Goal: Task Accomplishment & Management: Manage account settings

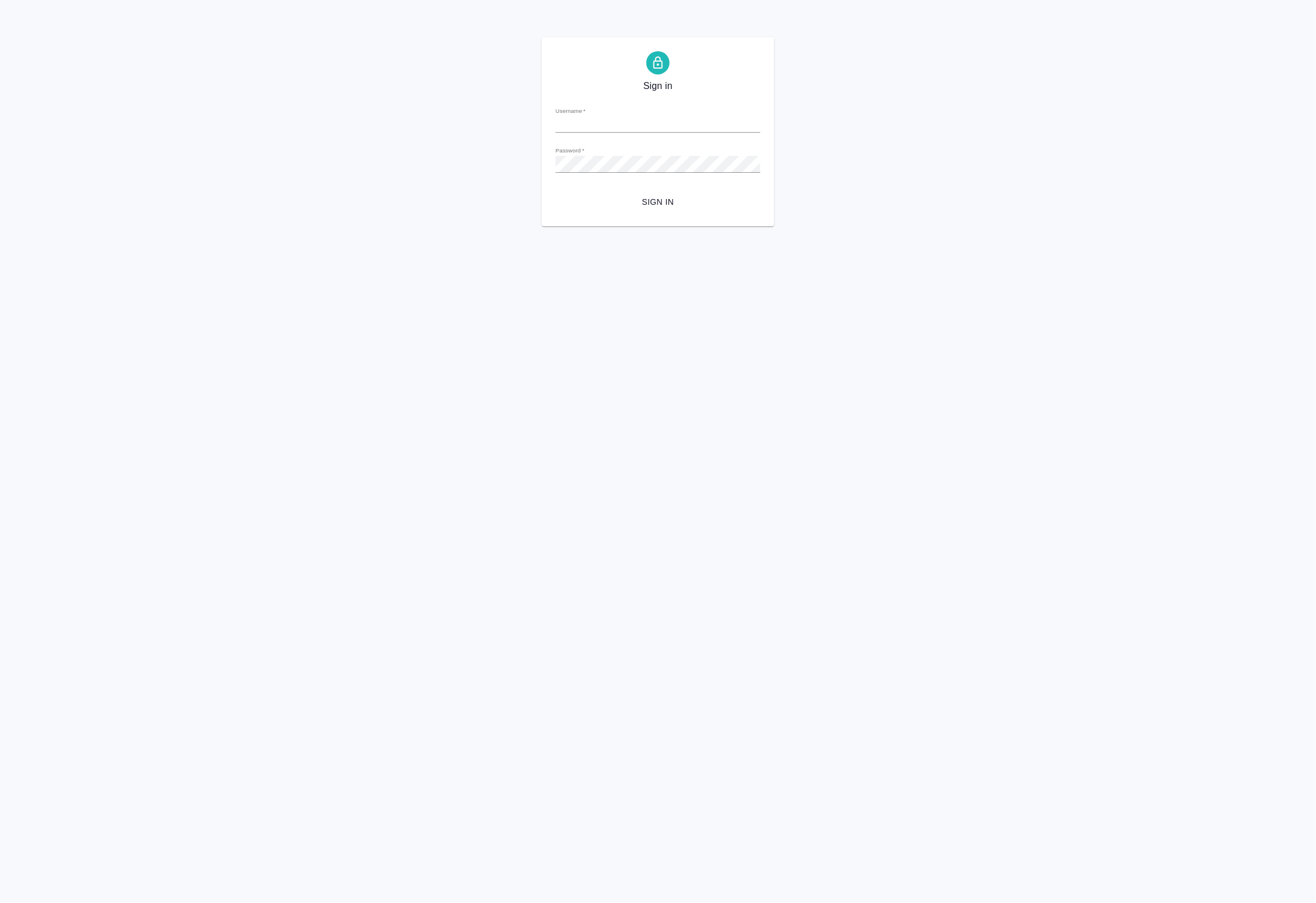
type input "[EMAIL_ADDRESS][DOMAIN_NAME]"
click at [653, 199] on span "Sign in" at bounding box center [658, 202] width 186 height 14
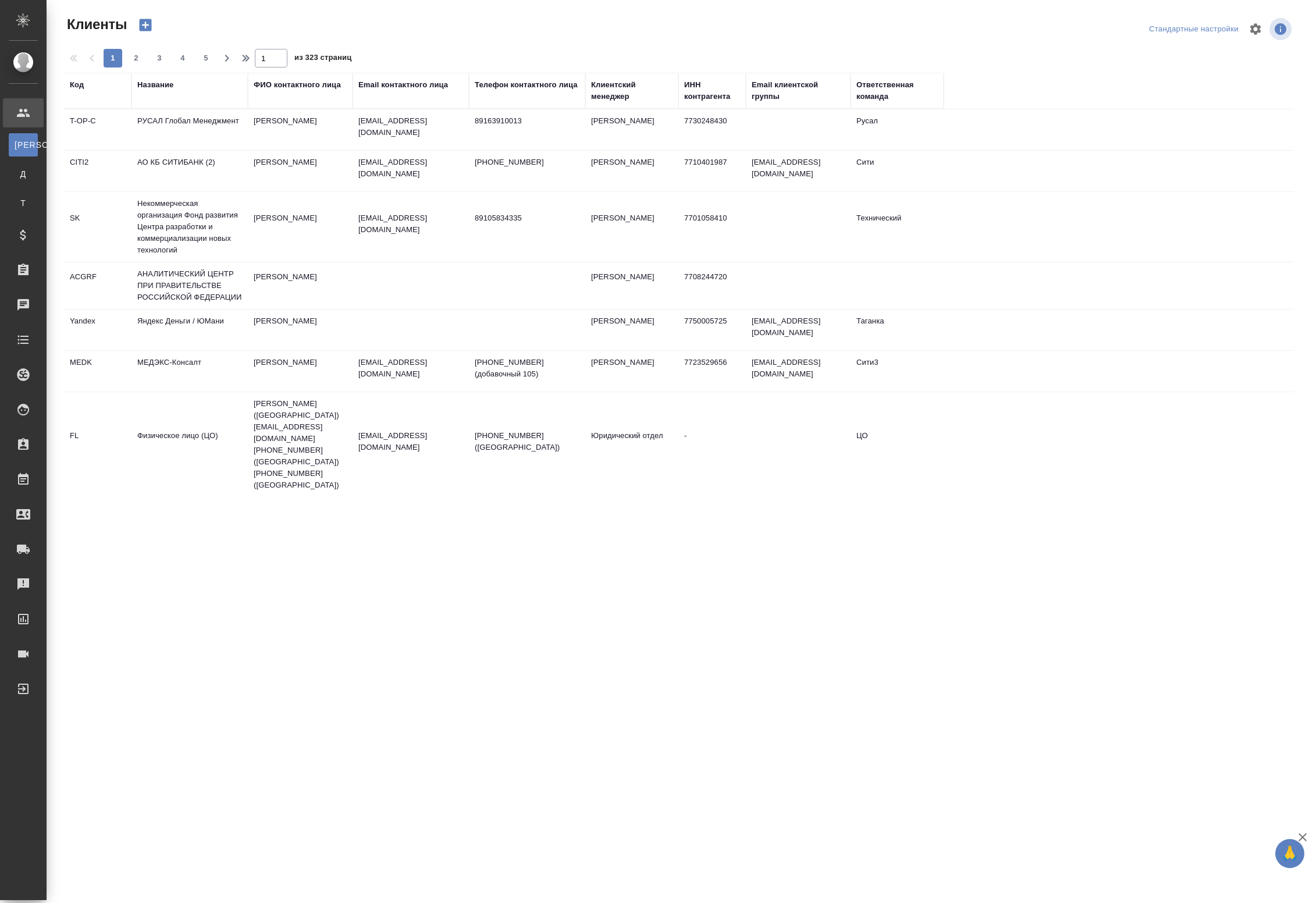
select select "RU"
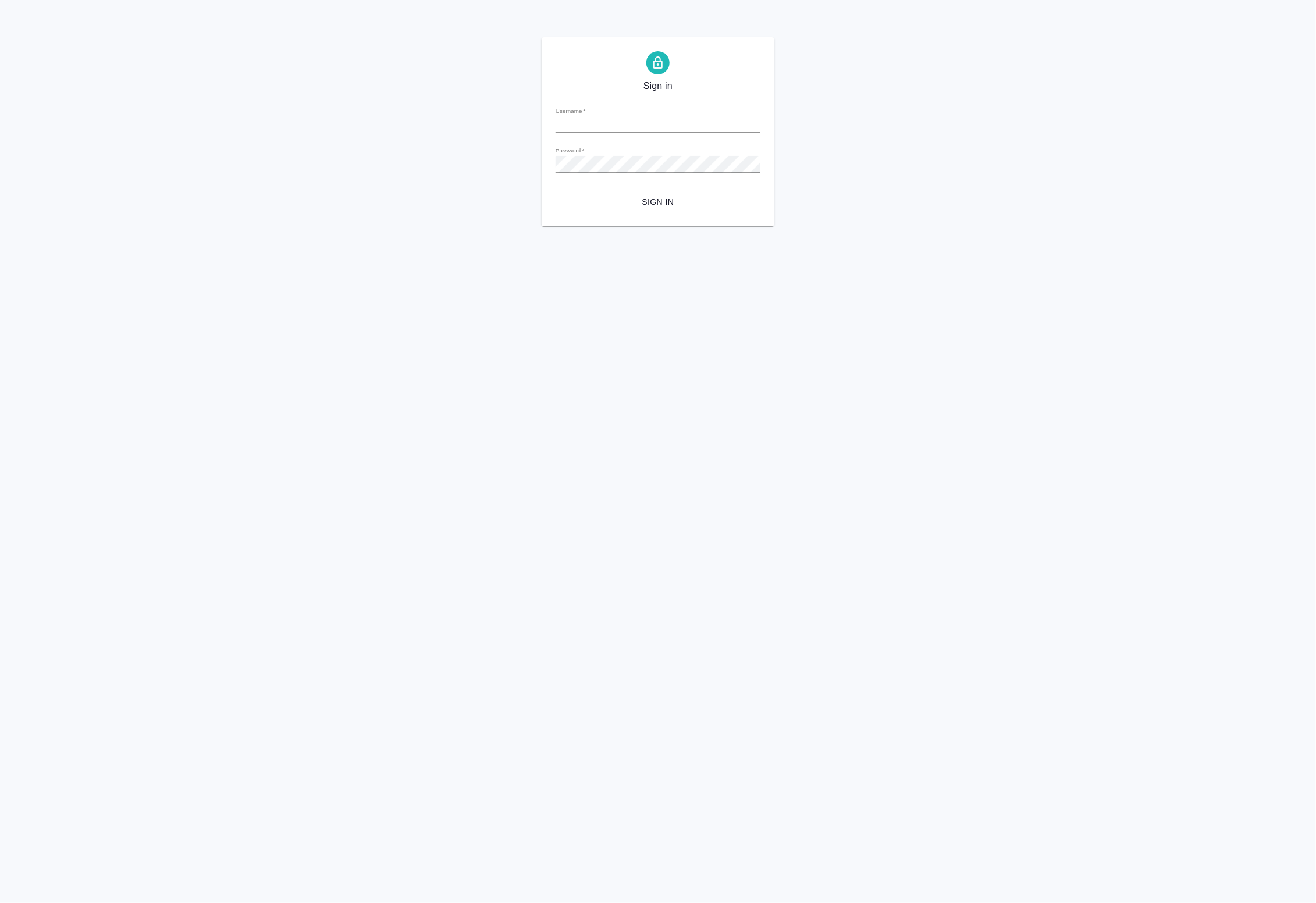
type input "[EMAIL_ADDRESS][DOMAIN_NAME]"
click at [666, 201] on span "Sign in" at bounding box center [658, 202] width 186 height 14
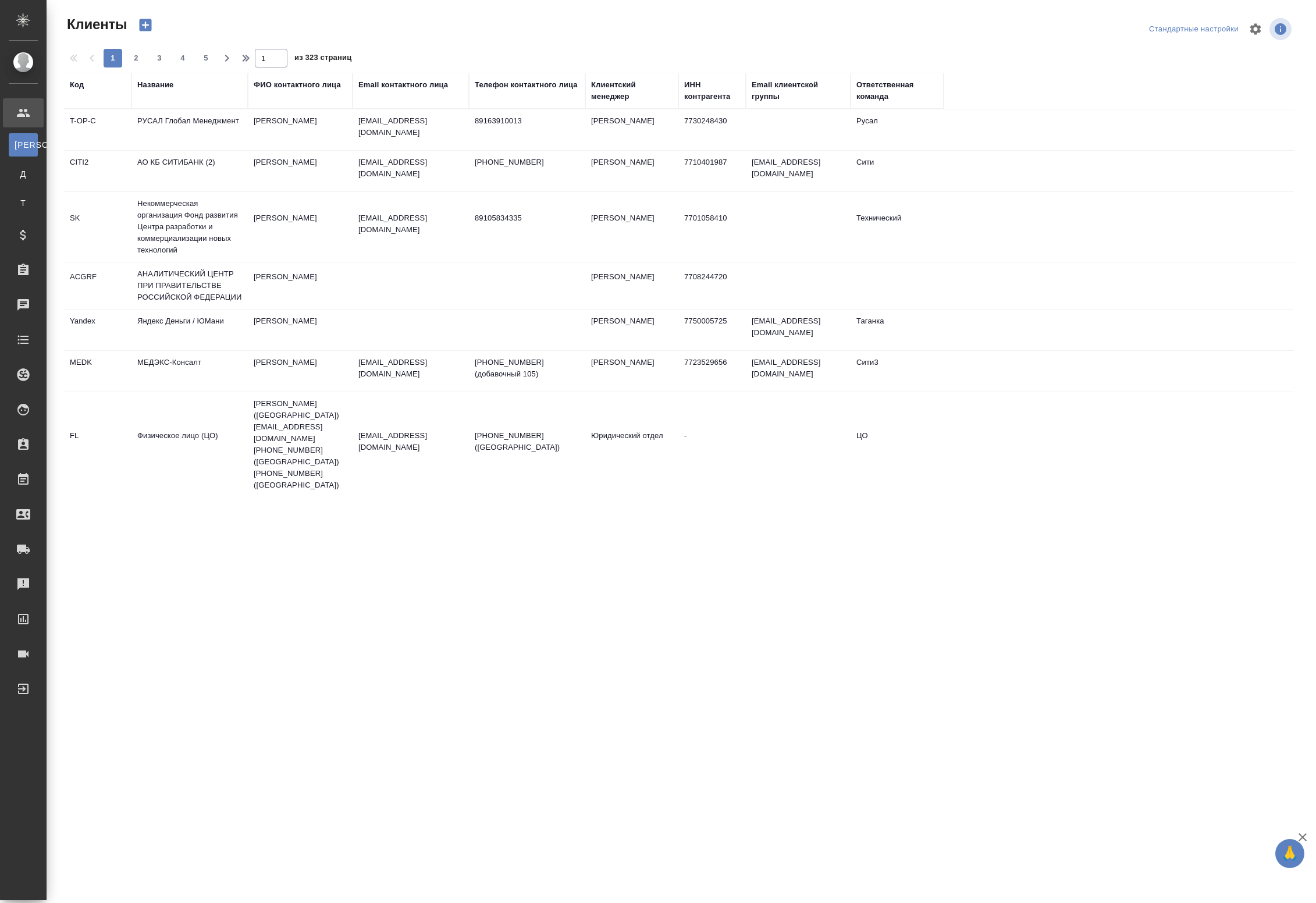
select select "RU"
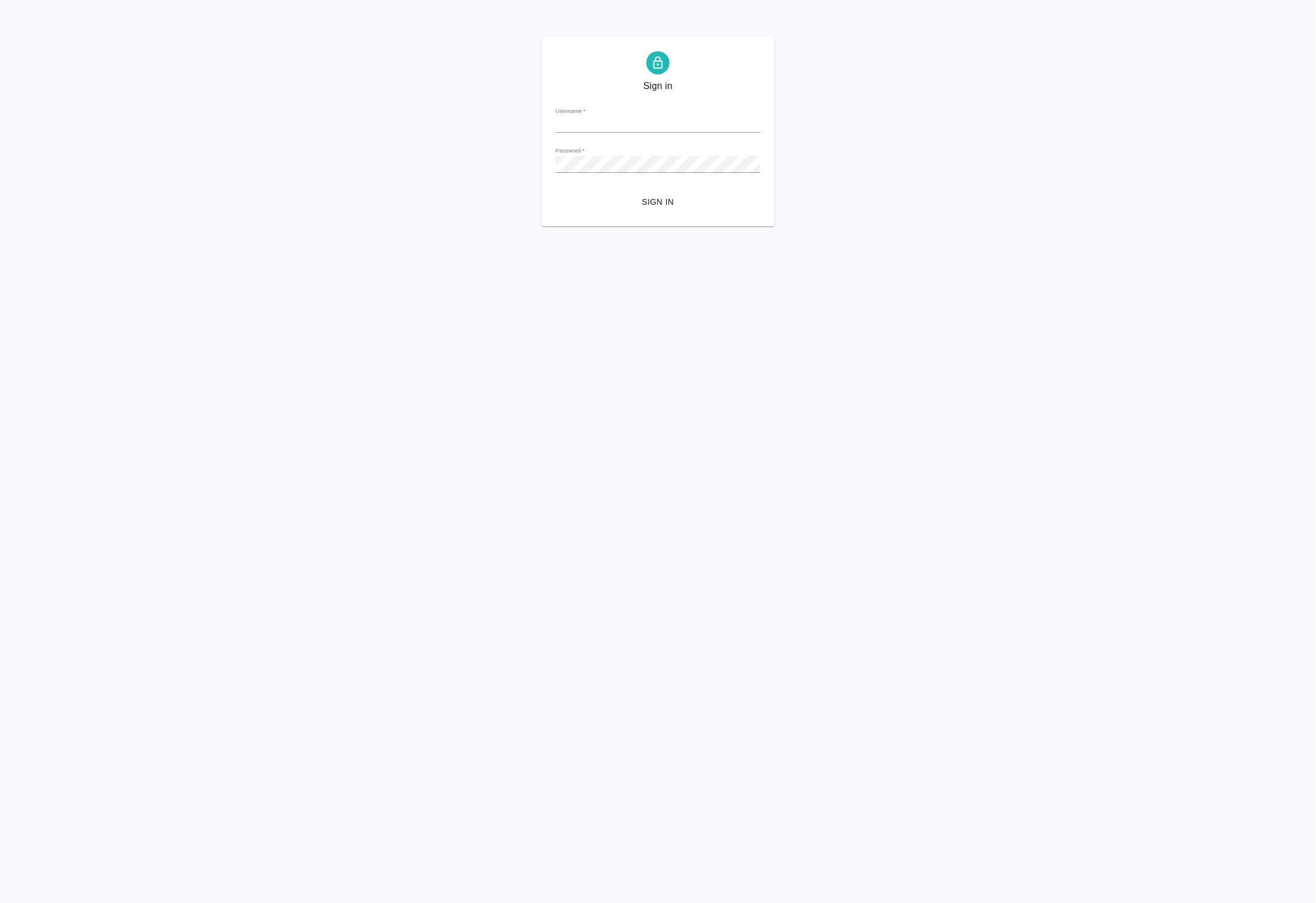
type input "a.badanyan@awatera.com"
click at [658, 202] on span "Sign in" at bounding box center [658, 202] width 186 height 14
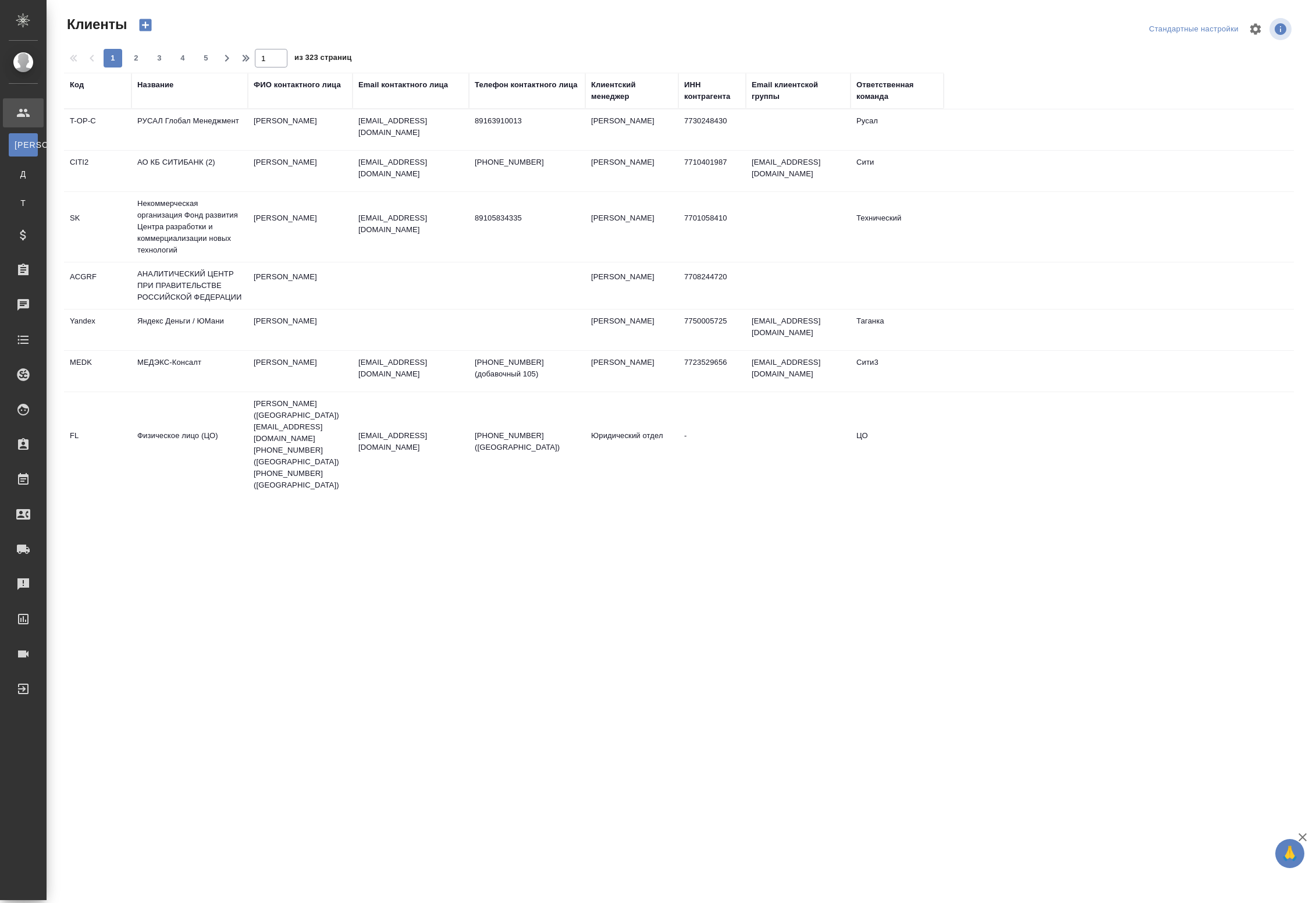
select select "RU"
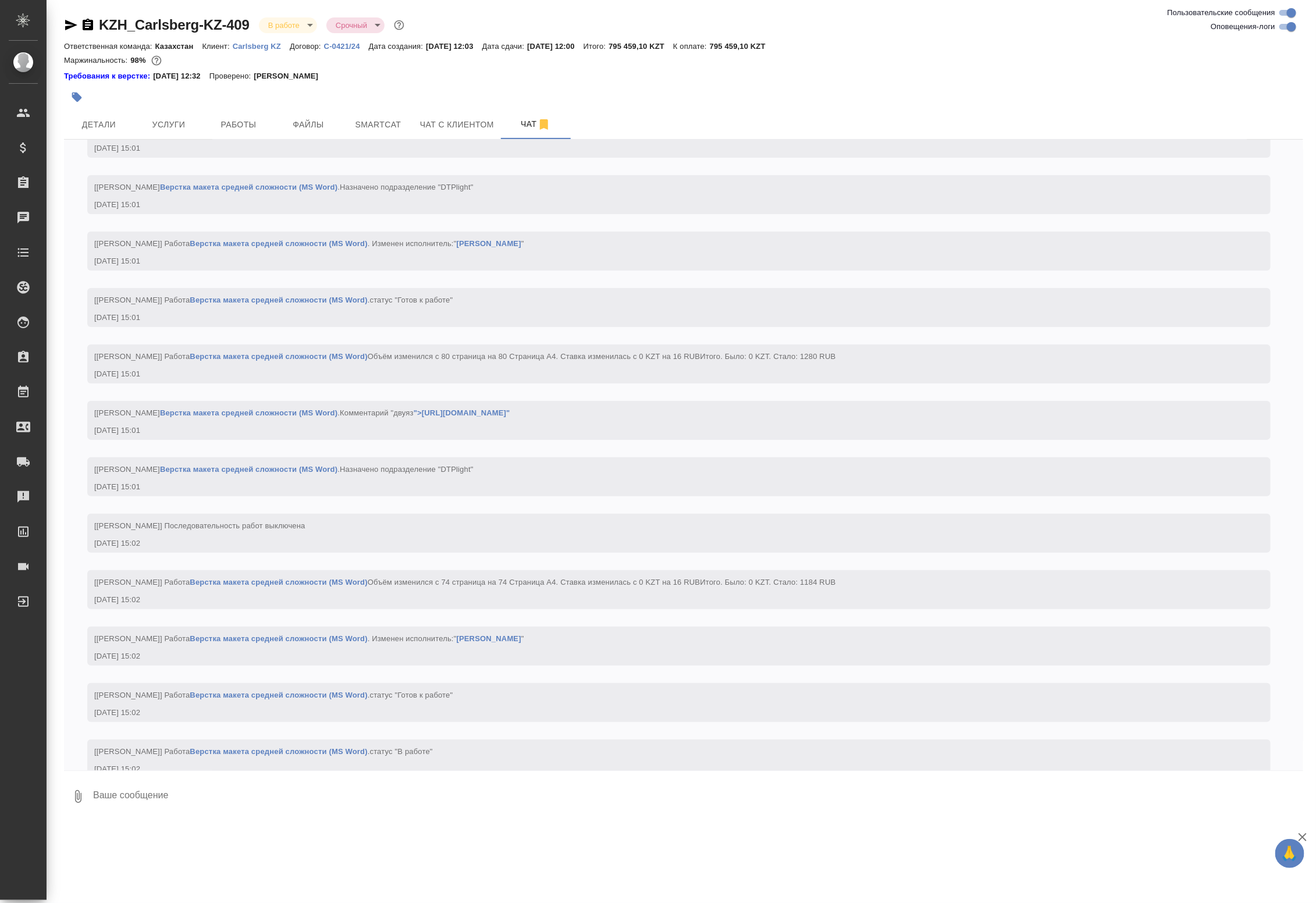
scroll to position [2815, 0]
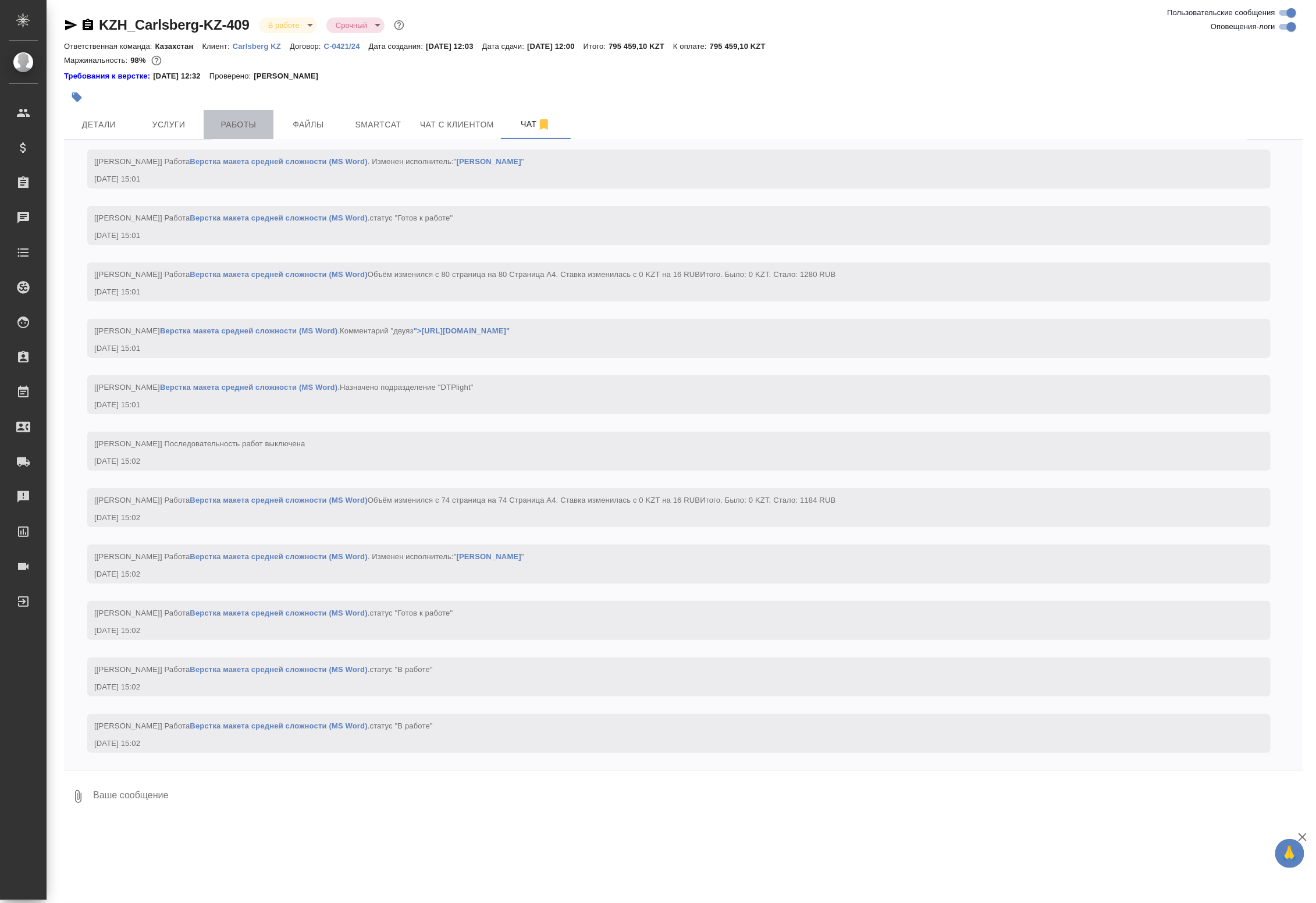
click at [257, 132] on span "Работы" at bounding box center [238, 125] width 56 height 14
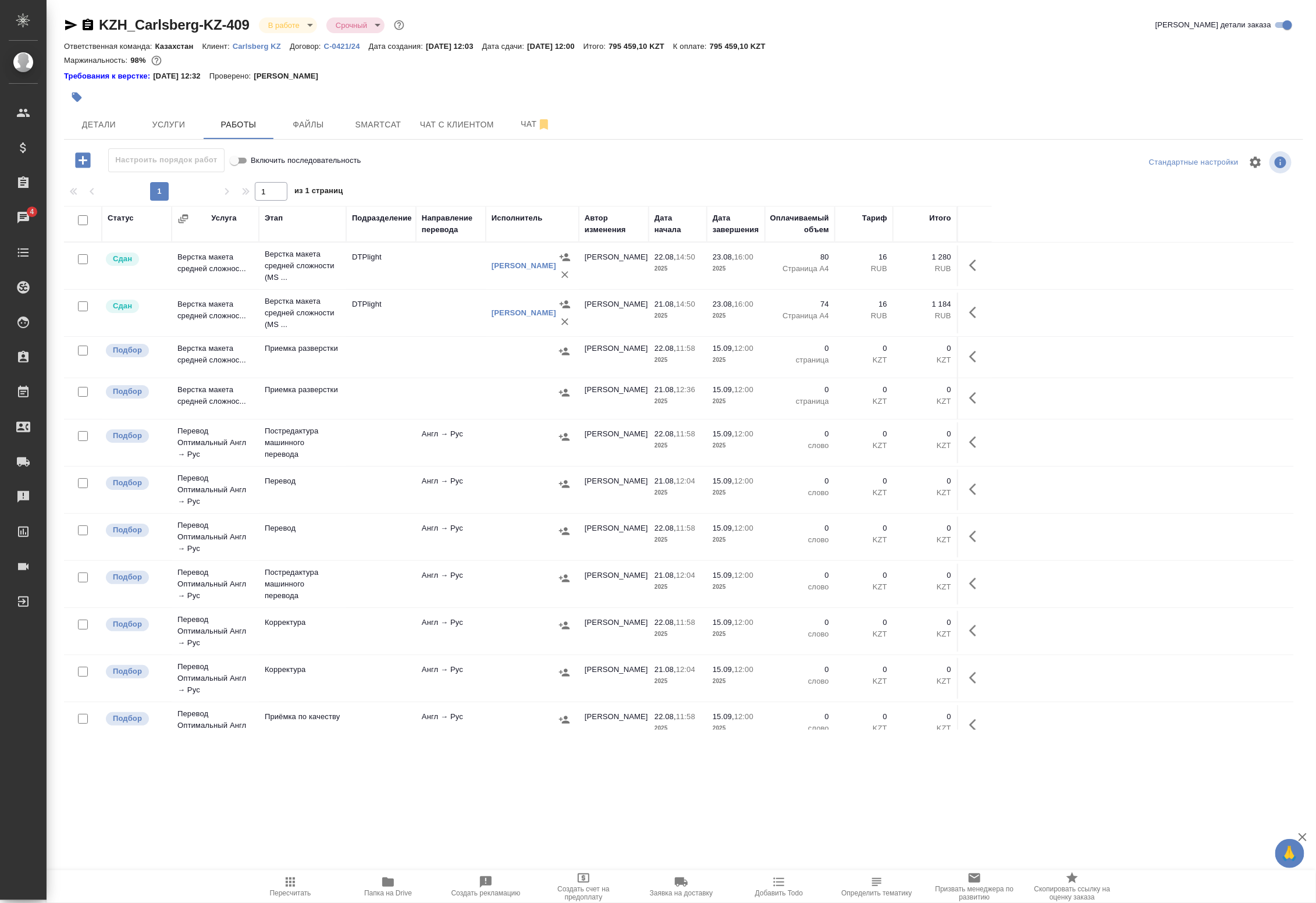
click at [398, 311] on td "DTPlight" at bounding box center [381, 313] width 70 height 41
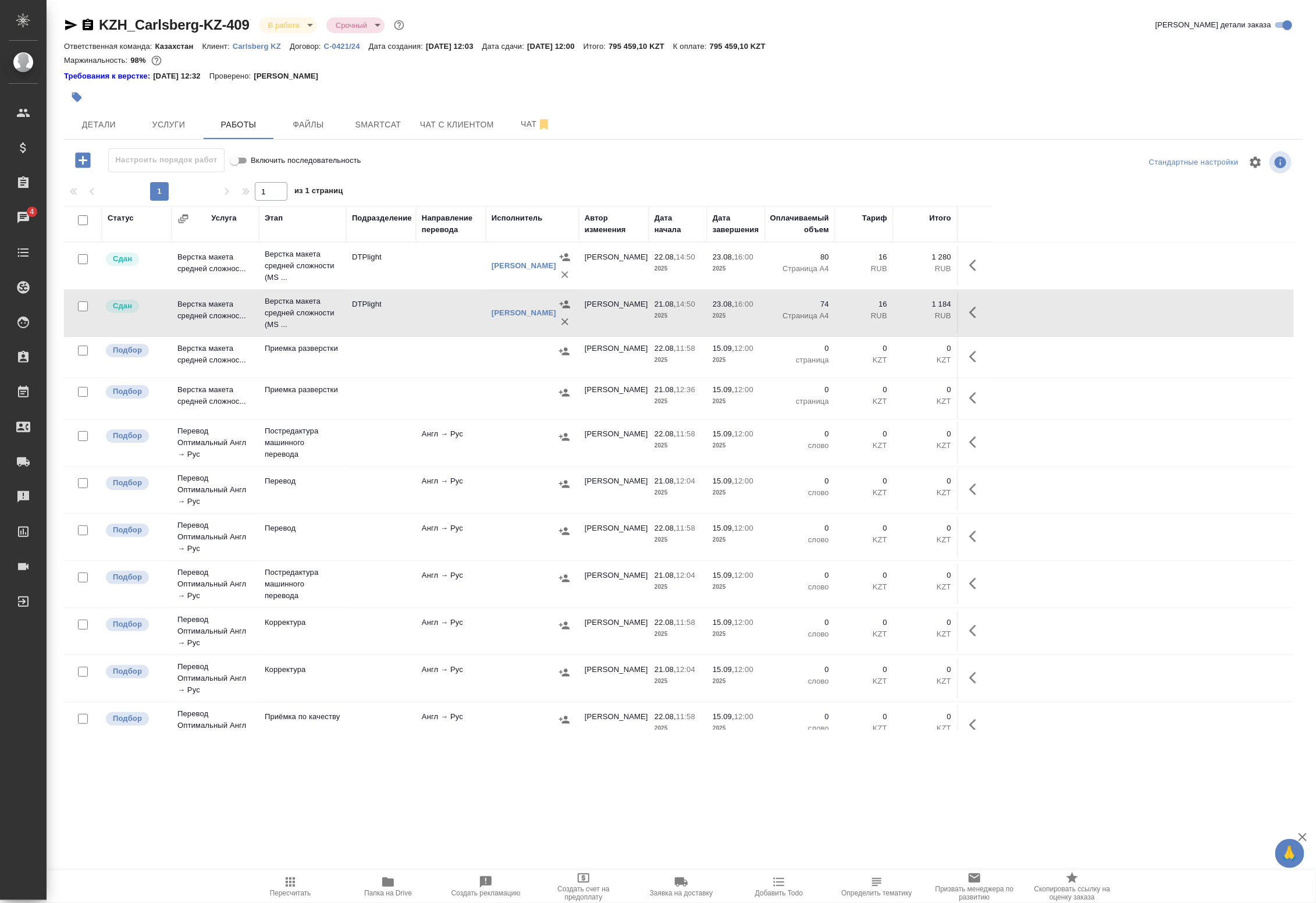
click at [398, 311] on td "DTPlight" at bounding box center [381, 313] width 70 height 41
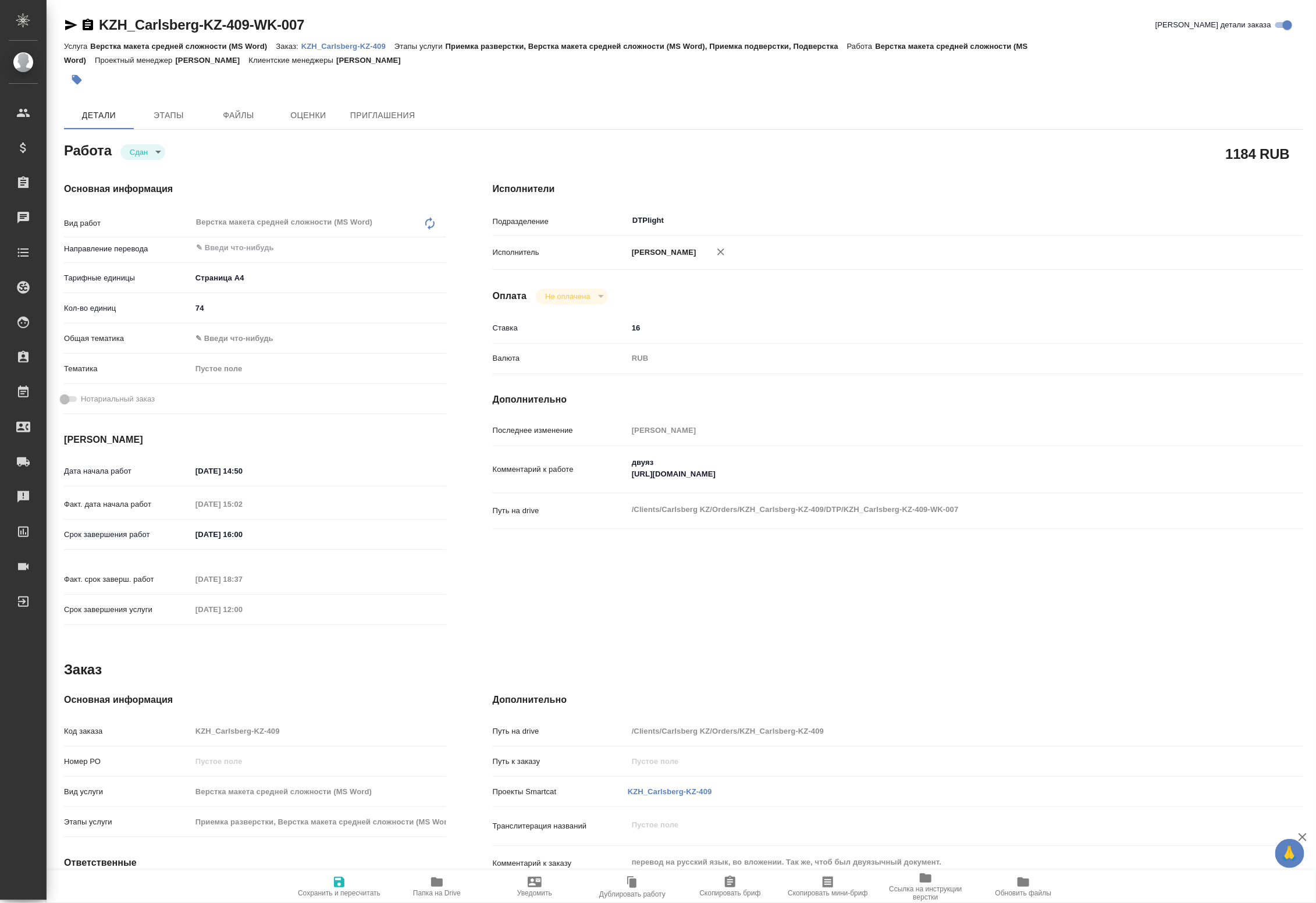
type textarea "x"
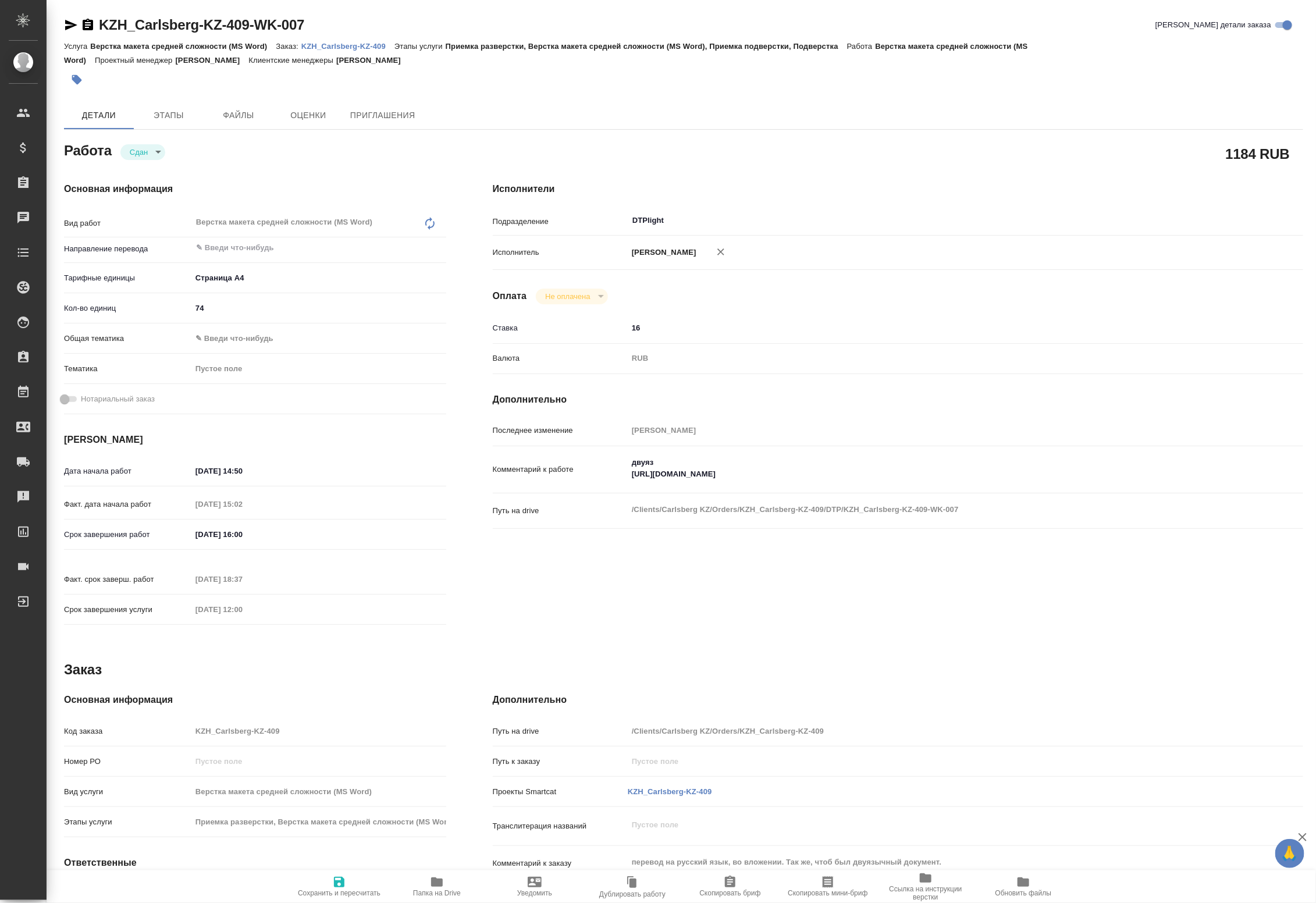
type textarea "x"
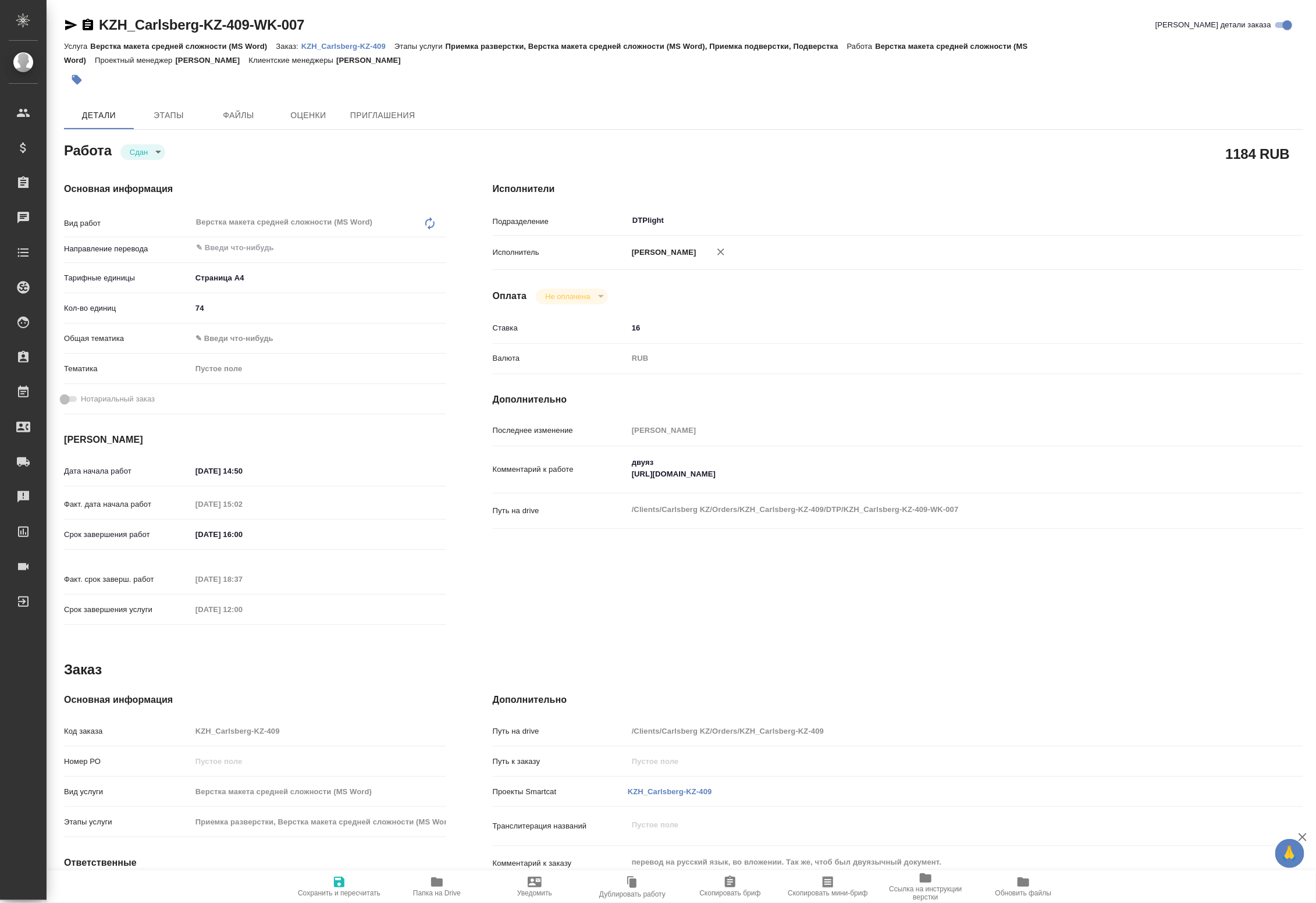
type textarea "x"
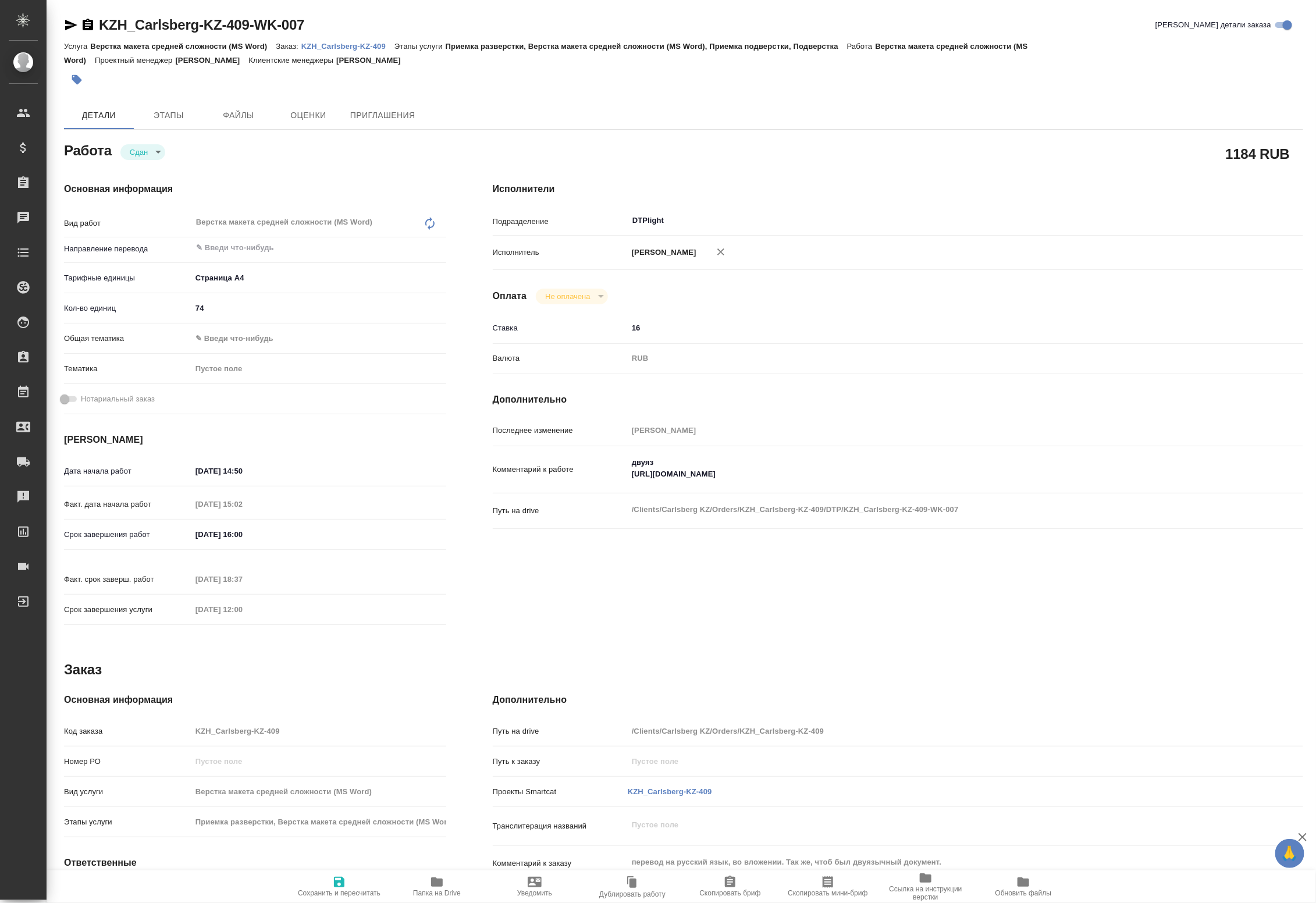
type textarea "x"
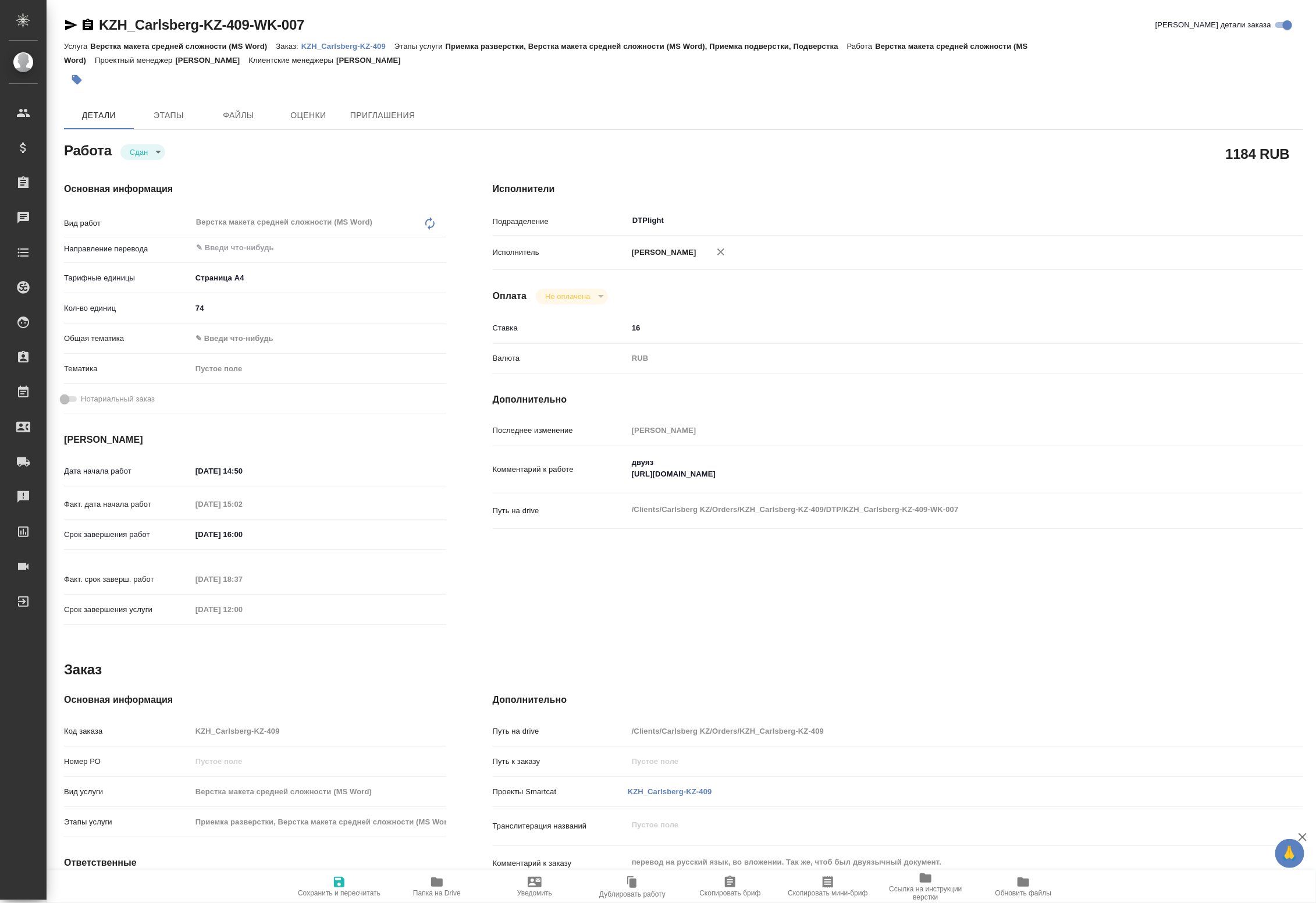
type textarea "x"
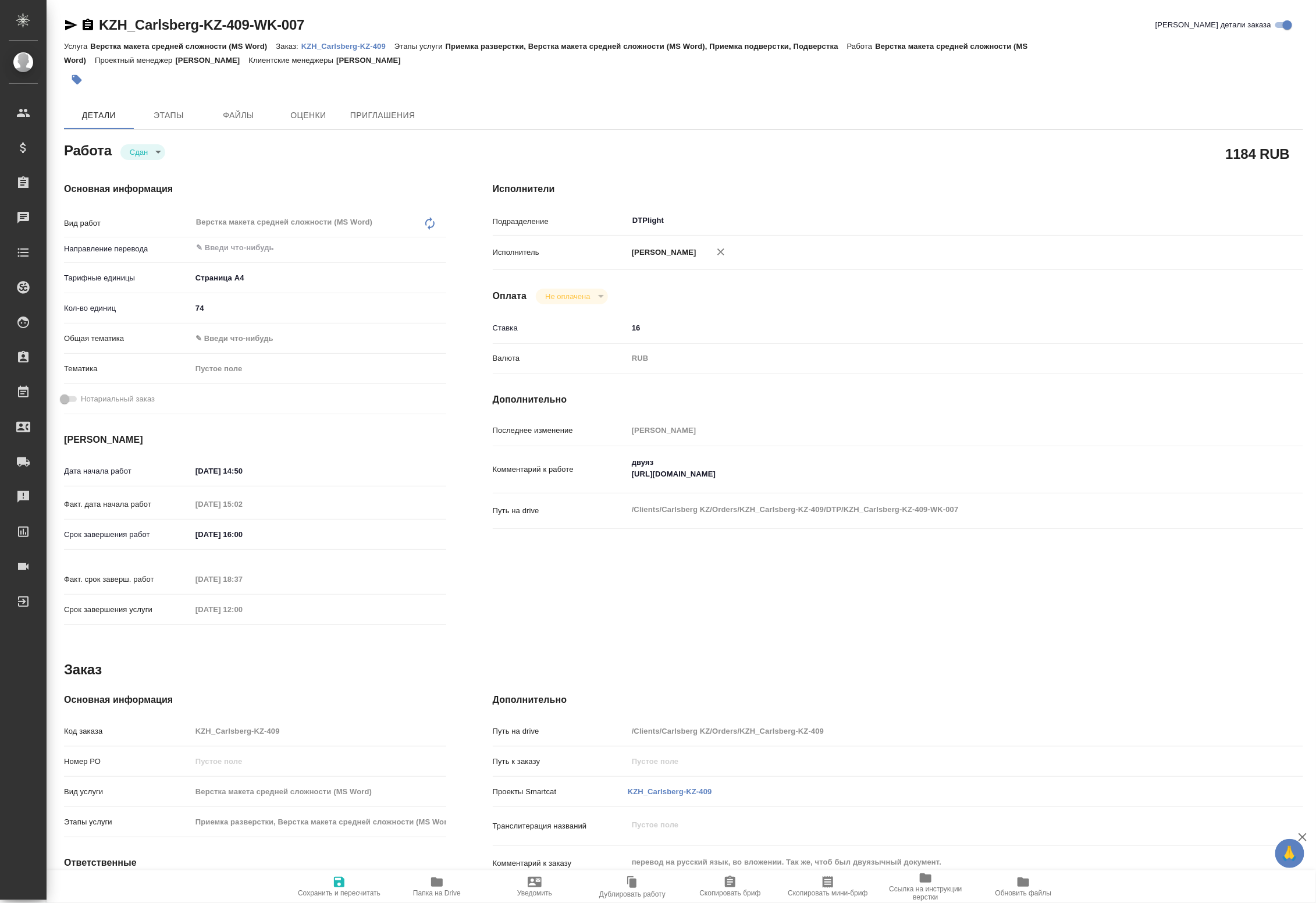
type textarea "x"
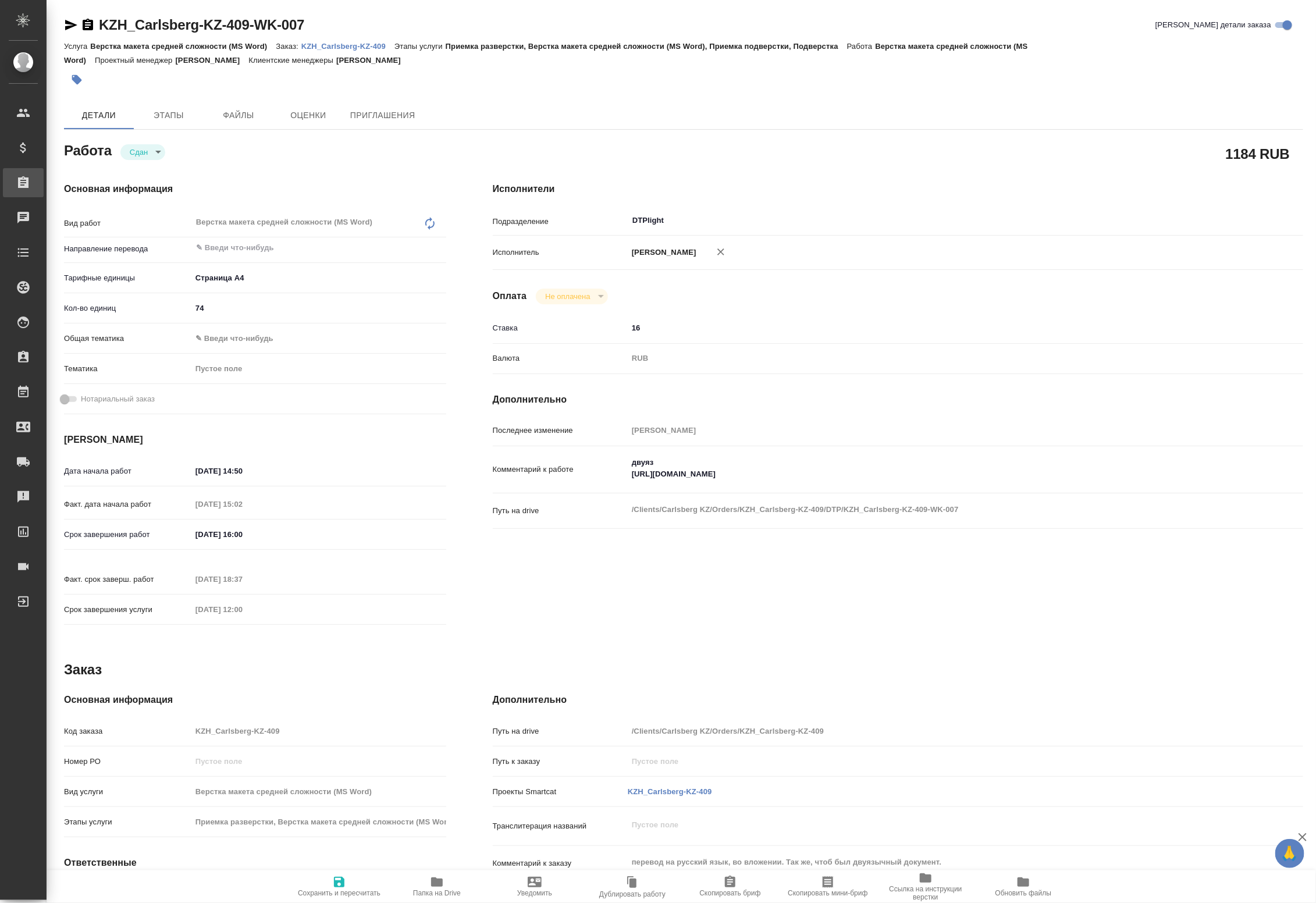
type textarea "x"
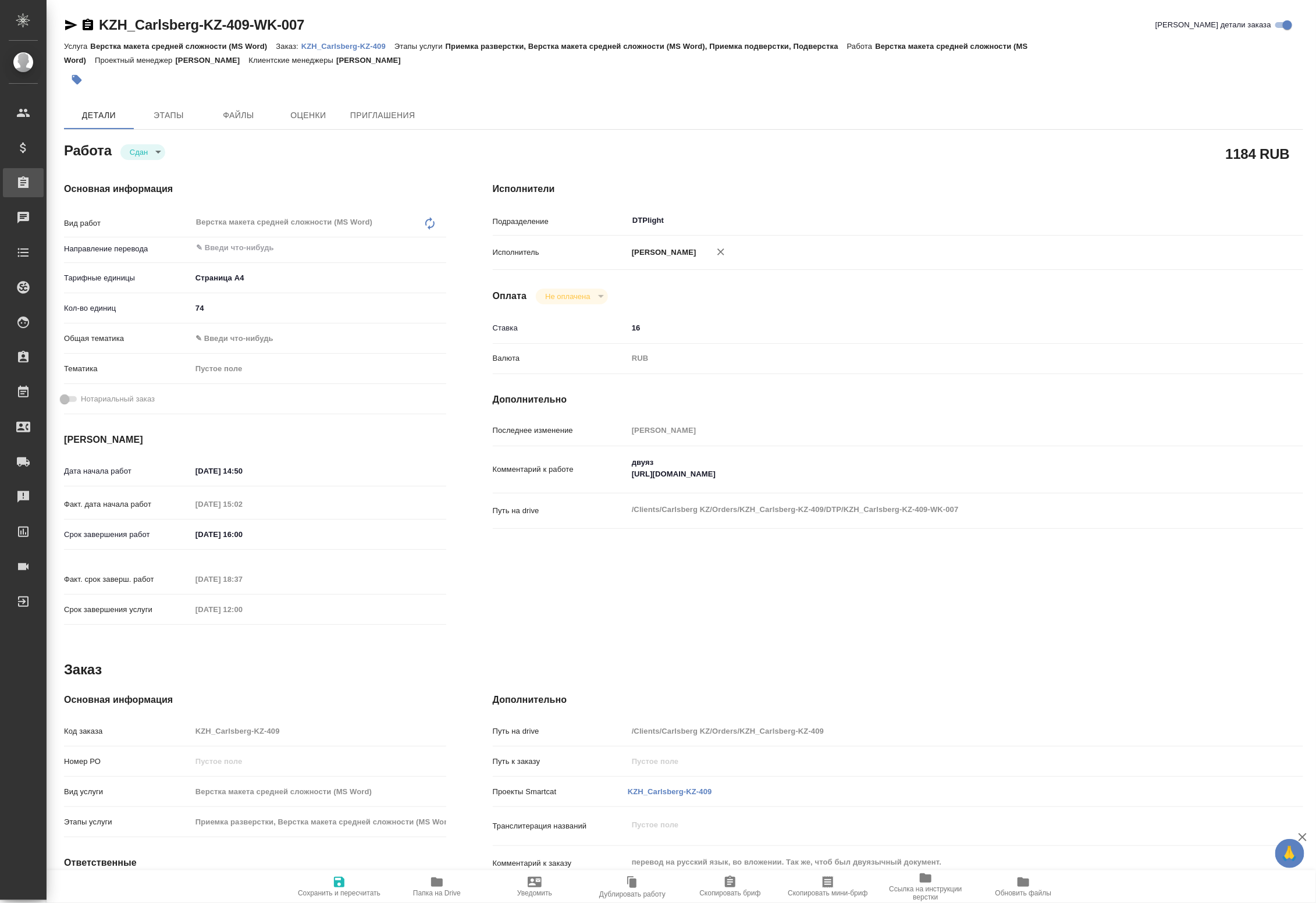
type textarea "x"
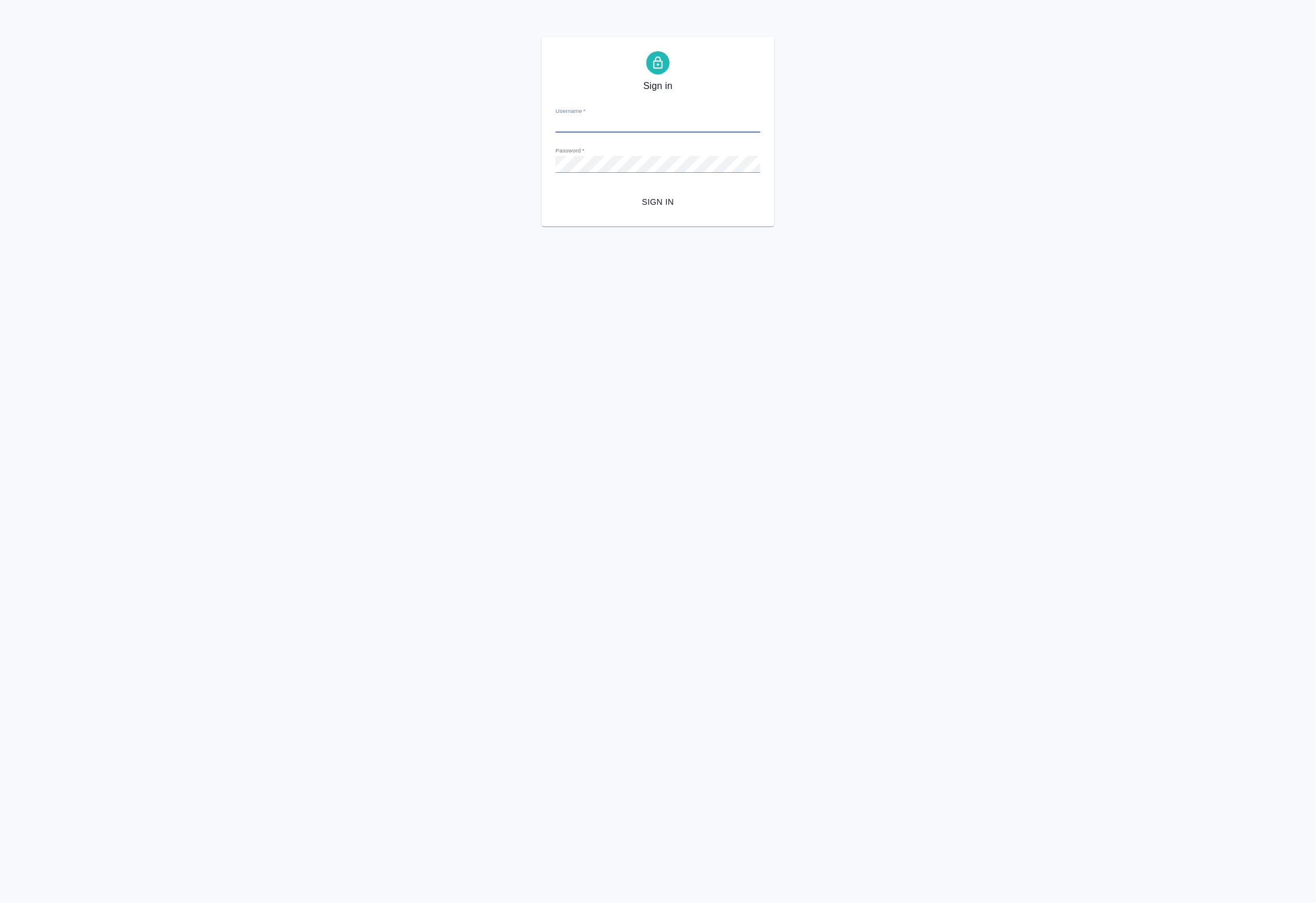
type input "a.badanyan@awatera.com"
click at [646, 199] on span "Sign in" at bounding box center [658, 202] width 186 height 14
type input "[EMAIL_ADDRESS][DOMAIN_NAME]"
click at [665, 198] on span "Sign in" at bounding box center [658, 202] width 186 height 14
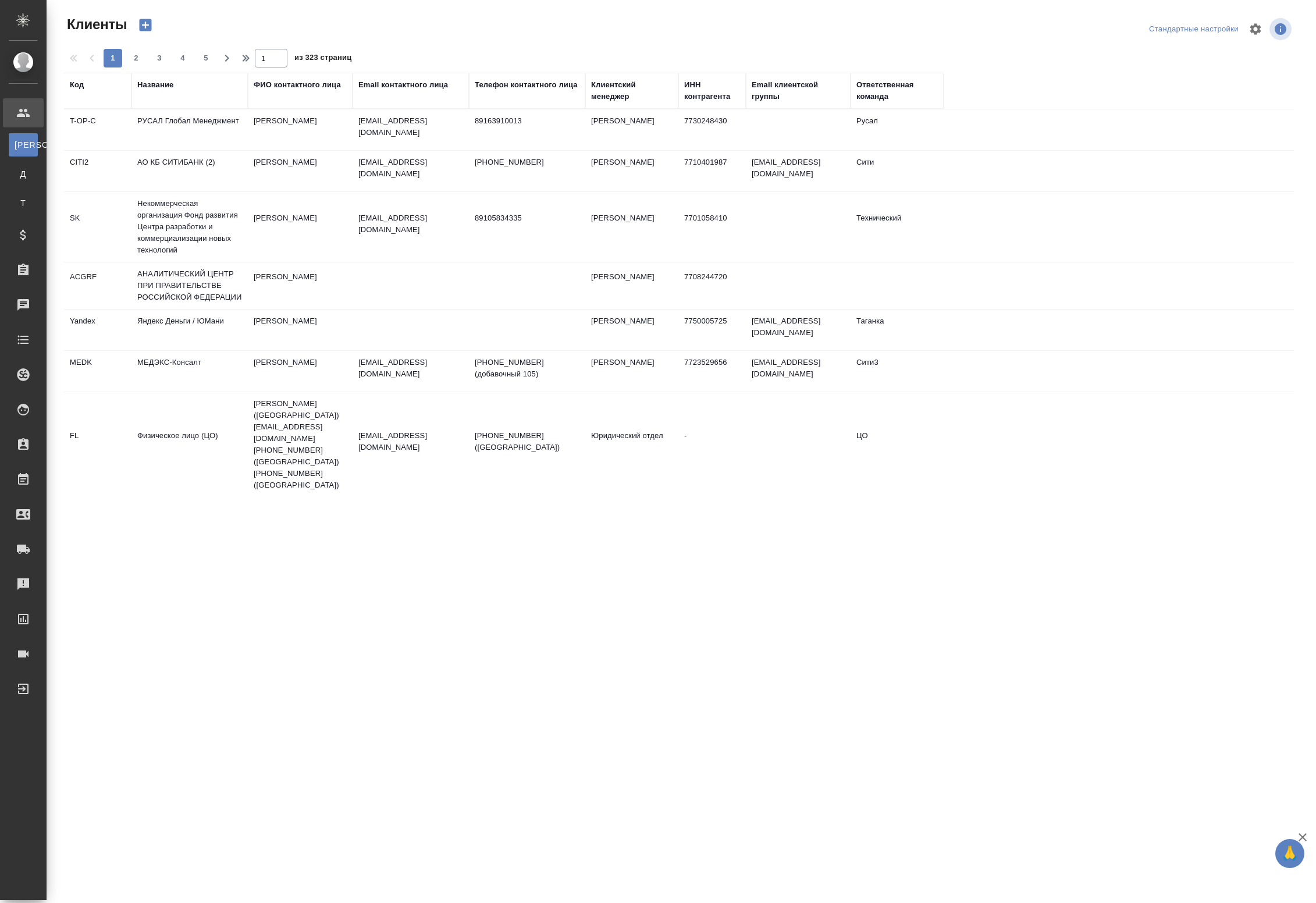
select select "RU"
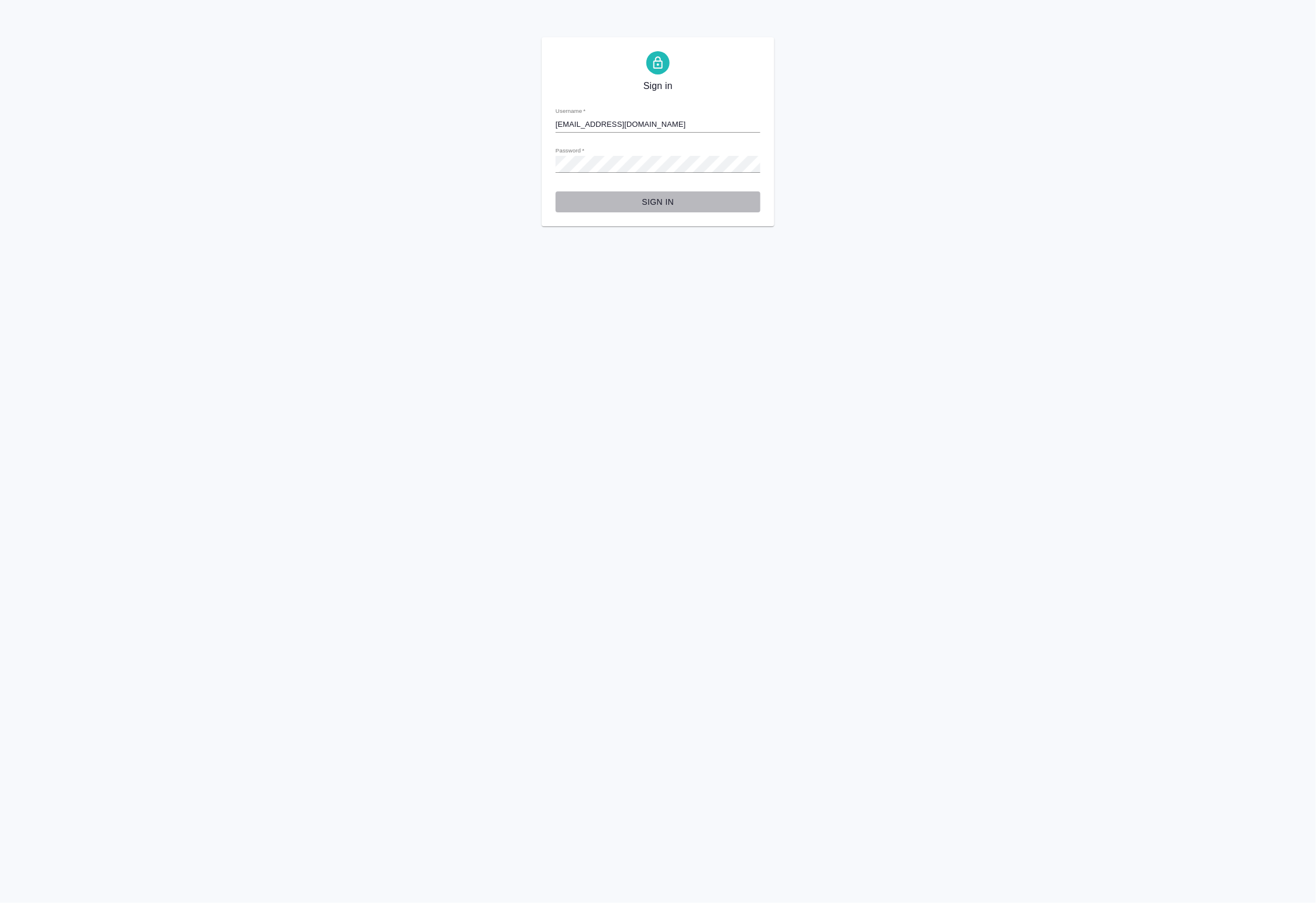
click at [626, 193] on button "Sign in" at bounding box center [658, 202] width 205 height 21
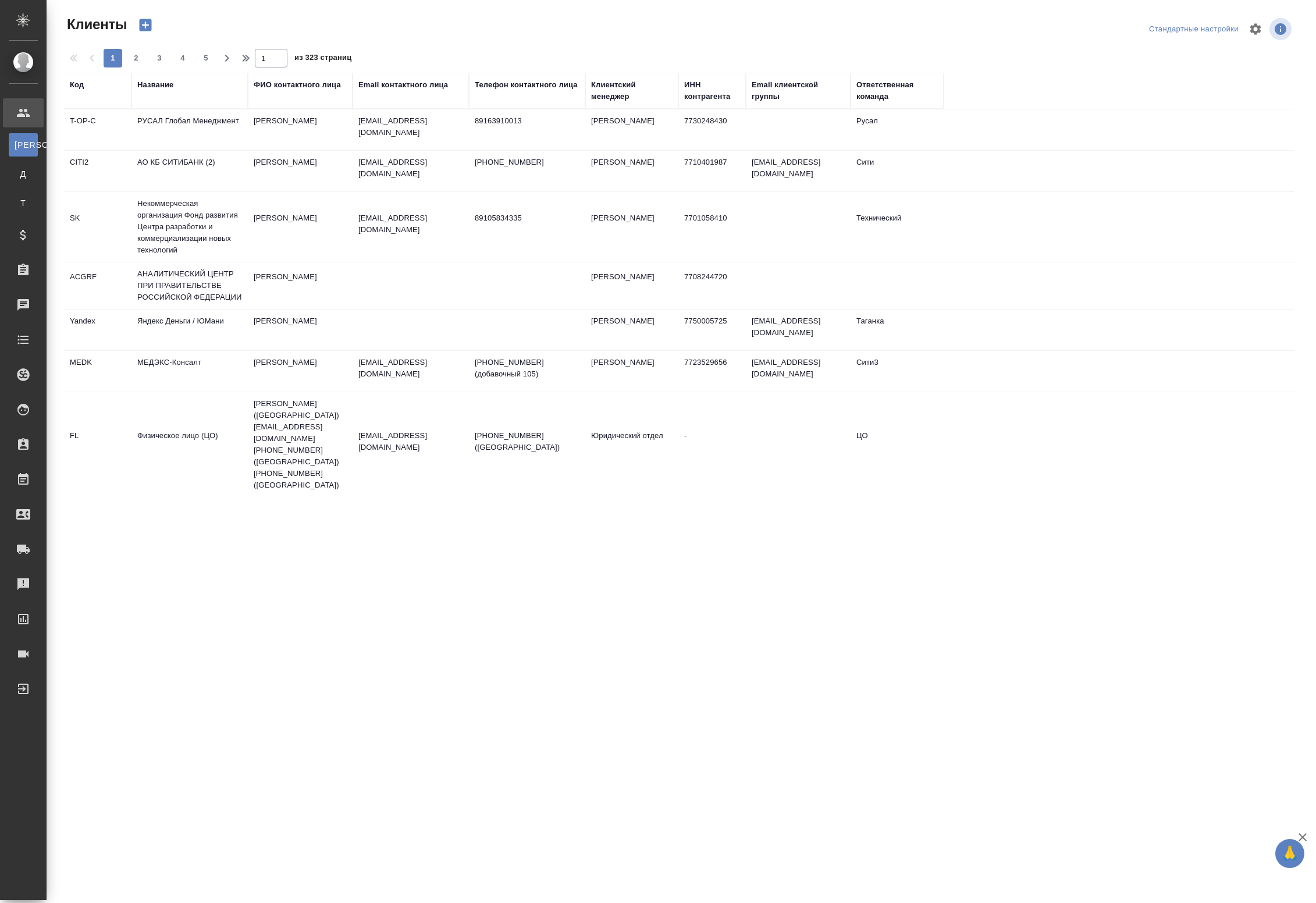
select select "RU"
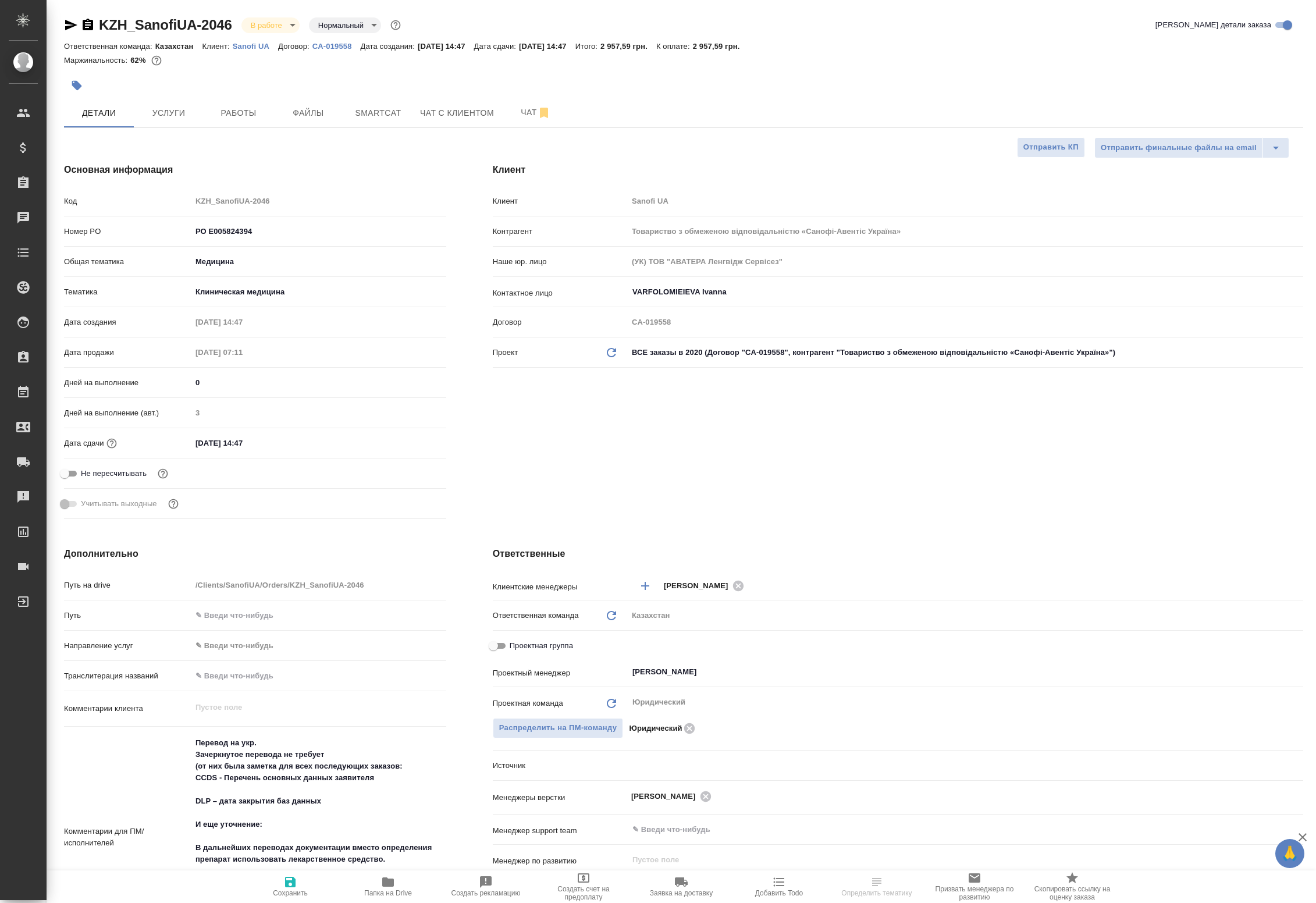
select select "RU"
type textarea "x"
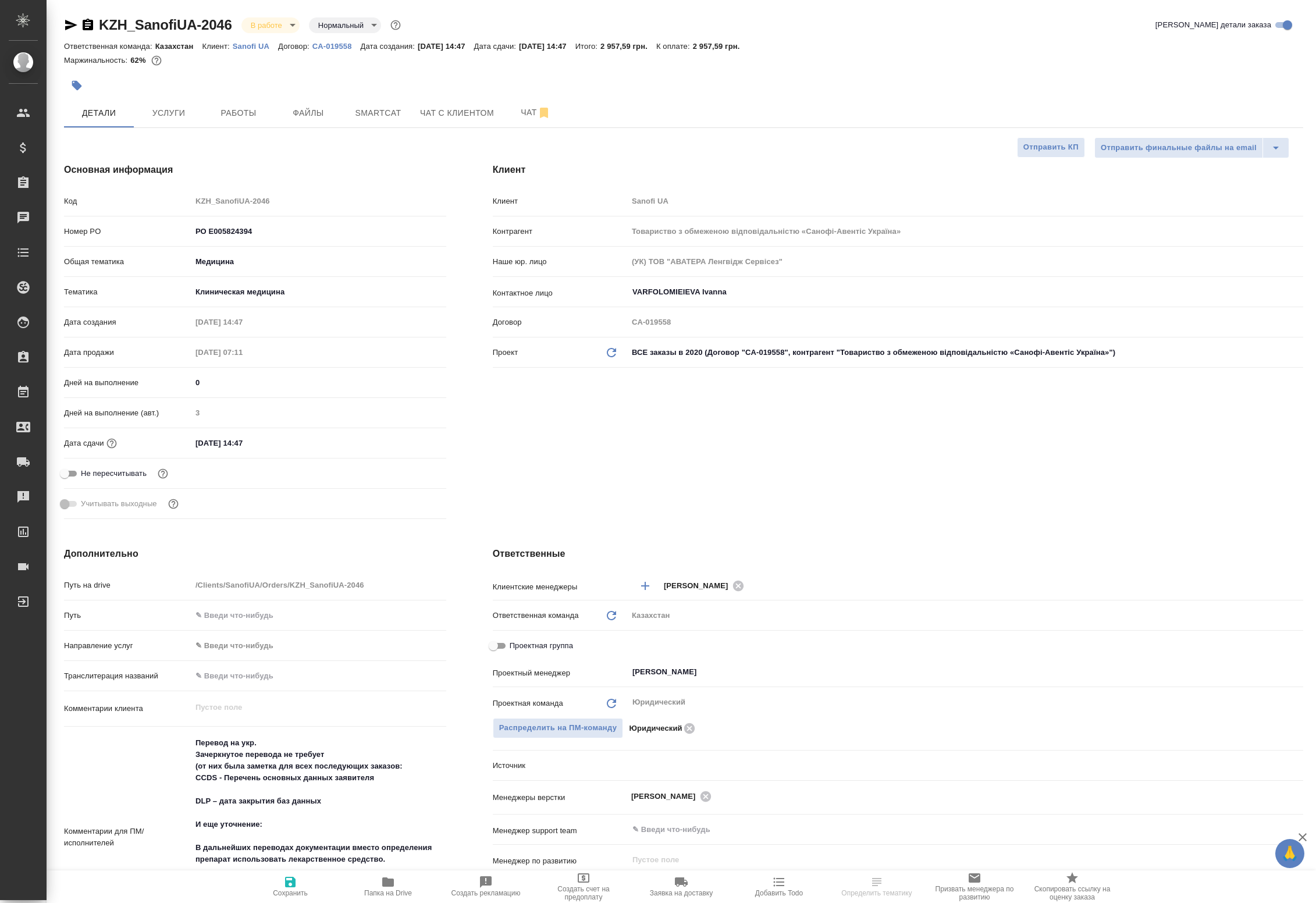
type textarea "x"
click at [240, 106] on span "Работы" at bounding box center [238, 113] width 56 height 14
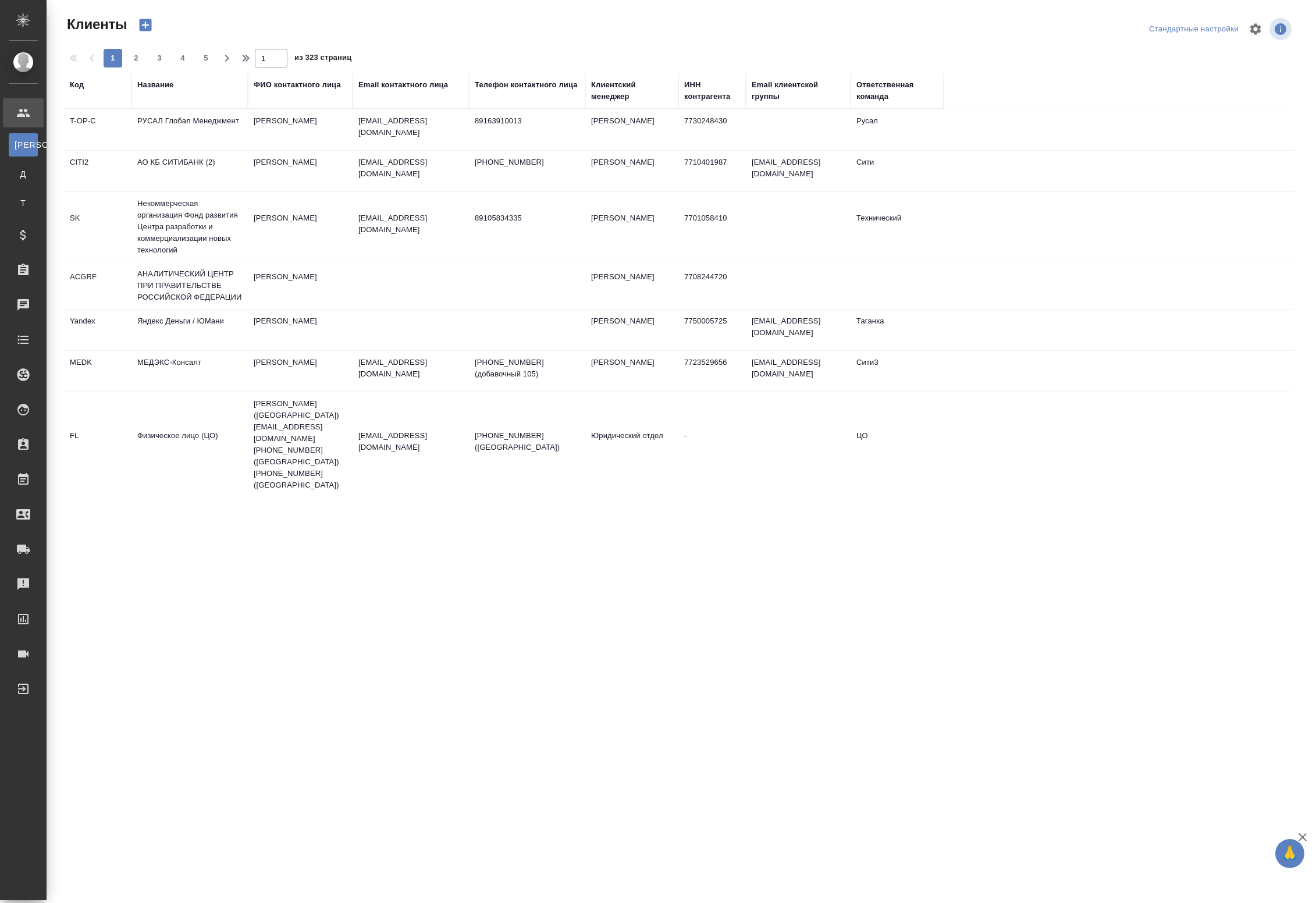
select select "RU"
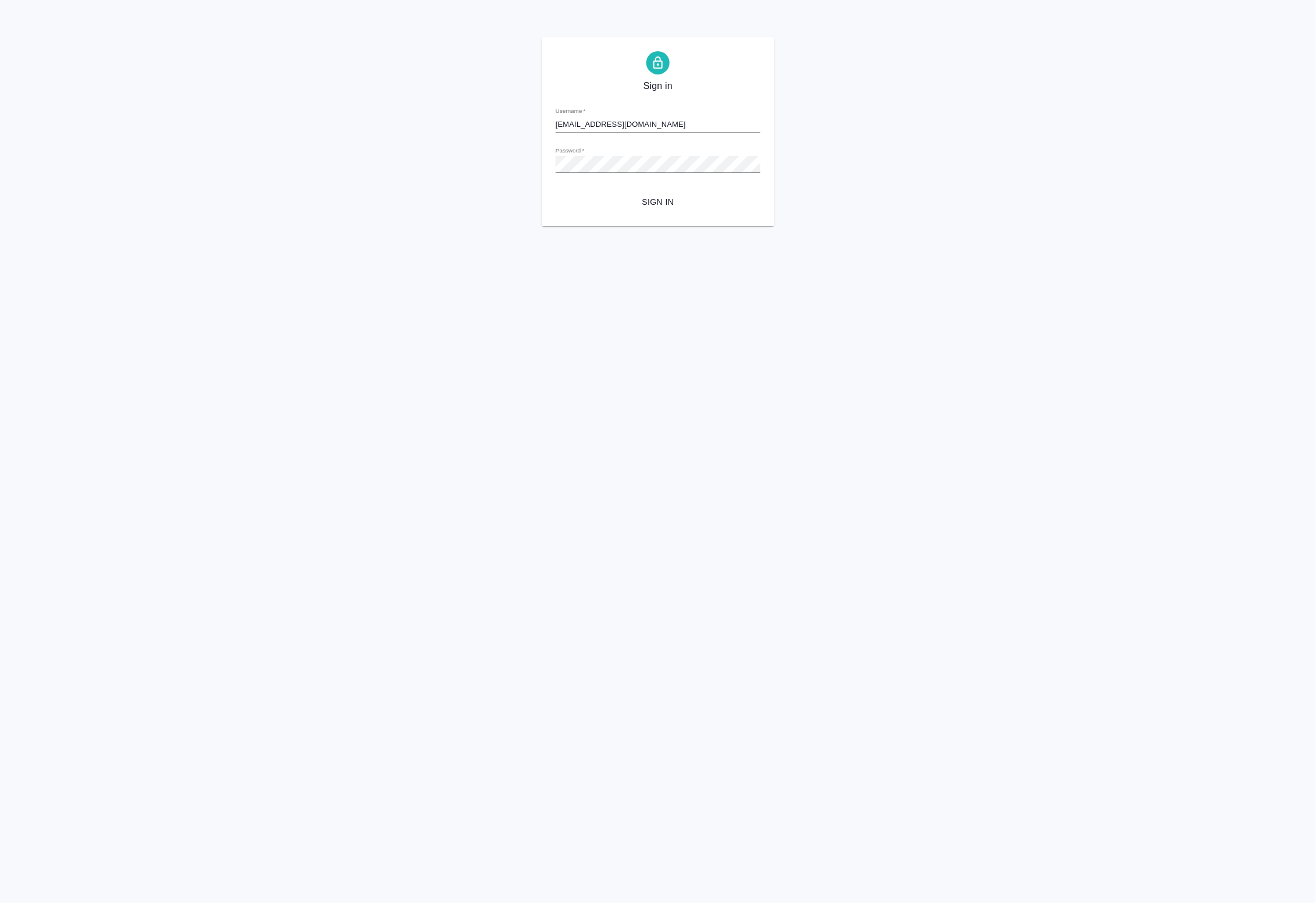
click at [634, 199] on span "Sign in" at bounding box center [658, 202] width 186 height 14
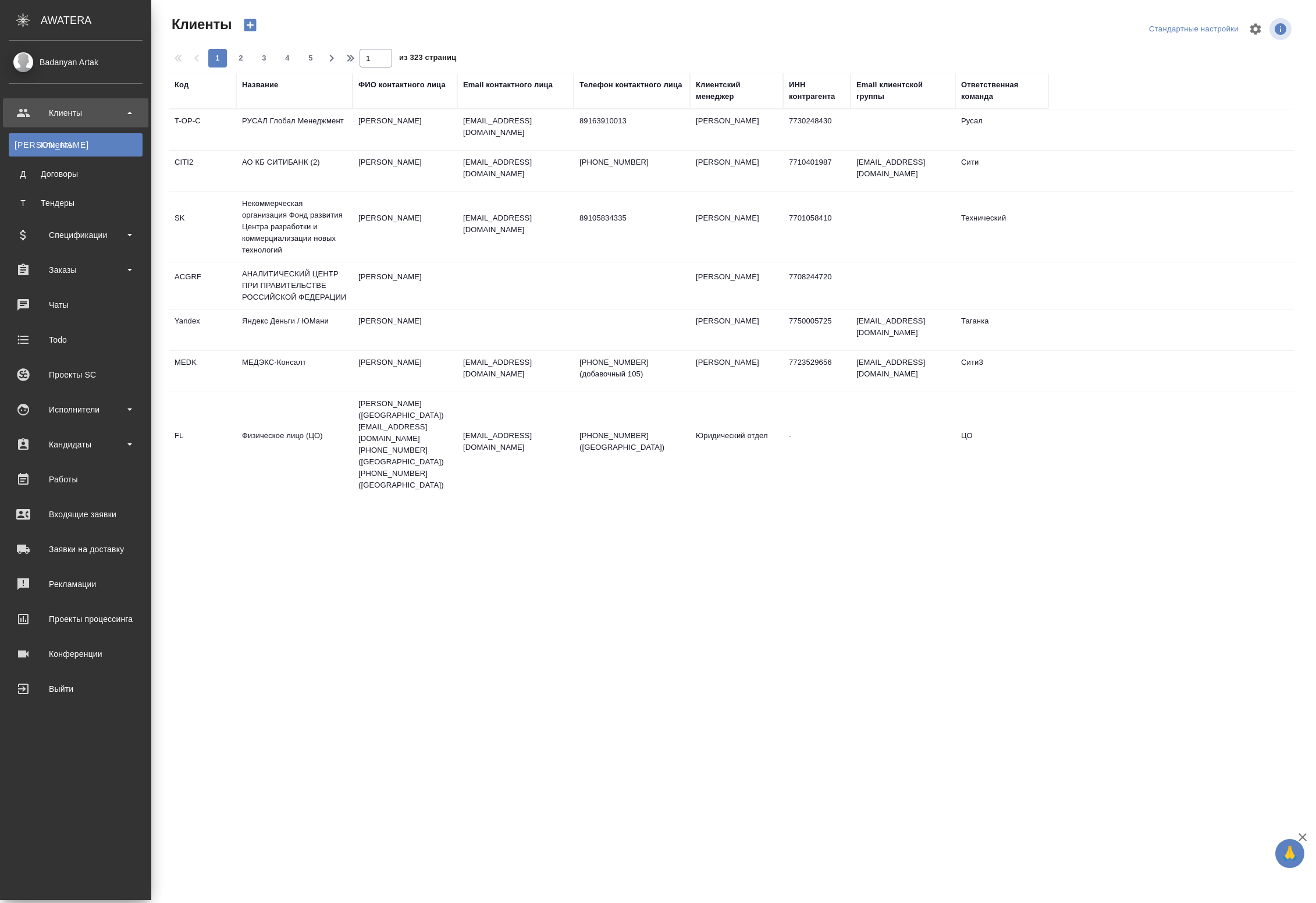
select select "RU"
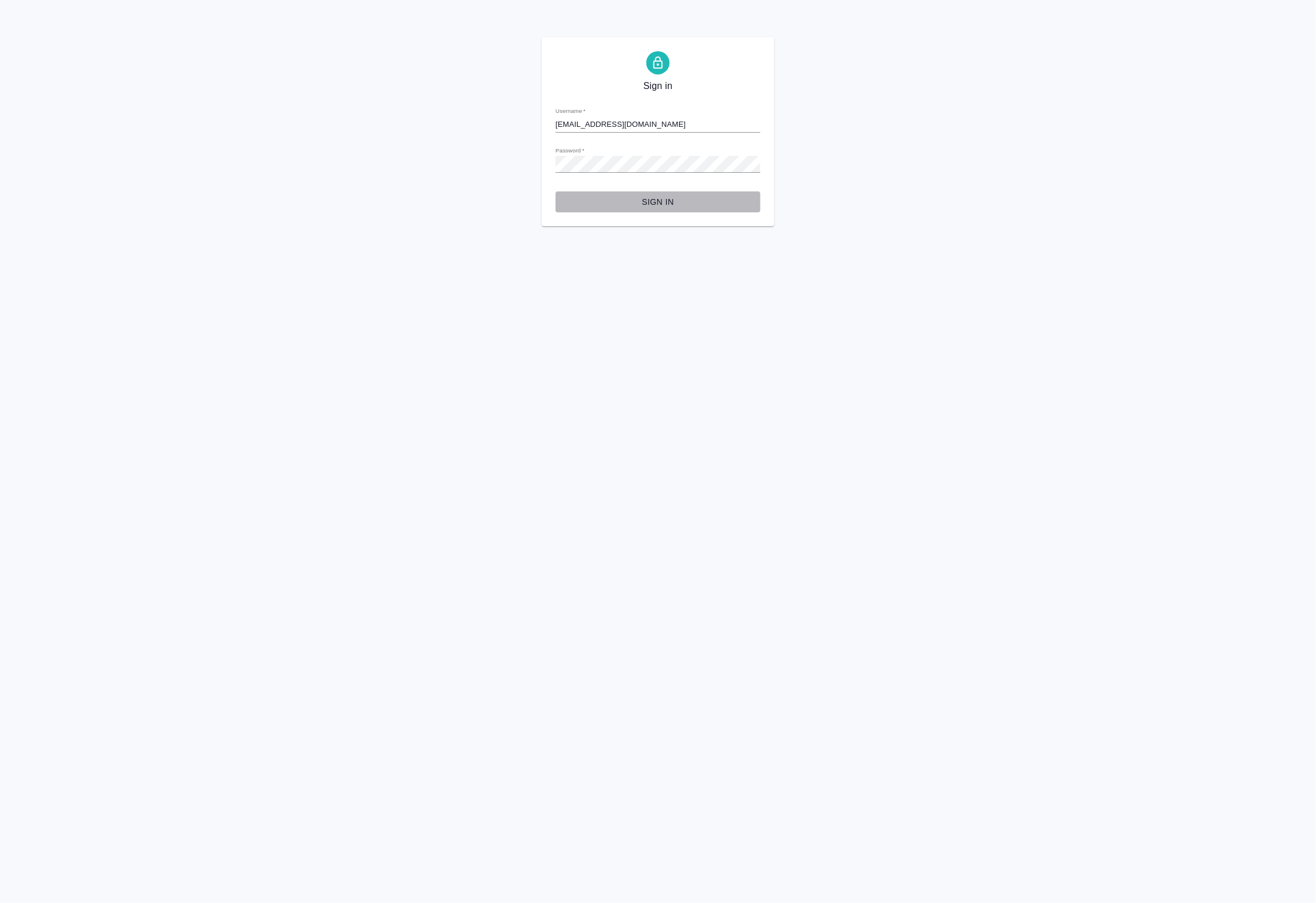
click at [660, 204] on span "Sign in" at bounding box center [658, 202] width 186 height 14
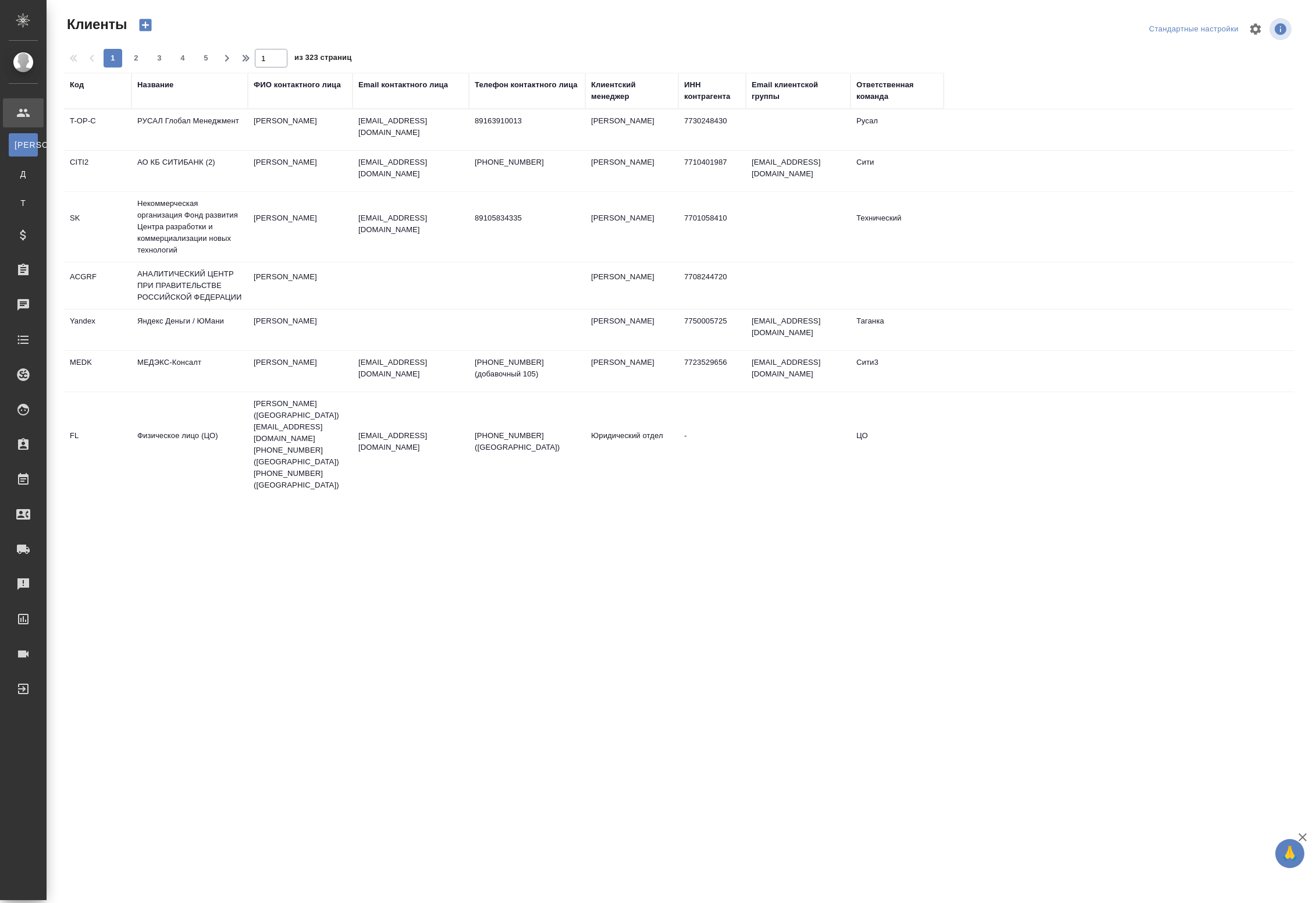
select select "RU"
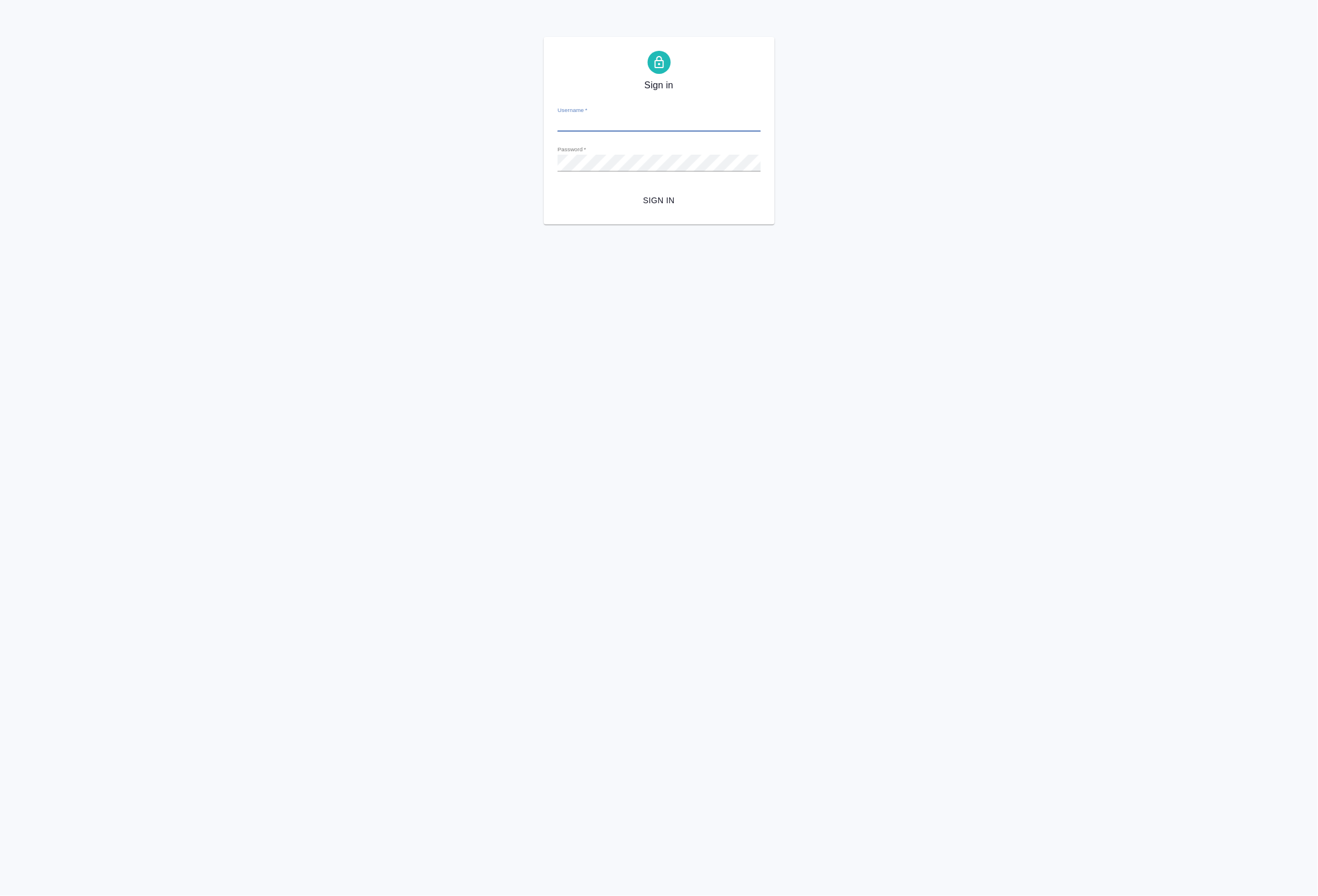
type input "[EMAIL_ADDRESS][DOMAIN_NAME]"
click at [688, 212] on div "Sign in Username   * [EMAIL_ADDRESS][DOMAIN_NAME] Password   * urlPath   * /all…" at bounding box center [659, 131] width 231 height 188
click at [678, 206] on span "Sign in" at bounding box center [659, 200] width 185 height 14
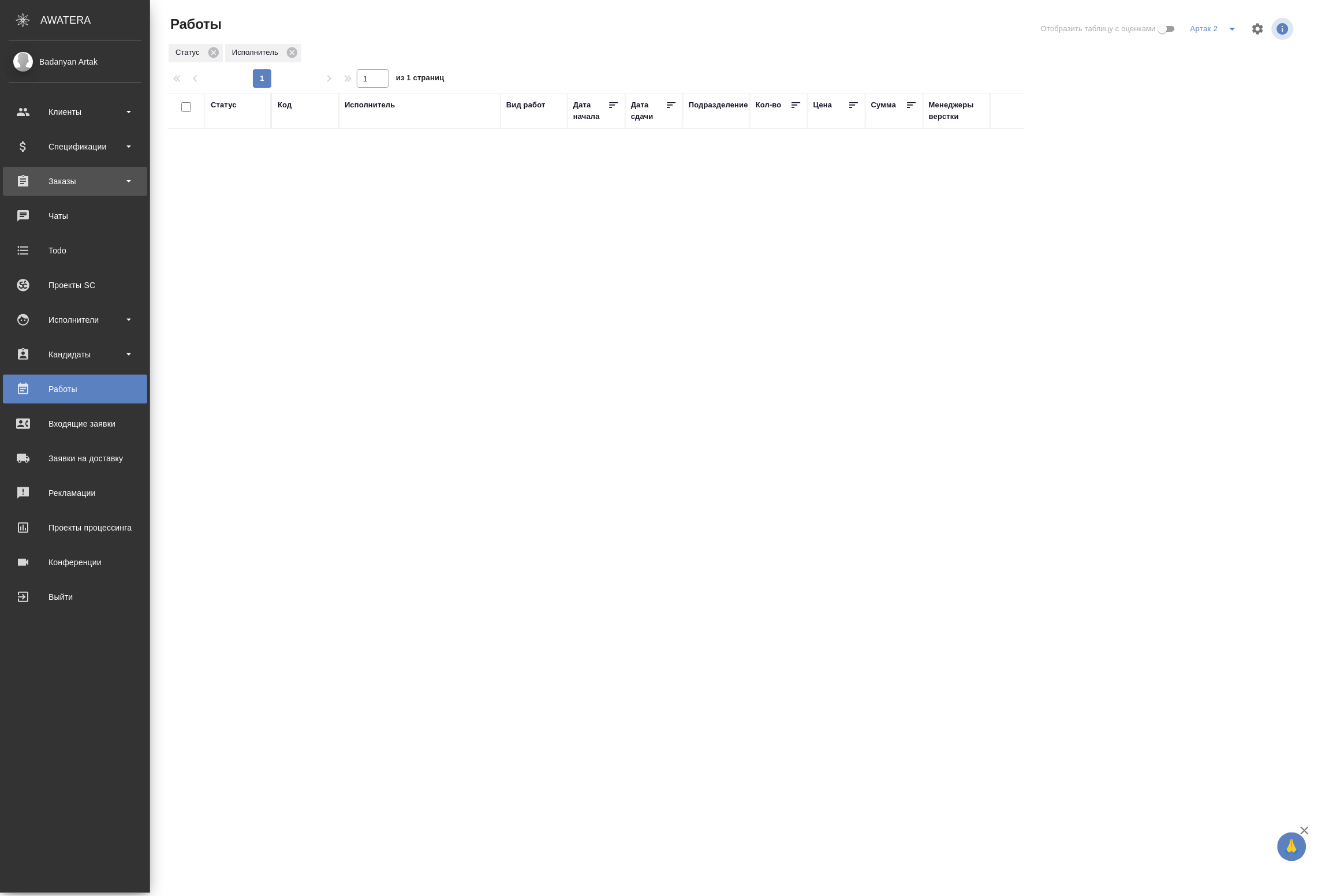
click at [64, 183] on div "Заказы" at bounding box center [75, 182] width 133 height 17
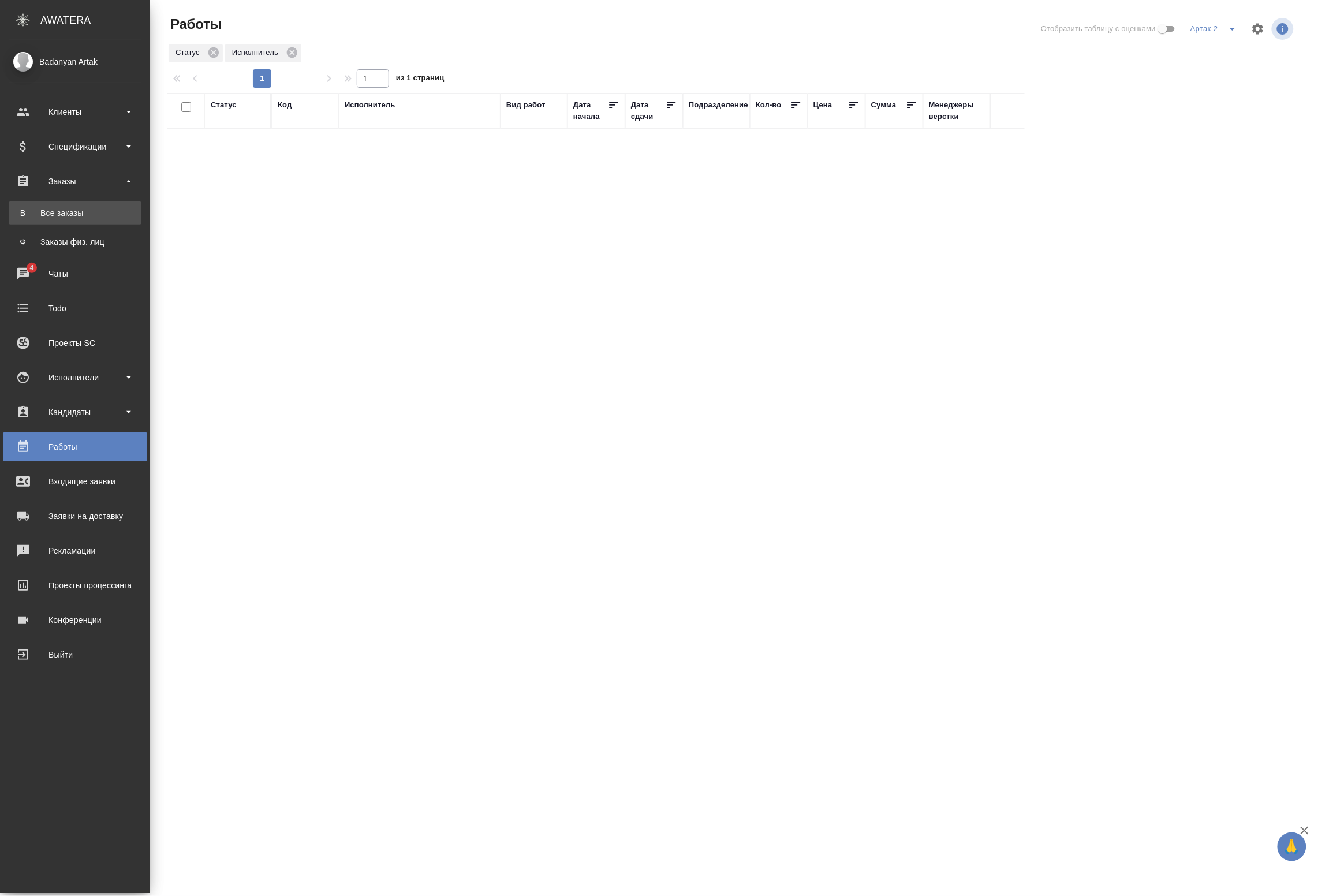
click at [70, 216] on div "Все заказы" at bounding box center [75, 213] width 121 height 12
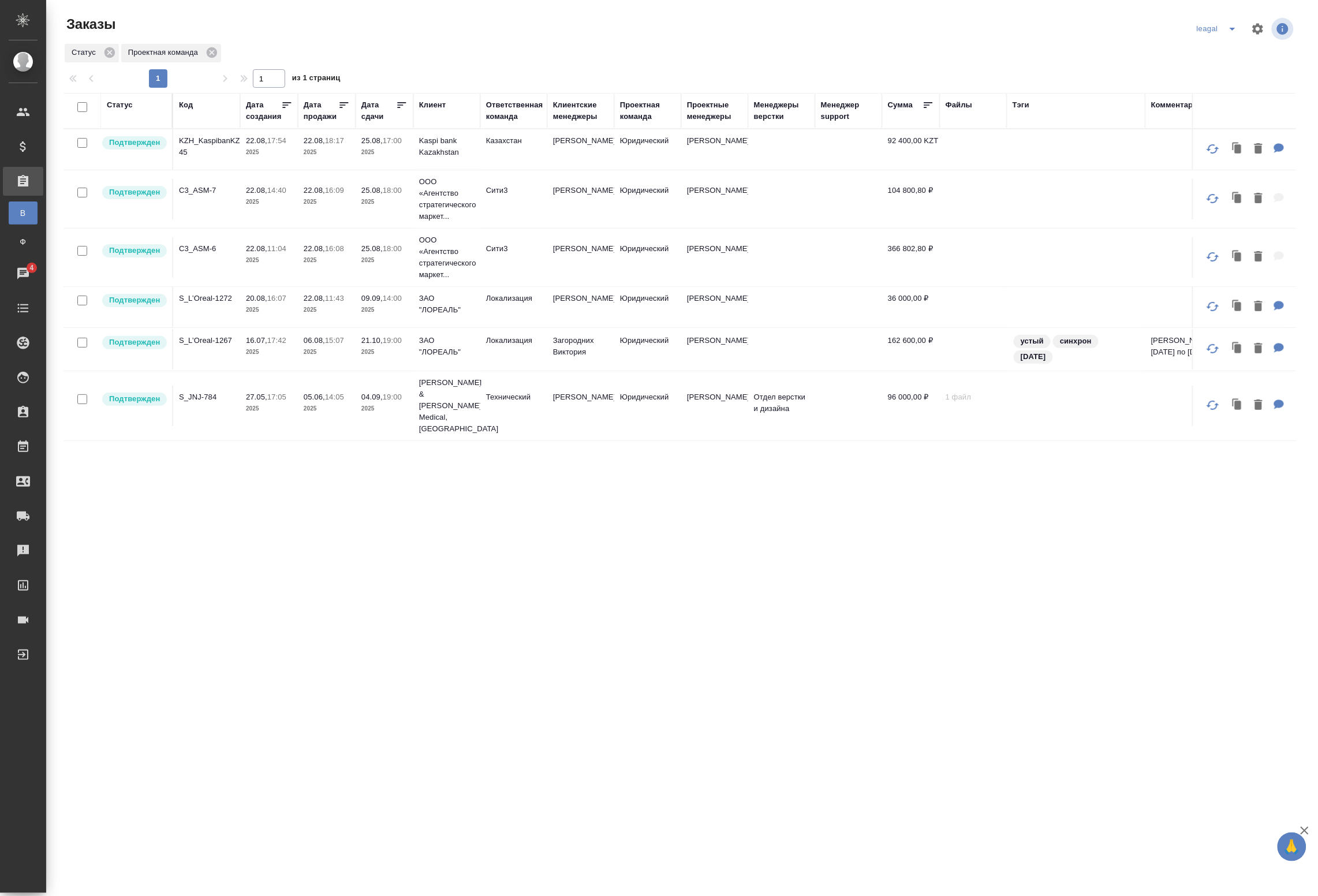
click at [353, 258] on td "22.08, 16:08 2025" at bounding box center [326, 257] width 58 height 40
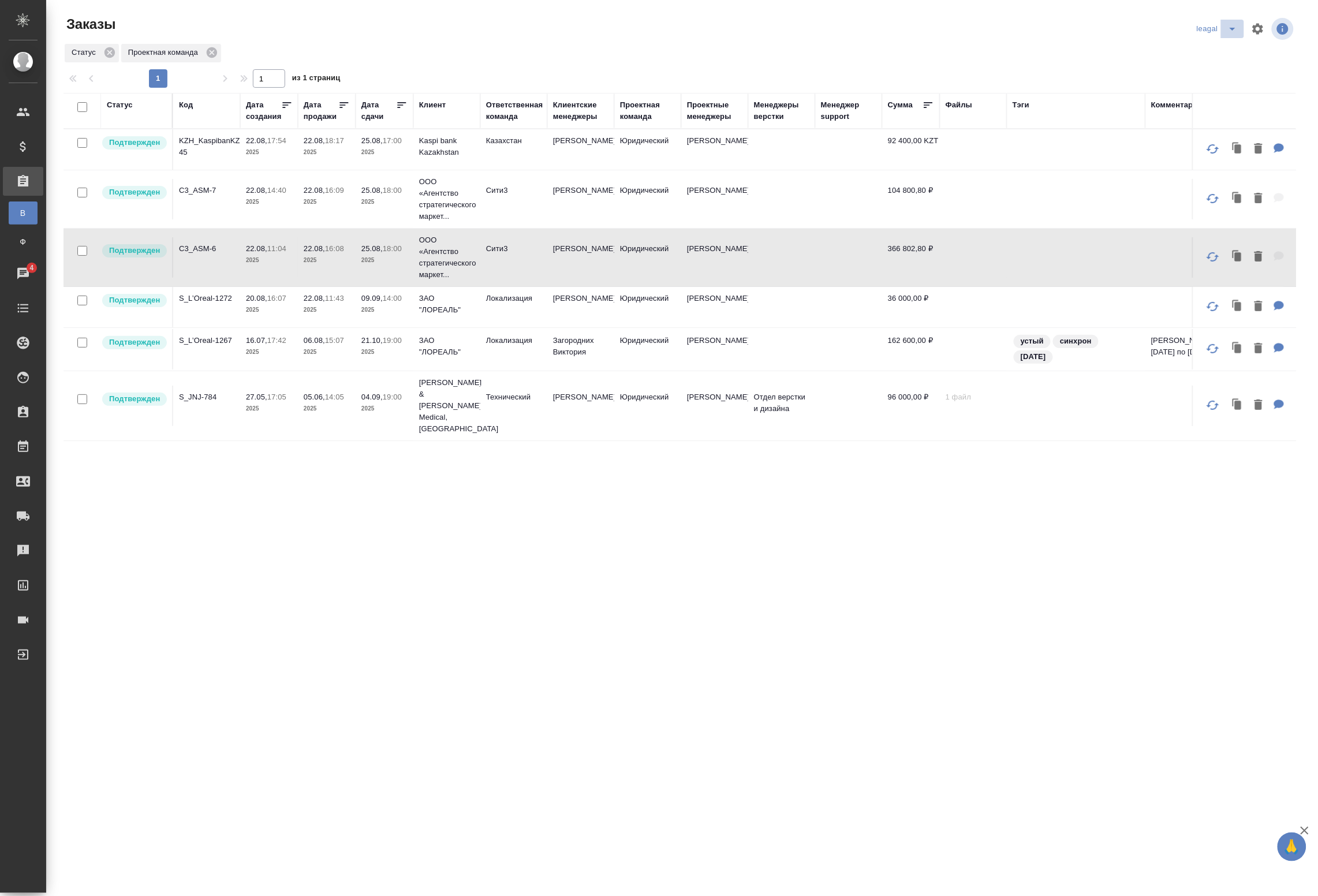
click at [1240, 30] on span "split button" at bounding box center [1233, 29] width 17 height 14
click at [1223, 55] on li "Артак" at bounding box center [1219, 52] width 50 height 19
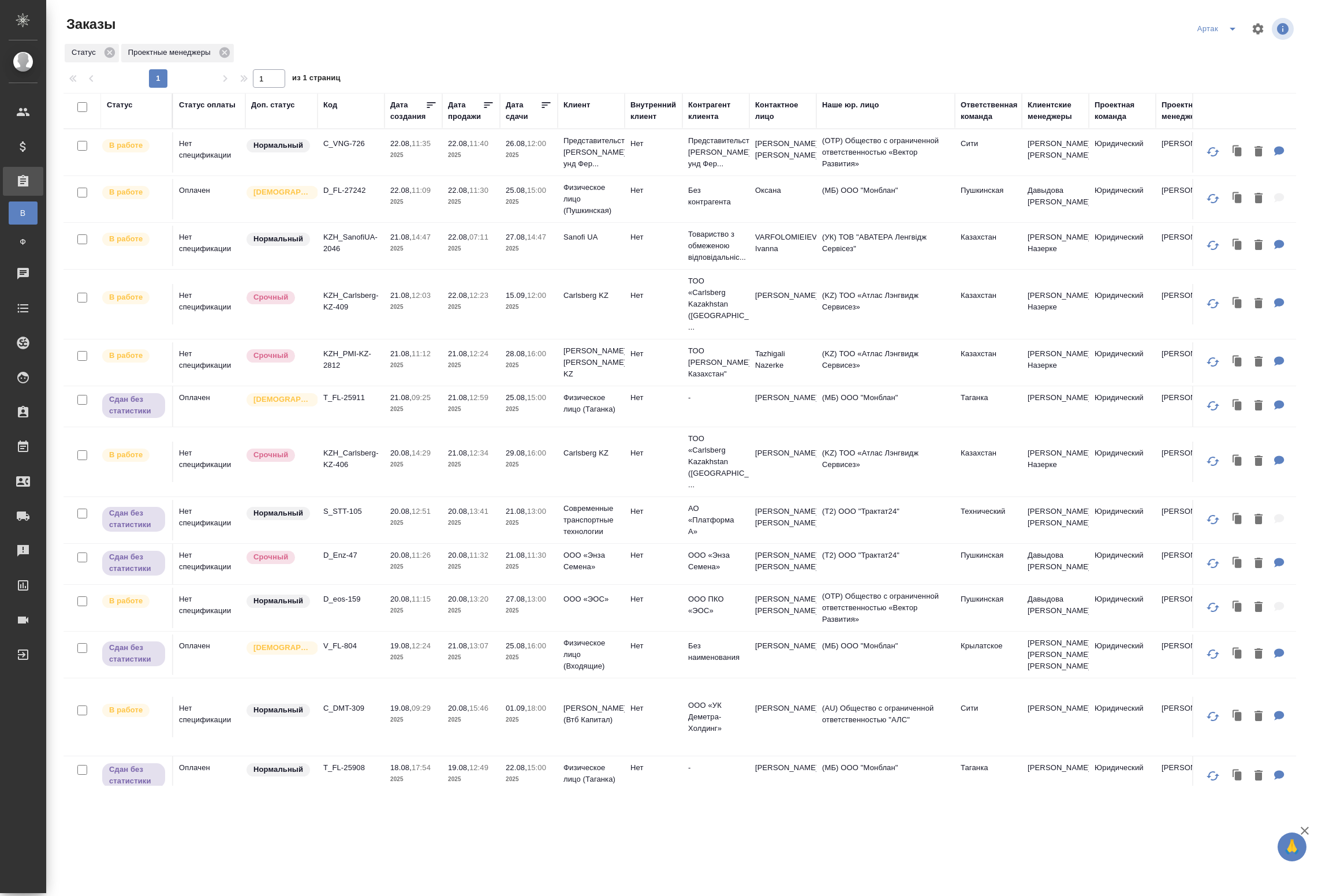
click at [312, 163] on td "Нормальный" at bounding box center [282, 152] width 72 height 40
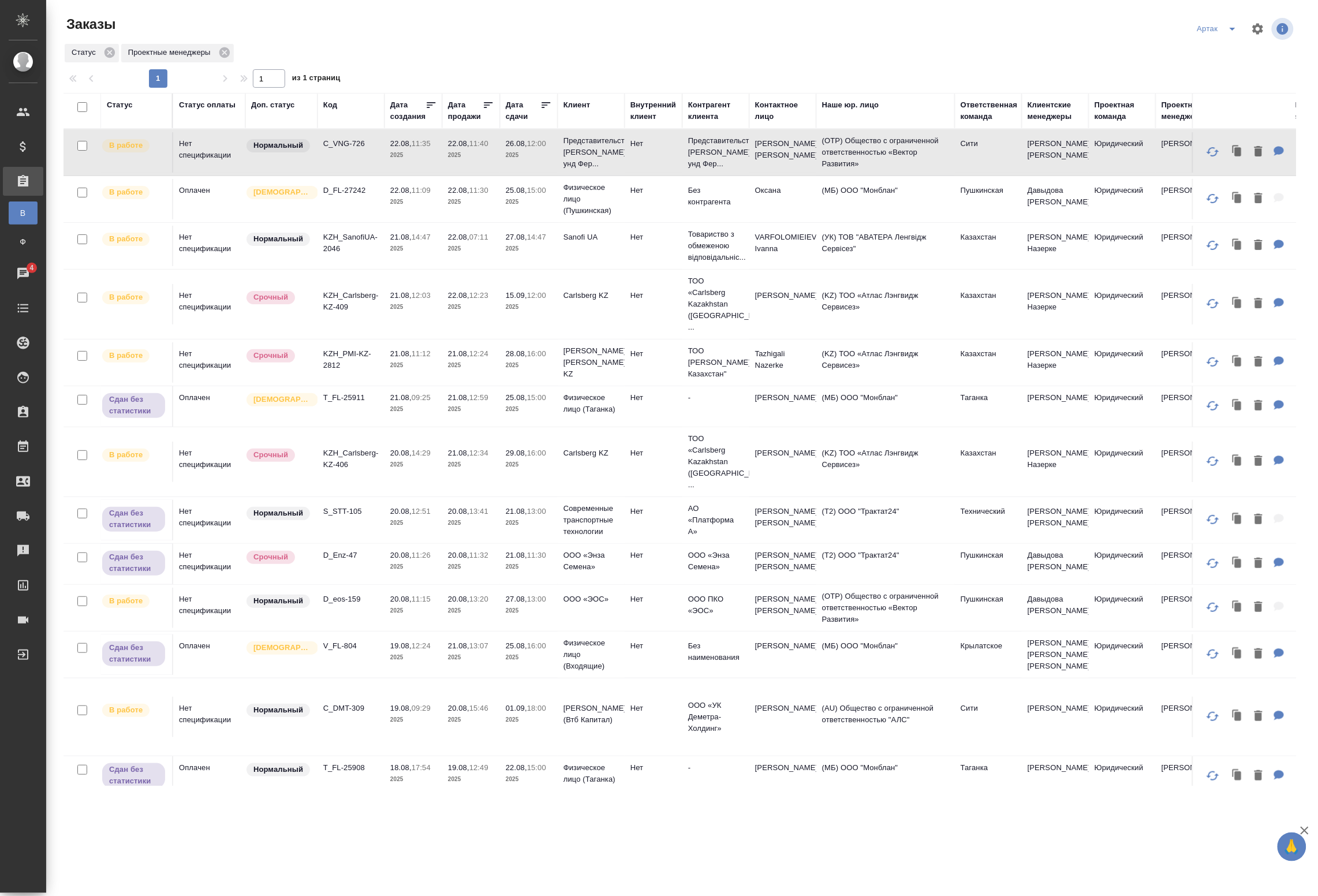
click at [404, 201] on p "2025" at bounding box center [413, 202] width 46 height 12
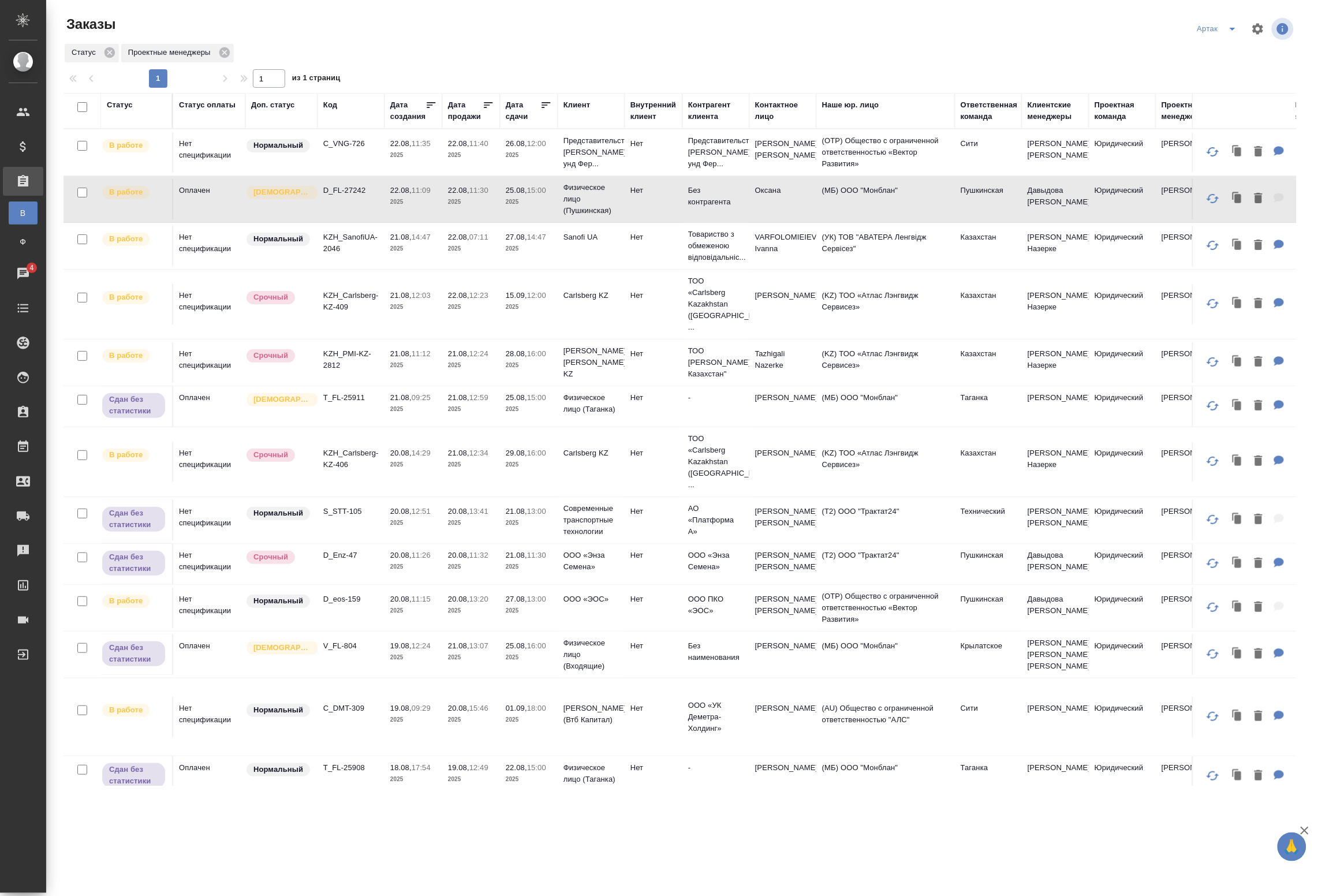
click at [420, 248] on p "2025" at bounding box center [413, 249] width 46 height 12
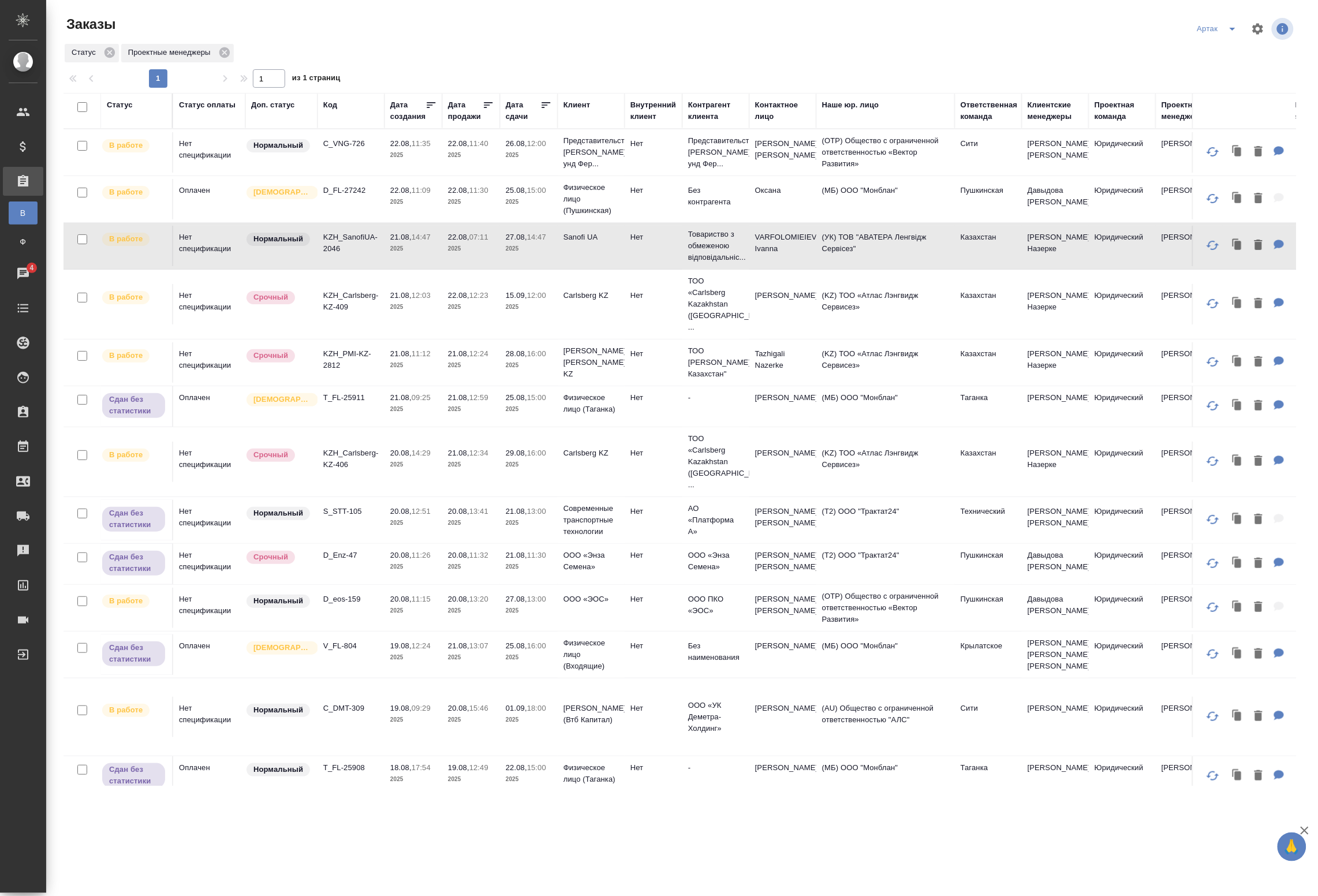
click at [376, 310] on td "KZH_Carlsberg-KZ-409" at bounding box center [351, 304] width 67 height 40
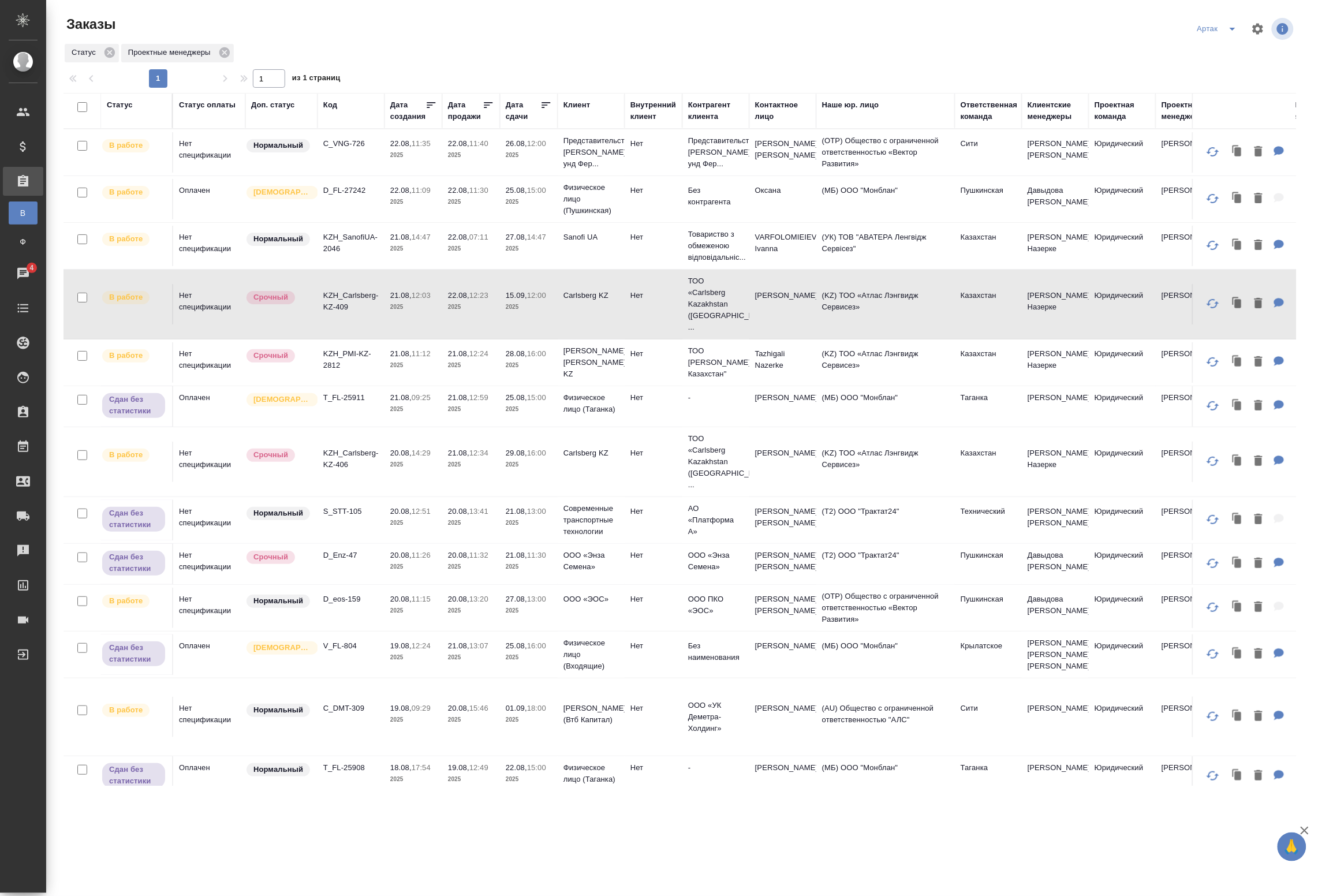
click at [376, 310] on td "KZH_Carlsberg-KZ-409" at bounding box center [351, 304] width 67 height 40
click at [410, 360] on p "2025" at bounding box center [413, 366] width 46 height 12
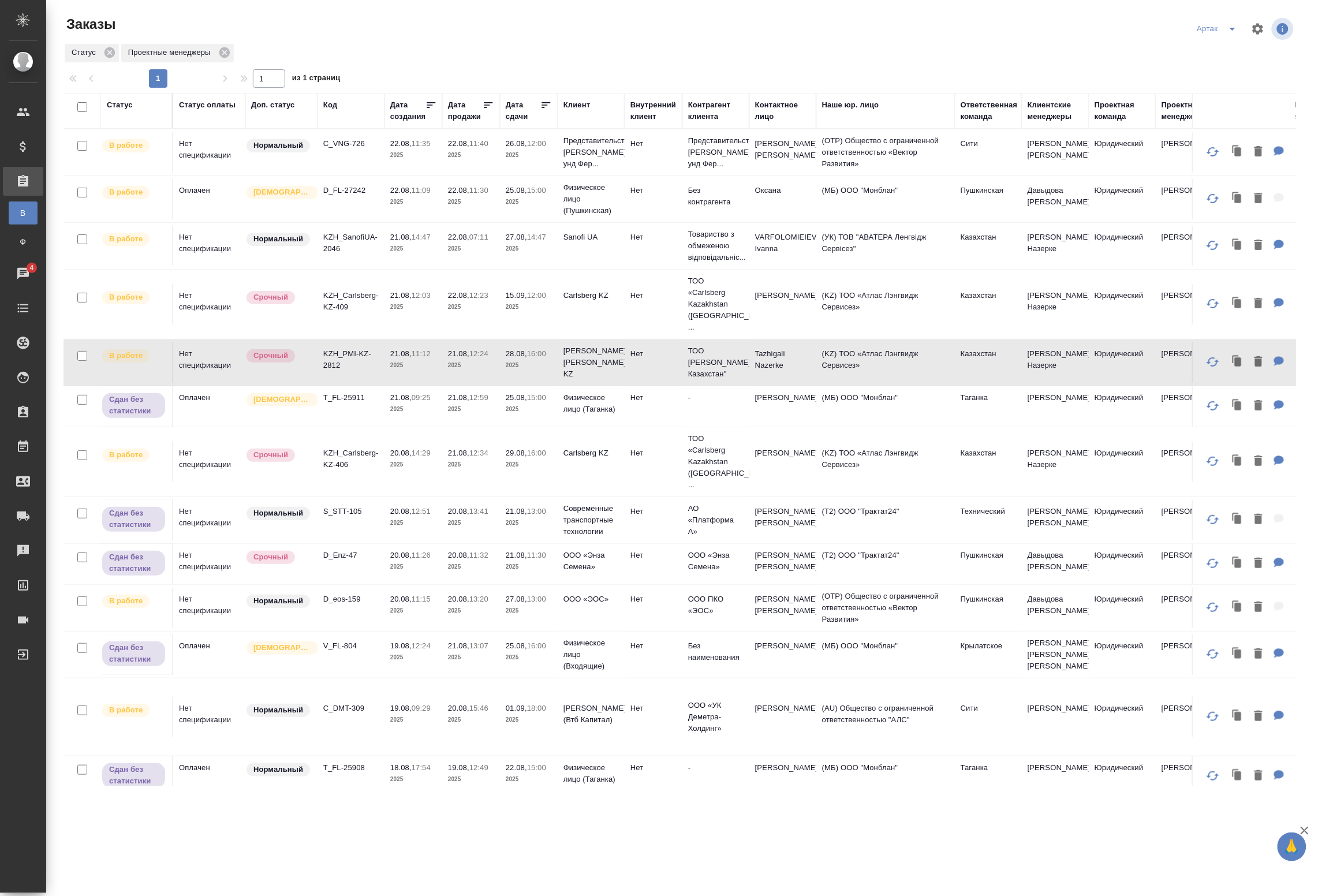
click at [418, 360] on p "2025" at bounding box center [413, 366] width 46 height 12
click at [416, 406] on td "21.08, 09:25 2025" at bounding box center [413, 406] width 58 height 40
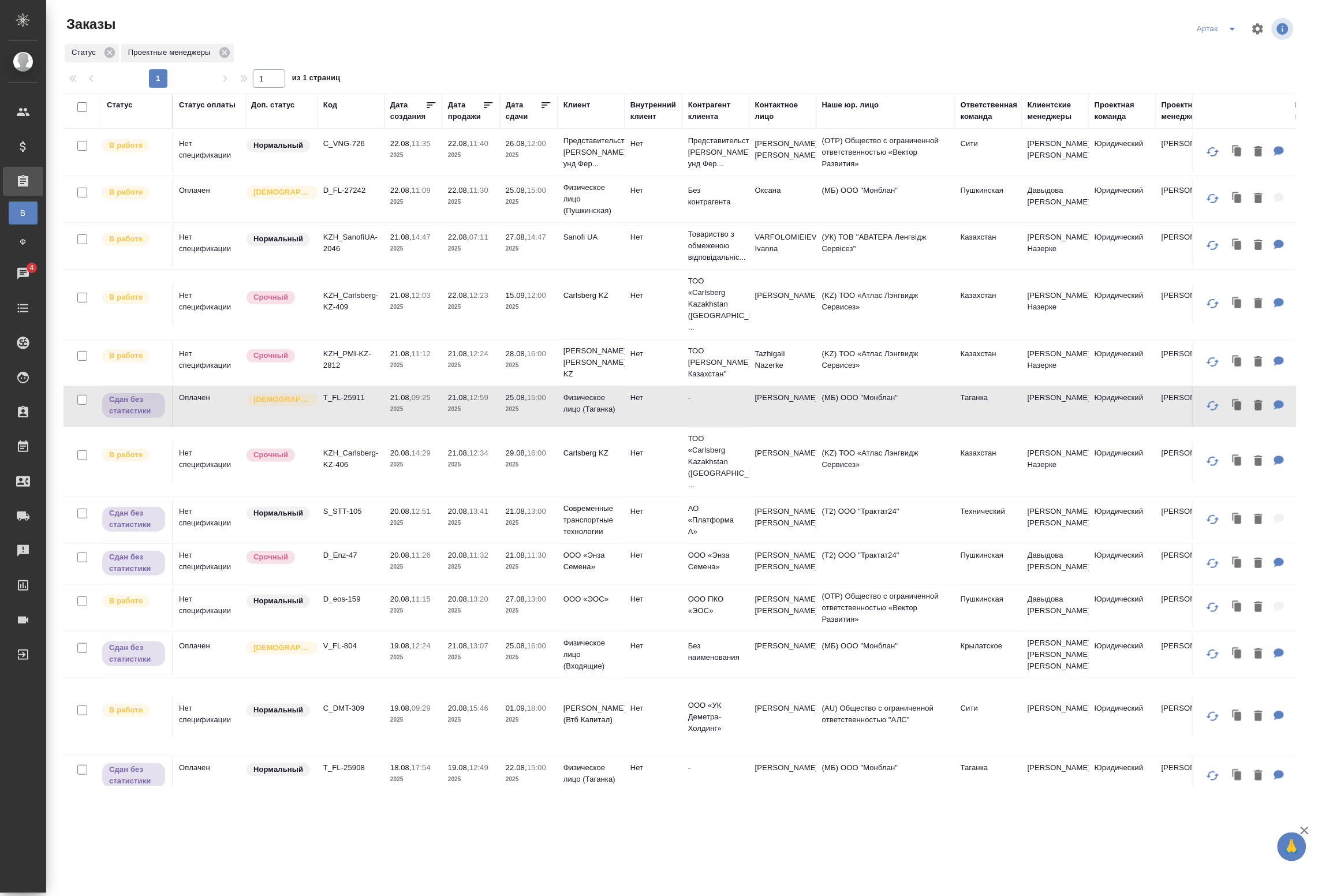
click at [417, 459] on p "2025" at bounding box center [413, 464] width 46 height 12
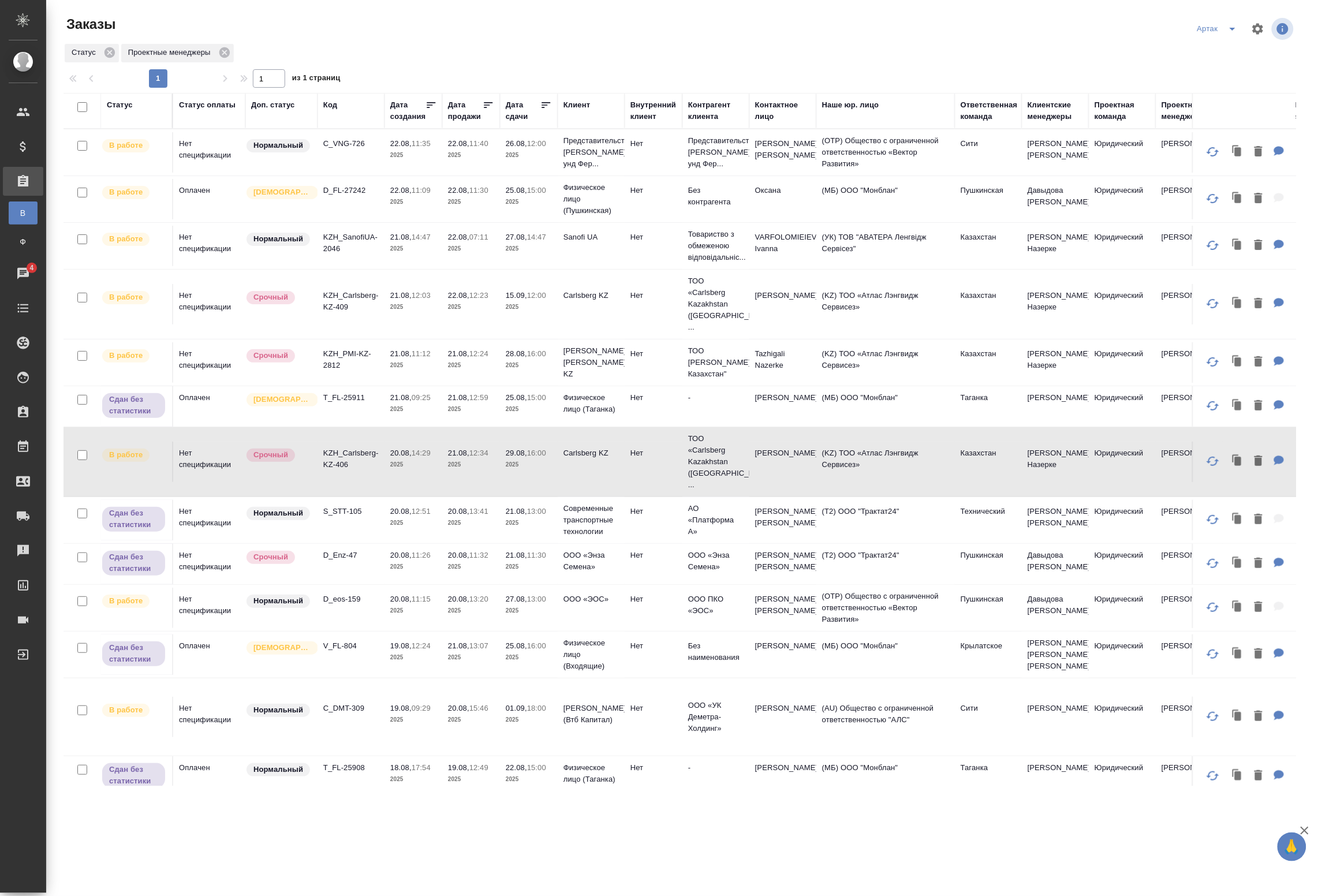
click at [420, 459] on p "2025" at bounding box center [413, 464] width 46 height 12
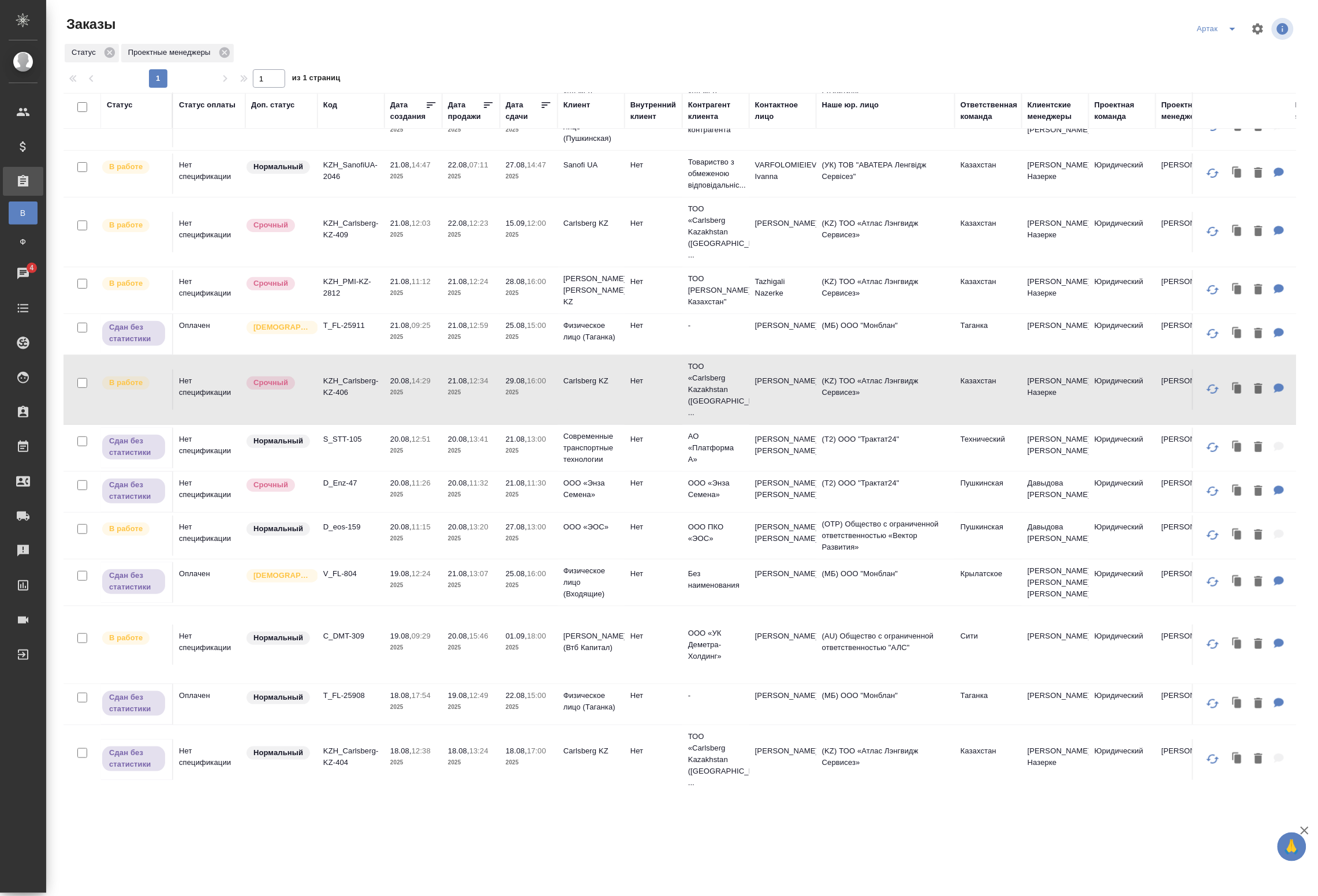
click at [415, 533] on p "2025" at bounding box center [413, 538] width 46 height 12
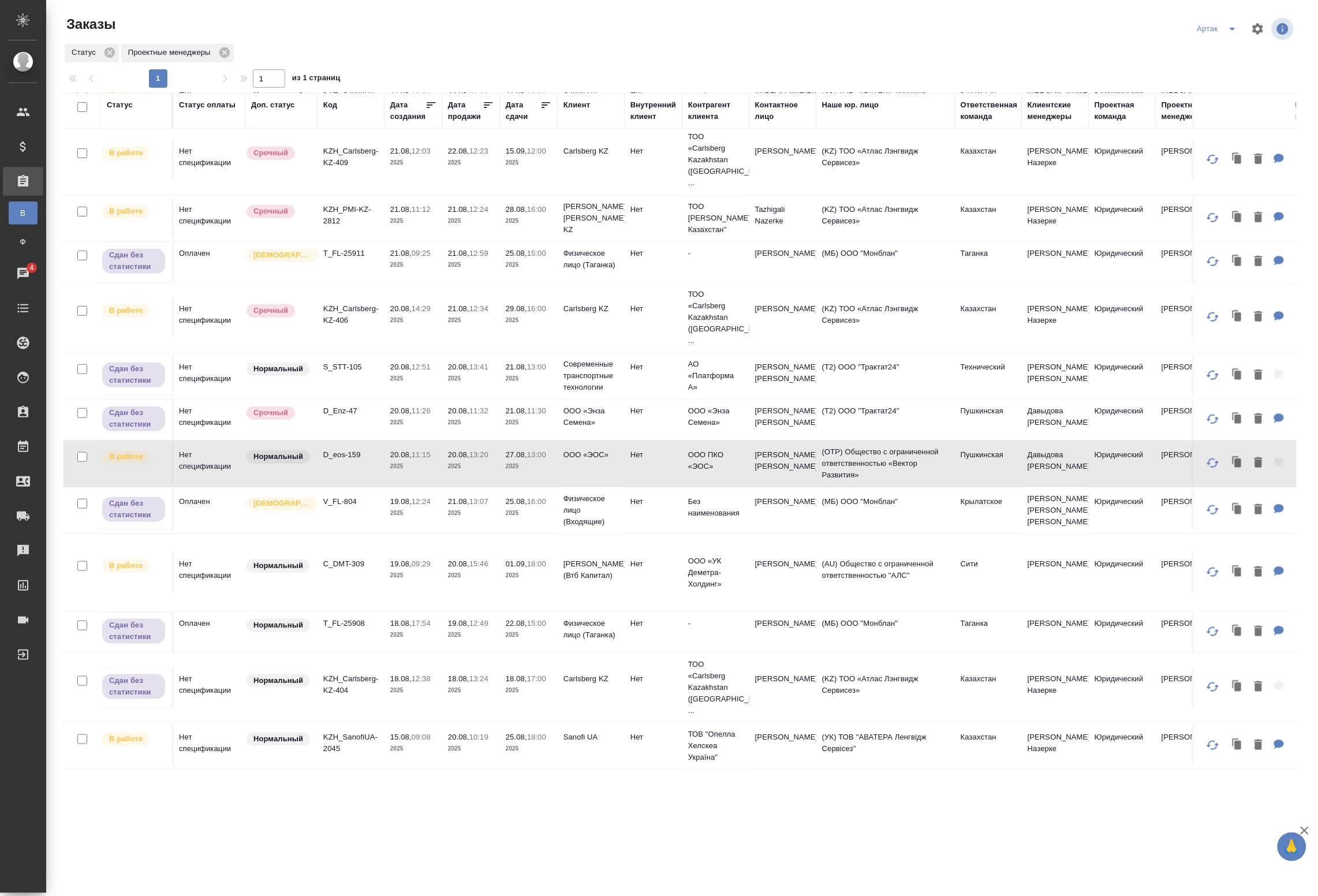
scroll to position [216, 0]
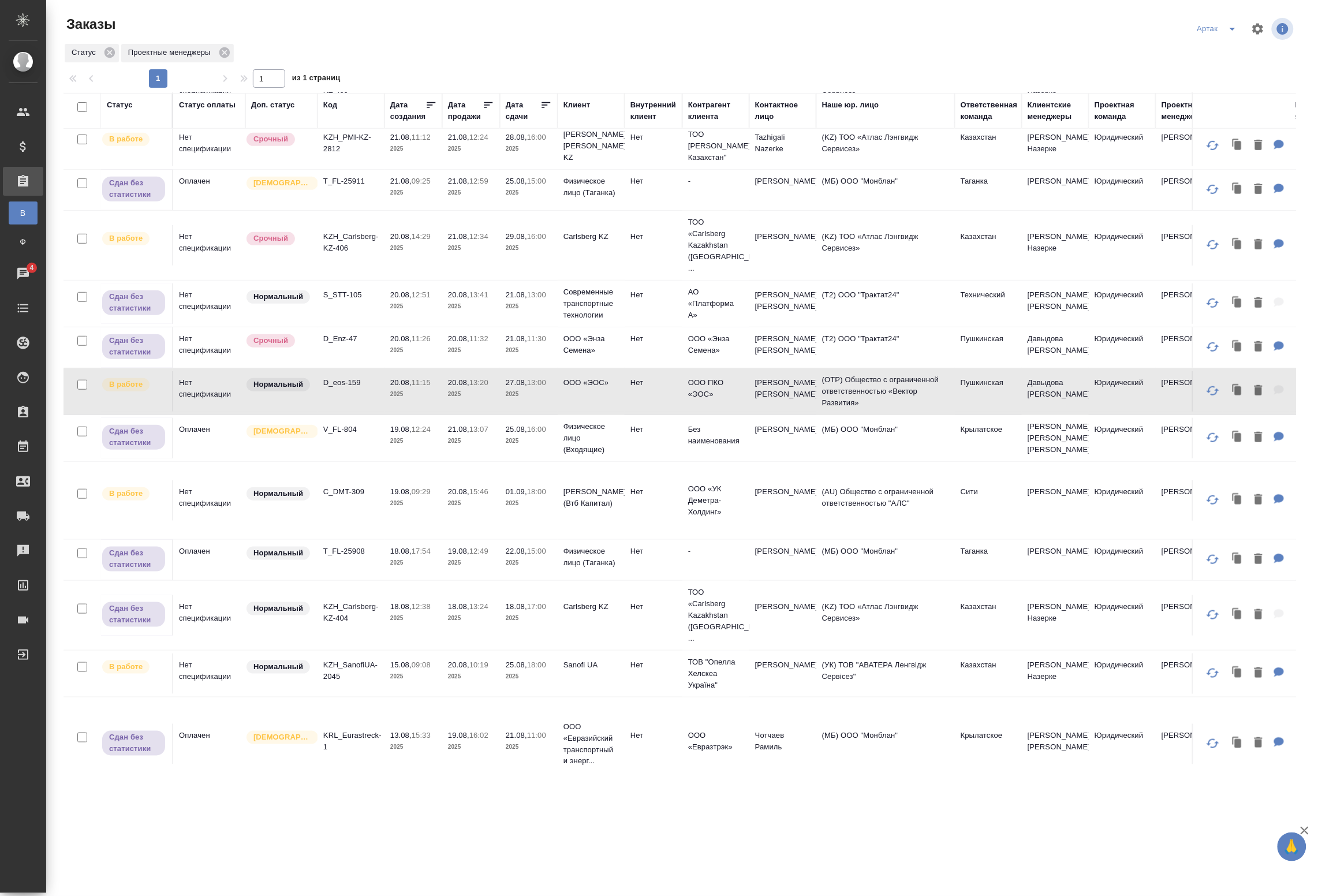
click at [391, 498] on p "2025" at bounding box center [413, 504] width 46 height 12
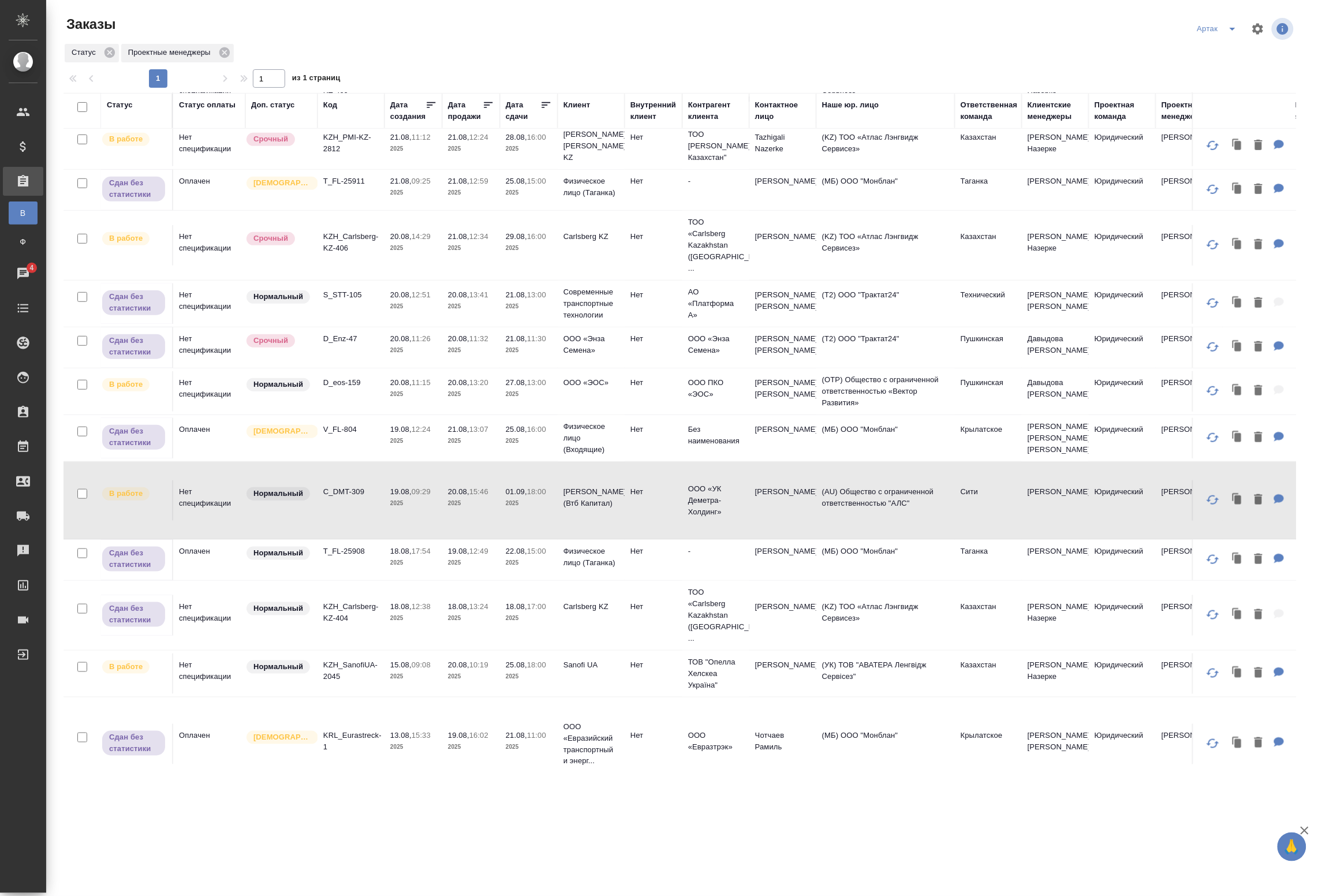
scroll to position [300, 0]
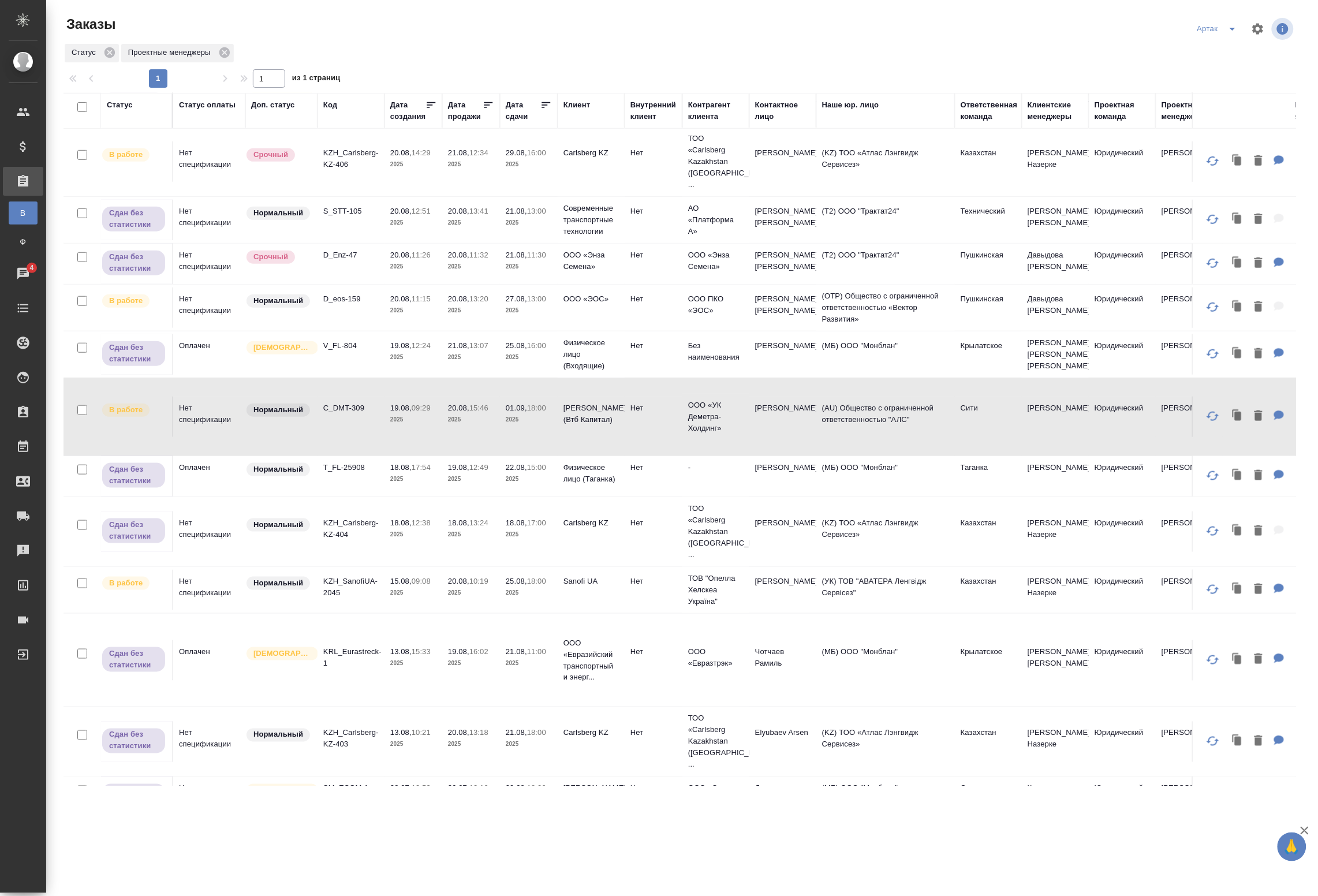
click at [400, 588] on p "2025" at bounding box center [413, 593] width 46 height 12
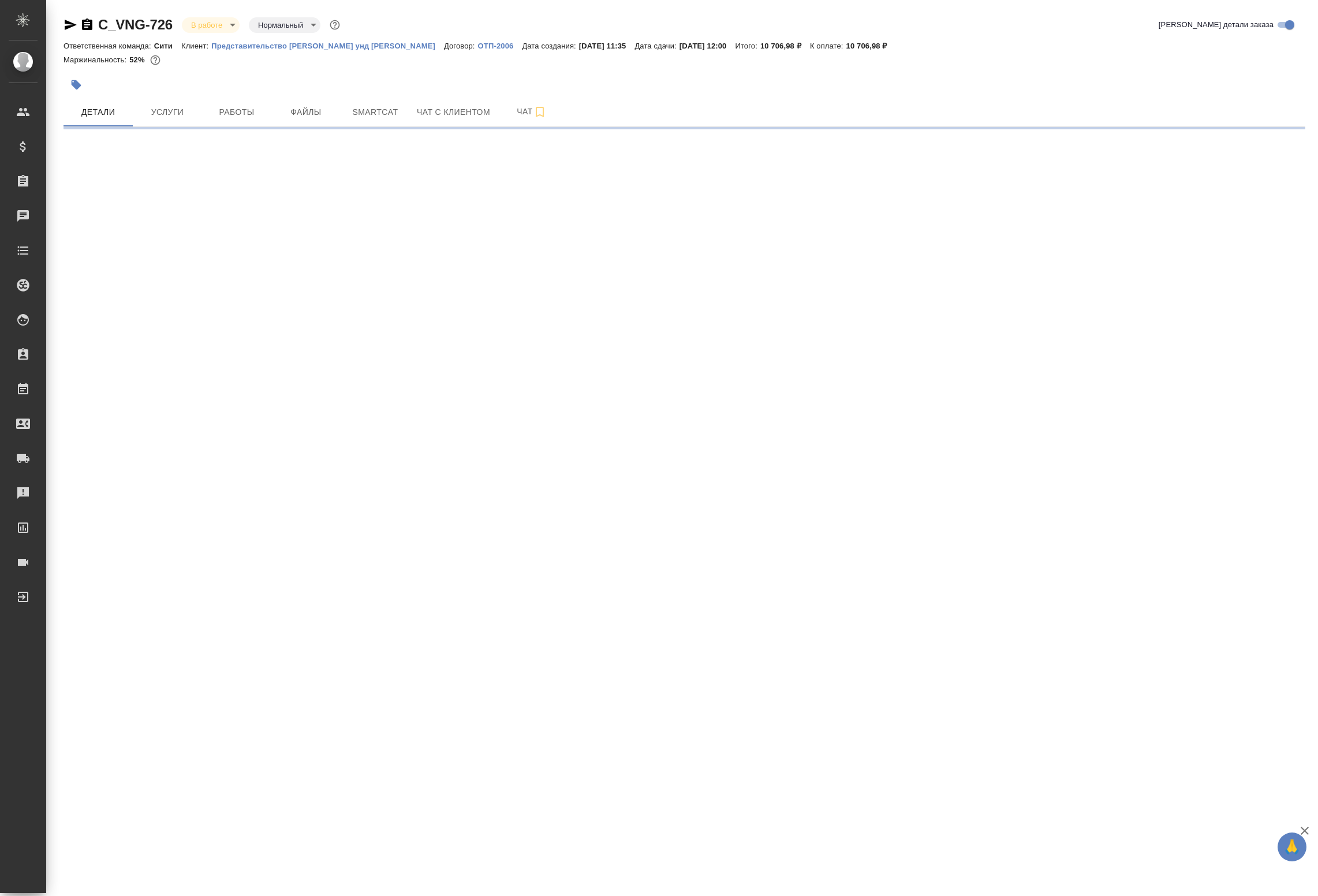
select select "RU"
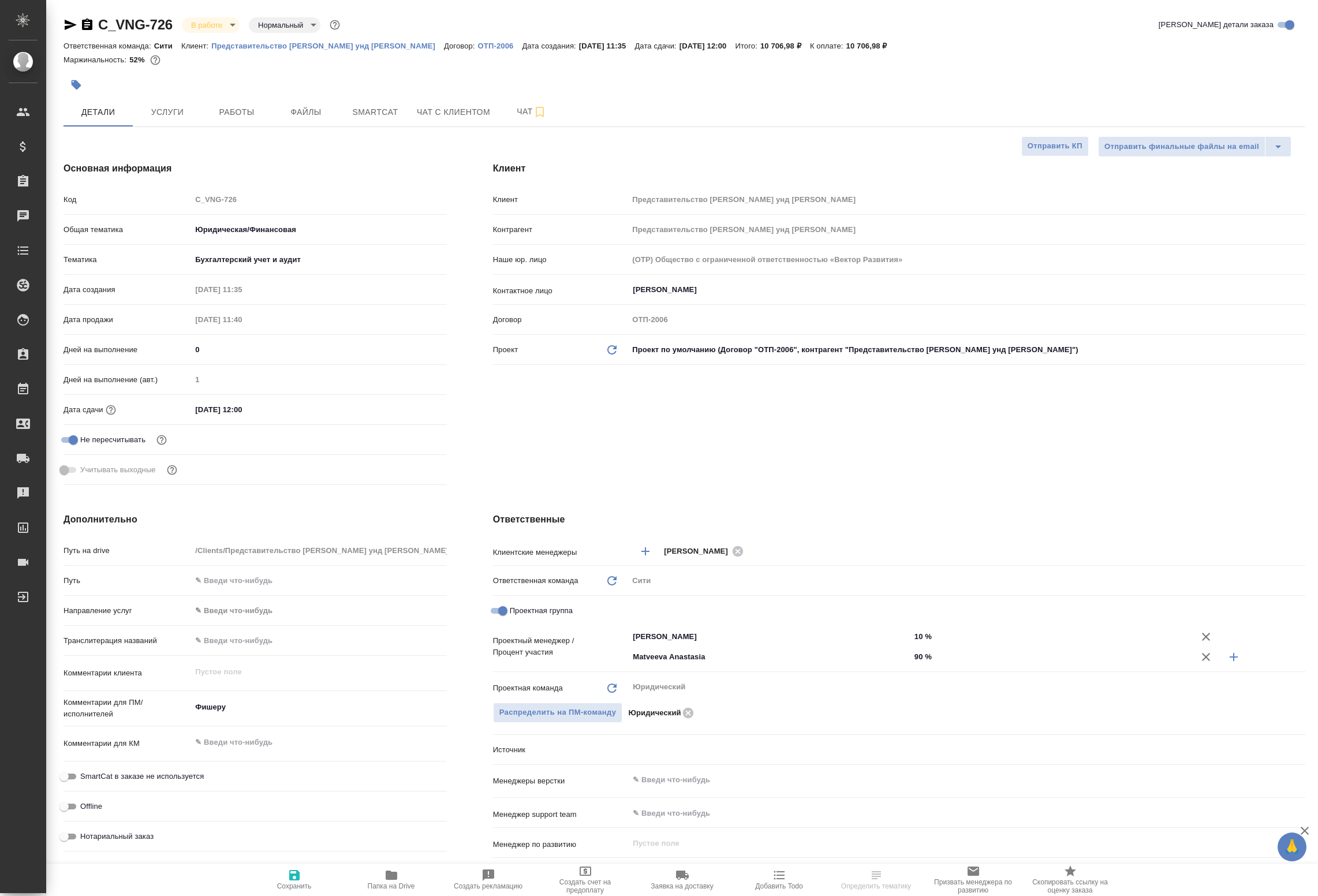
type textarea "x"
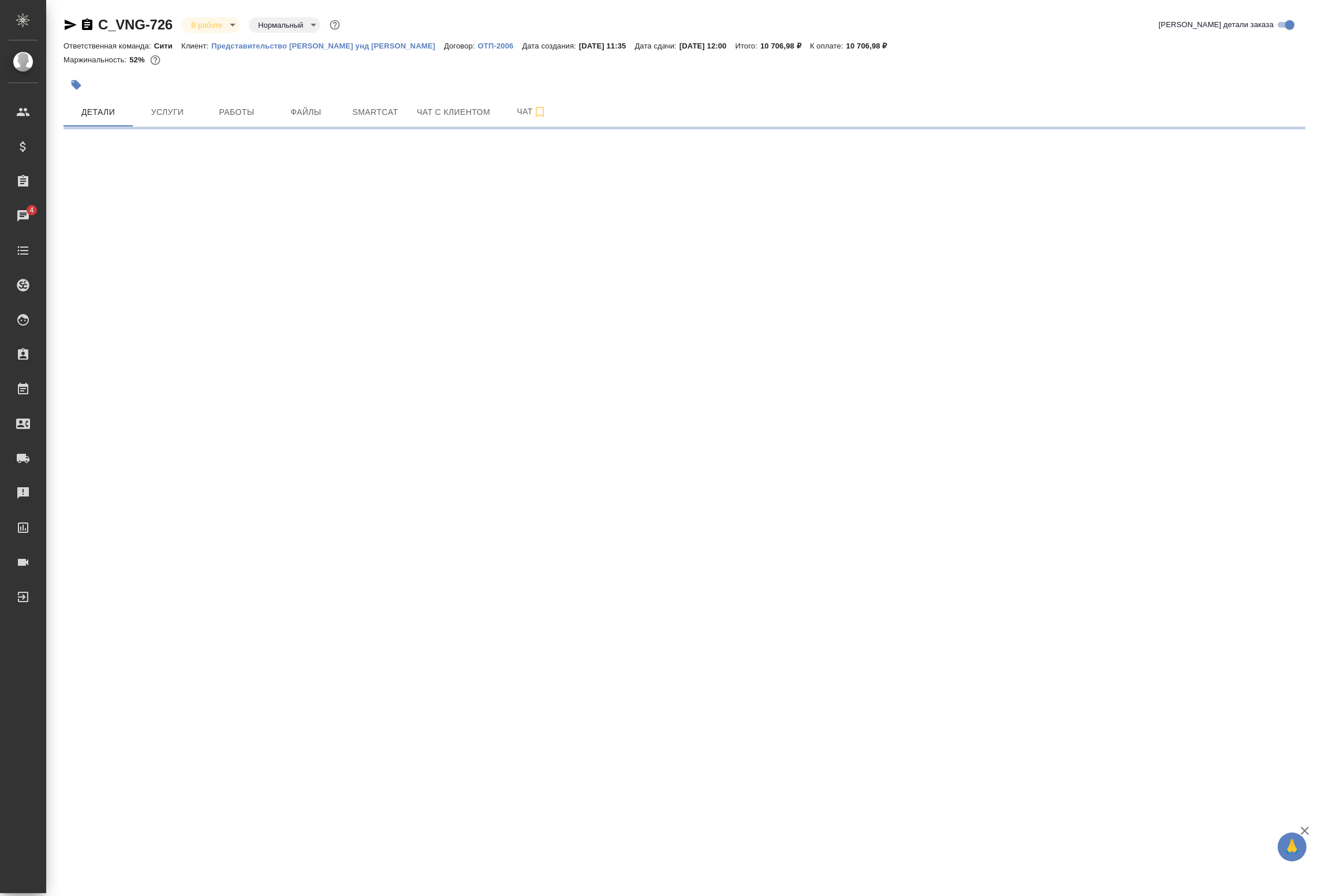
select select "RU"
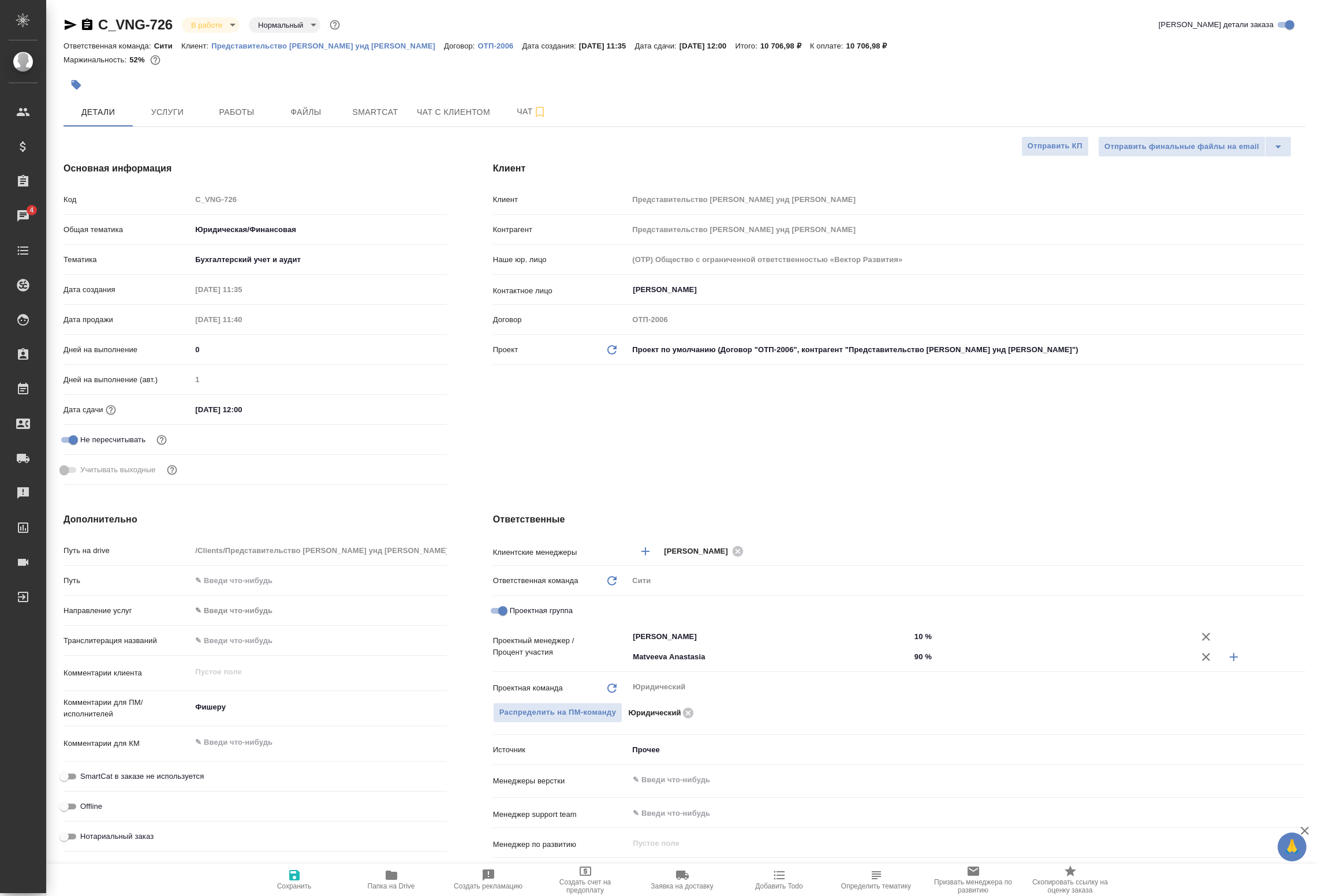
type textarea "x"
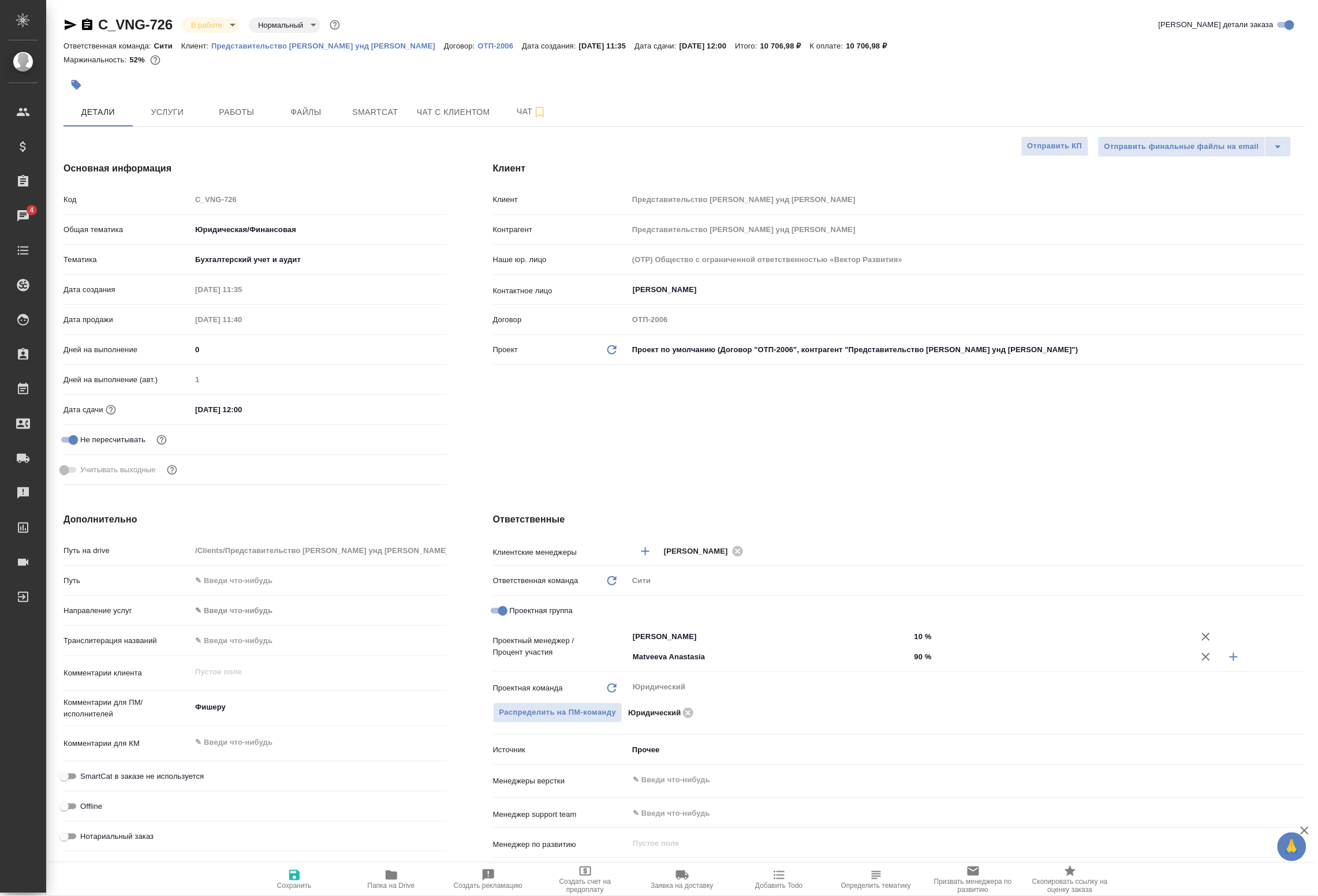
type textarea "x"
click at [199, 111] on button "Услуги" at bounding box center [167, 112] width 69 height 29
click at [223, 111] on span "Работы" at bounding box center [236, 112] width 55 height 14
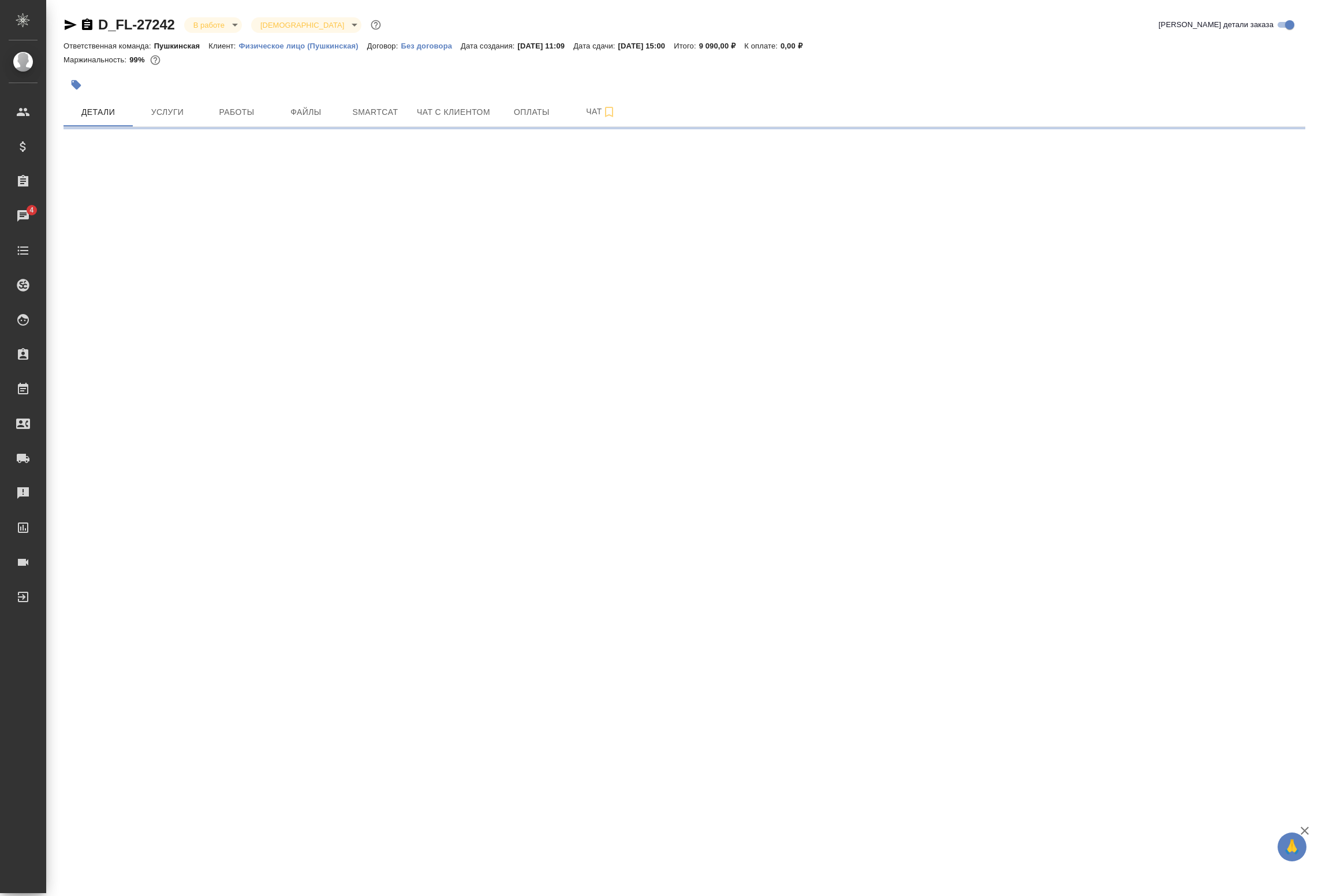
select select "RU"
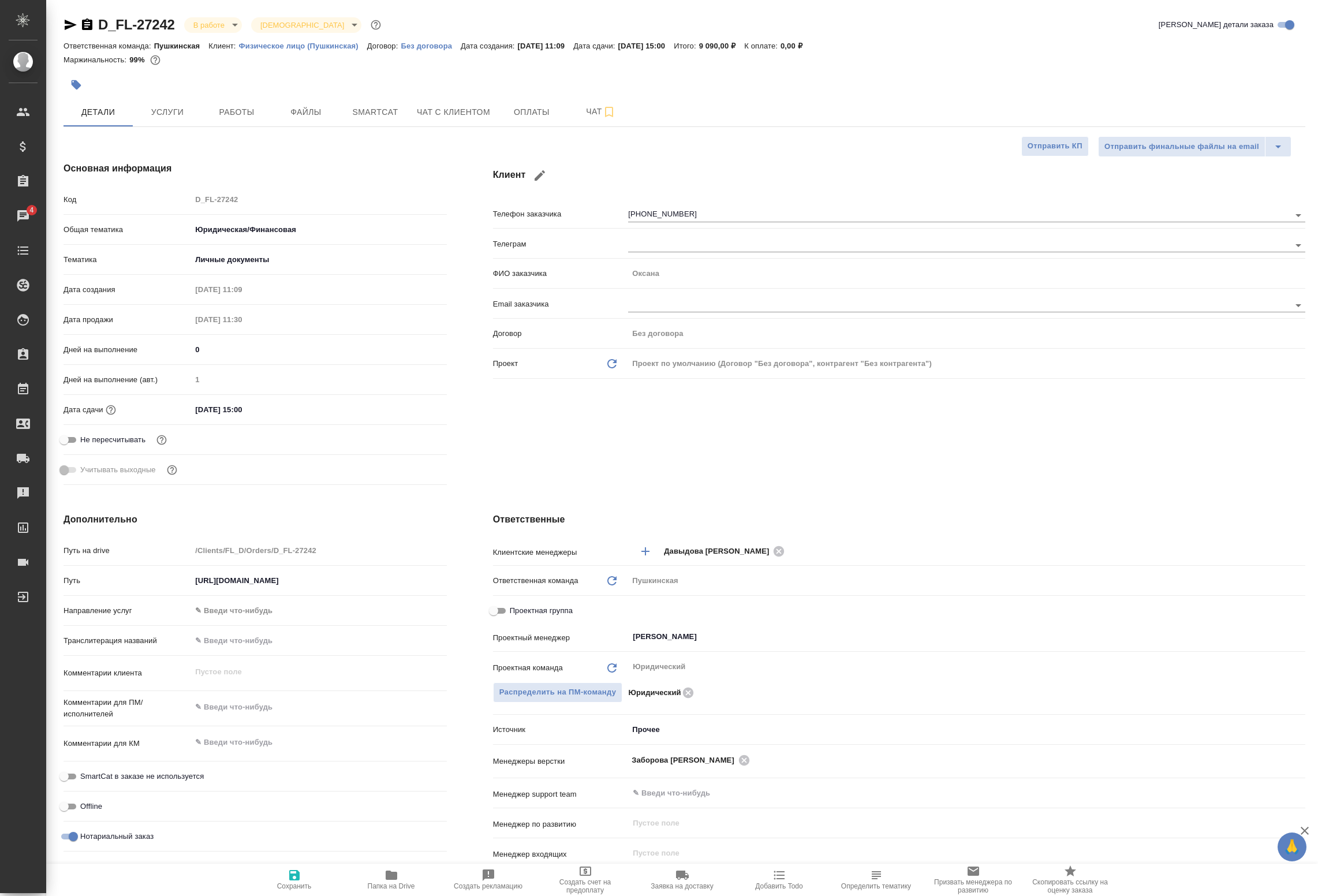
type textarea "x"
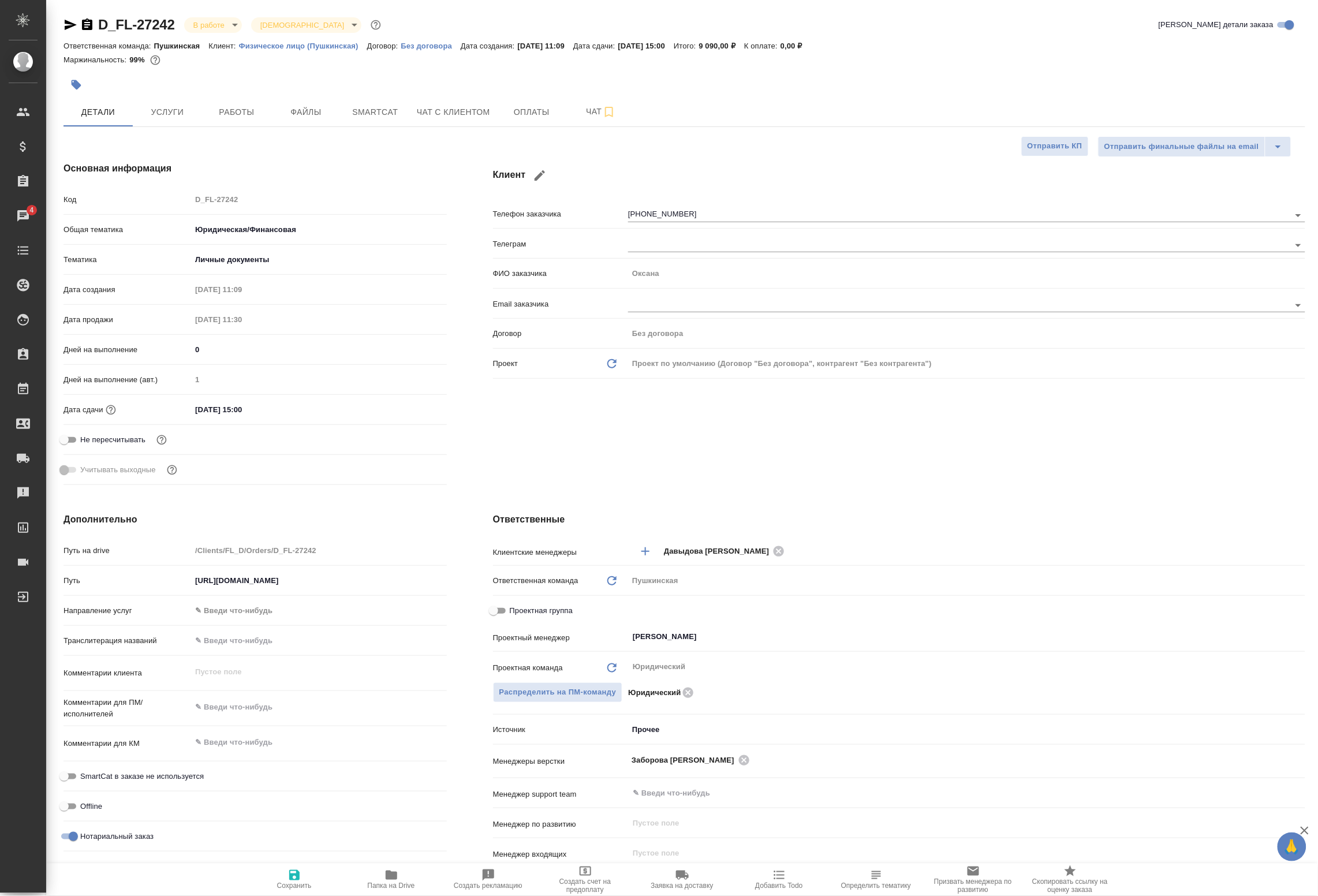
type textarea "x"
click at [211, 114] on span "Работы" at bounding box center [236, 112] width 55 height 14
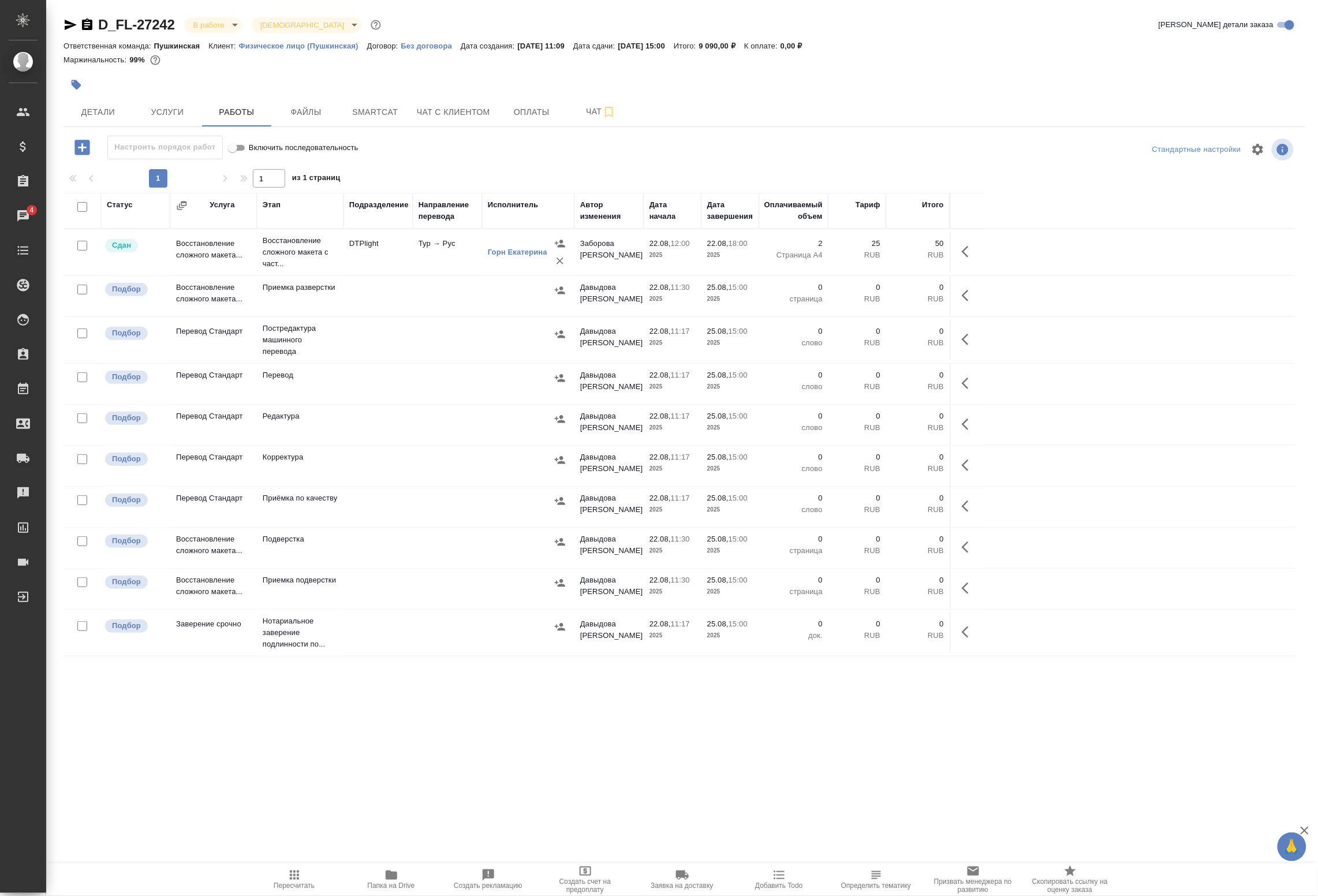
click at [383, 255] on td "DTPlight" at bounding box center [378, 252] width 69 height 40
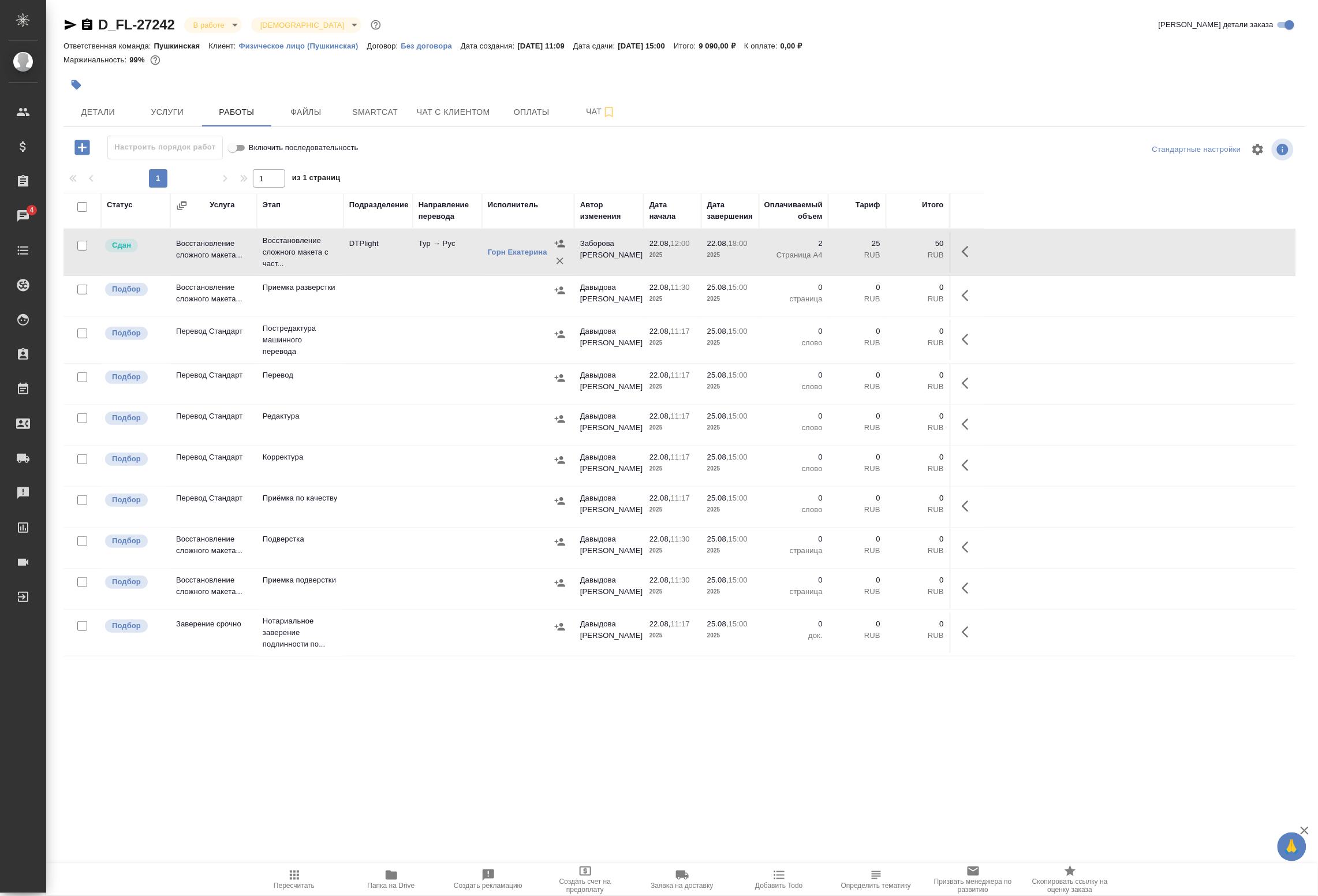
click at [384, 255] on td "DTPlight" at bounding box center [378, 252] width 69 height 40
click at [397, 792] on div ".cls-1 fill:#fff; AWATERA Badanyan Artak Клиенты Спецификации Заказы 4 Чаты Tod…" at bounding box center [659, 448] width 1318 height 896
click at [376, 118] on span "Smartcat" at bounding box center [375, 112] width 55 height 14
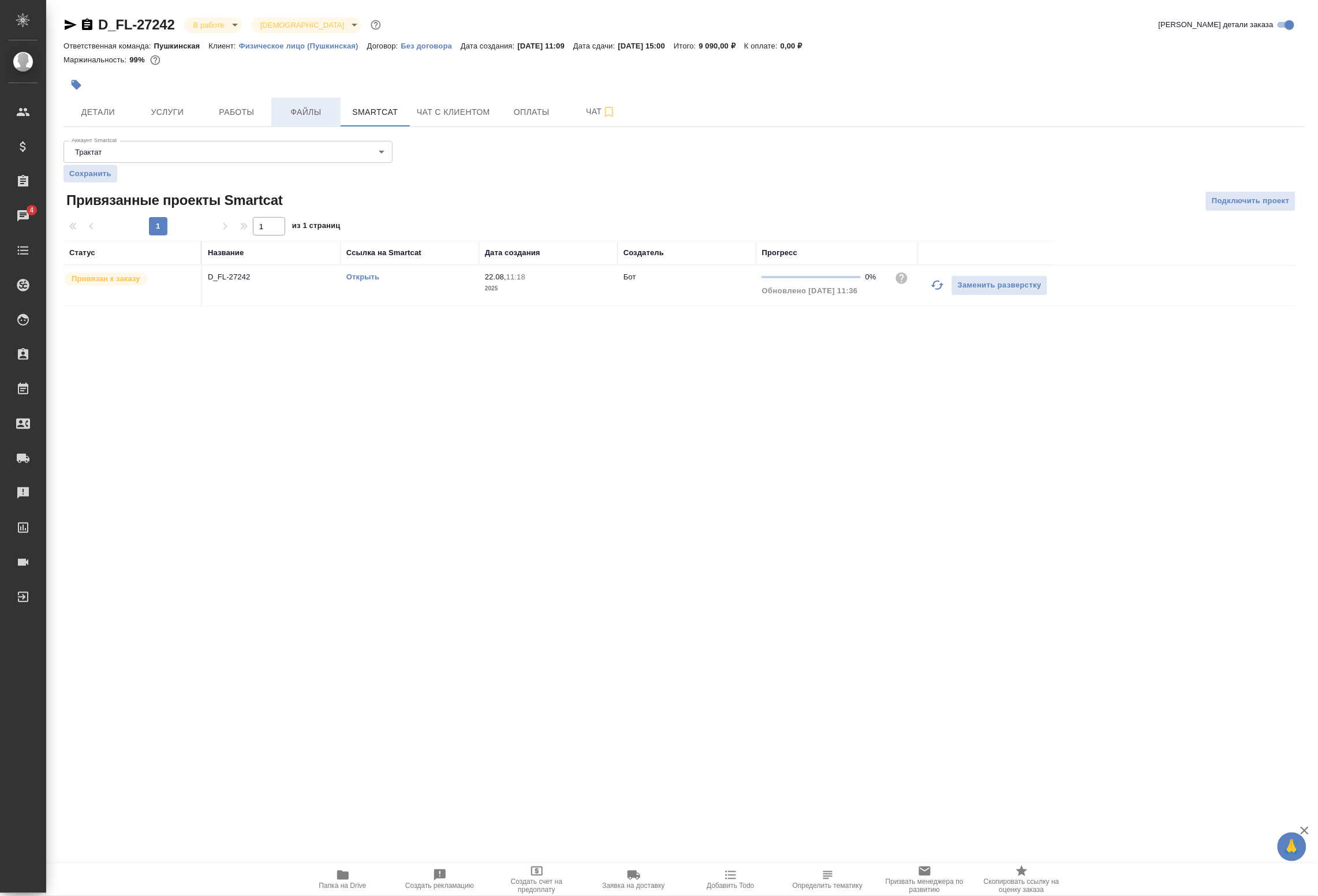
click at [313, 118] on span "Файлы" at bounding box center [306, 112] width 55 height 14
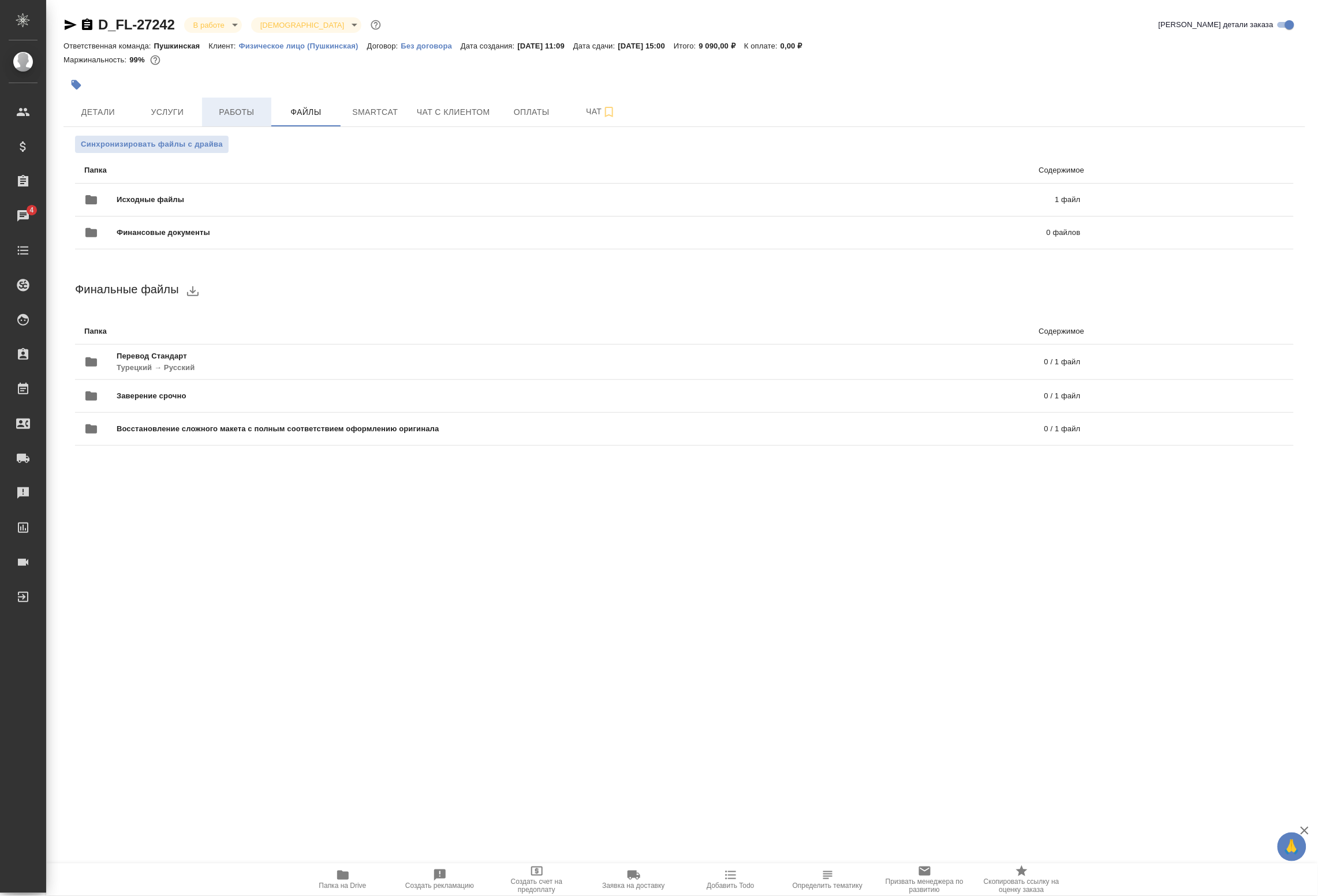
click at [252, 116] on span "Работы" at bounding box center [236, 112] width 55 height 14
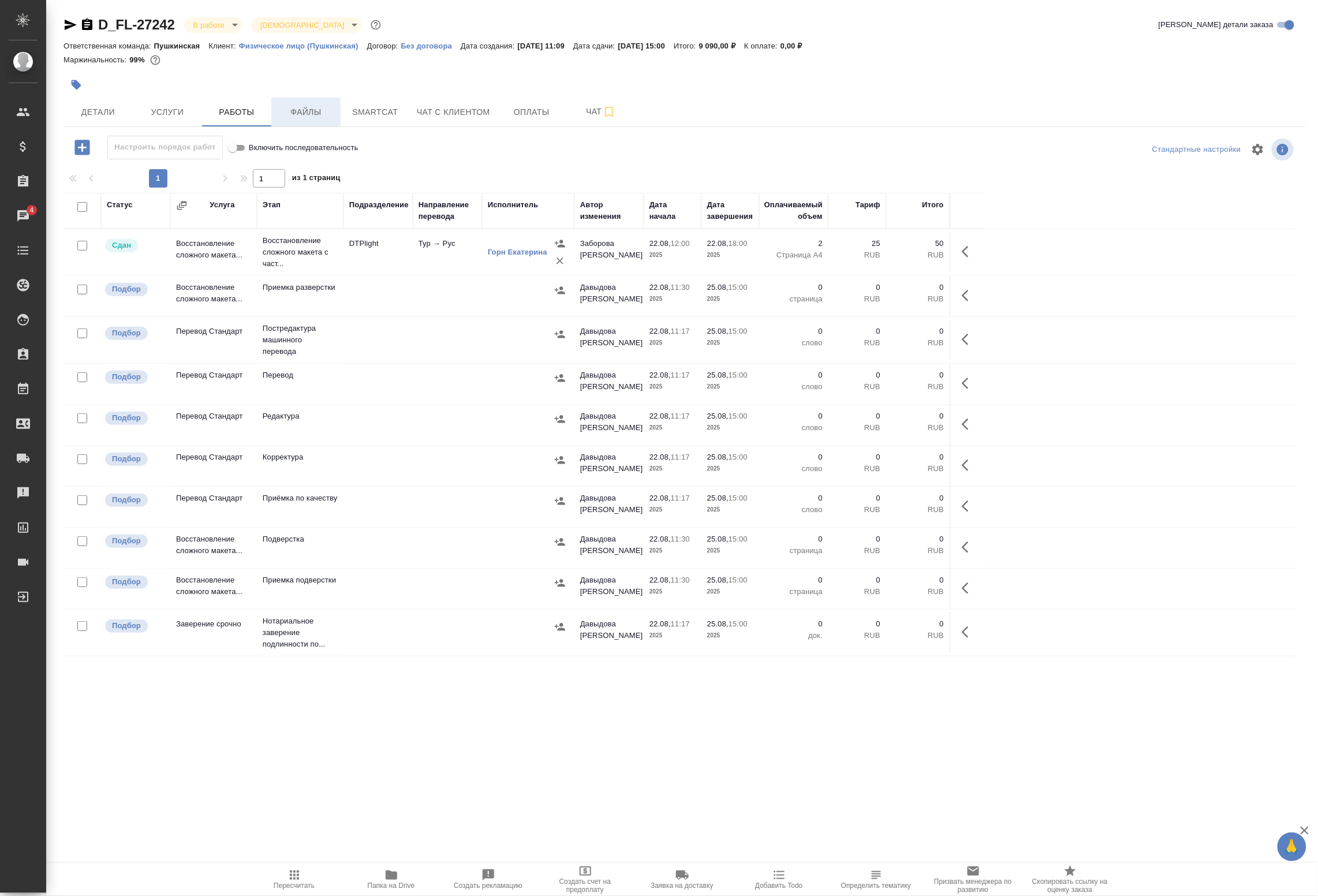
click at [309, 116] on span "Файлы" at bounding box center [306, 112] width 55 height 14
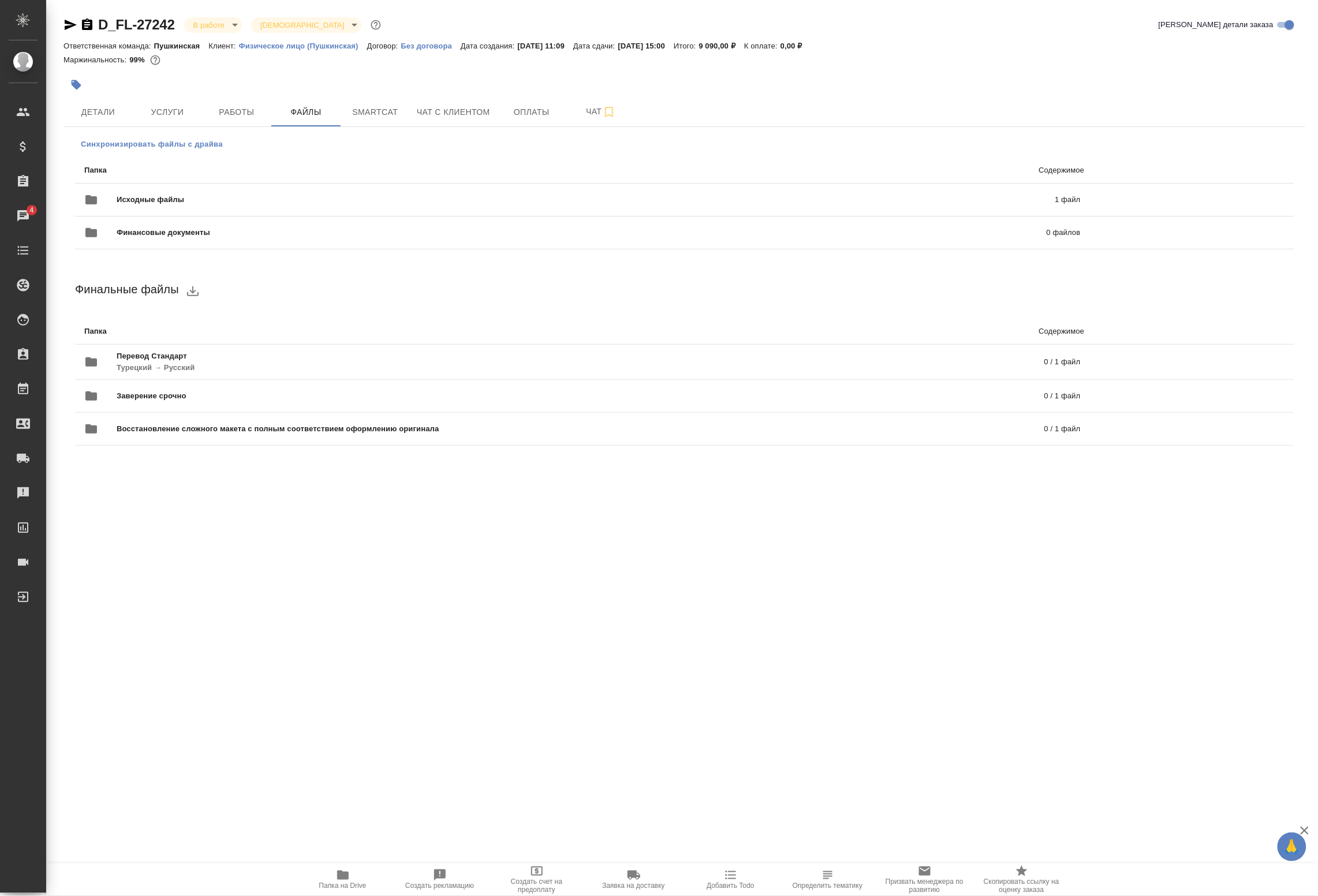
click at [172, 145] on span "Синхронизировать файлы с драйва" at bounding box center [152, 144] width 142 height 12
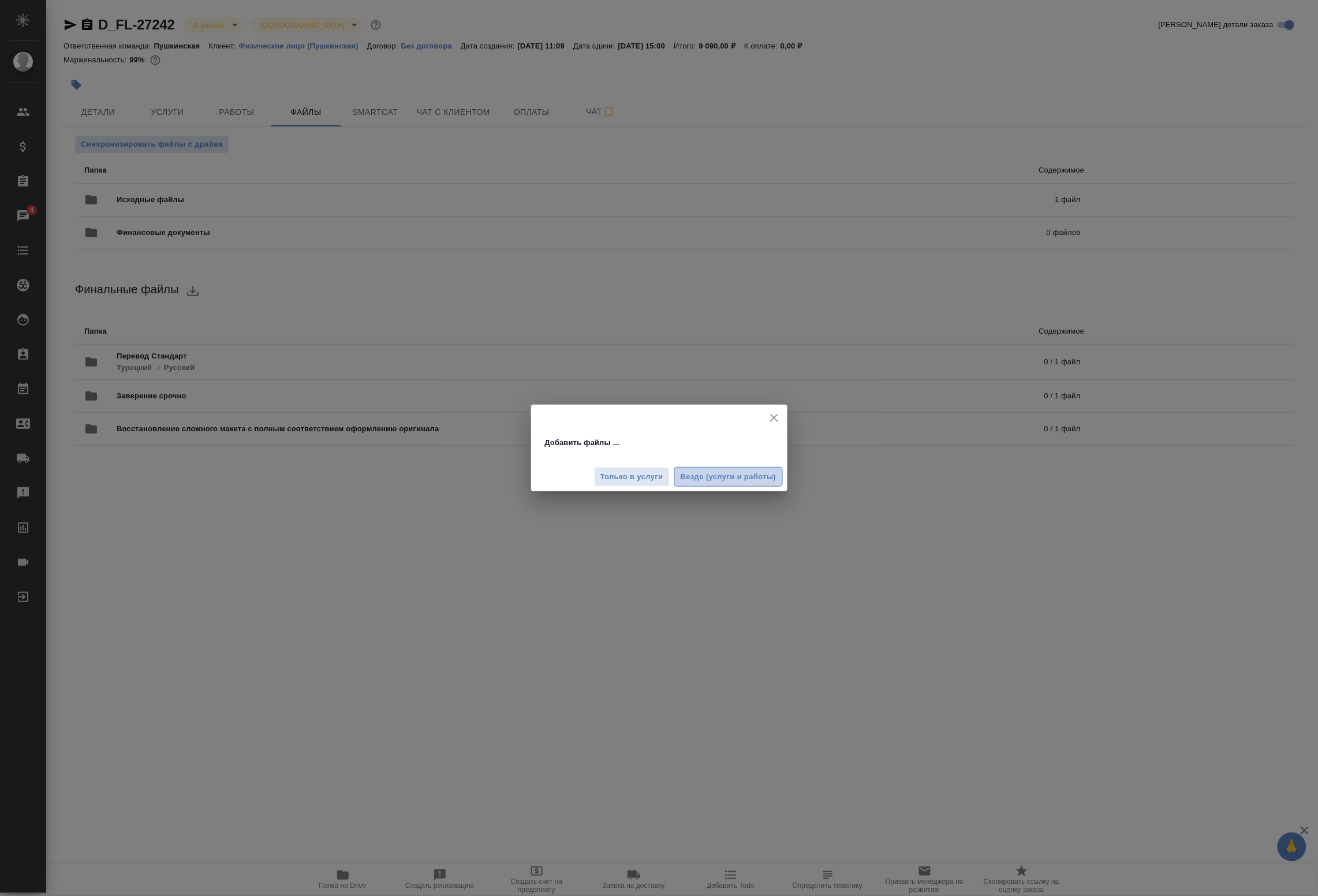
click at [726, 481] on span "Везде (услуги и работы)" at bounding box center [729, 477] width 96 height 13
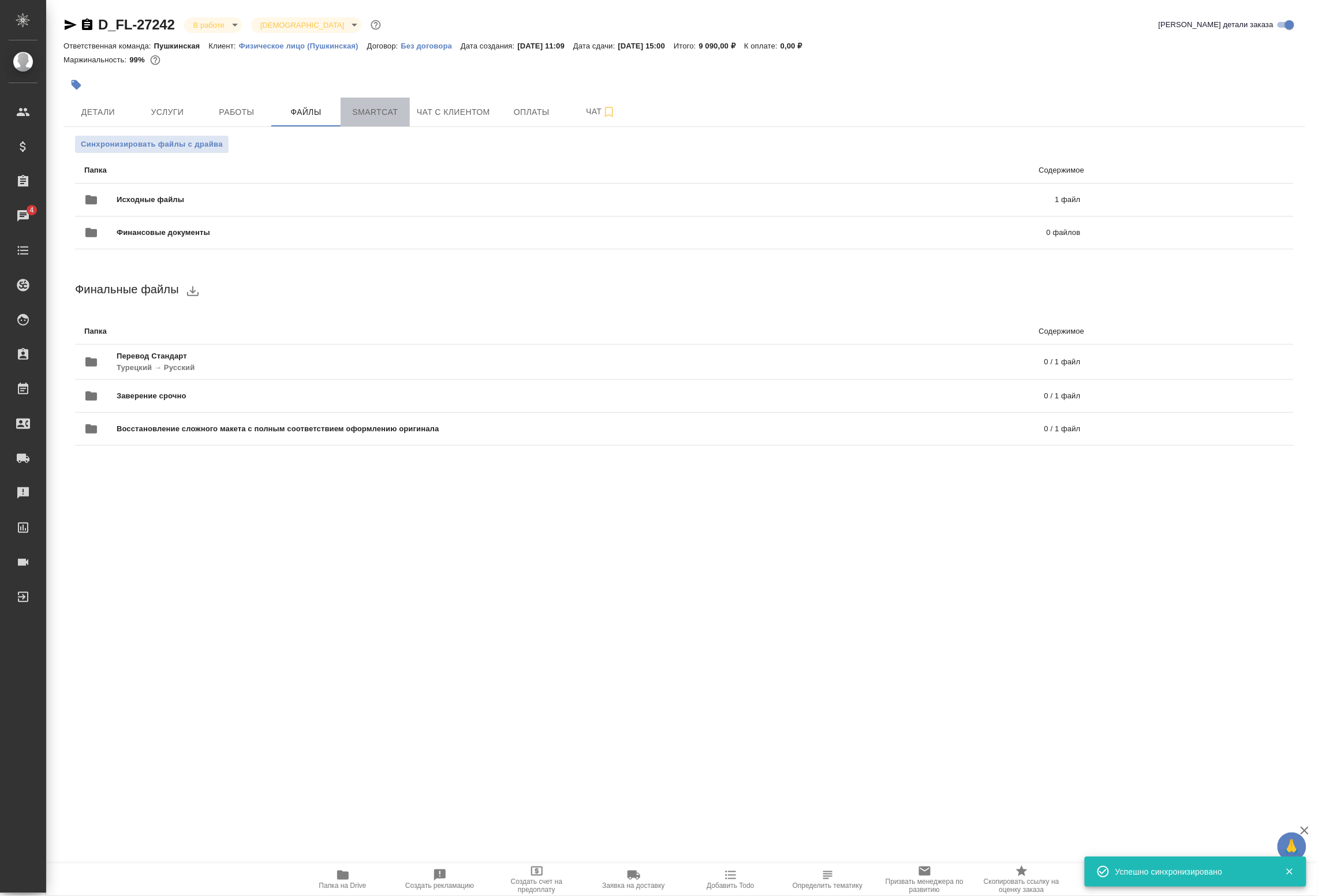
click at [379, 120] on button "Smartcat" at bounding box center [375, 112] width 69 height 29
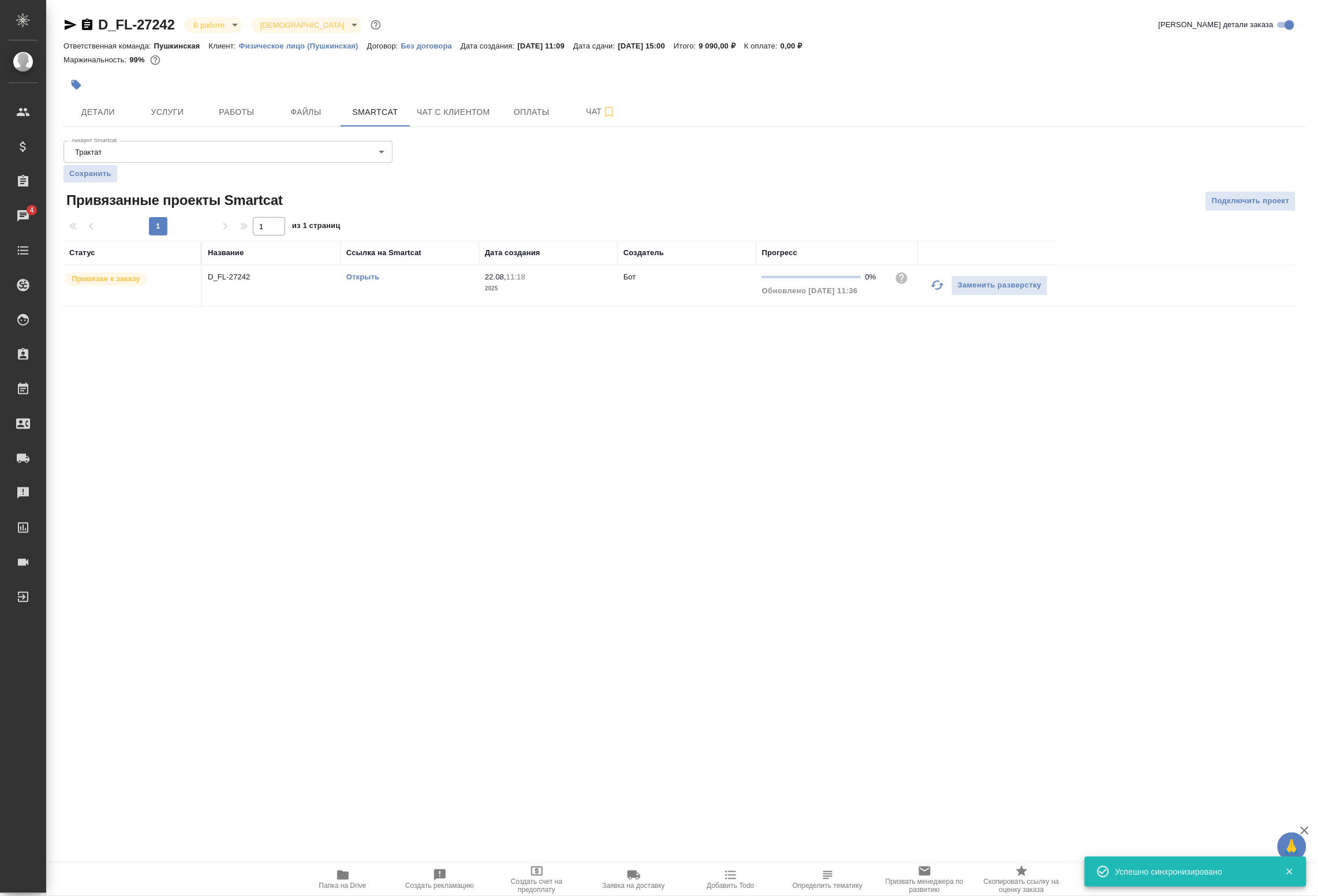
click at [366, 278] on link "Открыть" at bounding box center [362, 277] width 33 height 9
click at [180, 122] on button "Услуги" at bounding box center [167, 112] width 69 height 29
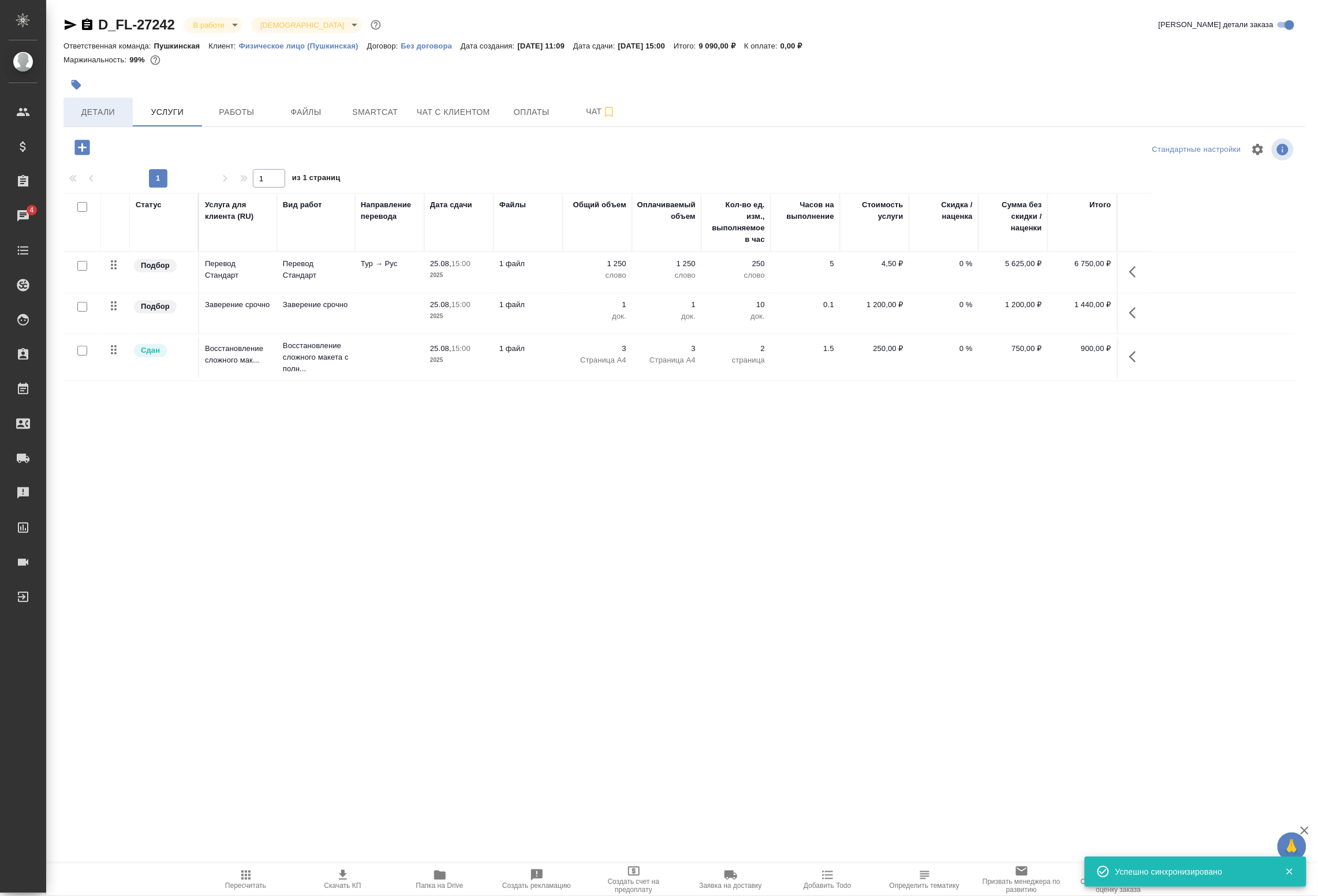
click at [114, 114] on span "Детали" at bounding box center [98, 112] width 55 height 14
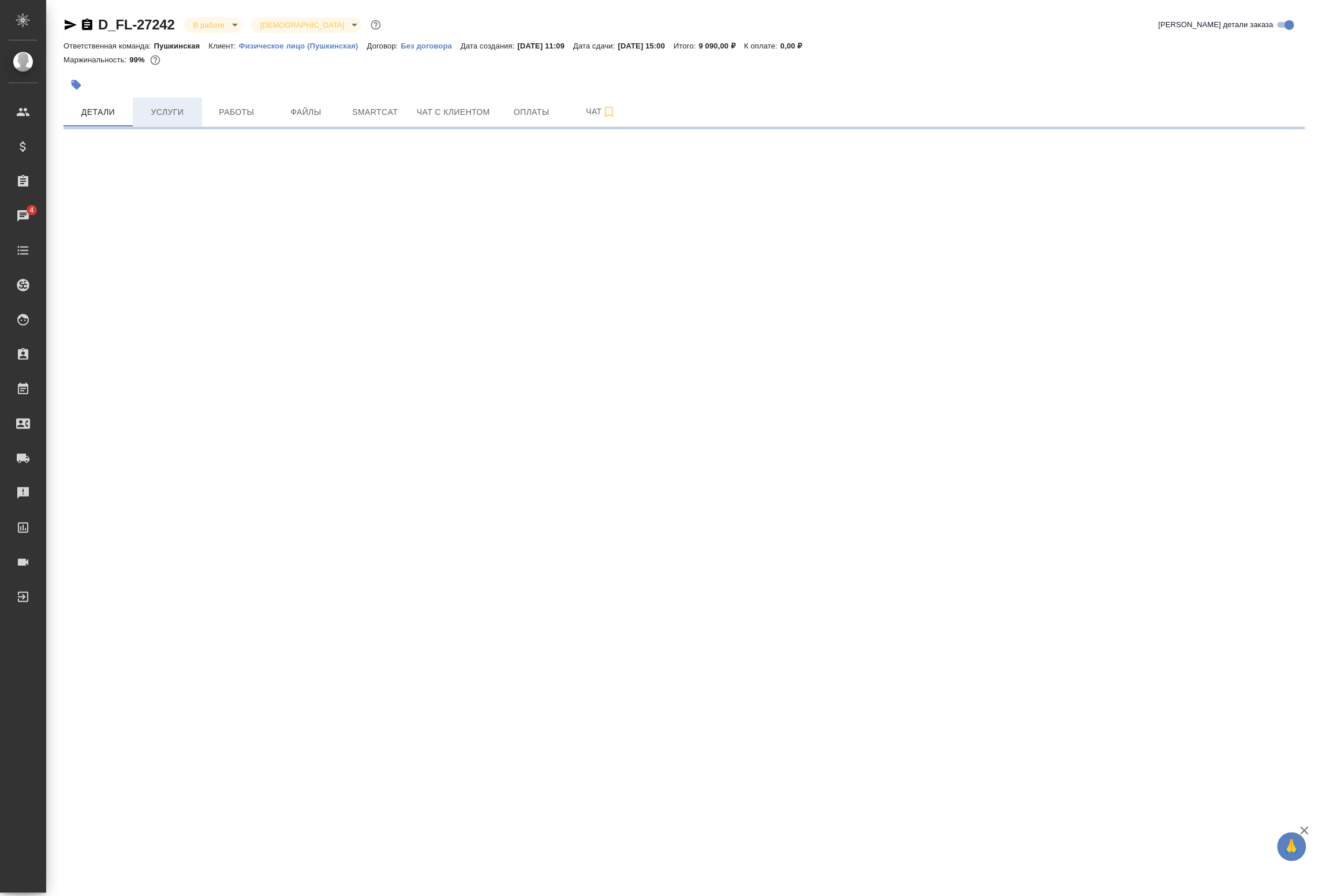
select select "RU"
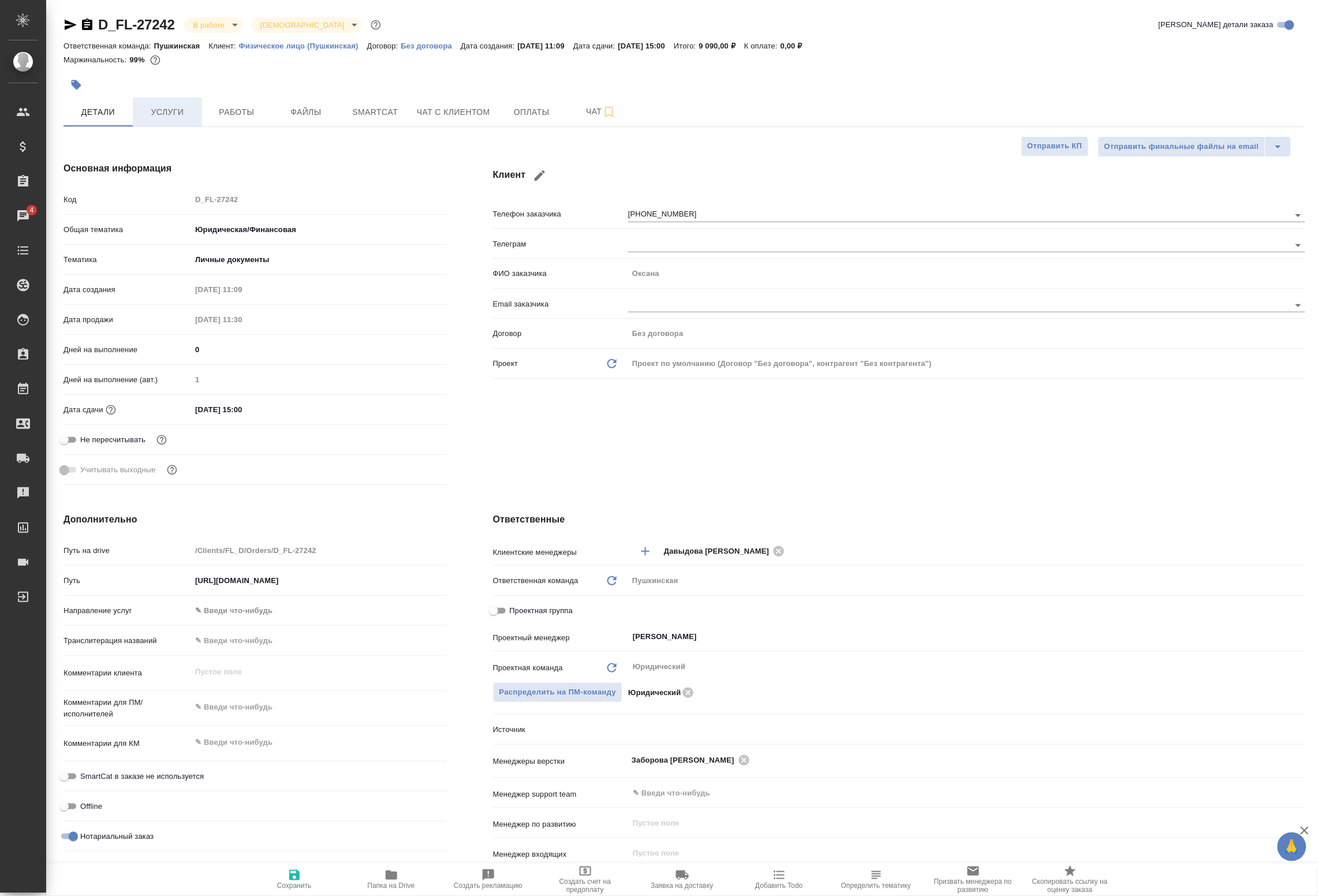
type textarea "x"
click at [157, 114] on span "Услуги" at bounding box center [167, 112] width 55 height 14
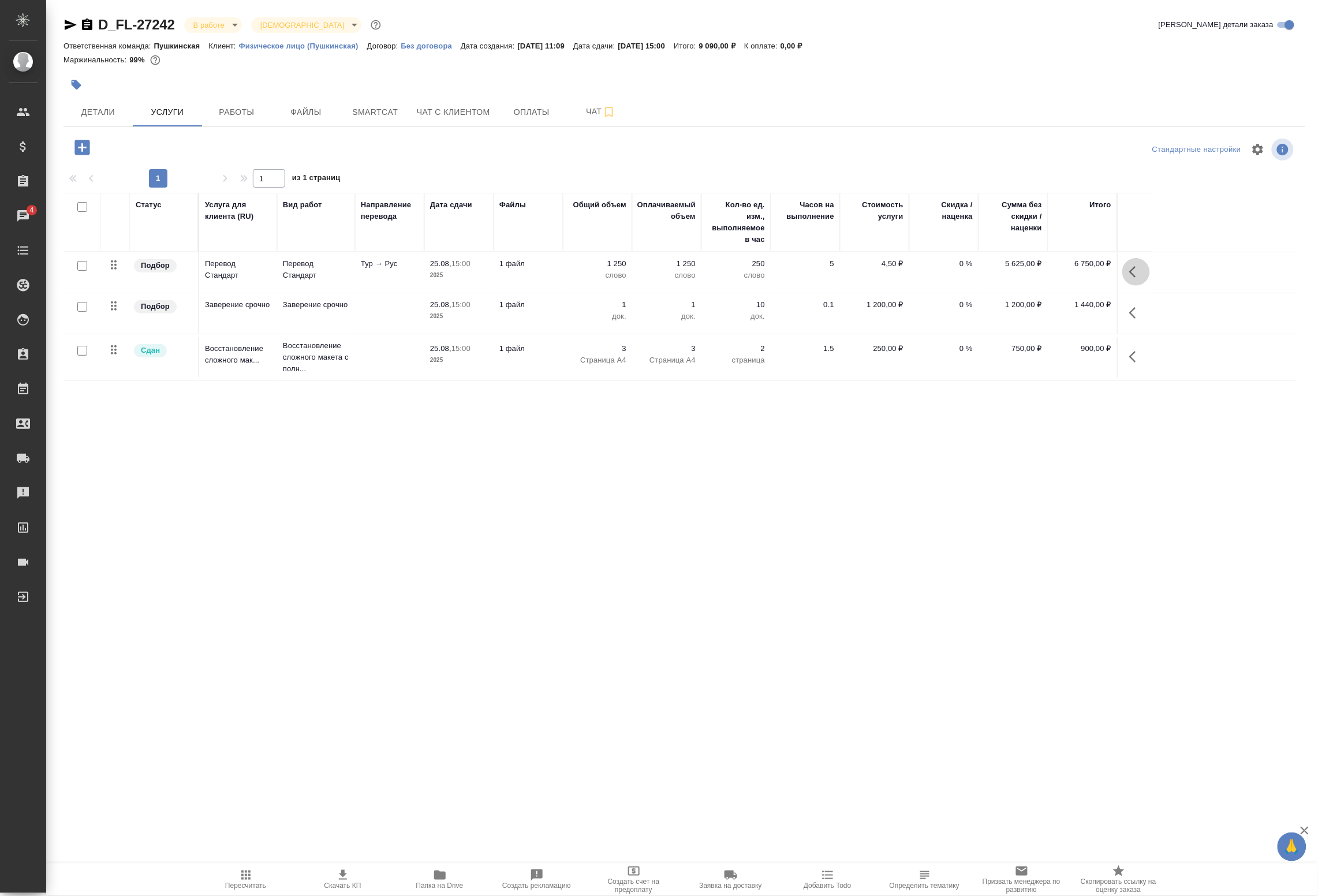
click at [1128, 272] on button "button" at bounding box center [1136, 272] width 28 height 28
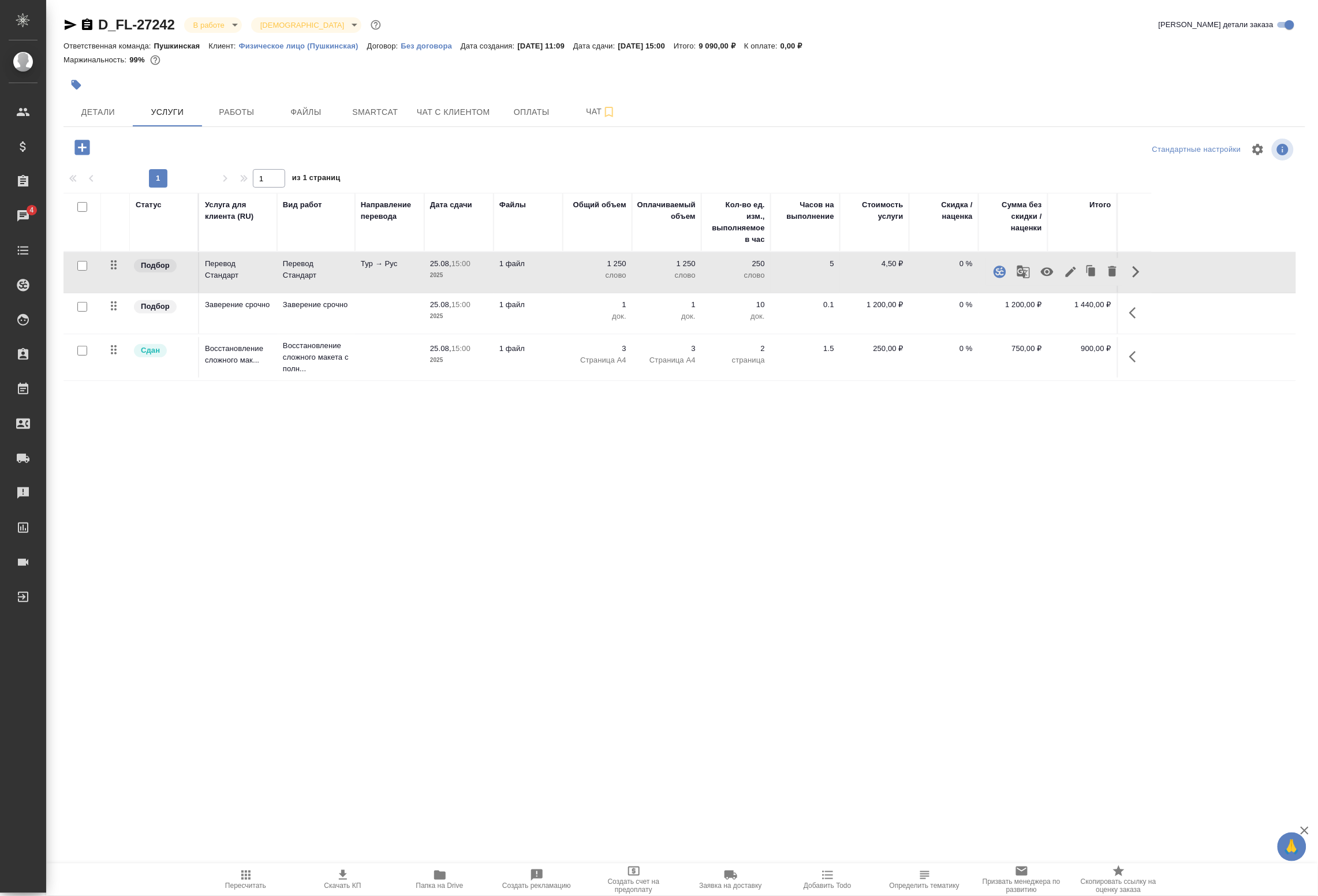
click at [1028, 277] on icon "button" at bounding box center [1023, 272] width 14 height 14
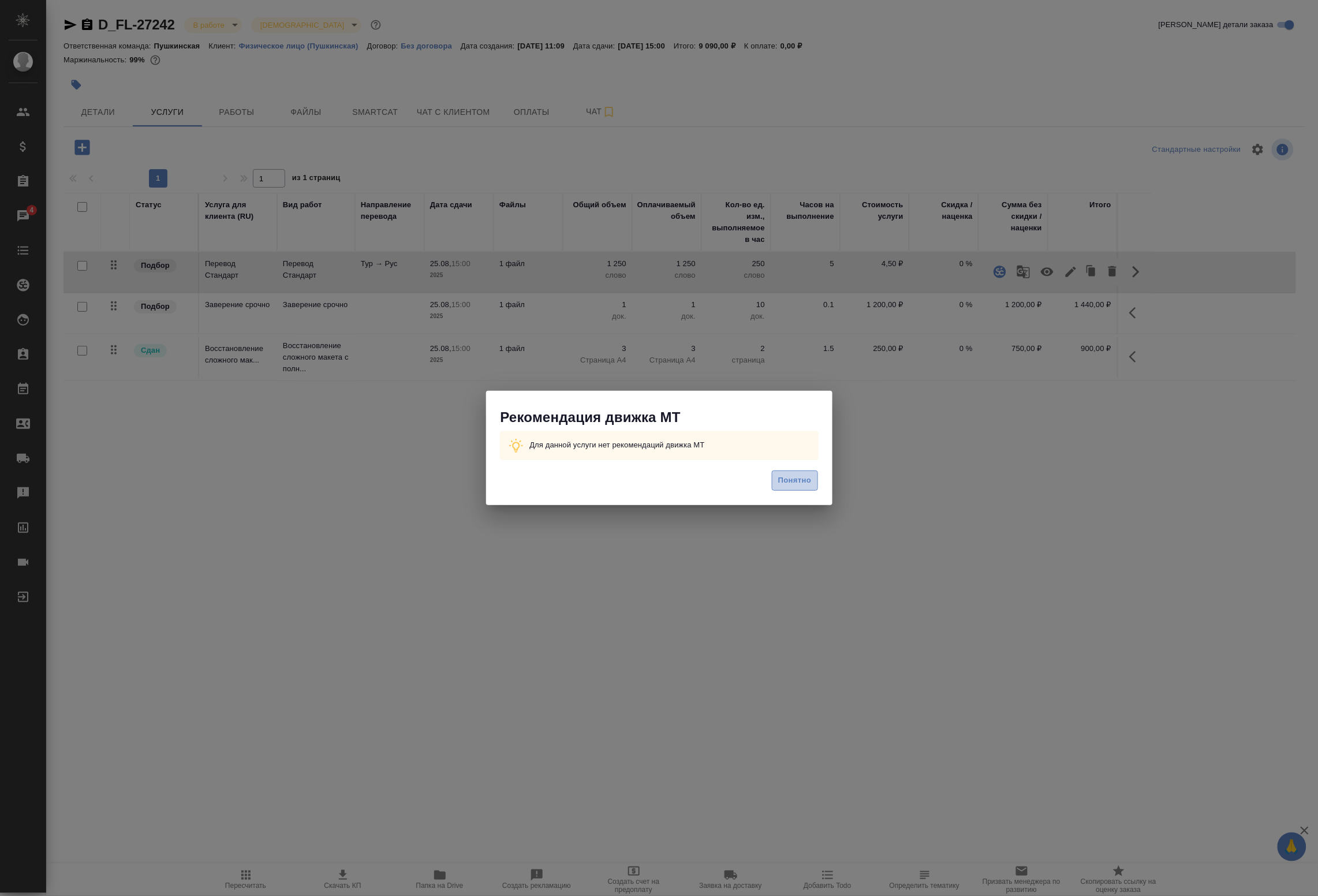
click at [806, 481] on span "Понятно" at bounding box center [795, 480] width 33 height 13
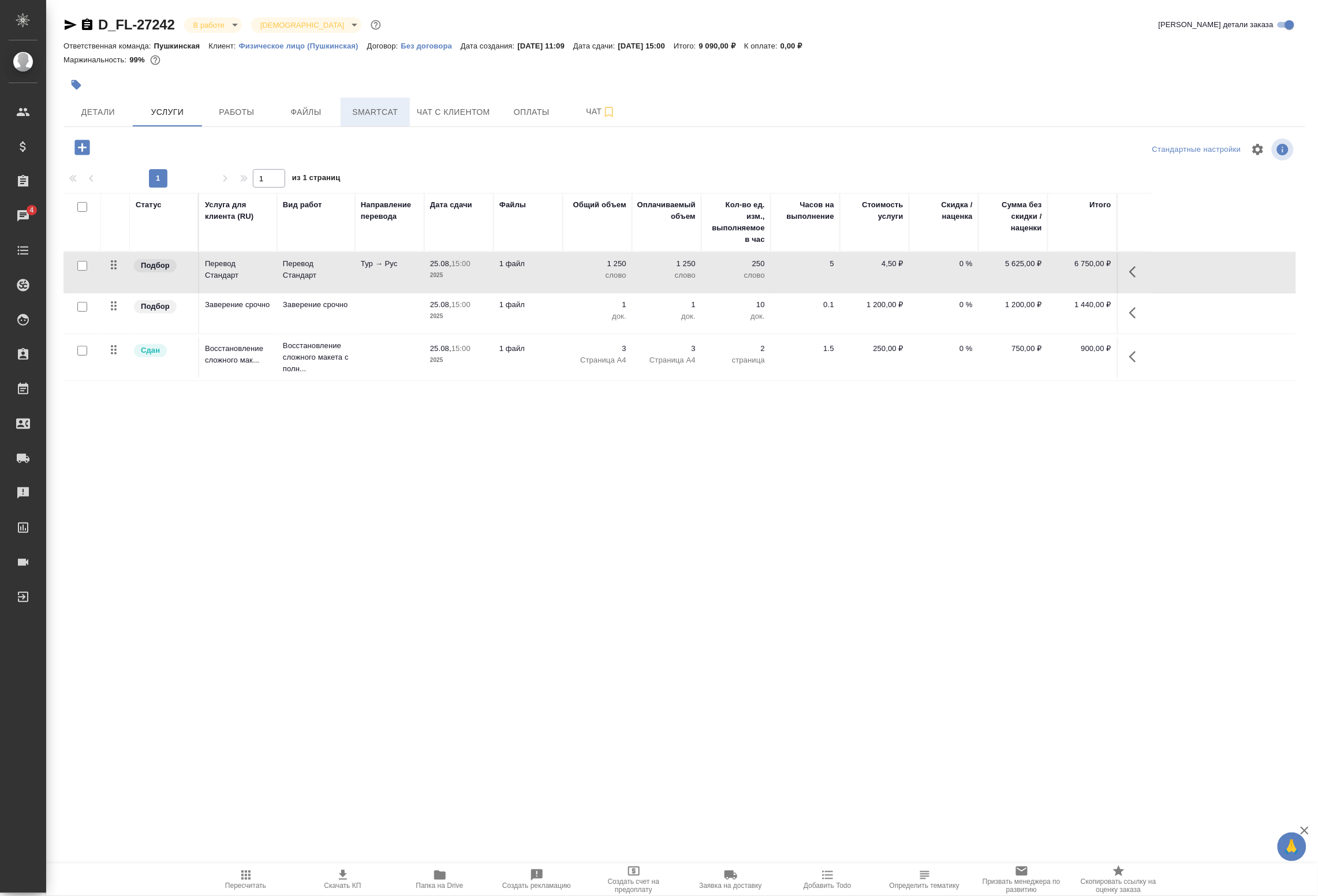
click at [371, 113] on span "Smartcat" at bounding box center [375, 112] width 55 height 14
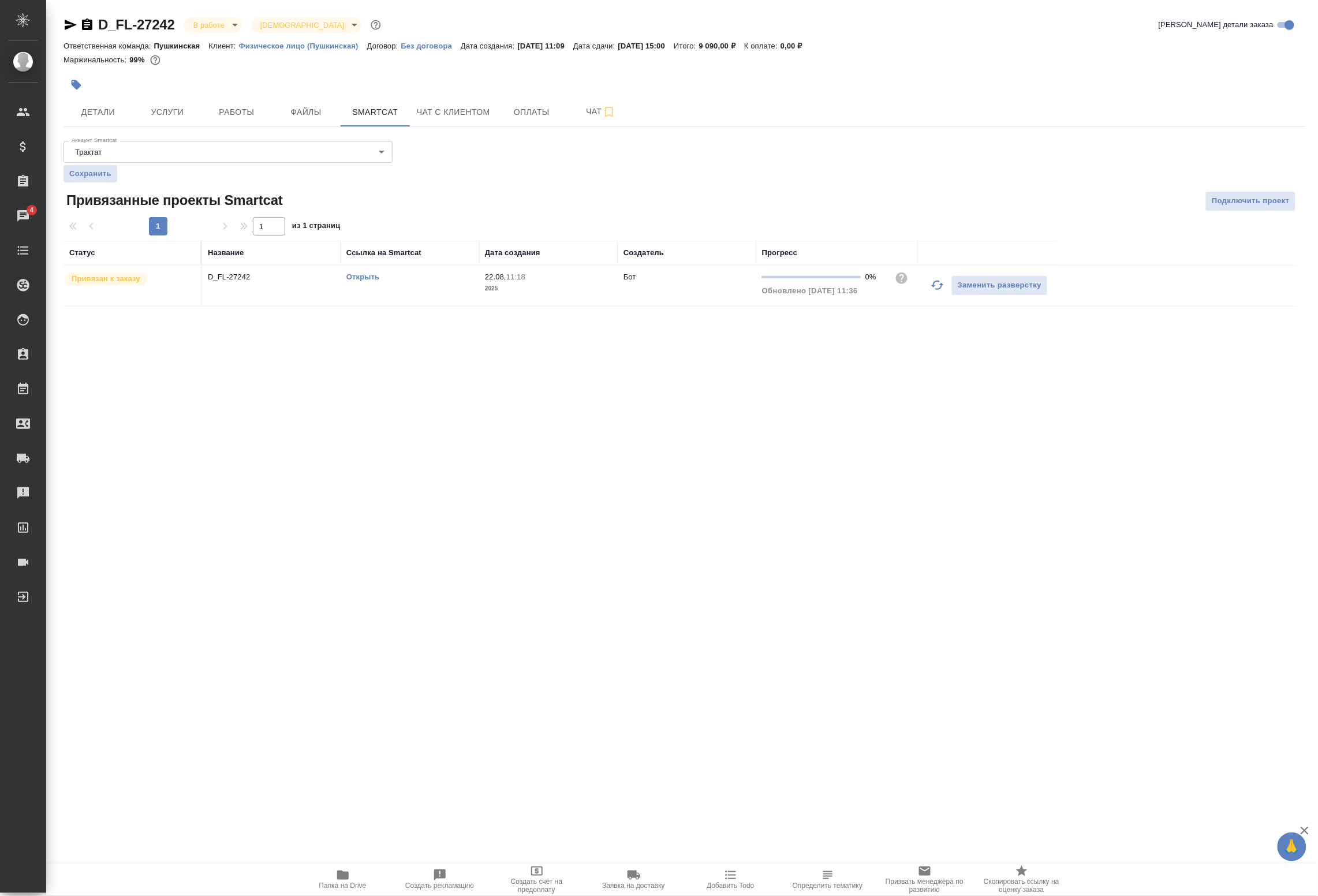
click at [360, 878] on span "Папка на Drive" at bounding box center [343, 879] width 83 height 22
click at [118, 113] on span "Детали" at bounding box center [98, 112] width 55 height 14
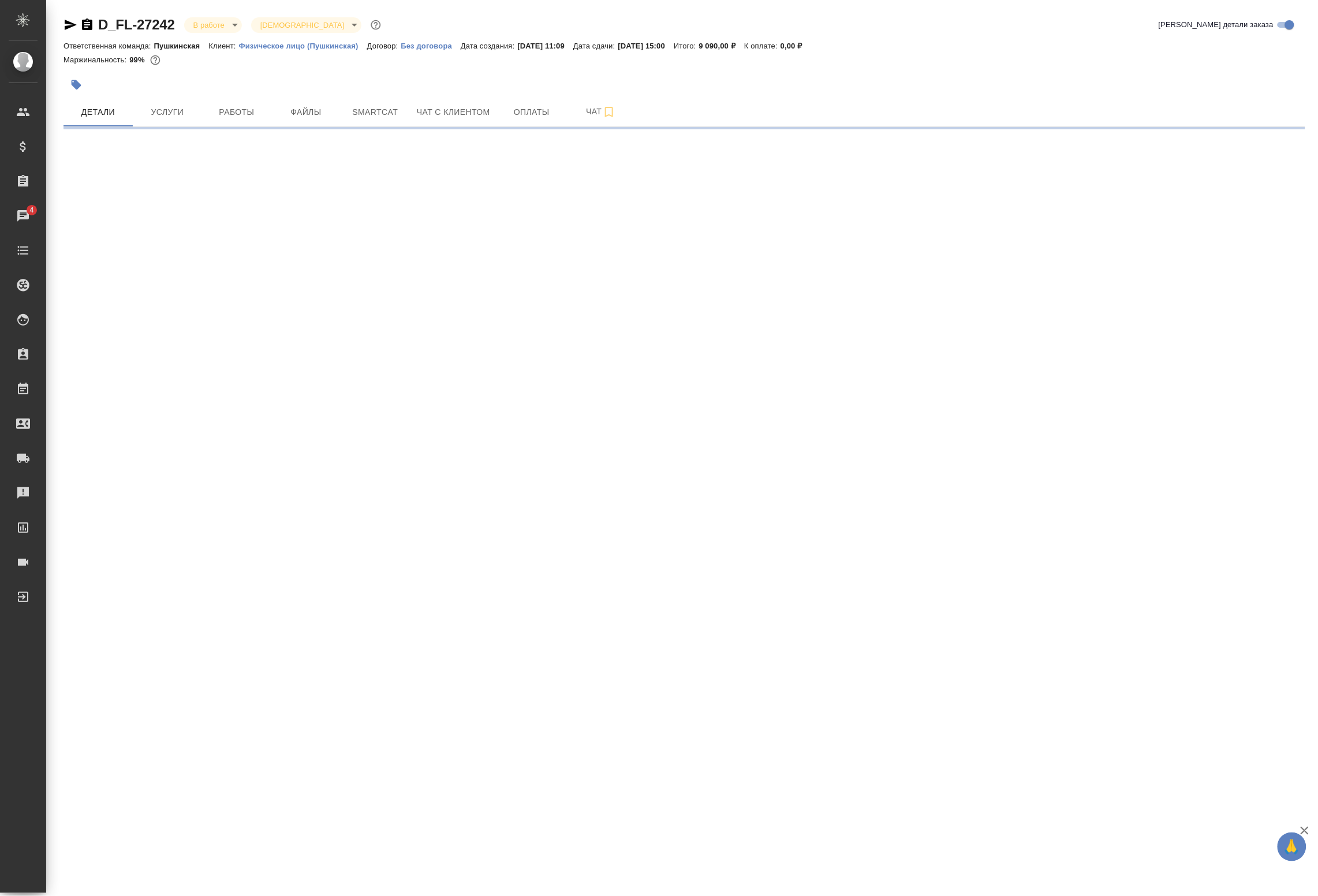
select select "RU"
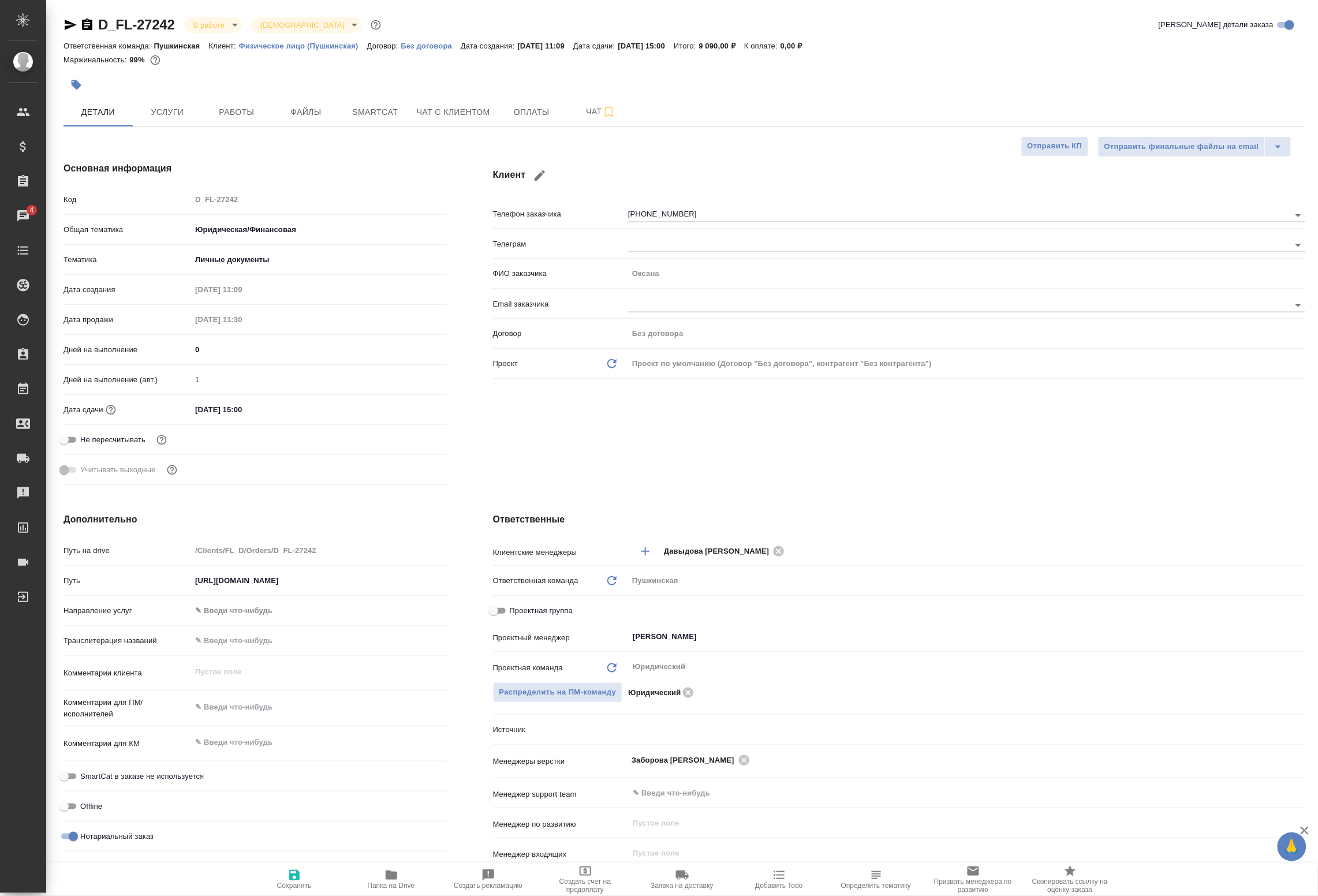
type textarea "x"
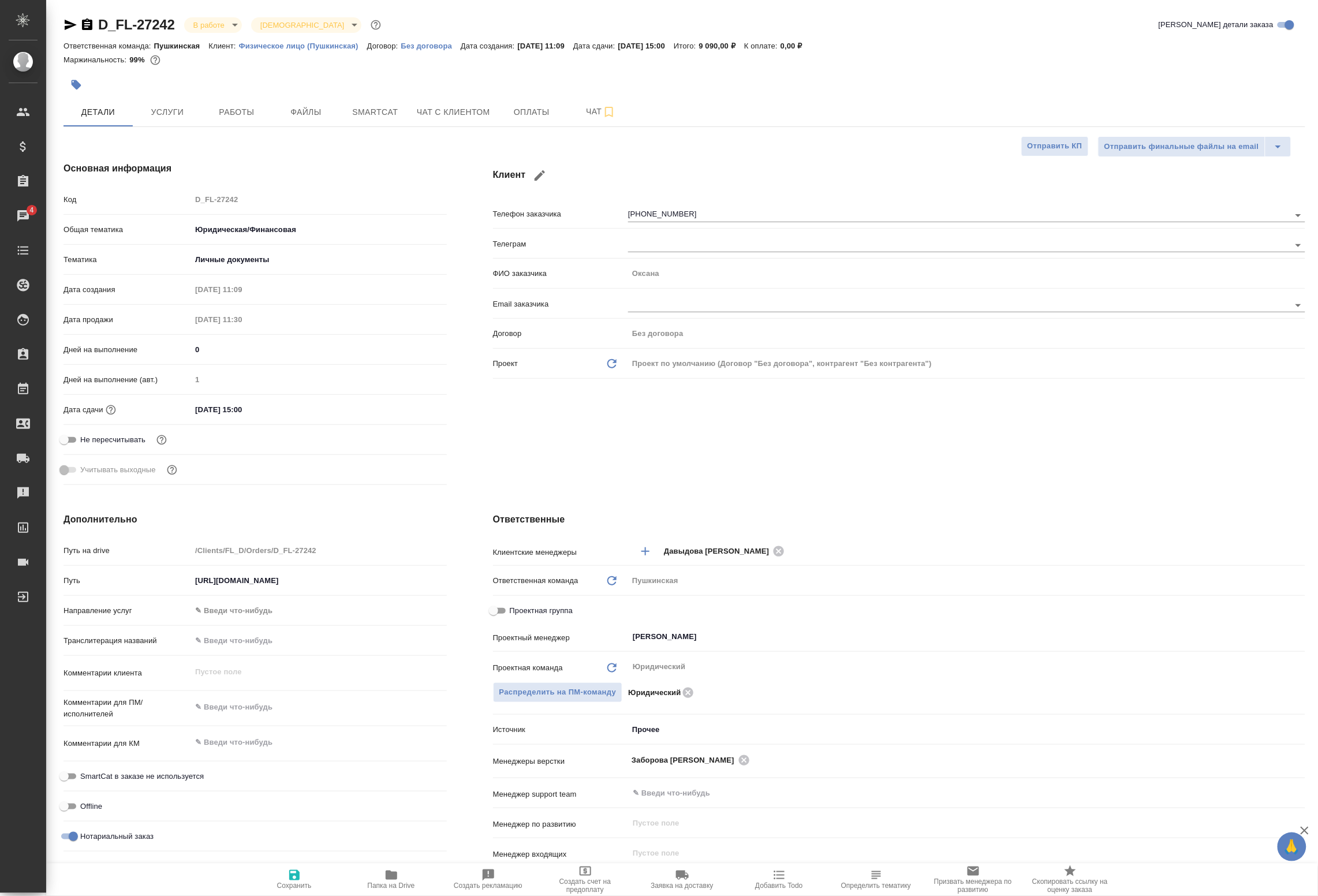
type textarea "x"
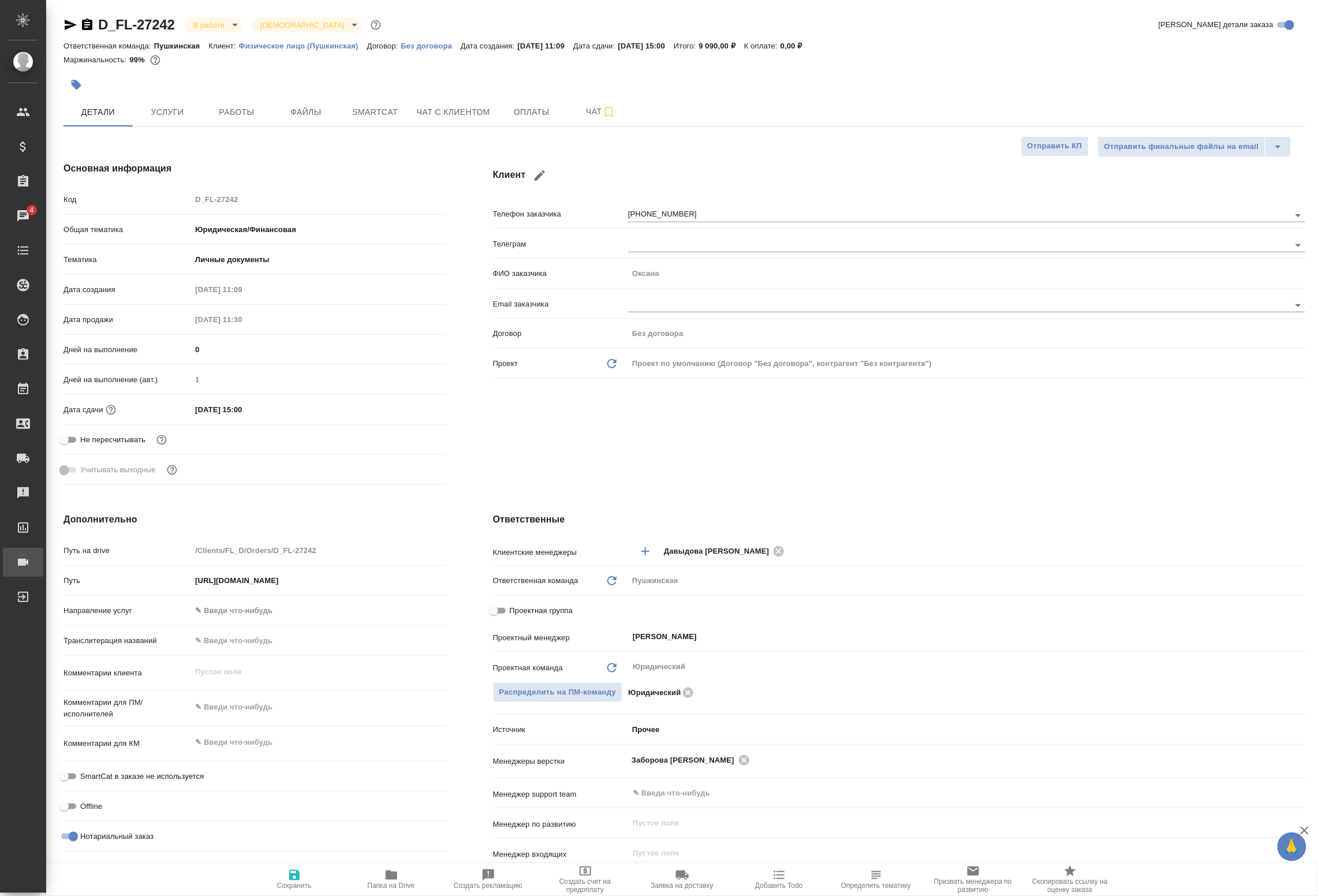
type textarea "x"
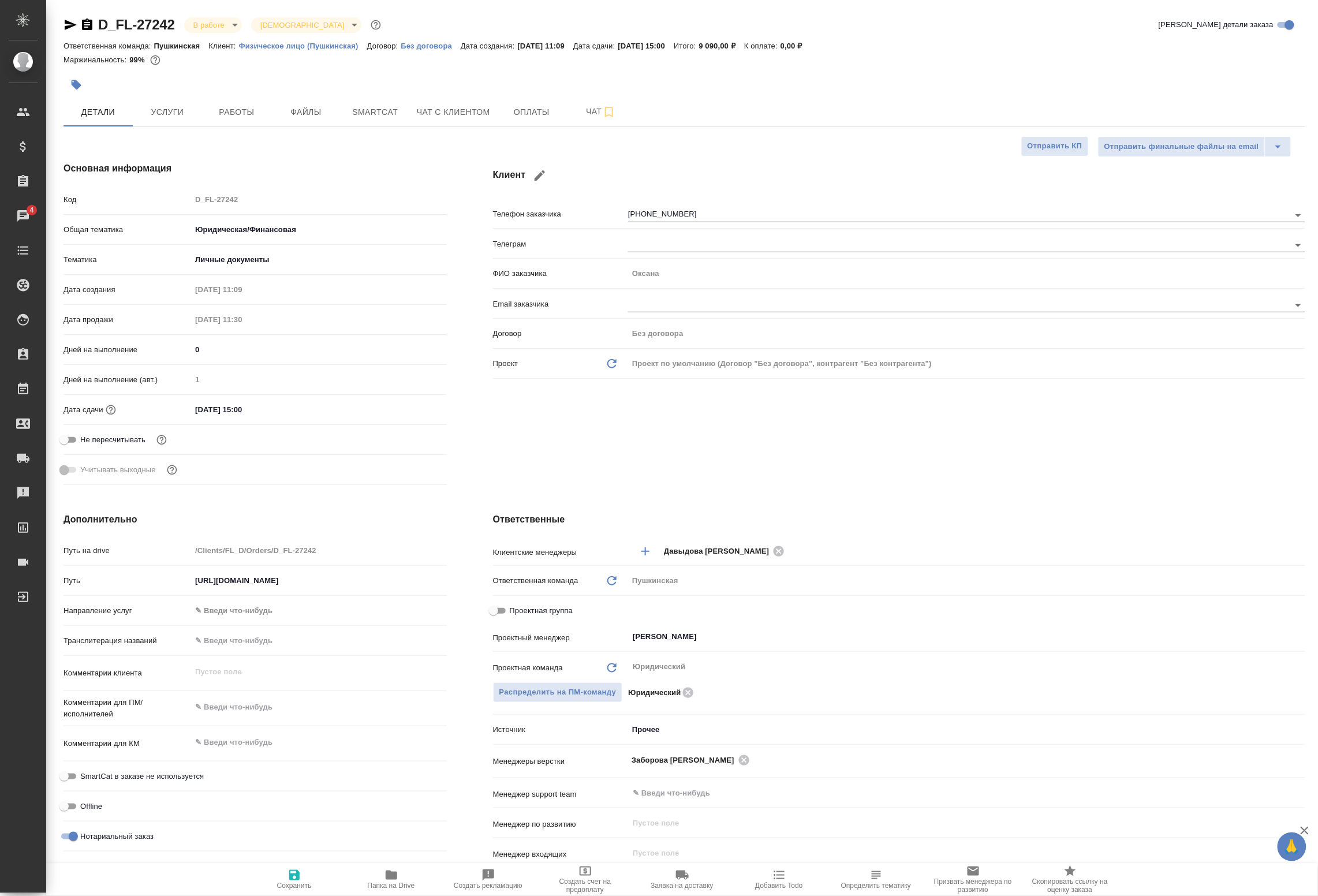
type textarea "x"
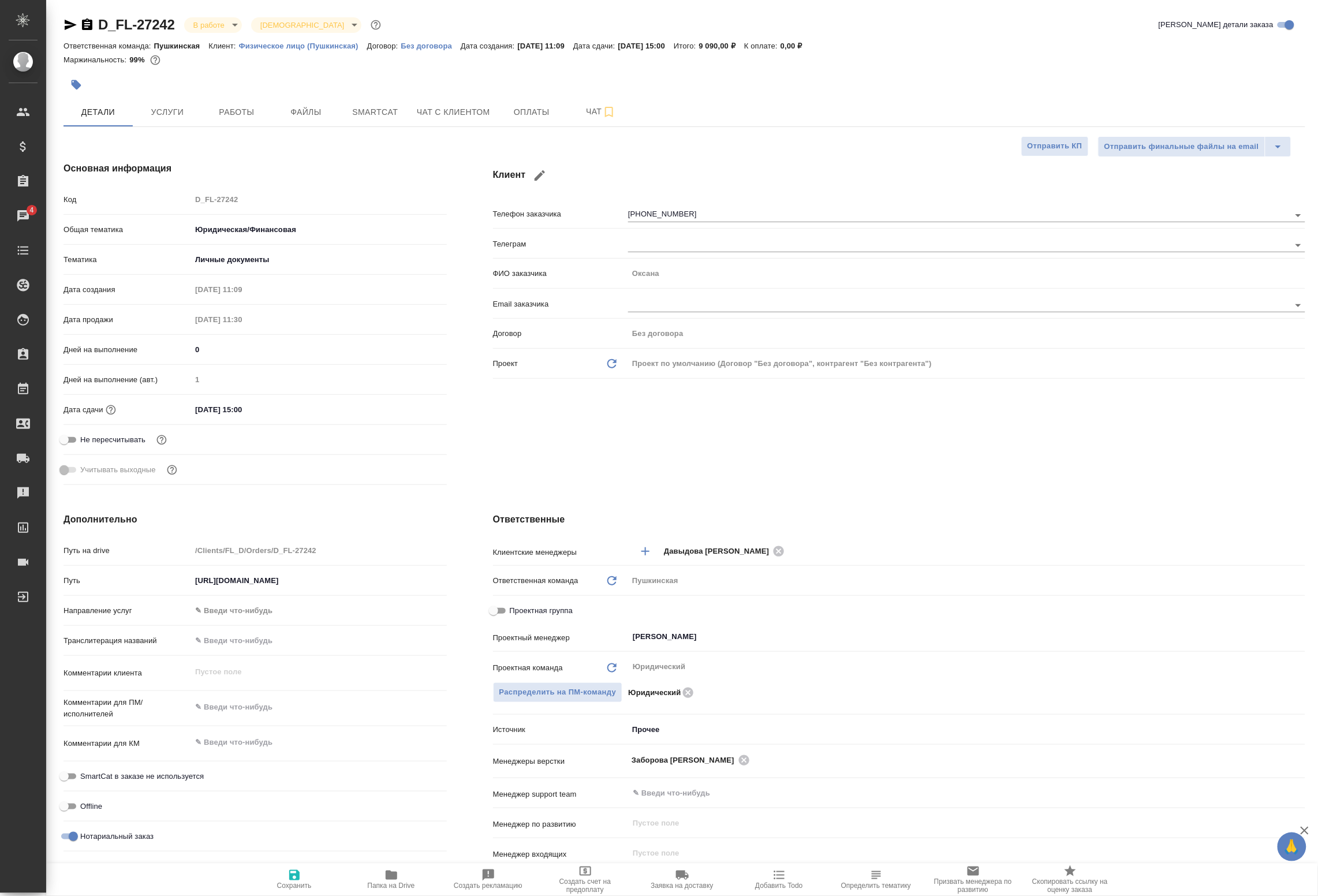
type textarea "x"
click at [239, 114] on span "Работы" at bounding box center [236, 112] width 55 height 14
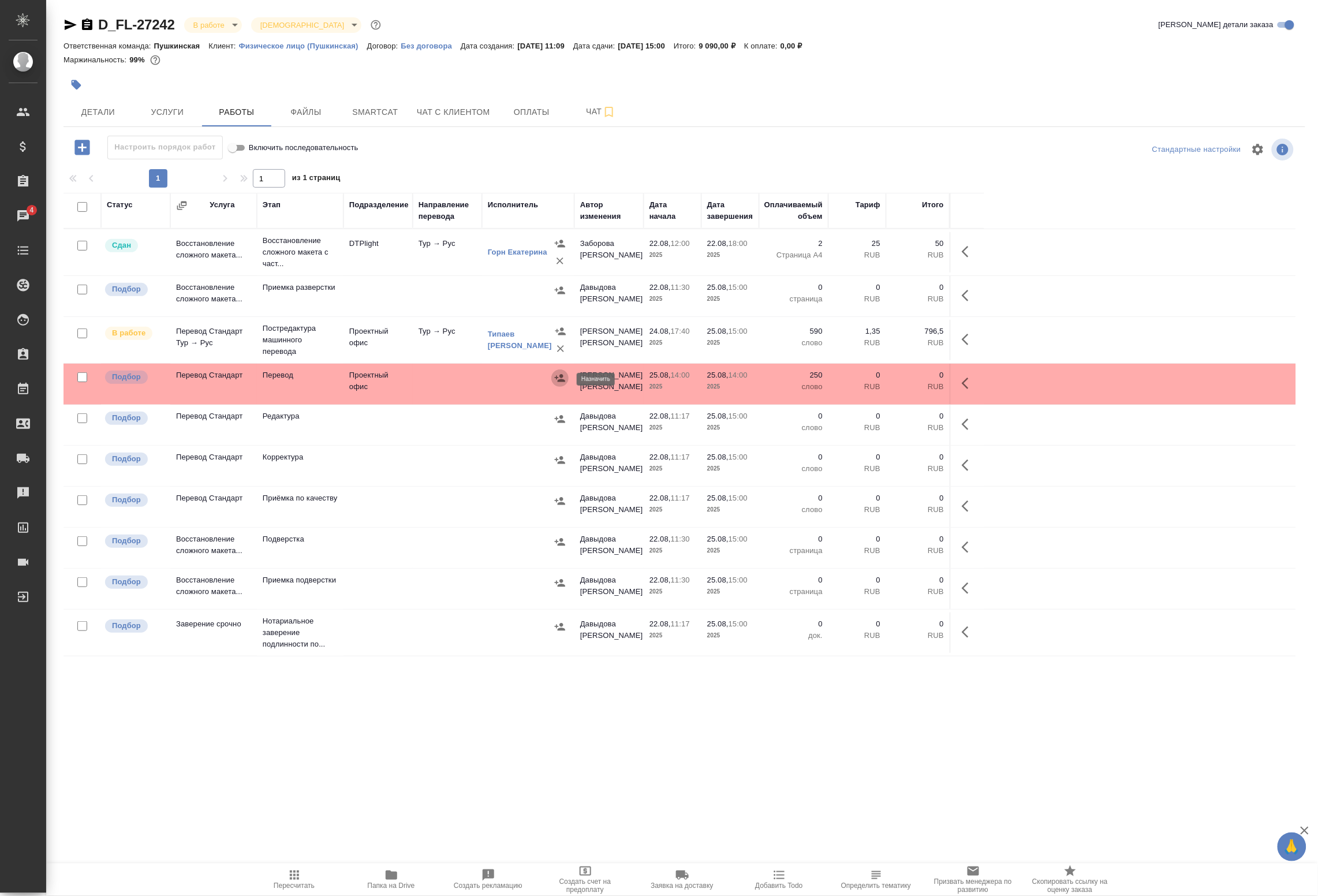
click at [558, 377] on icon "button" at bounding box center [560, 378] width 12 height 12
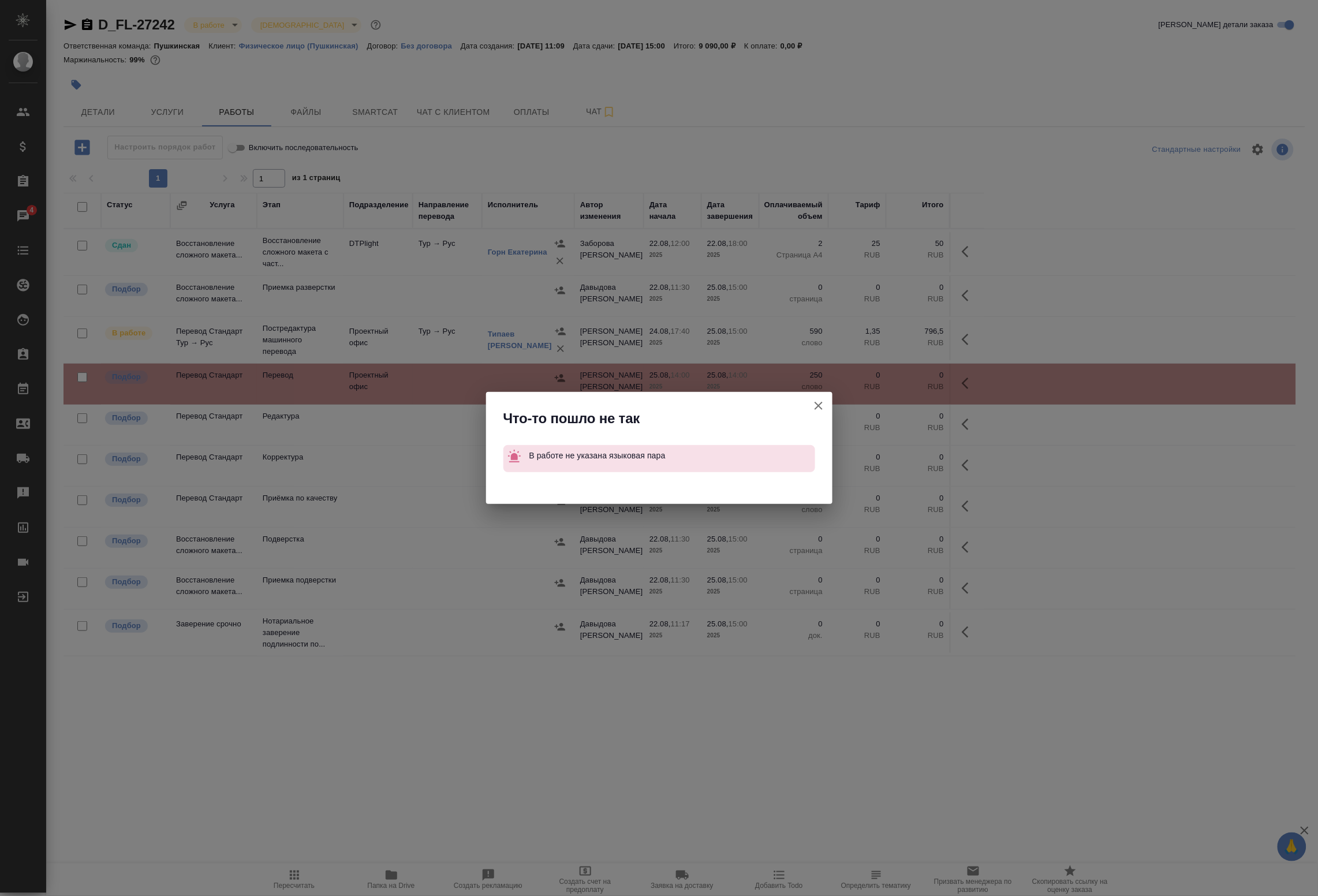
click at [823, 399] on icon "button" at bounding box center [819, 406] width 14 height 14
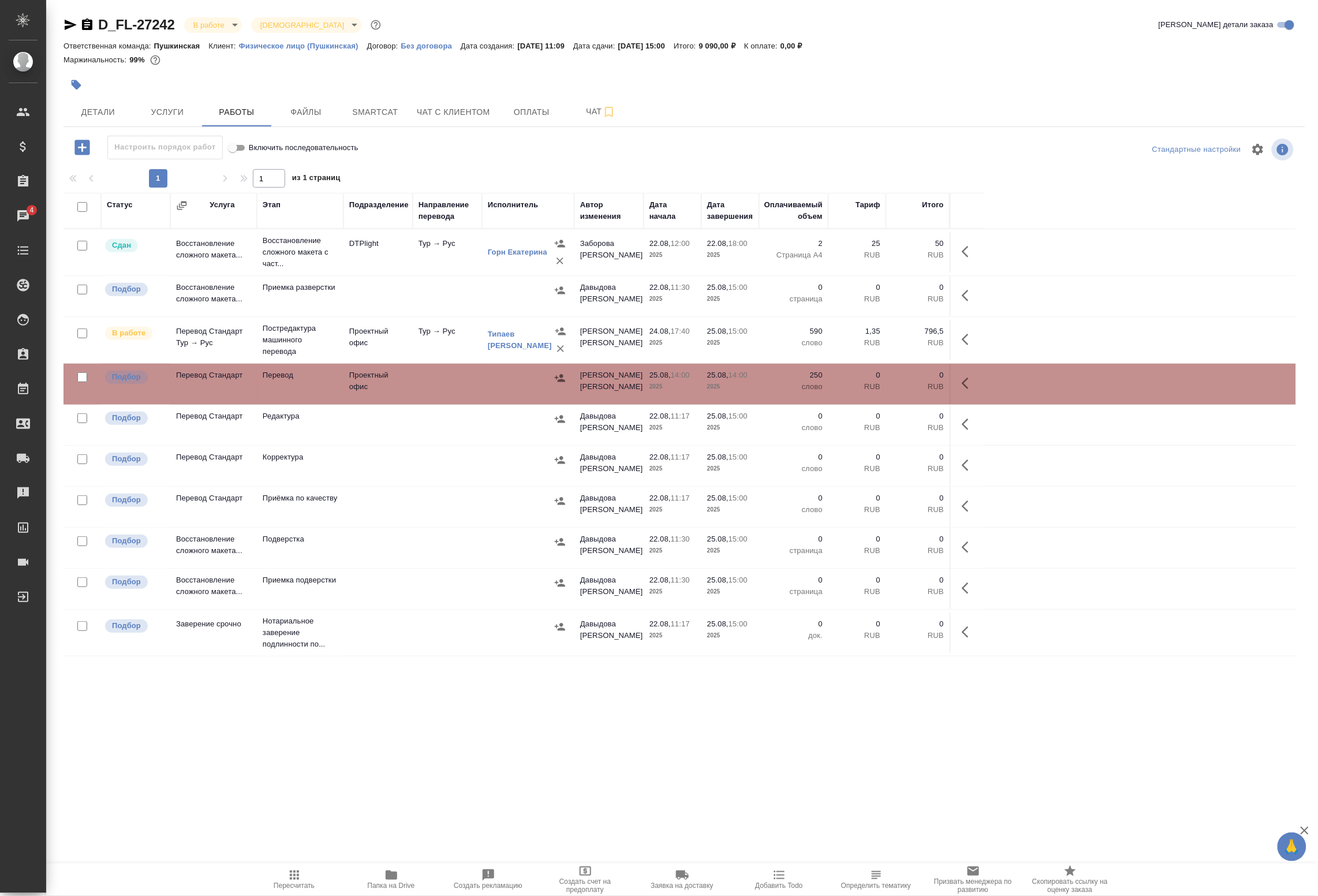
click at [558, 378] on icon "button" at bounding box center [560, 378] width 12 height 12
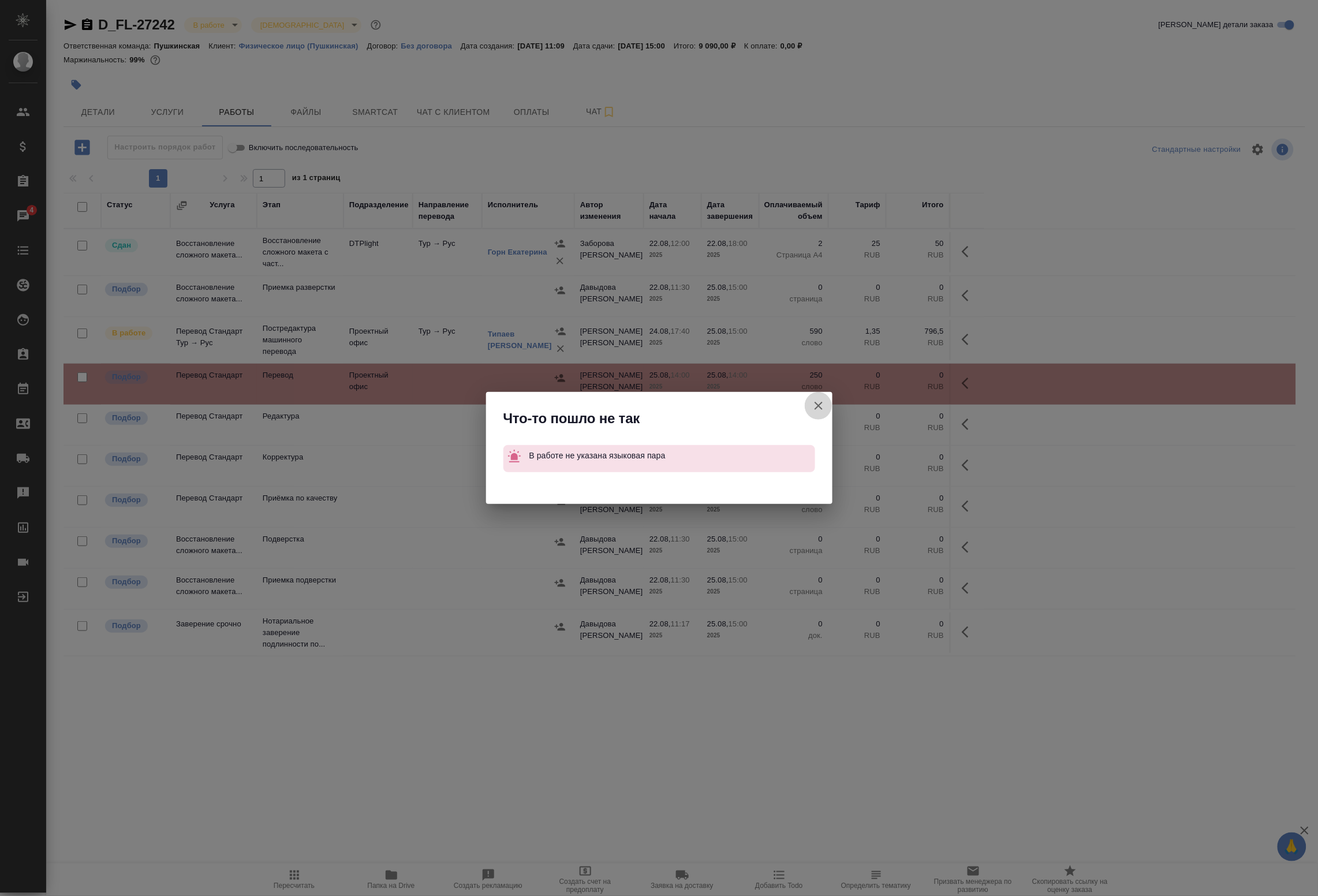
click at [820, 402] on icon "button" at bounding box center [819, 406] width 14 height 14
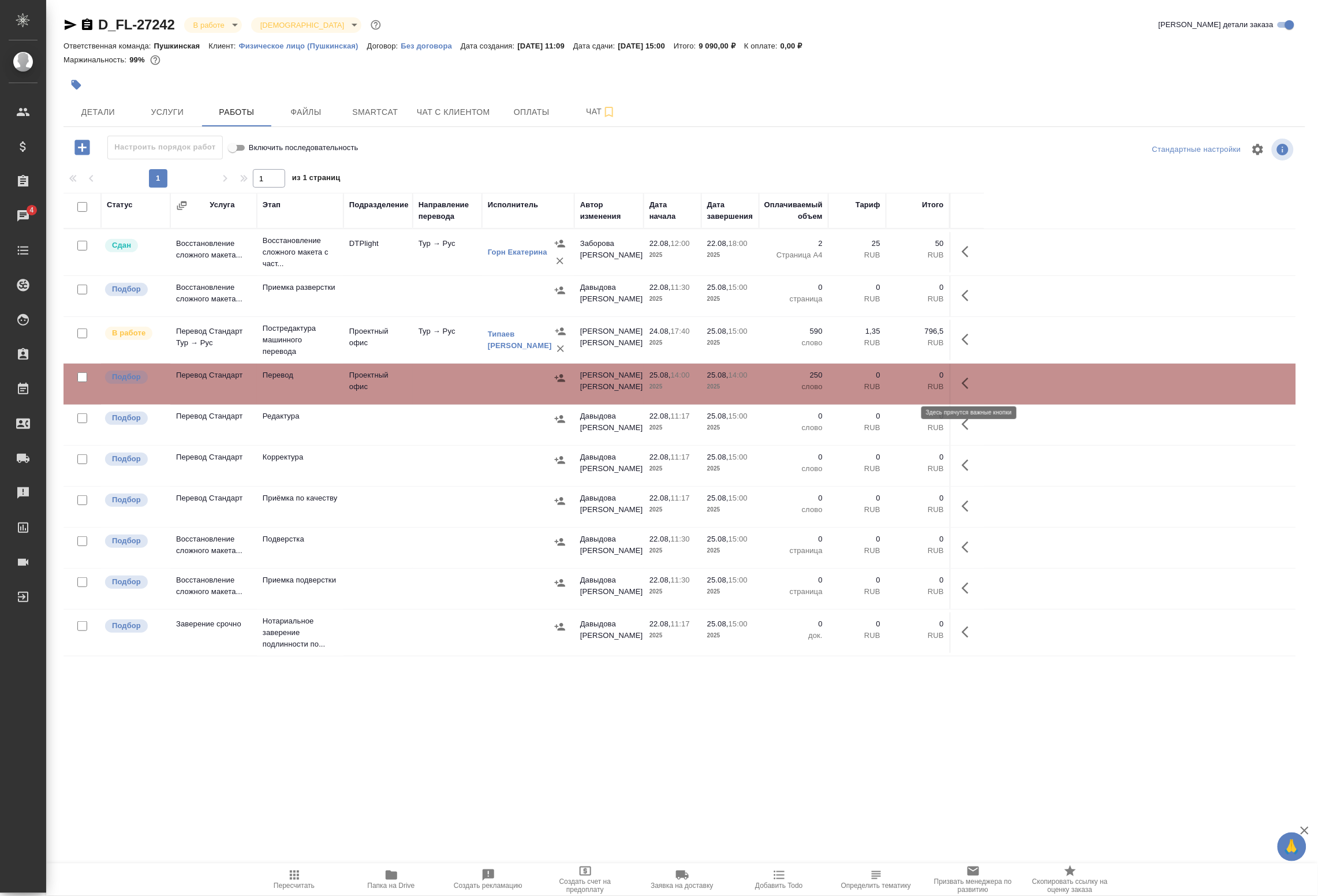
click at [965, 382] on icon "button" at bounding box center [965, 383] width 7 height 12
click at [888, 382] on icon "button" at bounding box center [884, 383] width 11 height 11
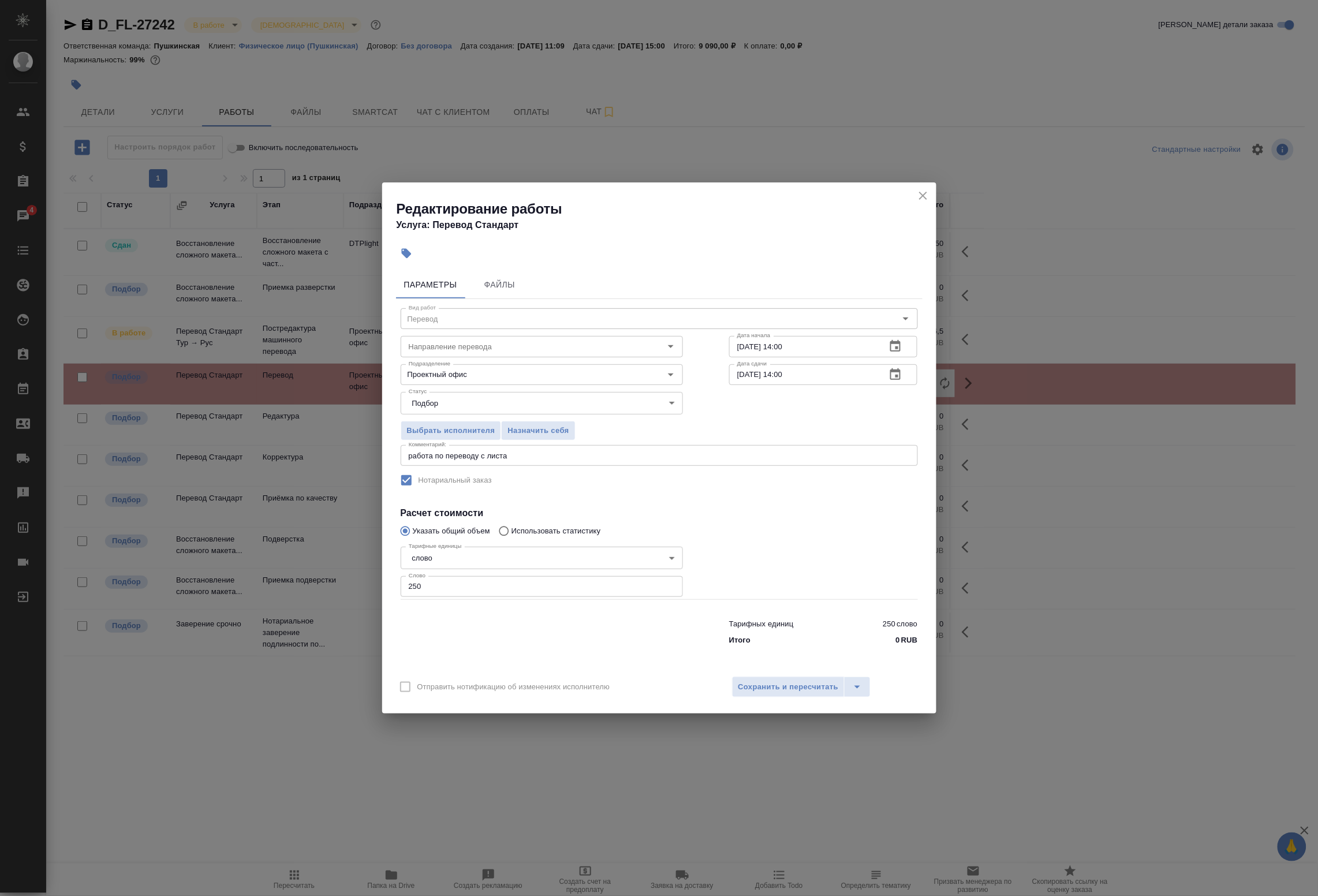
click at [498, 308] on div "Направление перевода Направление перевода" at bounding box center [541, 345] width 328 height 74
click at [491, 311] on div "Направление перевода Направление перевода" at bounding box center [541, 345] width 328 height 74
click at [465, 343] on input "Направление перевода" at bounding box center [522, 346] width 237 height 14
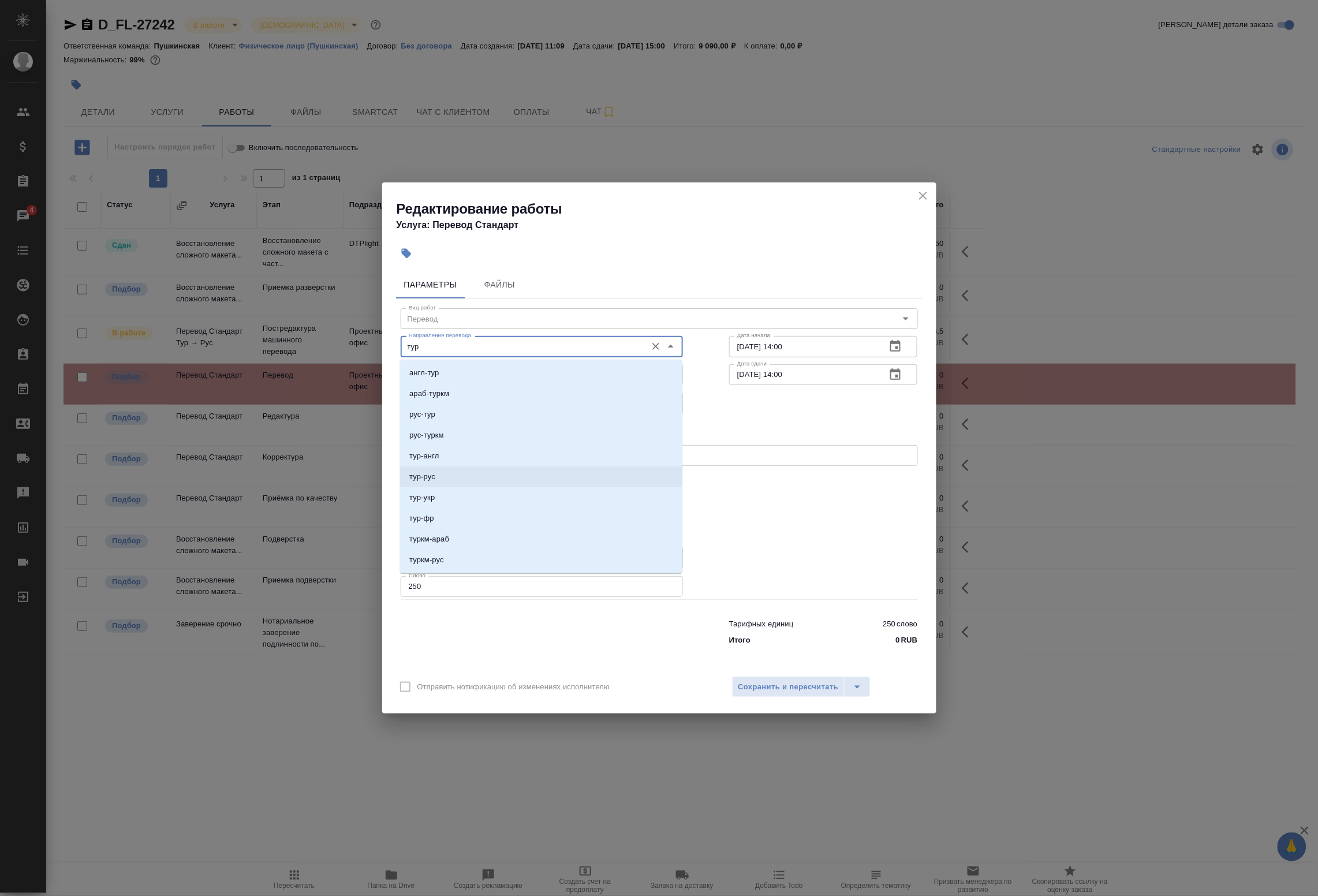
drag, startPoint x: 455, startPoint y: 451, endPoint x: 456, endPoint y: 469, distance: 18.0
click at [456, 469] on ul "англ-тур араб-туркм рус-тур рус-туркм тур-англ тур-рус тур-укр тур-фр туркм-ара…" at bounding box center [541, 486] width 282 height 229
click at [456, 469] on li "тур-рус" at bounding box center [541, 476] width 282 height 21
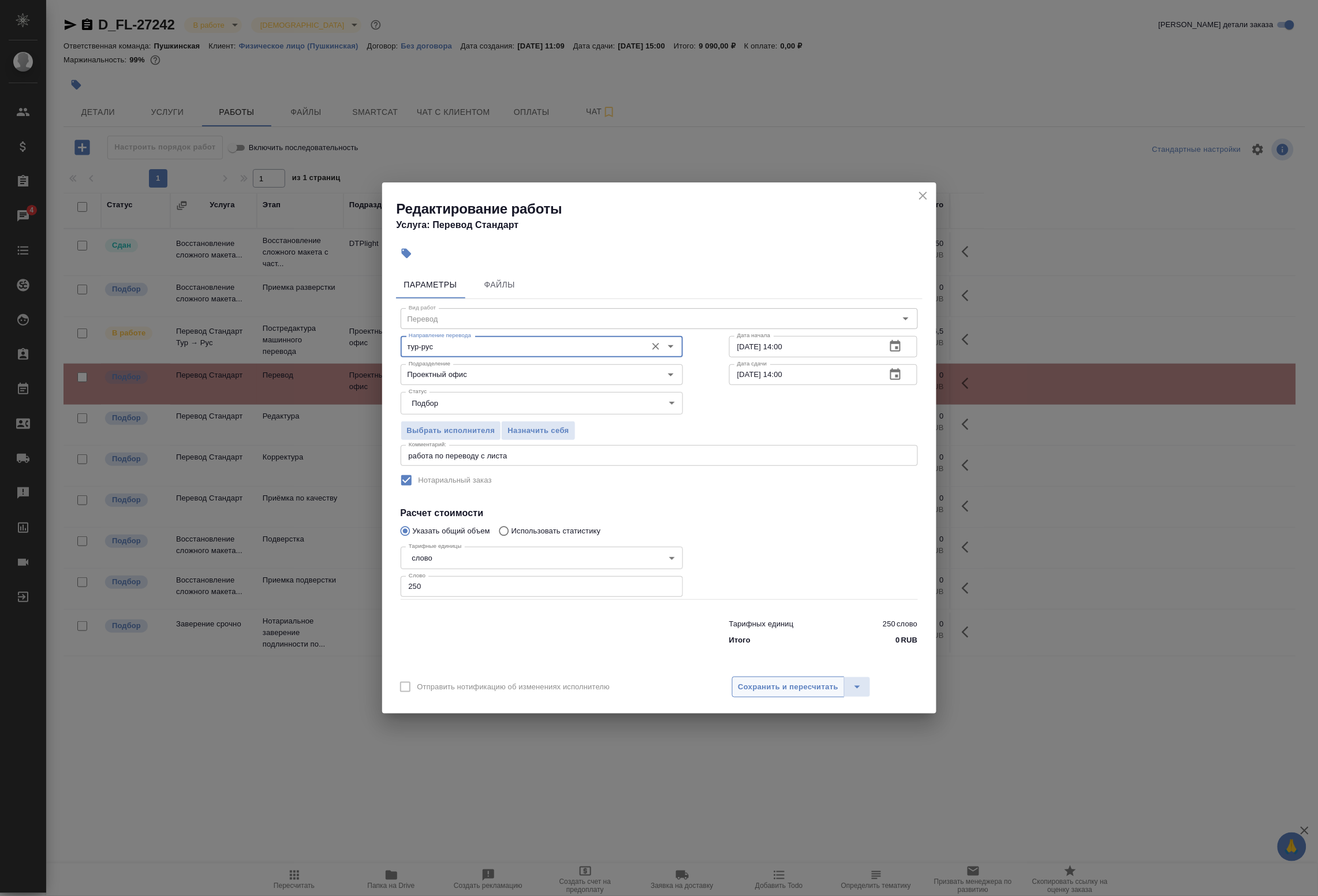
type input "тур-рус"
click at [797, 689] on span "Сохранить и пересчитать" at bounding box center [789, 687] width 101 height 13
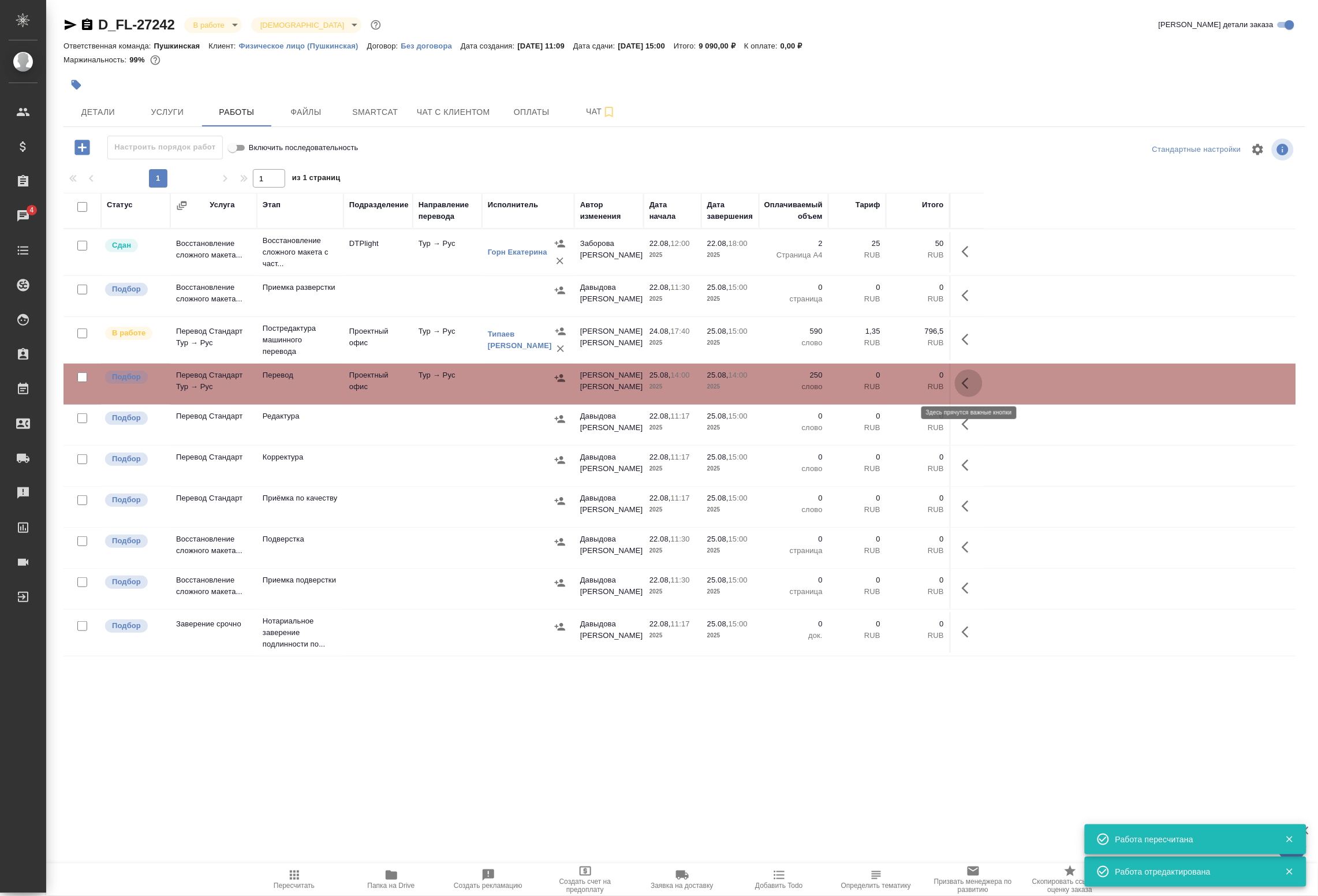
click at [964, 379] on icon "button" at bounding box center [969, 384] width 14 height 14
click at [885, 383] on icon "button" at bounding box center [884, 383] width 11 height 11
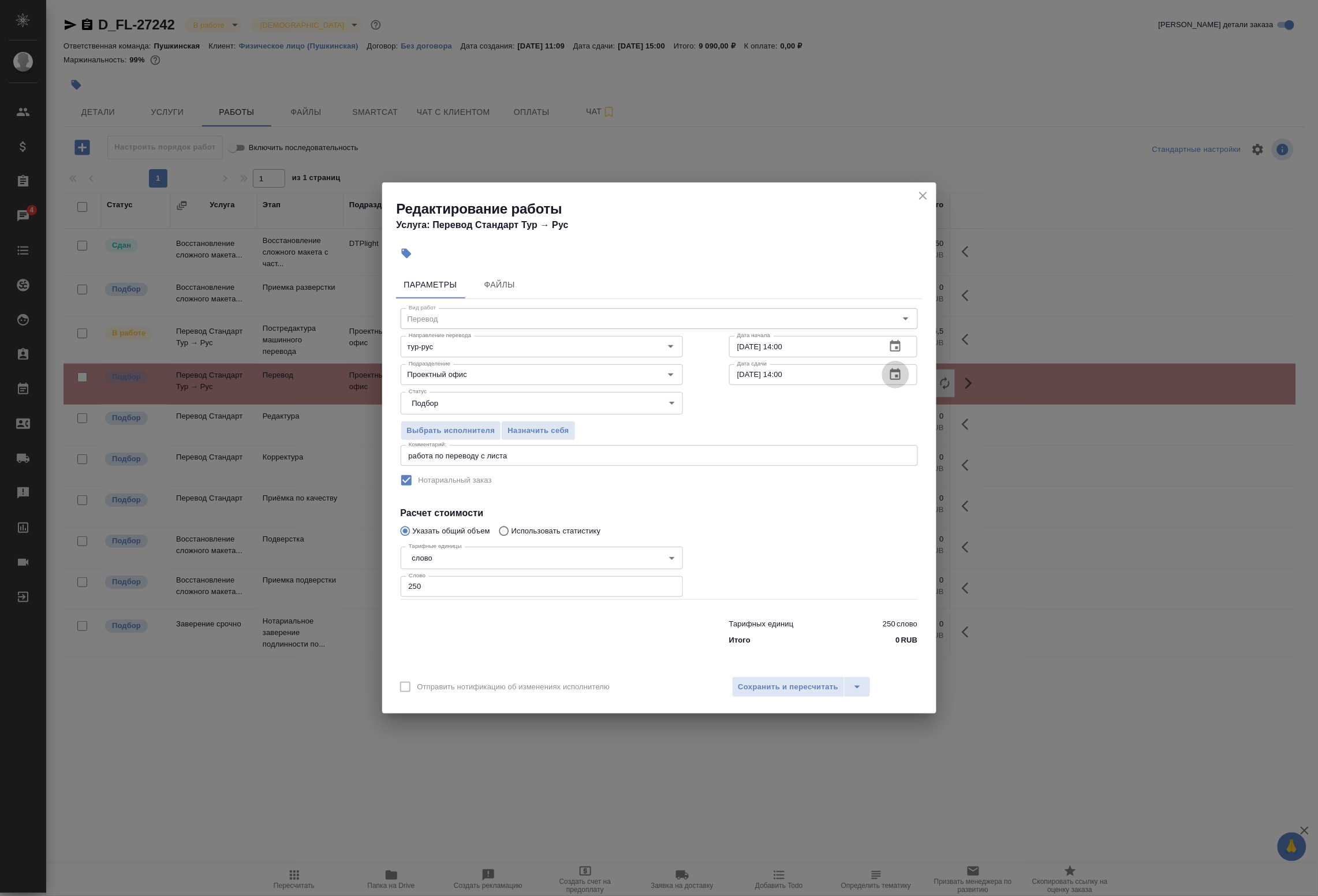
click at [896, 376] on icon "button" at bounding box center [895, 374] width 11 height 12
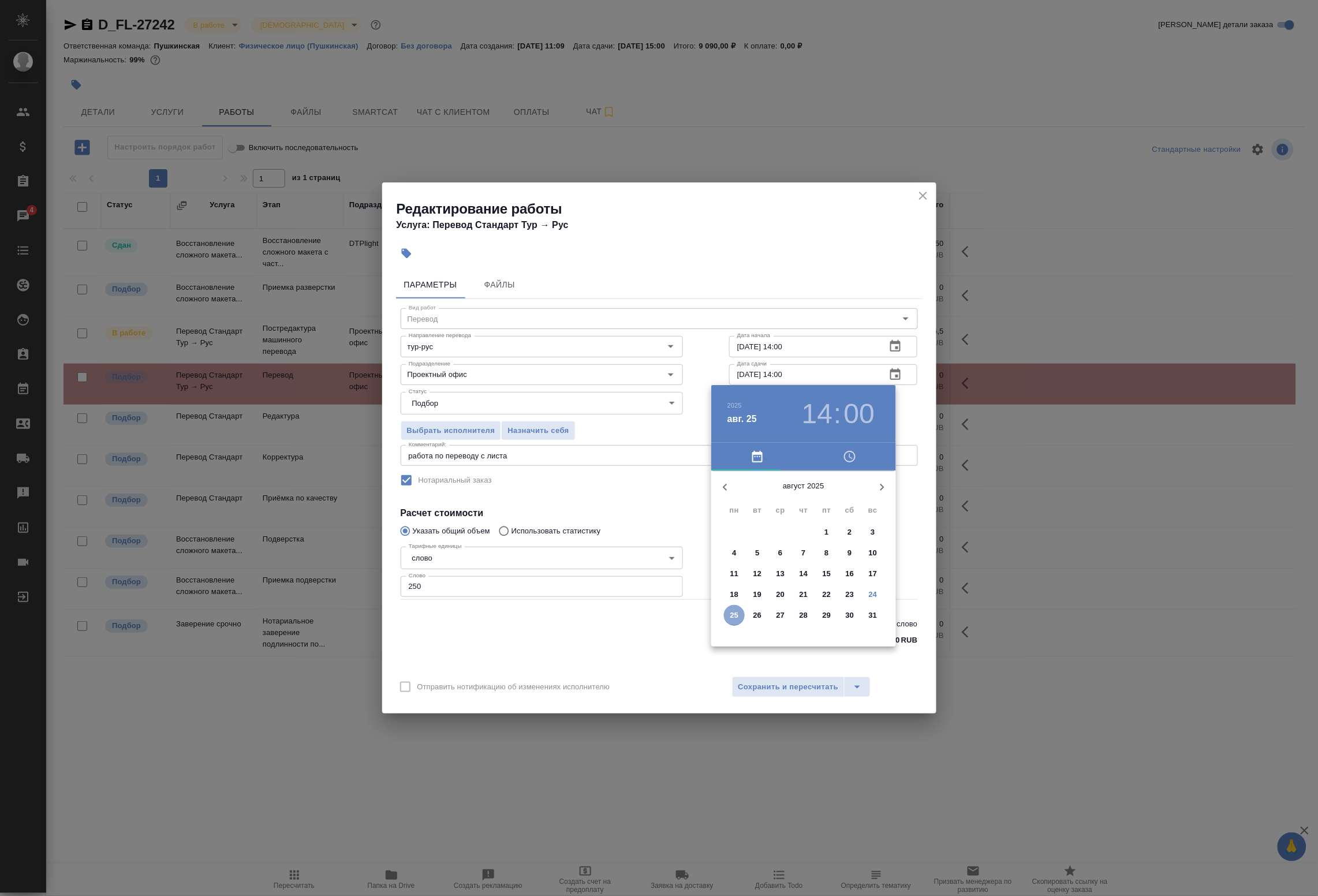
click at [730, 620] on p "25" at bounding box center [735, 616] width 9 height 12
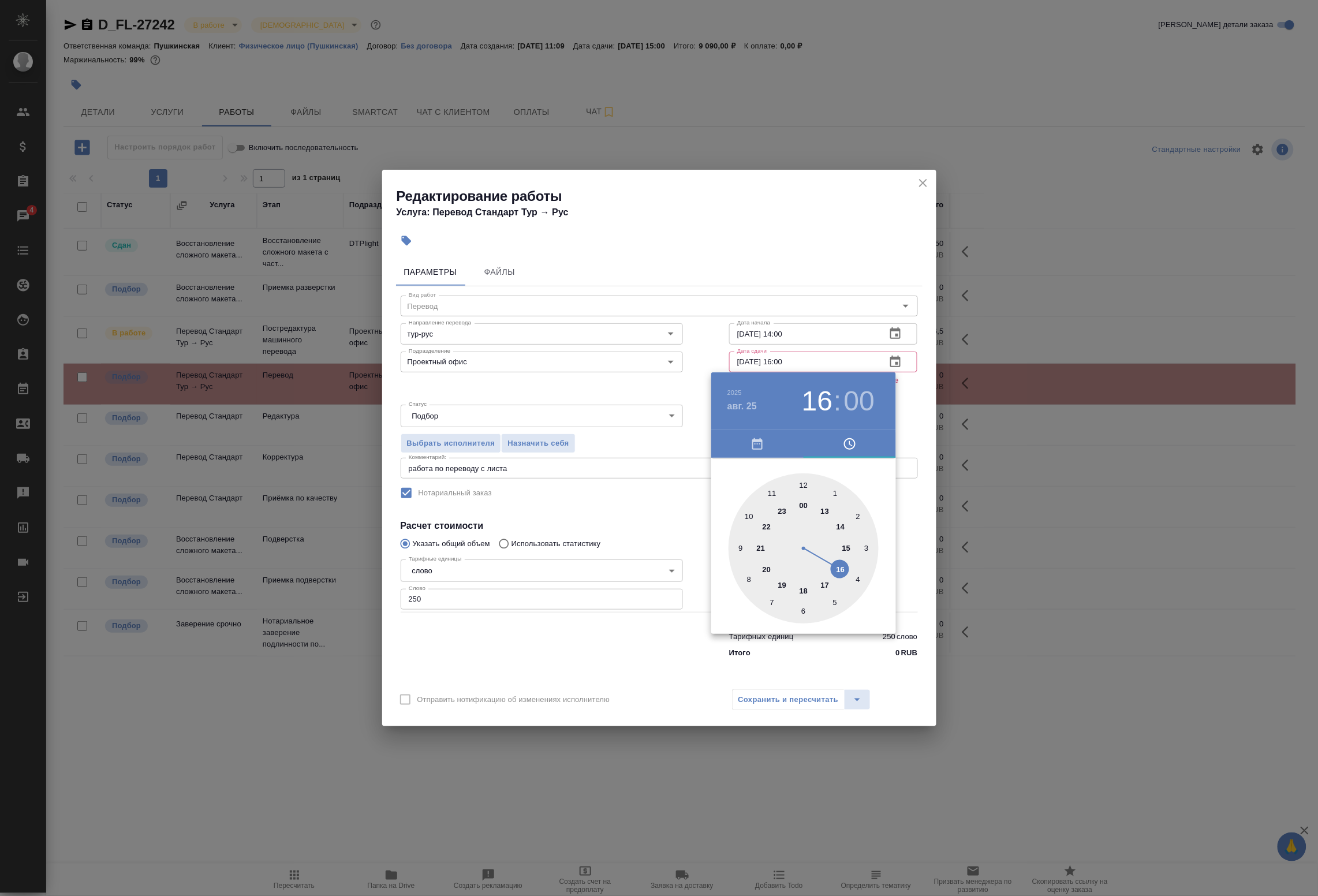
type input "25.08.2025 15:00"
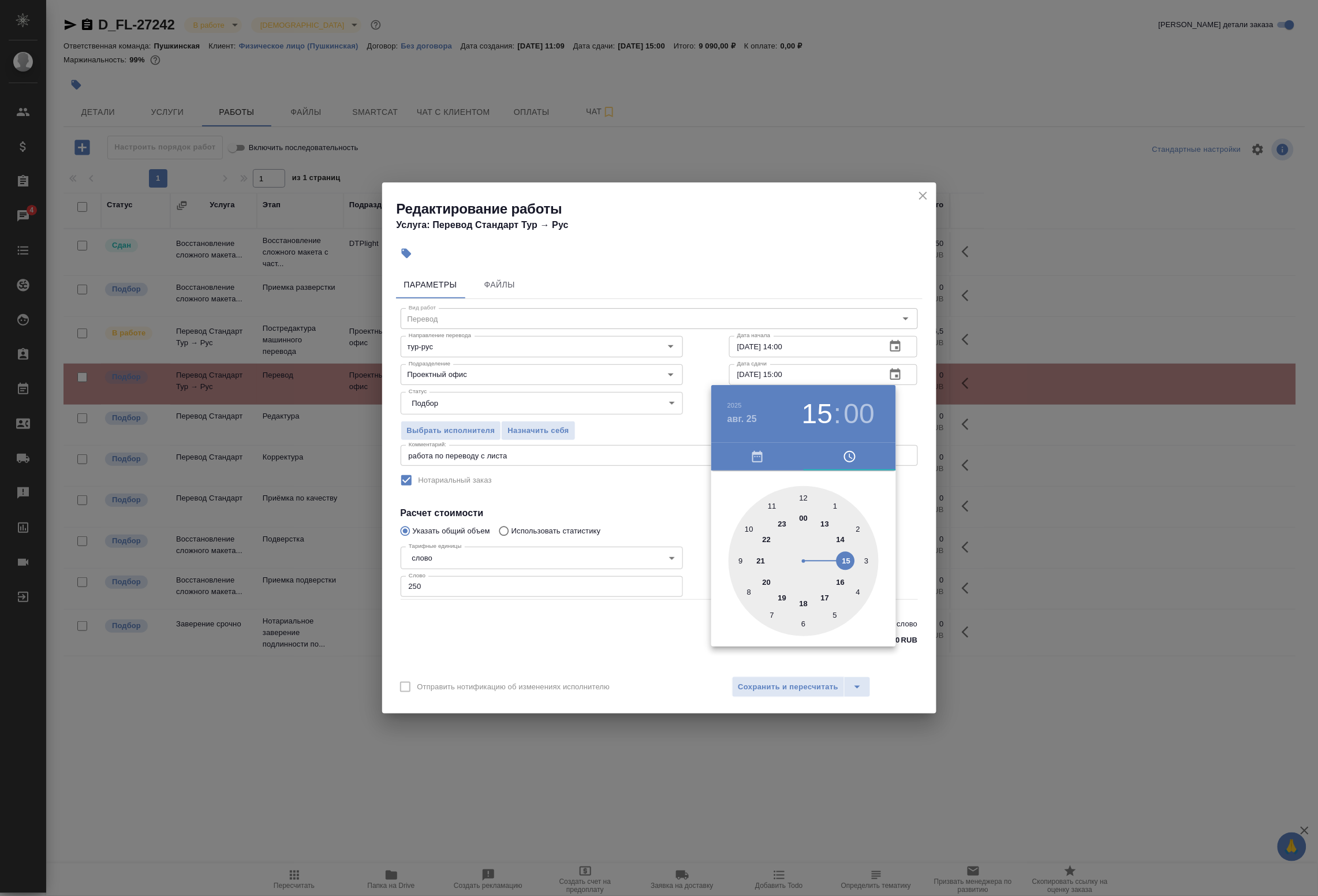
drag, startPoint x: 847, startPoint y: 561, endPoint x: 852, endPoint y: 550, distance: 12.1
click at [852, 550] on div at bounding box center [803, 561] width 150 height 150
click at [804, 497] on div at bounding box center [803, 561] width 150 height 150
click at [921, 489] on div at bounding box center [659, 448] width 1318 height 896
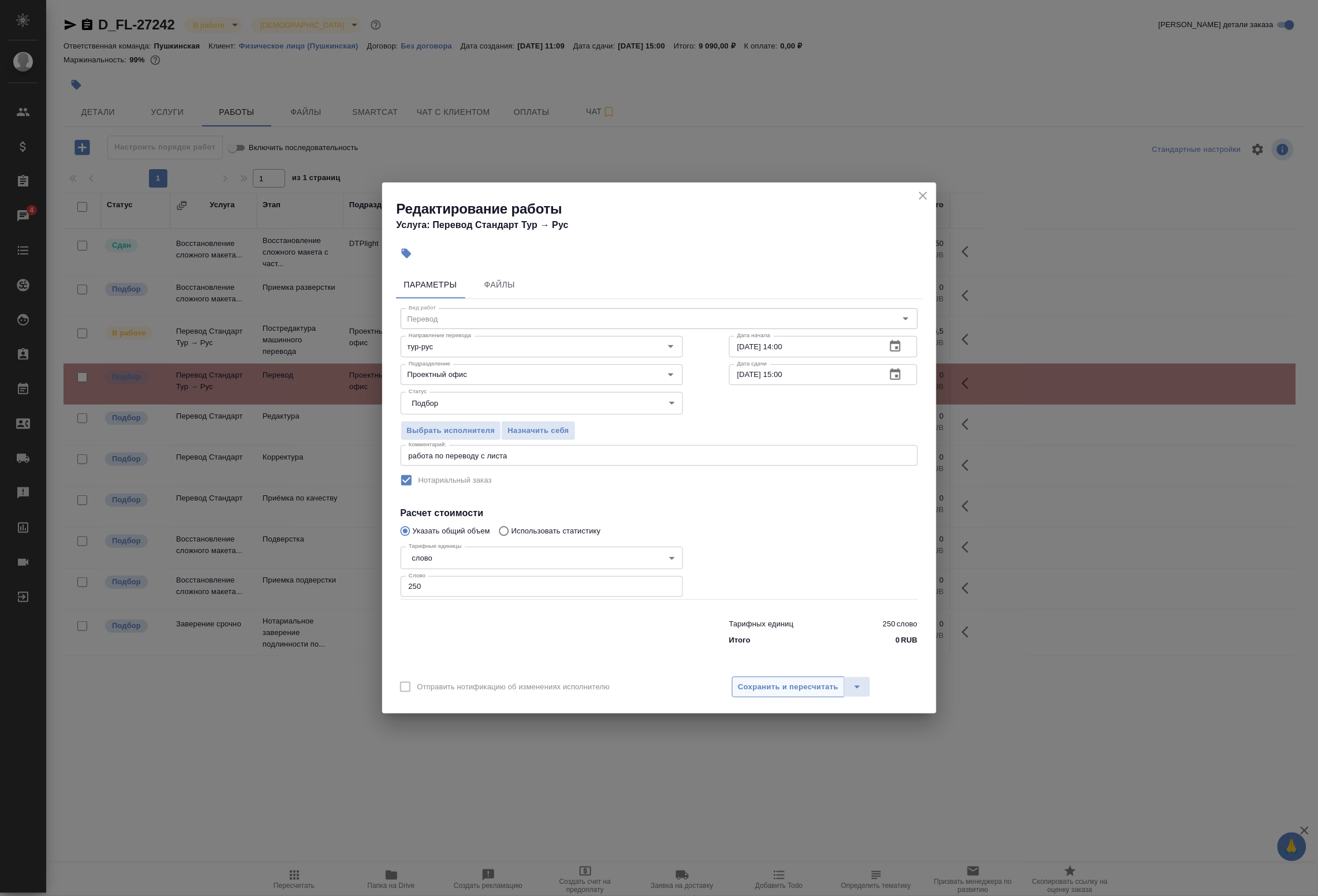
click at [795, 691] on span "Сохранить и пересчитать" at bounding box center [789, 687] width 101 height 13
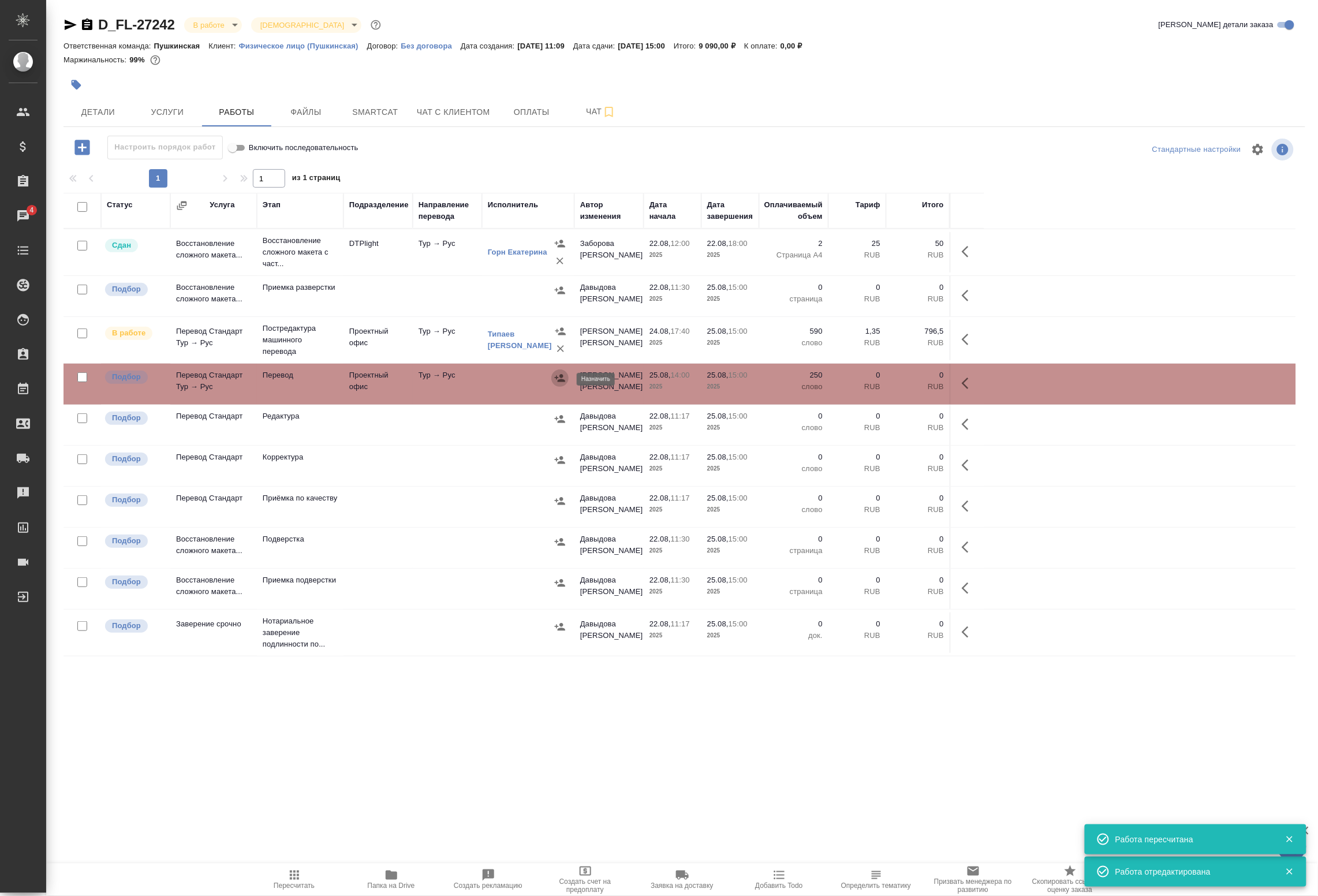
click at [555, 374] on icon "button" at bounding box center [560, 378] width 12 height 12
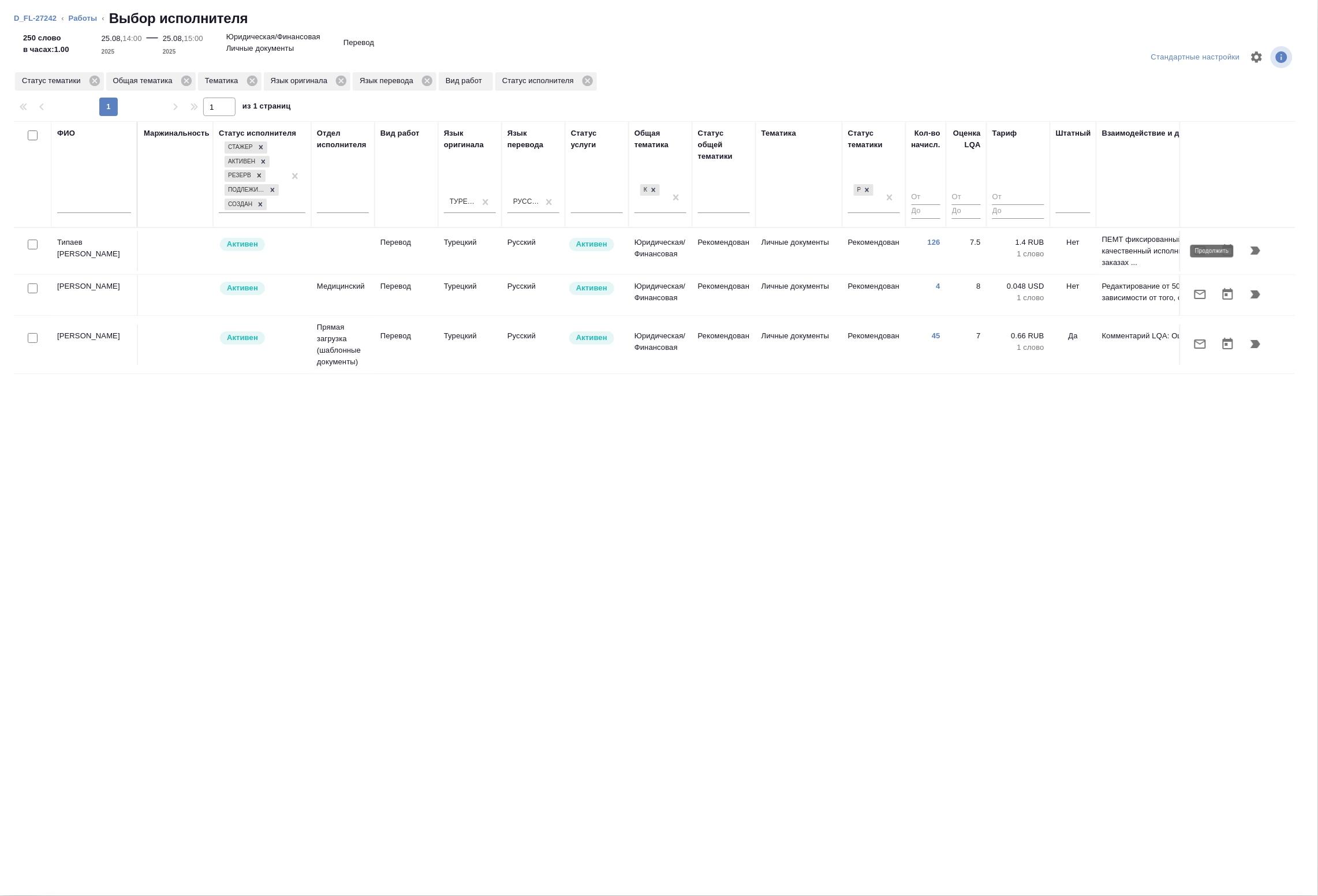
click at [1251, 254] on icon "button" at bounding box center [1256, 251] width 14 height 14
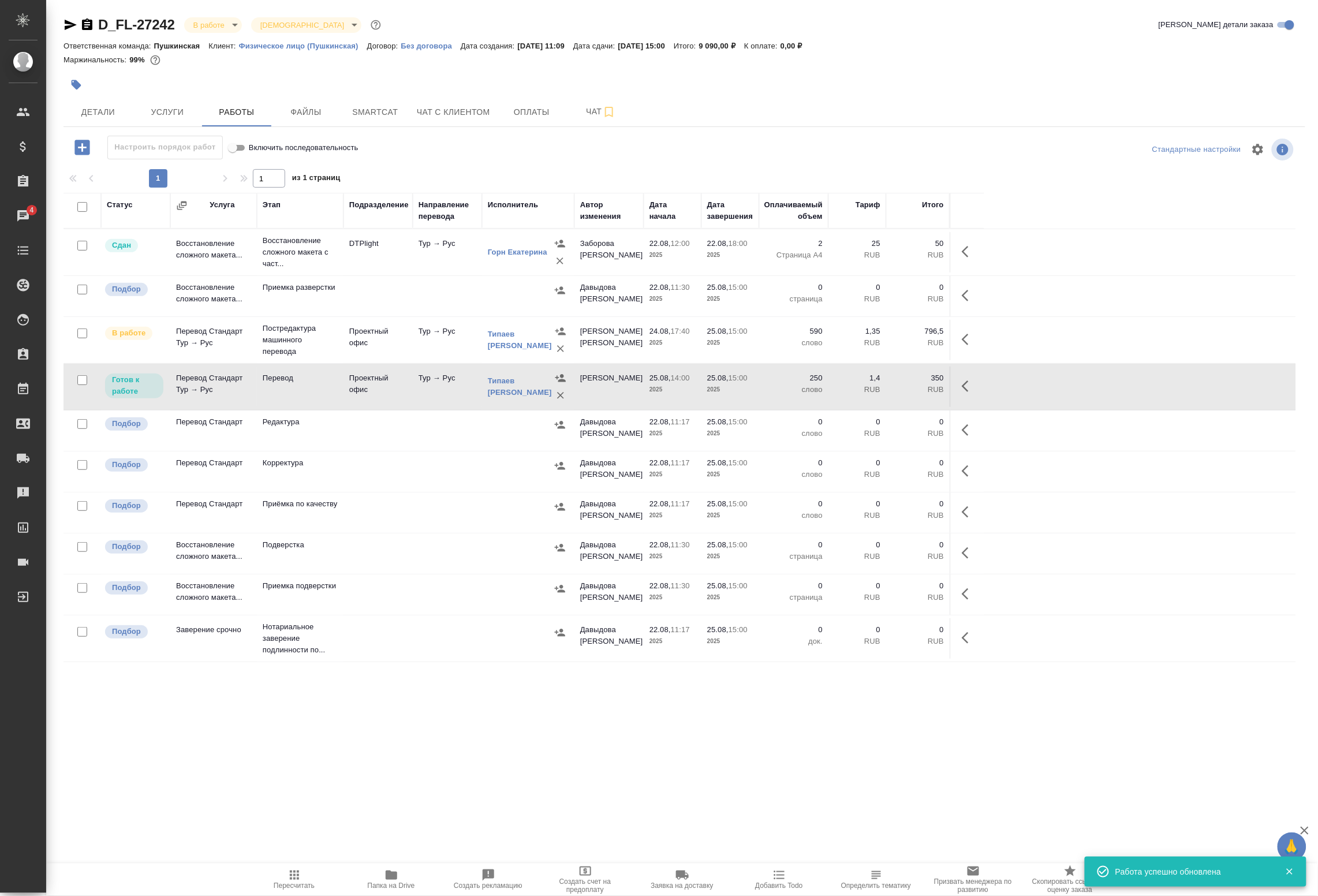
click at [966, 386] on icon "button" at bounding box center [969, 386] width 14 height 14
click at [881, 385] on icon "button" at bounding box center [884, 386] width 14 height 14
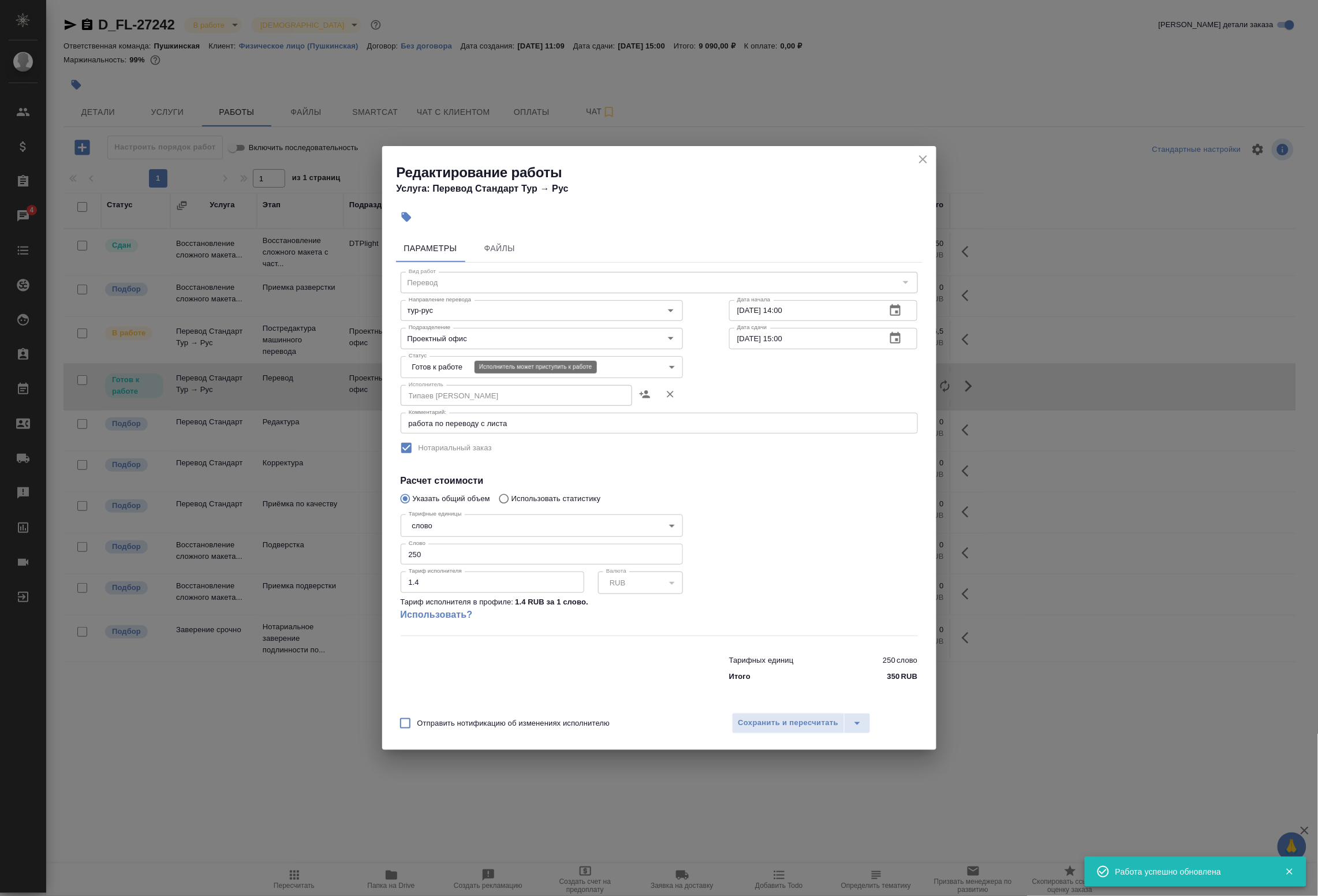
click at [448, 369] on body "🙏 .cls-1 fill:#fff; AWATERA Badanyan Artak Клиенты Спецификации Заказы 4 Чаты T…" at bounding box center [659, 448] width 1318 height 896
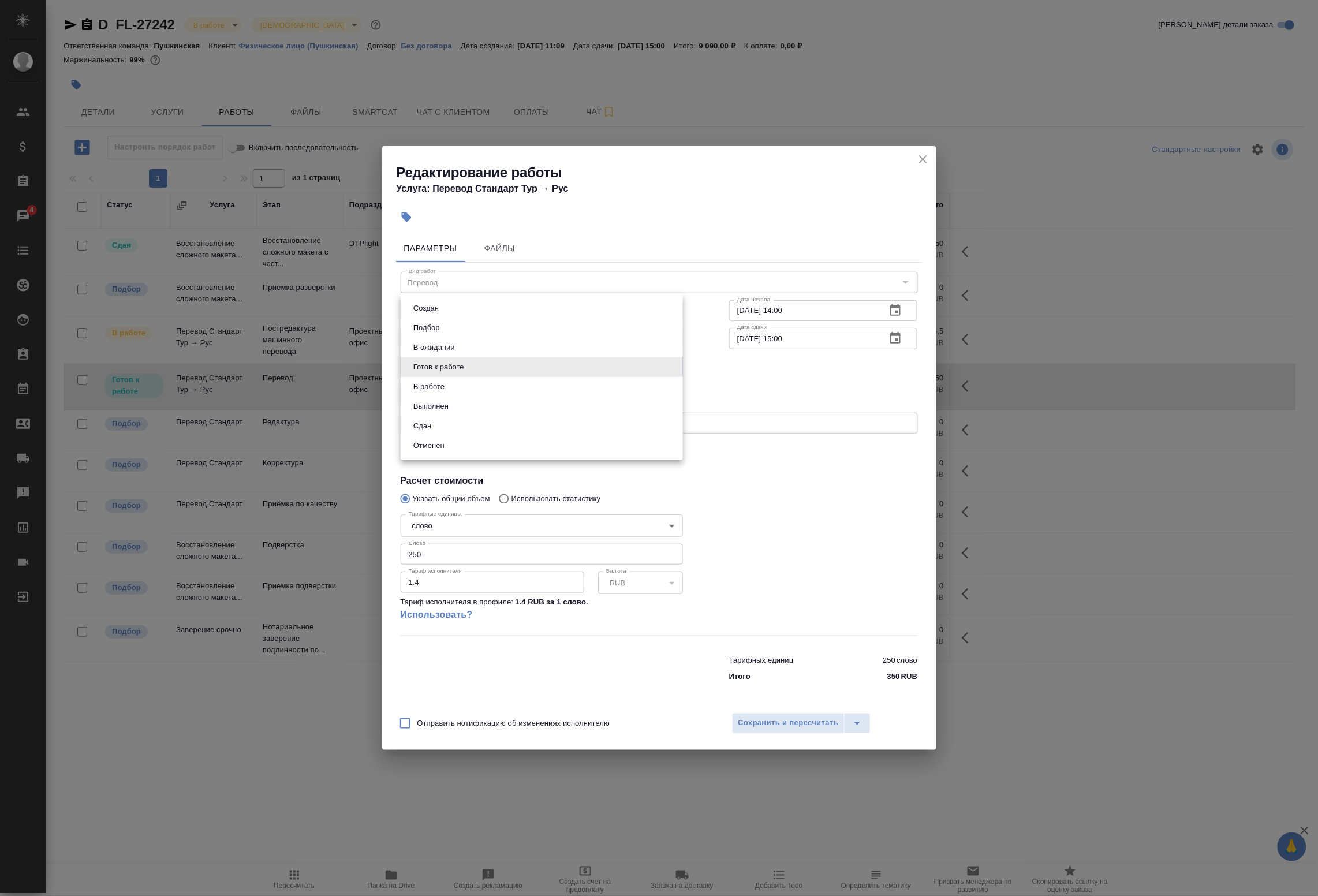
drag, startPoint x: 440, startPoint y: 411, endPoint x: 451, endPoint y: 385, distance: 28.2
click at [451, 385] on ul "Создан Подбор В ожидании Готов к работе В работе Выполнен Сдан Отменен" at bounding box center [542, 377] width 282 height 166
click at [451, 385] on li "В работе" at bounding box center [542, 387] width 282 height 20
type input "inProgress"
click at [759, 725] on span "Сохранить и пересчитать" at bounding box center [789, 723] width 101 height 13
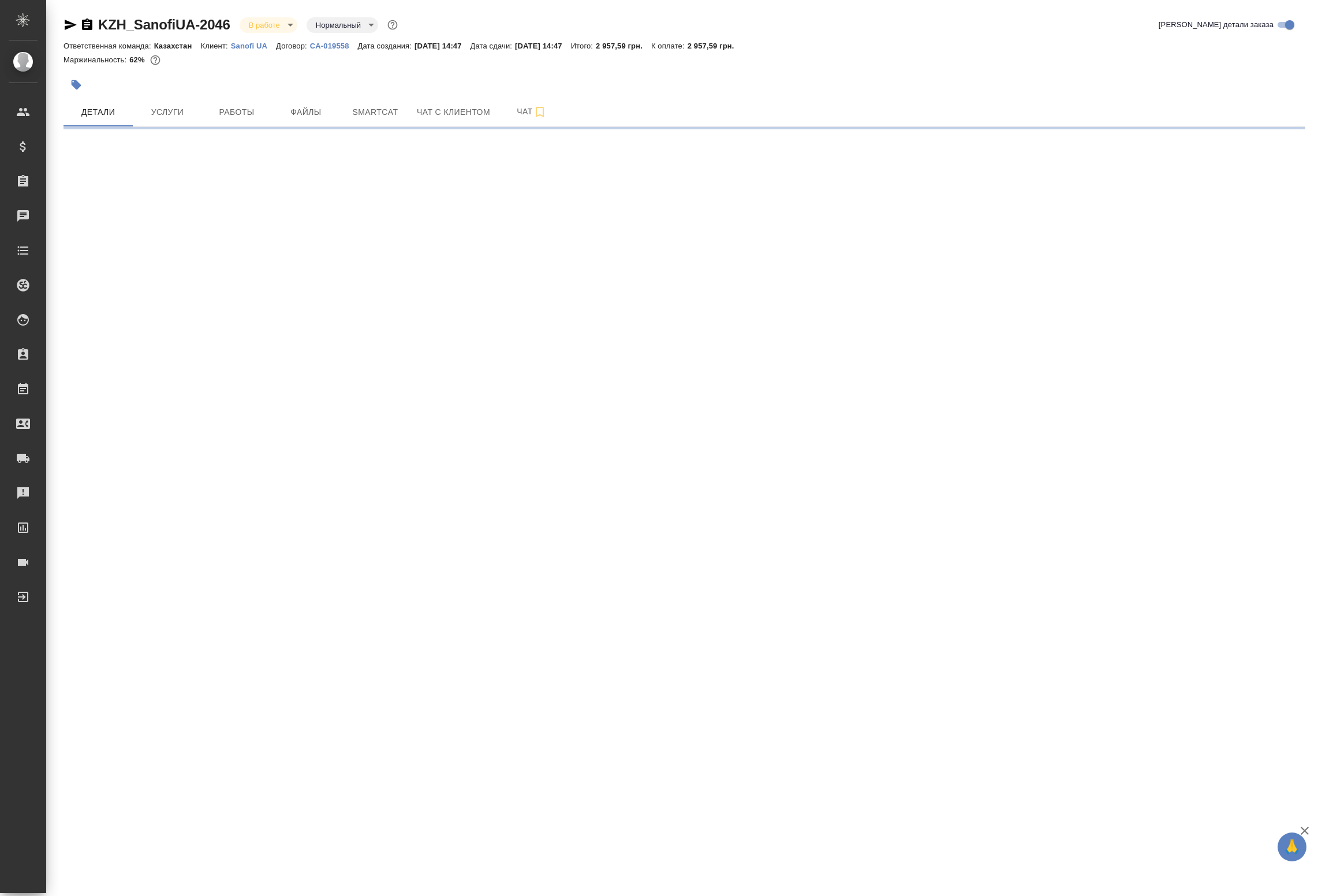
select select "RU"
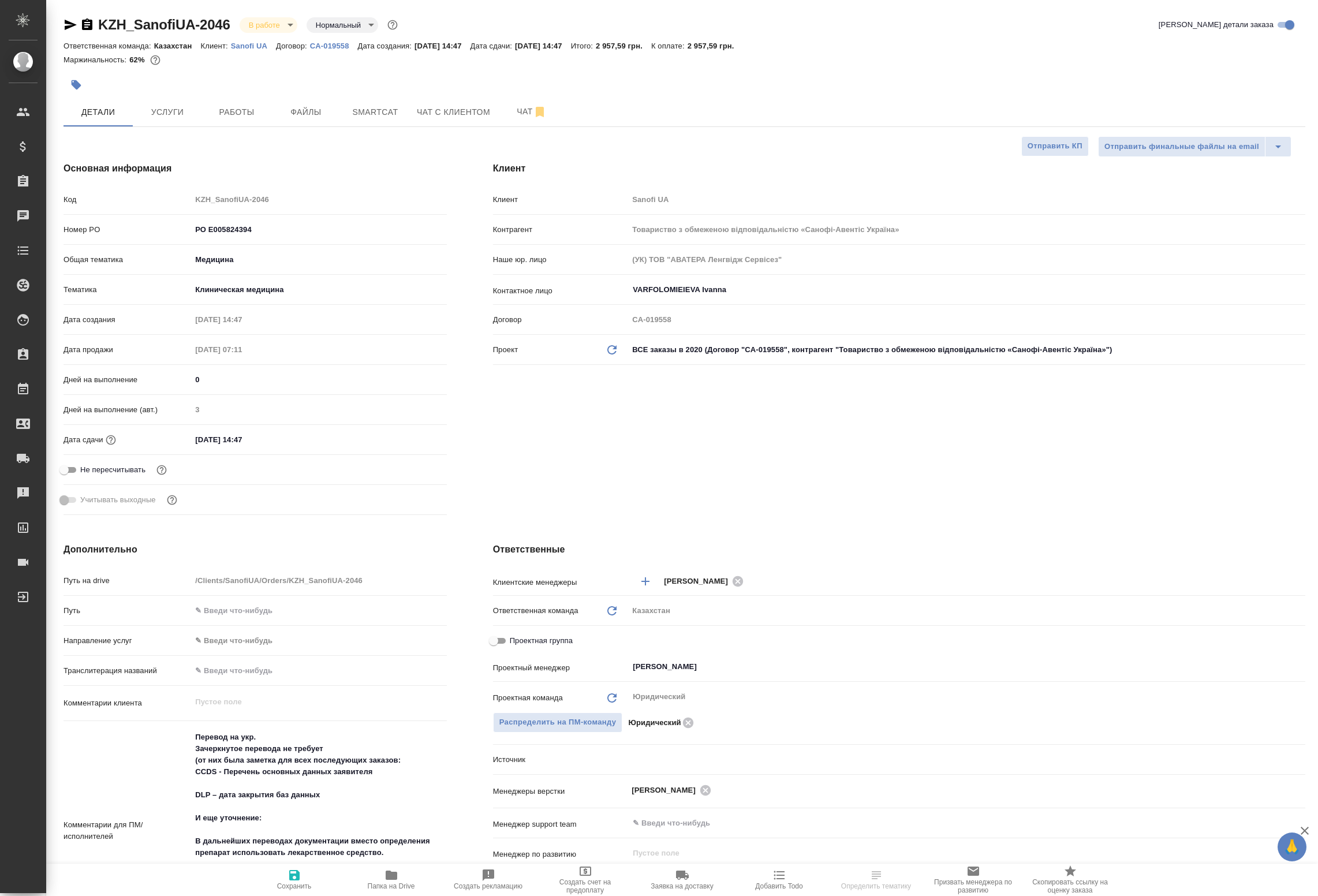
type textarea "x"
select select "RU"
type textarea "x"
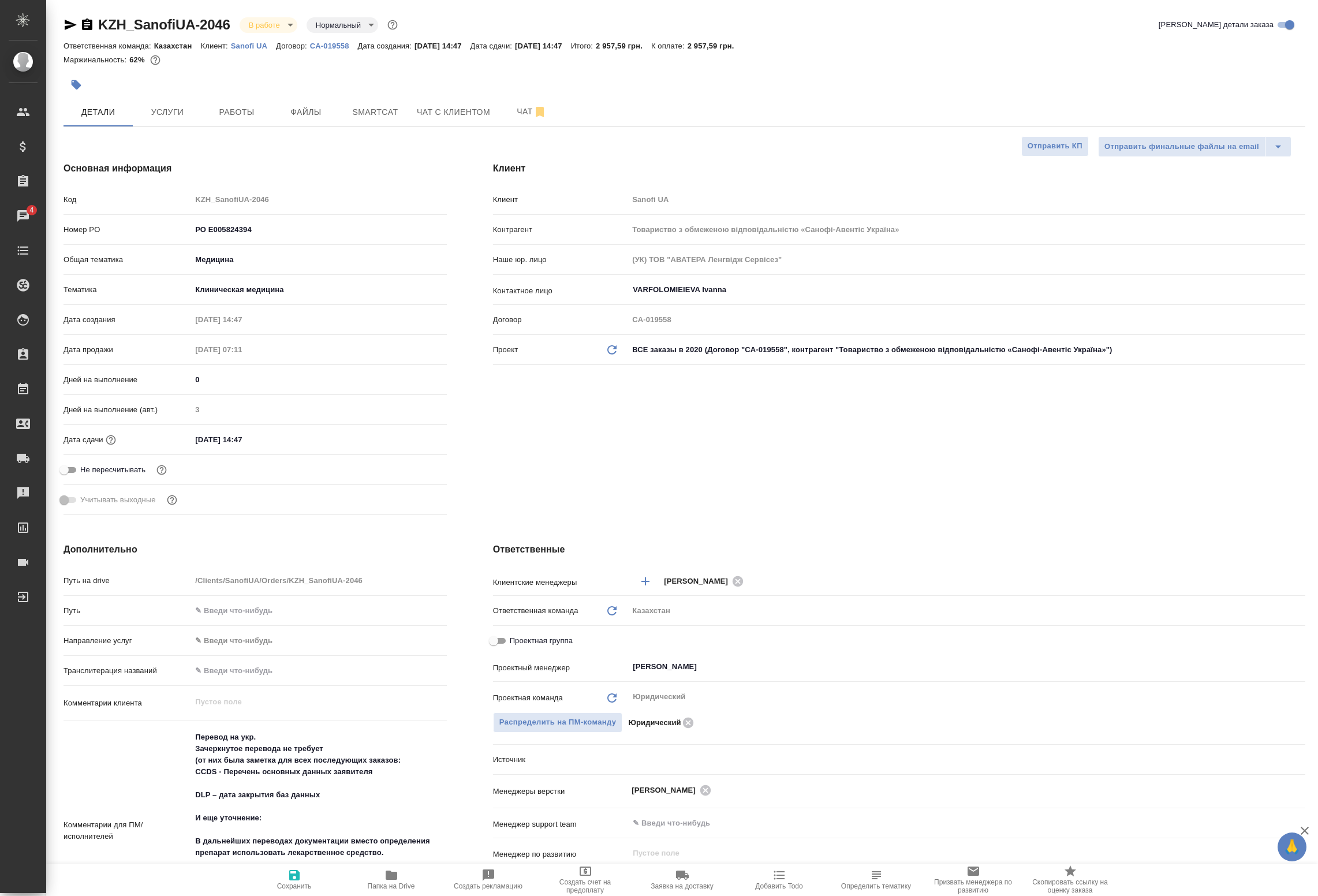
type textarea "x"
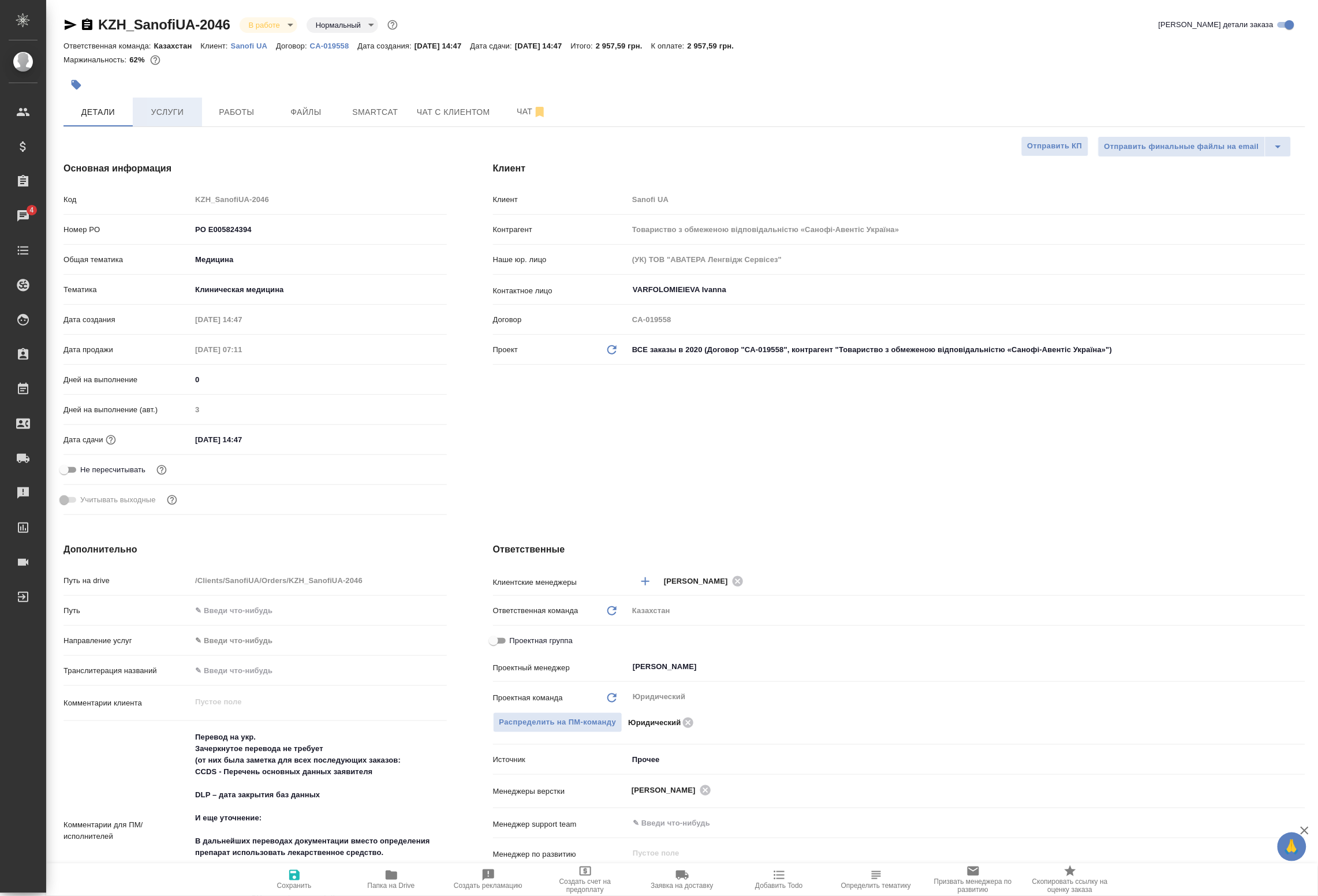
type textarea "x"
click at [236, 103] on button "Работы" at bounding box center [236, 112] width 69 height 29
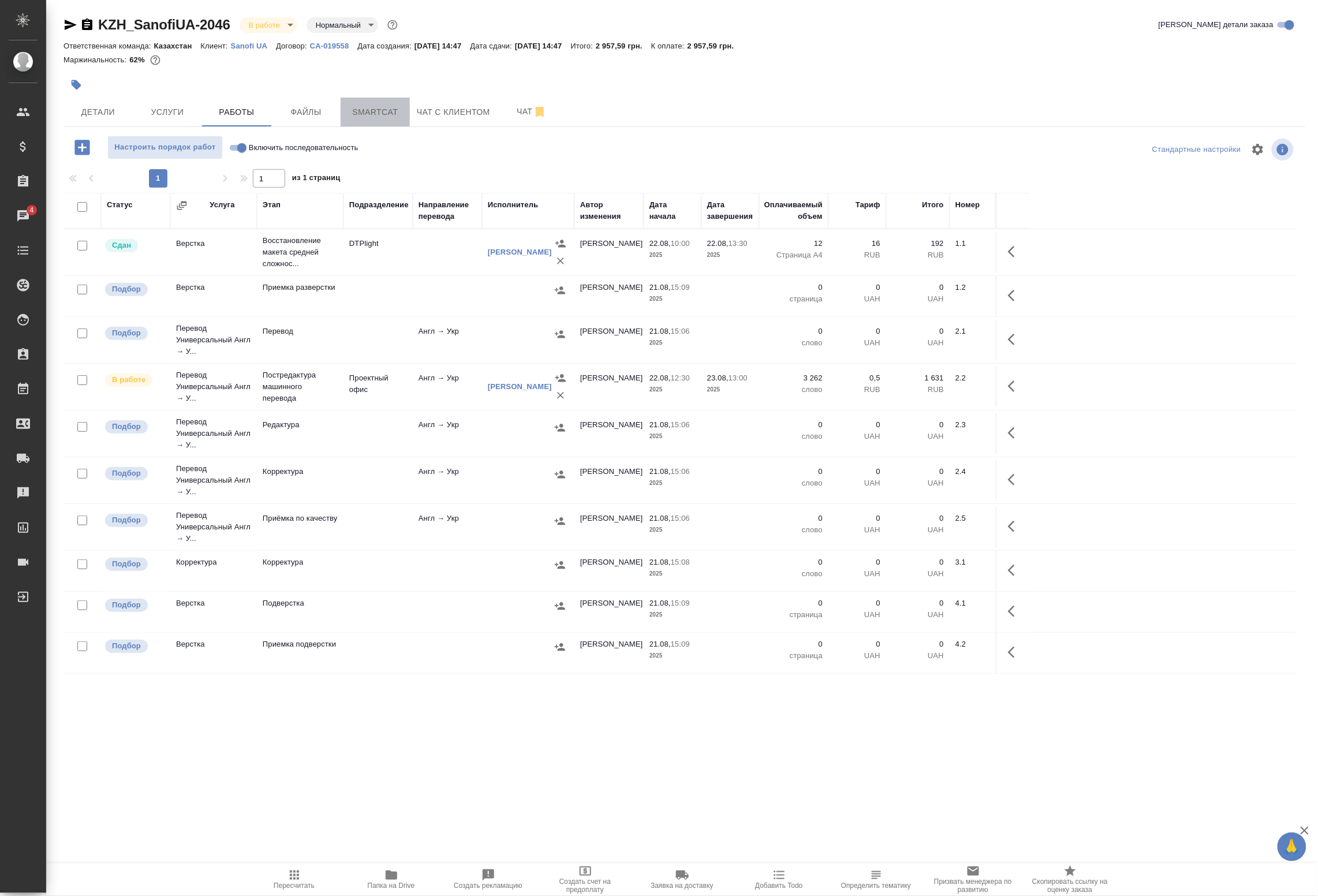
click at [364, 117] on span "Smartcat" at bounding box center [375, 112] width 55 height 14
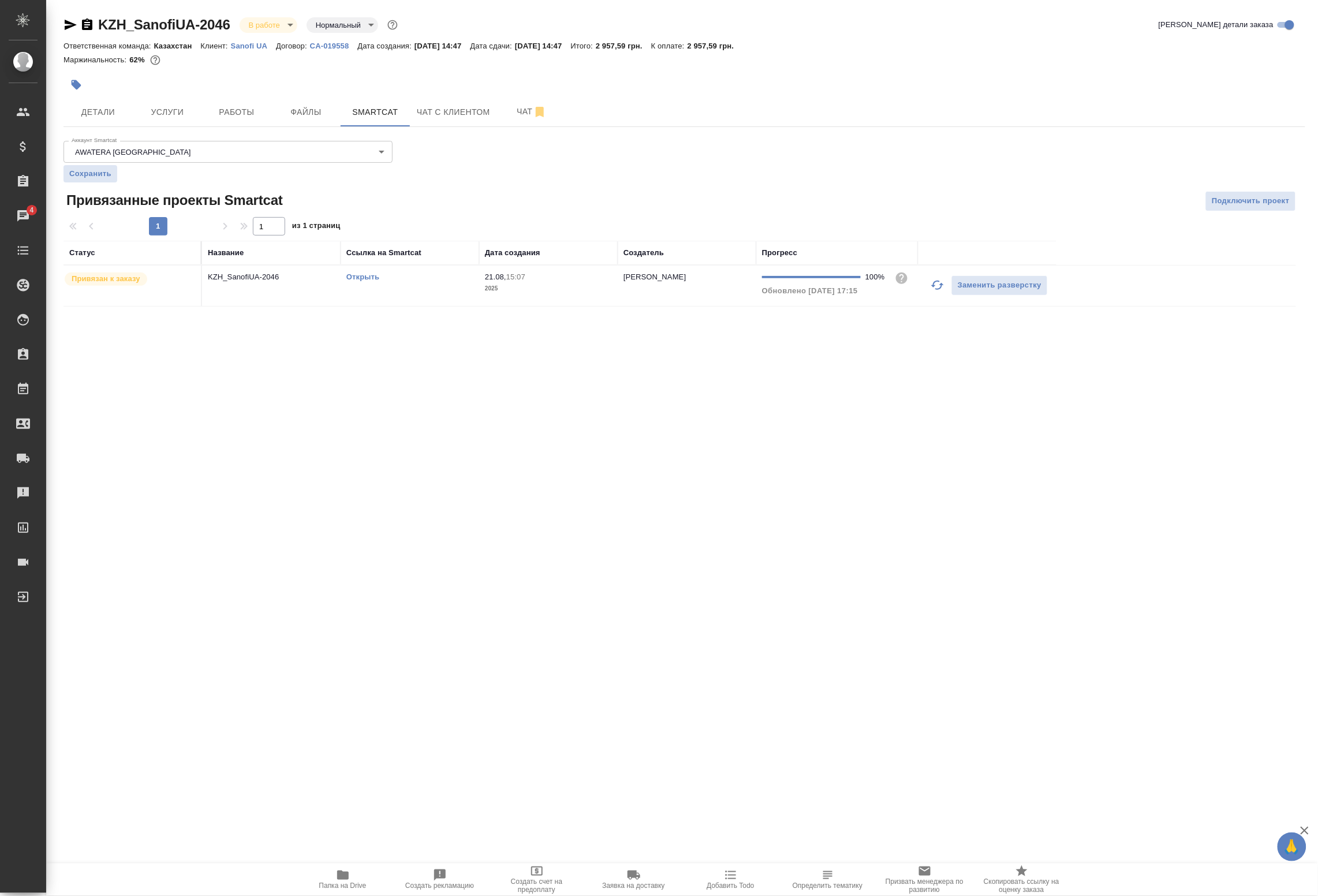
click at [938, 287] on icon "button" at bounding box center [938, 285] width 14 height 14
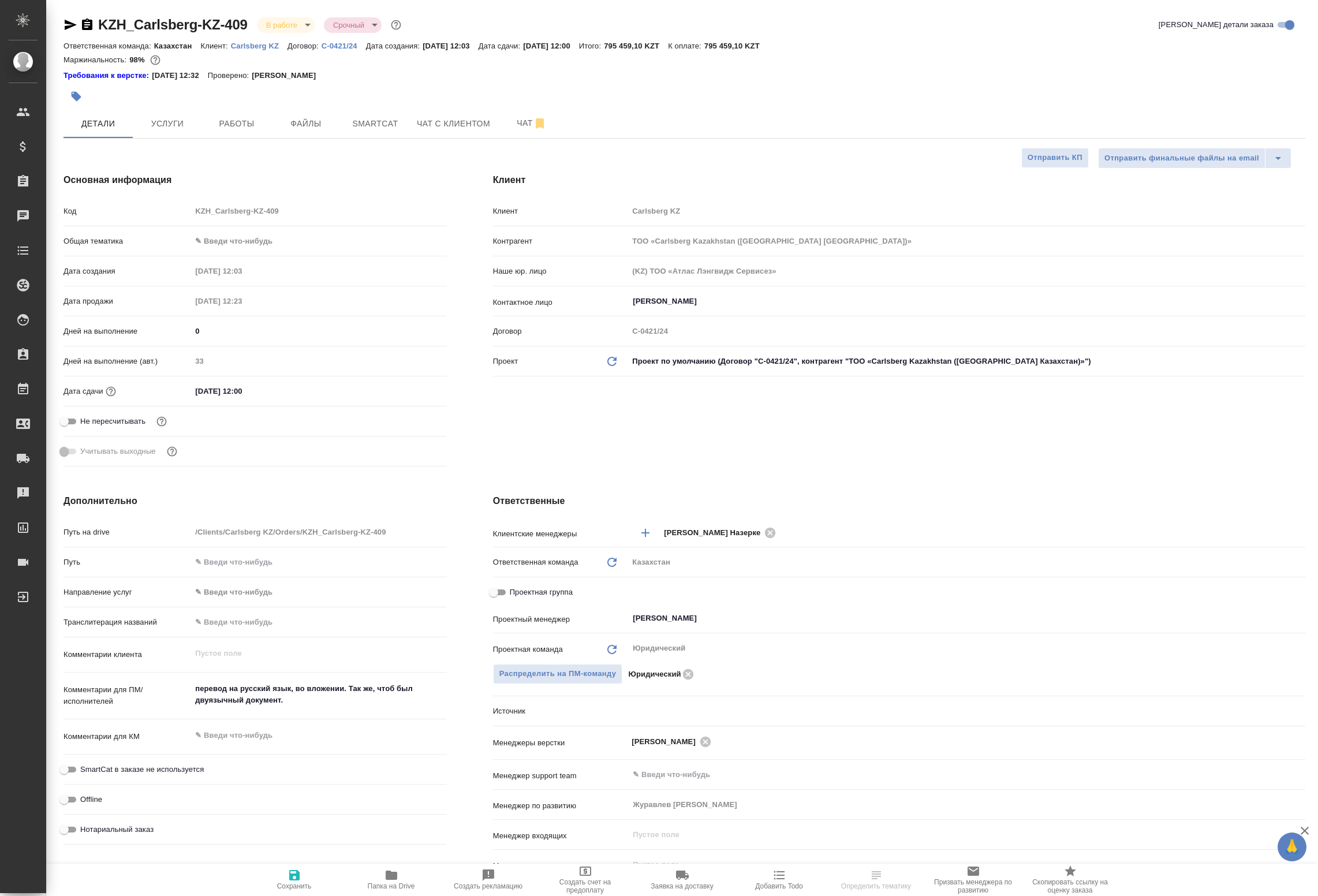
select select "RU"
type textarea "x"
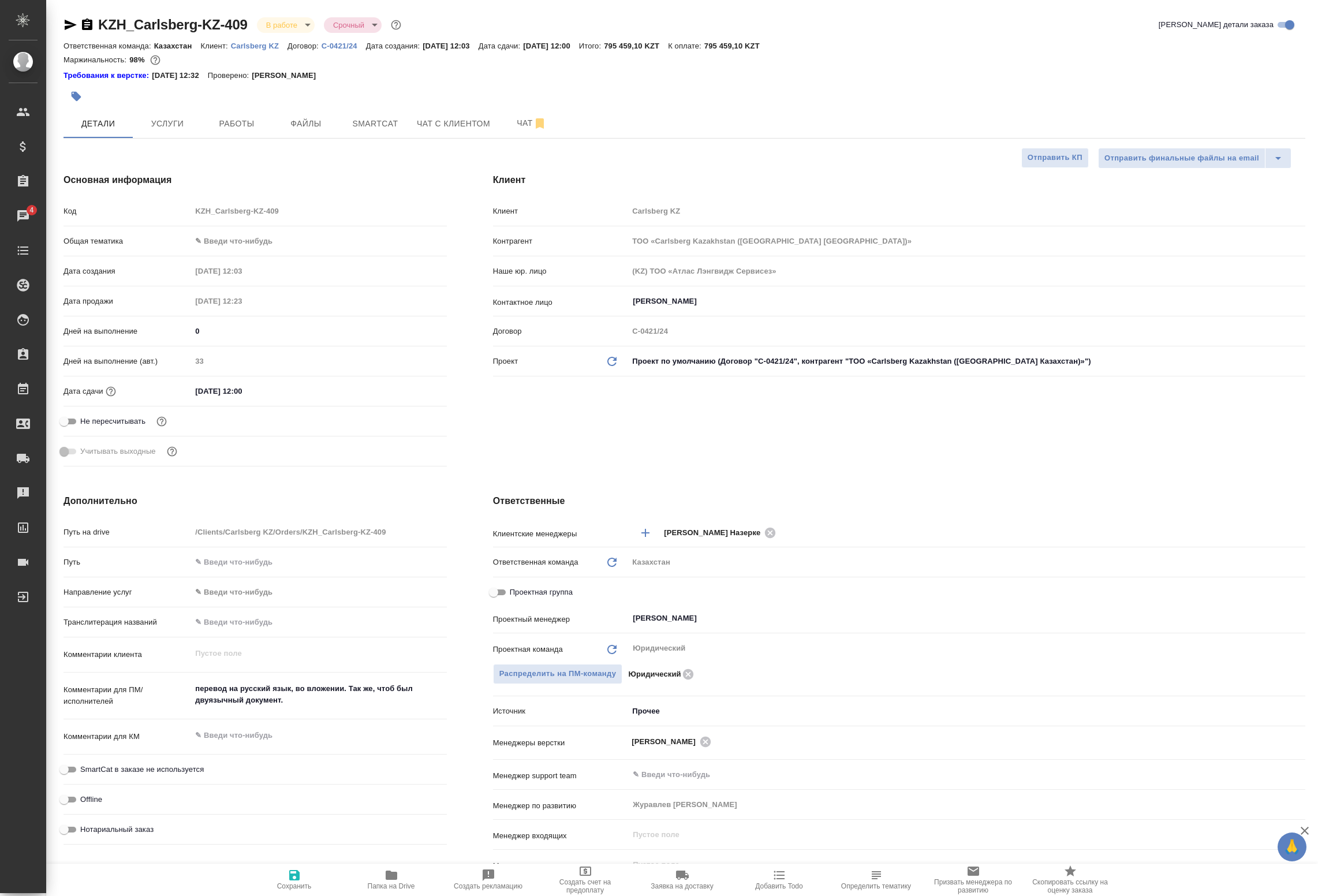
type textarea "x"
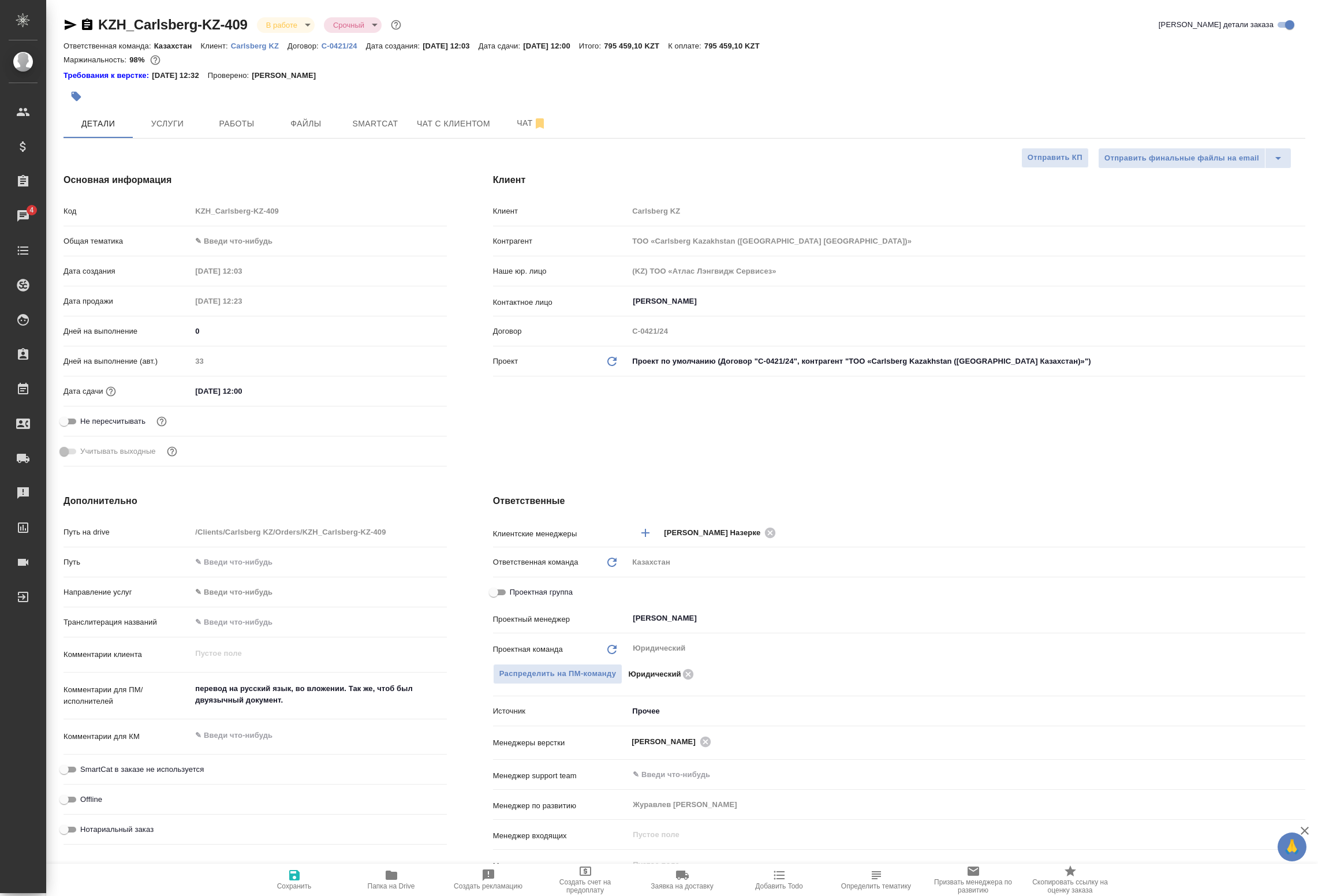
type textarea "x"
click at [285, 124] on span "Файлы" at bounding box center [306, 124] width 55 height 14
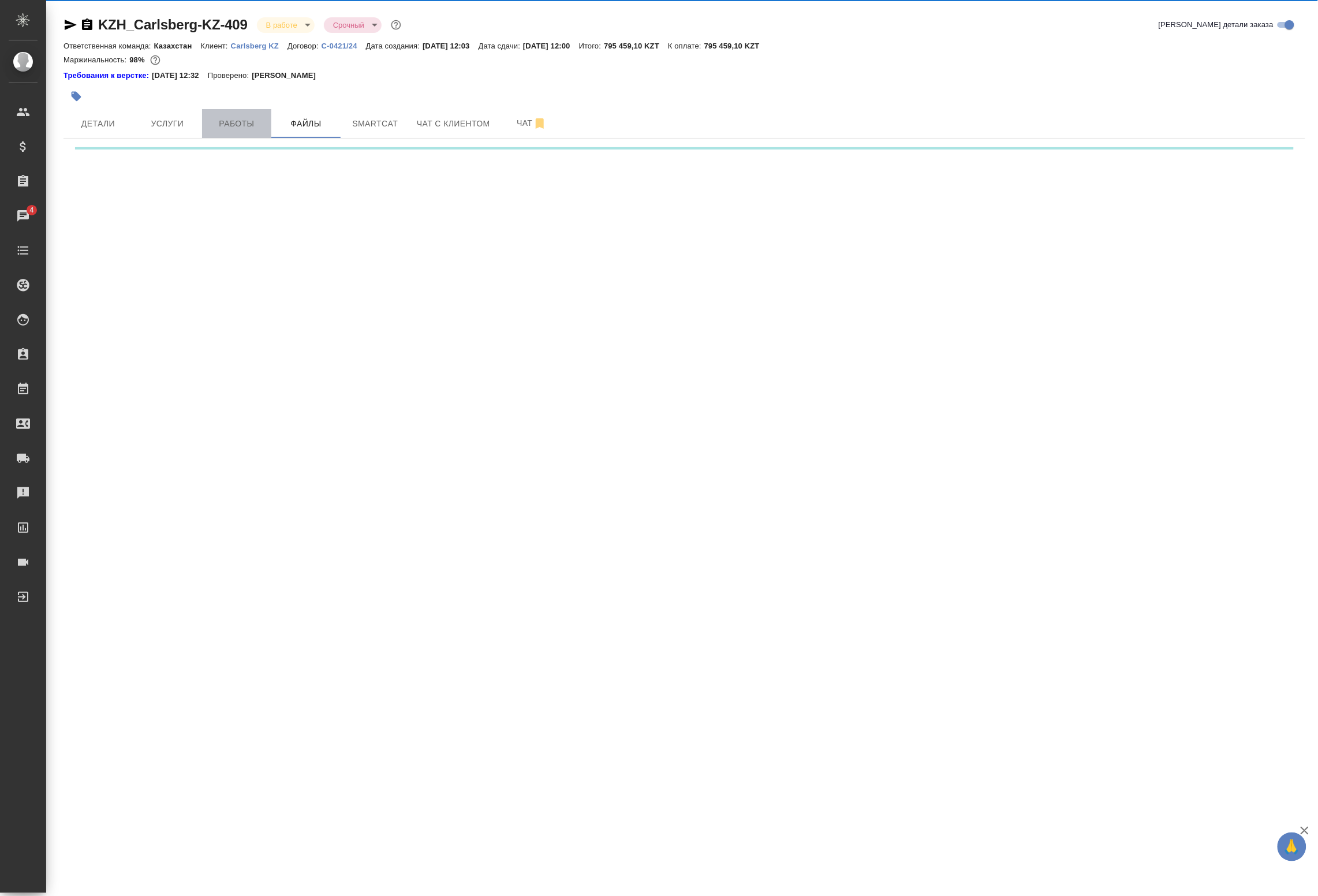
click at [255, 126] on span "Работы" at bounding box center [236, 124] width 55 height 14
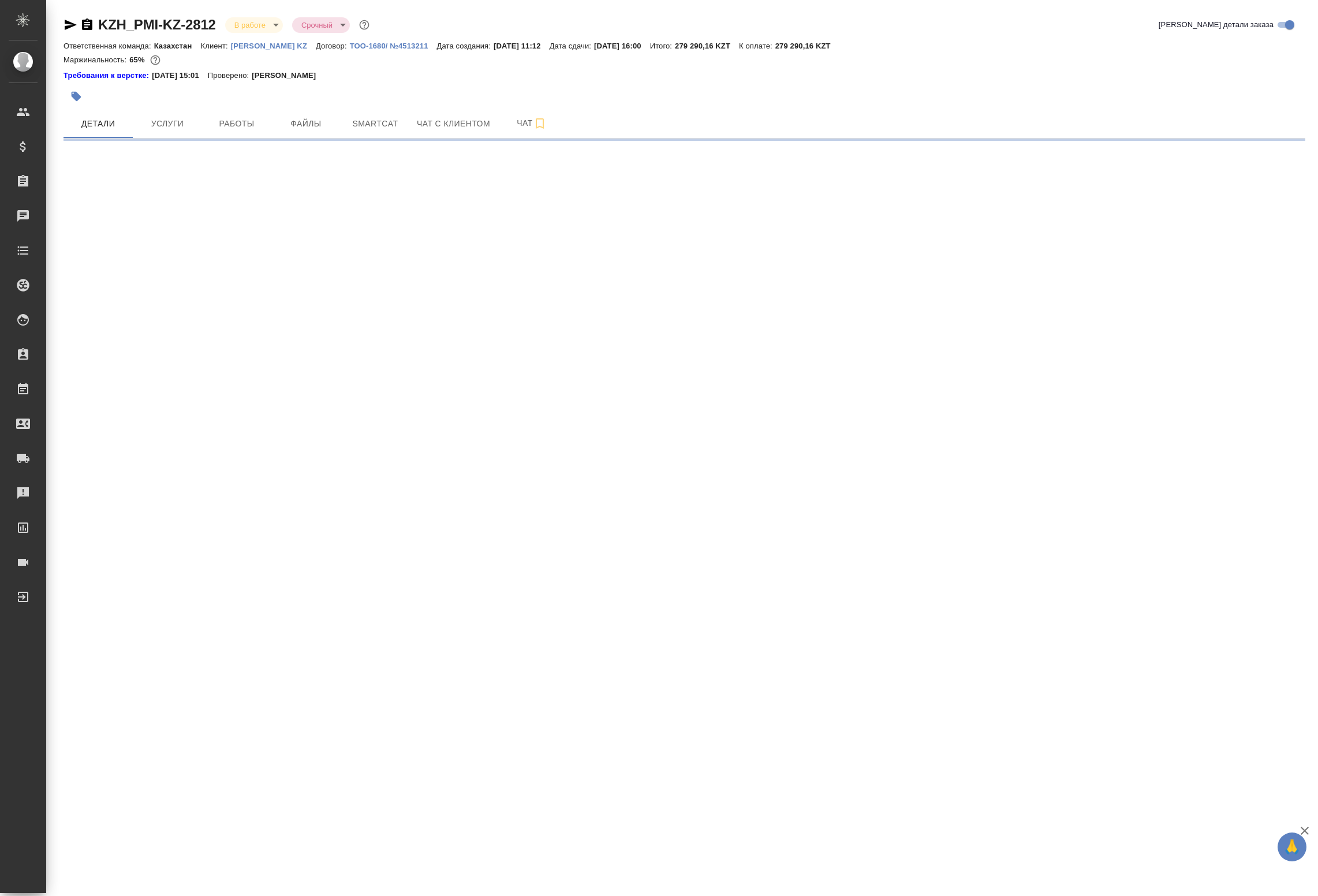
select select "RU"
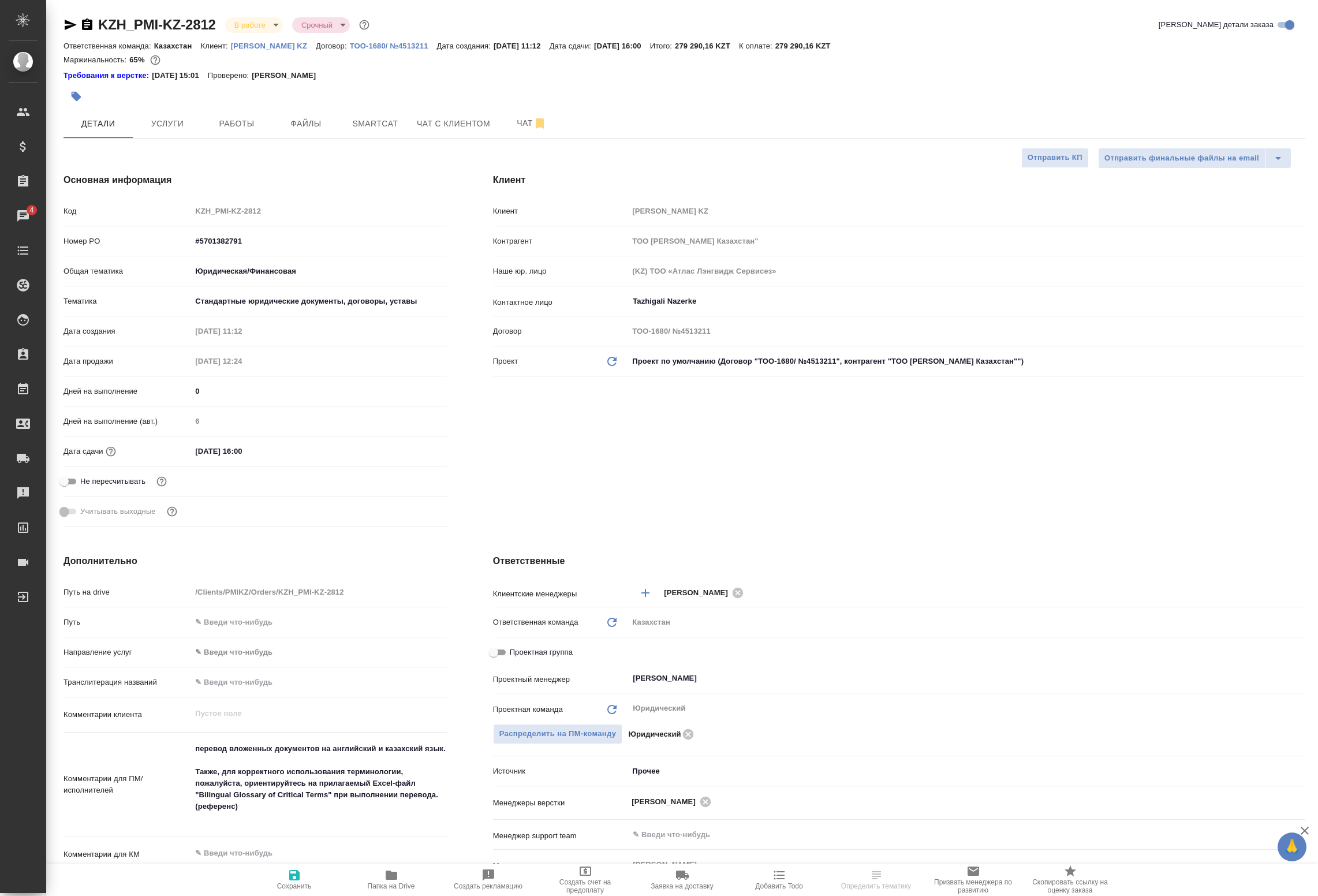
select select "RU"
type textarea "x"
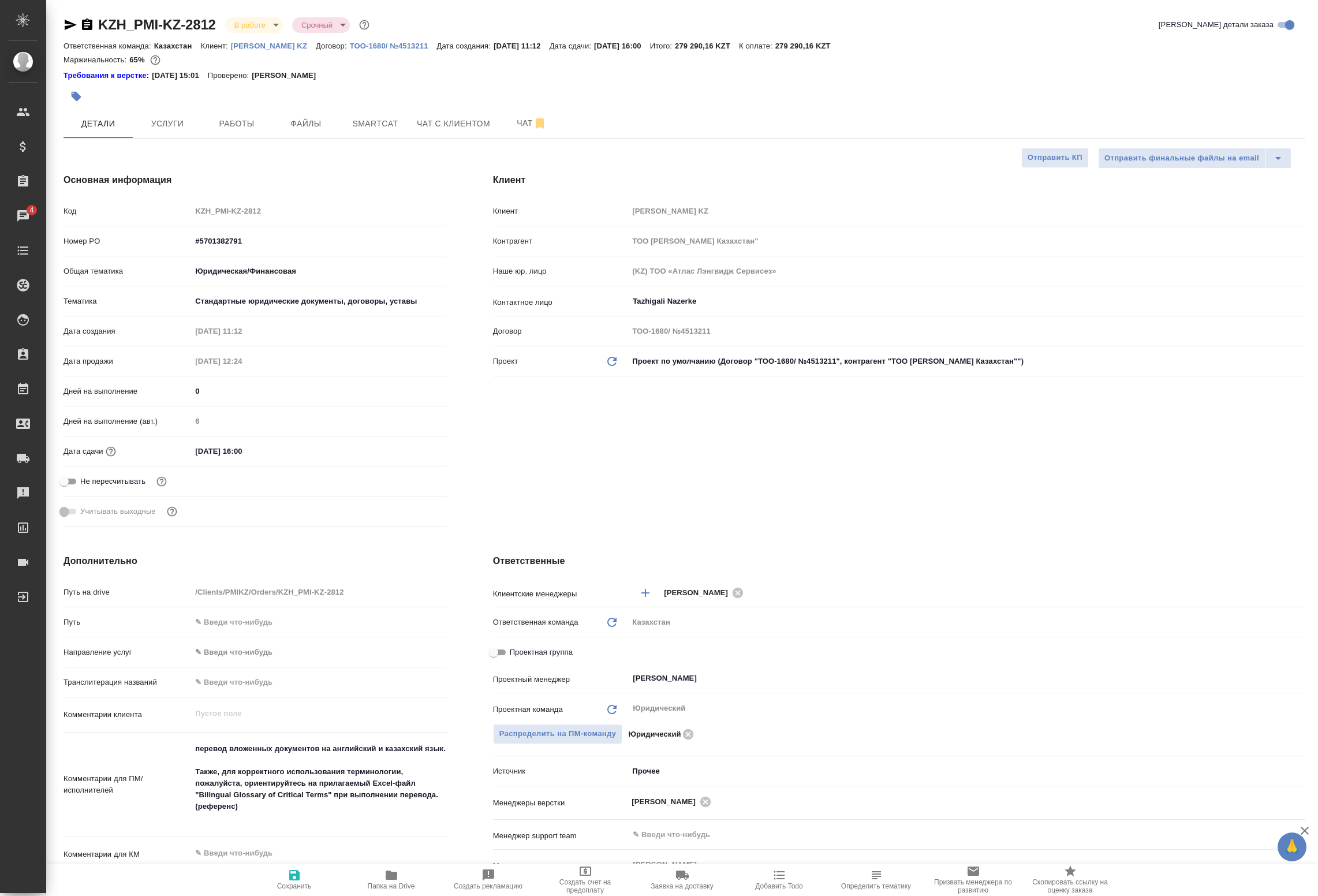
type textarea "x"
click at [211, 131] on button "Работы" at bounding box center [236, 124] width 69 height 29
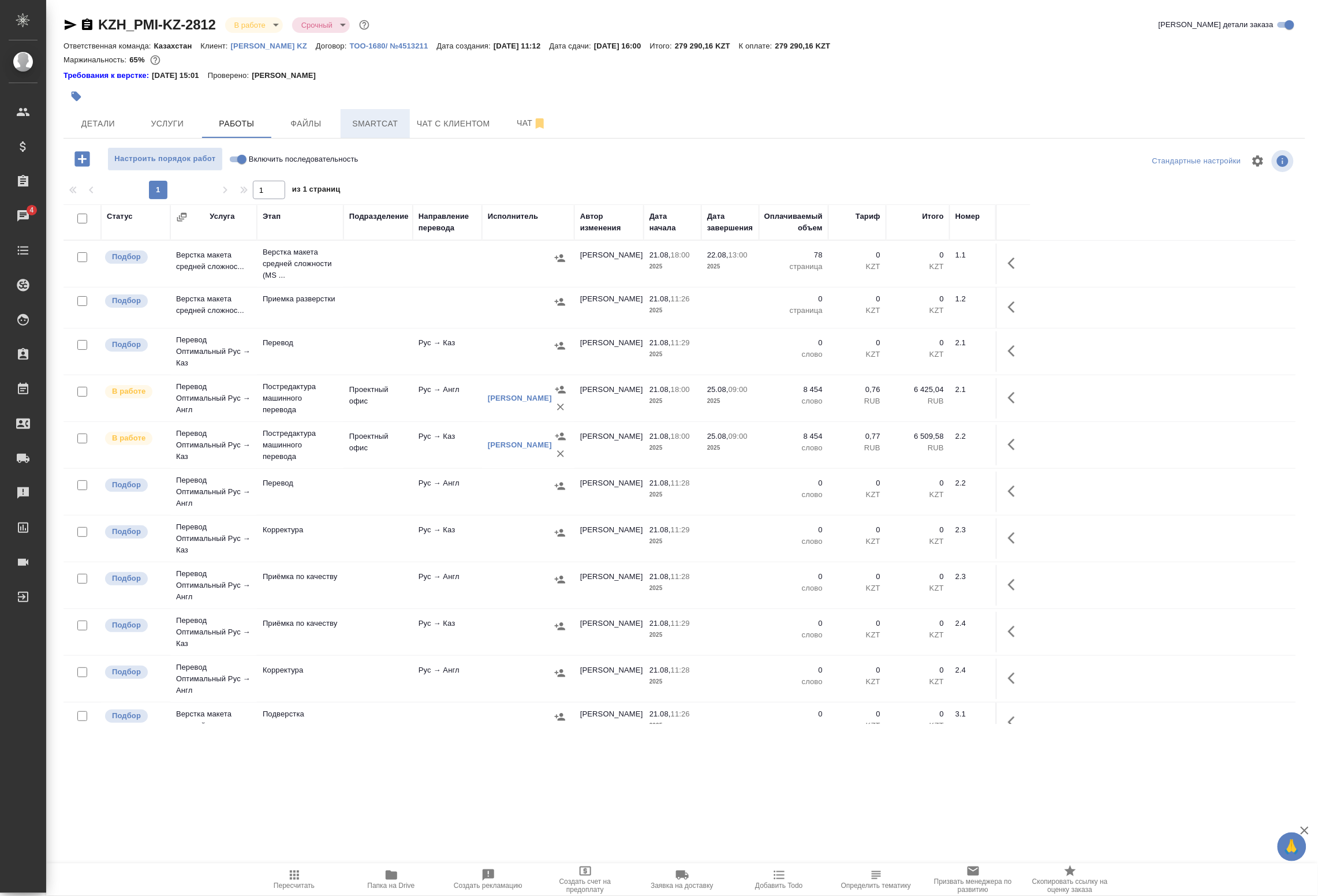
click at [397, 120] on span "Smartcat" at bounding box center [375, 124] width 55 height 14
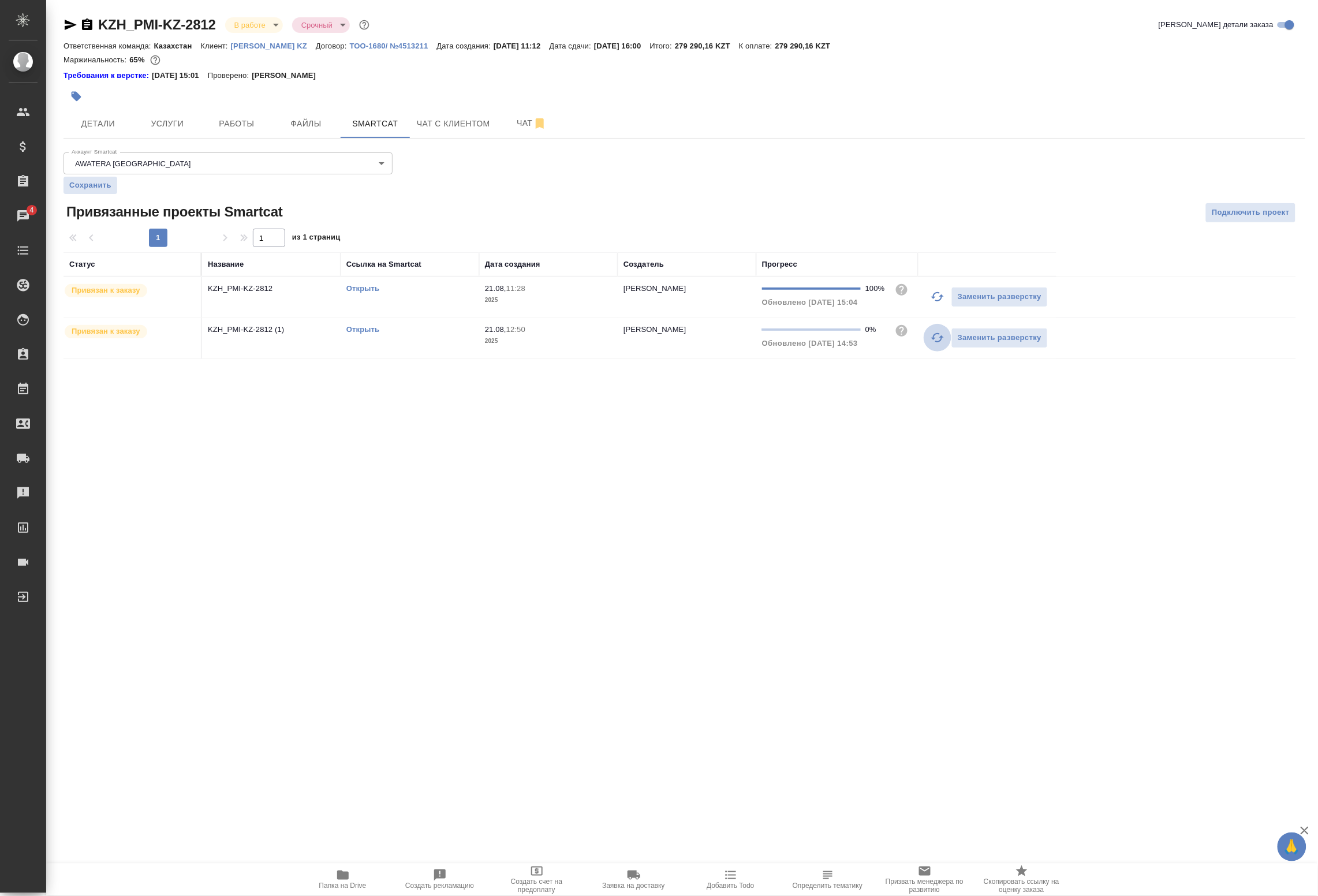
click at [937, 343] on icon "button" at bounding box center [938, 338] width 12 height 9
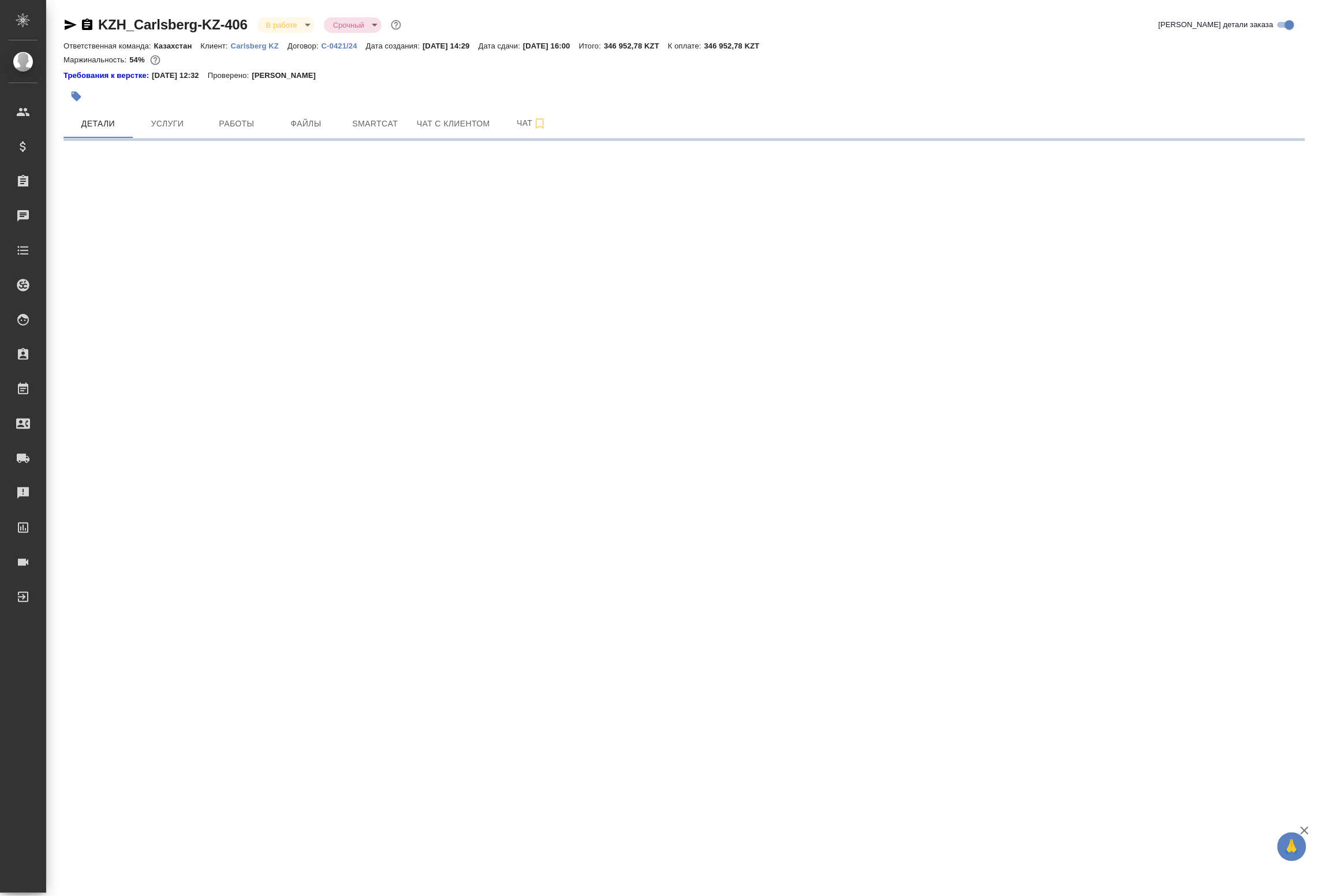
select select "RU"
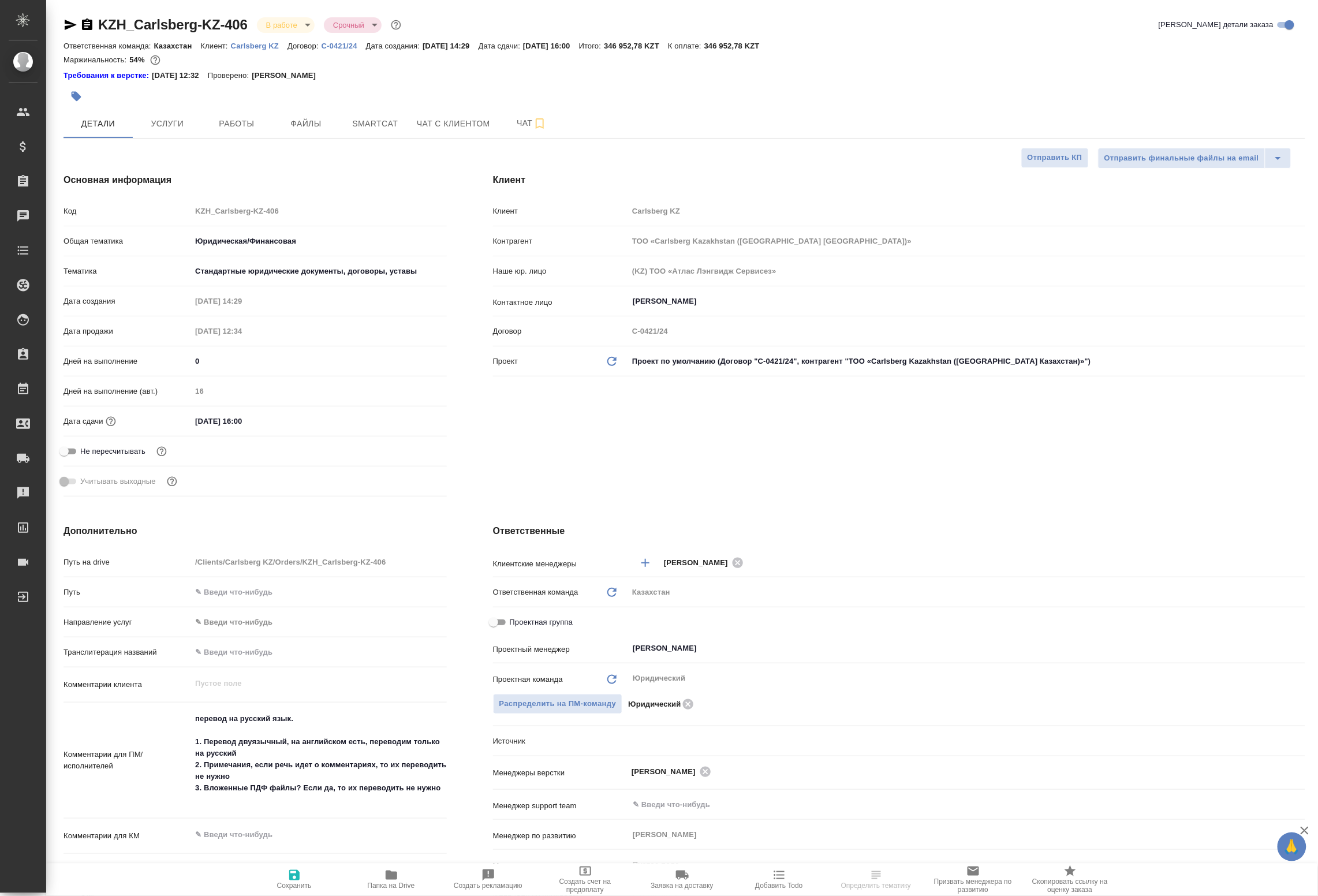
type textarea "x"
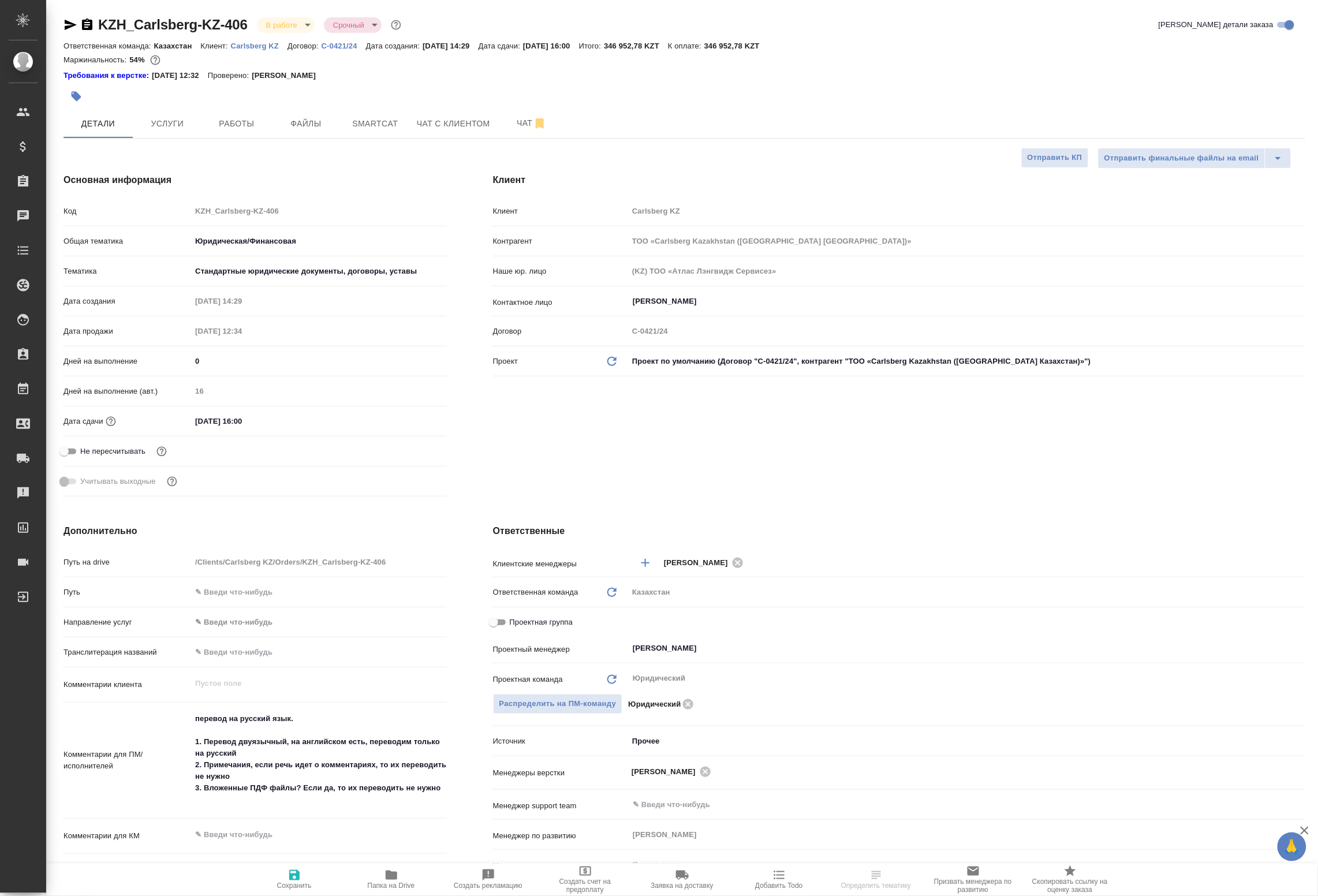
type textarea "x"
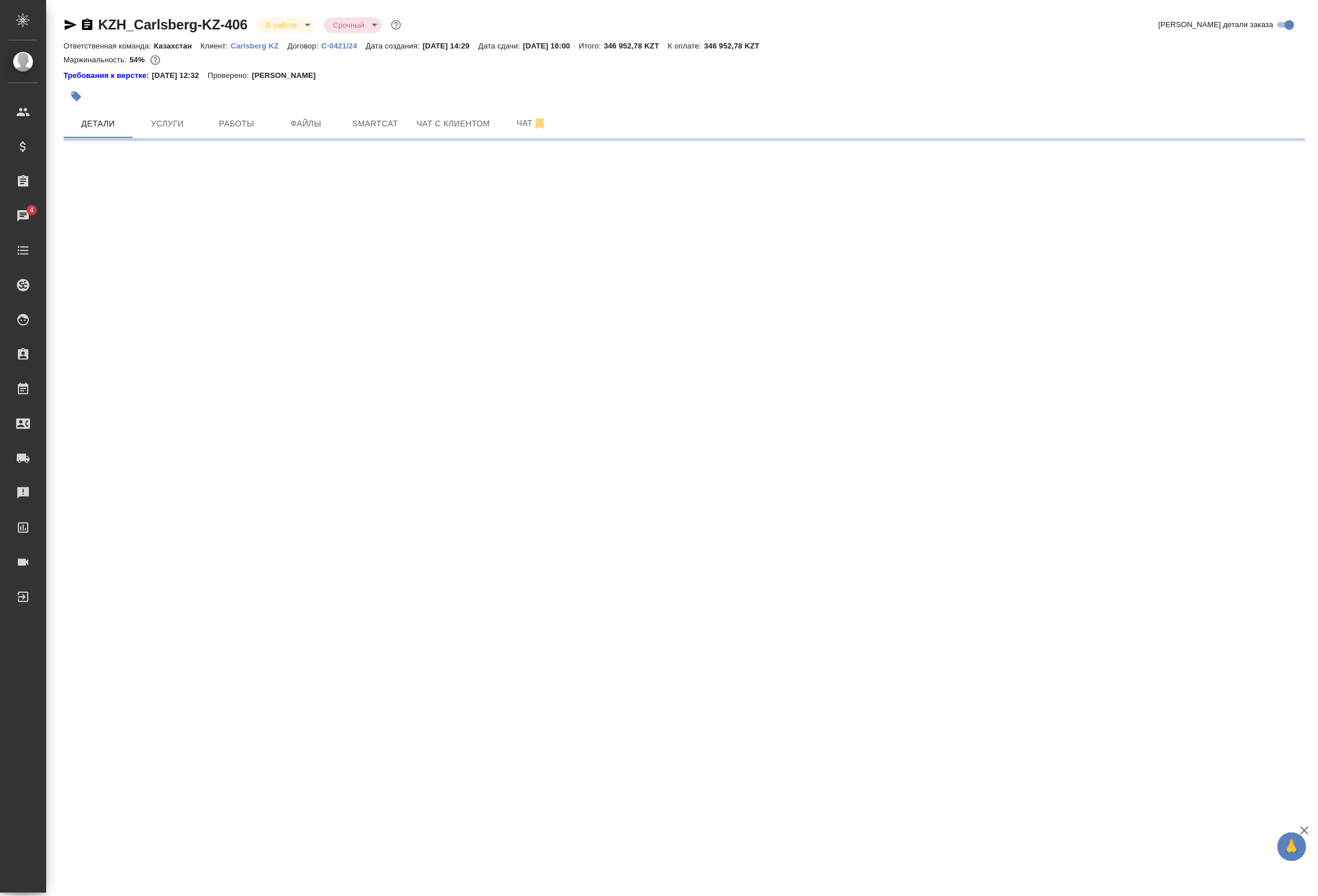
select select "RU"
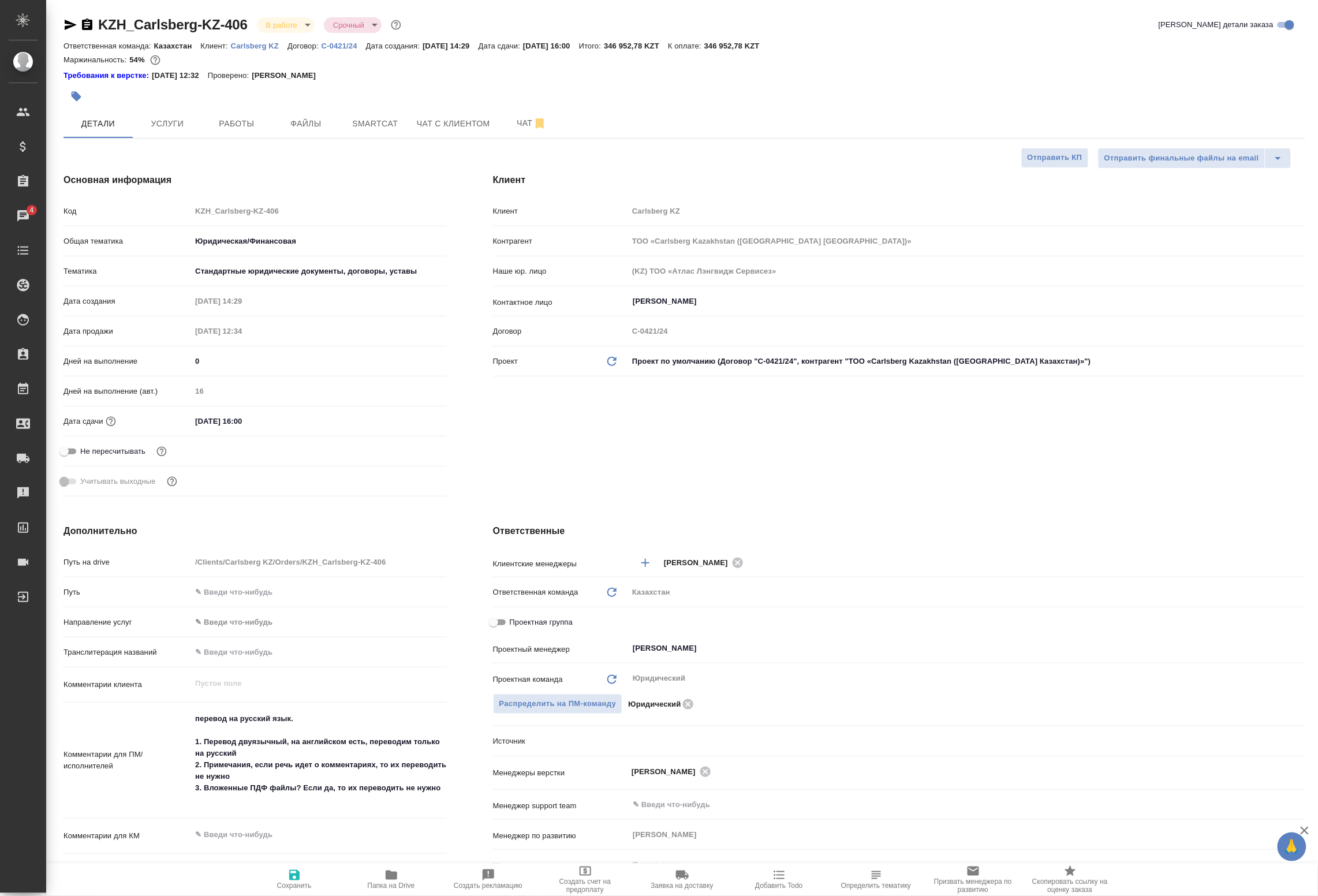
type textarea "x"
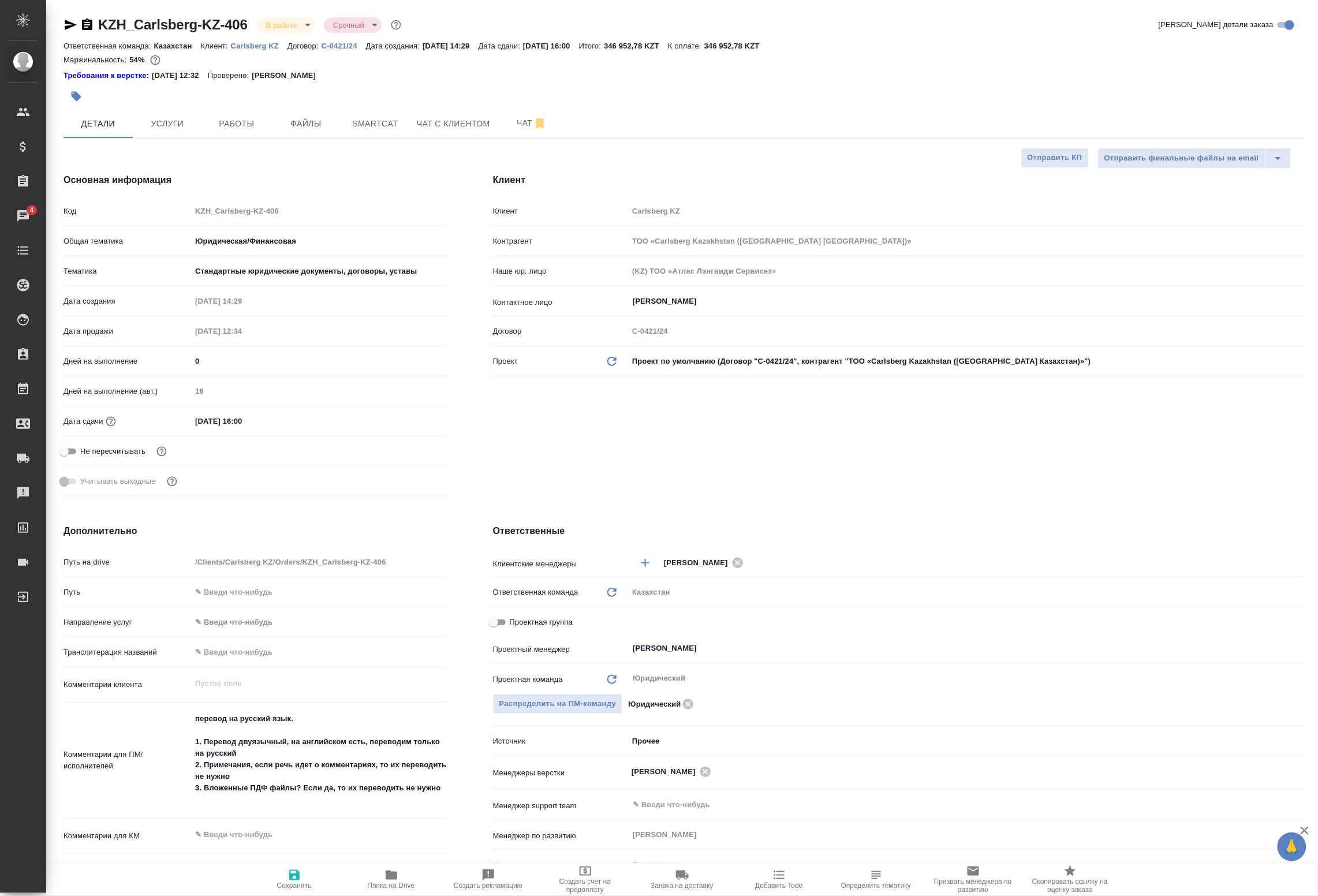
type textarea "x"
click at [239, 113] on button "Работы" at bounding box center [236, 124] width 69 height 29
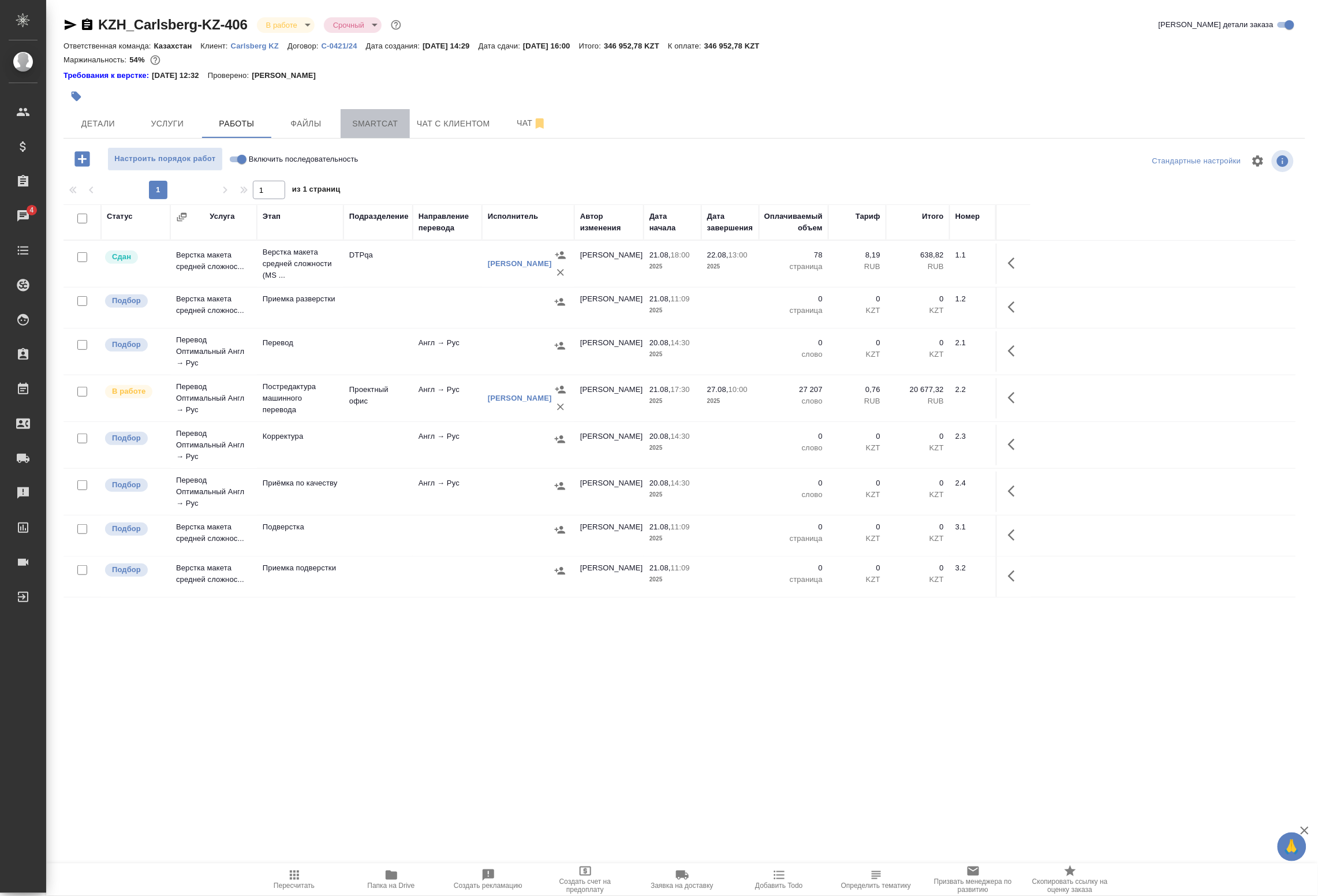
click at [362, 118] on span "Smartcat" at bounding box center [375, 124] width 55 height 14
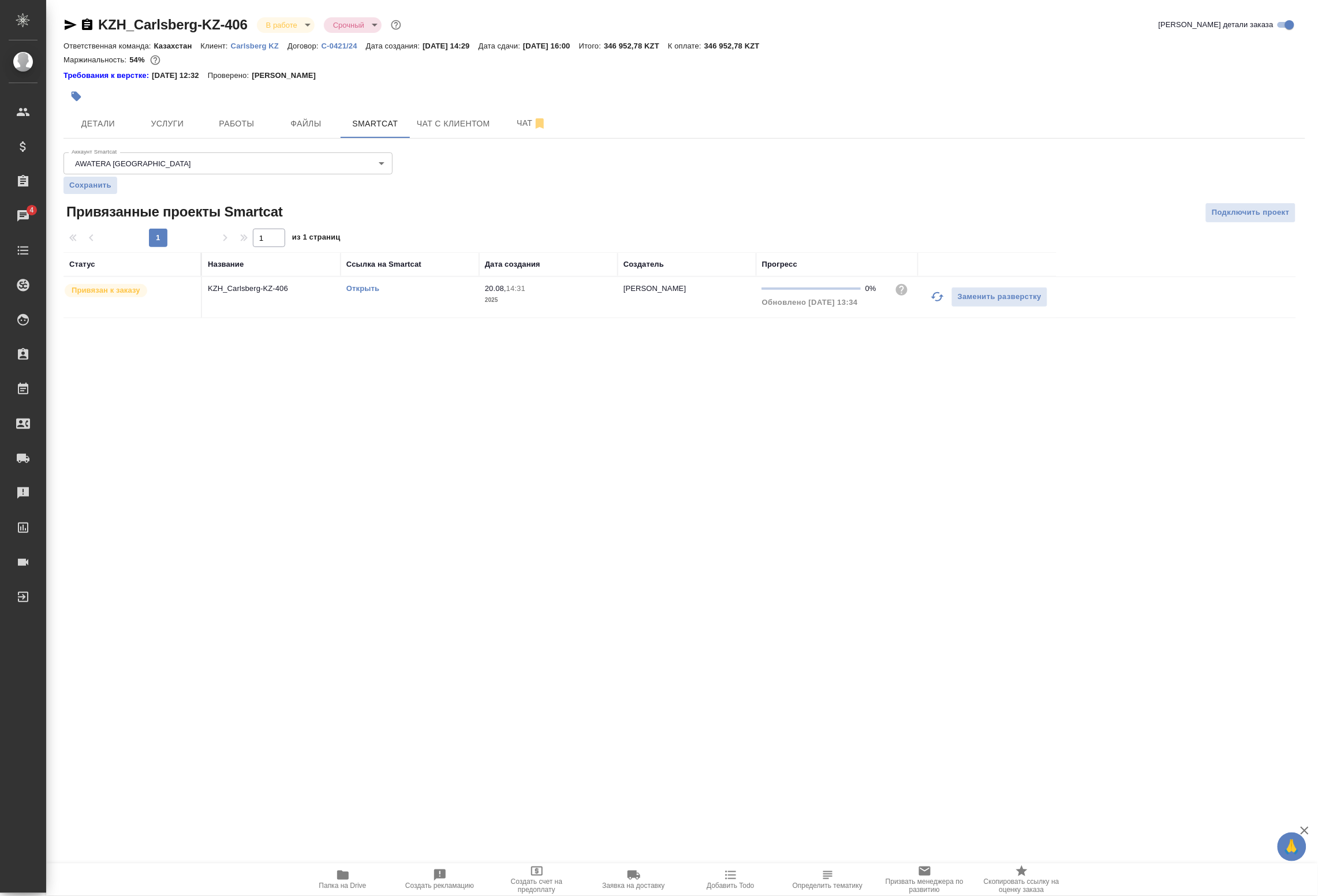
click at [934, 301] on icon "button" at bounding box center [938, 297] width 14 height 14
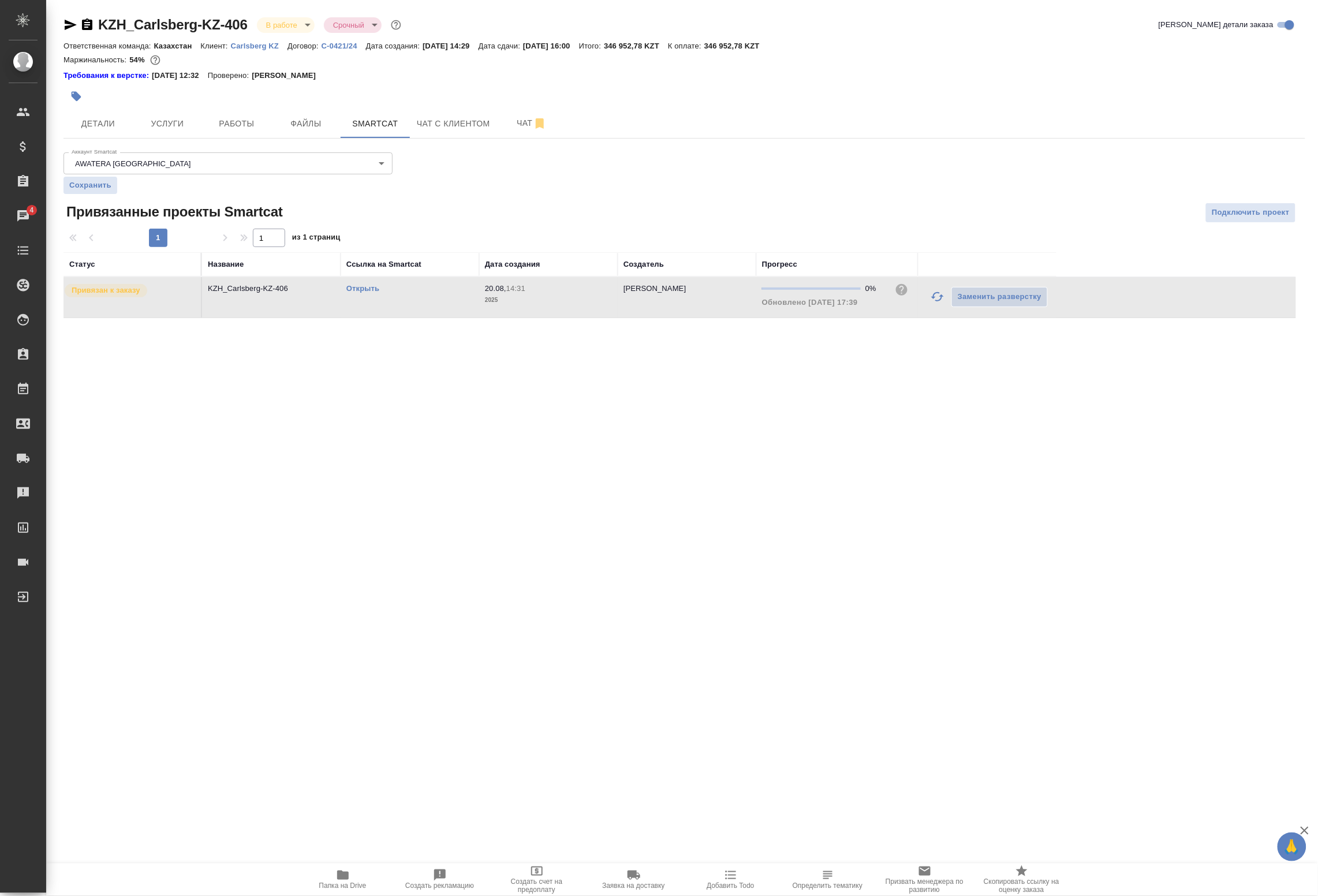
click at [357, 290] on link "Открыть" at bounding box center [362, 289] width 33 height 9
click at [219, 121] on span "Работы" at bounding box center [236, 124] width 55 height 14
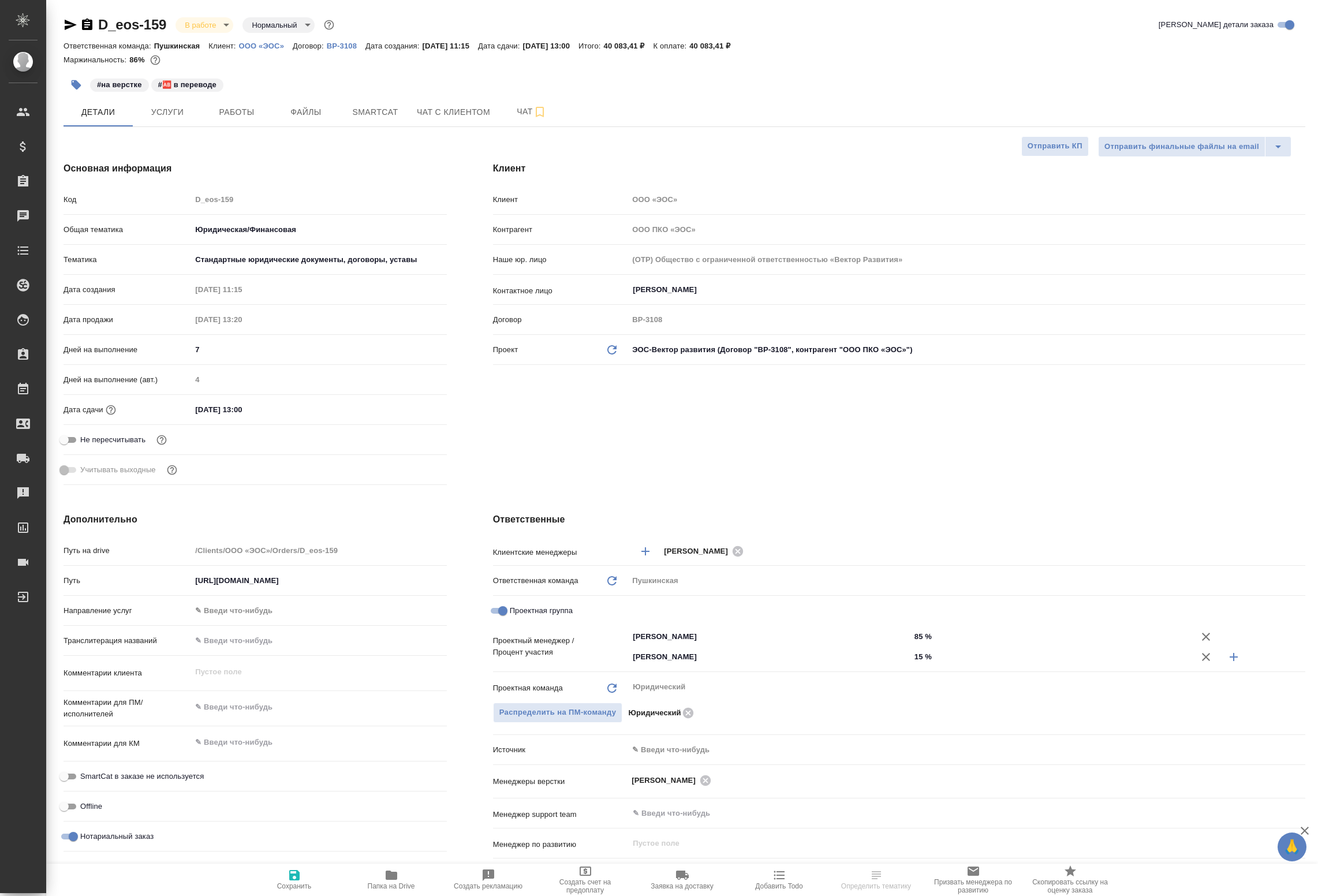
select select "RU"
type textarea "x"
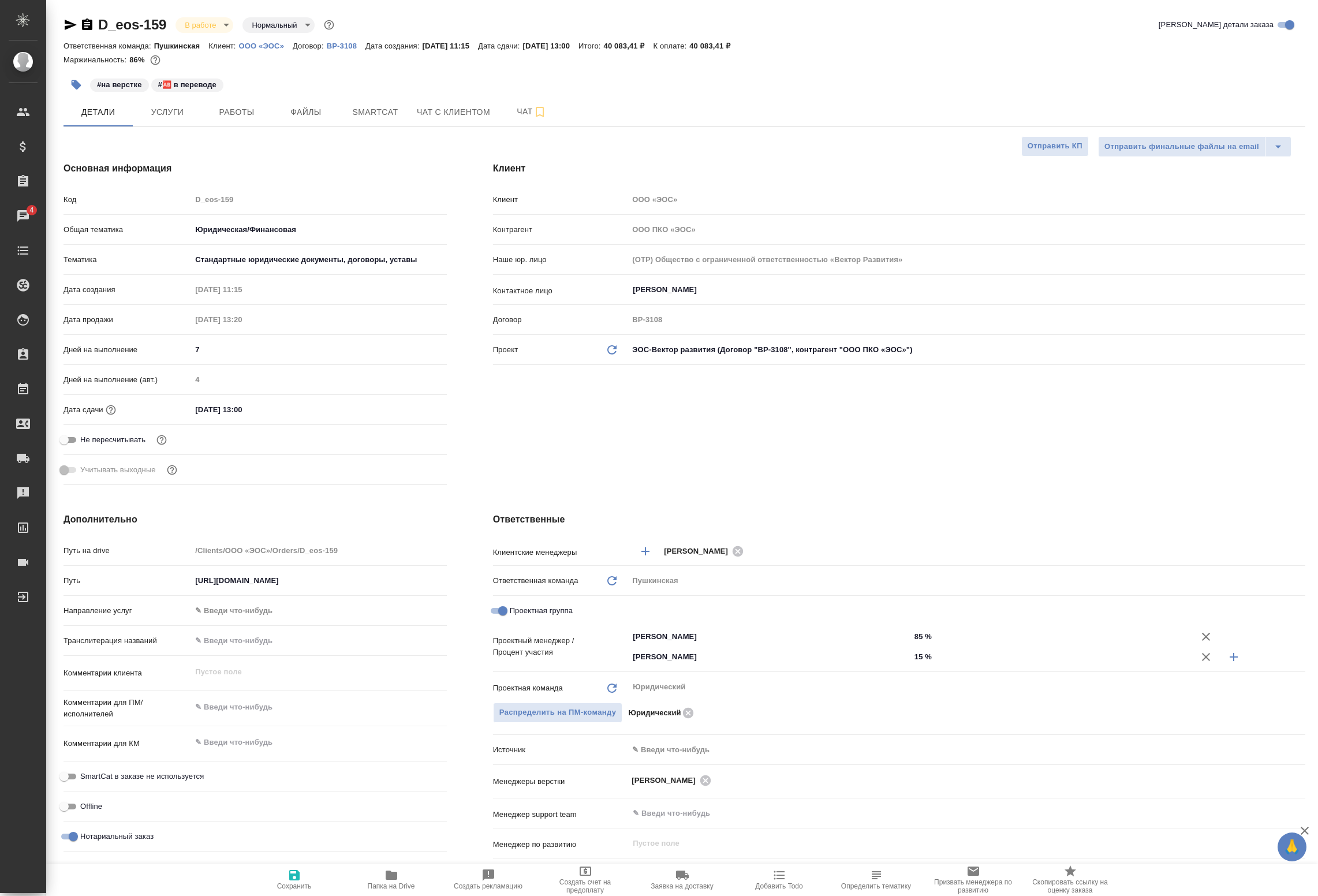
type textarea "x"
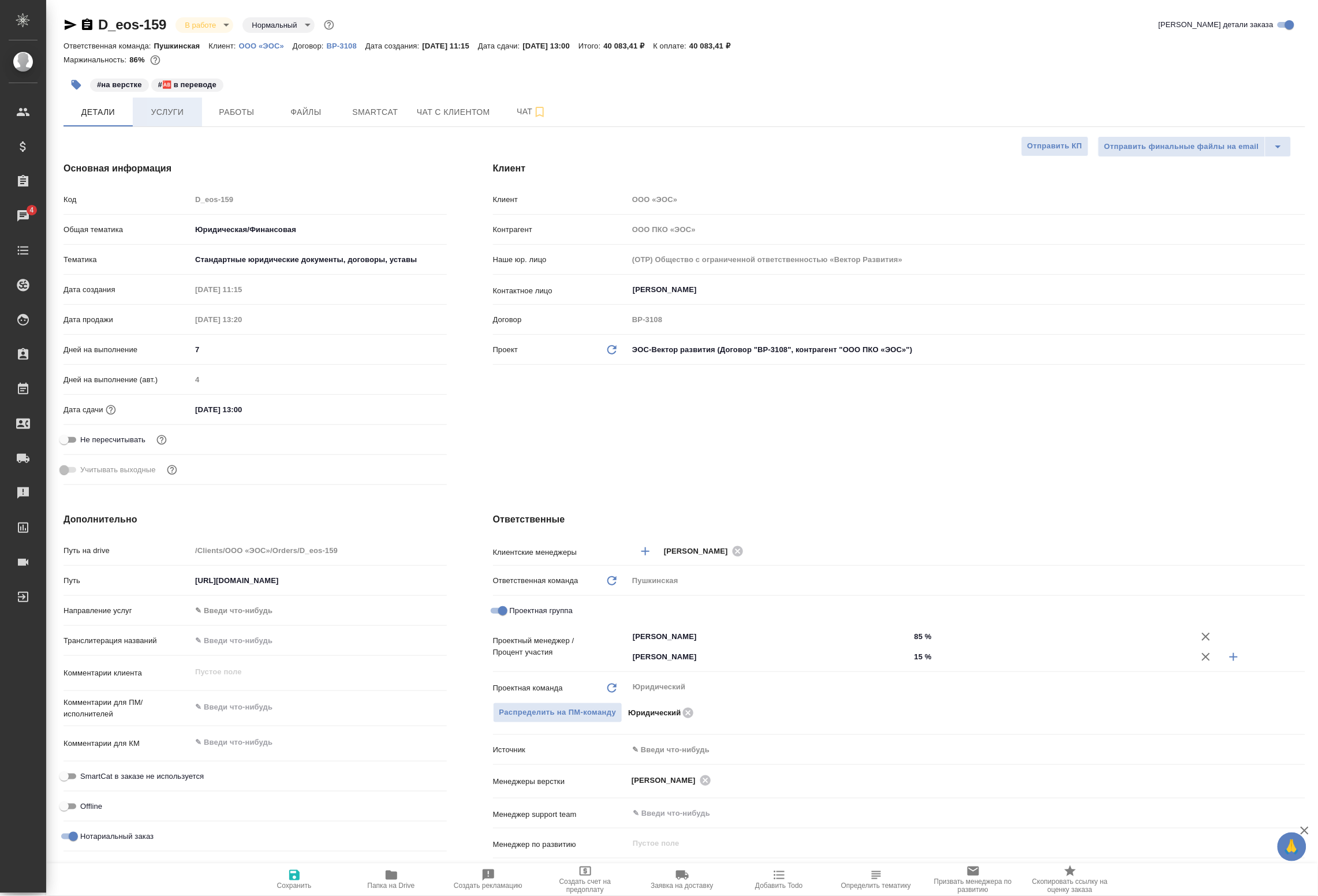
type textarea "x"
click at [249, 116] on span "Работы" at bounding box center [236, 112] width 55 height 14
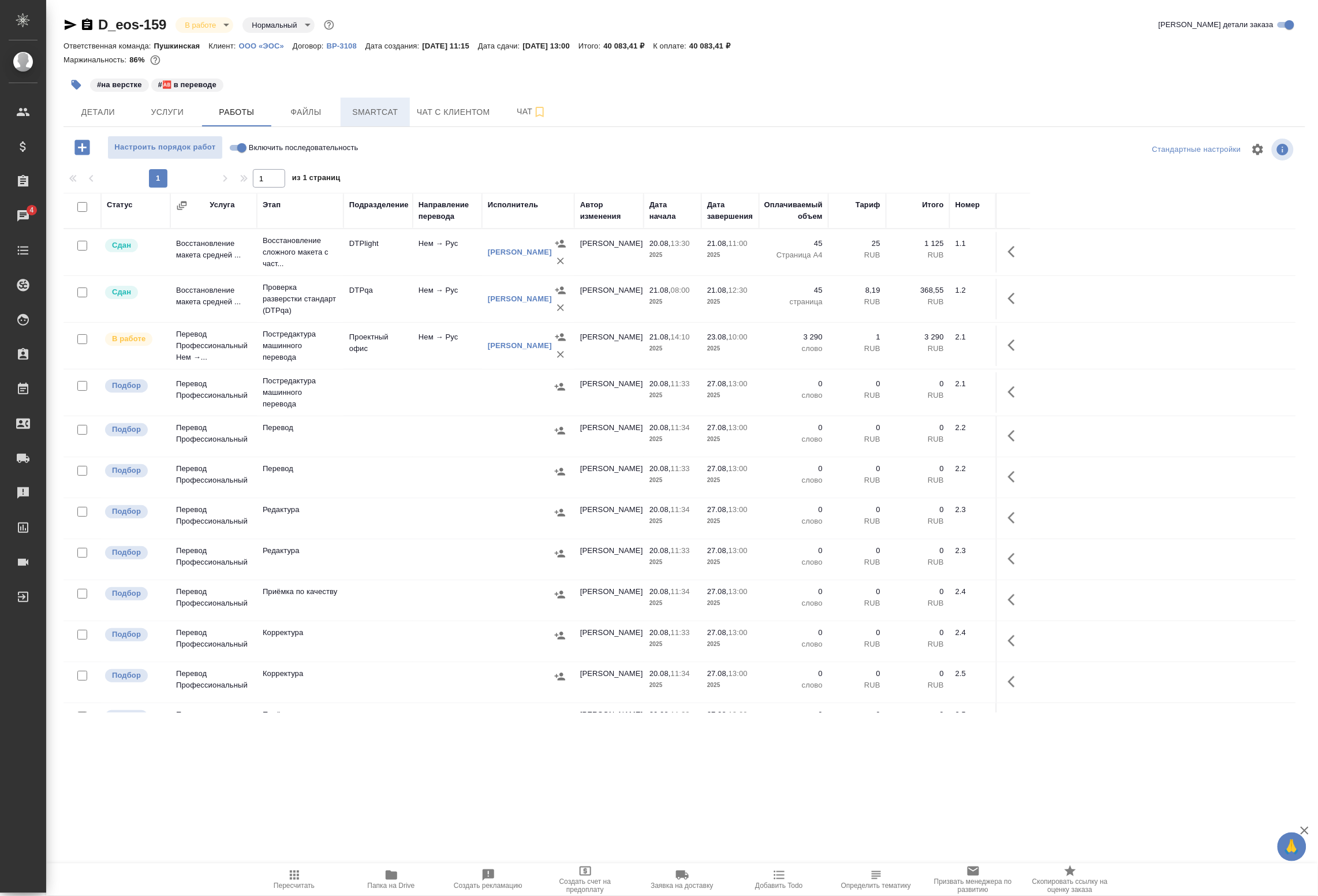
click at [397, 114] on span "Smartcat" at bounding box center [375, 112] width 55 height 14
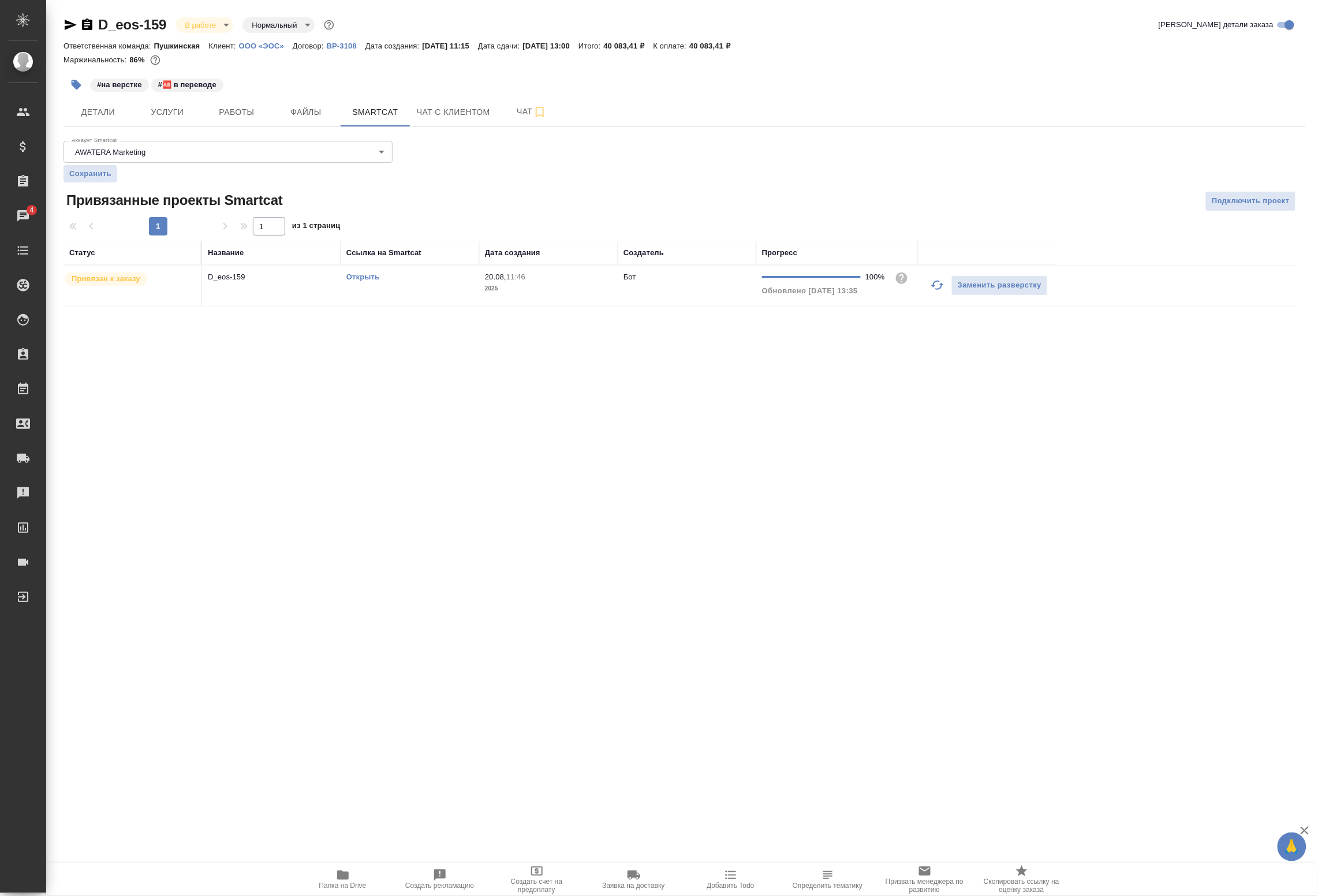
click at [931, 286] on icon "button" at bounding box center [938, 285] width 14 height 14
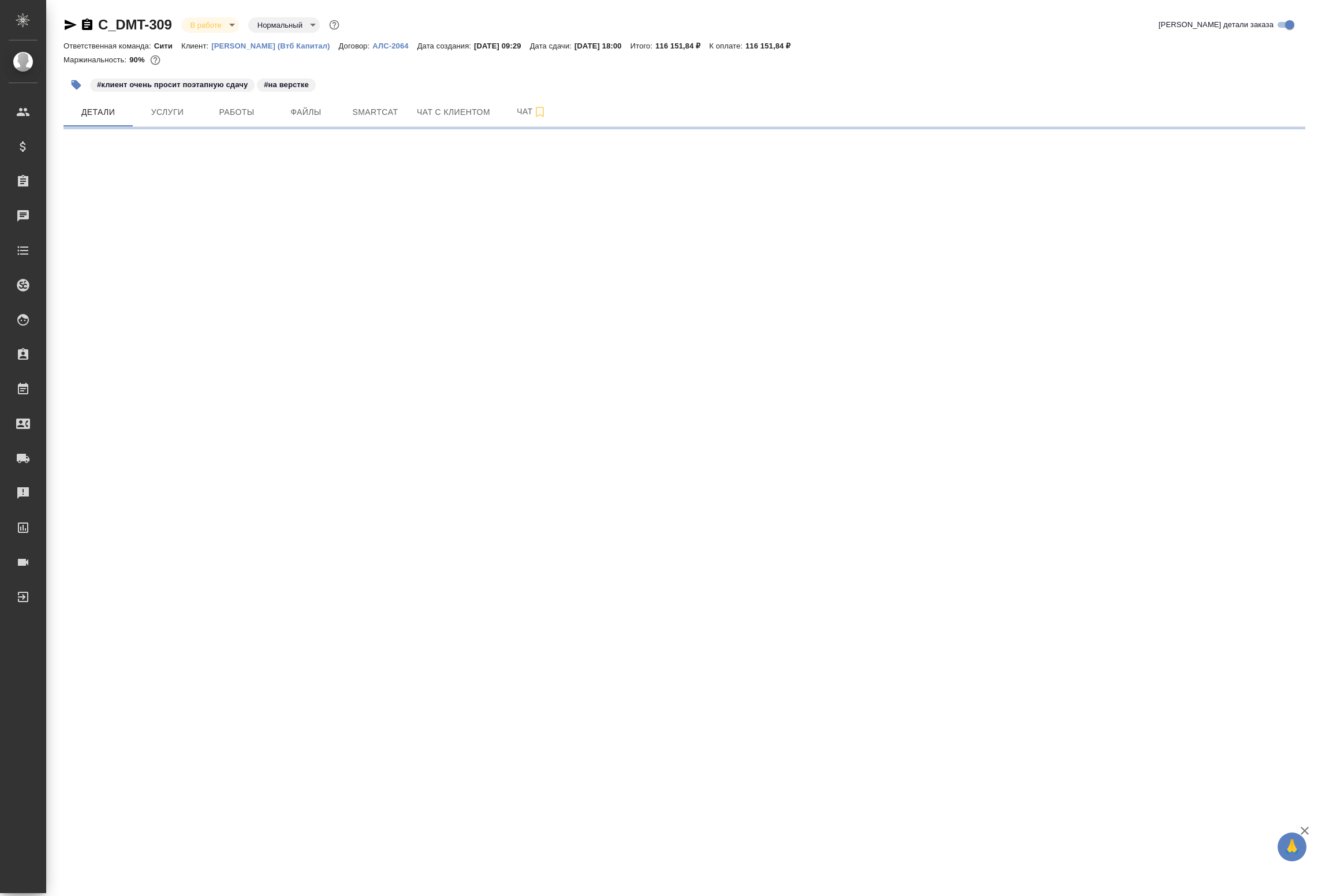
select select "RU"
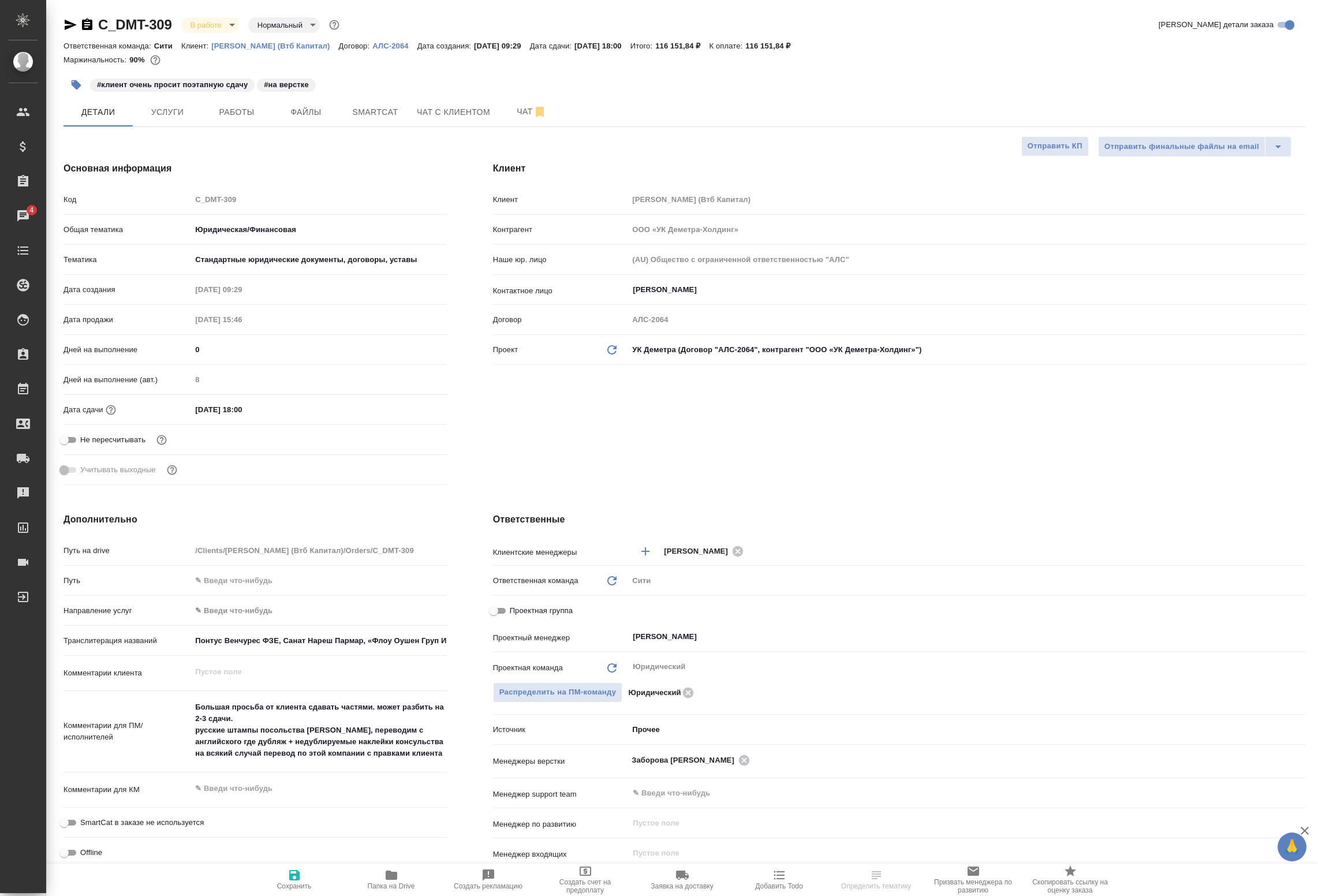
select select "RU"
type textarea "x"
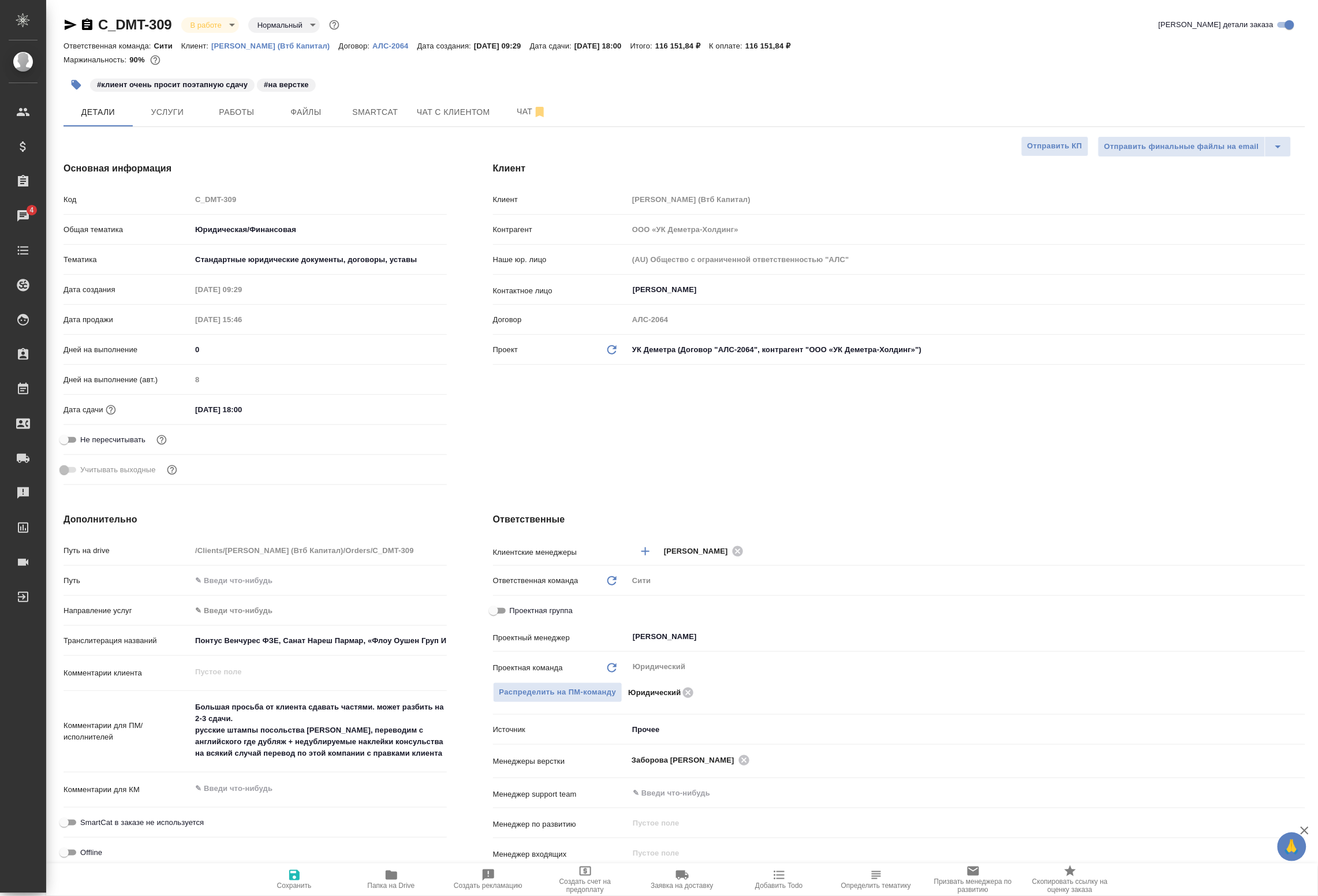
type textarea "x"
click at [219, 113] on span "Работы" at bounding box center [236, 112] width 55 height 14
type textarea "x"
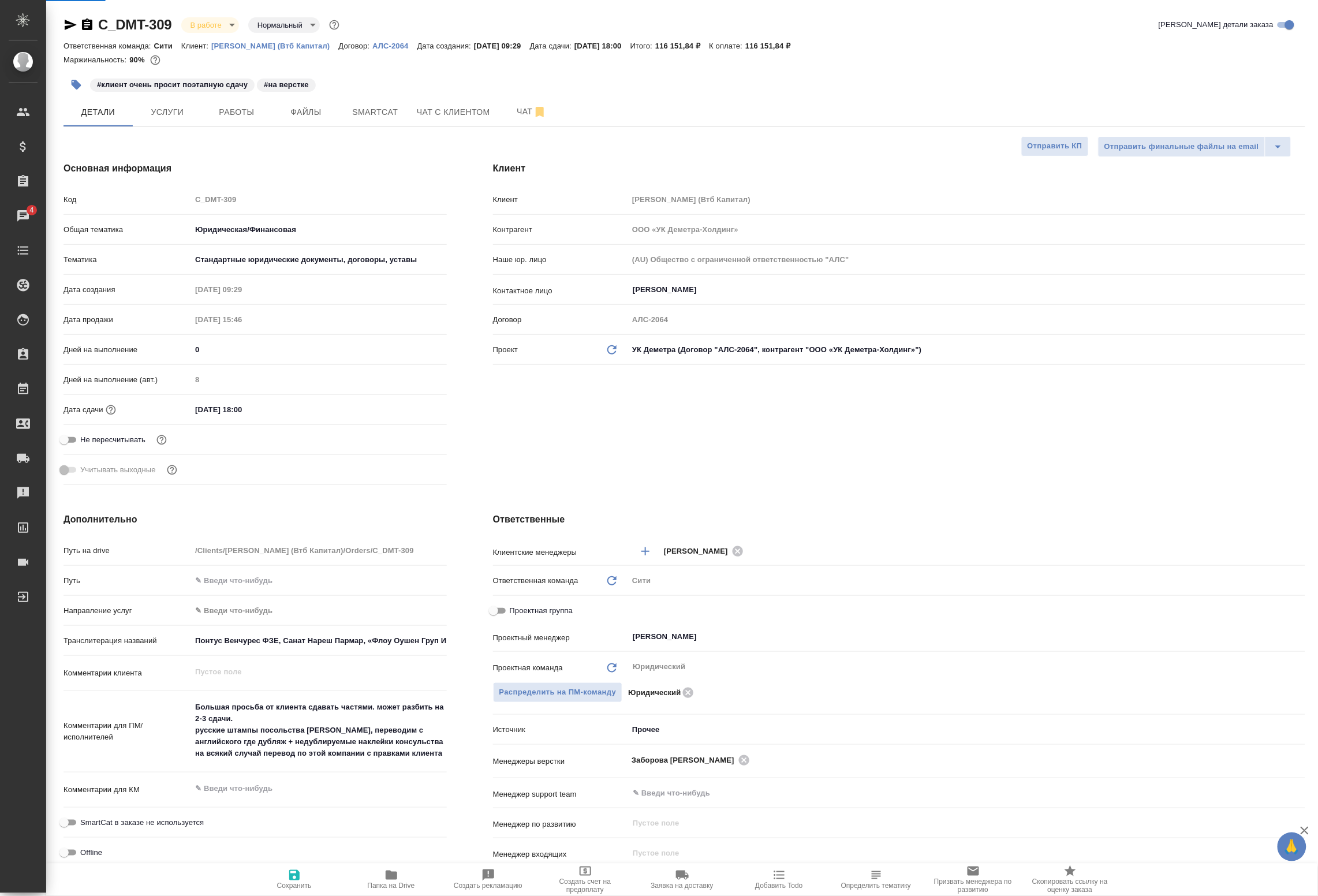
type textarea "x"
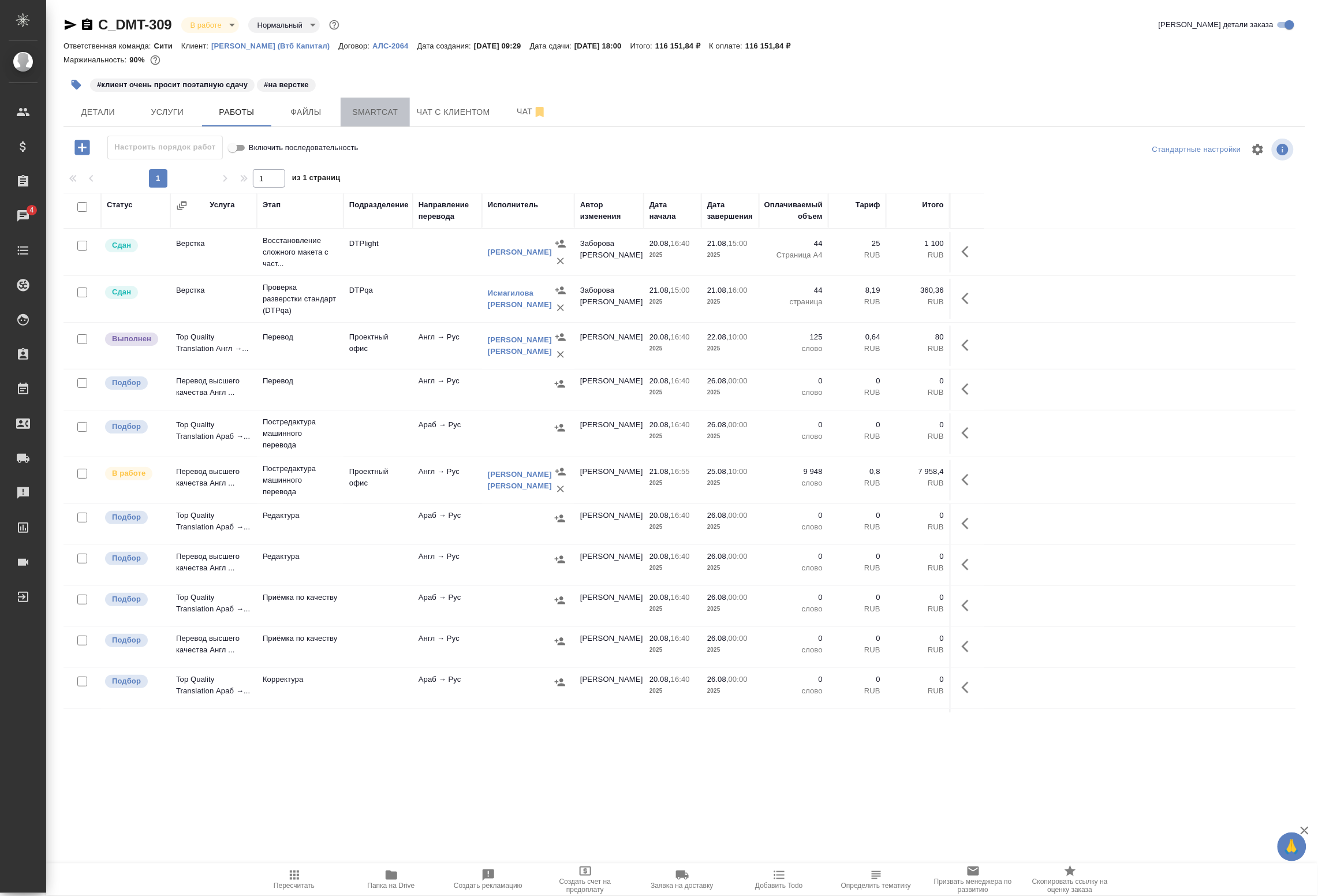
click at [395, 113] on span "Smartcat" at bounding box center [375, 112] width 55 height 14
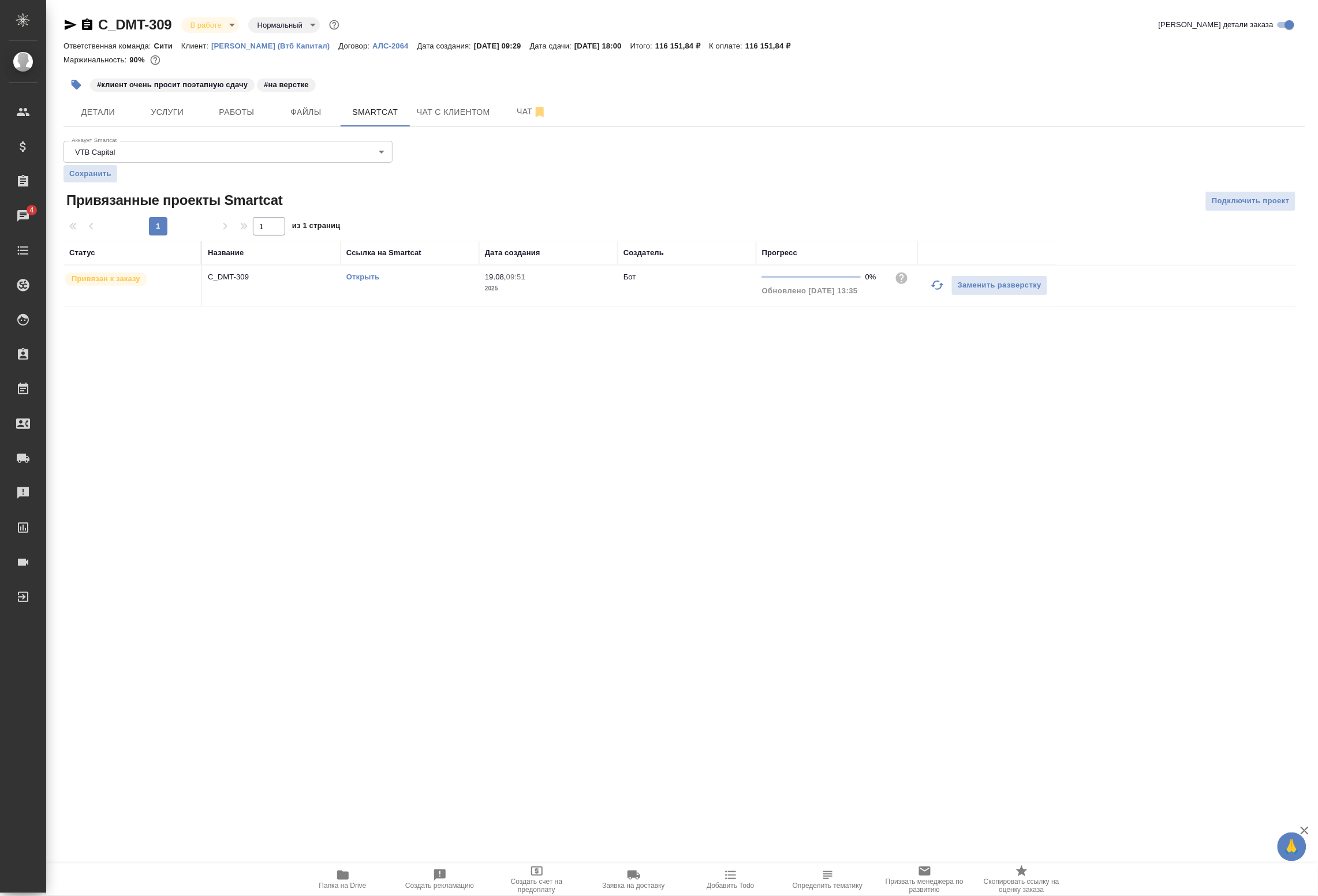
click at [942, 282] on icon "button" at bounding box center [938, 285] width 14 height 14
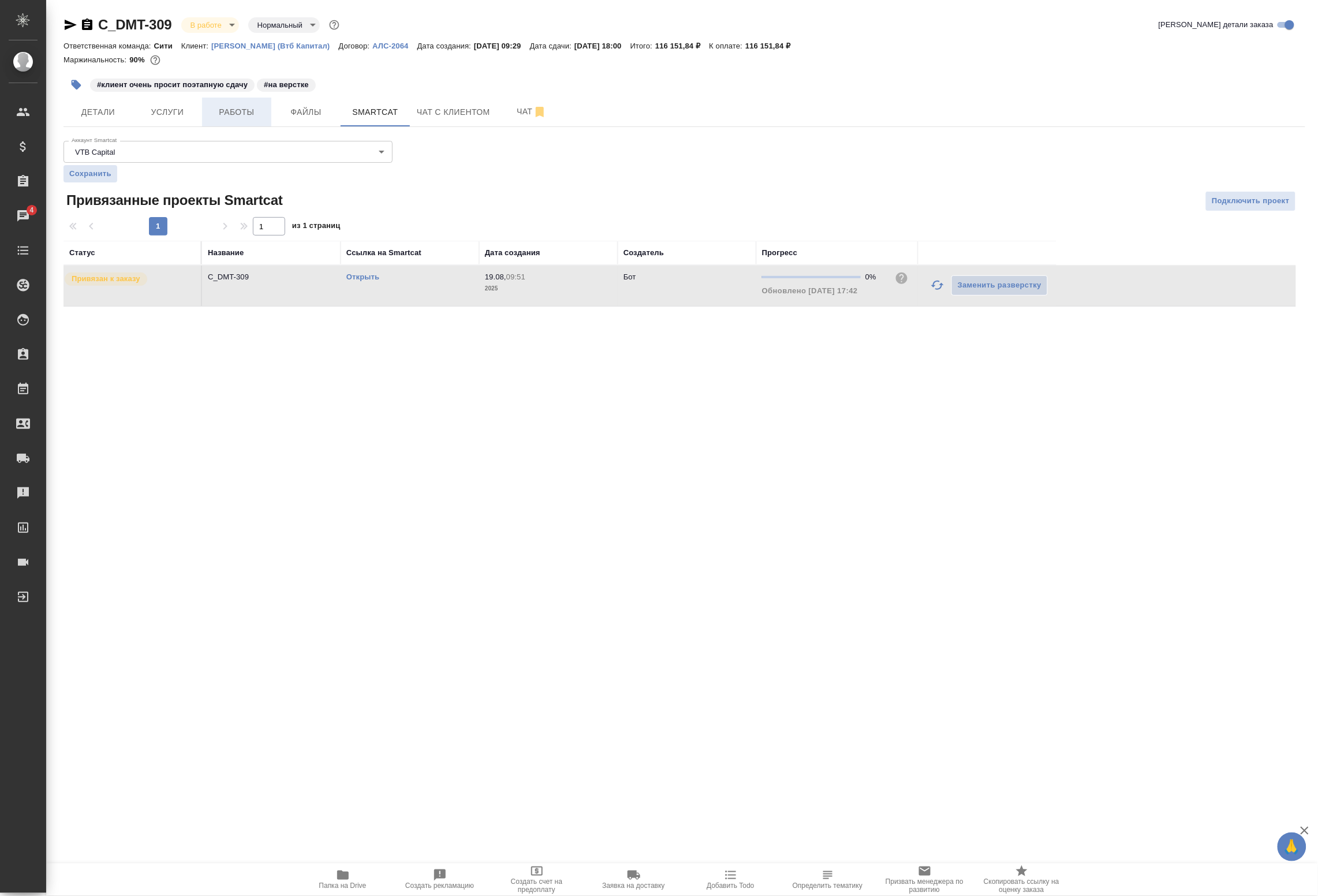
click at [231, 113] on span "Работы" at bounding box center [236, 112] width 55 height 14
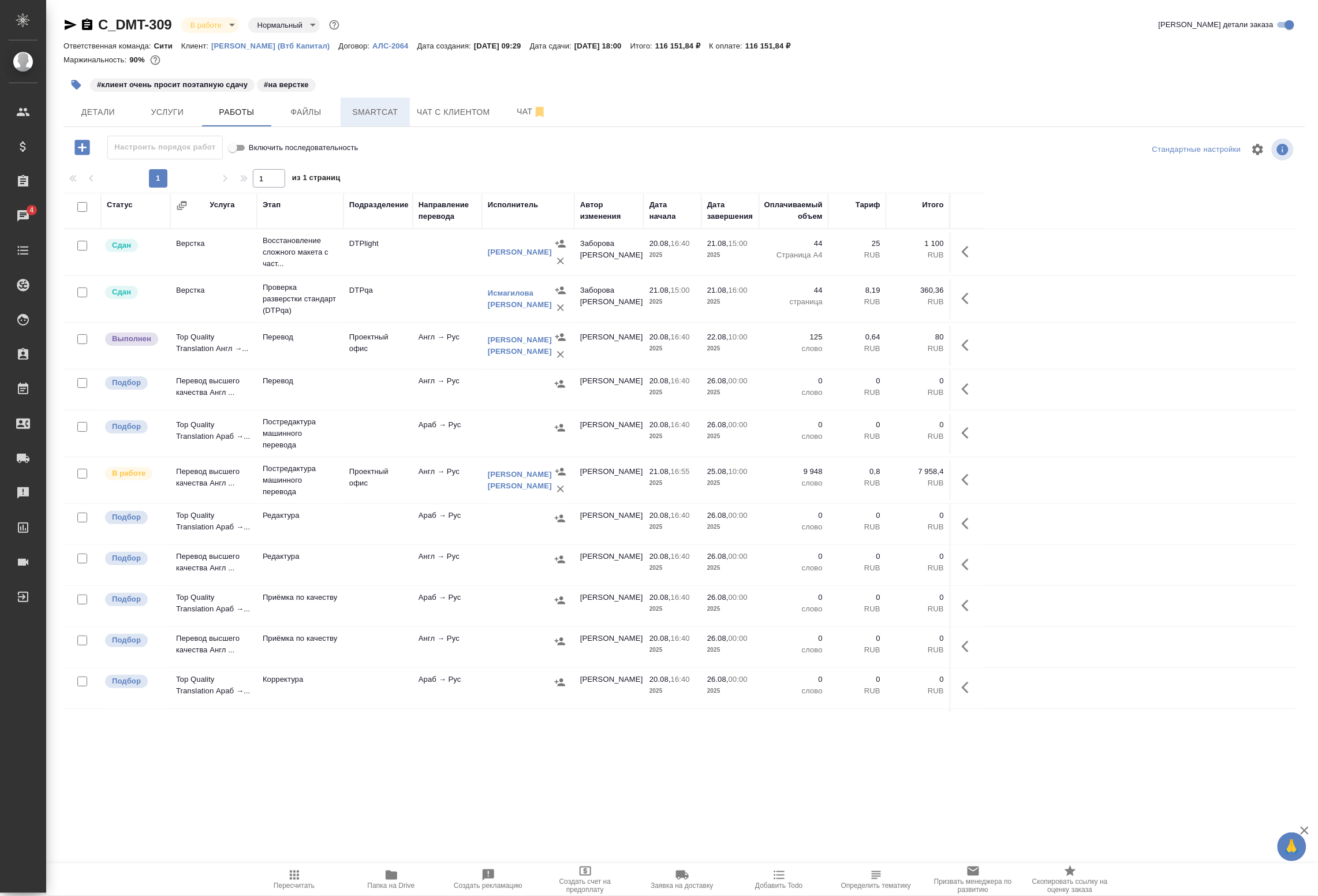
click at [378, 113] on span "Smartcat" at bounding box center [375, 112] width 55 height 14
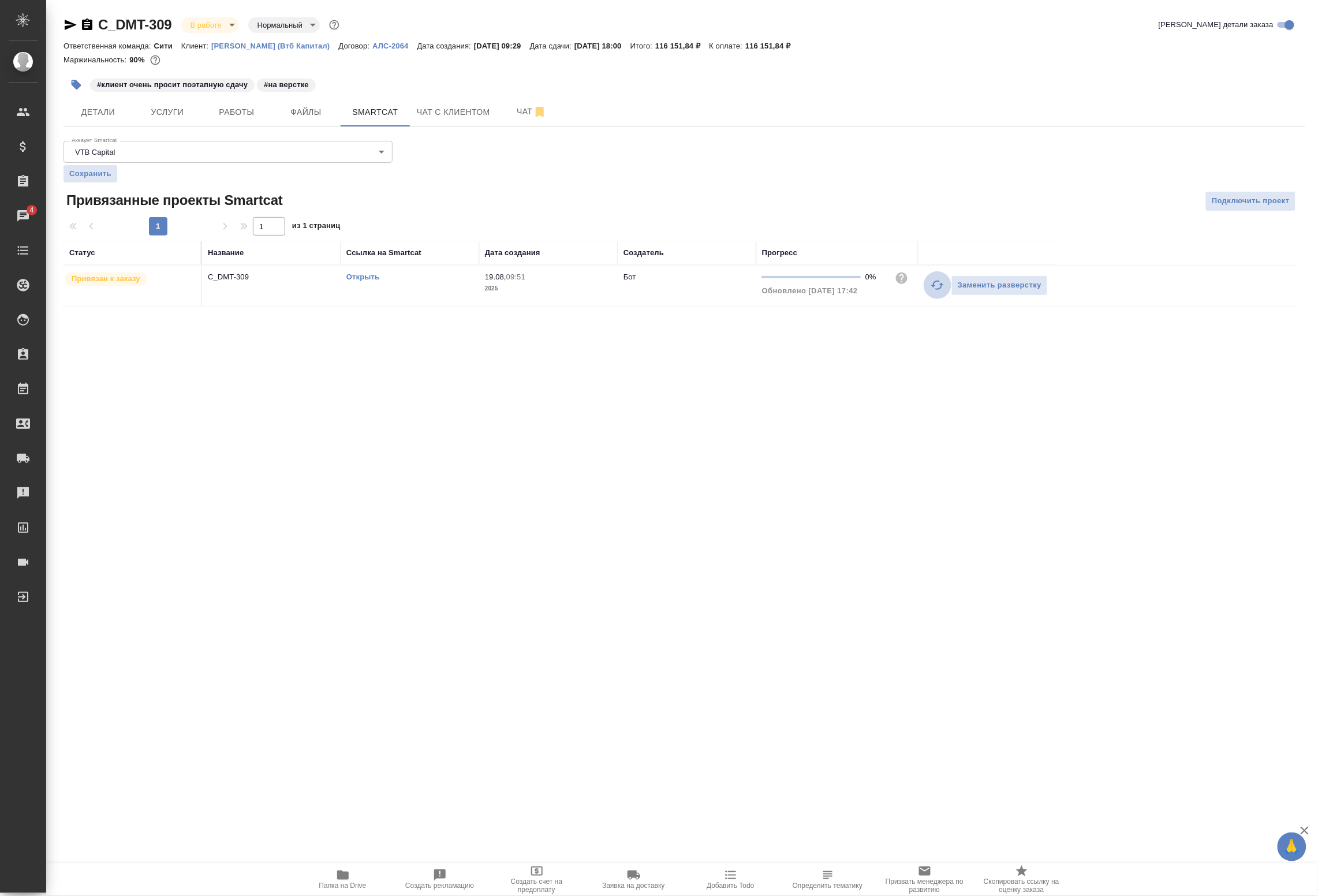
click at [938, 287] on icon "button" at bounding box center [938, 285] width 14 height 14
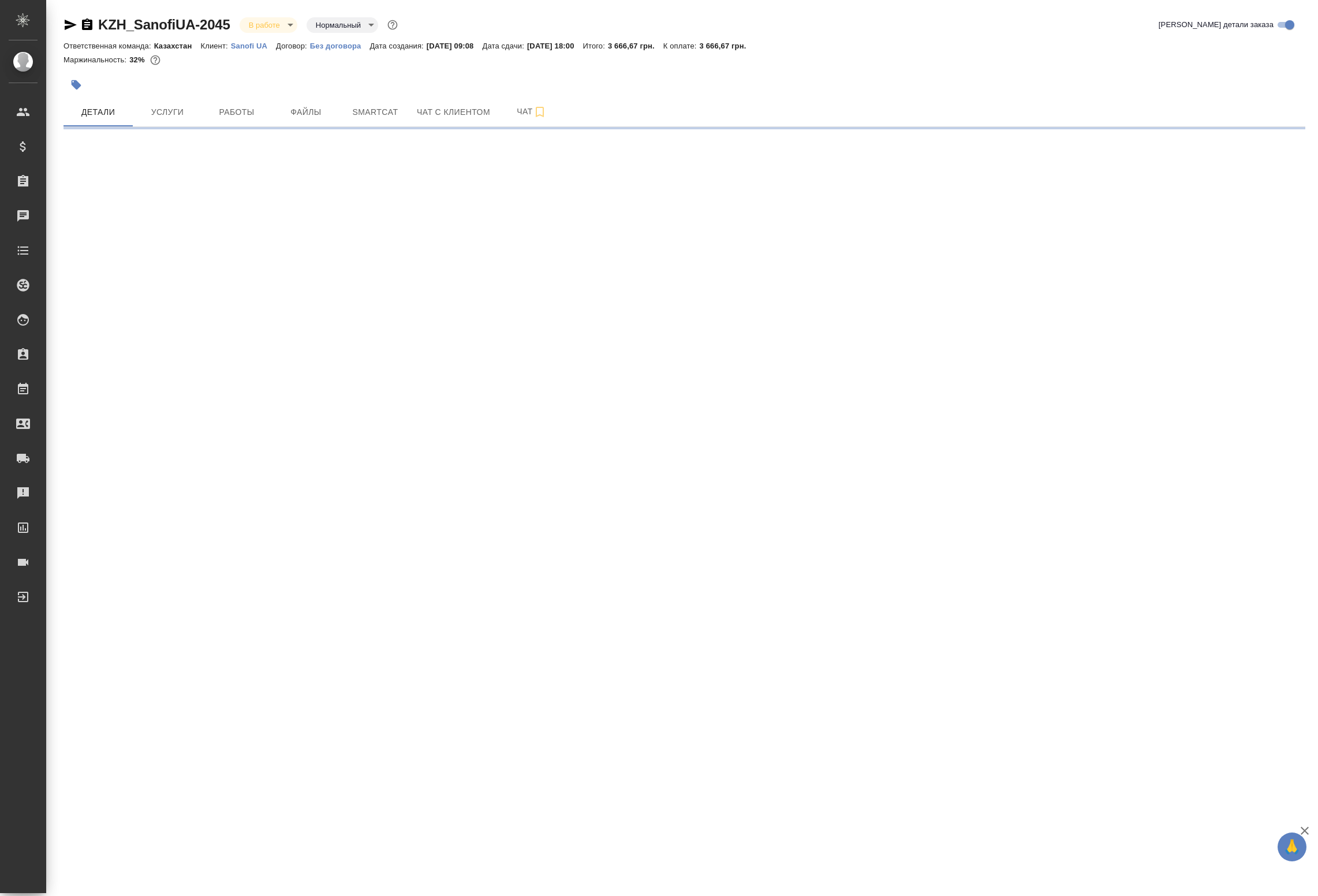
select select "RU"
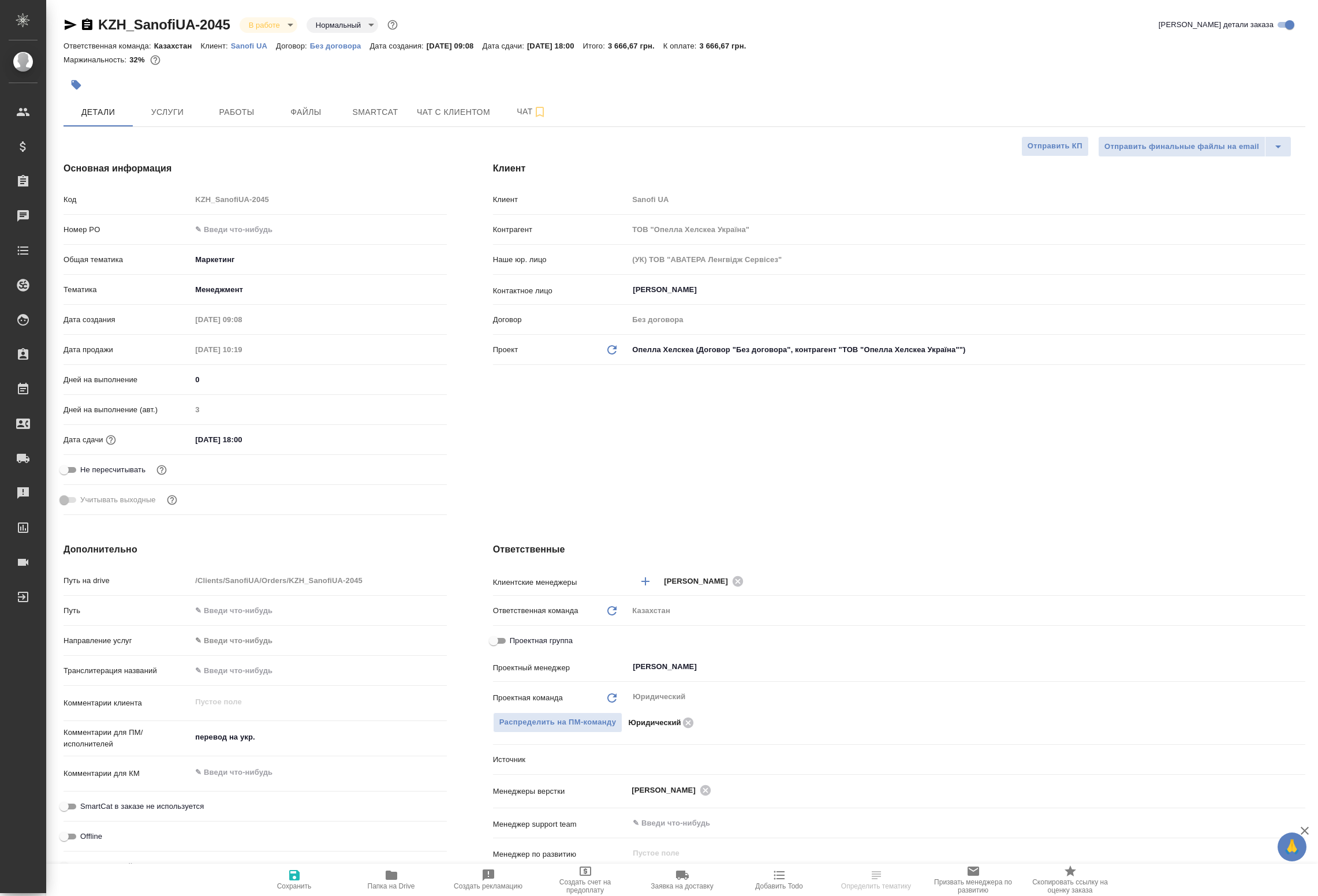
type textarea "x"
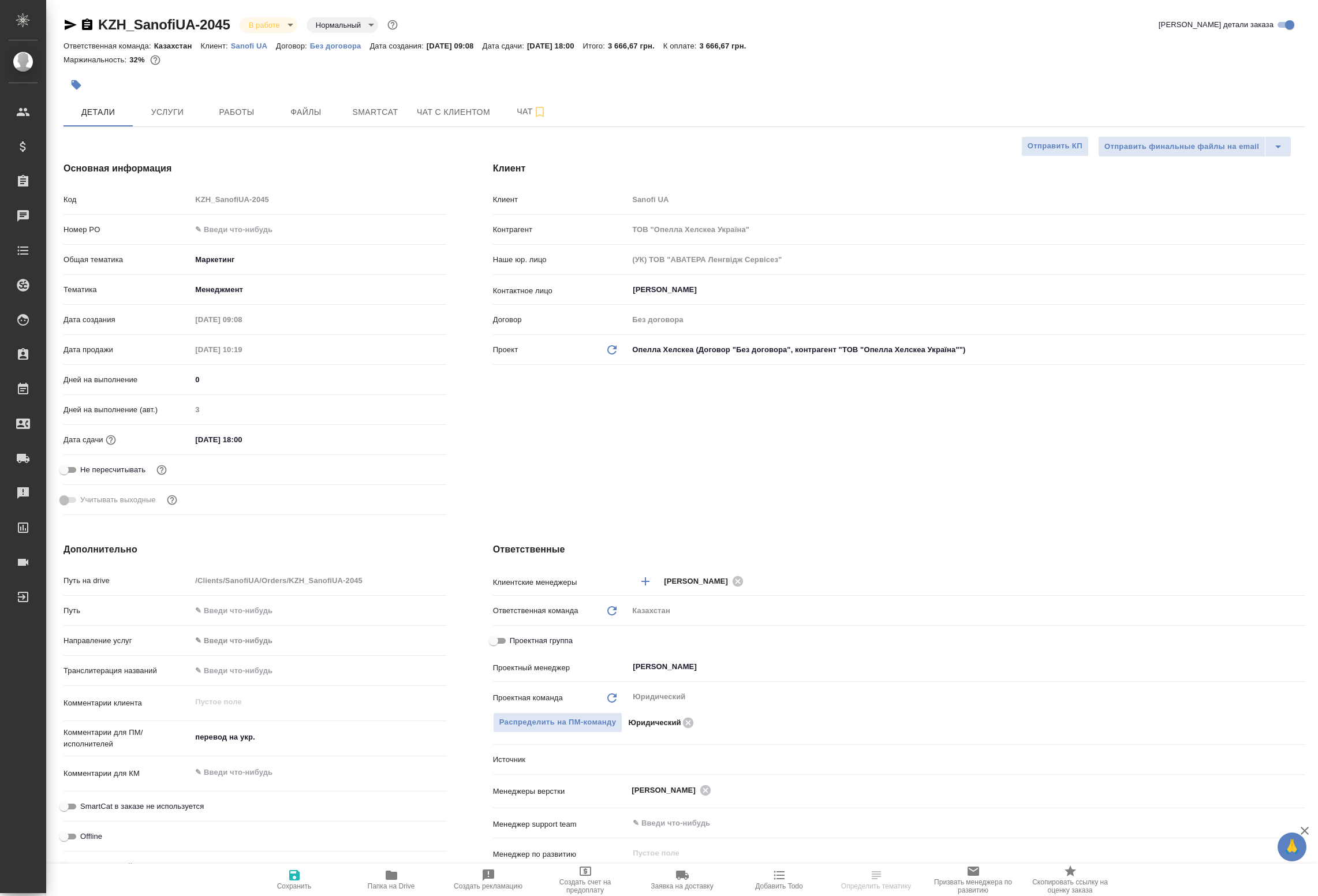
type textarea "x"
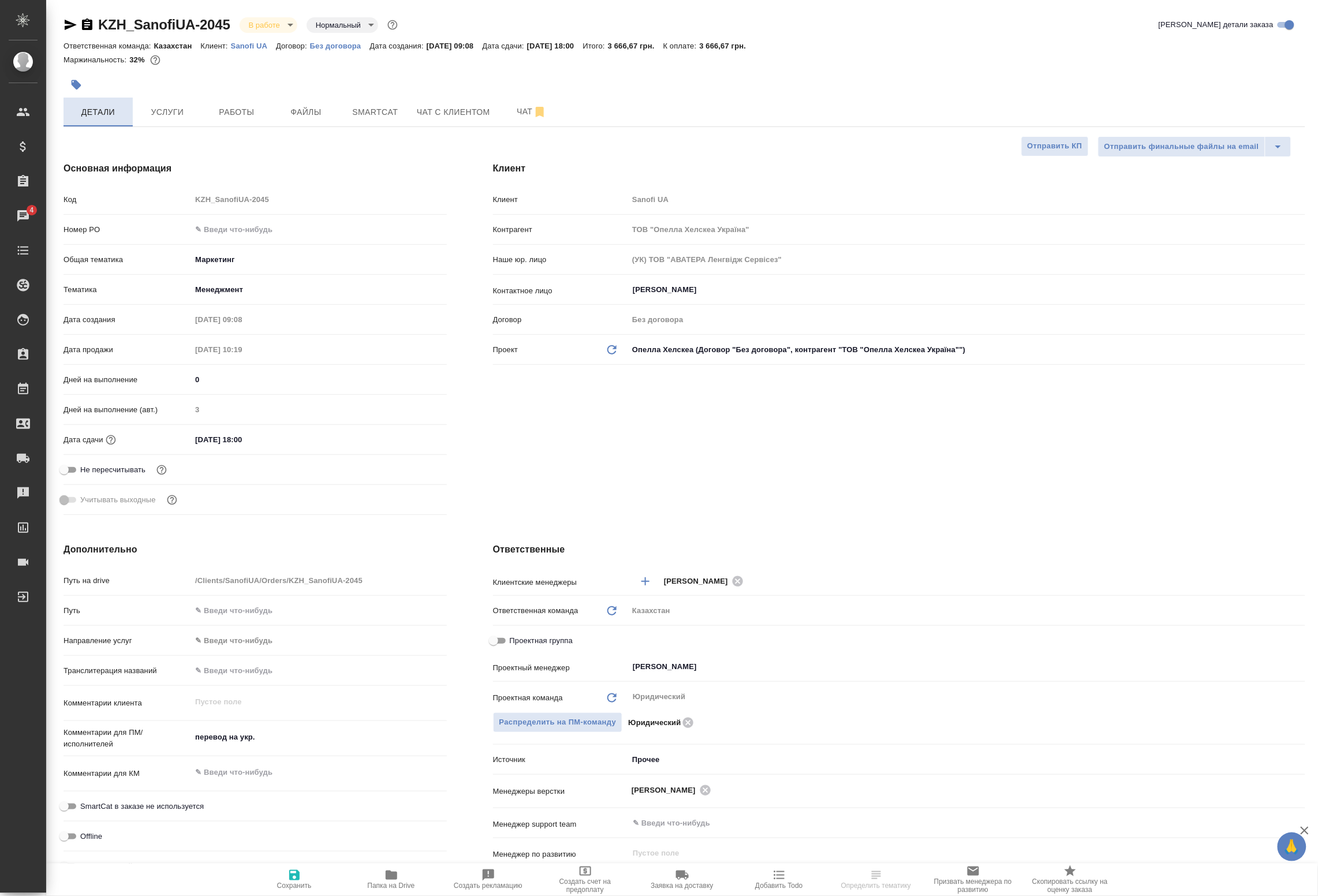
type textarea "x"
click at [246, 119] on button "Работы" at bounding box center [236, 112] width 69 height 29
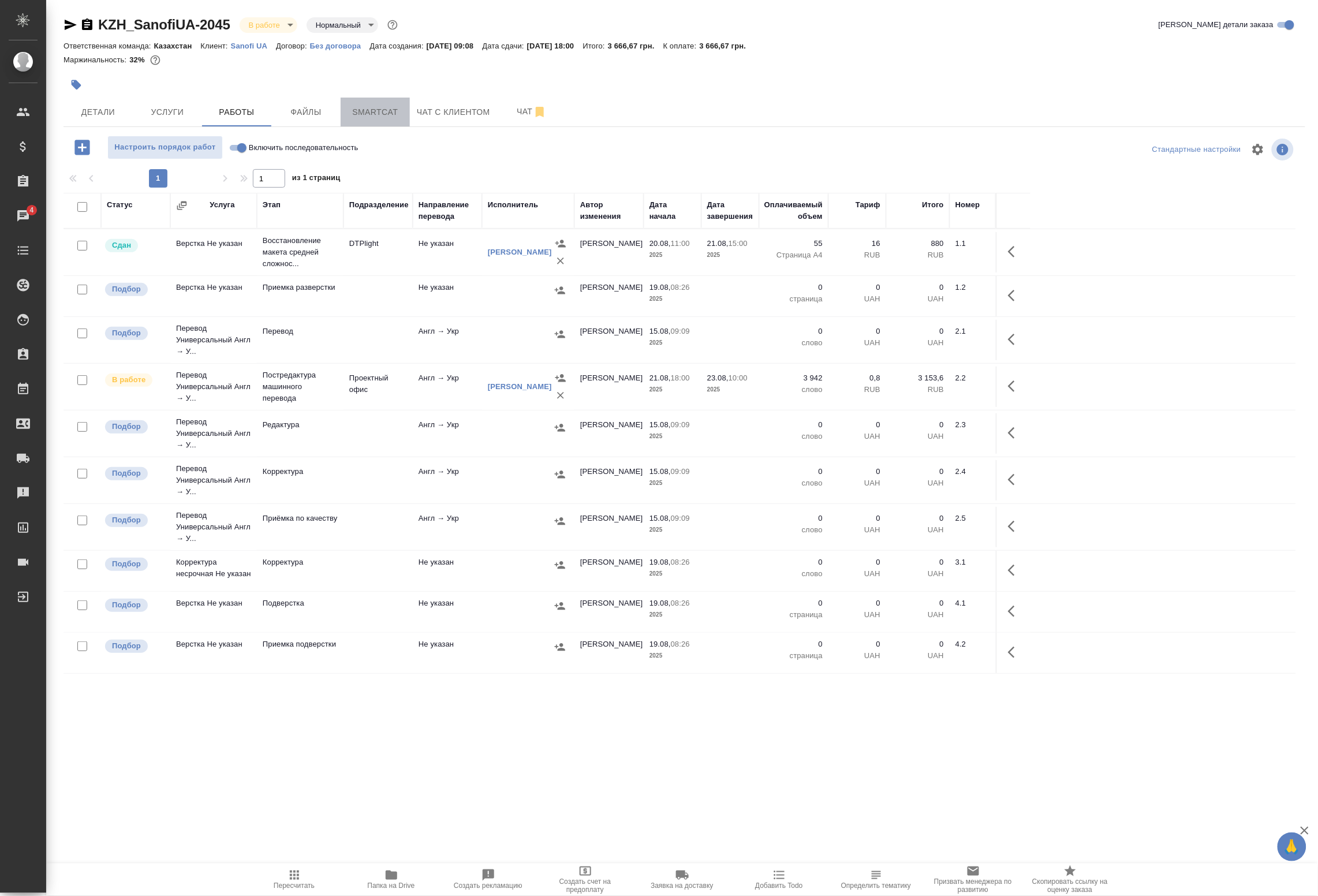
click at [368, 114] on span "Smartcat" at bounding box center [375, 112] width 55 height 14
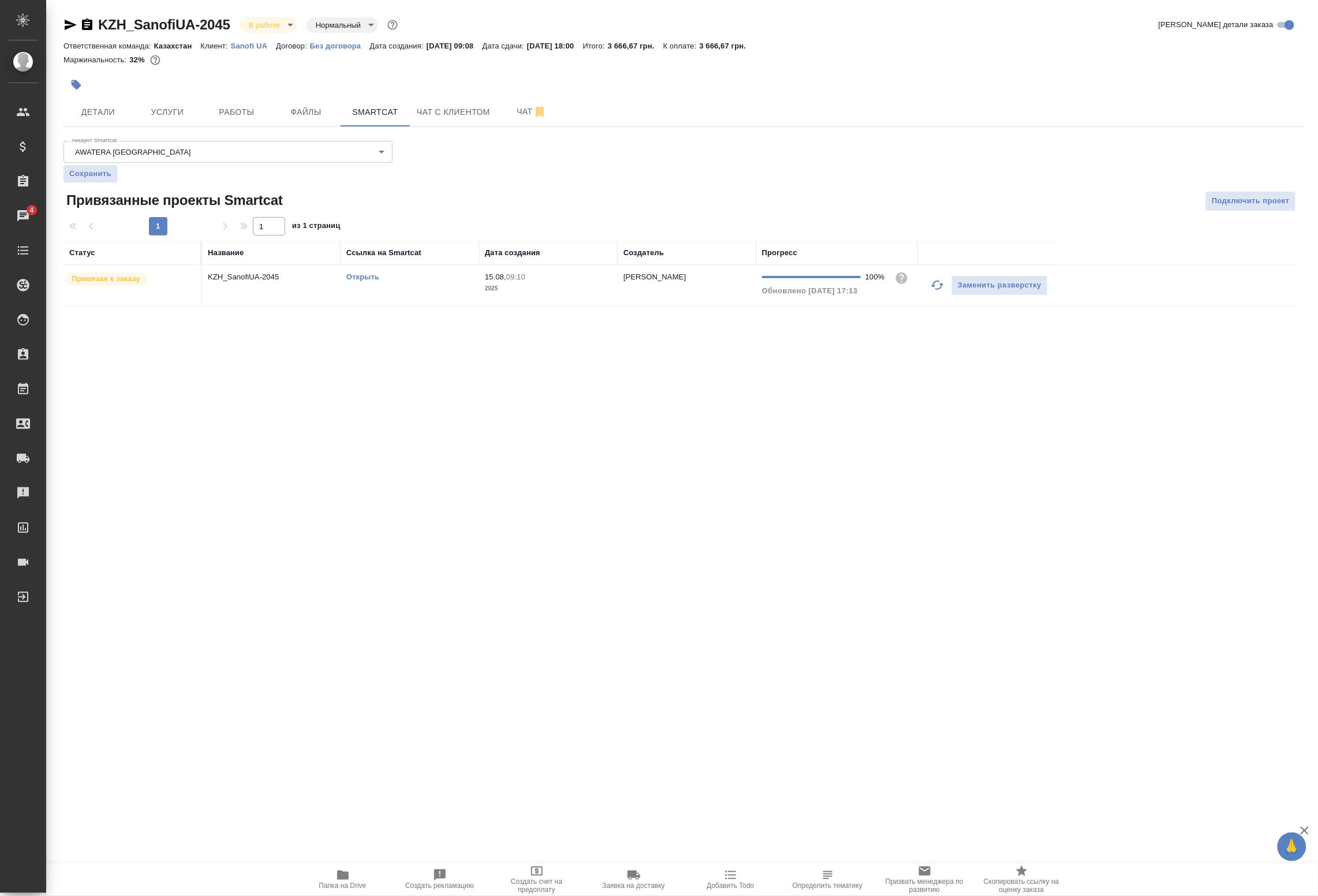
click at [934, 290] on icon "button" at bounding box center [938, 285] width 14 height 14
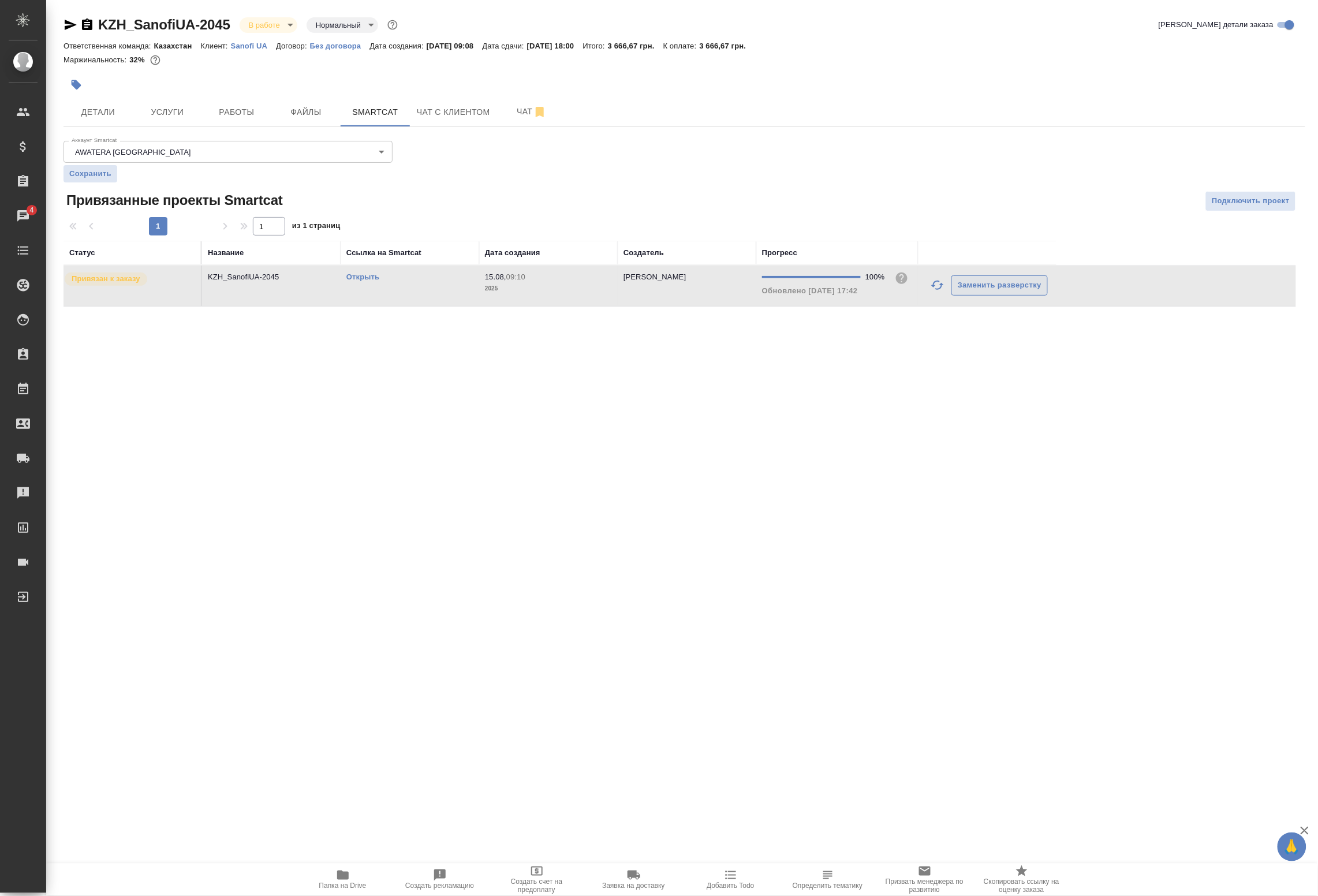
click at [936, 282] on icon "button" at bounding box center [938, 285] width 12 height 9
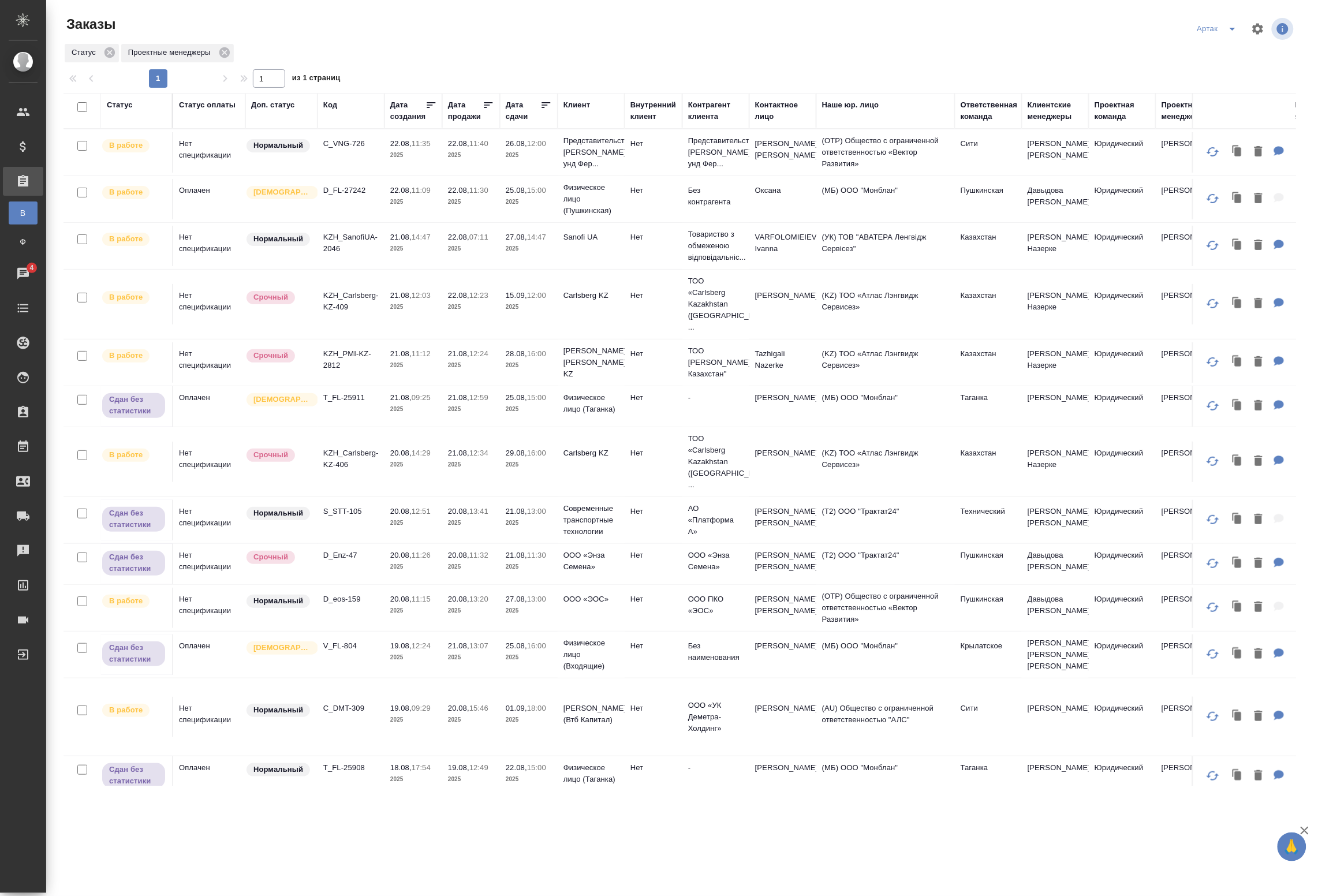
scroll to position [300, 0]
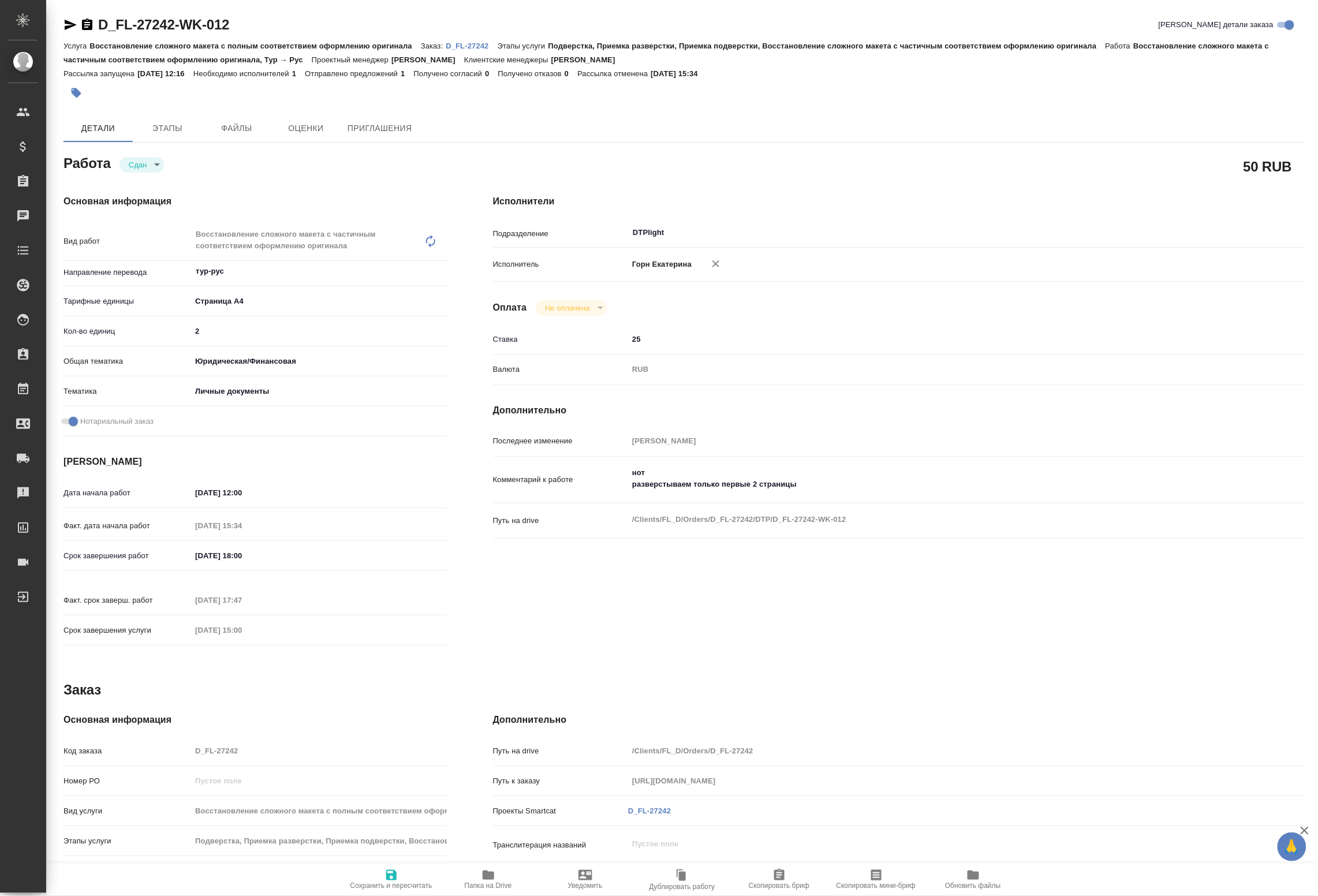
type textarea "x"
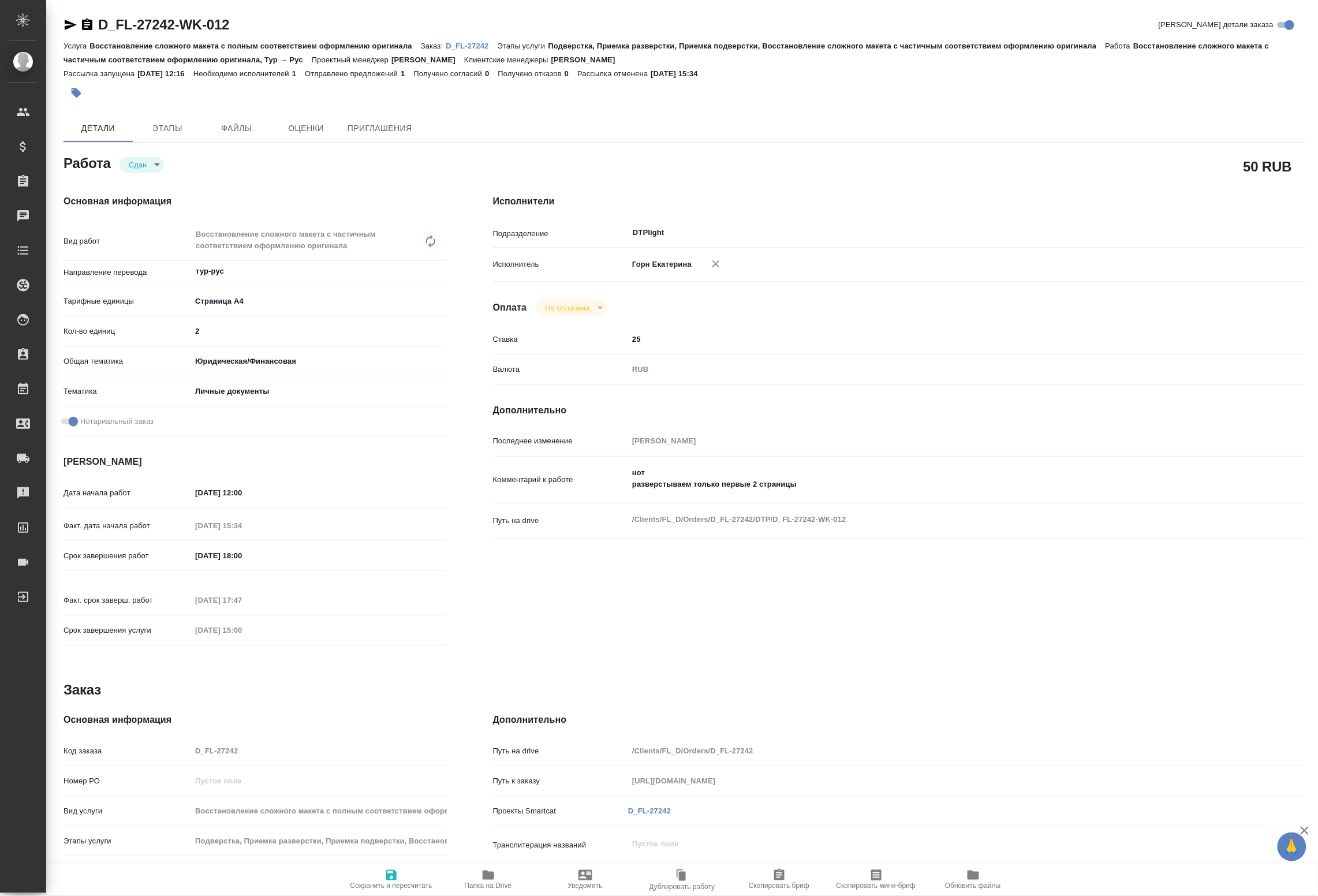
type textarea "x"
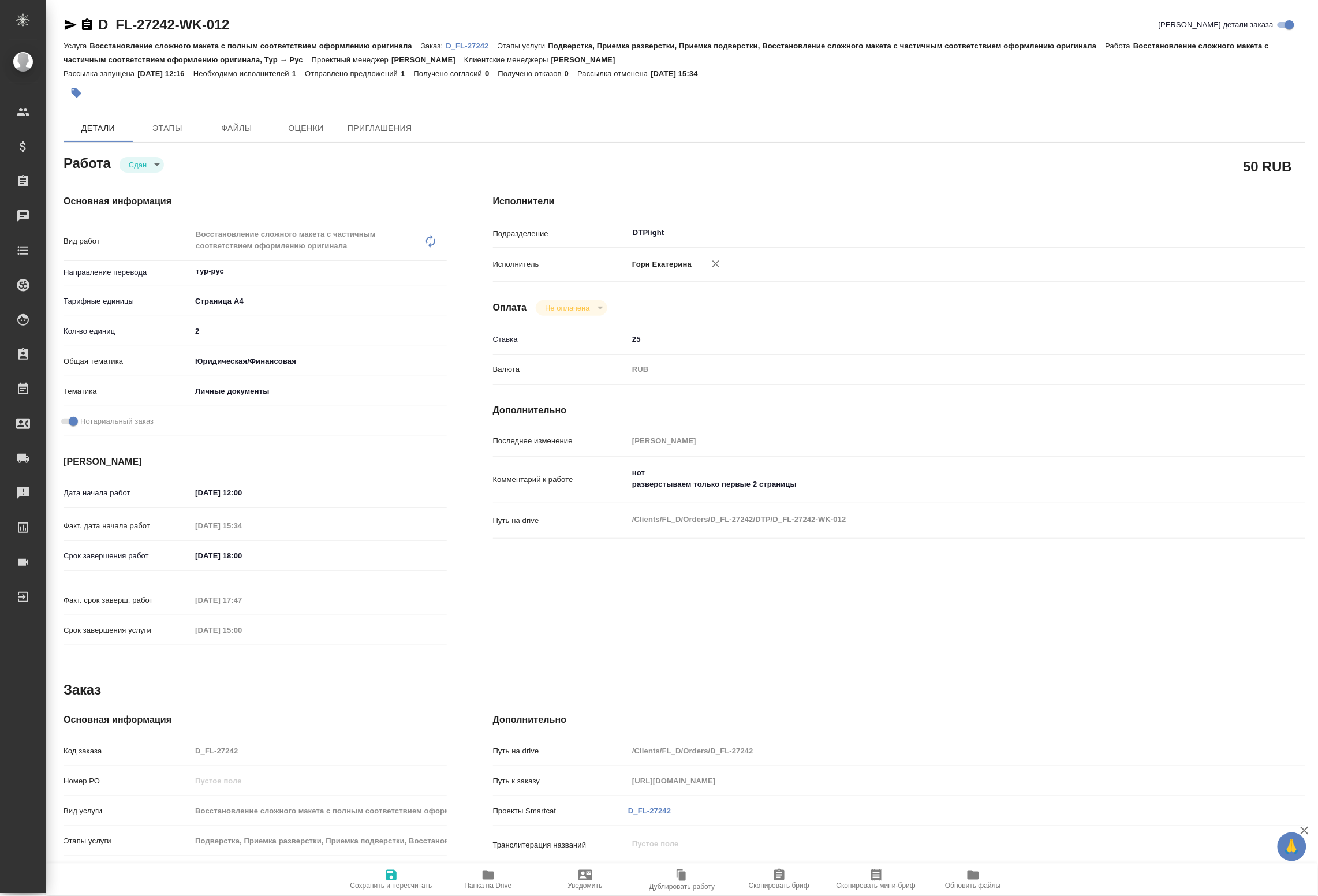
type textarea "x"
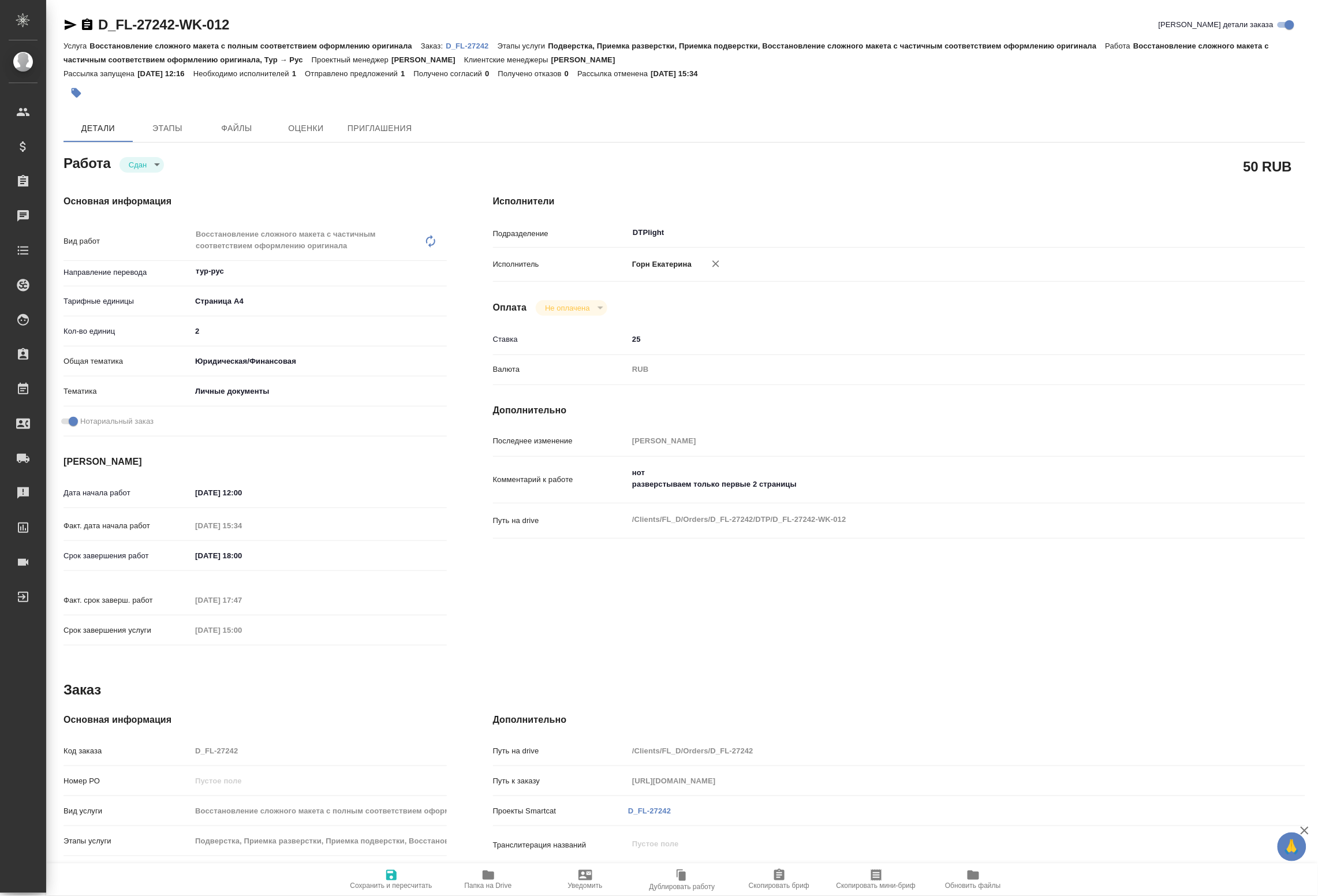
type textarea "x"
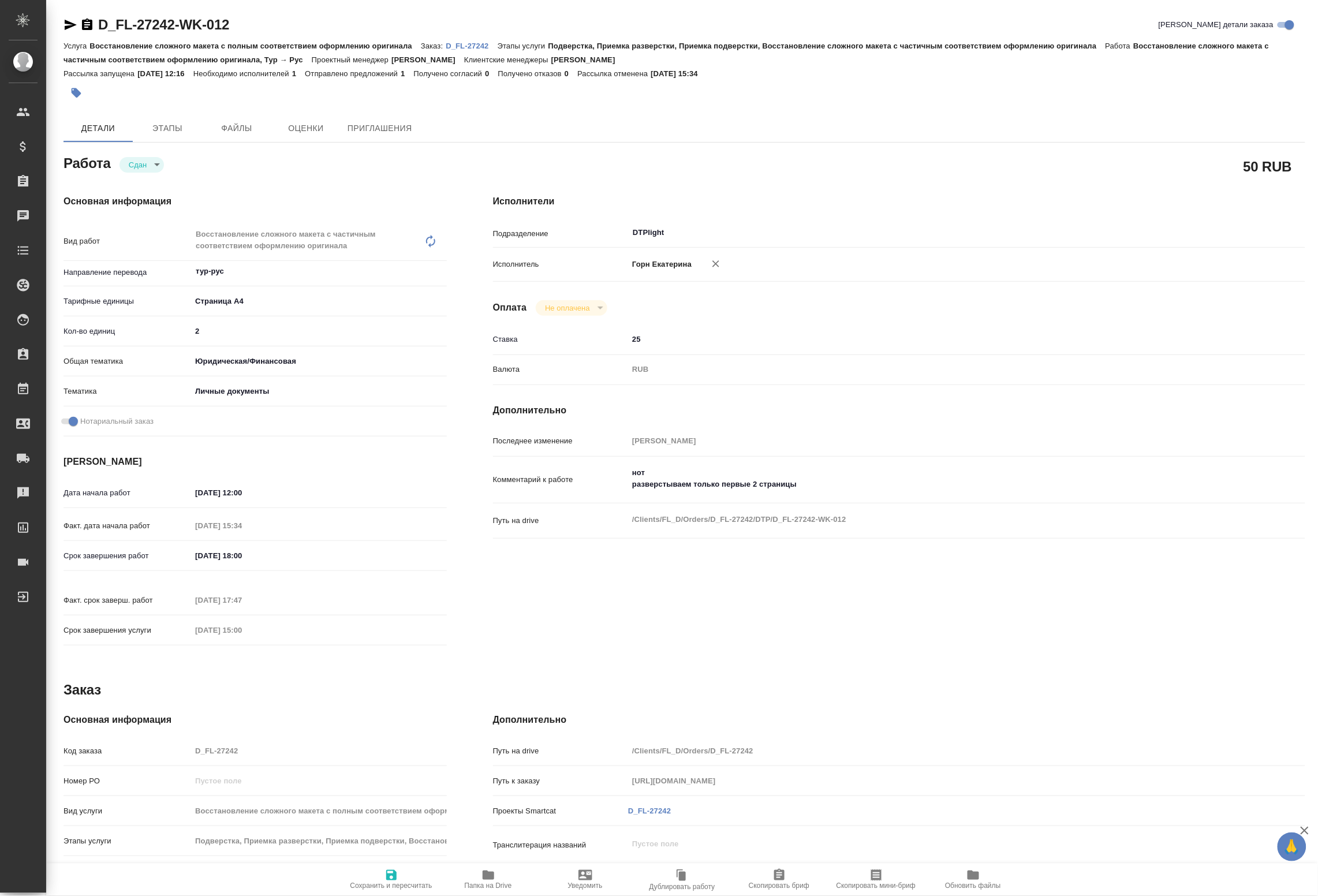
type textarea "x"
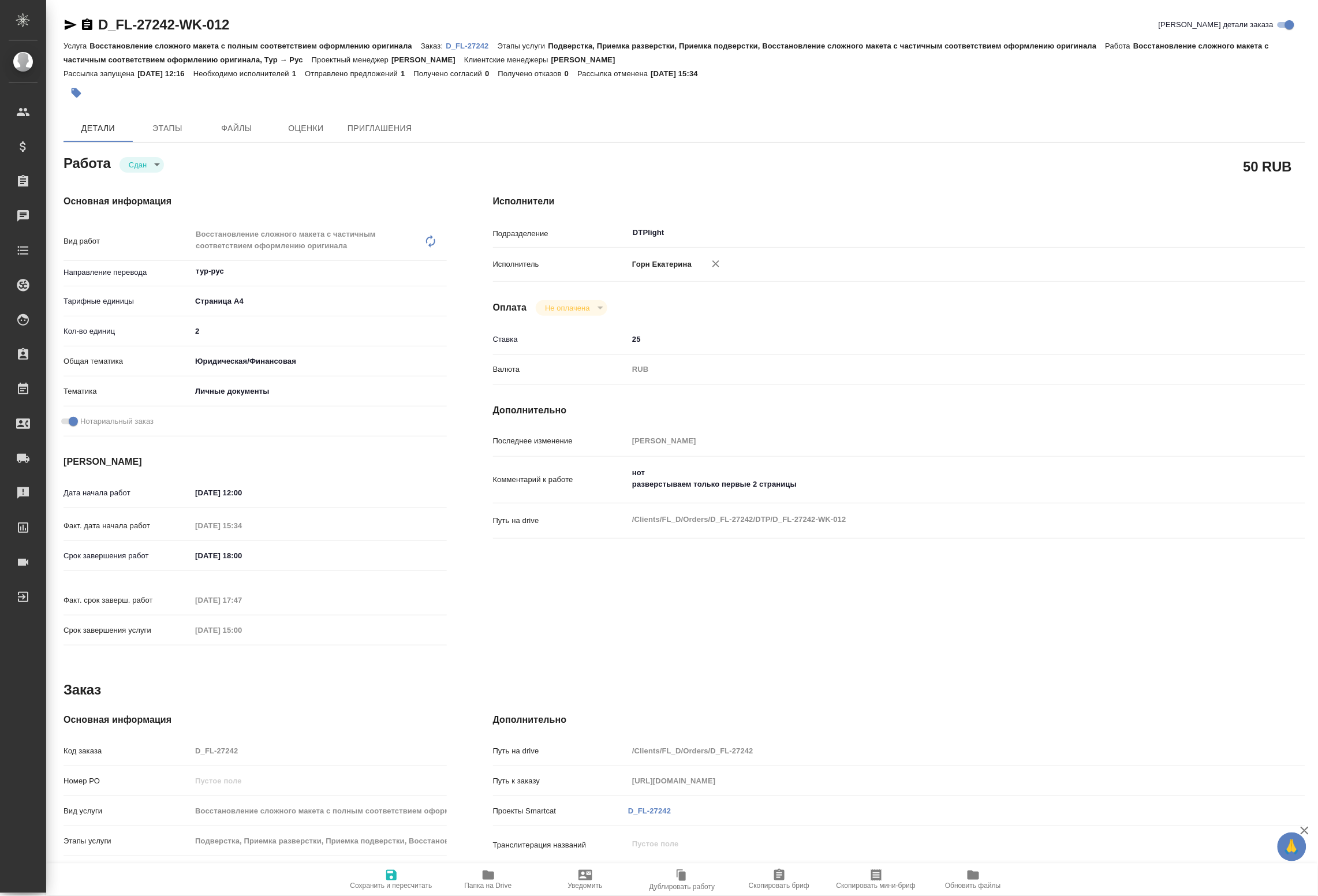
type textarea "x"
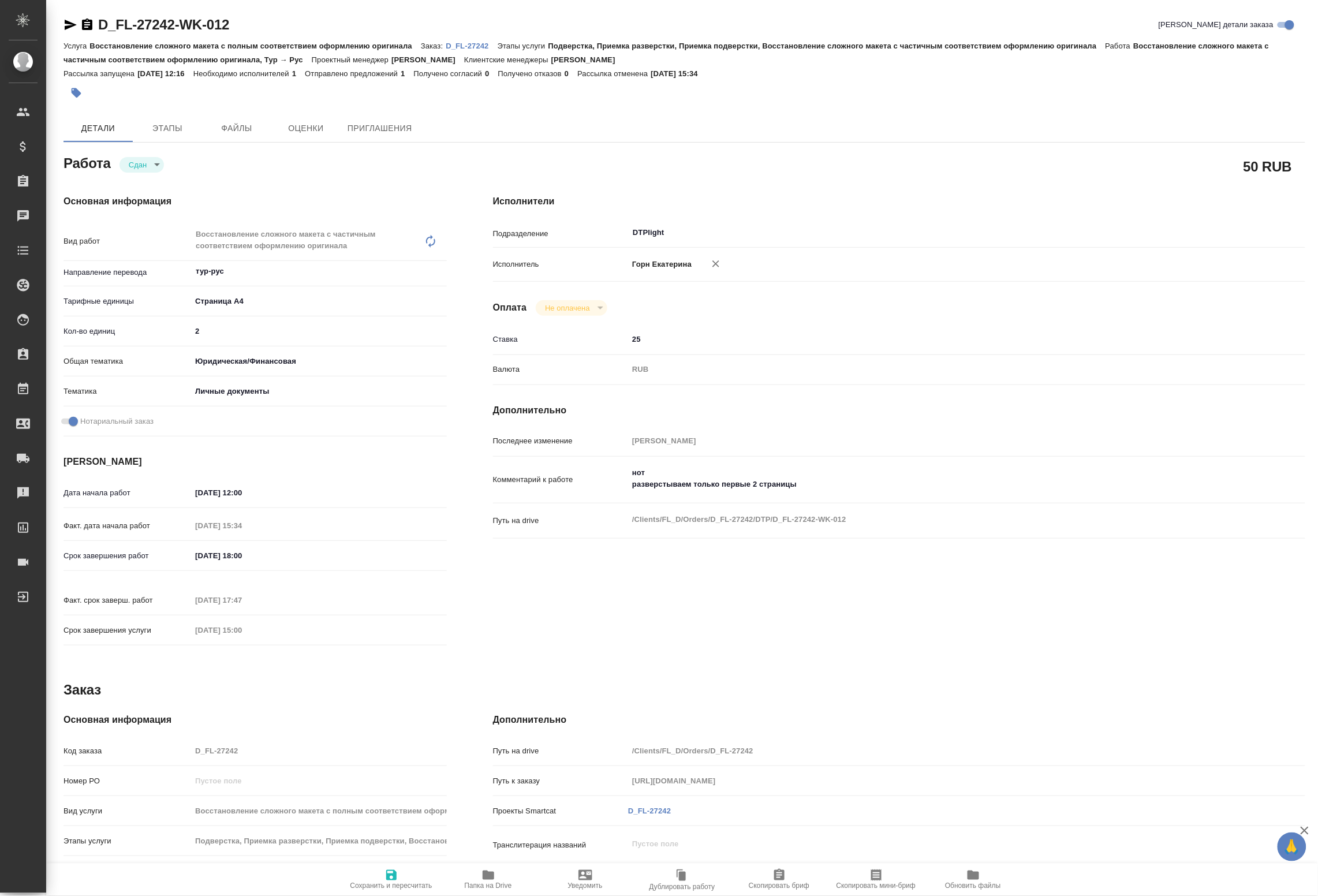
click at [480, 872] on span "Папка на Drive" at bounding box center [489, 879] width 83 height 22
type textarea "x"
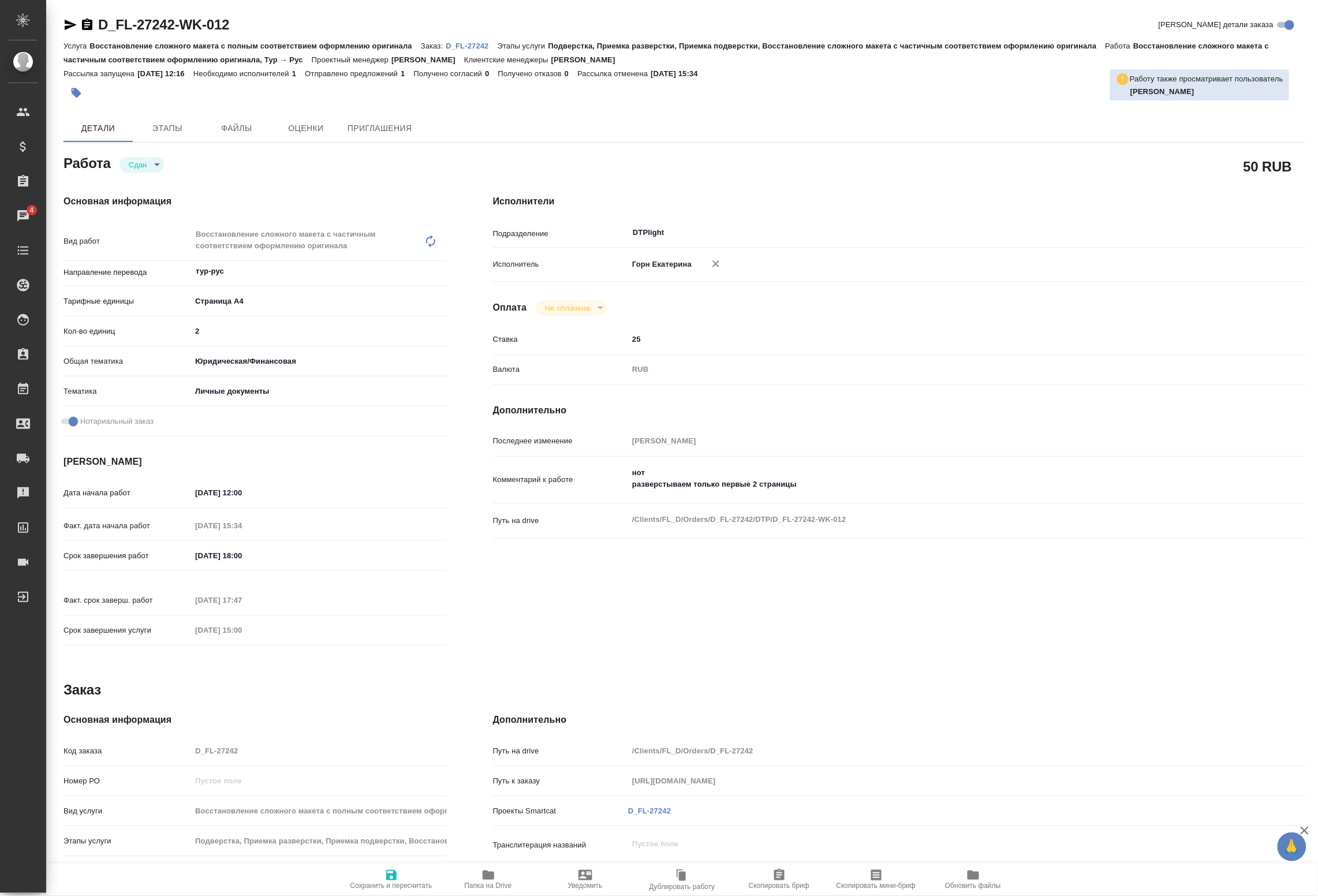
type textarea "x"
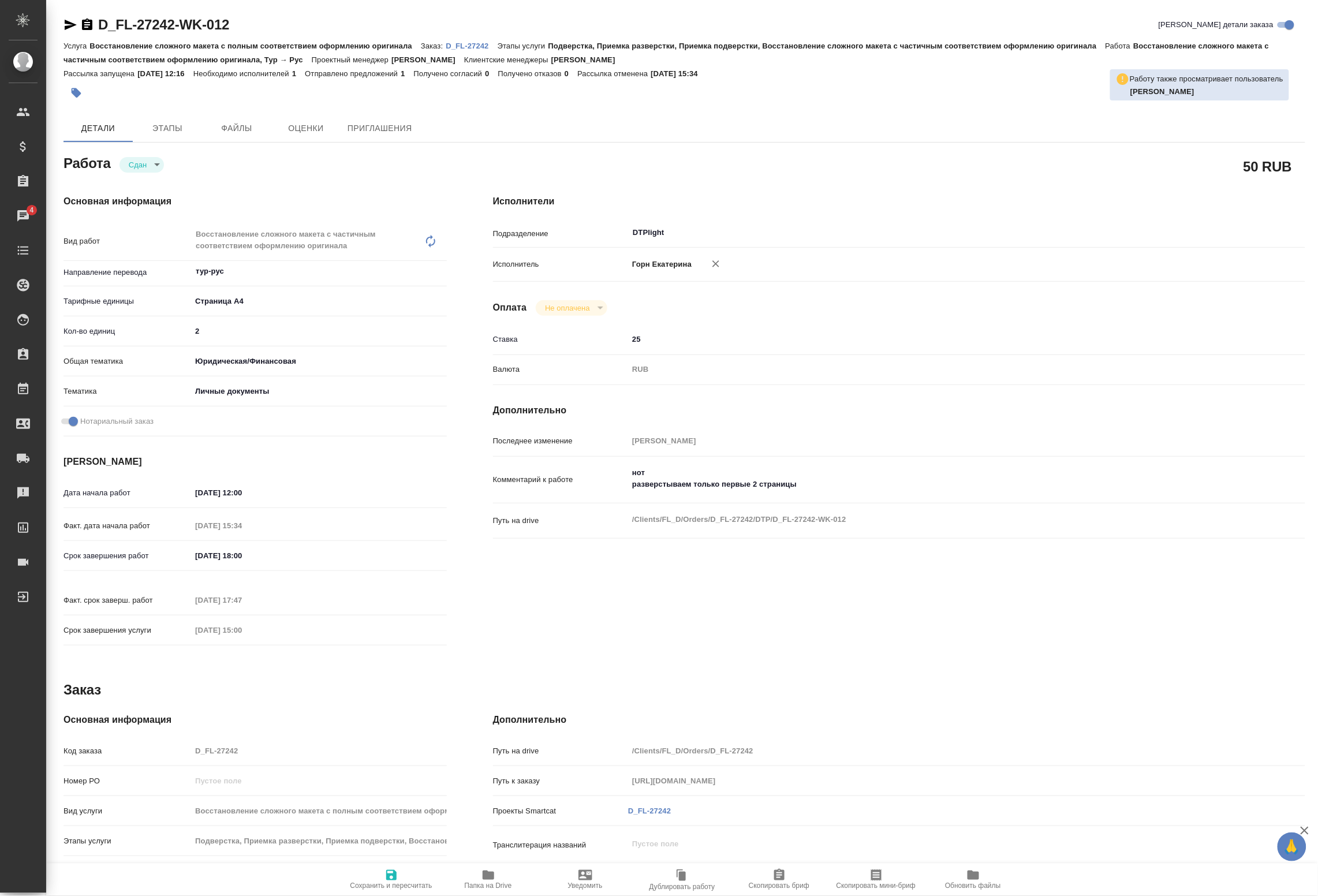
type textarea "x"
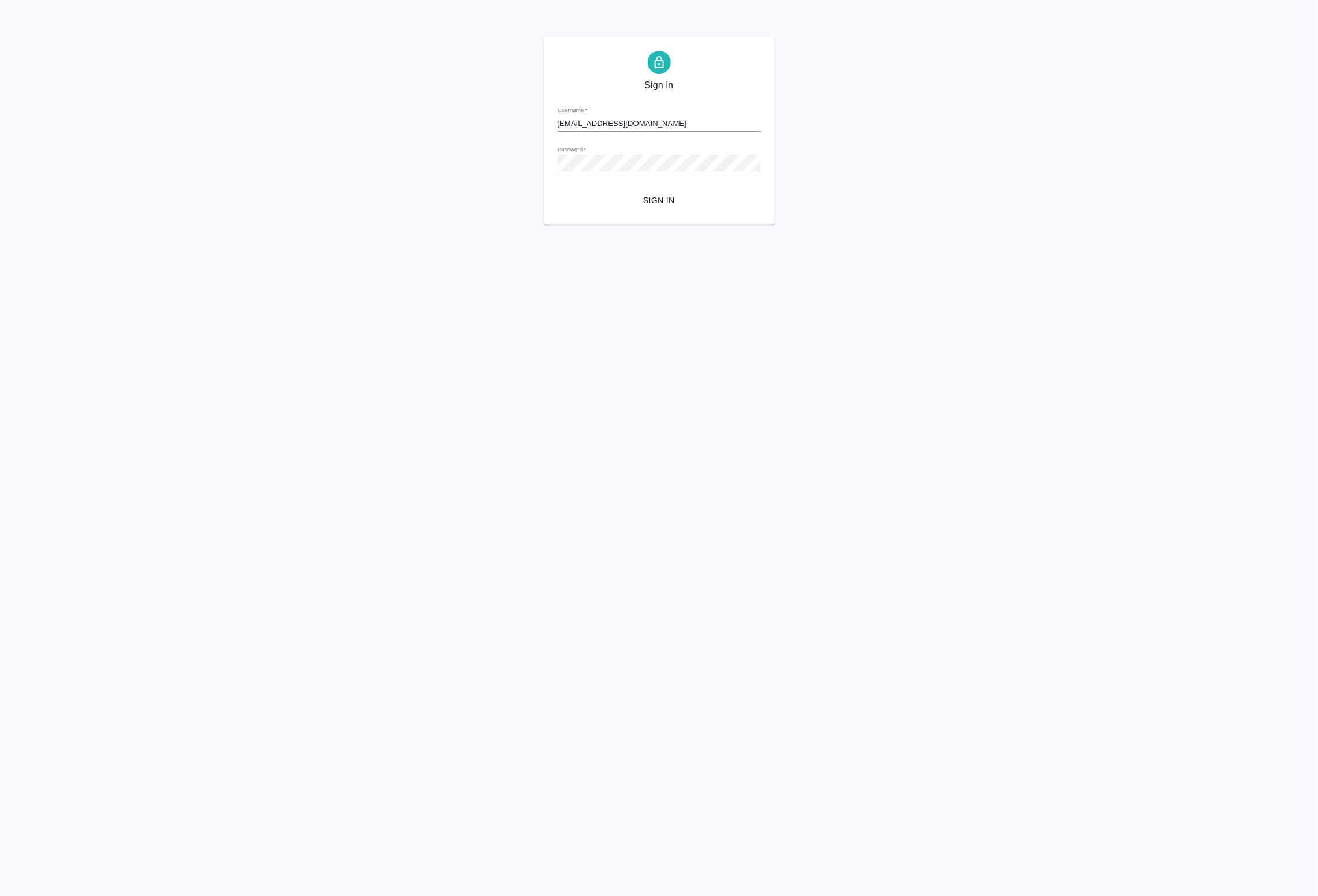
drag, startPoint x: 691, startPoint y: 206, endPoint x: 659, endPoint y: 200, distance: 32.6
click at [691, 206] on span "Sign in" at bounding box center [659, 200] width 185 height 14
type input "[EMAIL_ADDRESS][DOMAIN_NAME]"
click at [650, 199] on span "Sign in" at bounding box center [659, 200] width 185 height 14
click at [652, 190] on button "Sign in" at bounding box center [659, 201] width 203 height 21
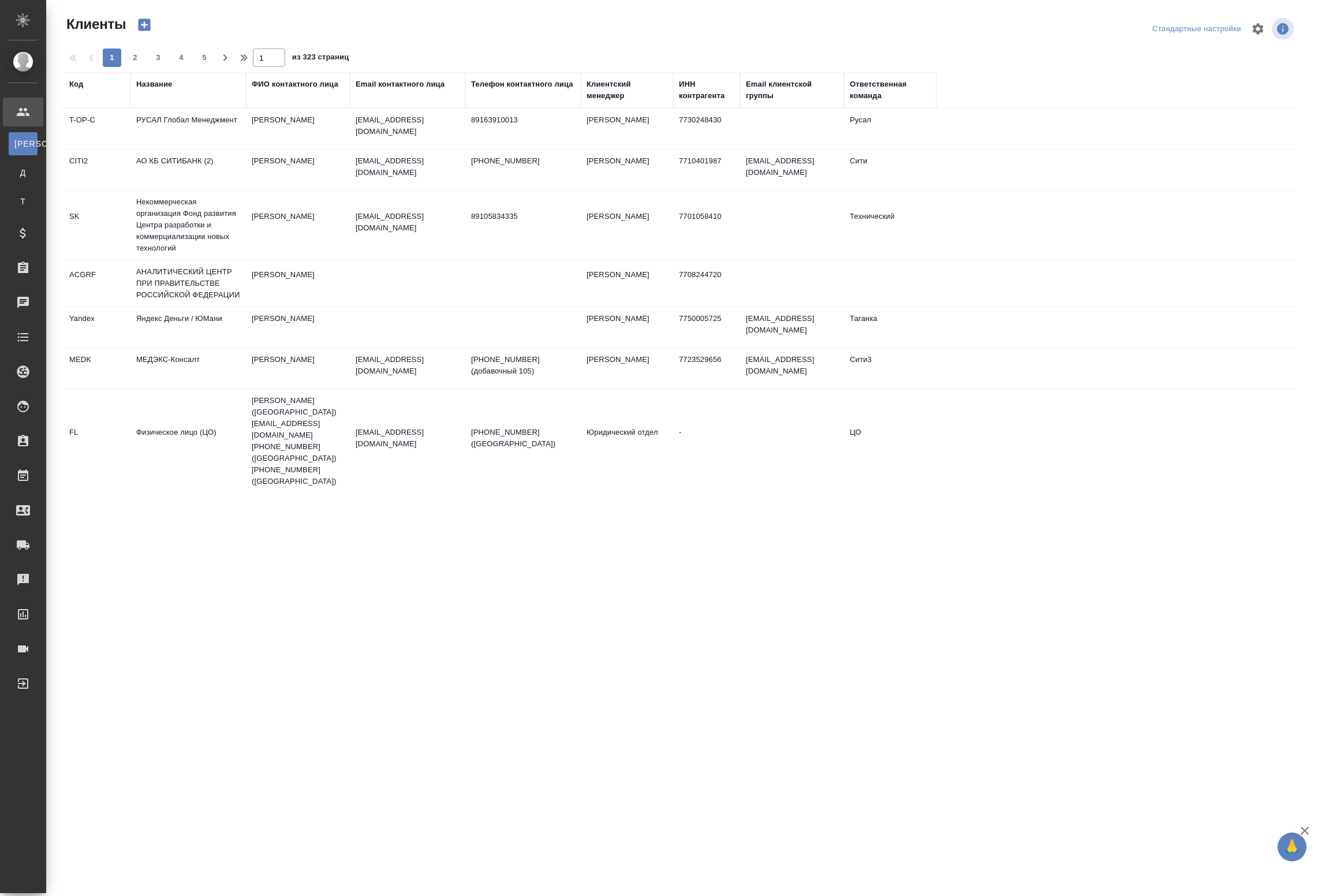
select select "RU"
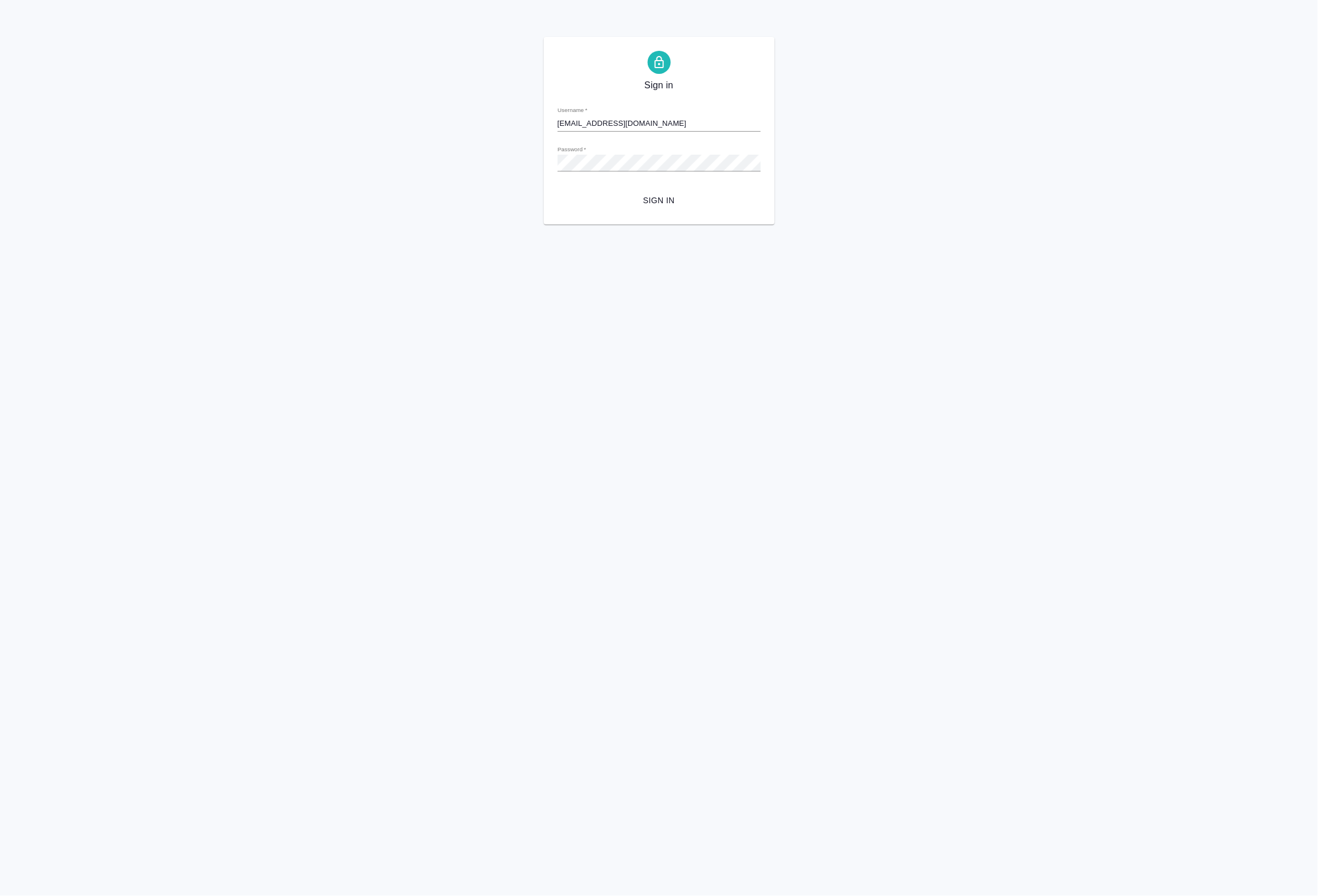
click at [619, 190] on button "Sign in" at bounding box center [659, 201] width 203 height 21
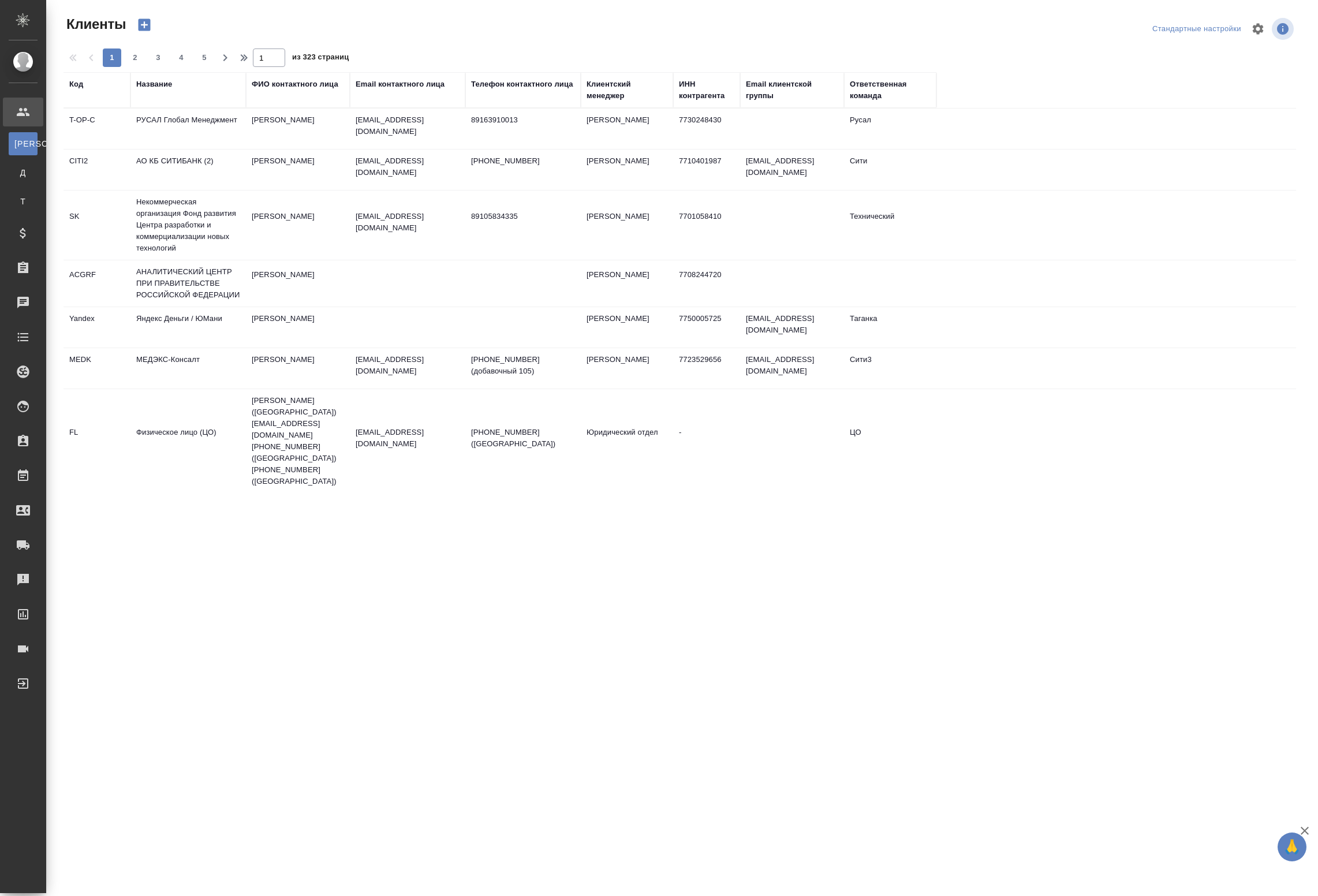
select select "RU"
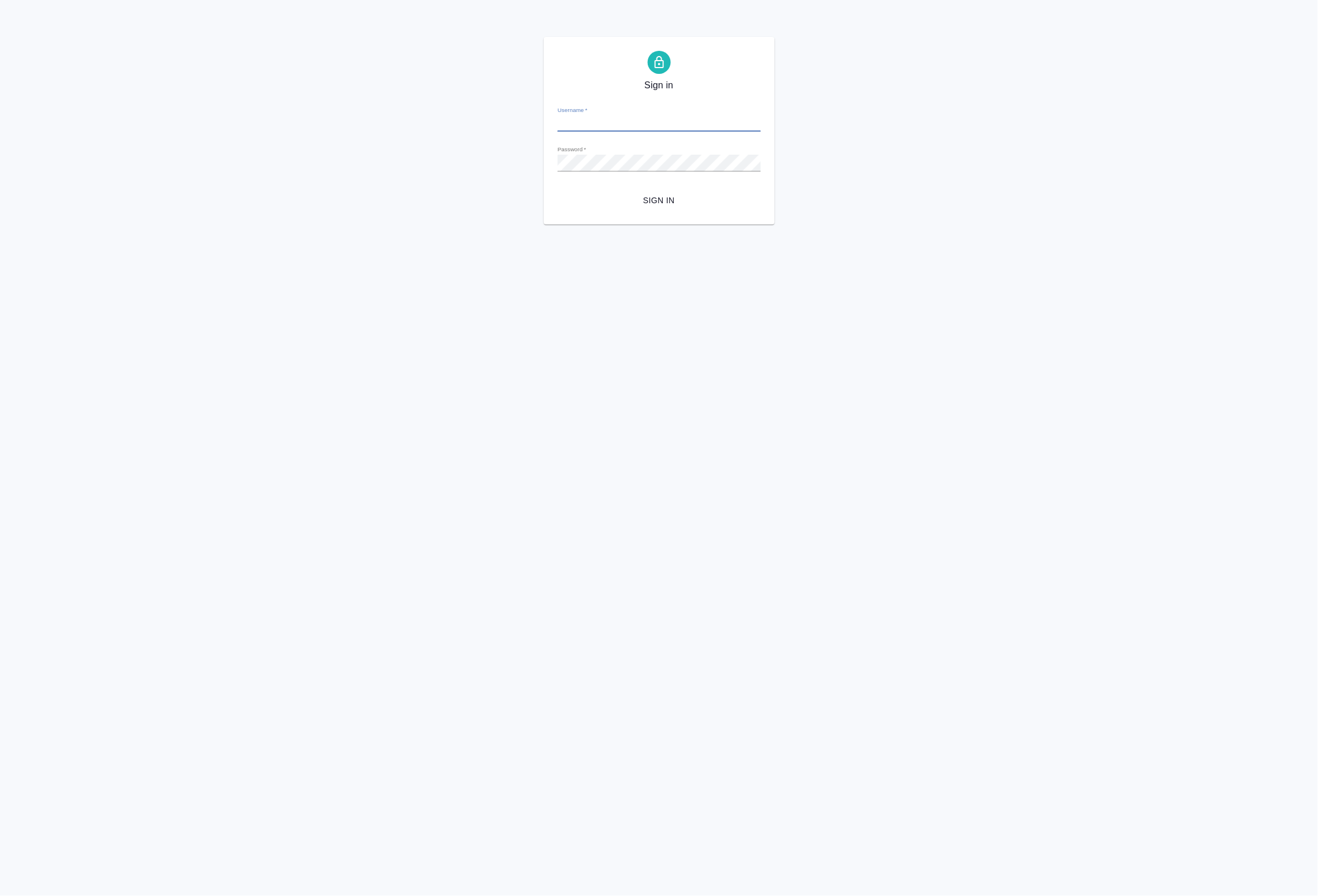
type input "[EMAIL_ADDRESS][DOMAIN_NAME]"
click at [639, 200] on span "Sign in" at bounding box center [659, 200] width 185 height 14
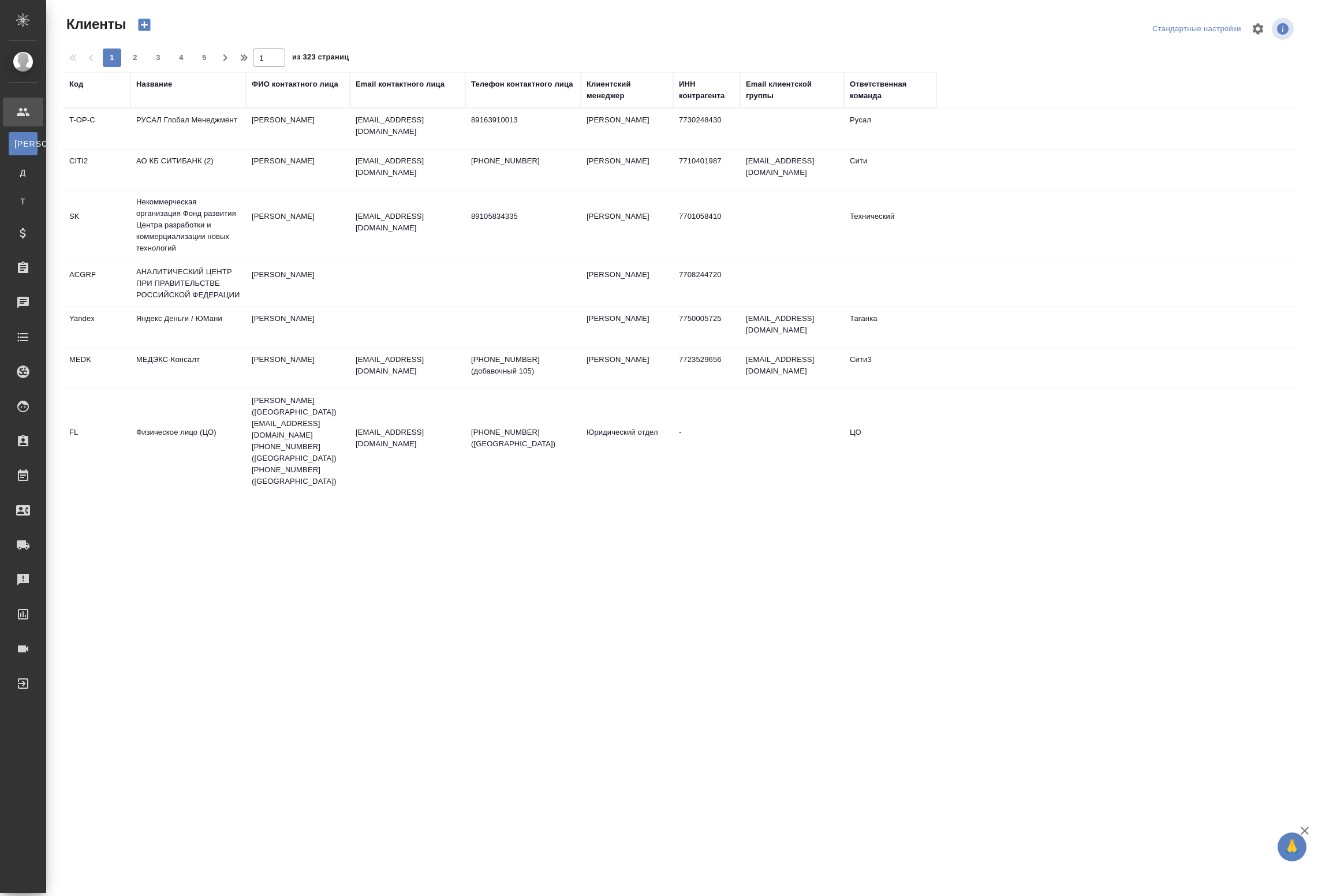
select select "RU"
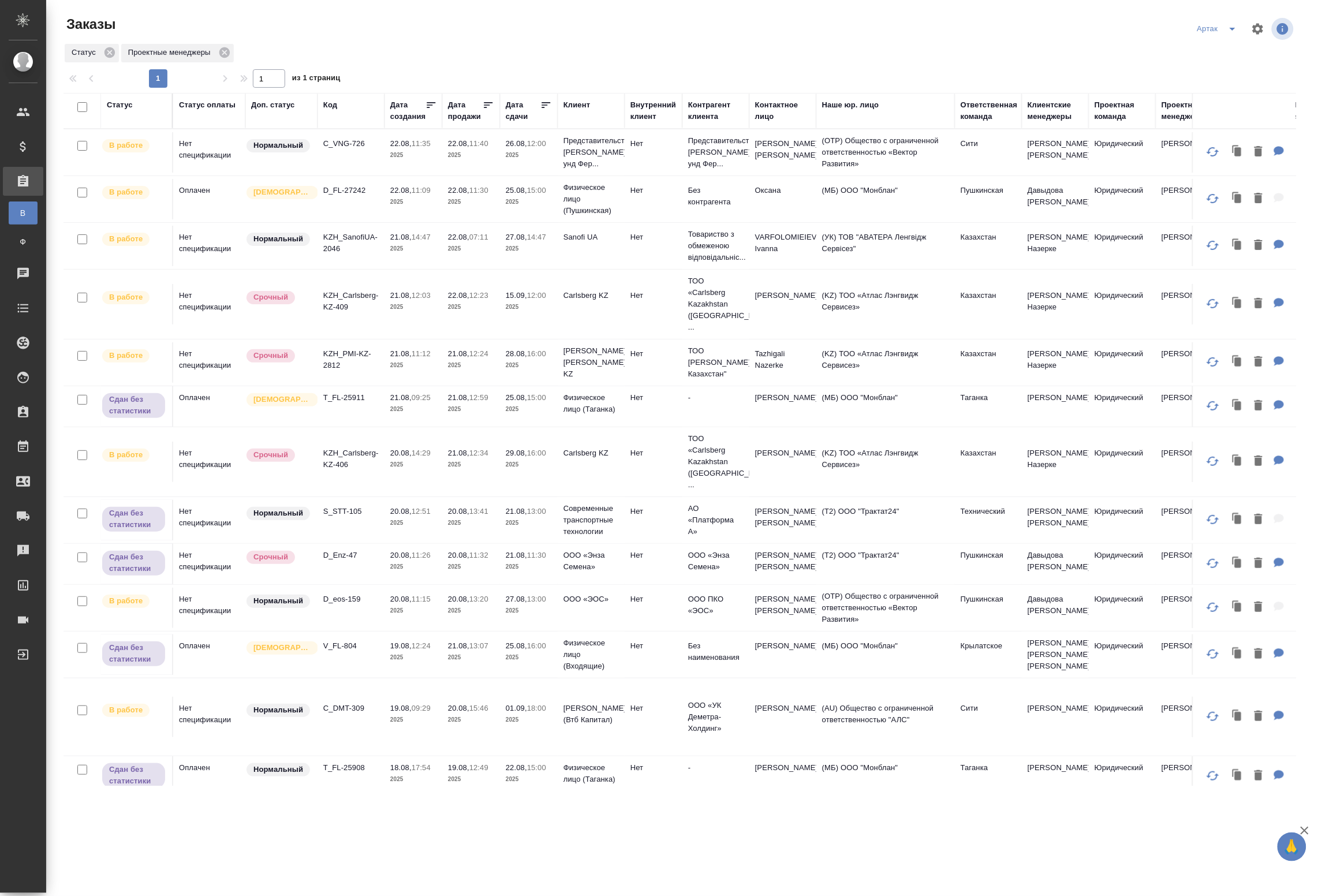
click at [367, 156] on td "C_VNG-726" at bounding box center [351, 152] width 67 height 40
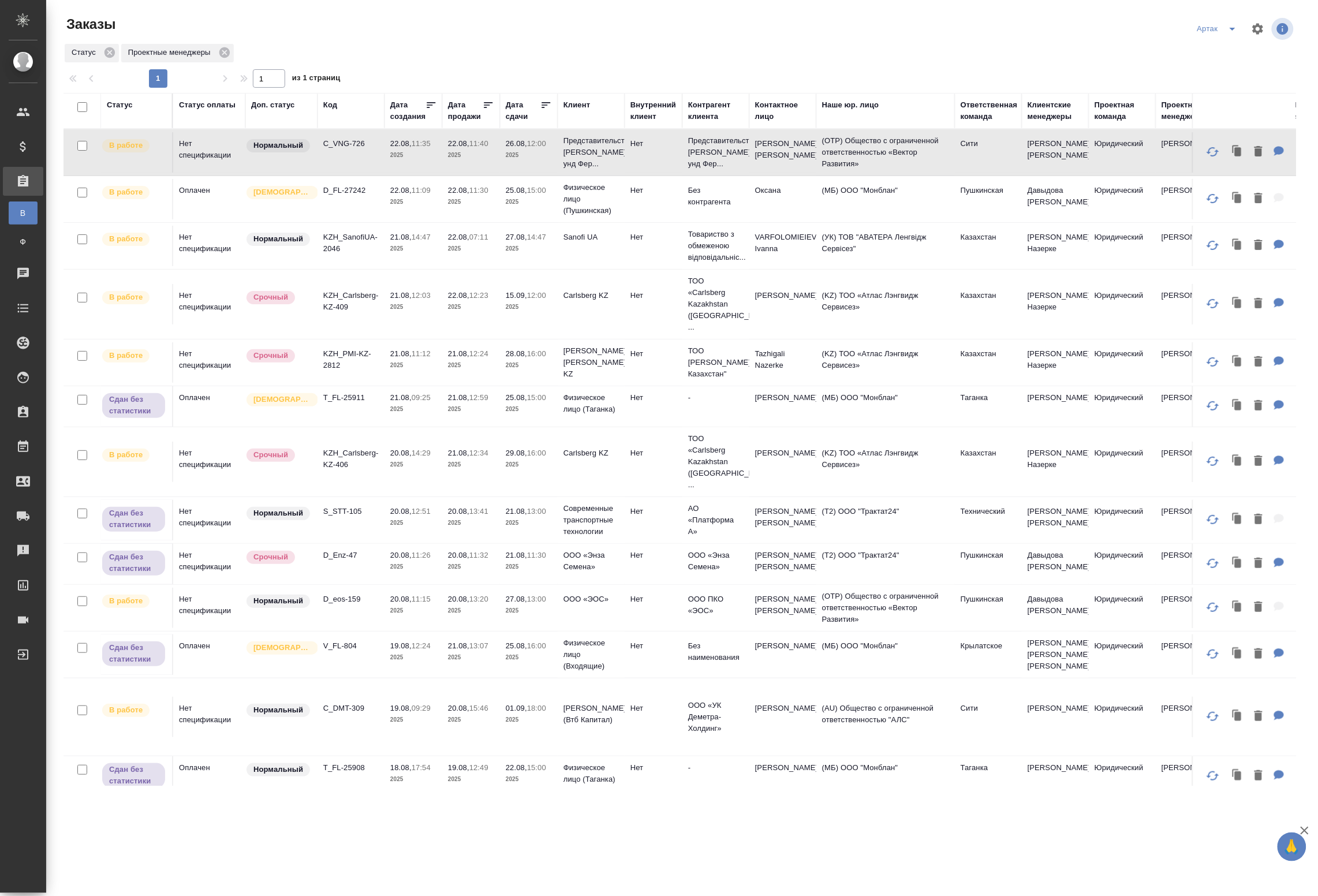
click at [348, 195] on p "D_FL-27242" at bounding box center [351, 190] width 55 height 12
click at [391, 244] on p "2025" at bounding box center [413, 249] width 46 height 12
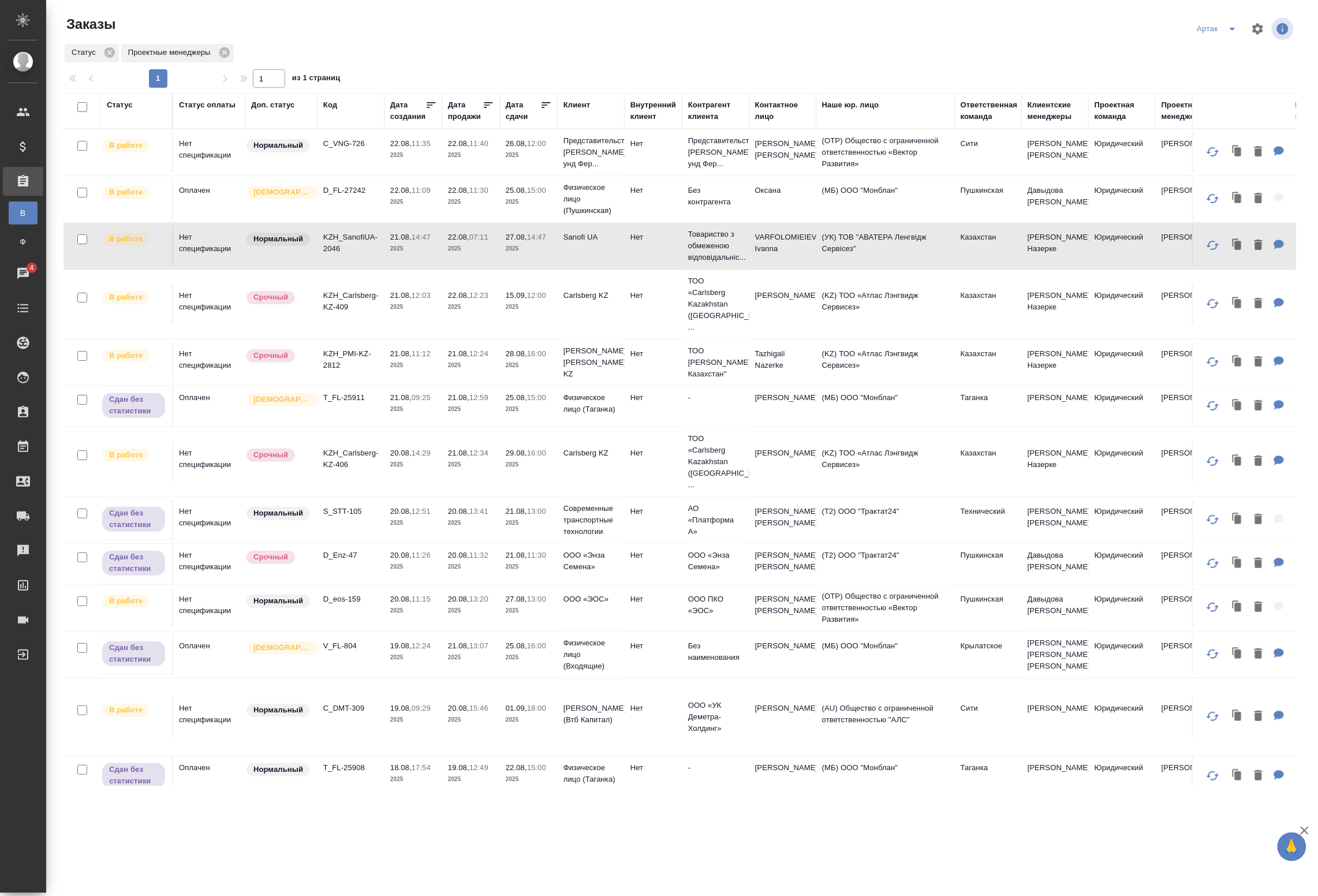
click at [348, 312] on td "KZH_Carlsberg-KZ-409" at bounding box center [351, 304] width 67 height 40
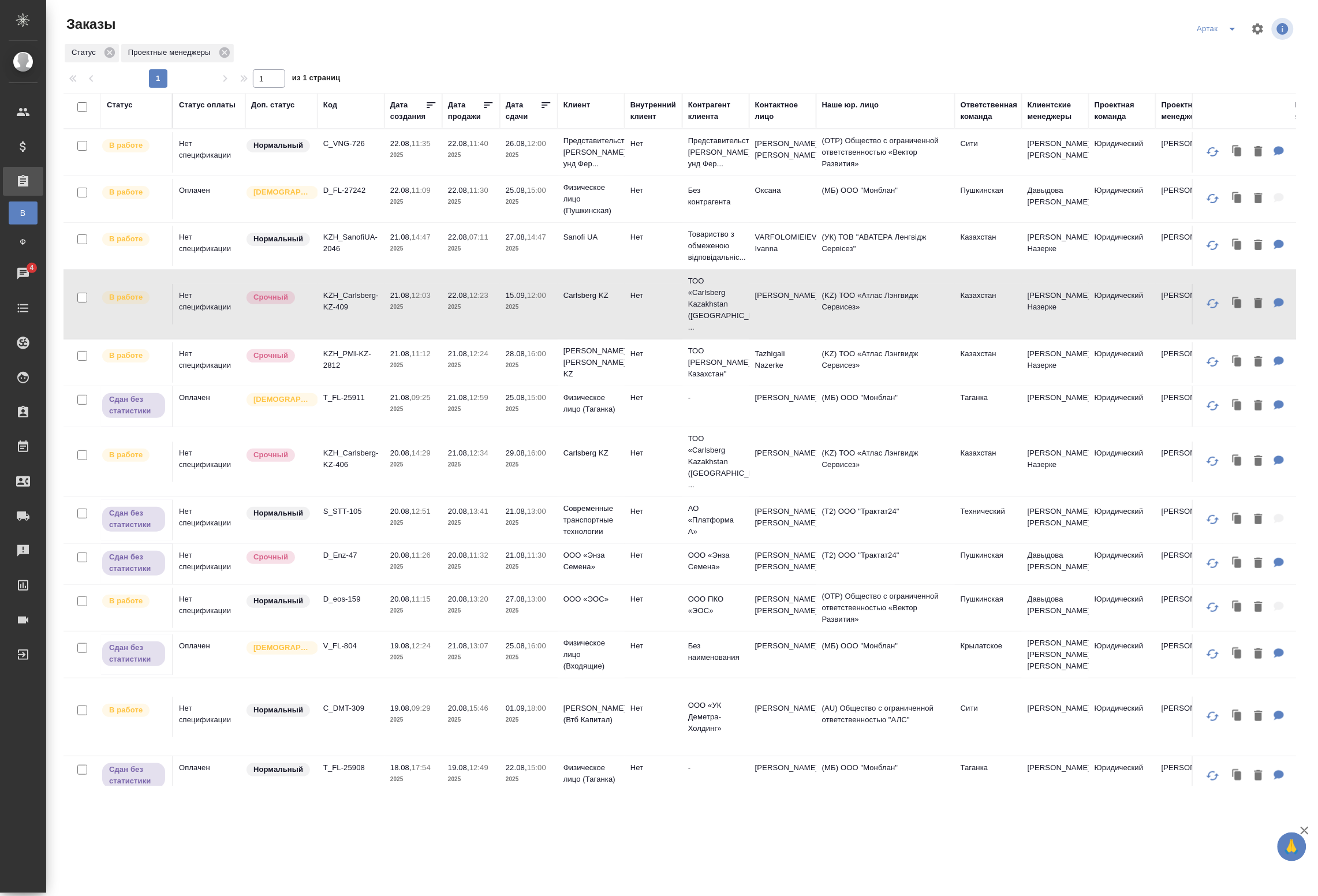
click at [344, 359] on p "KZH_PMI-KZ-2812" at bounding box center [351, 359] width 55 height 23
click at [390, 360] on p "2025" at bounding box center [413, 366] width 46 height 12
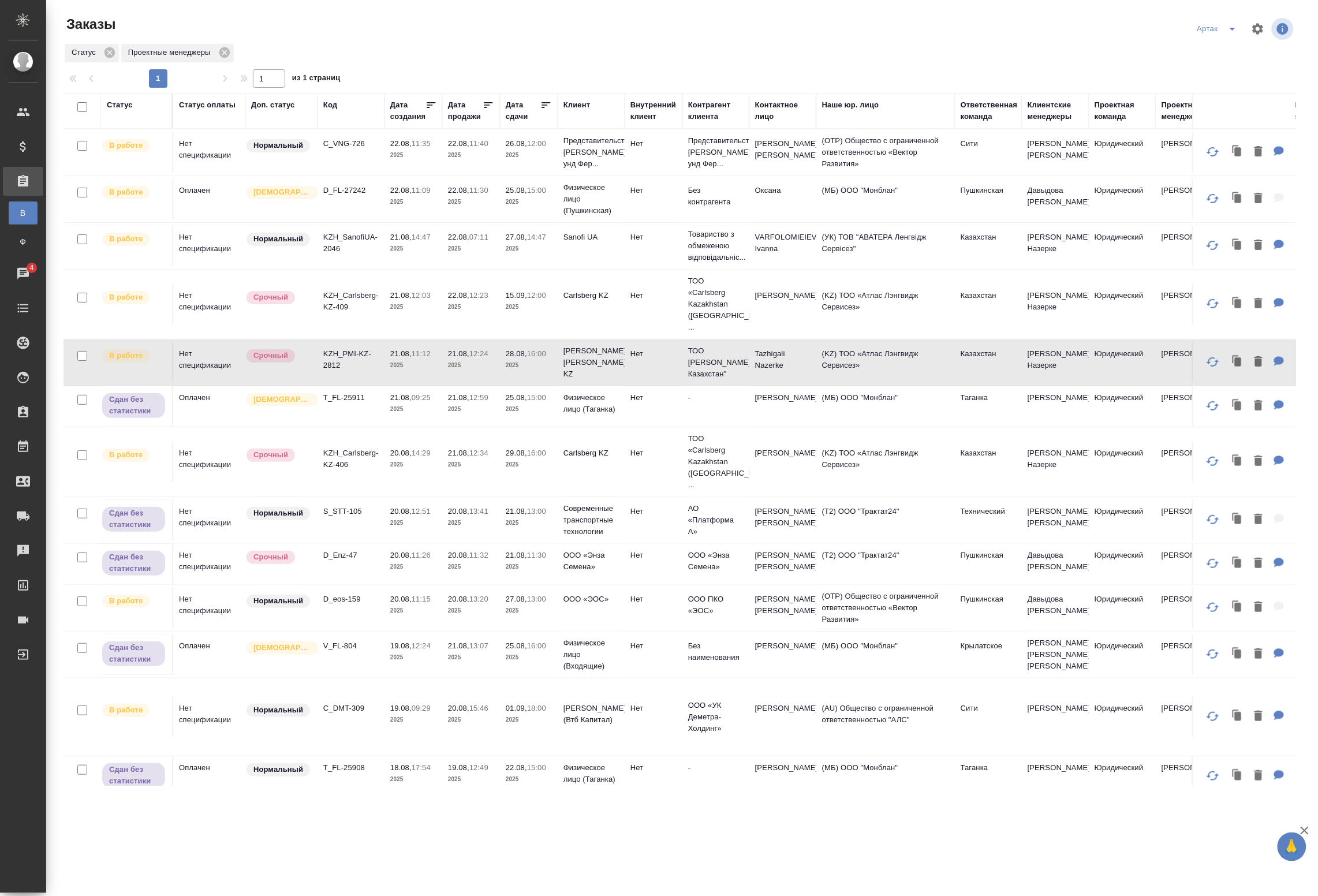
click at [390, 360] on p "2025" at bounding box center [413, 366] width 46 height 12
click at [436, 404] on p "2025" at bounding box center [413, 409] width 46 height 12
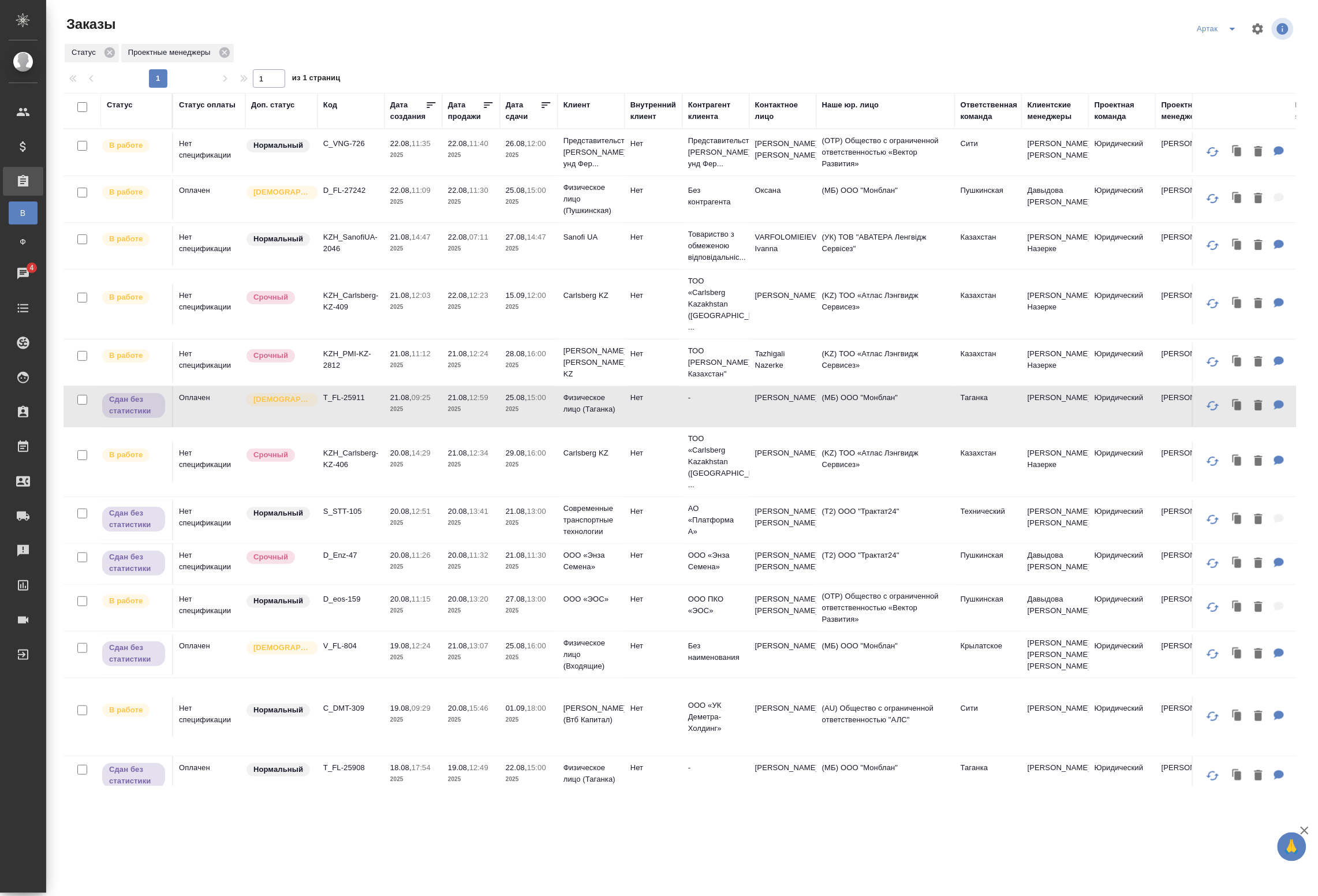
click at [442, 443] on td "21.08, 12:34 2025" at bounding box center [471, 461] width 58 height 40
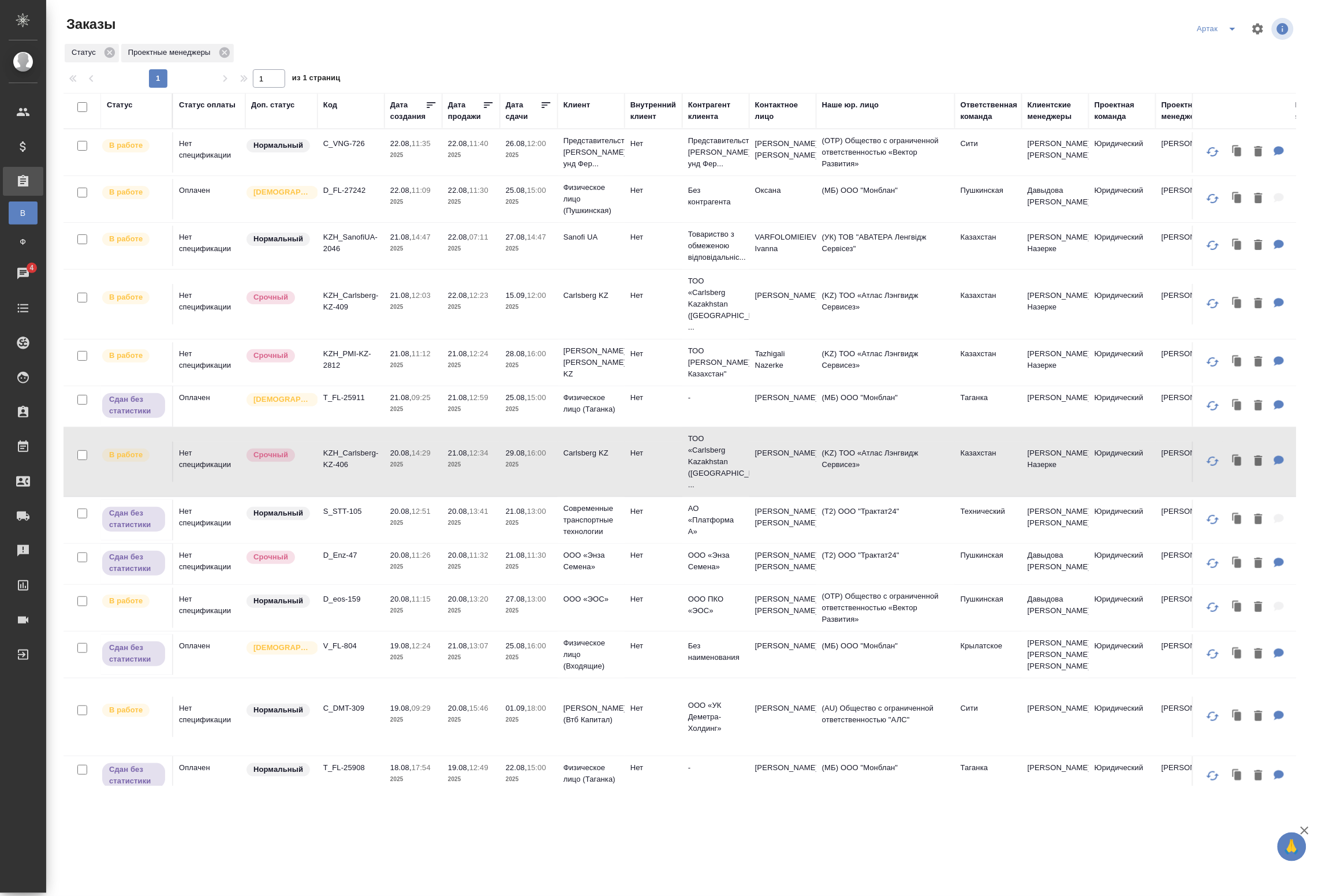
click at [459, 595] on p "20.08," at bounding box center [459, 599] width 21 height 9
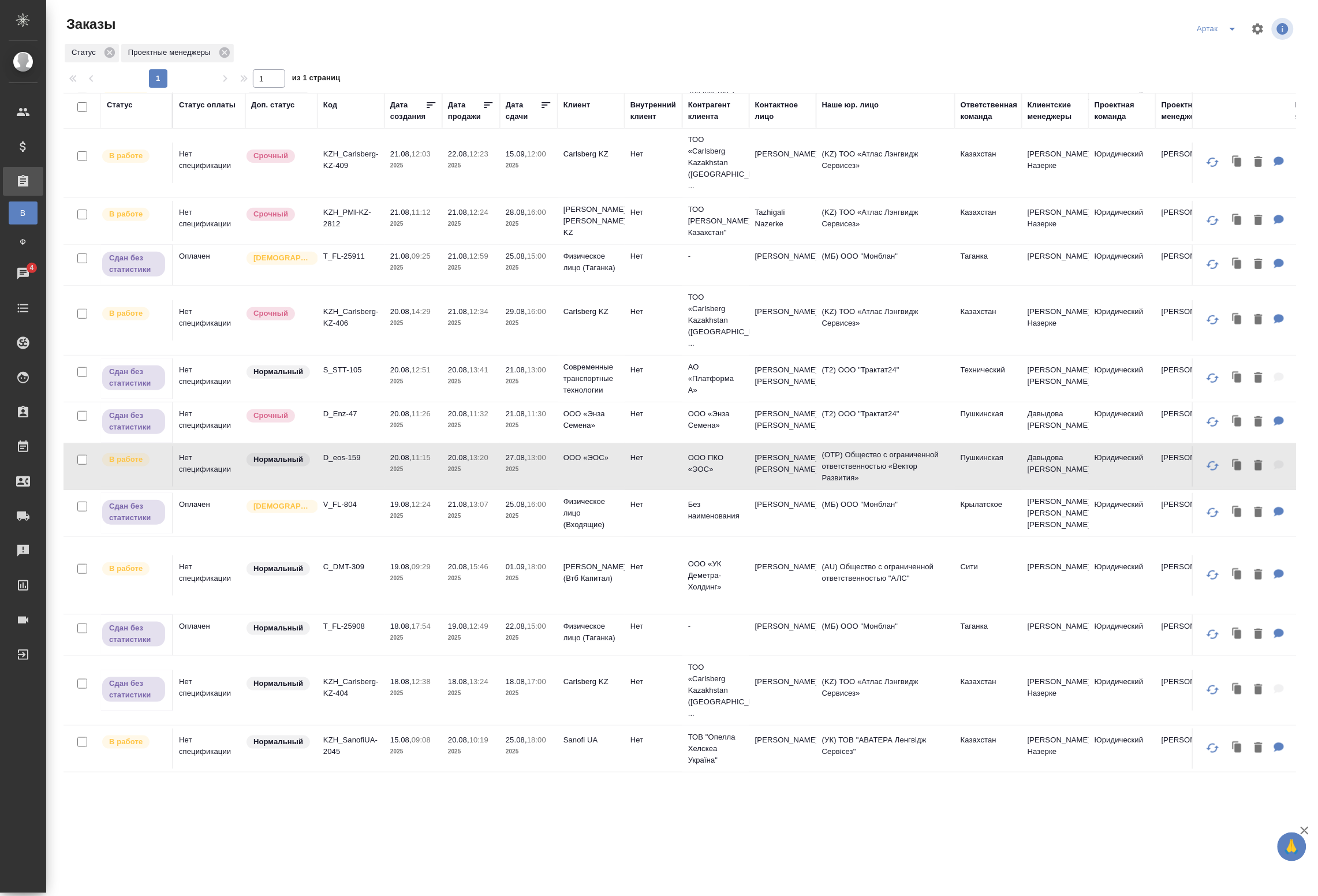
scroll to position [175, 0]
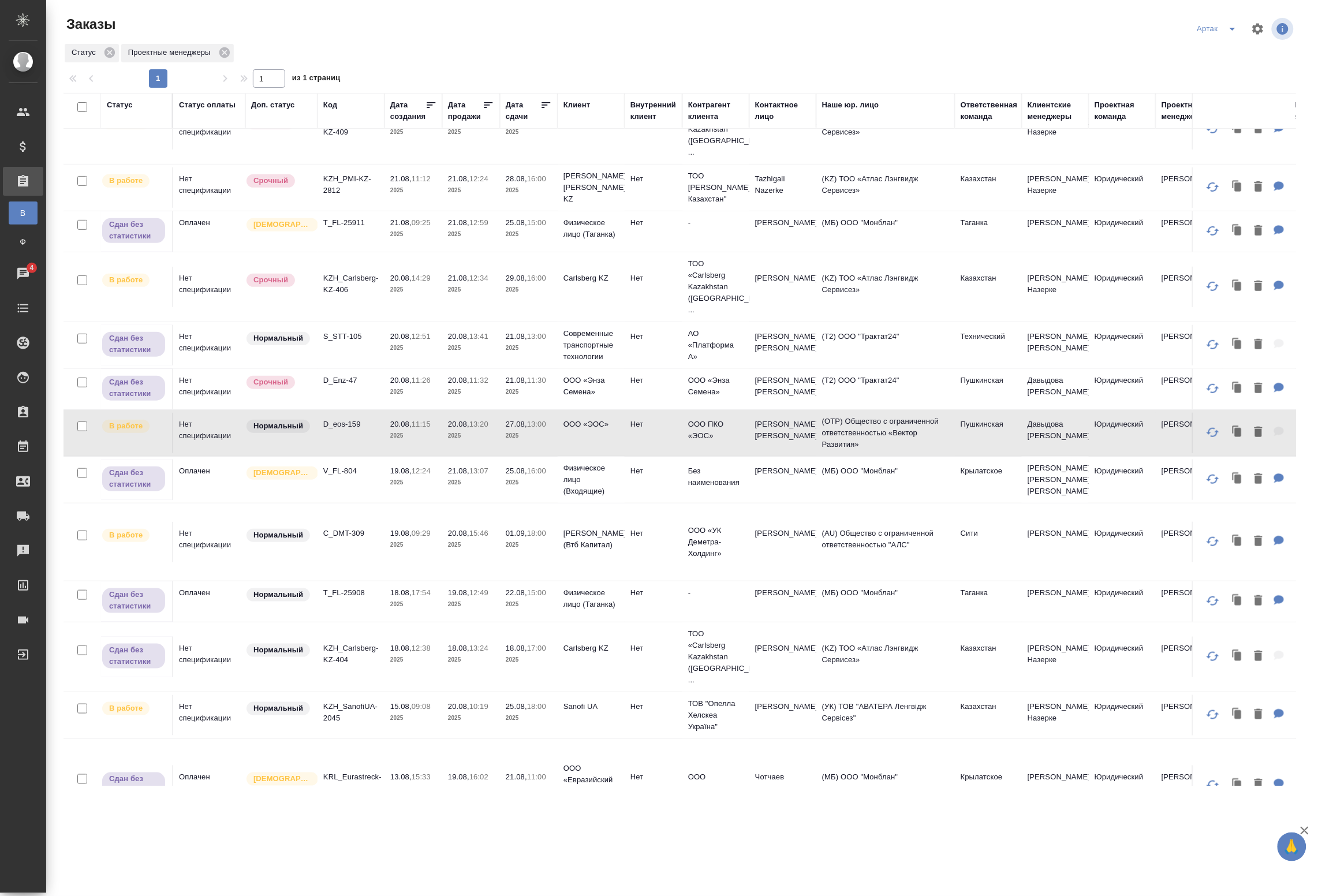
click at [500, 637] on td "18.08, 17:00 2025" at bounding box center [528, 657] width 58 height 40
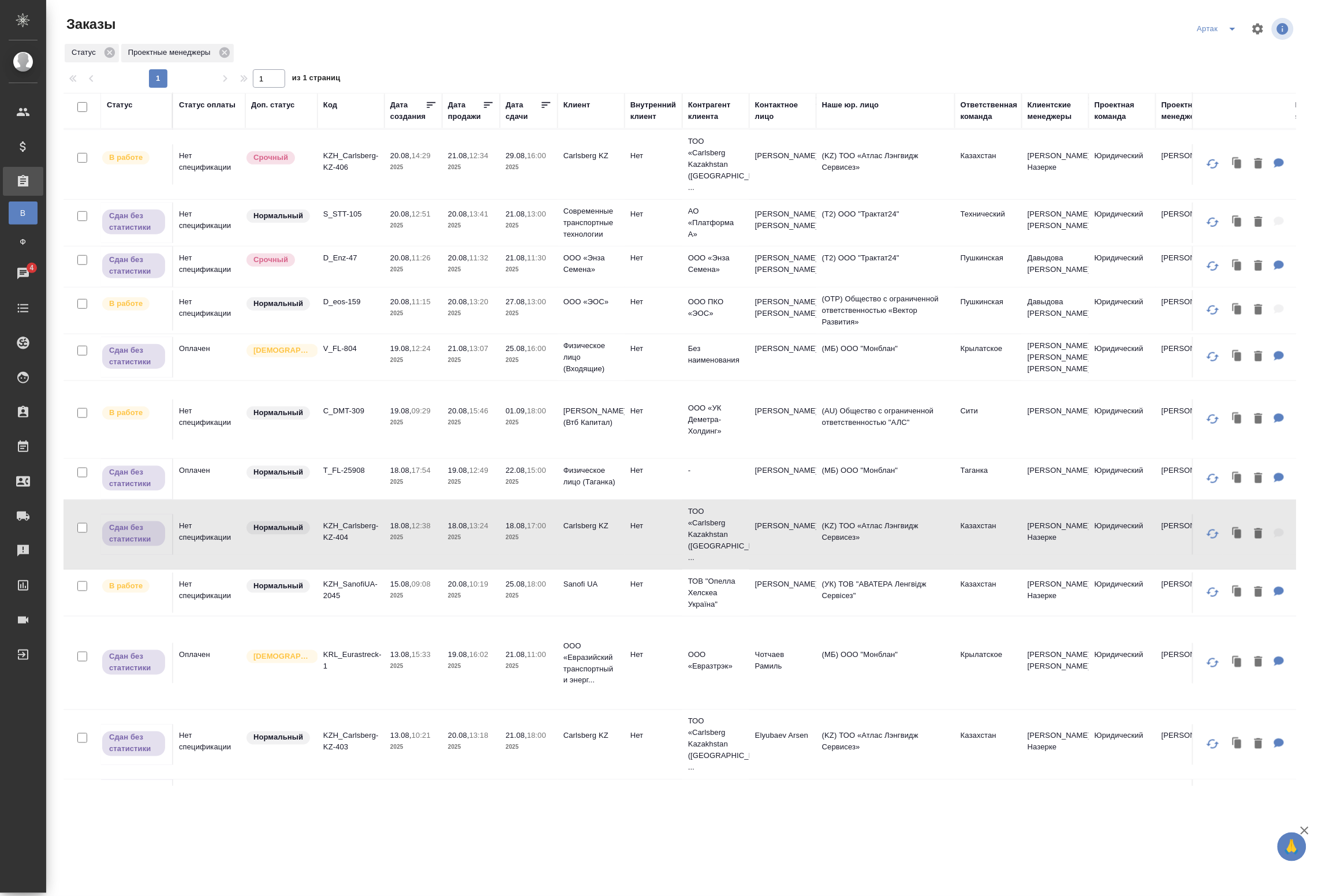
scroll to position [300, 0]
click at [413, 409] on td "19.08, 09:29 2025" at bounding box center [413, 417] width 58 height 40
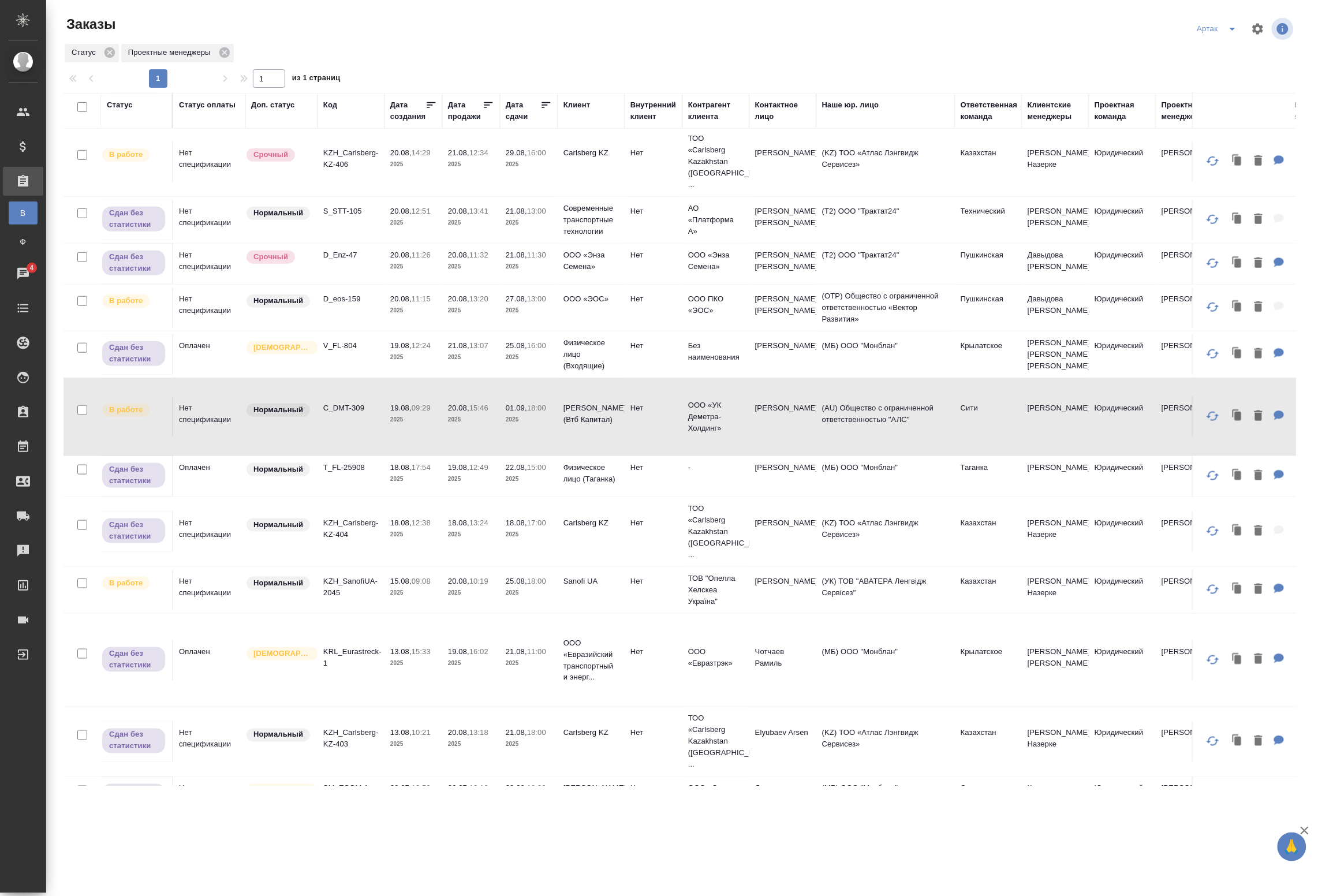
click at [433, 588] on p "2025" at bounding box center [413, 593] width 46 height 12
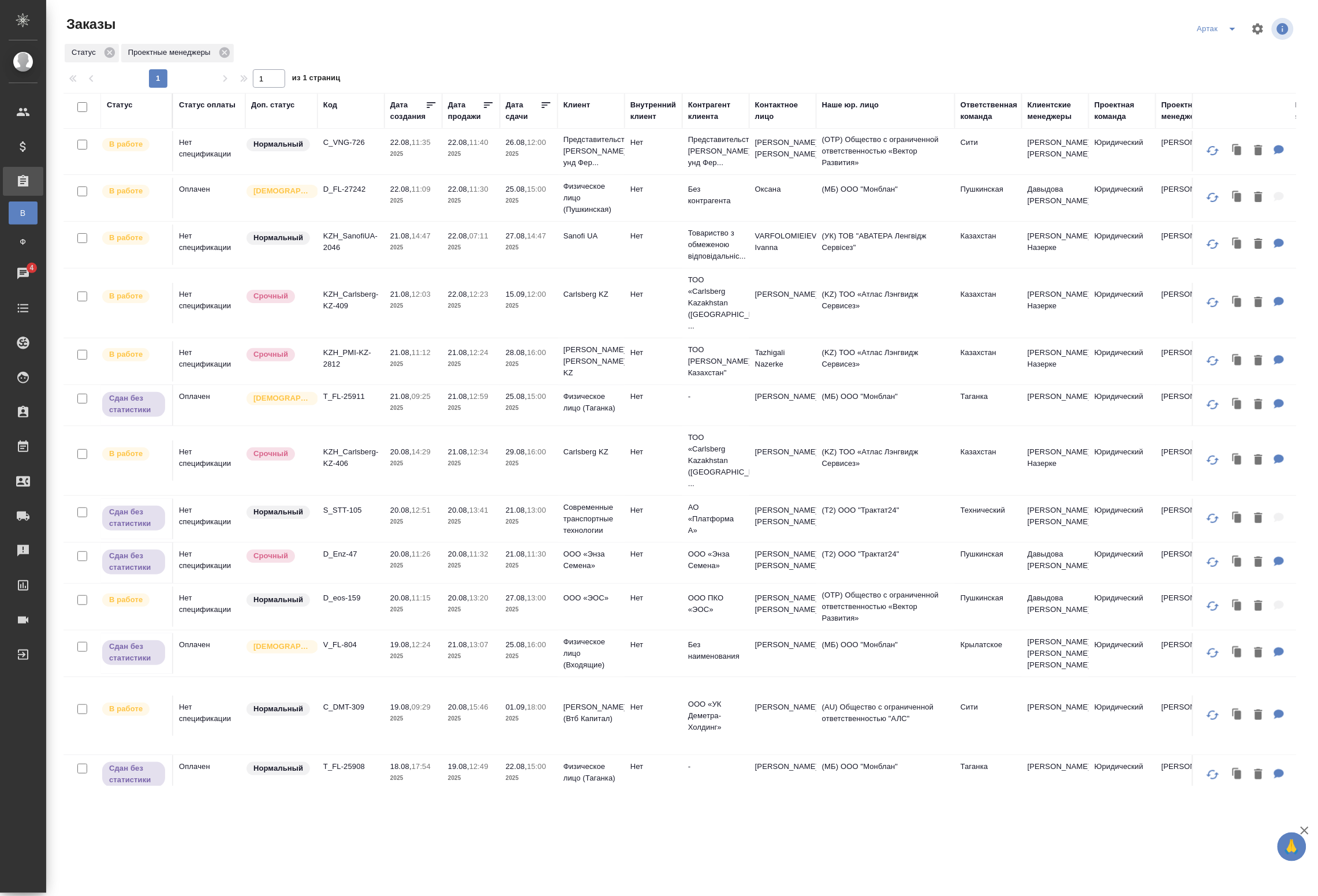
scroll to position [0, 0]
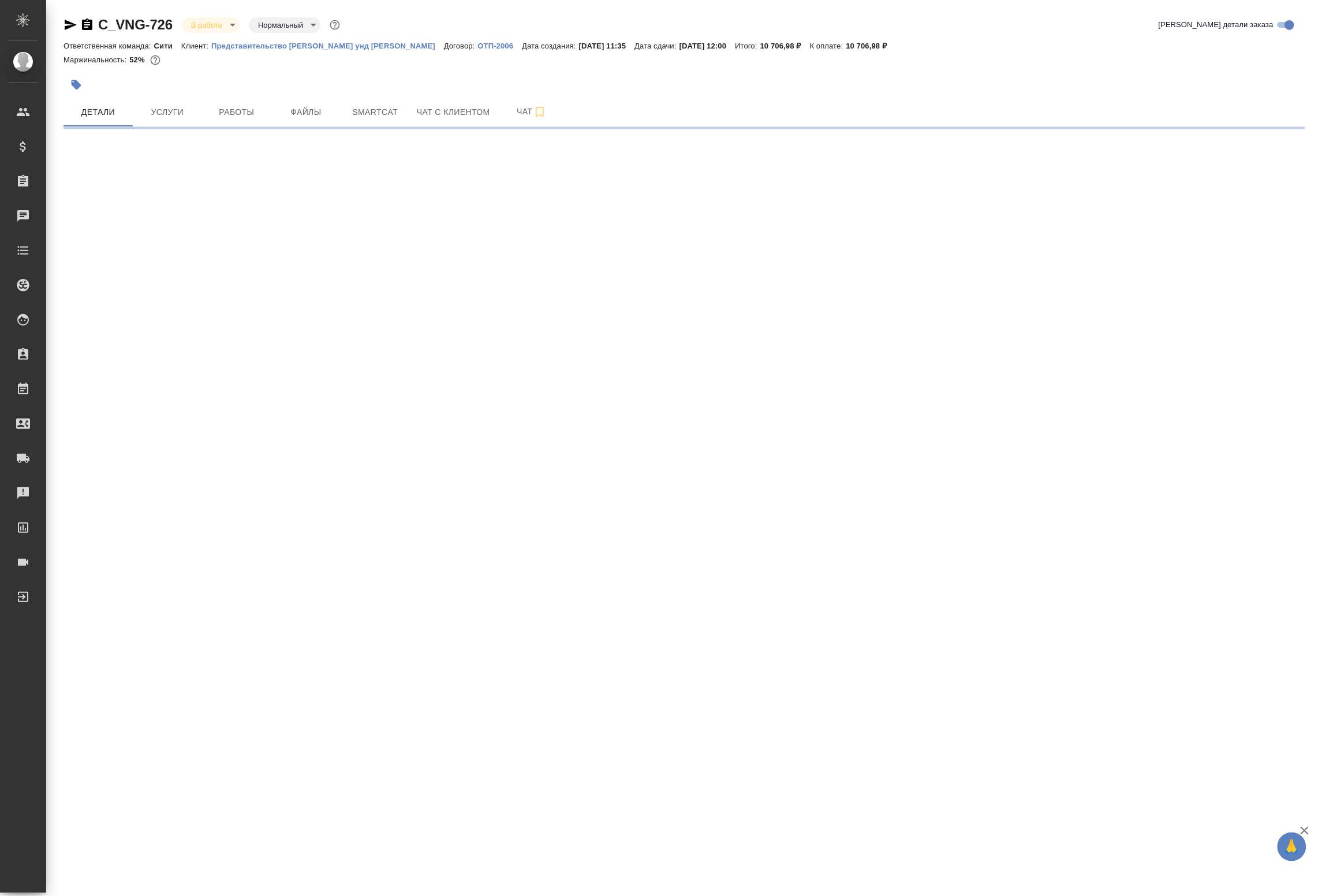
select select "RU"
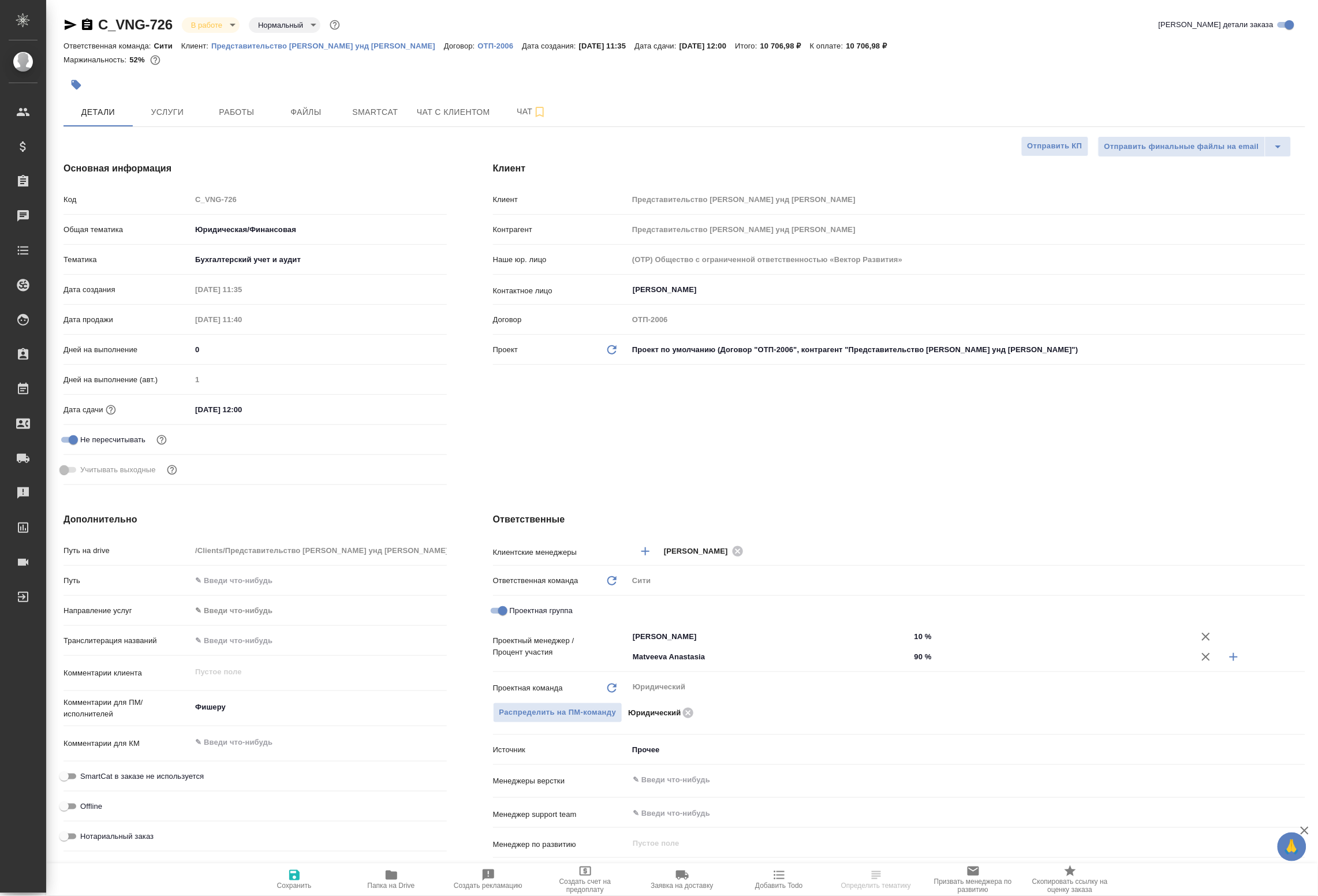
type textarea "x"
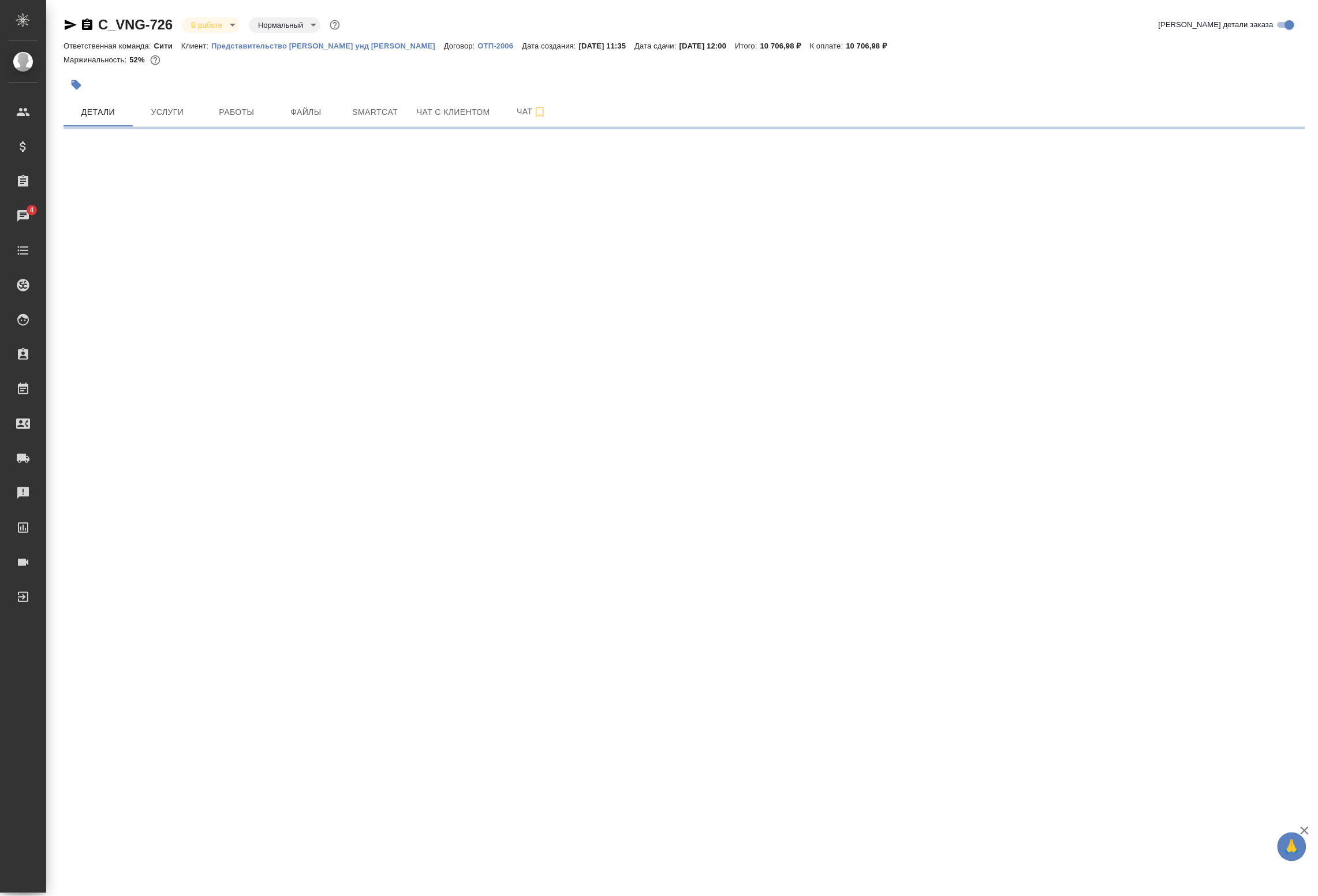
select select "RU"
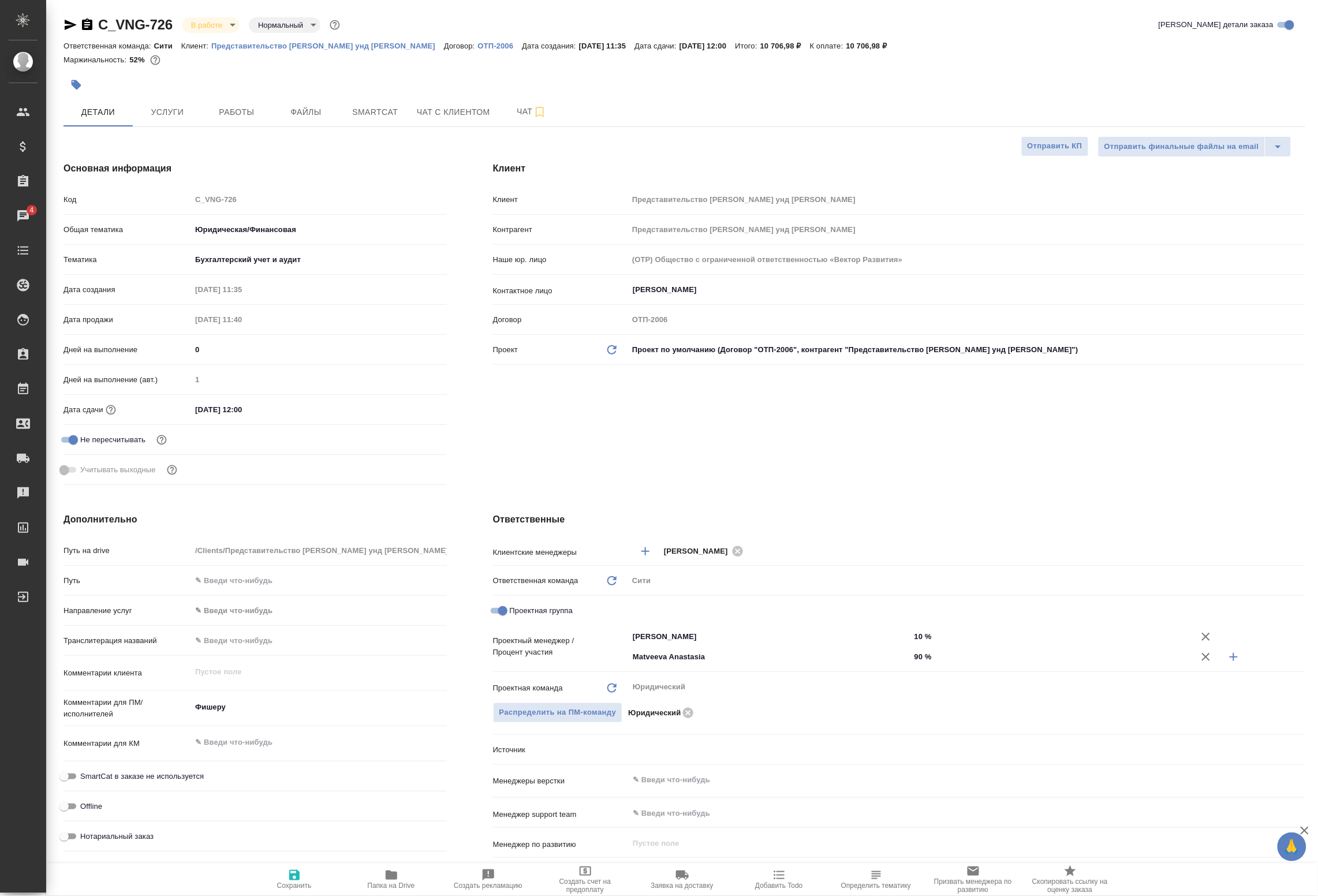
type textarea "x"
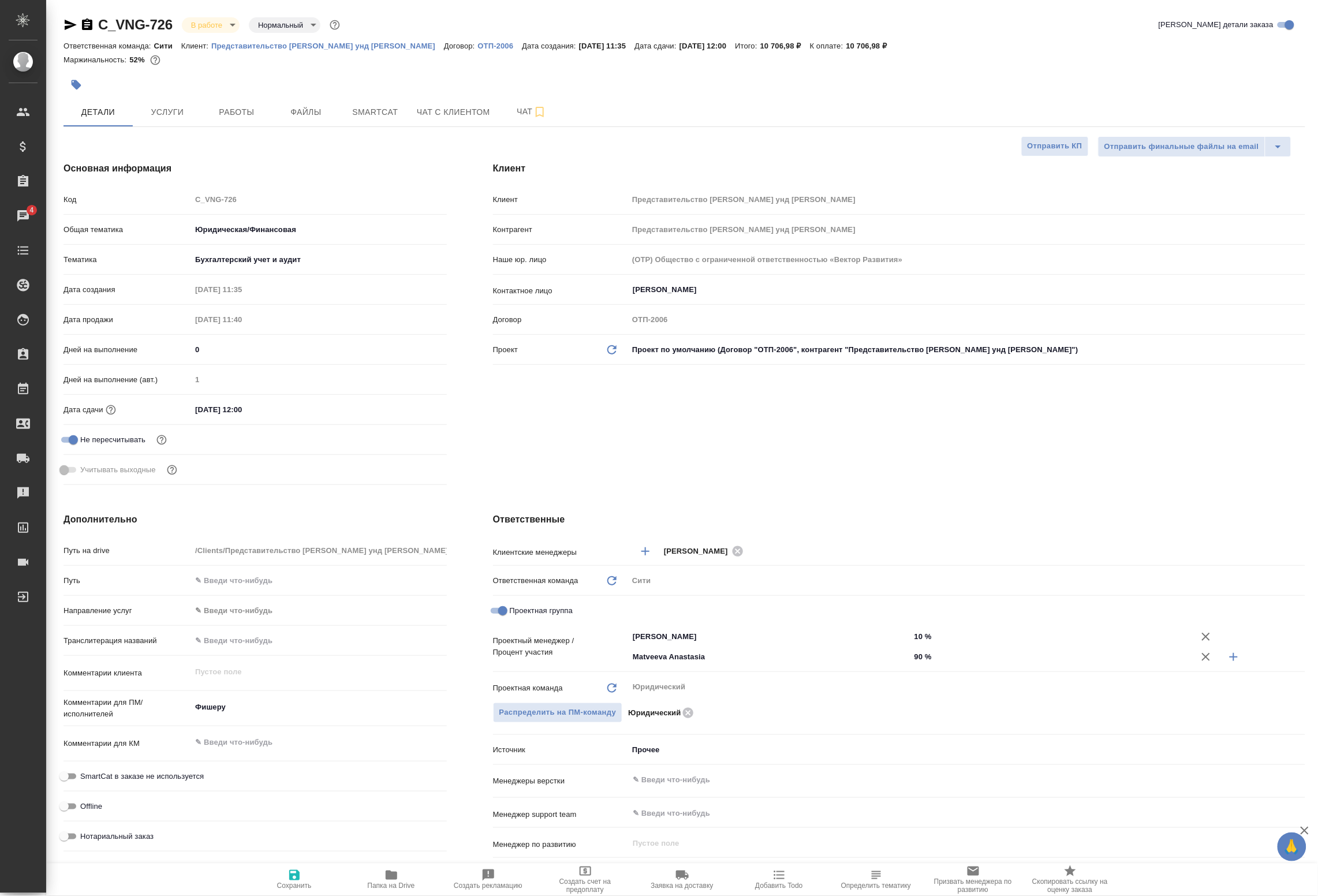
type textarea "x"
click at [230, 116] on span "Работы" at bounding box center [236, 112] width 55 height 14
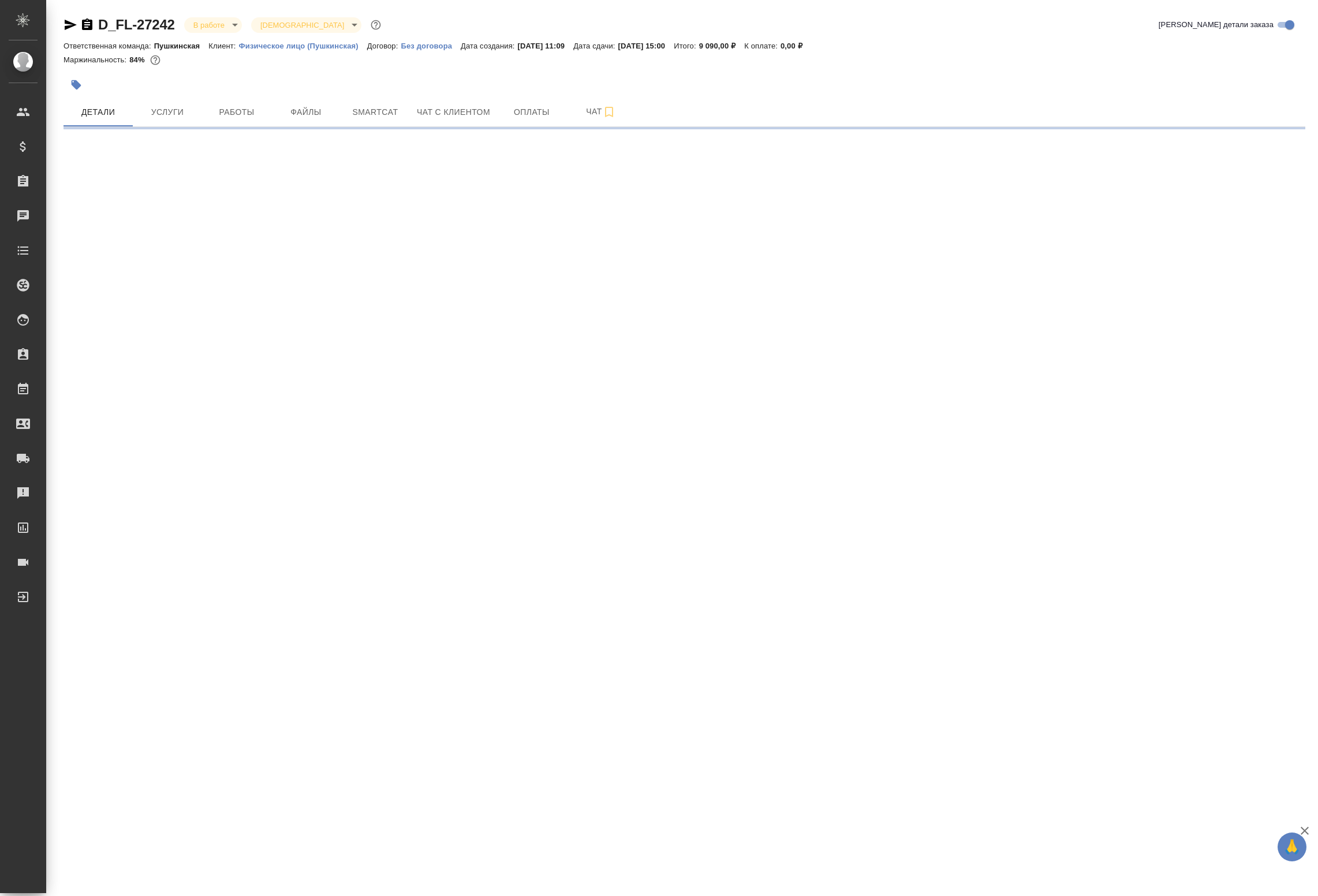
select select "RU"
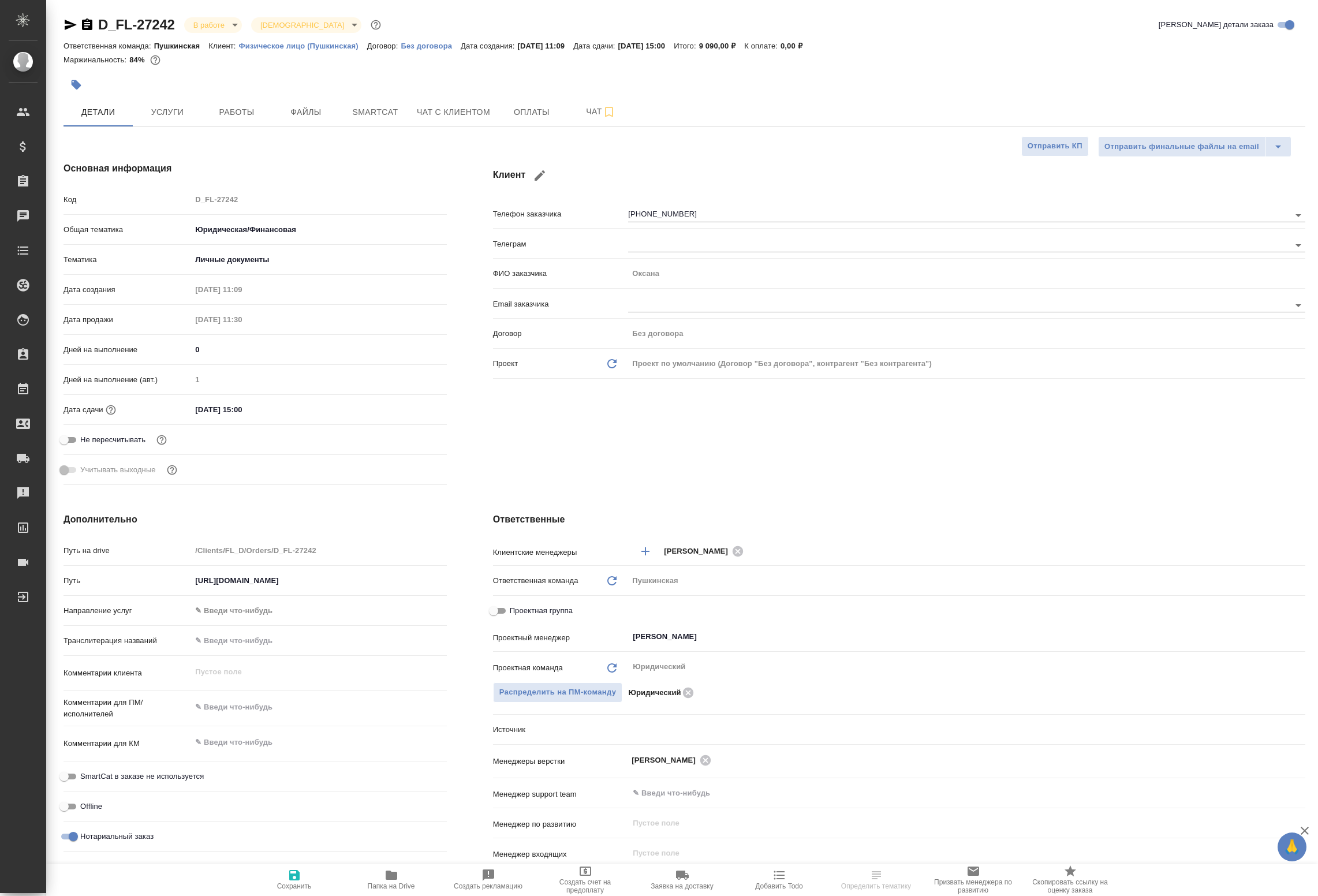
type textarea "x"
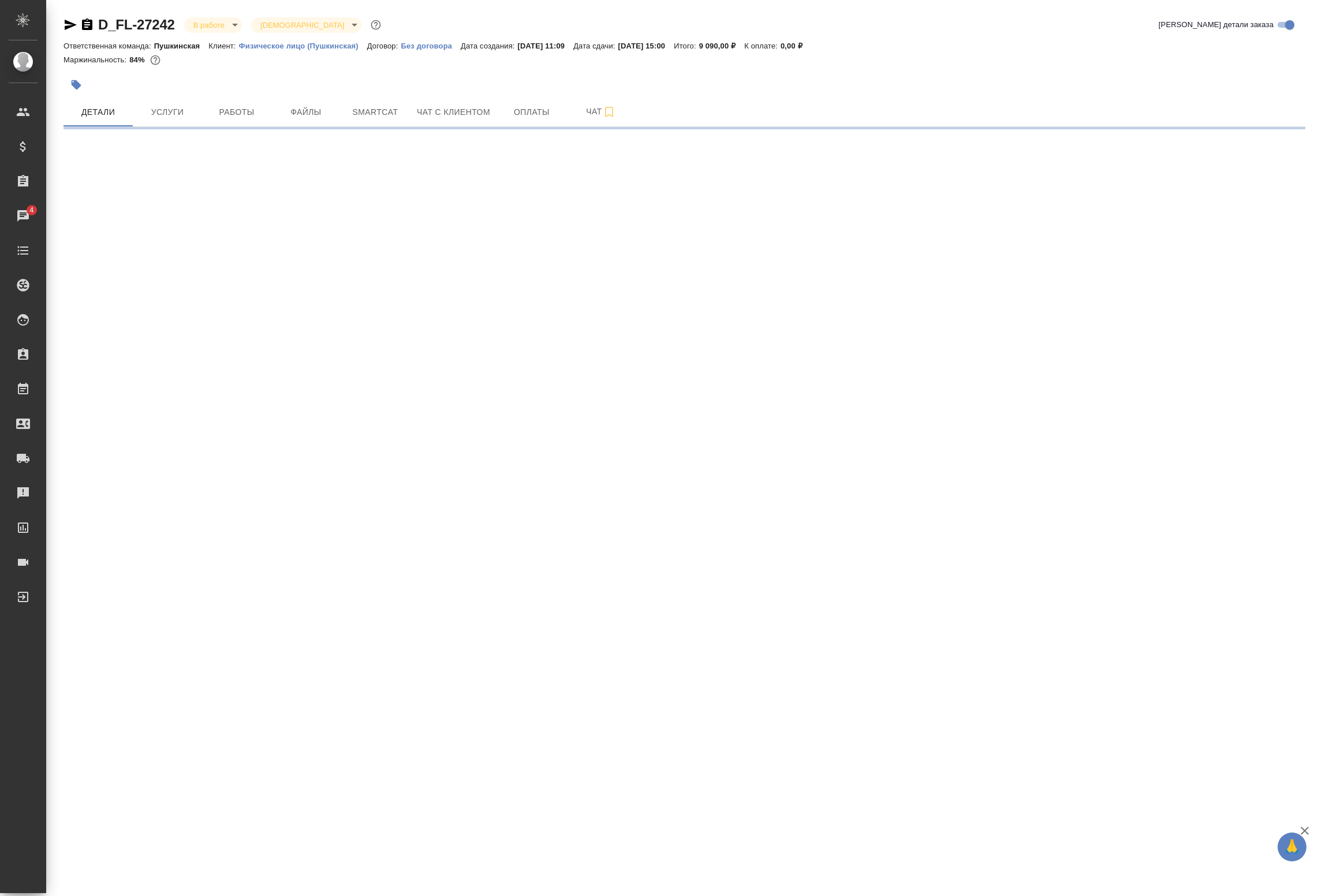
select select "RU"
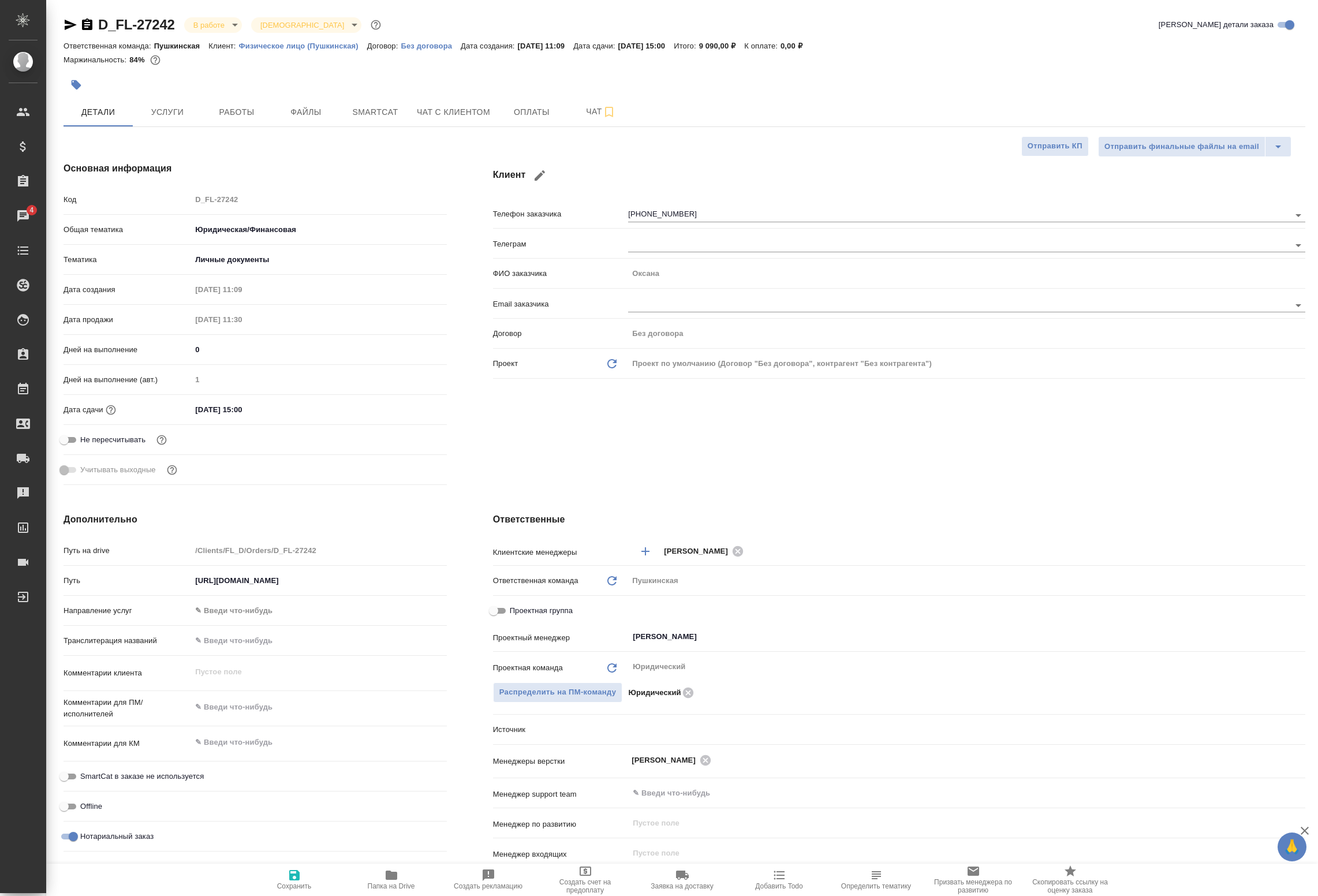
type textarea "x"
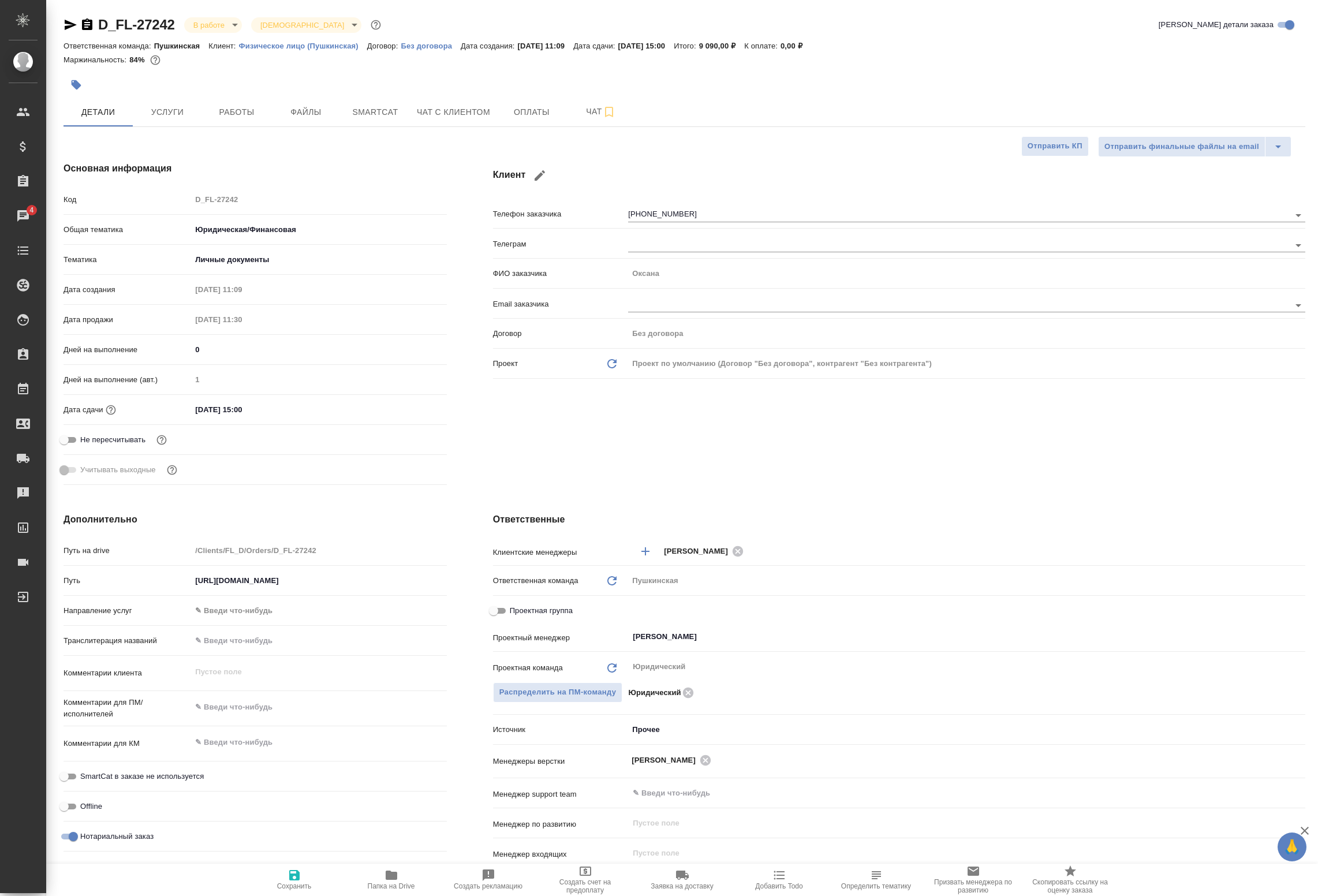
type textarea "x"
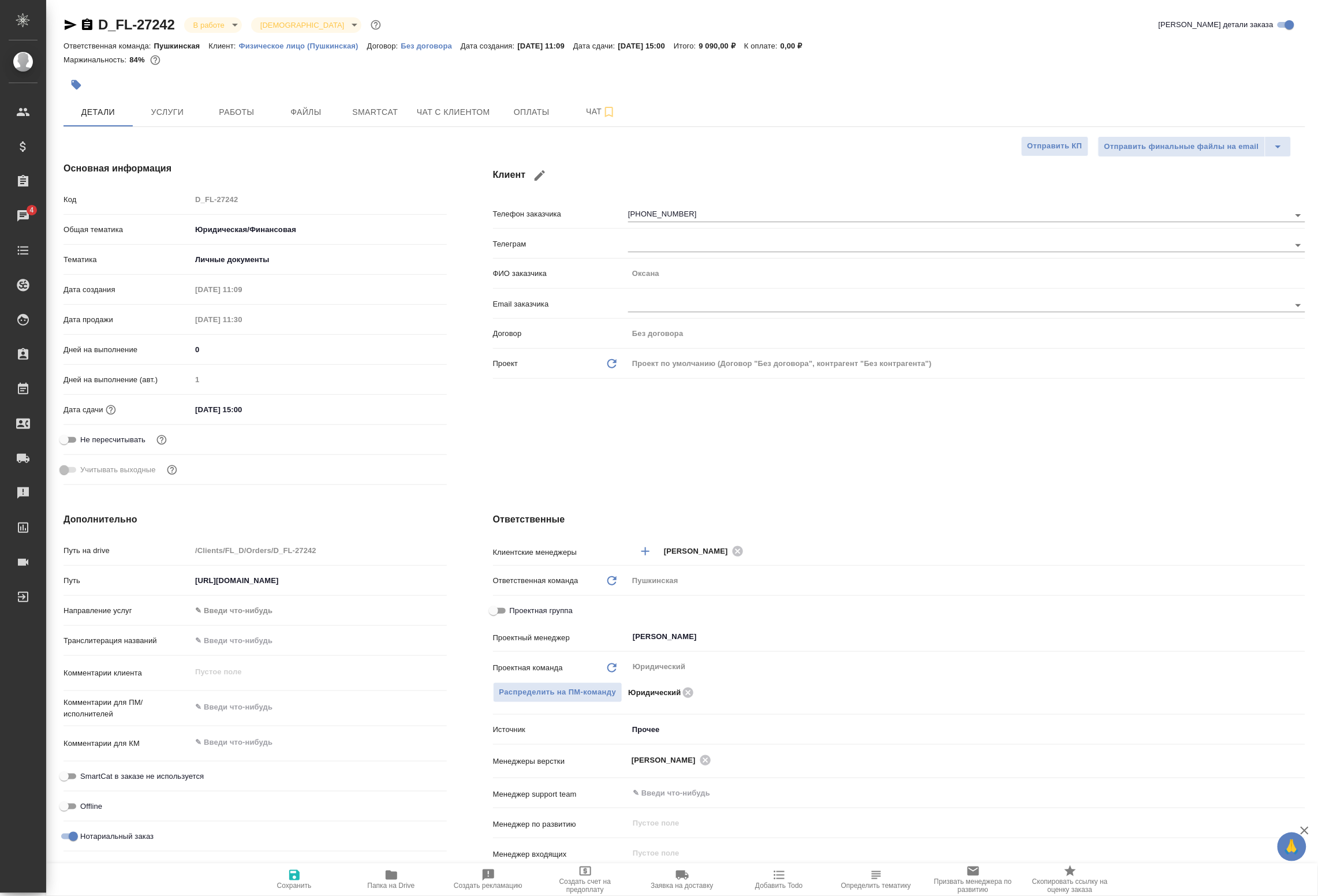
type textarea "x"
click at [240, 113] on span "Работы" at bounding box center [236, 112] width 55 height 14
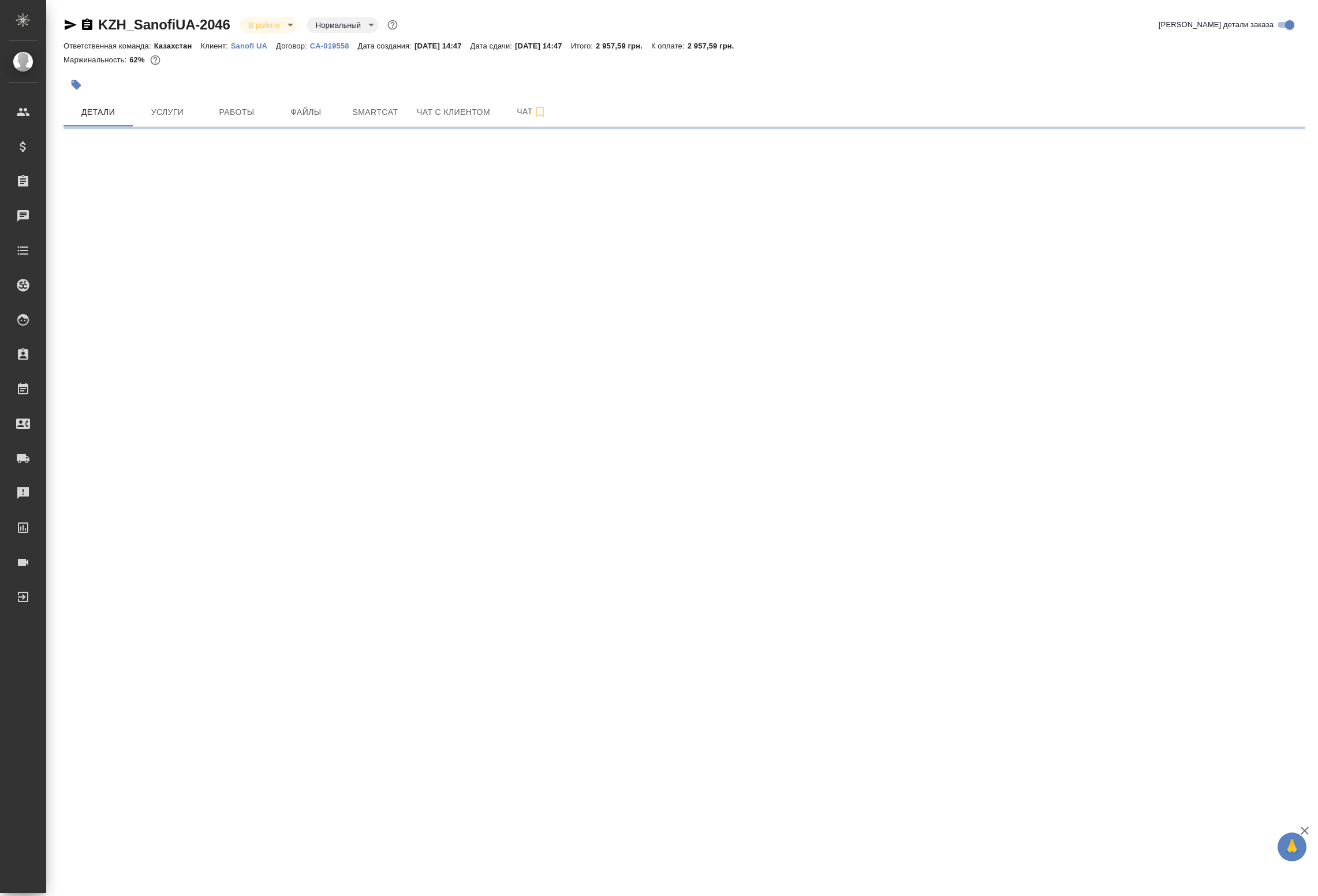
select select "RU"
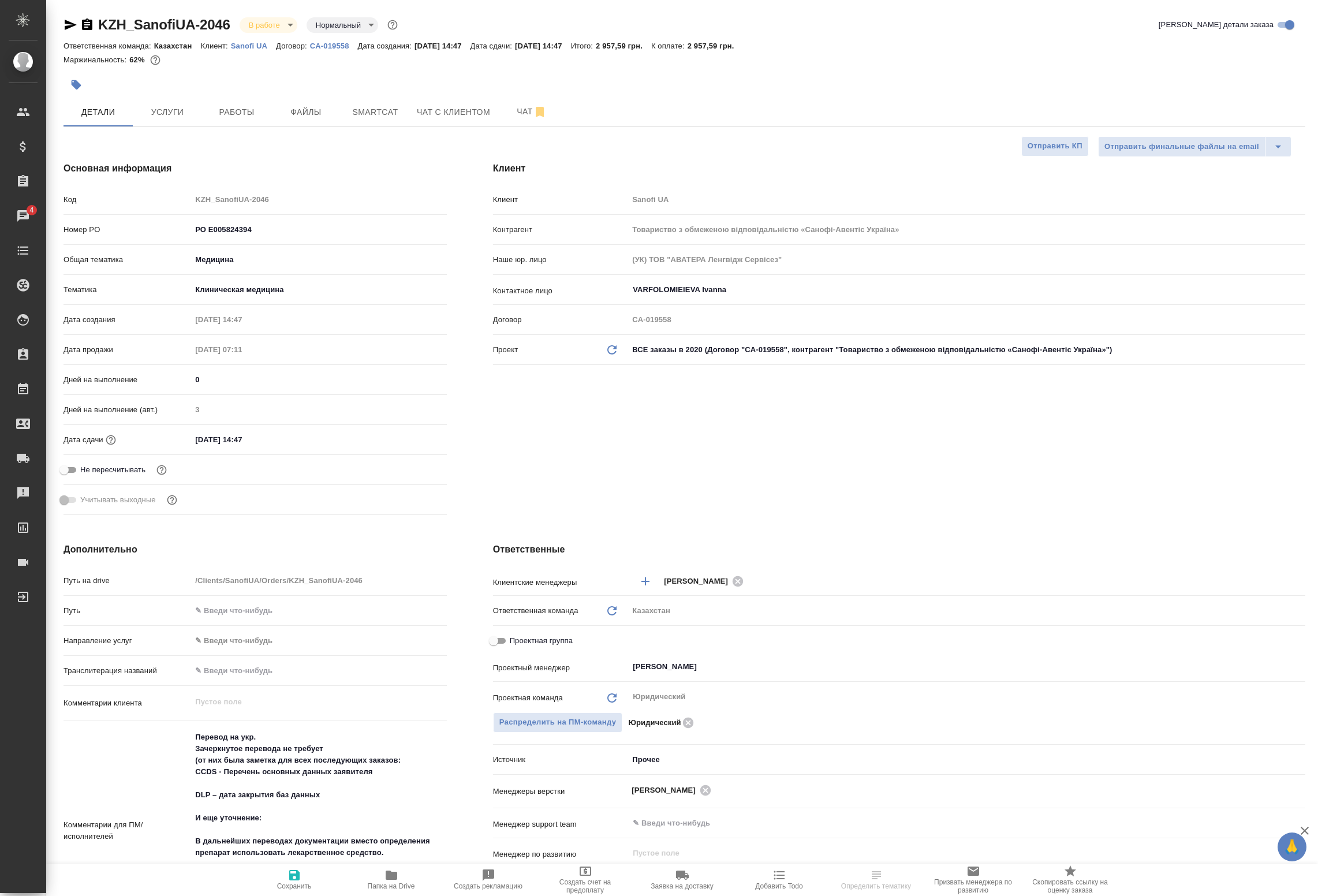
select select "RU"
type textarea "x"
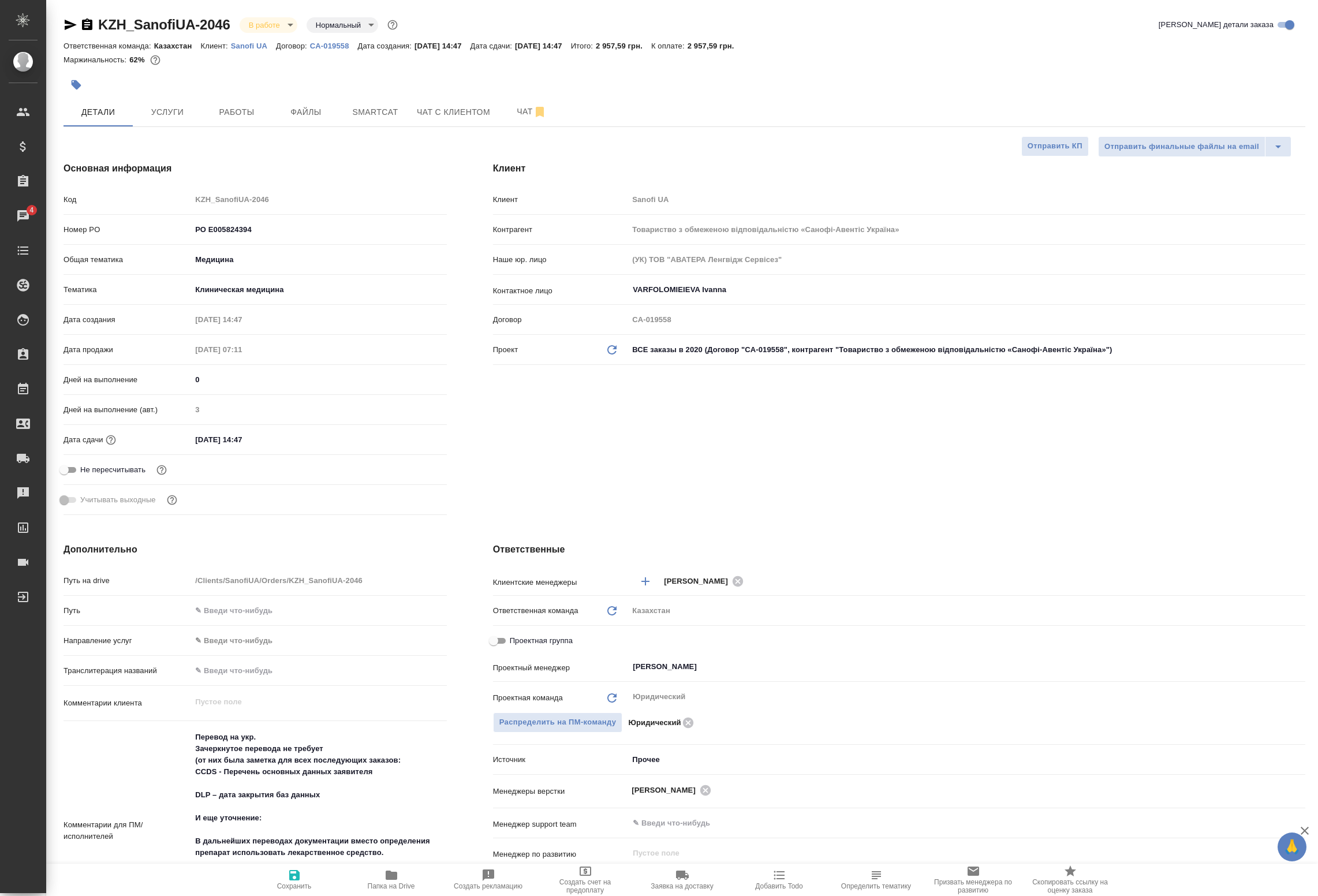
type textarea "x"
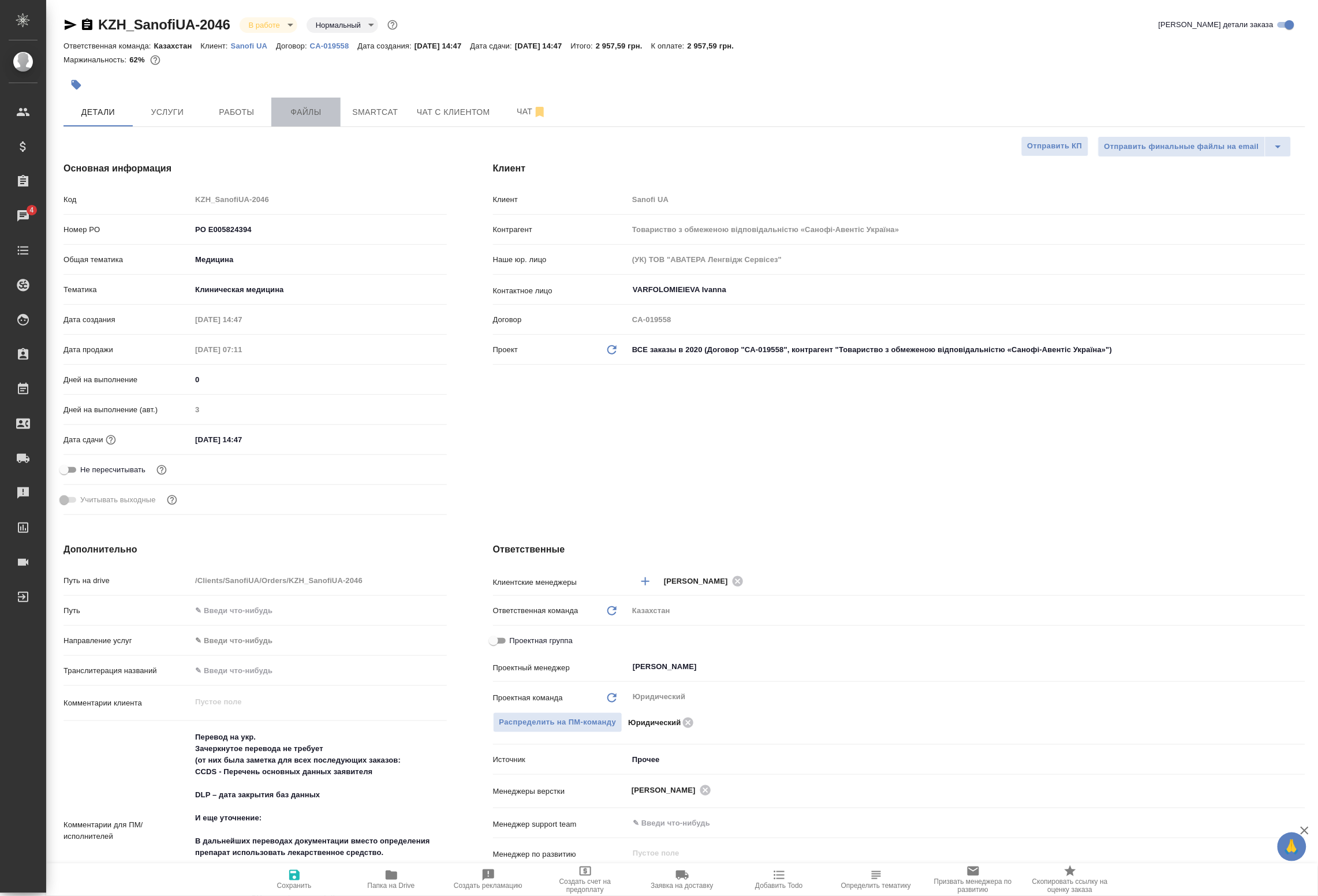
click at [279, 111] on span "Файлы" at bounding box center [306, 112] width 55 height 14
click at [247, 111] on span "Работы" at bounding box center [236, 112] width 55 height 14
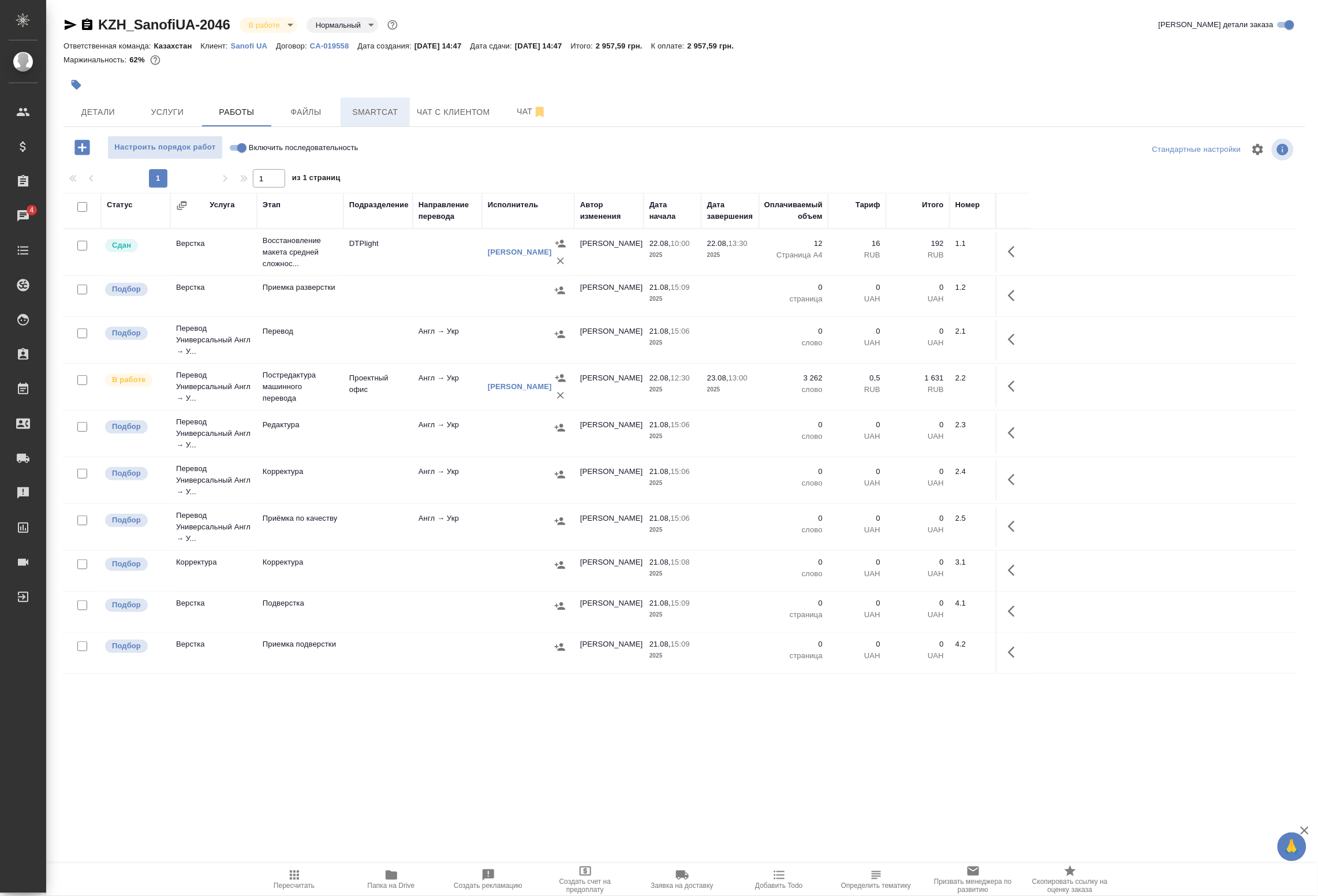
click at [373, 113] on span "Smartcat" at bounding box center [375, 112] width 55 height 14
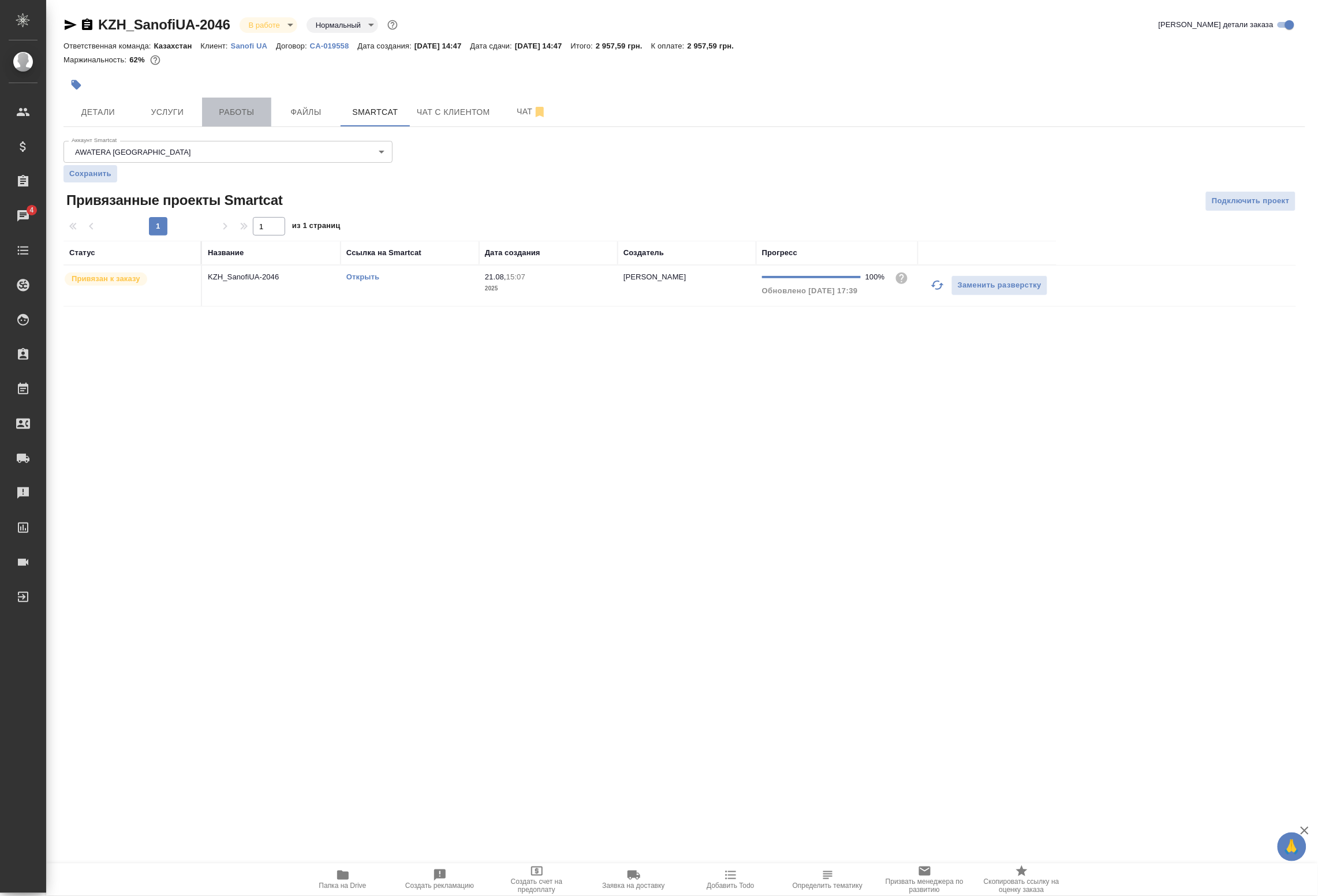
click at [214, 114] on span "Работы" at bounding box center [236, 112] width 55 height 14
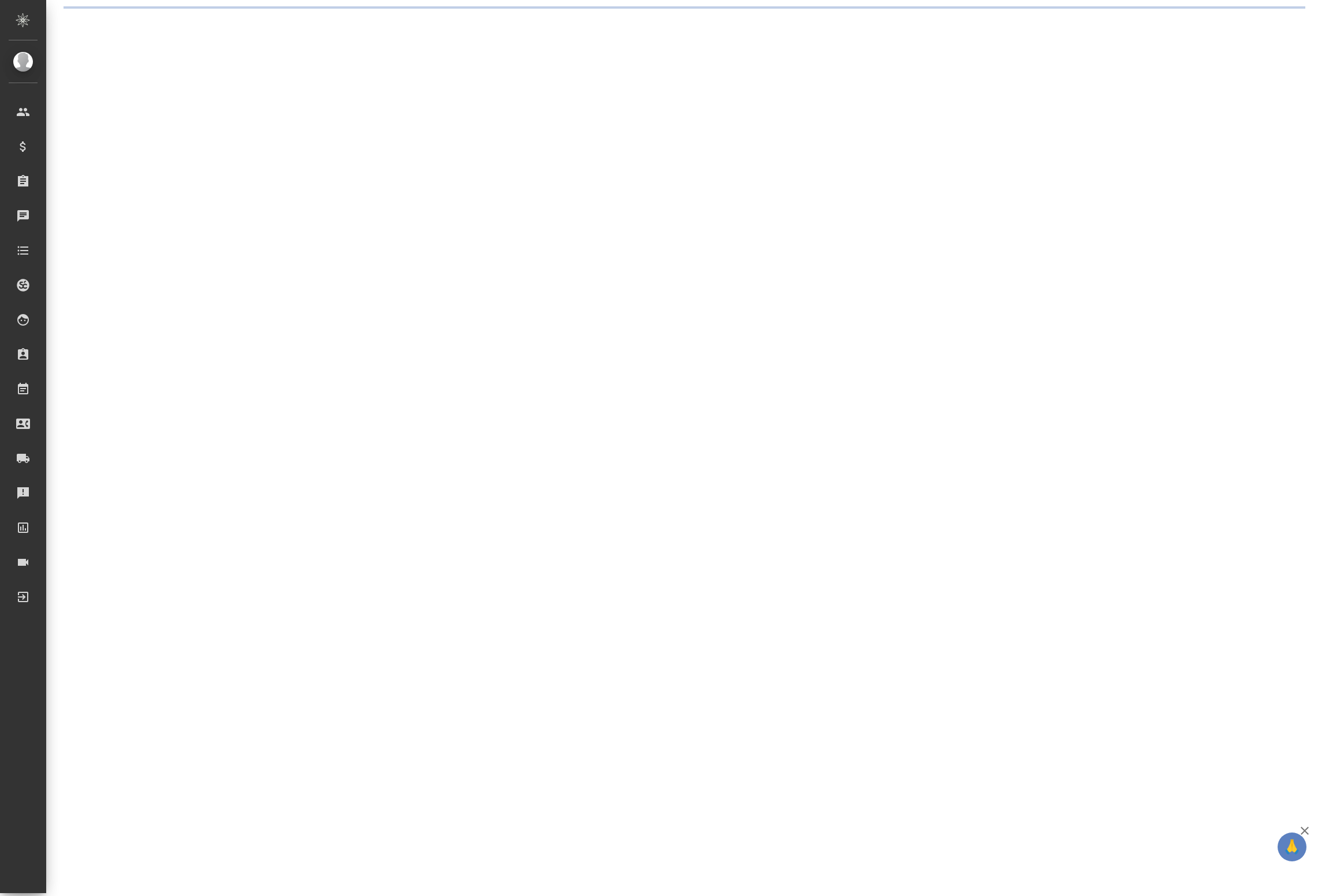
select select "RU"
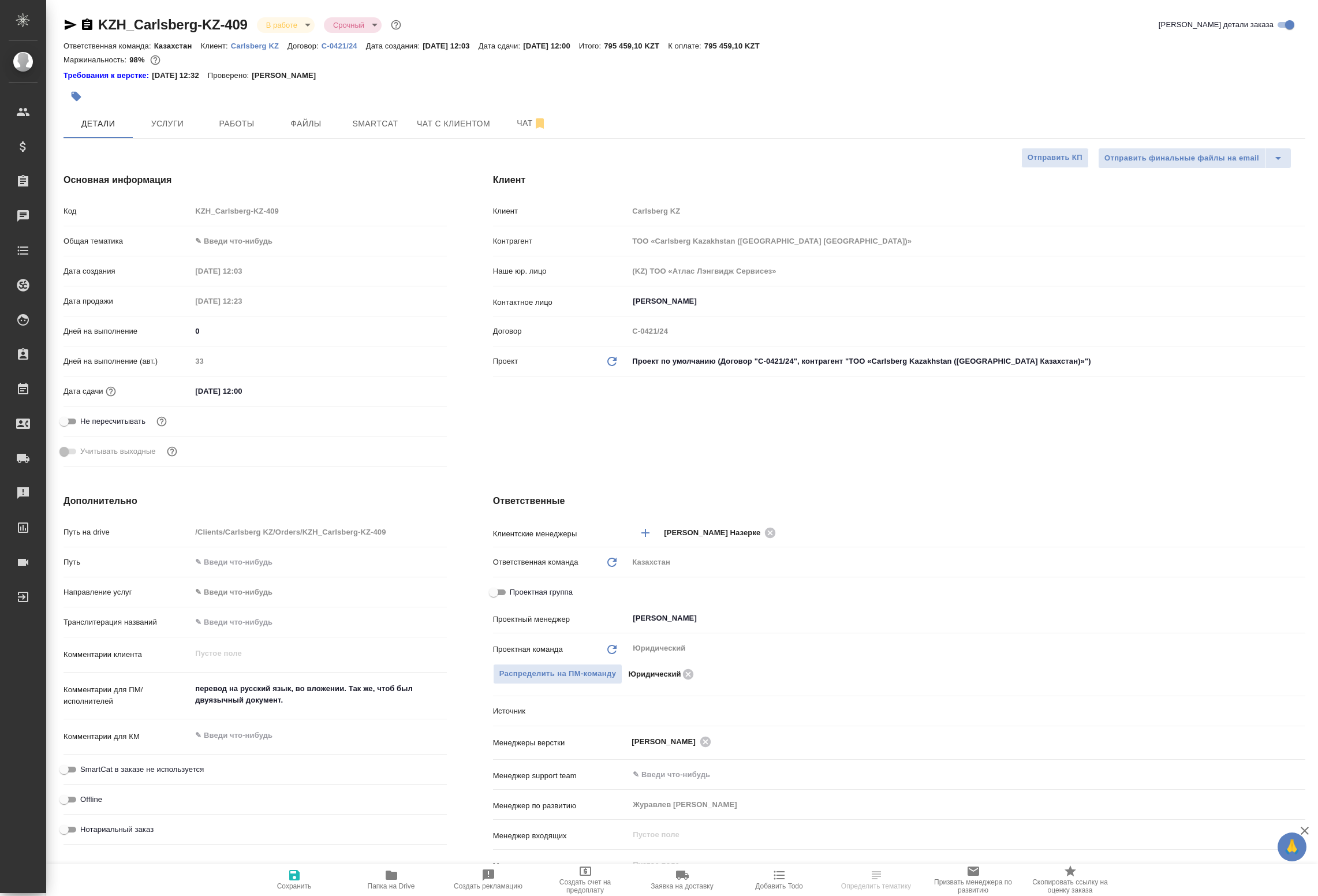
type textarea "x"
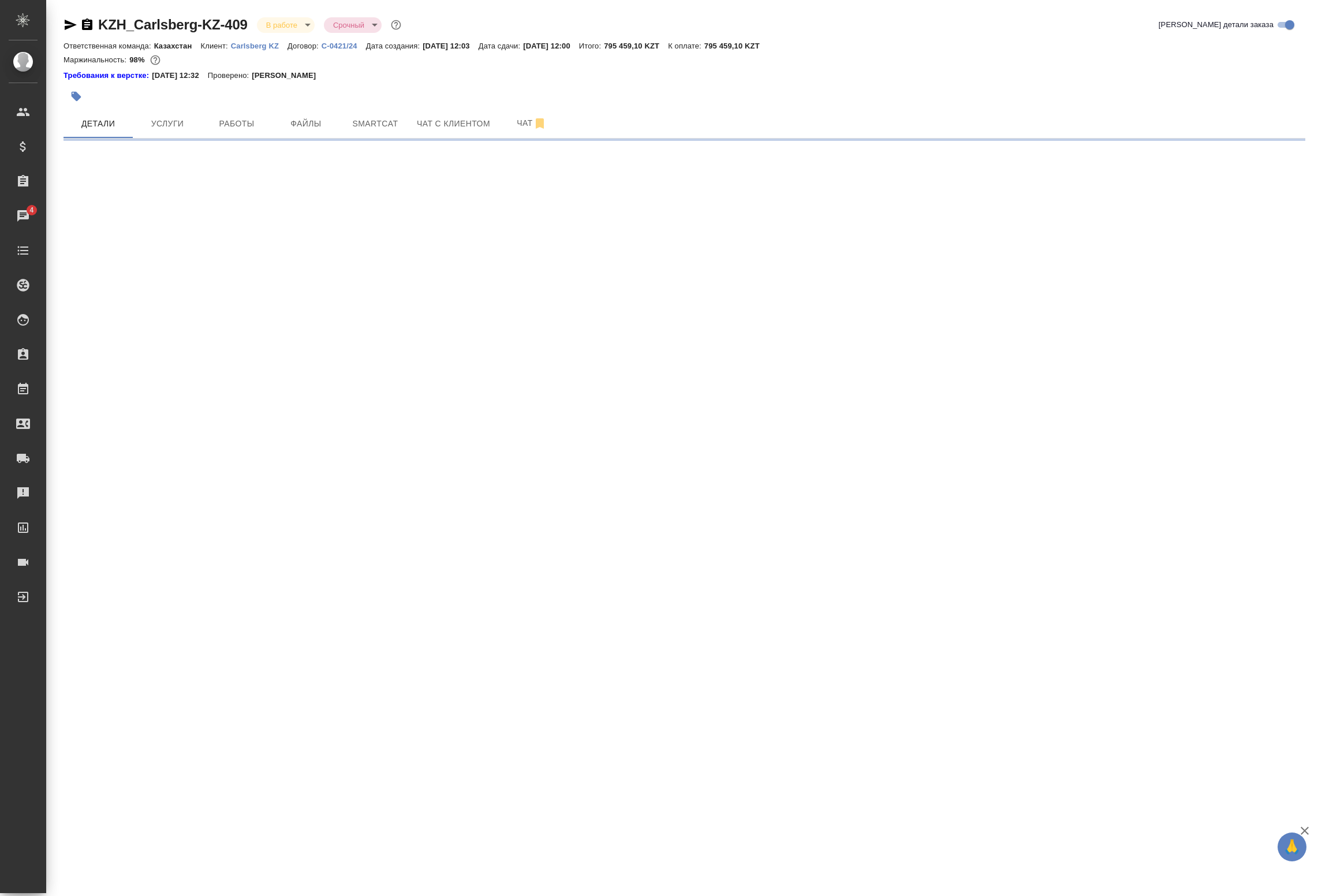
select select "RU"
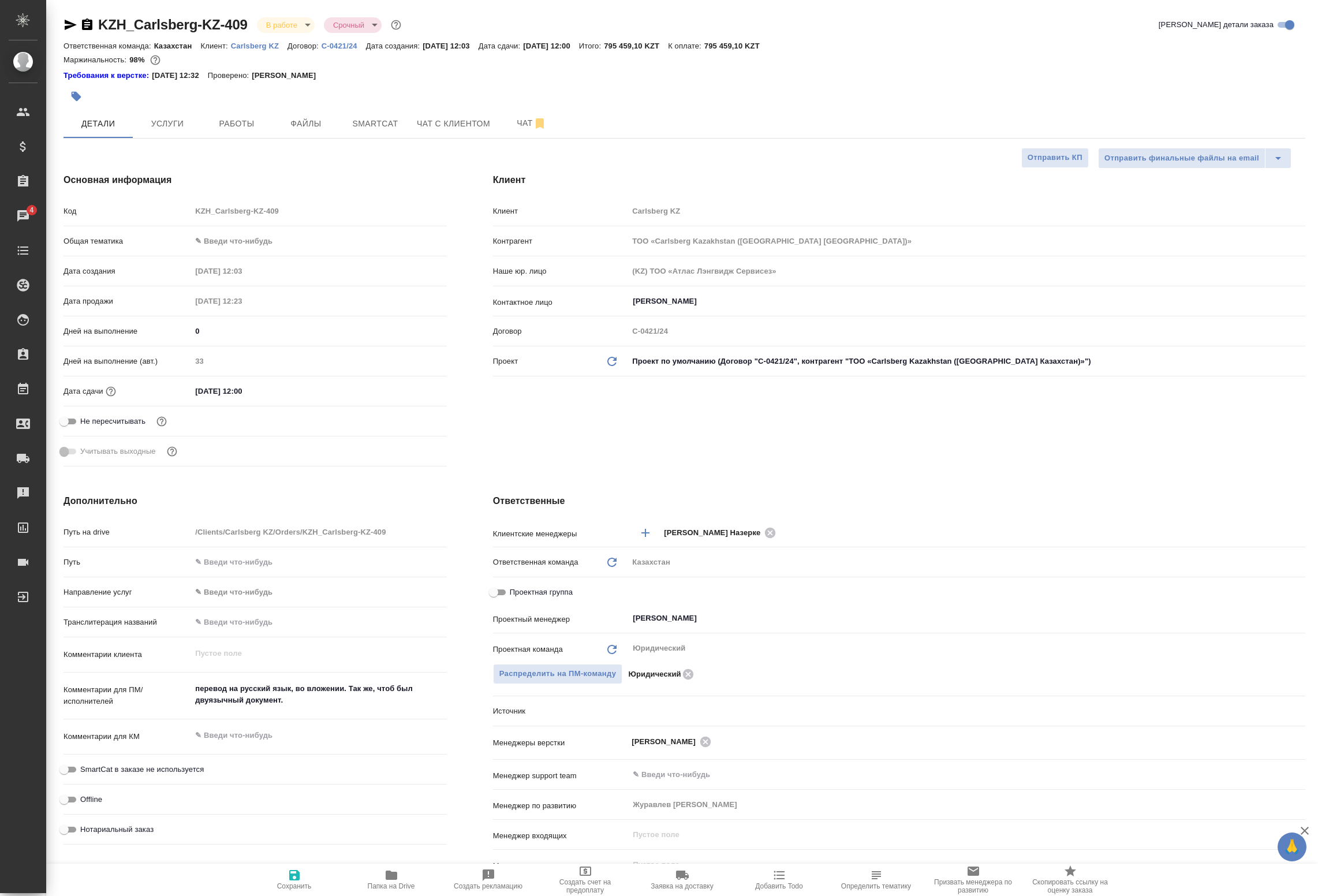
type textarea "x"
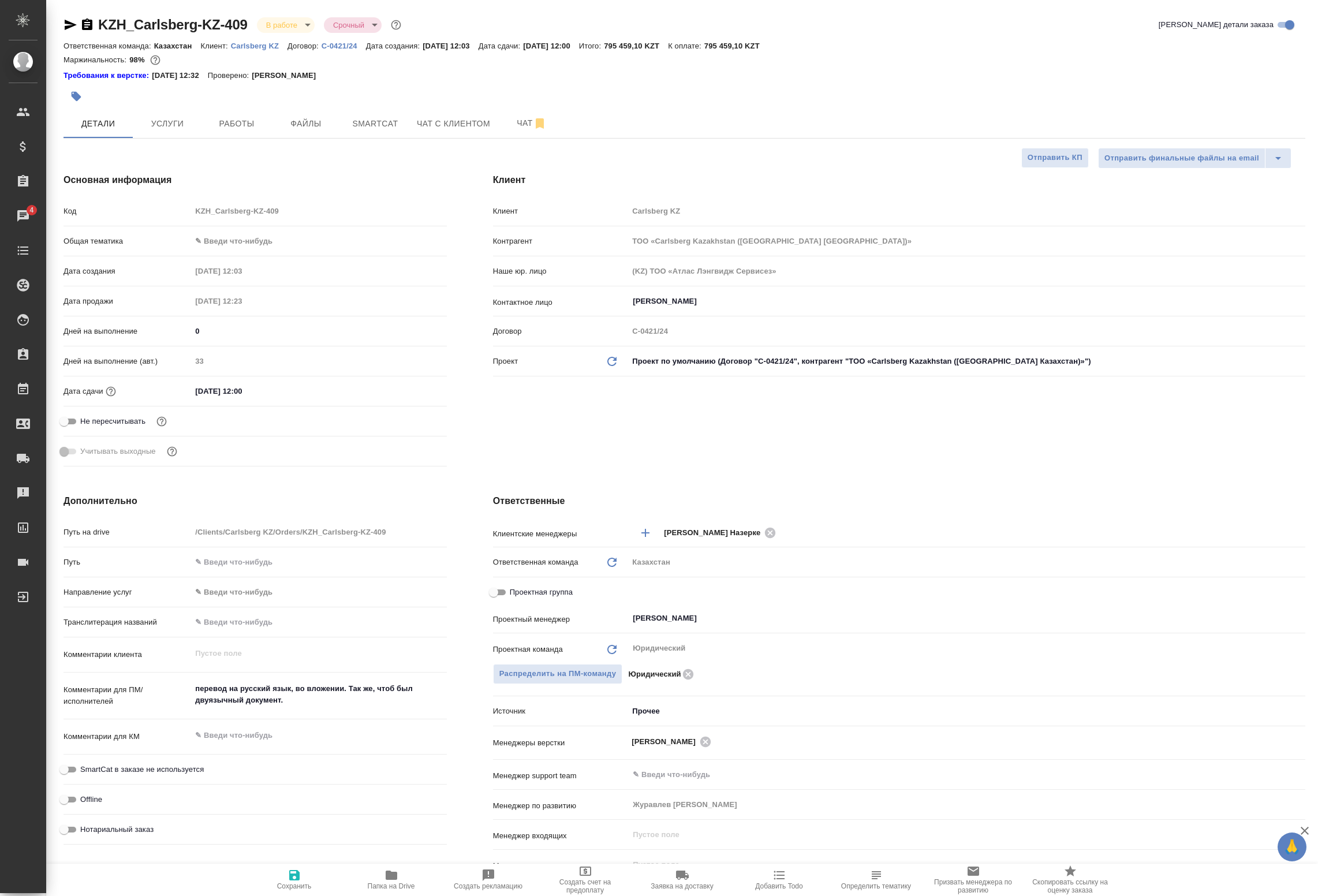
type textarea "x"
click at [257, 117] on span "Работы" at bounding box center [236, 124] width 55 height 14
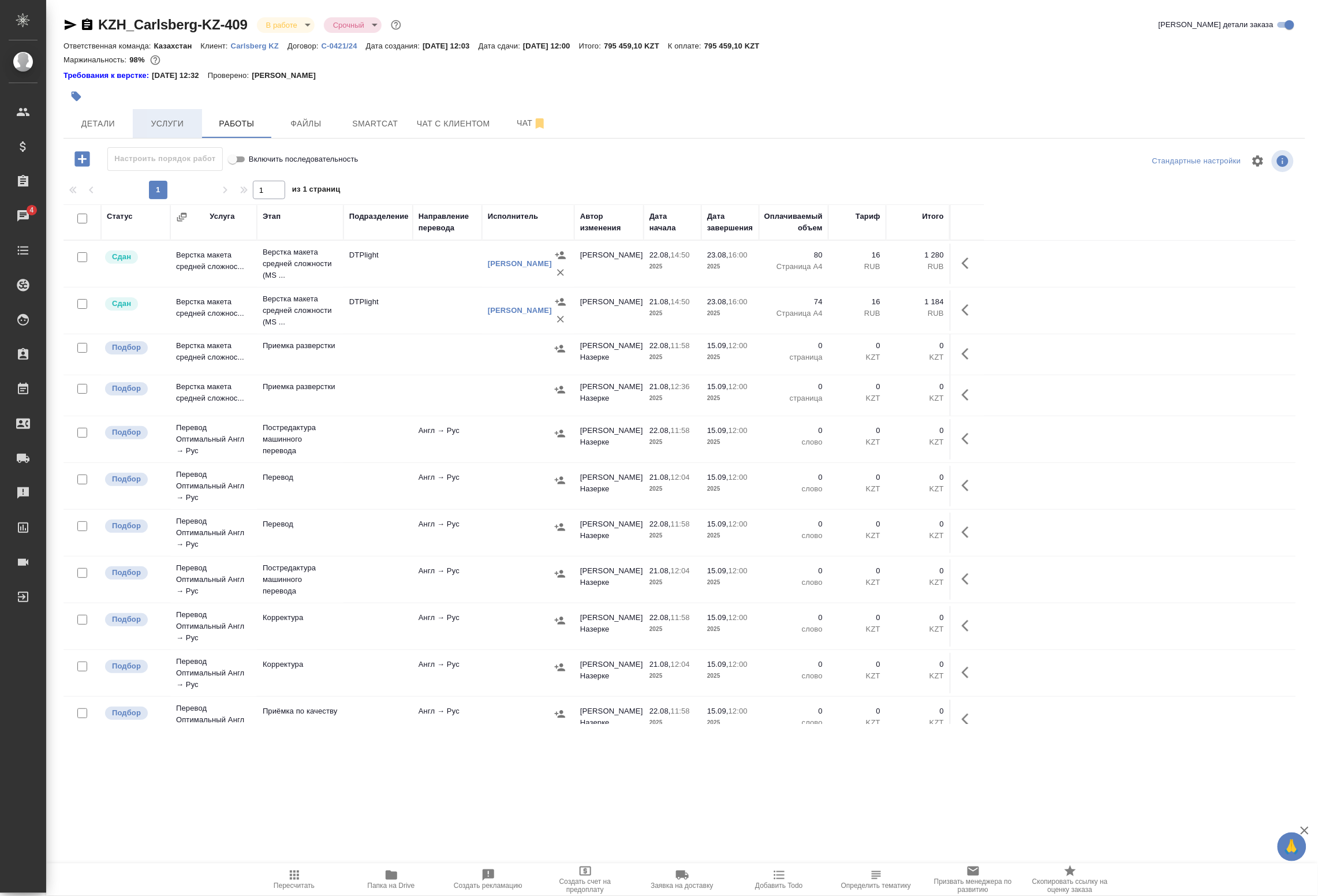
click at [183, 114] on button "Услуги" at bounding box center [167, 124] width 69 height 29
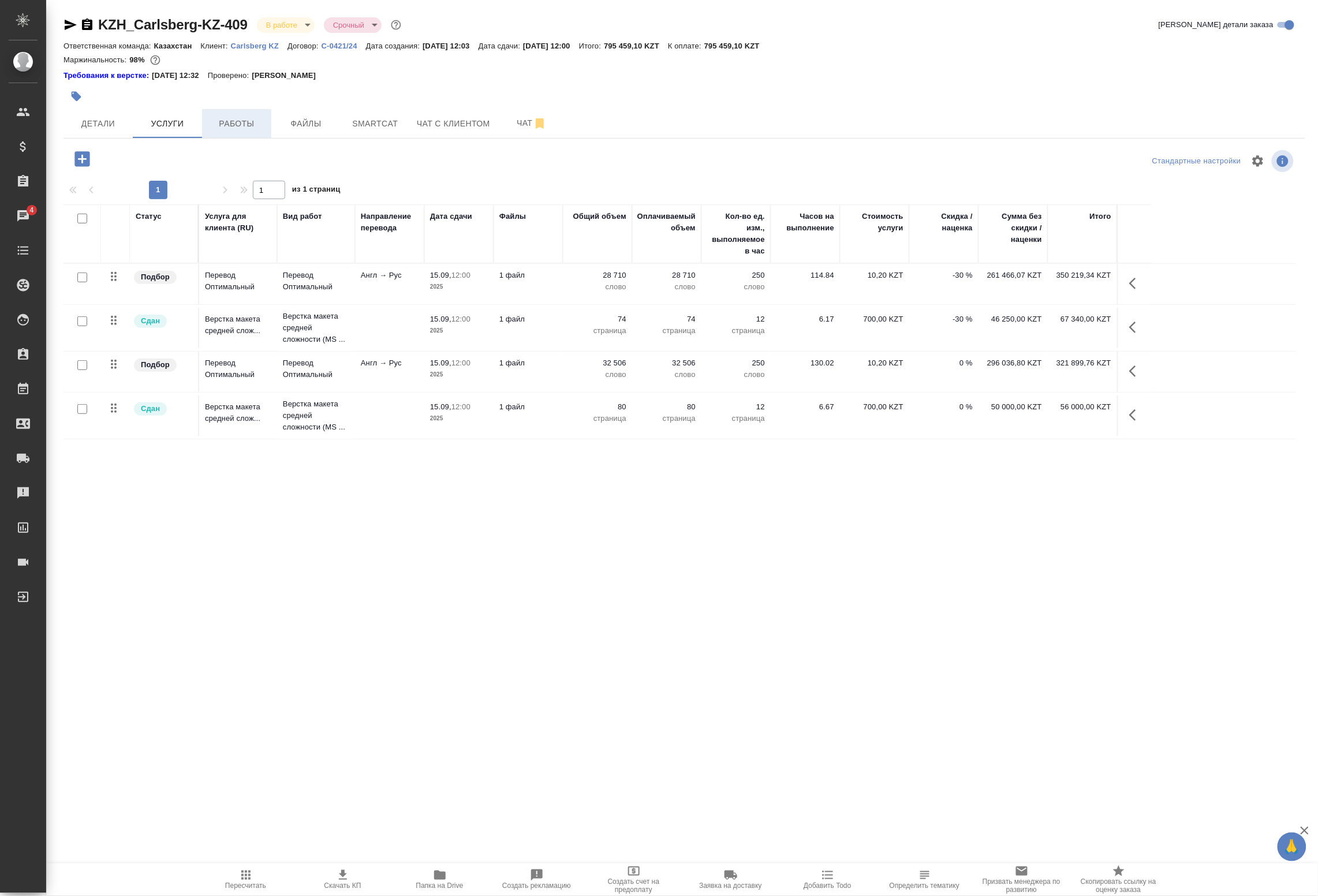
click at [224, 122] on span "Работы" at bounding box center [236, 124] width 55 height 14
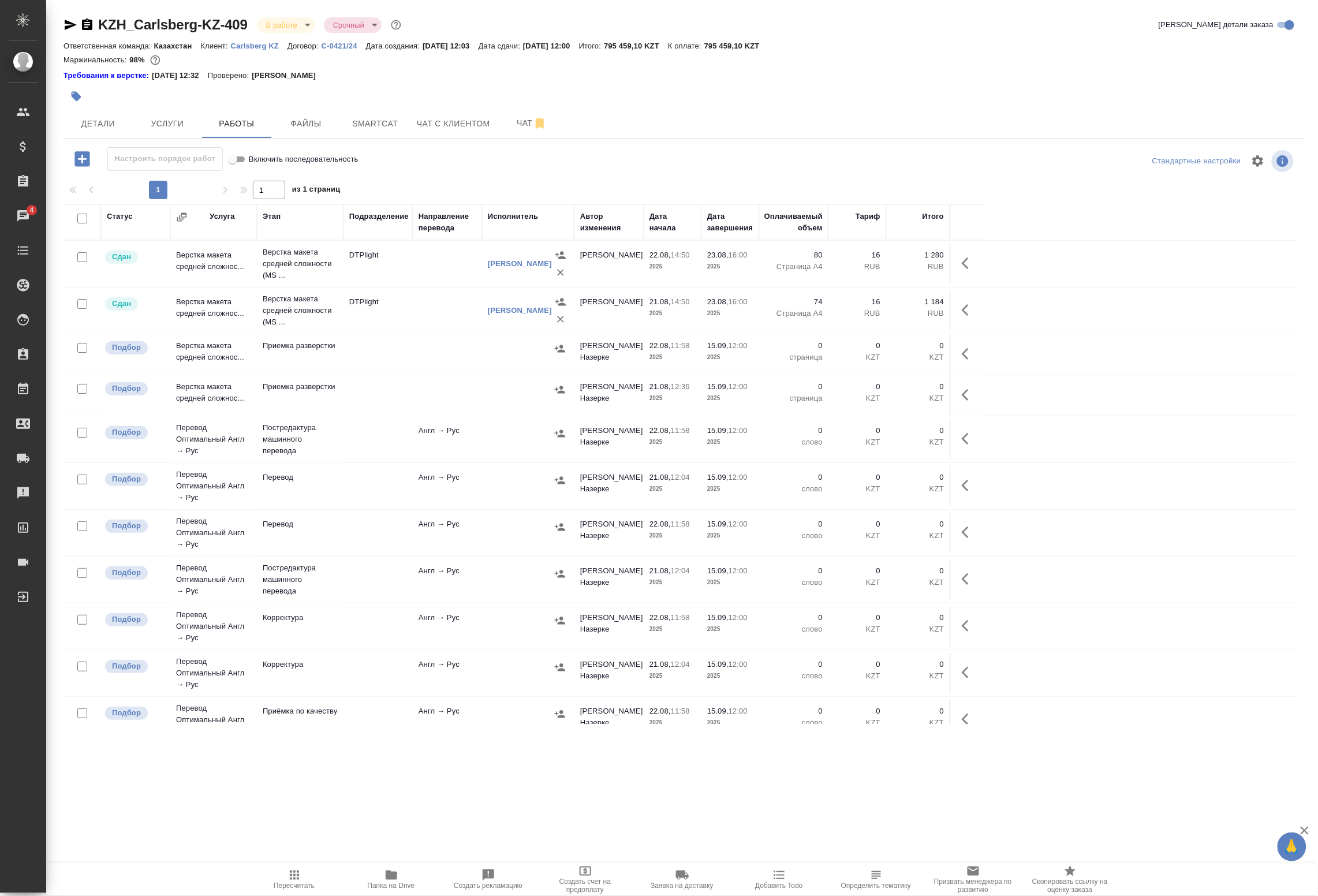
click at [381, 306] on td "DTPlight" at bounding box center [378, 310] width 69 height 40
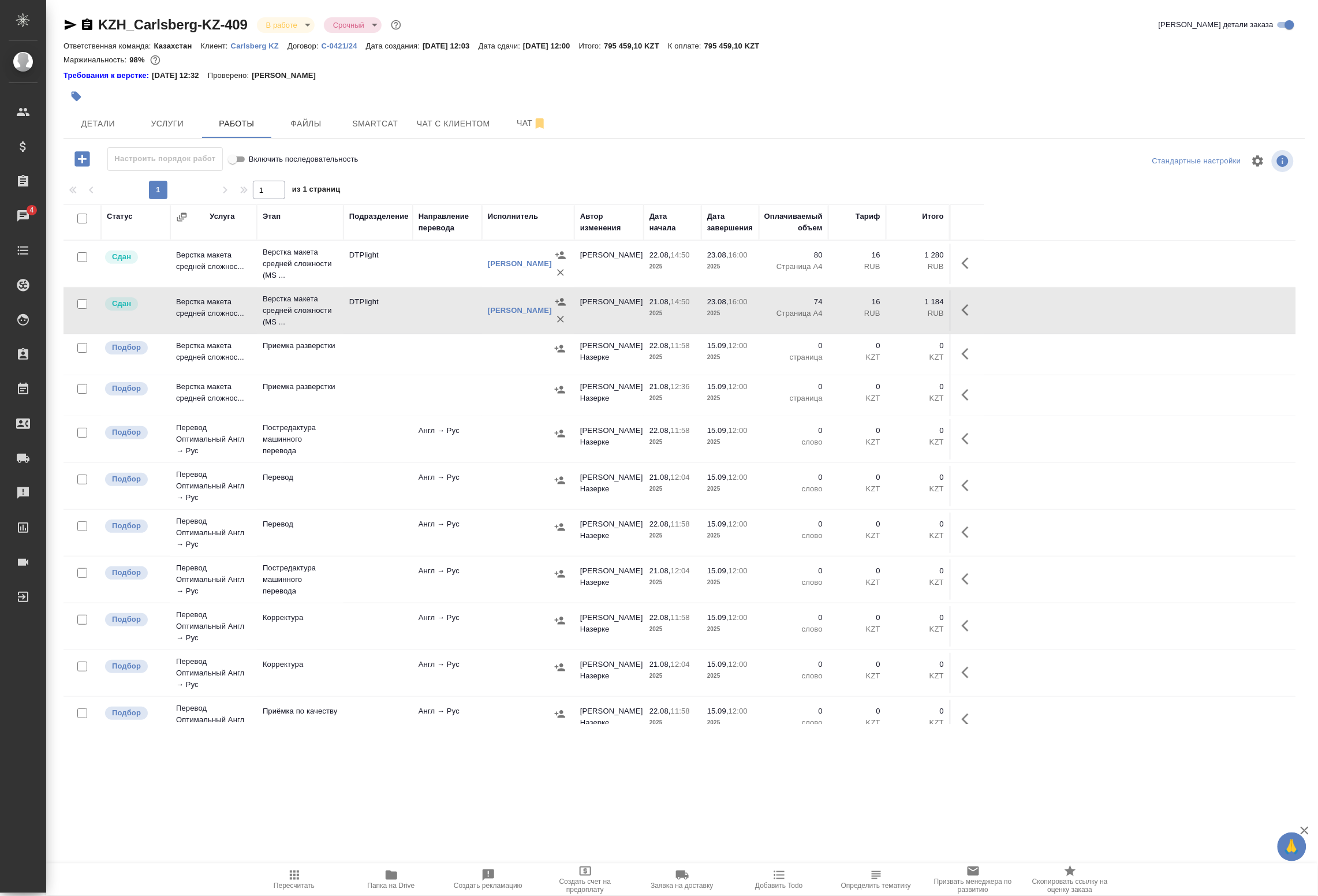
click at [422, 260] on td at bounding box center [447, 264] width 69 height 40
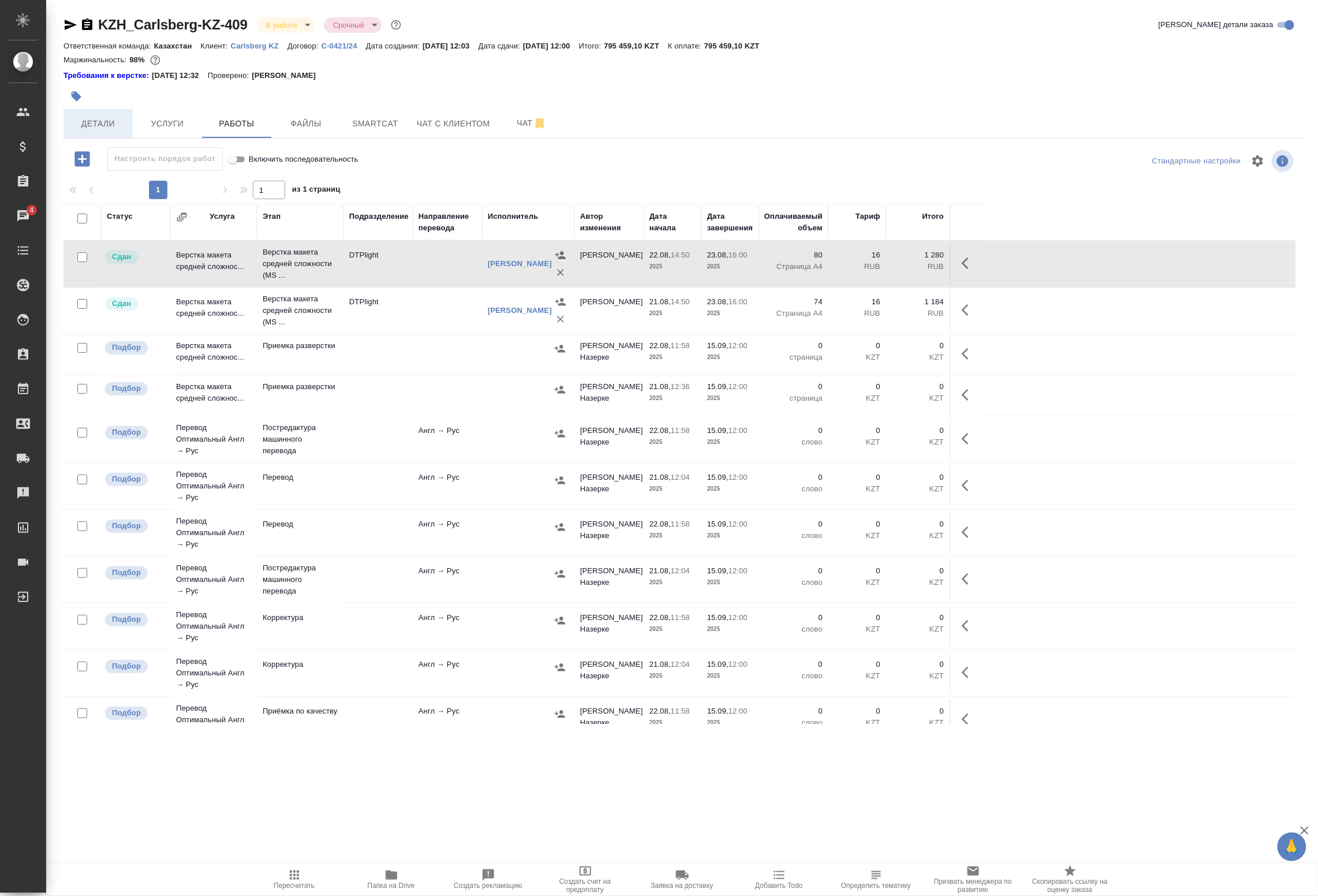
click at [99, 121] on span "Детали" at bounding box center [98, 124] width 55 height 14
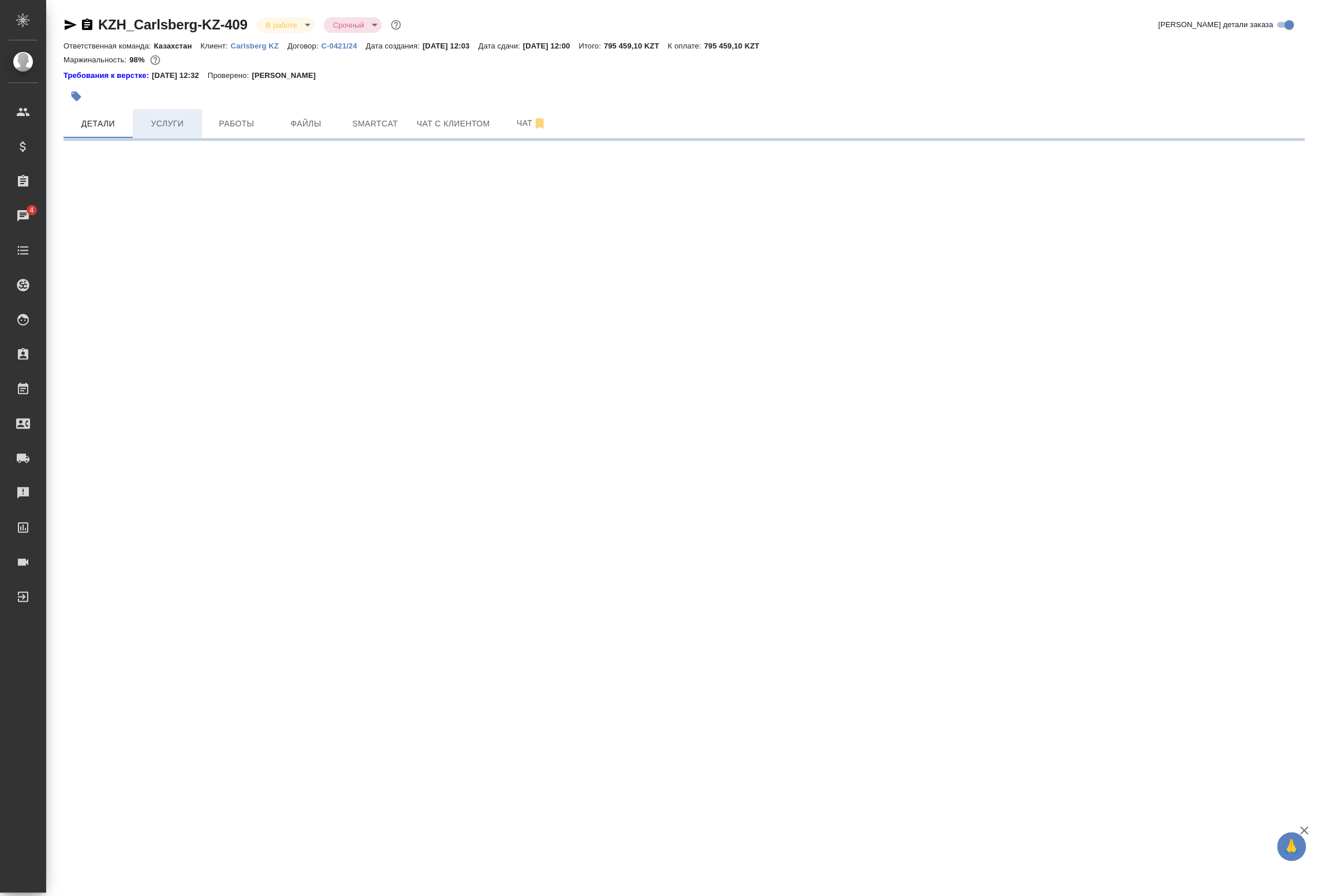
select select "RU"
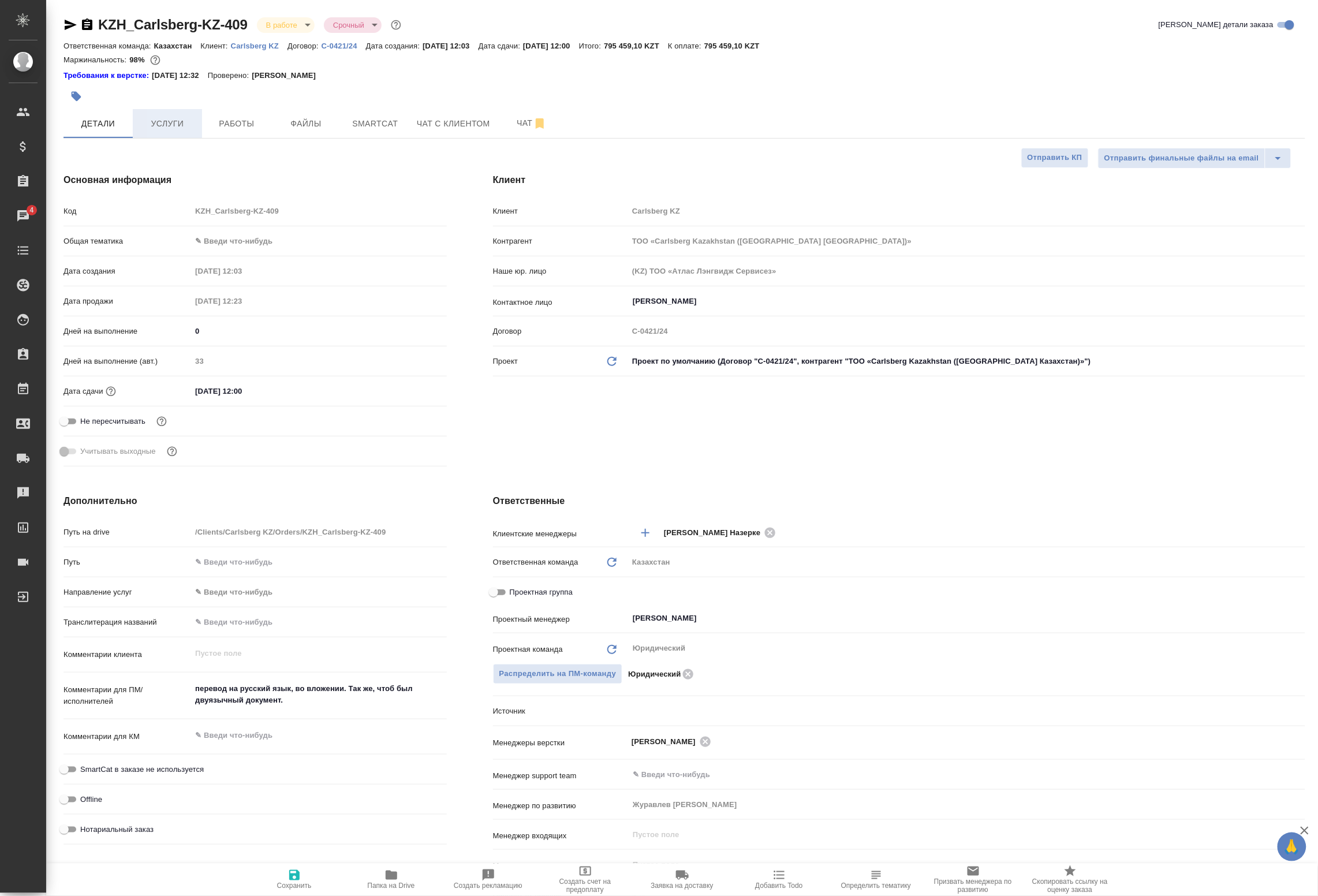
type textarea "x"
click at [166, 127] on span "Услуги" at bounding box center [167, 124] width 55 height 14
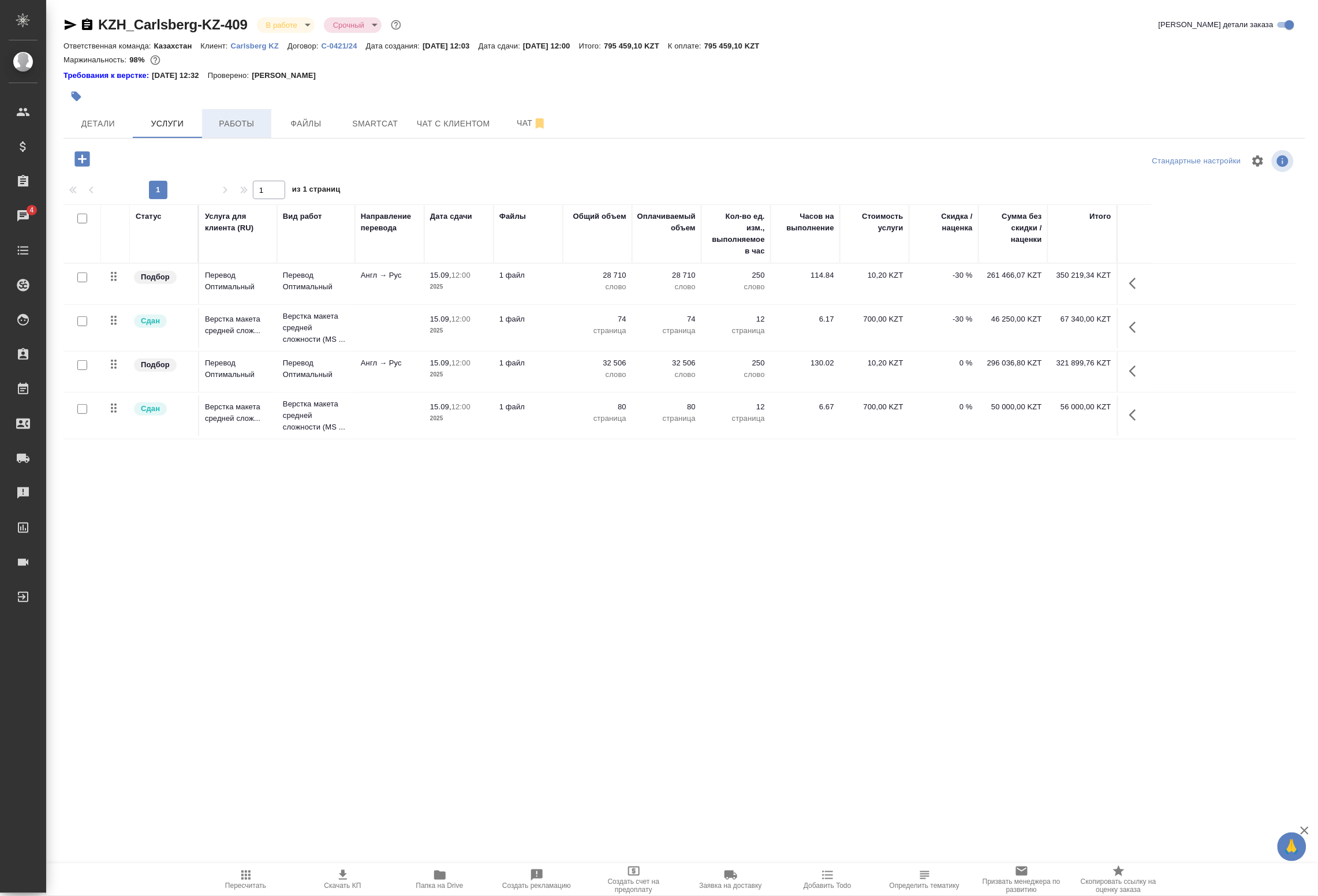
click at [254, 124] on span "Работы" at bounding box center [236, 124] width 55 height 14
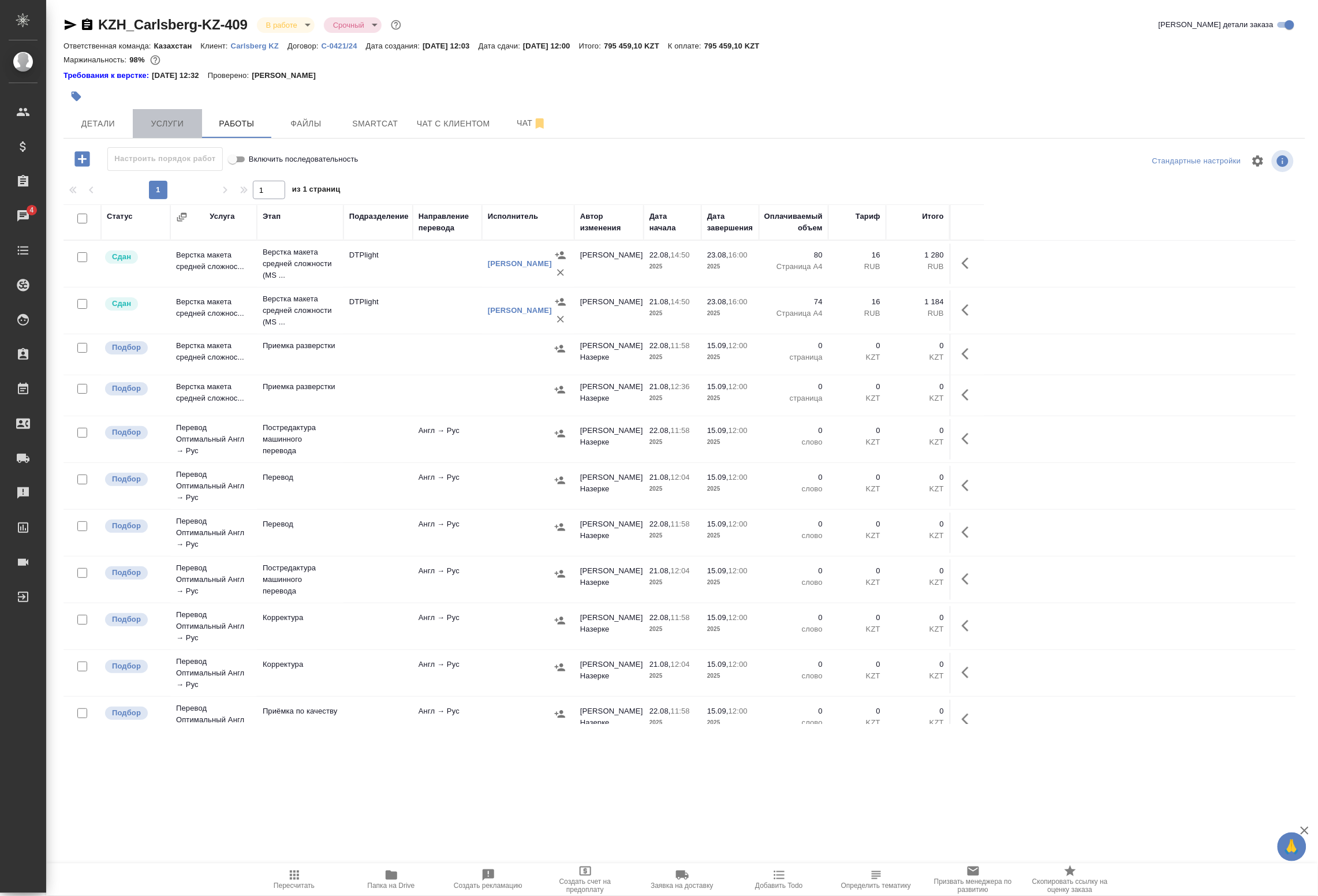
click at [190, 124] on span "Услуги" at bounding box center [167, 124] width 55 height 14
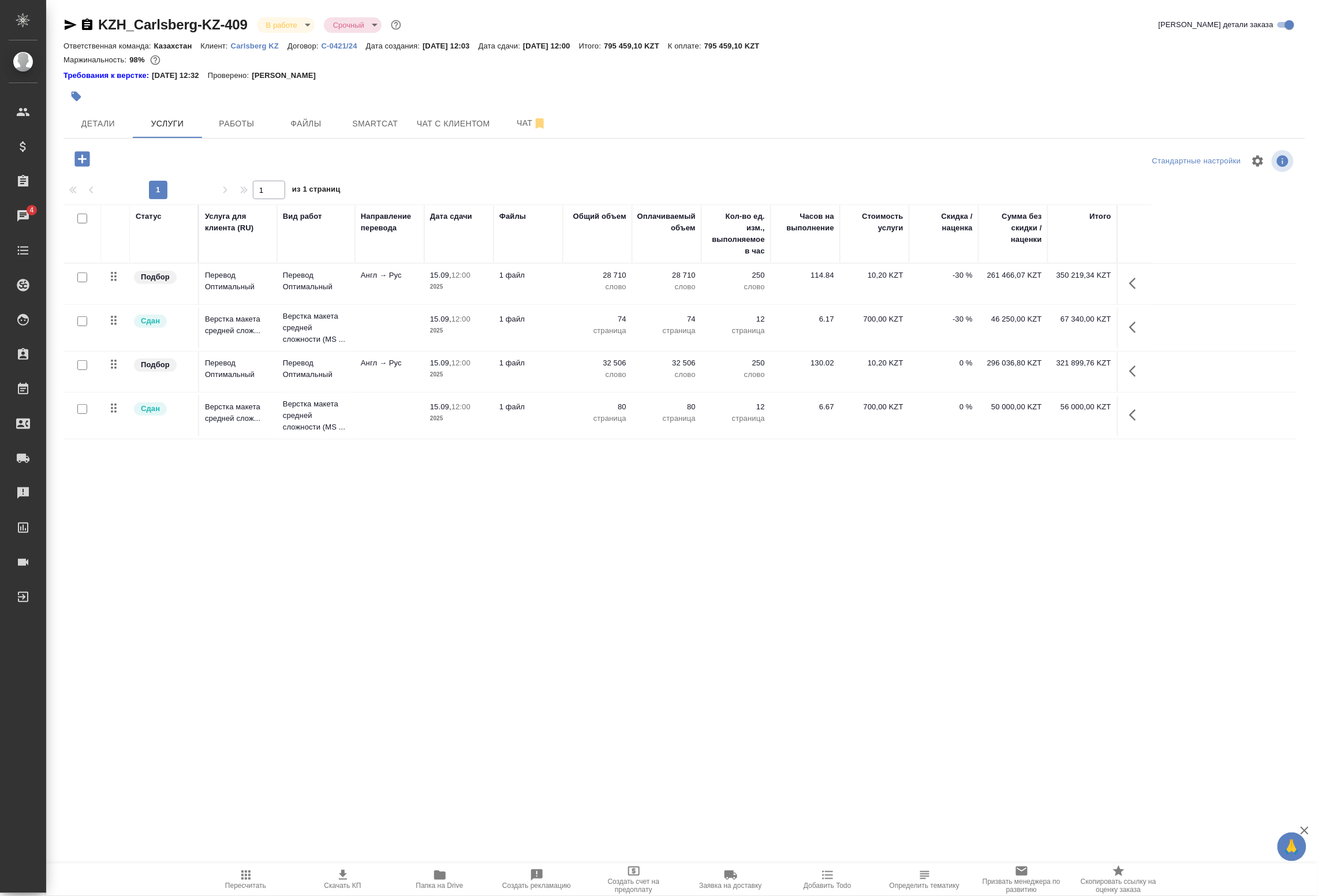
click at [427, 563] on div "Статус Услуга для клиента (RU) Вид работ Направление перевода Дата сдачи Файлы …" at bounding box center [680, 464] width 1233 height 520
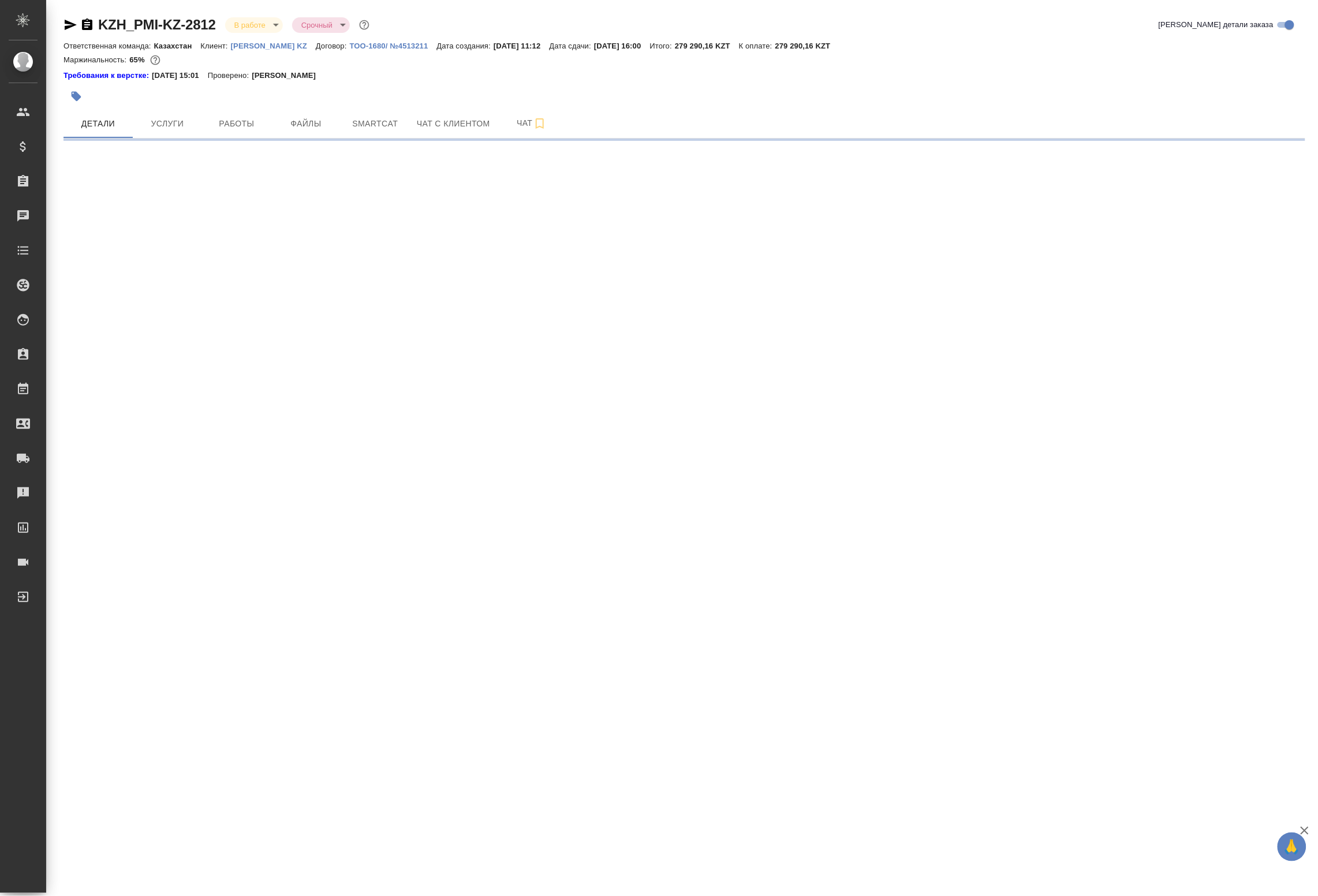
select select "RU"
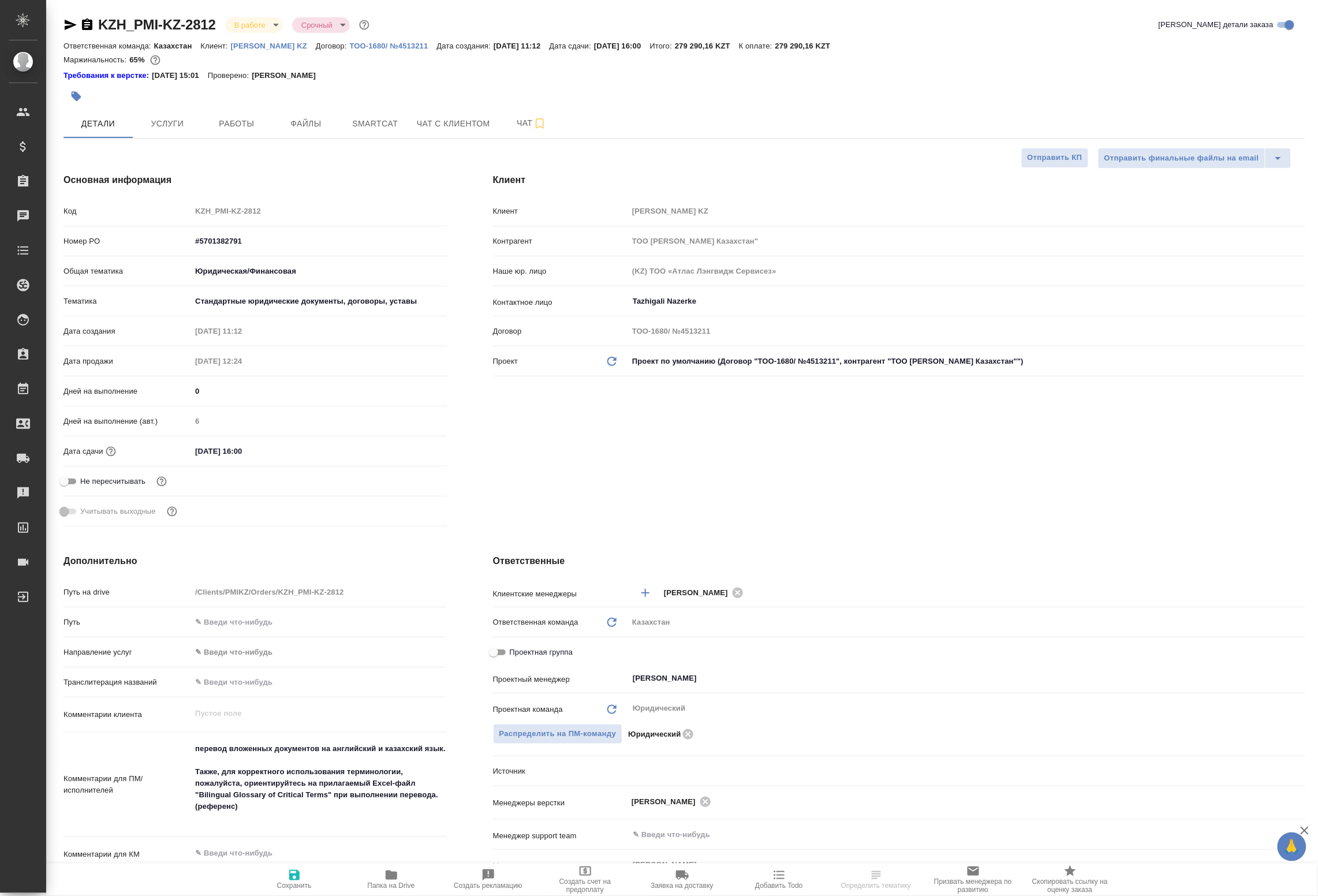
type textarea "x"
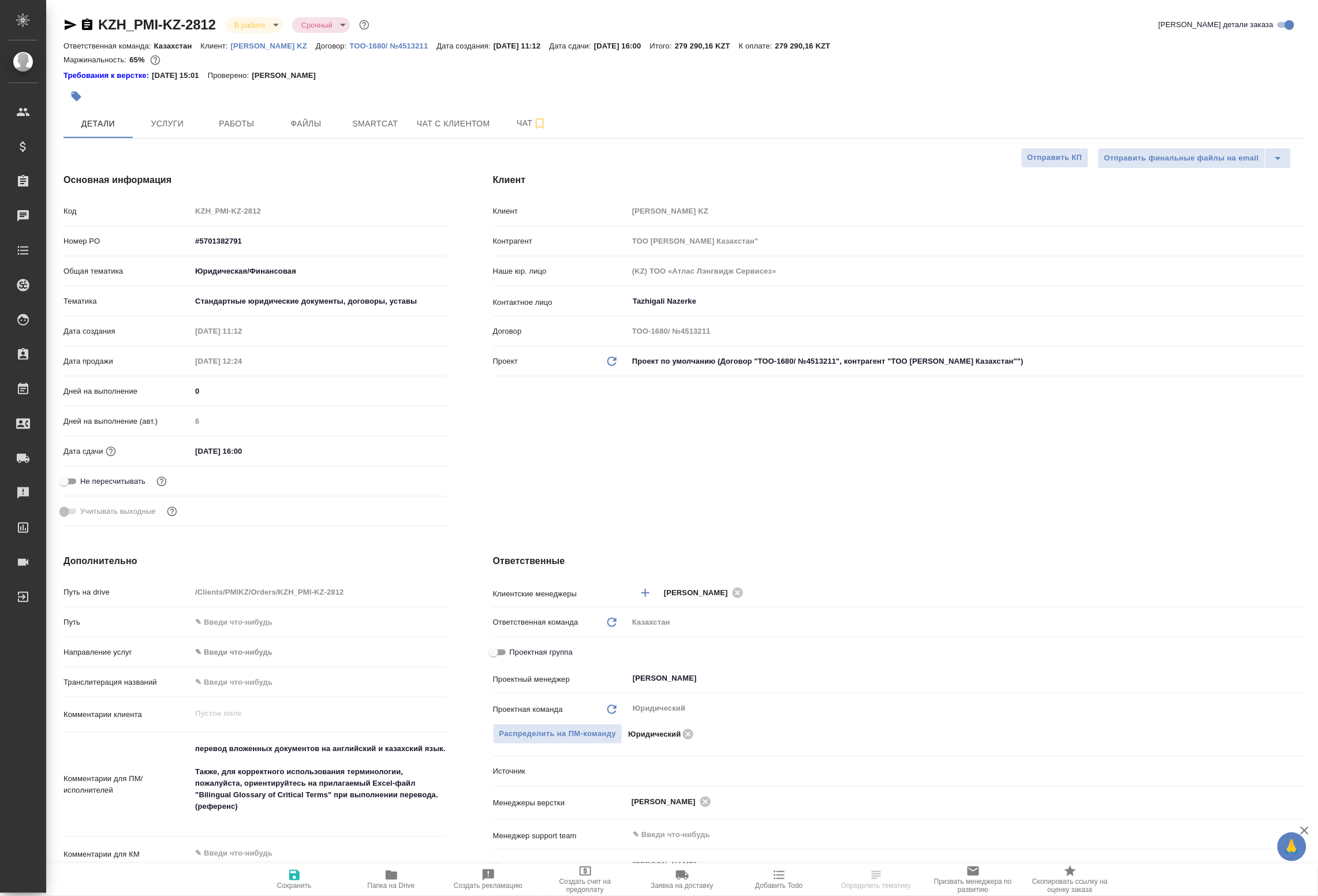
type textarea "x"
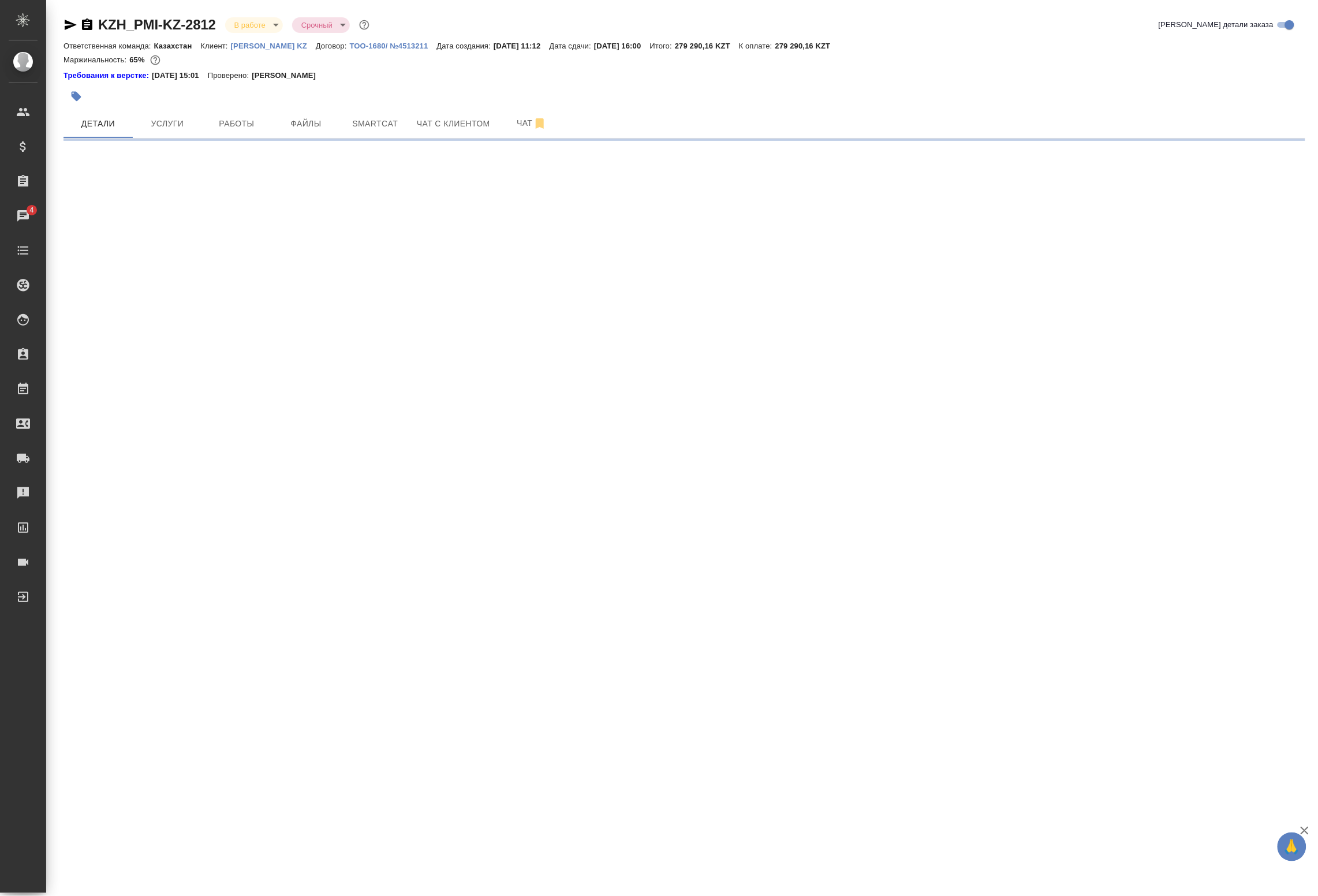
select select "RU"
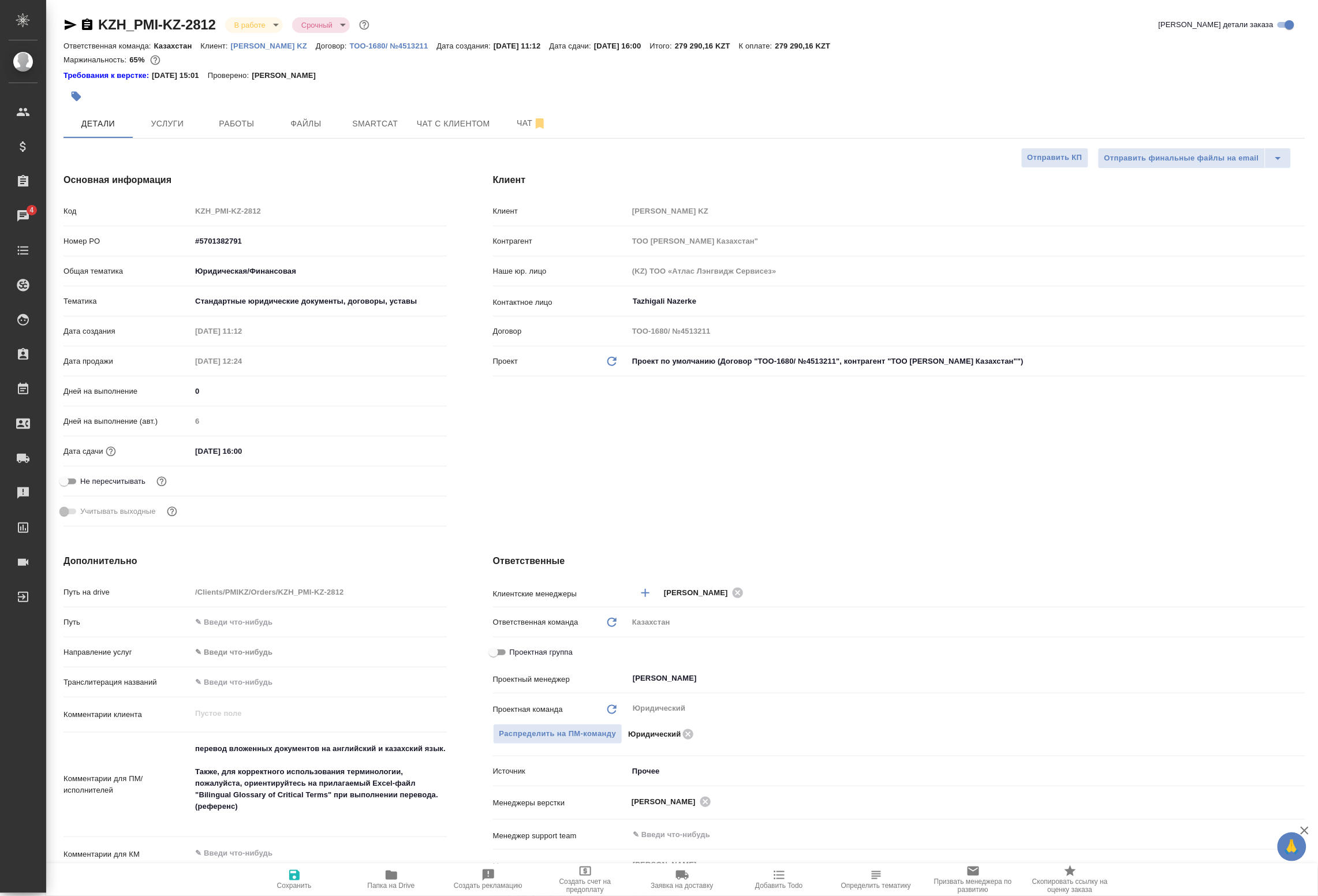
type textarea "x"
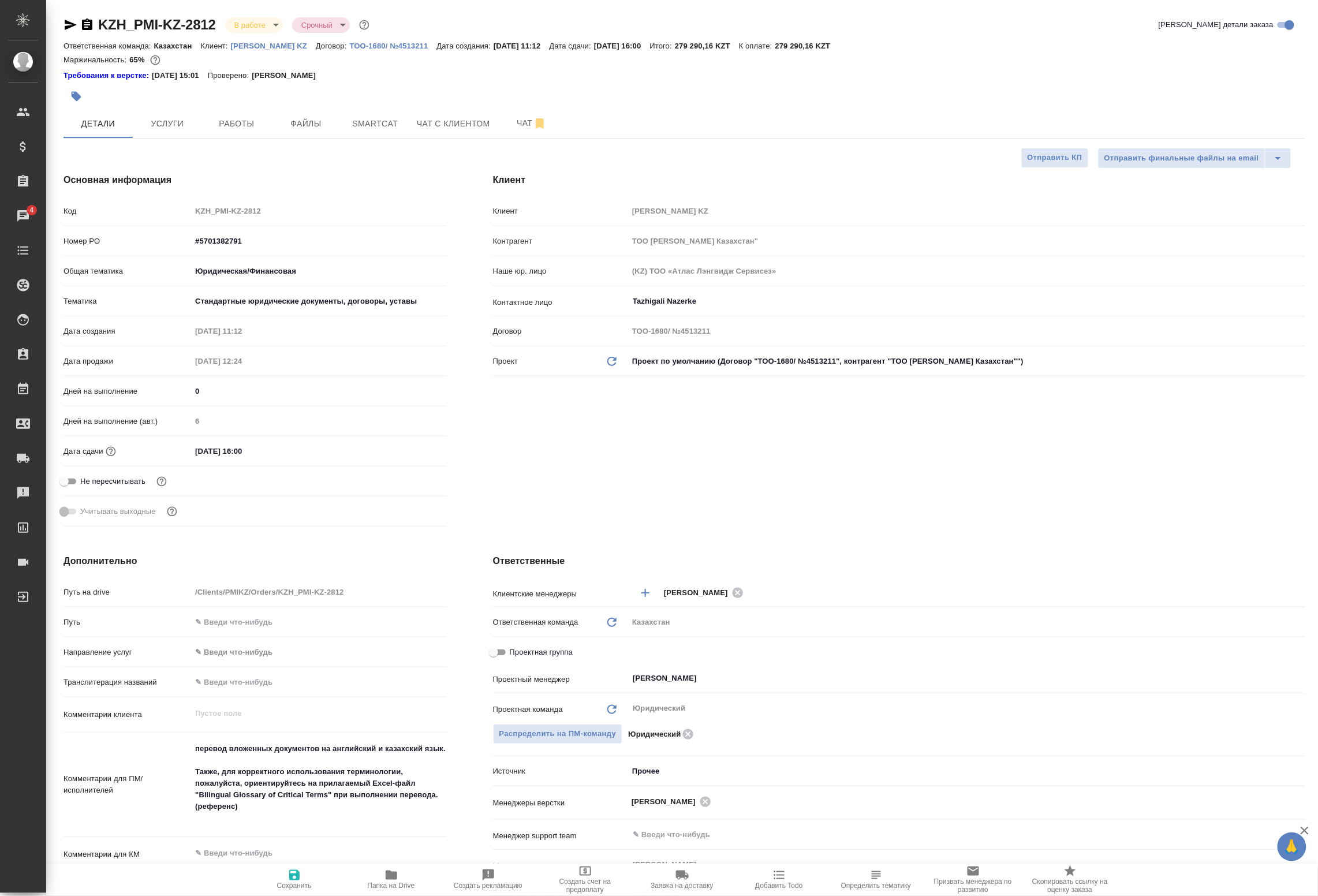
type textarea "x"
click at [227, 130] on span "Работы" at bounding box center [236, 124] width 55 height 14
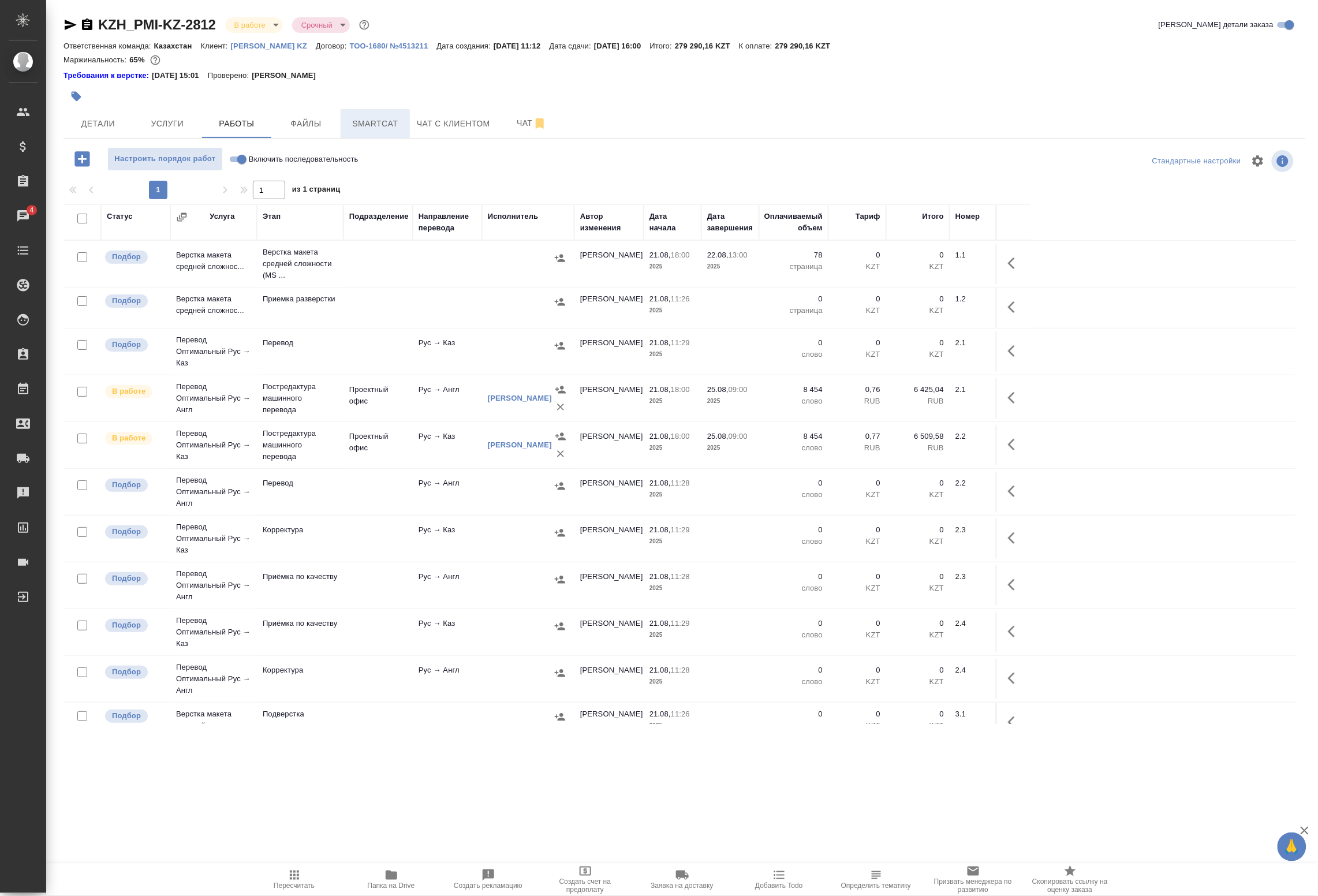
click at [349, 127] on span "Smartcat" at bounding box center [375, 124] width 55 height 14
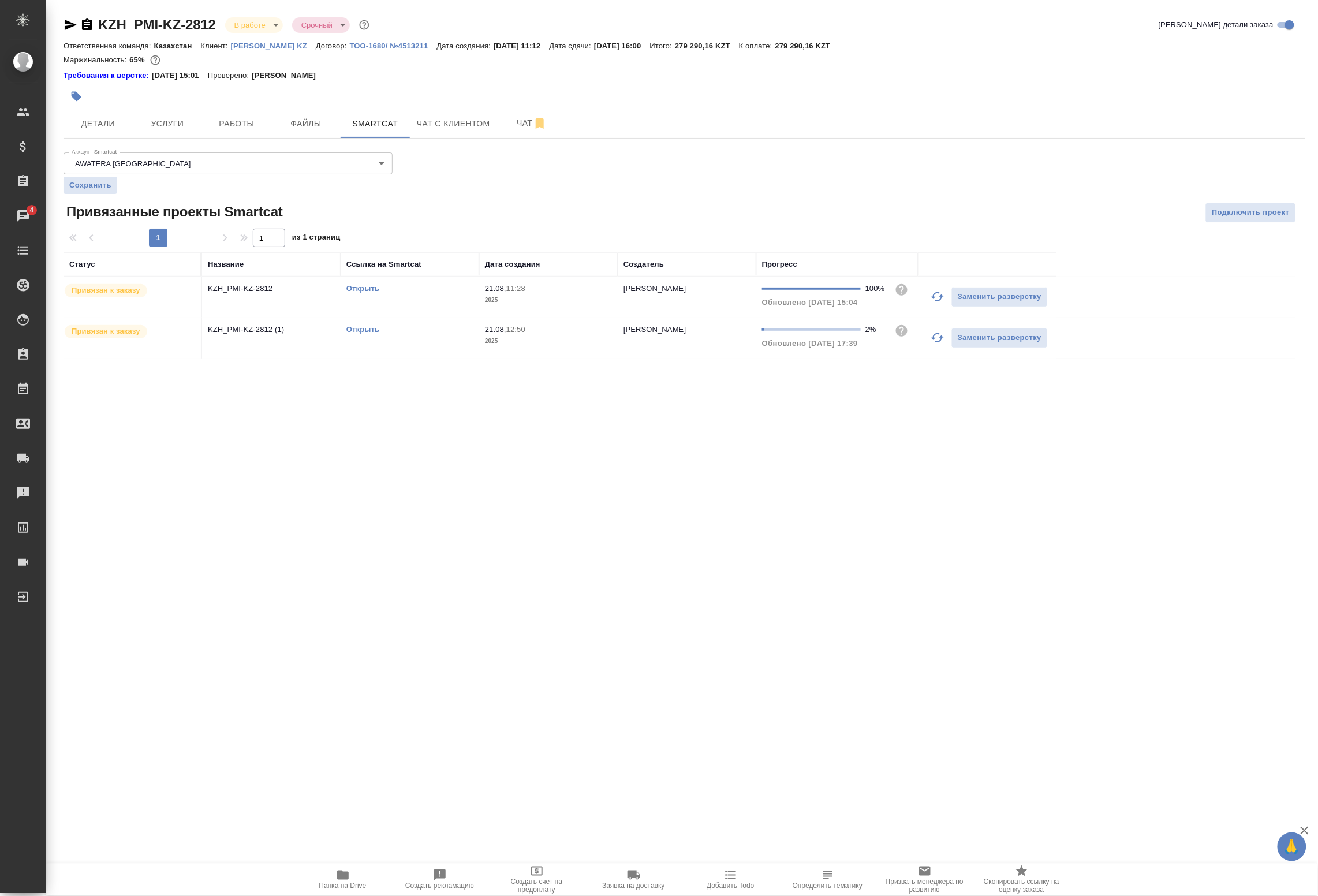
click at [931, 338] on icon "button" at bounding box center [938, 338] width 14 height 14
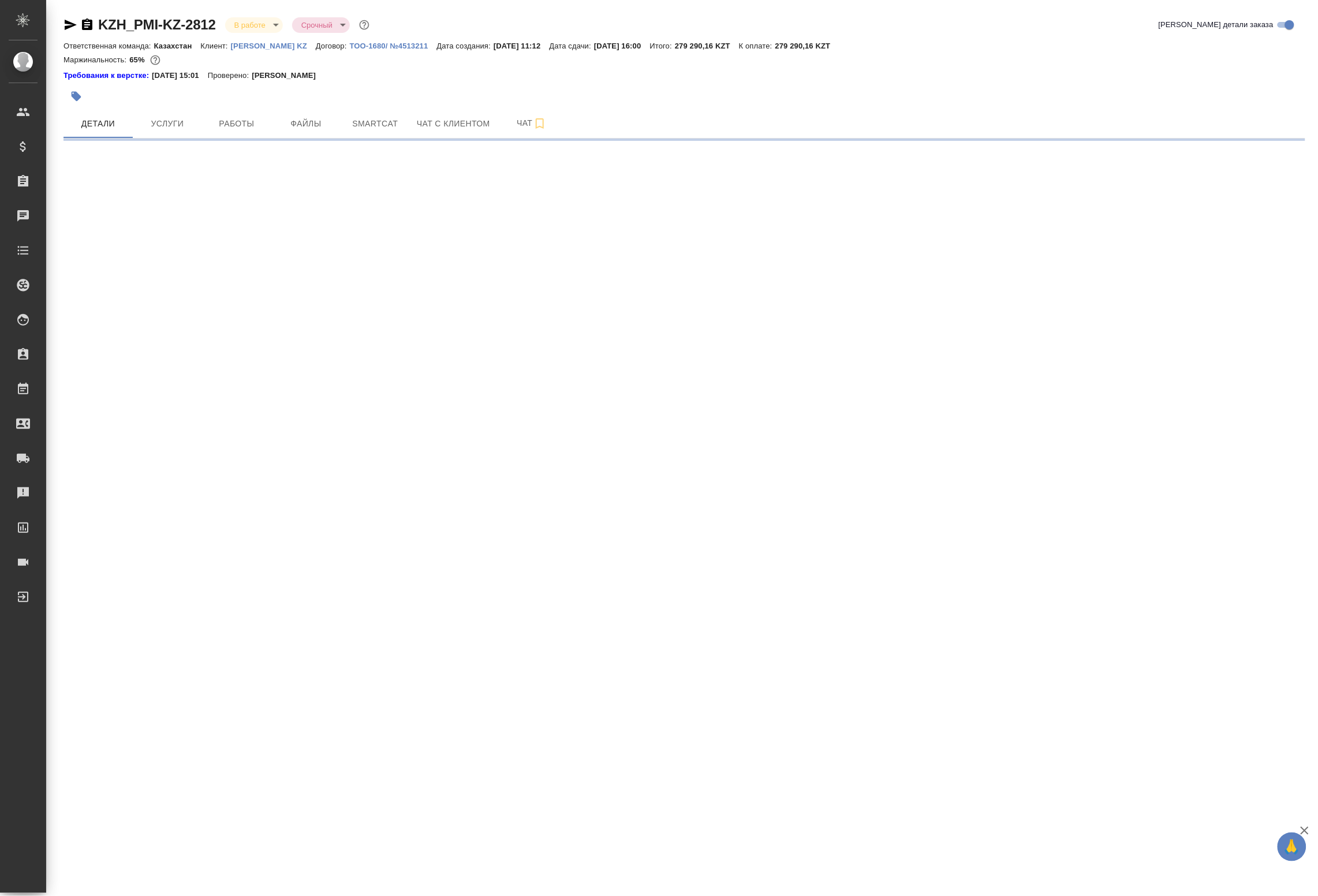
select select "RU"
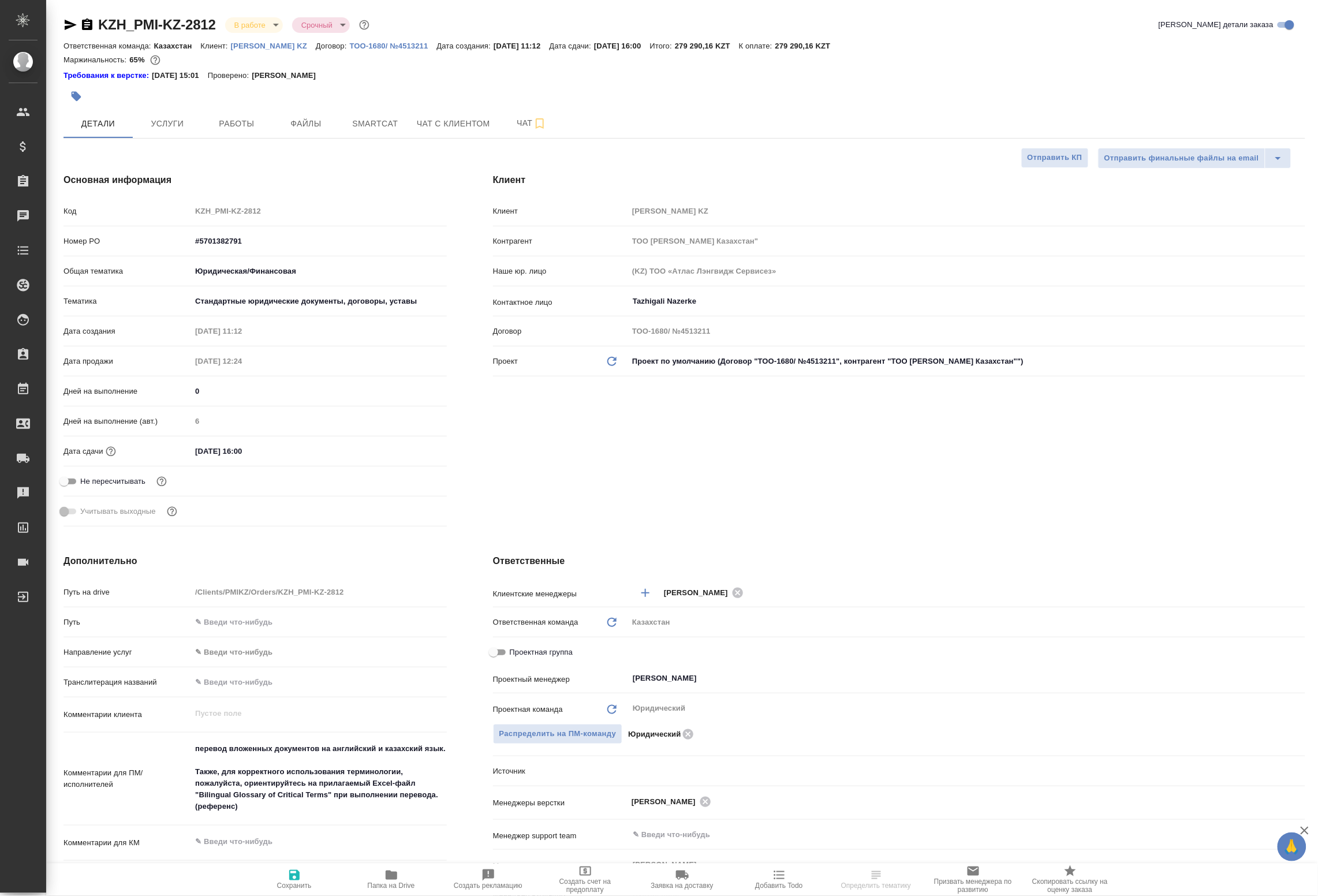
type textarea "x"
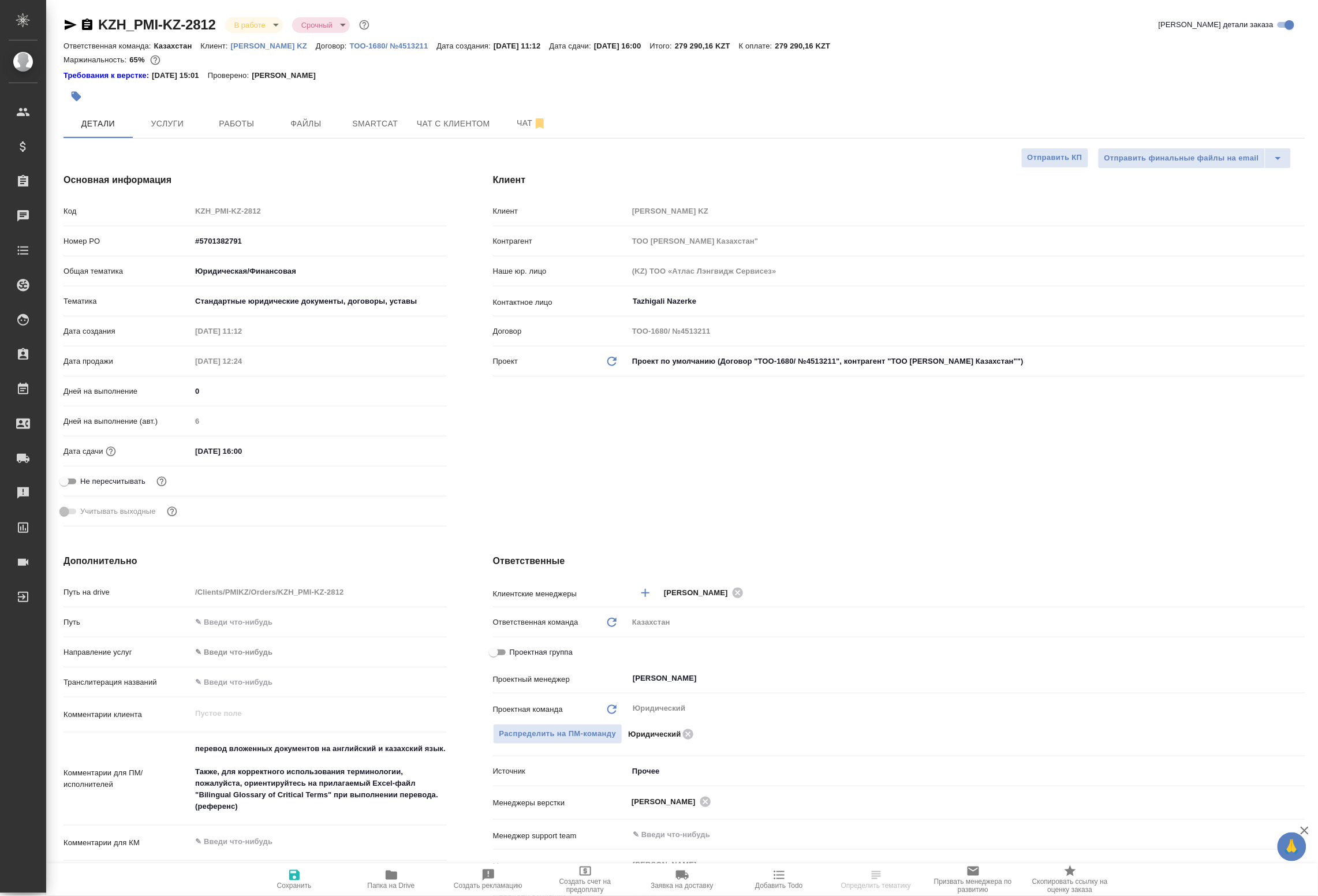
type textarea "x"
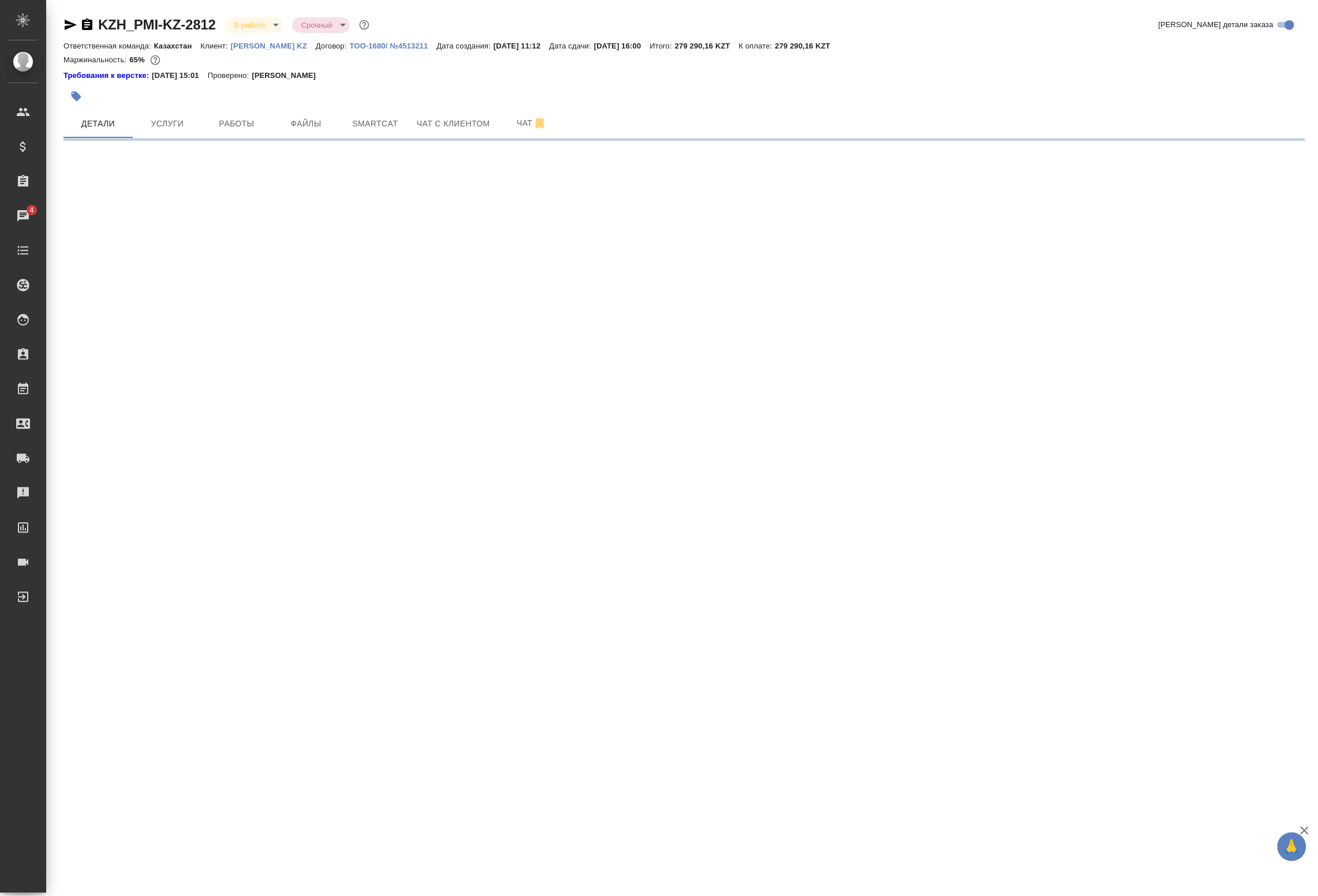
select select "RU"
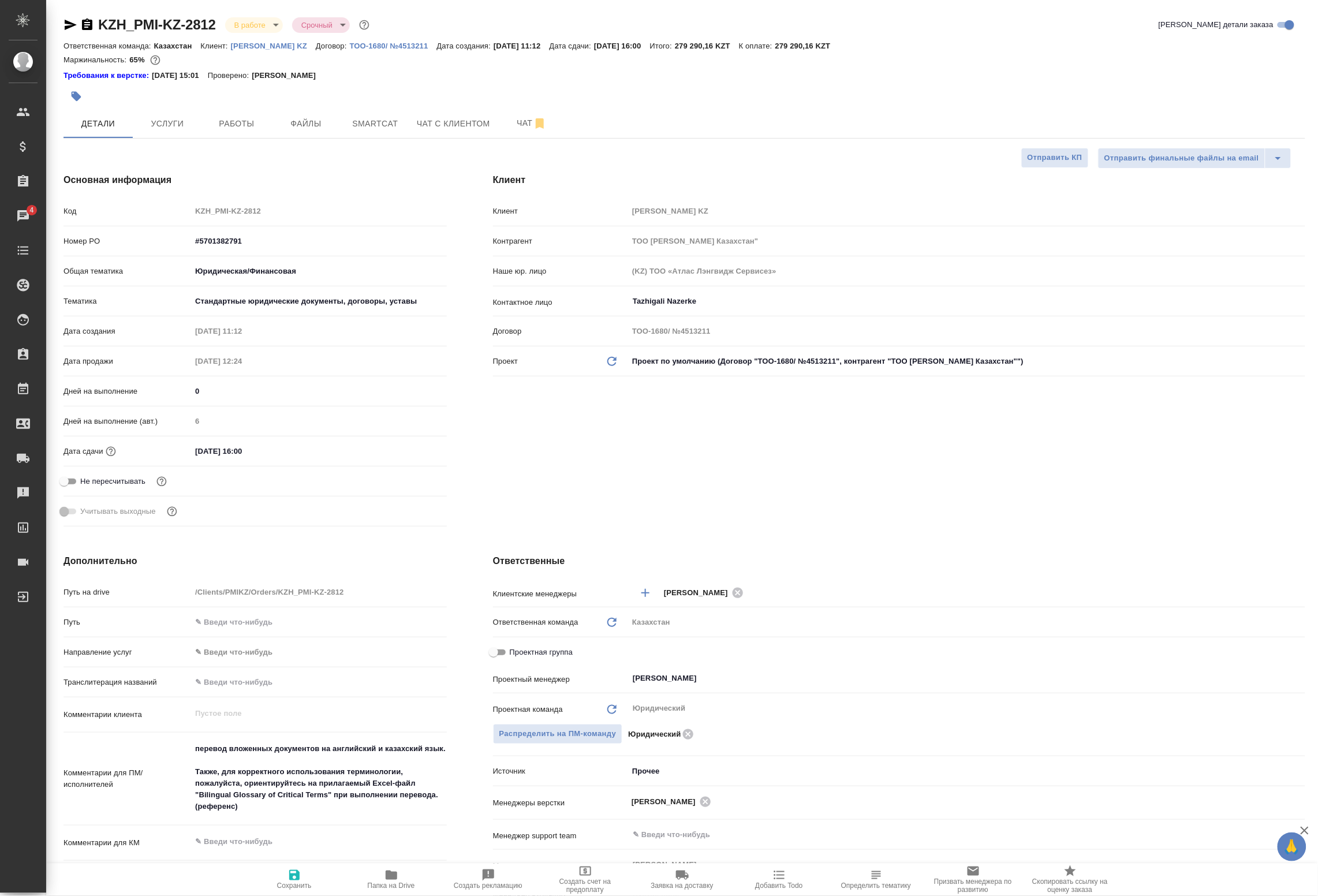
type textarea "x"
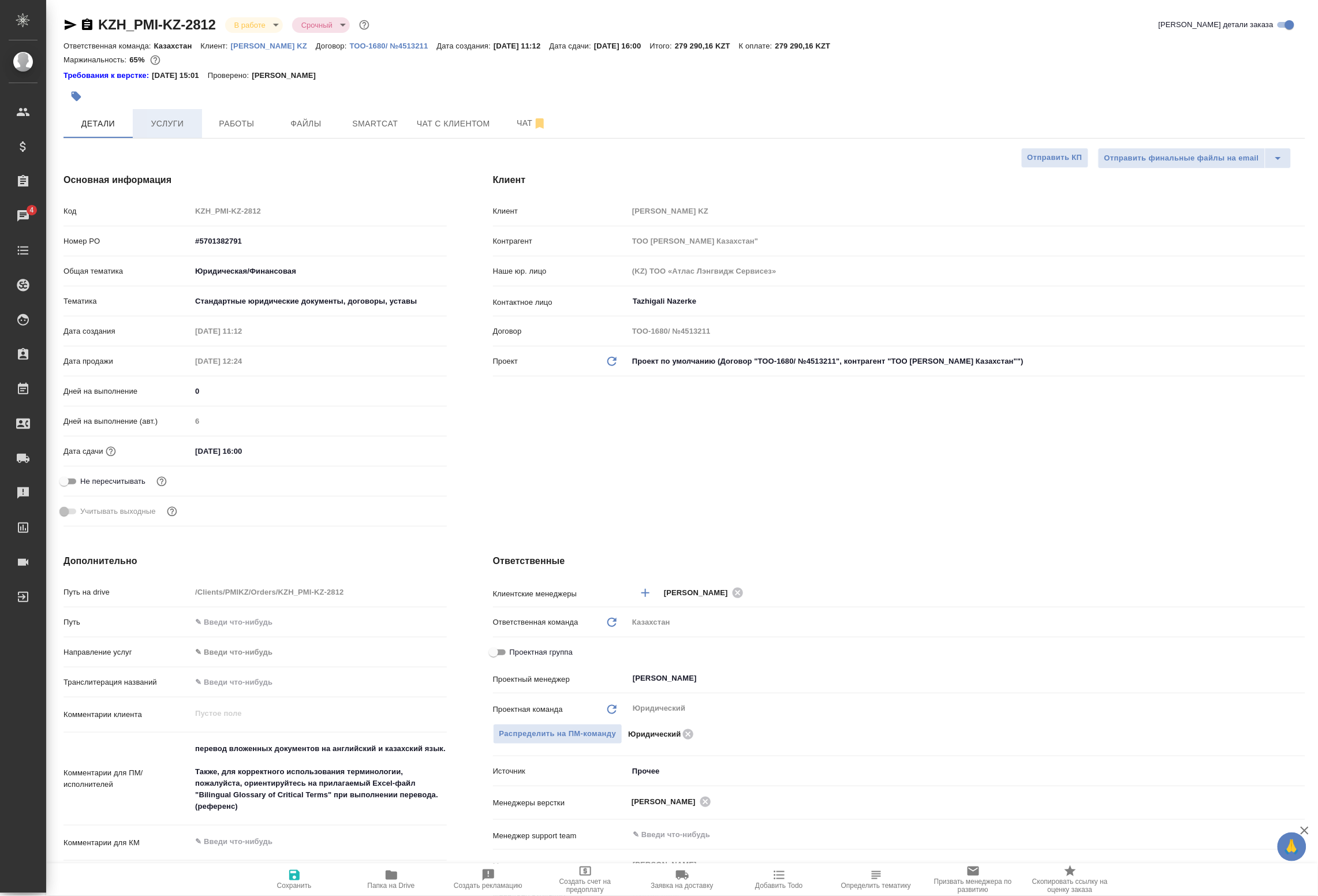
type textarea "x"
click at [234, 119] on span "Работы" at bounding box center [236, 124] width 55 height 14
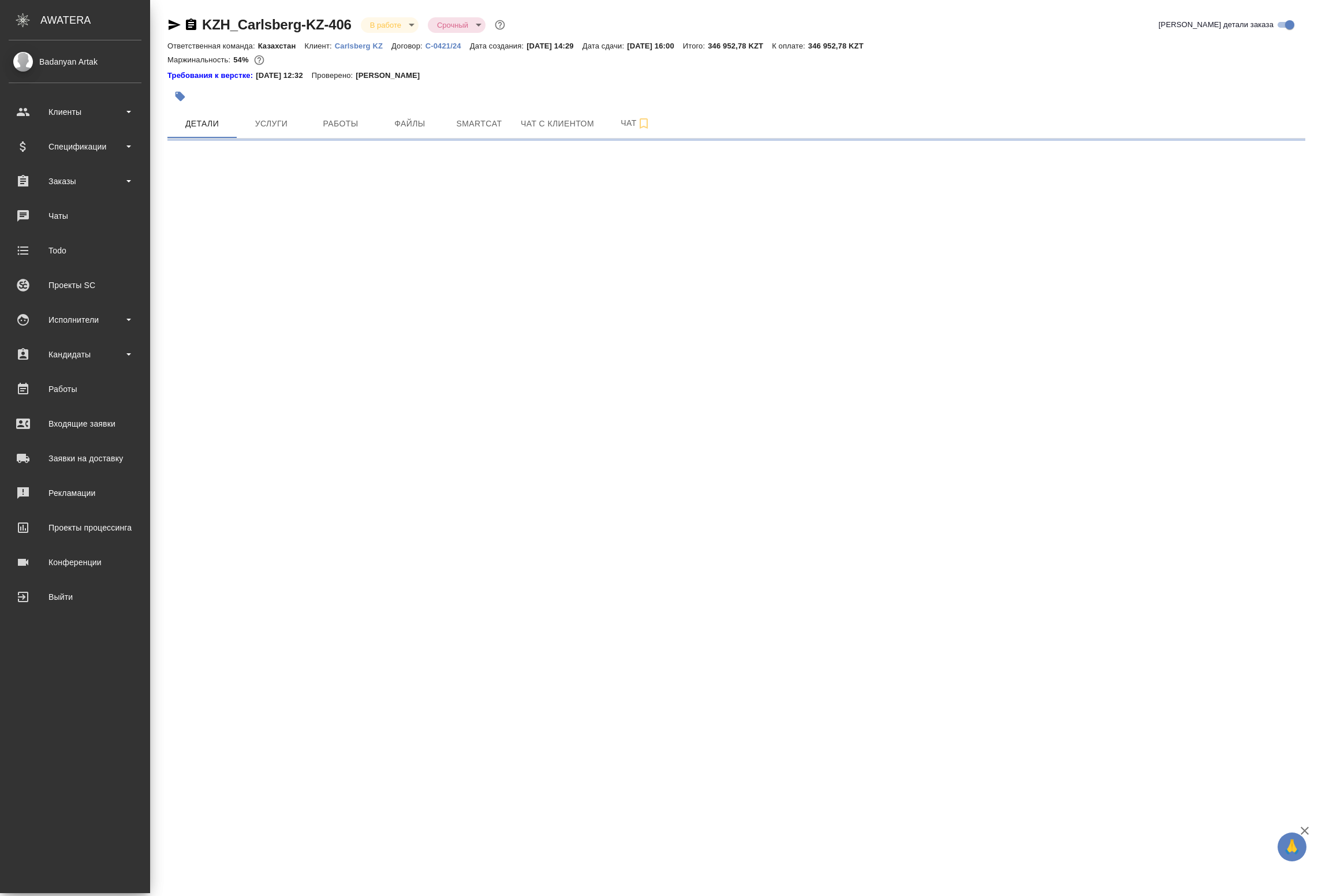
select select "RU"
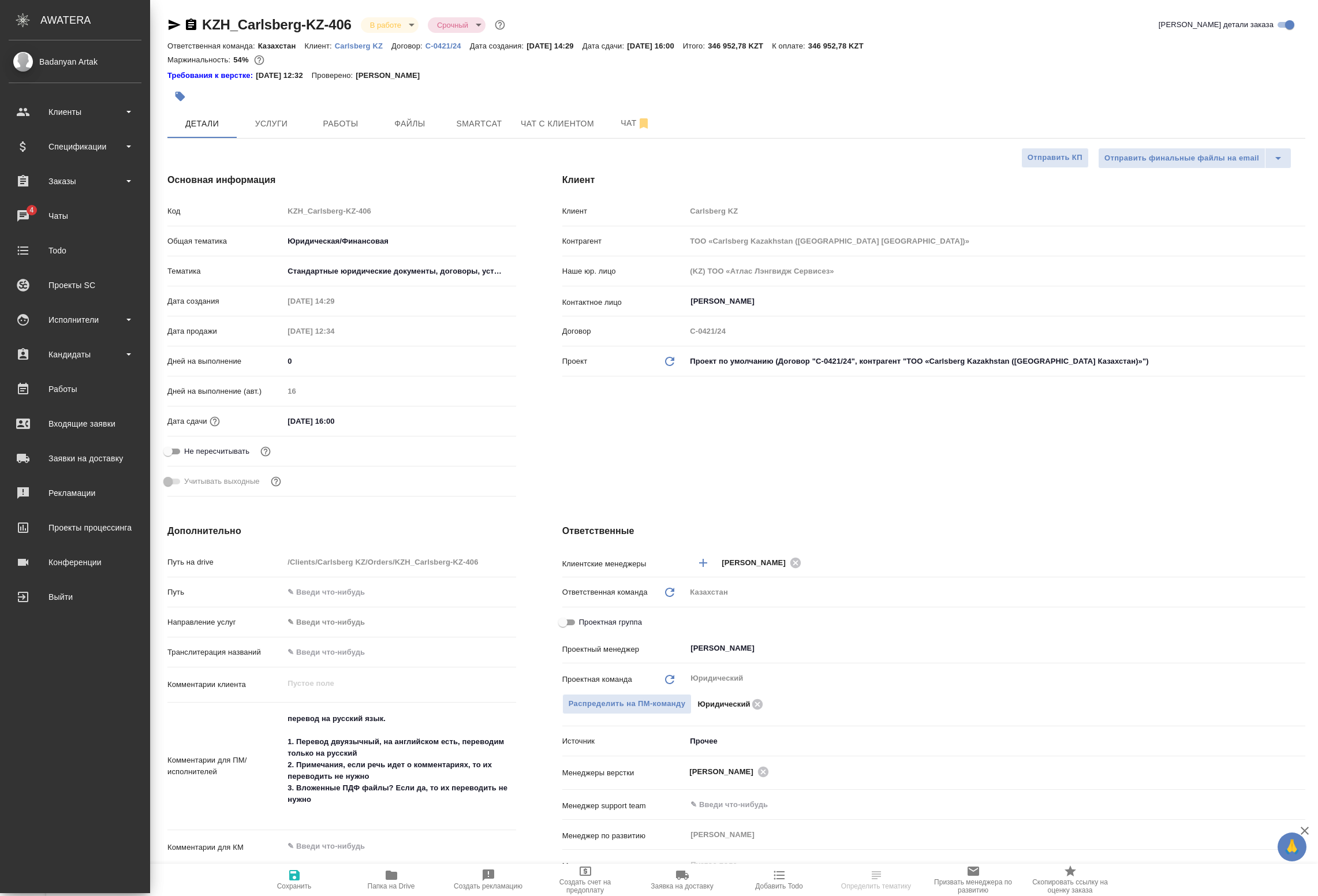
select select "RU"
type textarea "x"
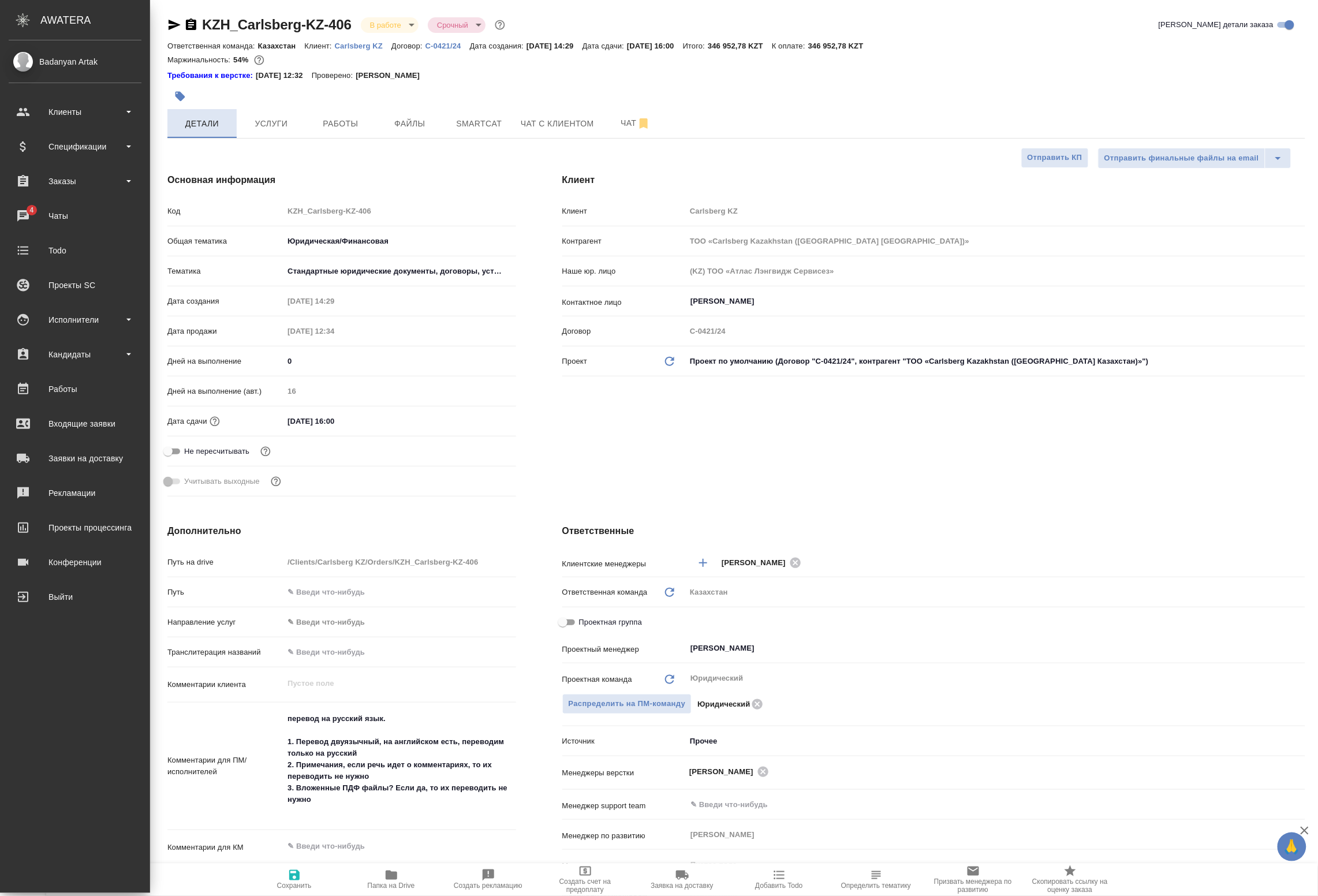
type textarea "x"
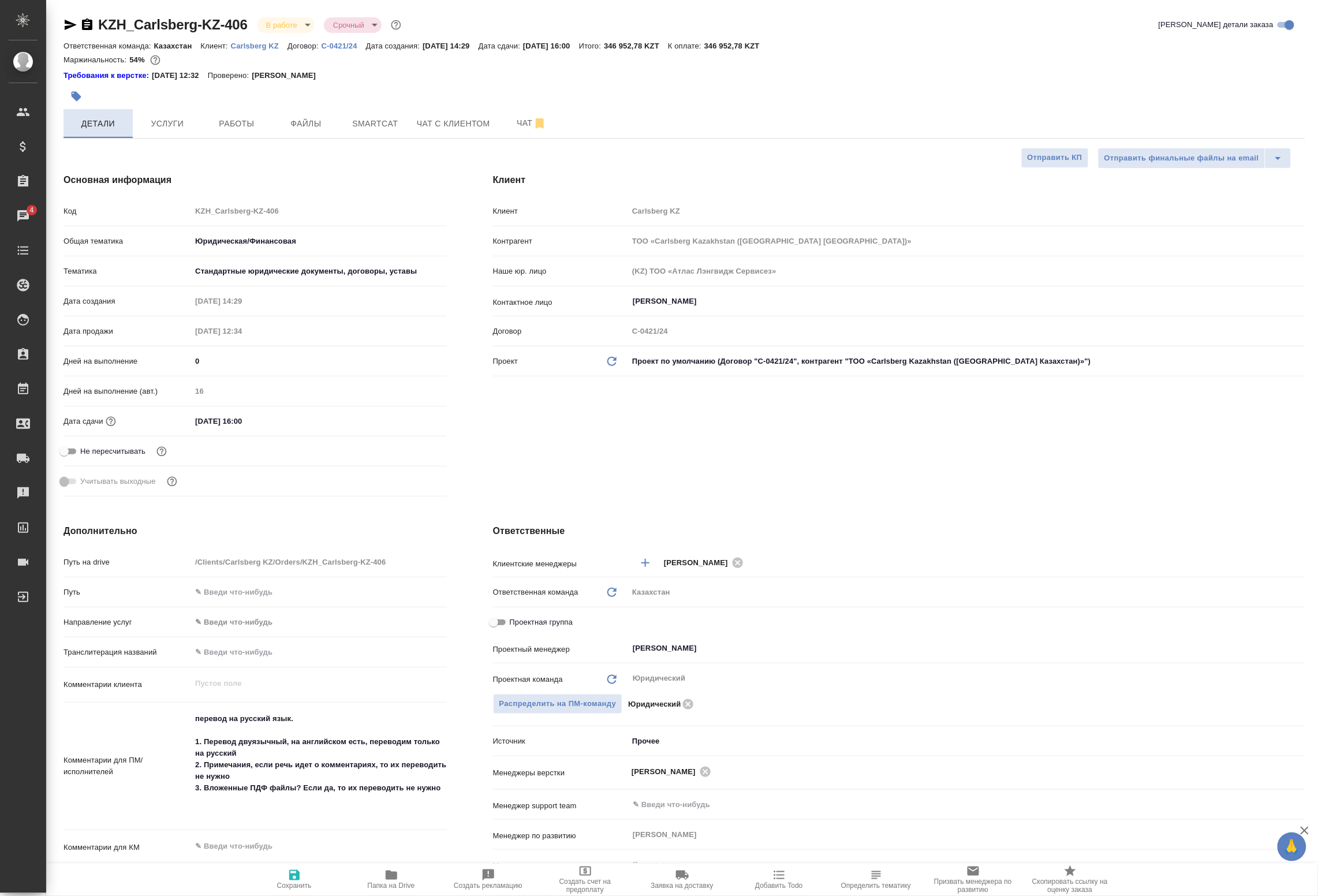
type textarea "x"
click at [315, 119] on span "Файлы" at bounding box center [306, 124] width 55 height 14
click at [227, 116] on button "Работы" at bounding box center [236, 124] width 69 height 29
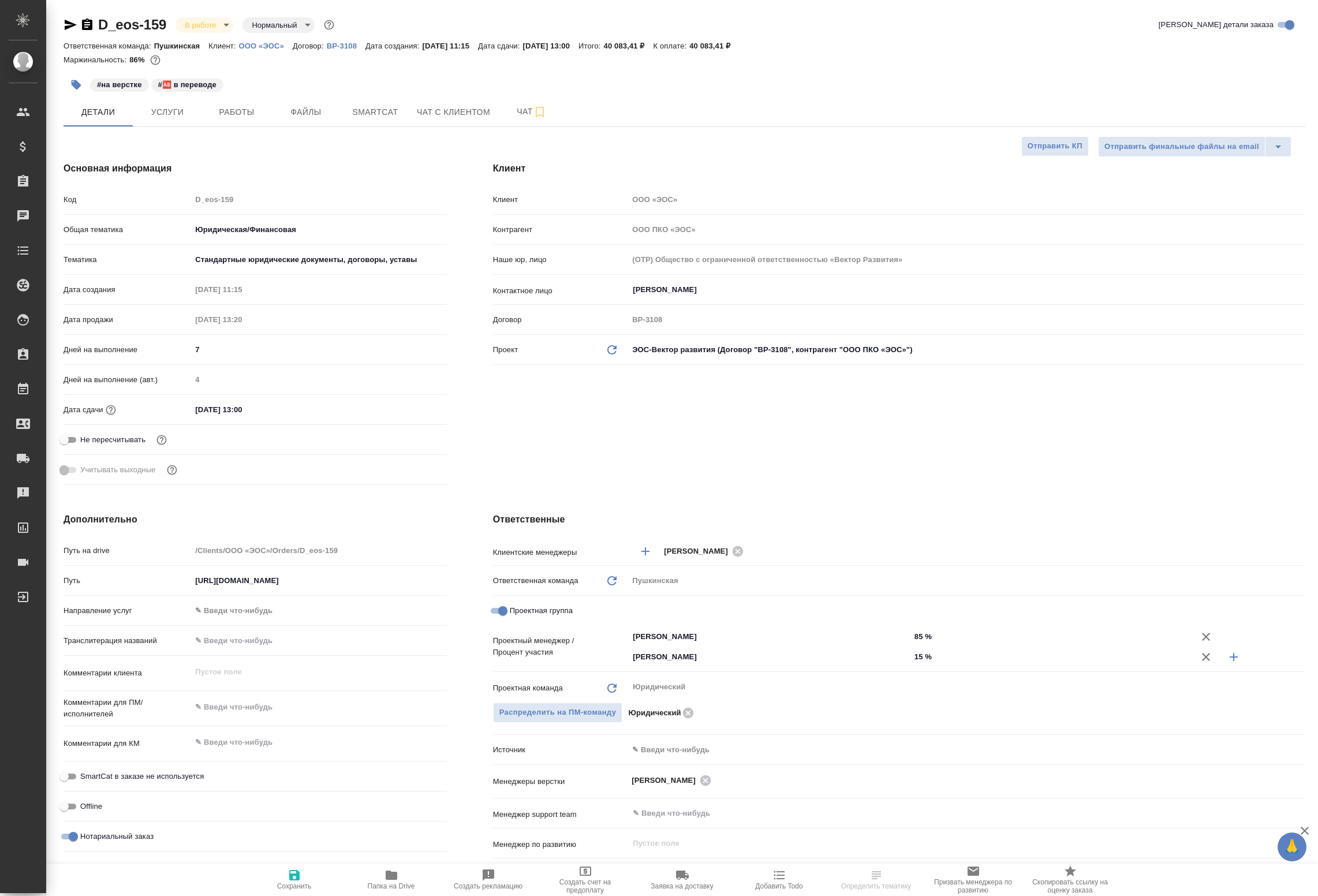
select select "RU"
type textarea "x"
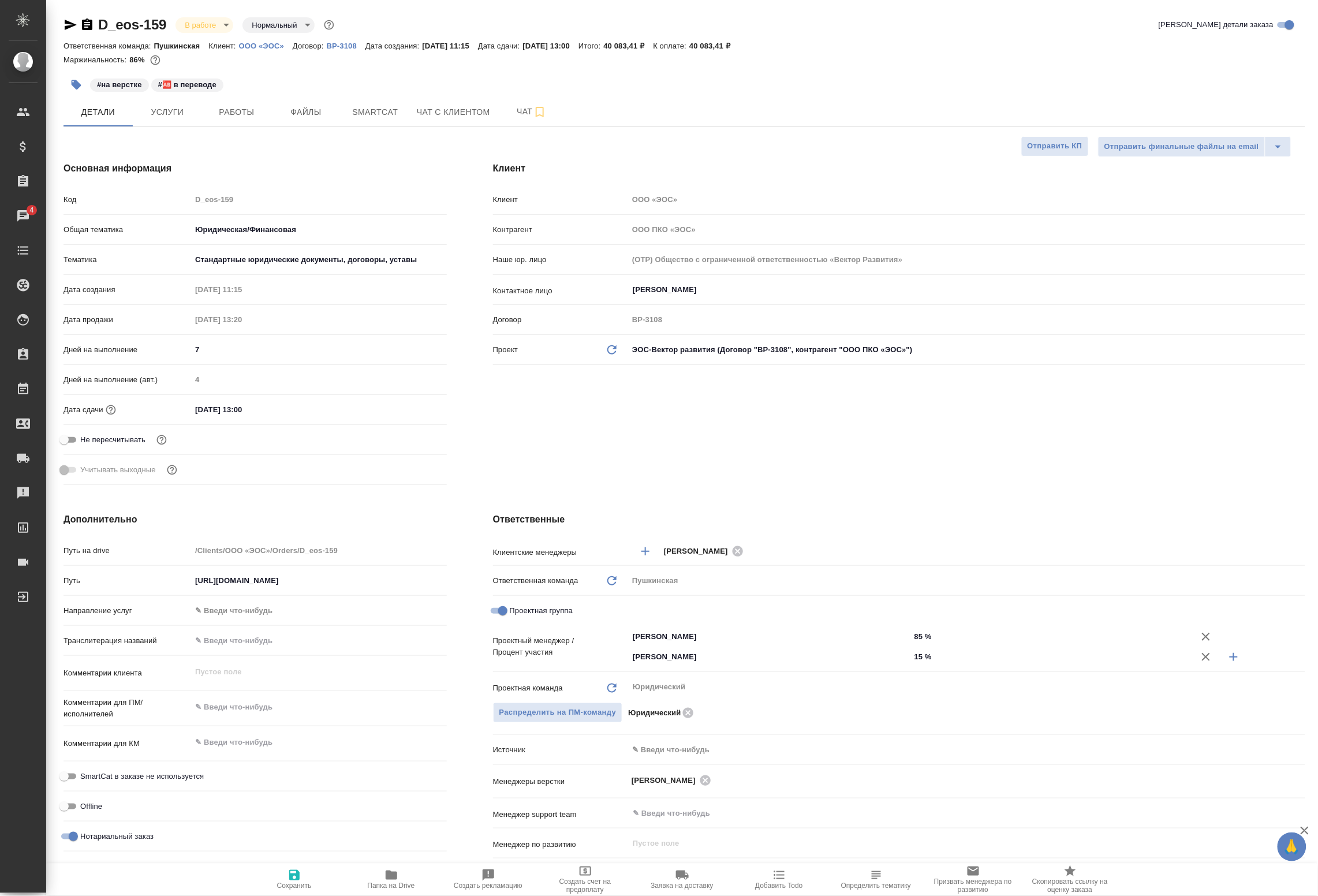
type textarea "x"
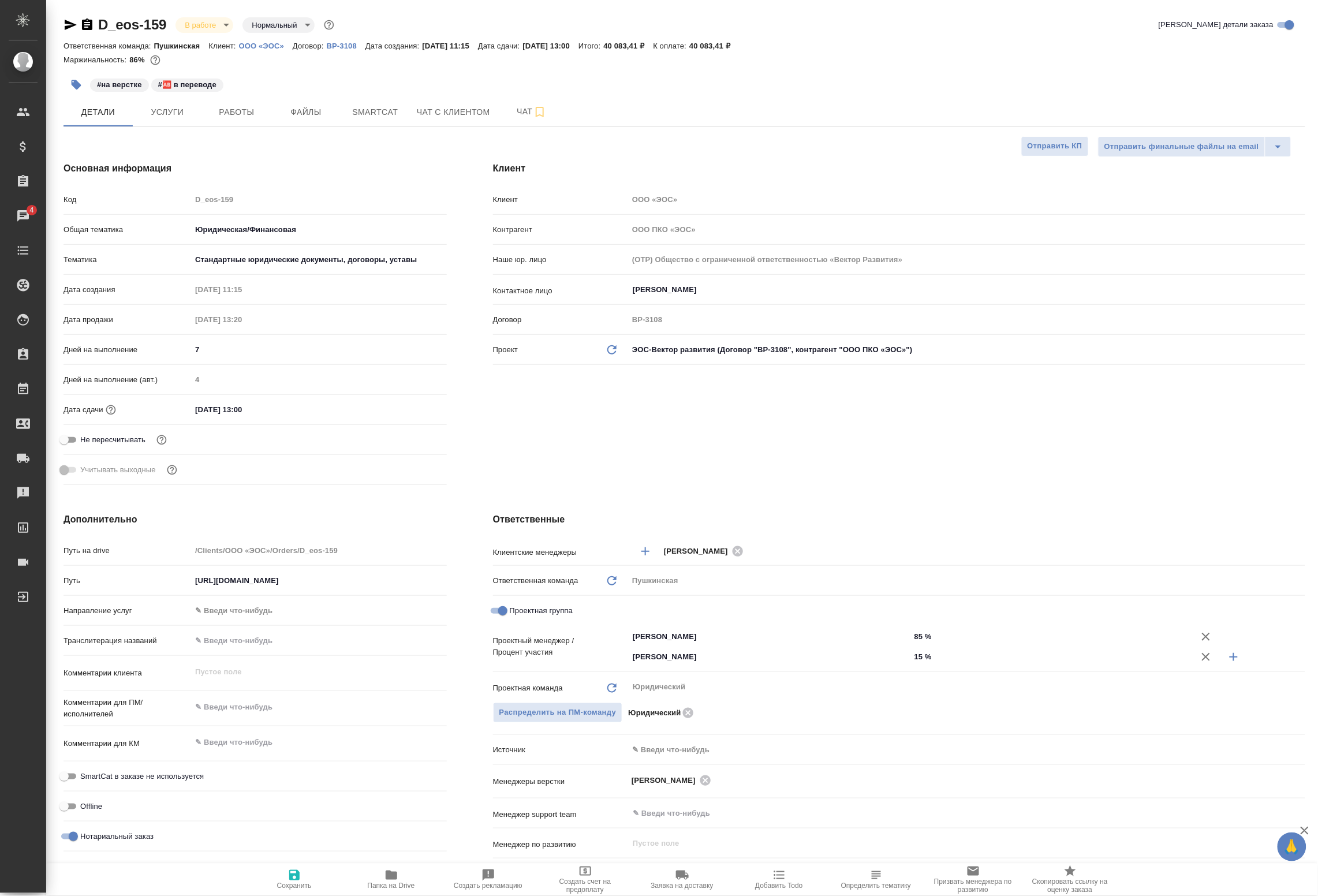
type textarea "x"
click at [250, 108] on span "Работы" at bounding box center [236, 112] width 55 height 14
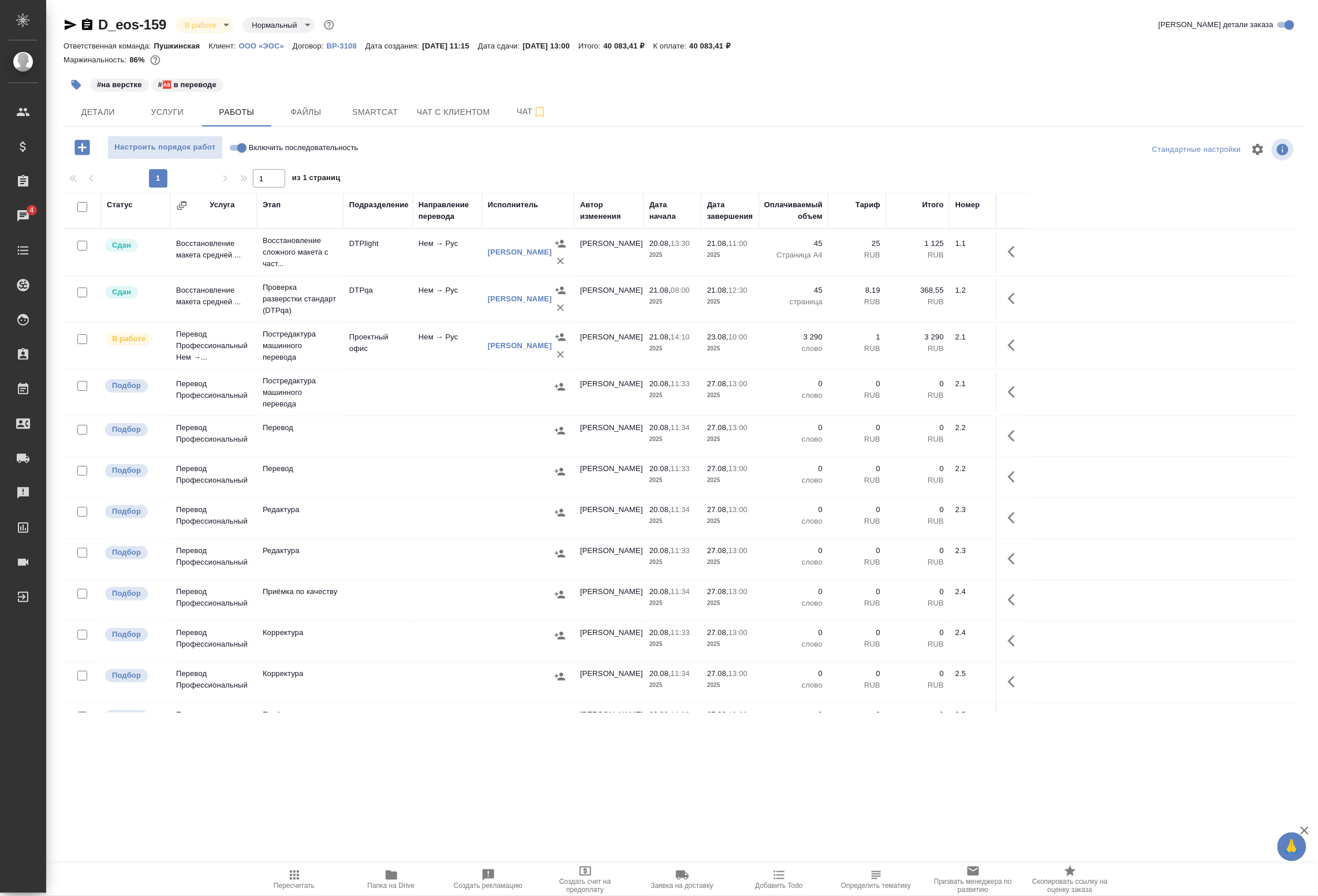
click at [382, 884] on span "Папка на Drive" at bounding box center [392, 886] width 47 height 8
click at [353, 106] on span "Smartcat" at bounding box center [375, 112] width 55 height 14
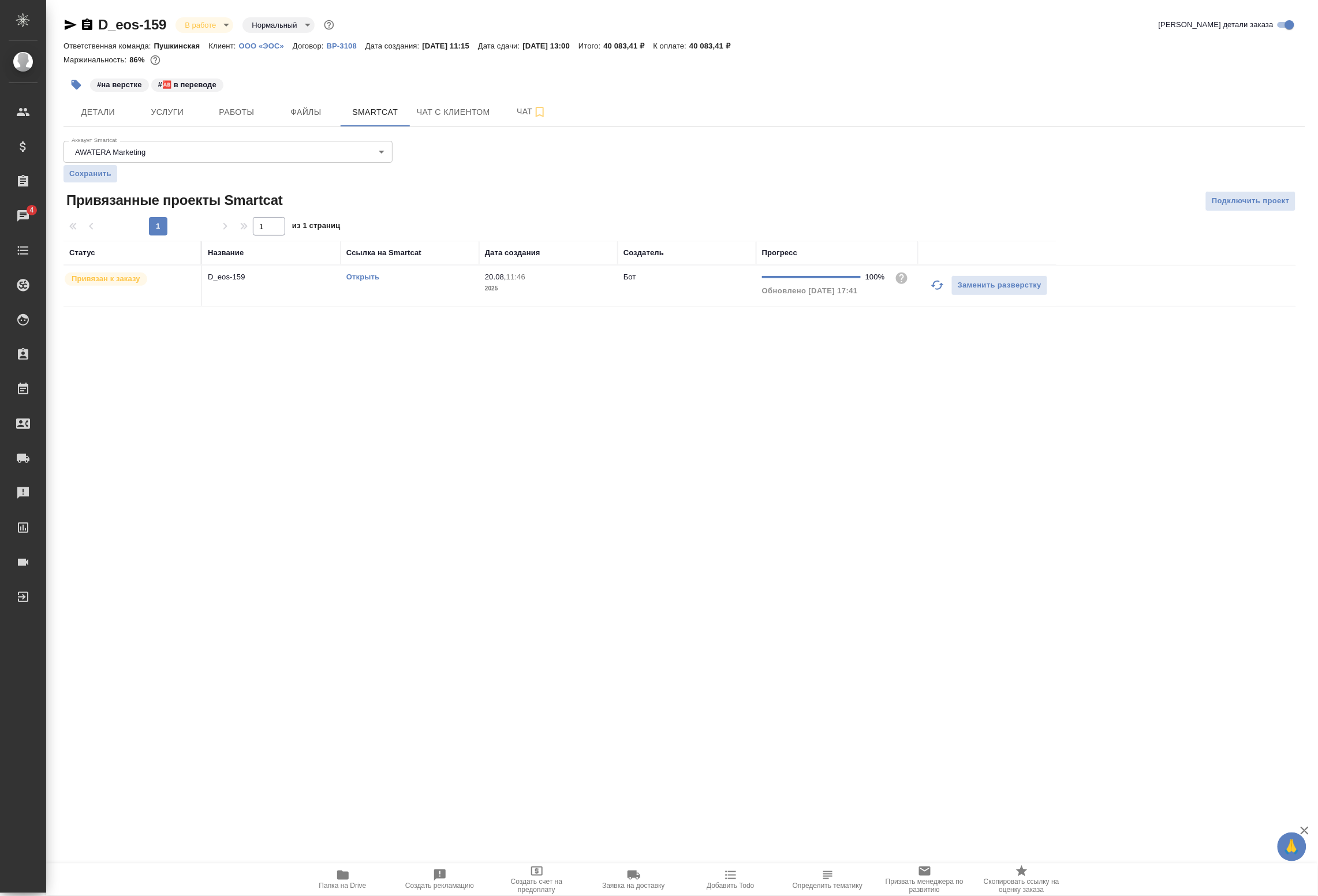
click at [940, 290] on icon "button" at bounding box center [938, 285] width 14 height 14
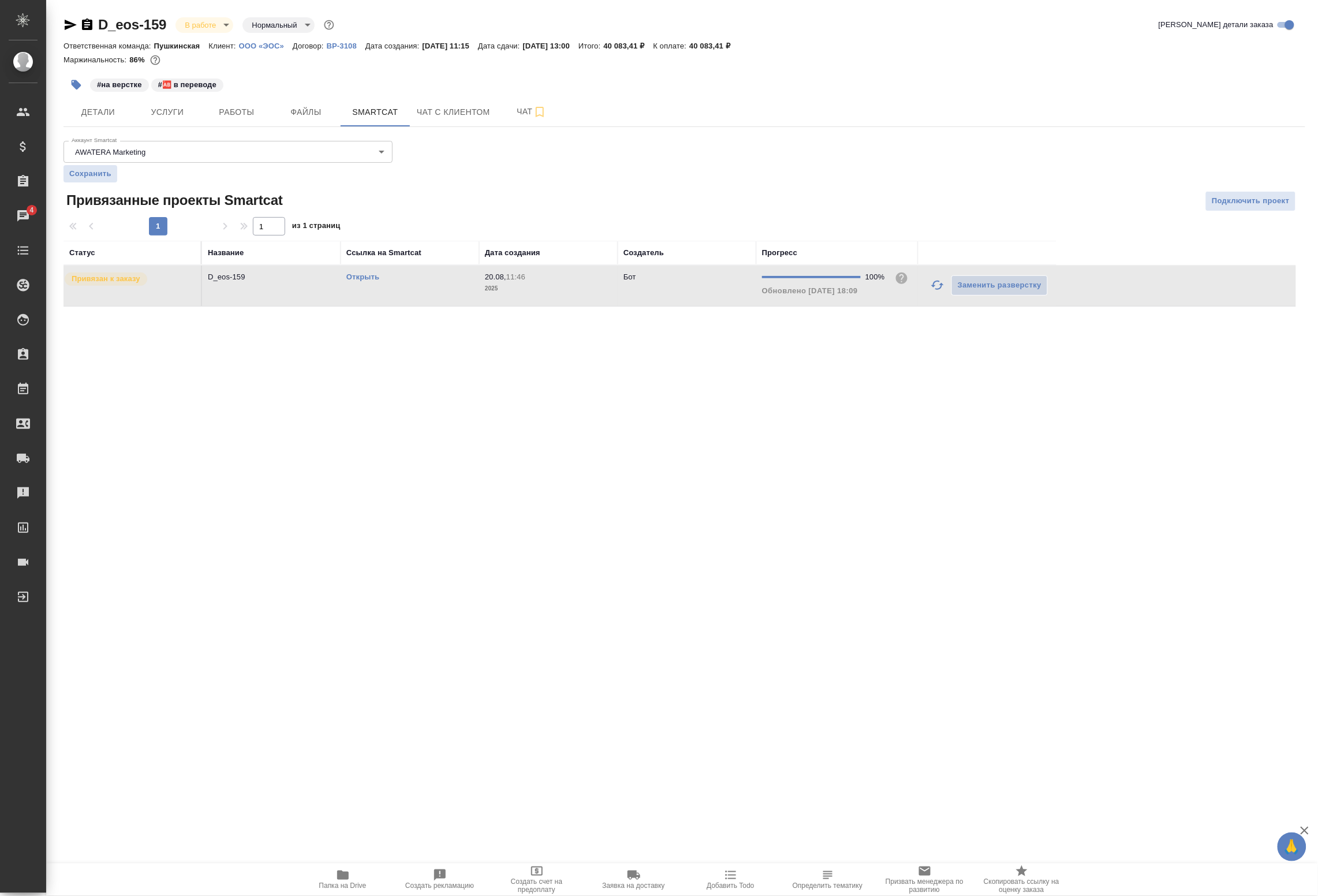
click at [367, 277] on link "Открыть" at bounding box center [362, 277] width 33 height 9
click at [227, 117] on span "Работы" at bounding box center [236, 112] width 55 height 14
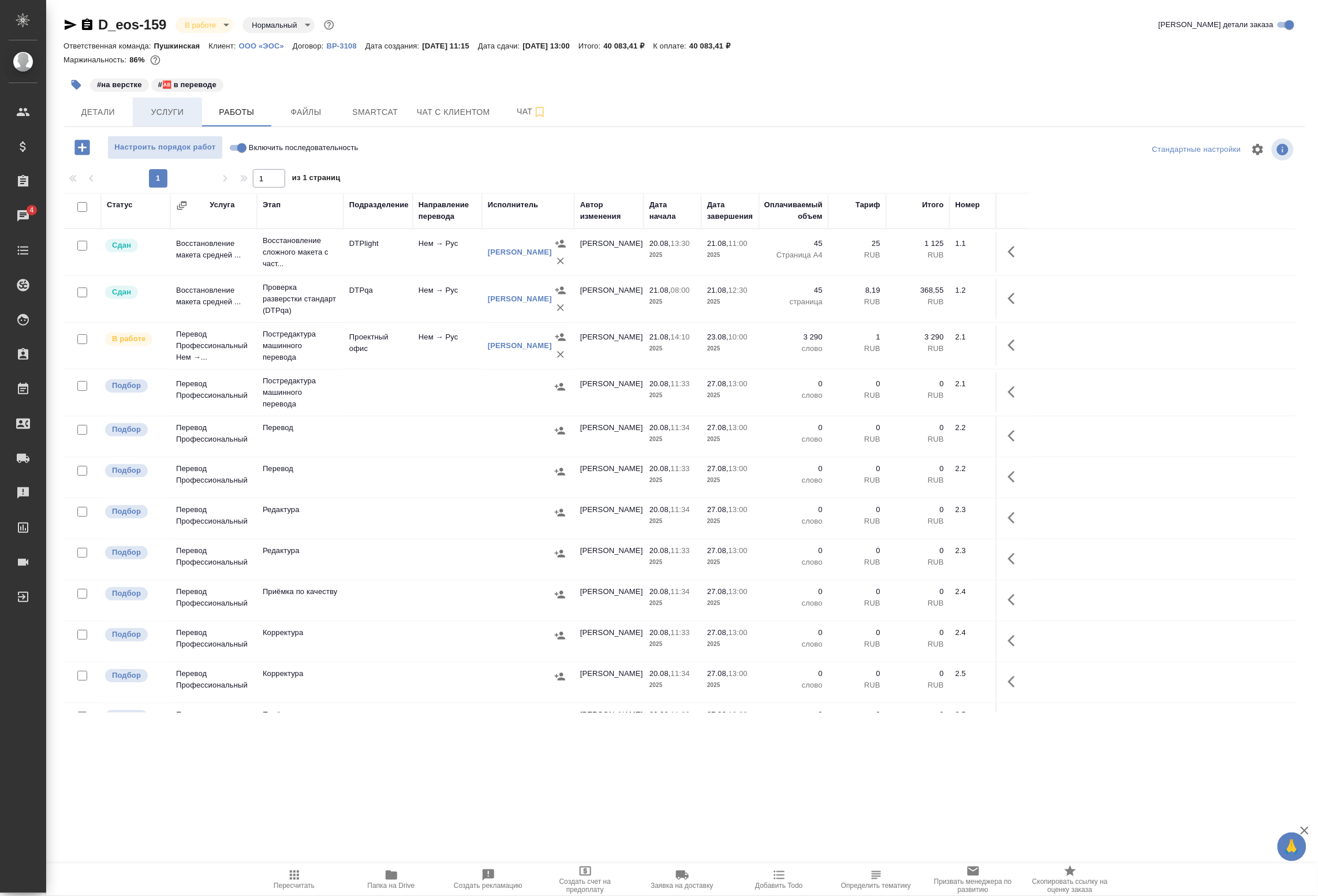
click at [168, 111] on span "Услуги" at bounding box center [167, 112] width 55 height 14
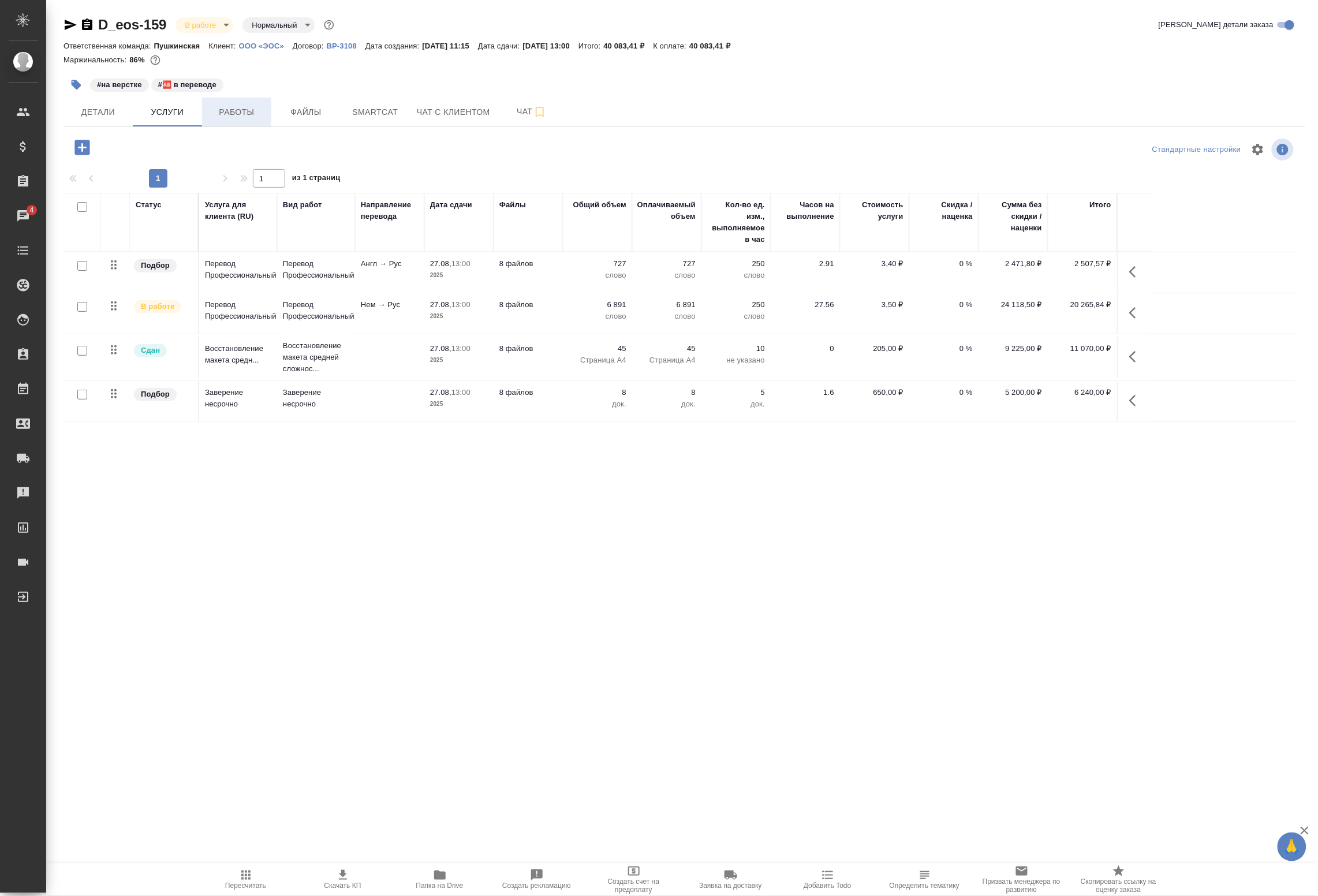
click at [240, 111] on span "Работы" at bounding box center [236, 112] width 55 height 14
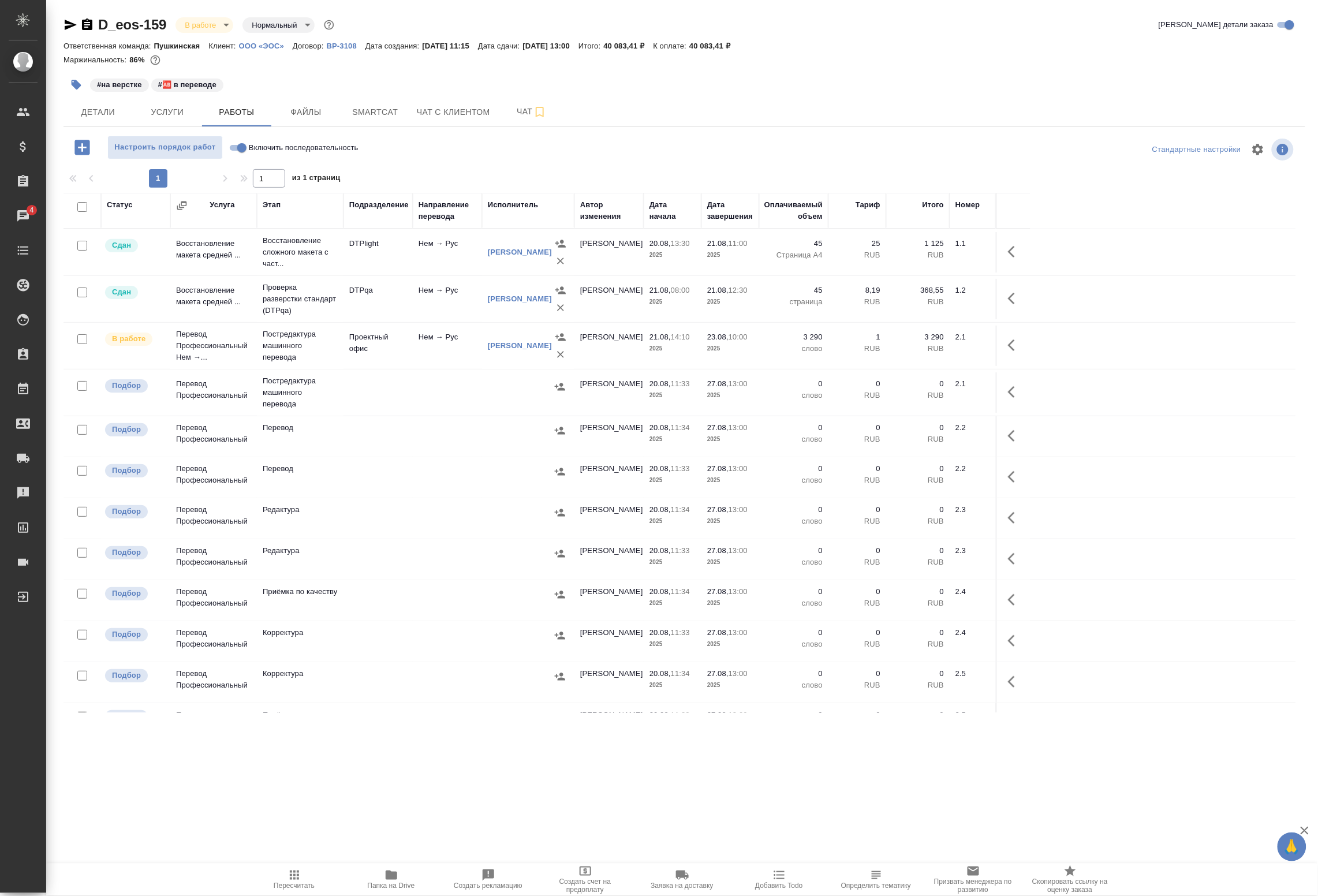
click at [289, 752] on div ".cls-1 fill:#fff; AWATERA Badanyan Artak Клиенты Спецификации Заказы 4 Чаты Tod…" at bounding box center [659, 448] width 1318 height 896
click at [99, 113] on span "Детали" at bounding box center [98, 112] width 55 height 14
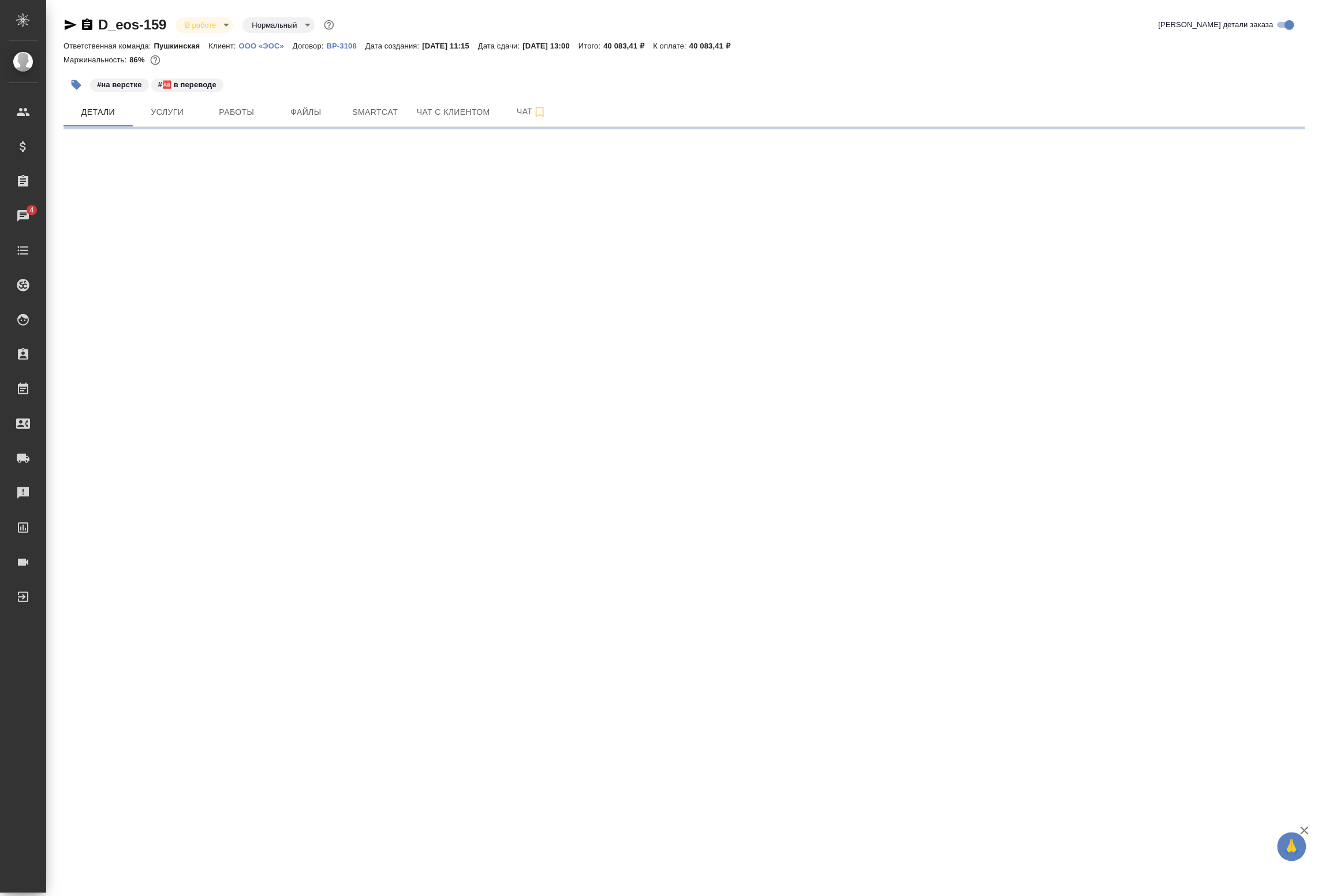
select select "RU"
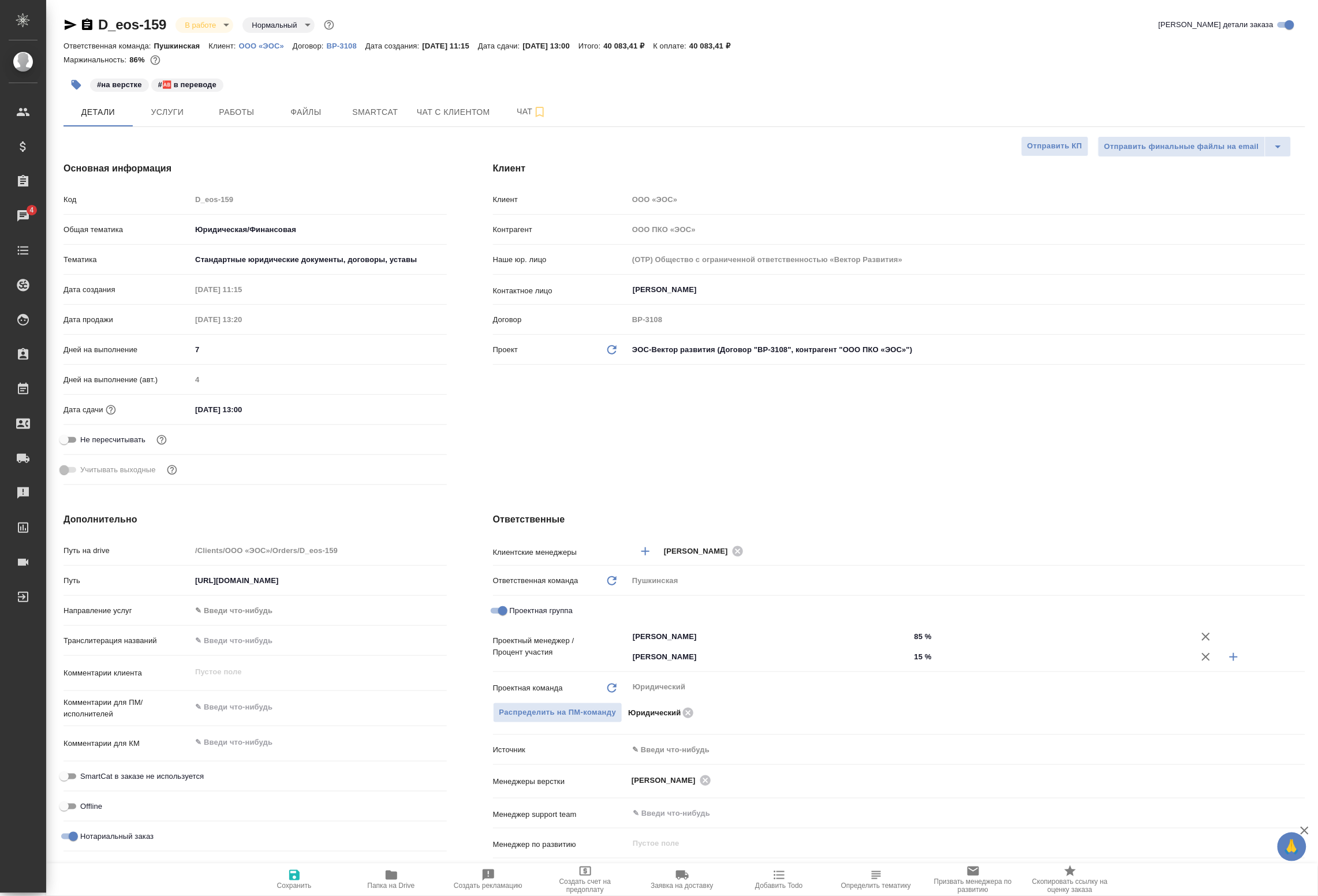
type textarea "x"
click at [242, 111] on span "Работы" at bounding box center [236, 112] width 55 height 14
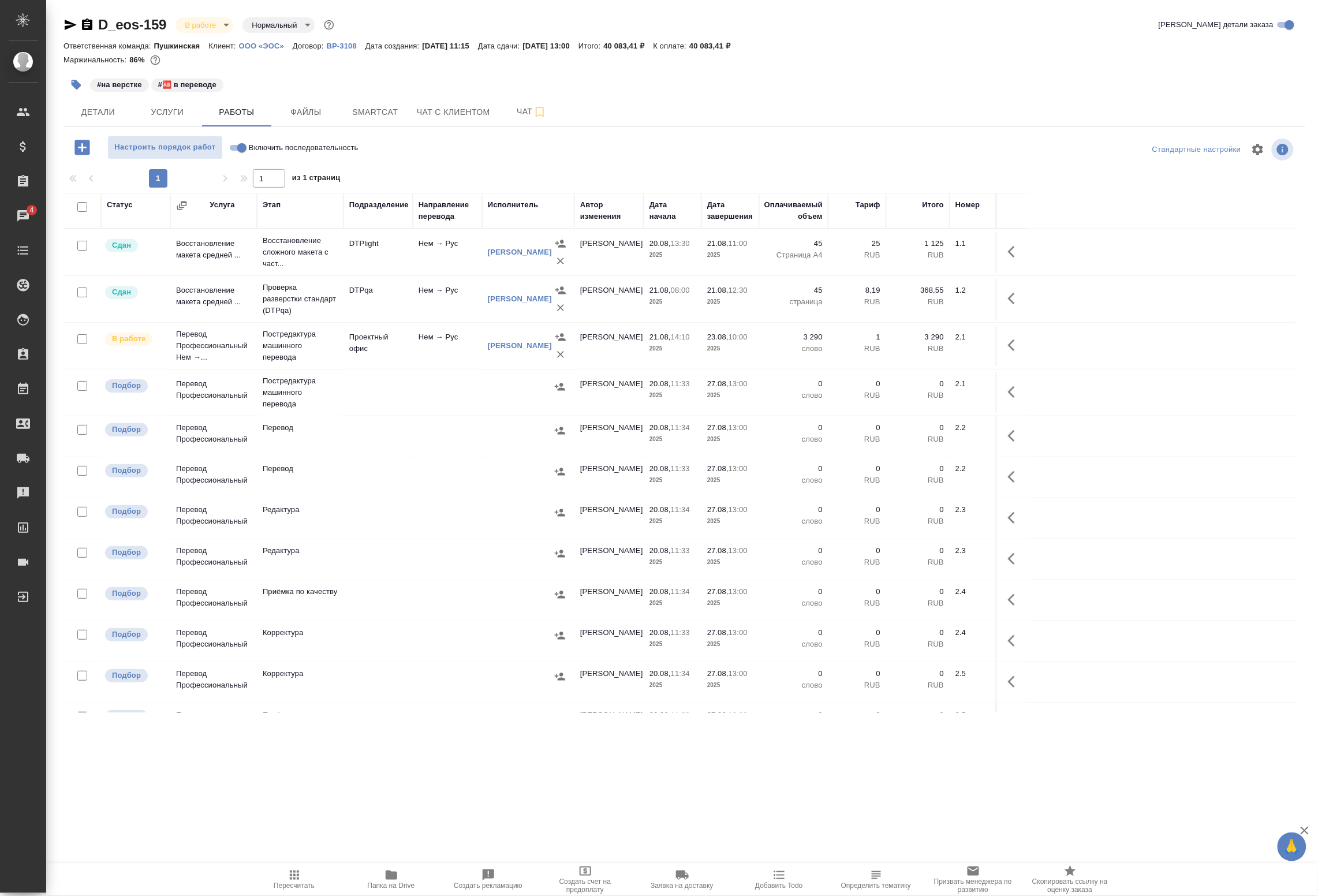
drag, startPoint x: 441, startPoint y: 578, endPoint x: 510, endPoint y: 578, distance: 69.0
click at [441, 578] on td at bounding box center [447, 559] width 69 height 40
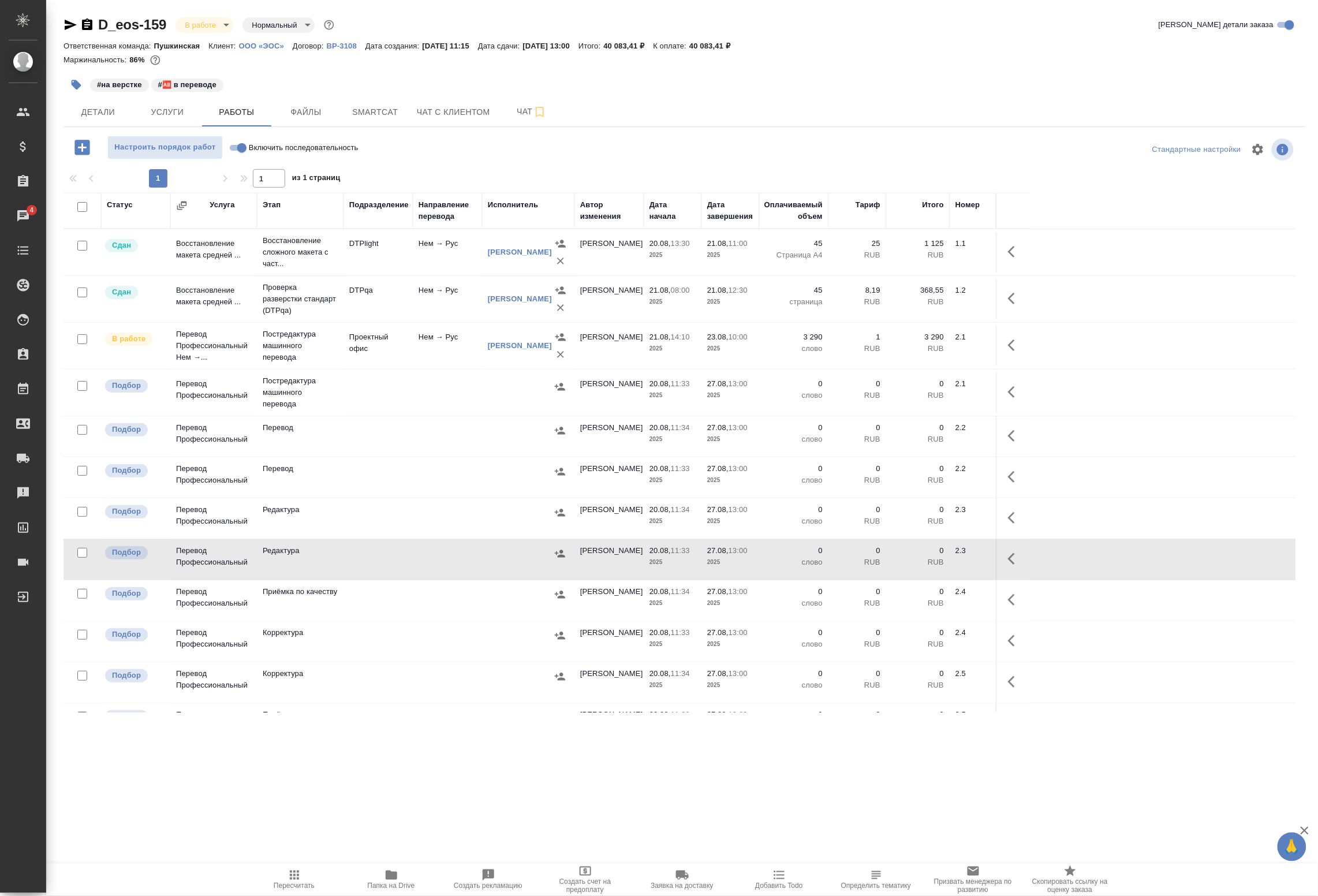
click at [1013, 351] on icon "button" at bounding box center [1012, 345] width 7 height 12
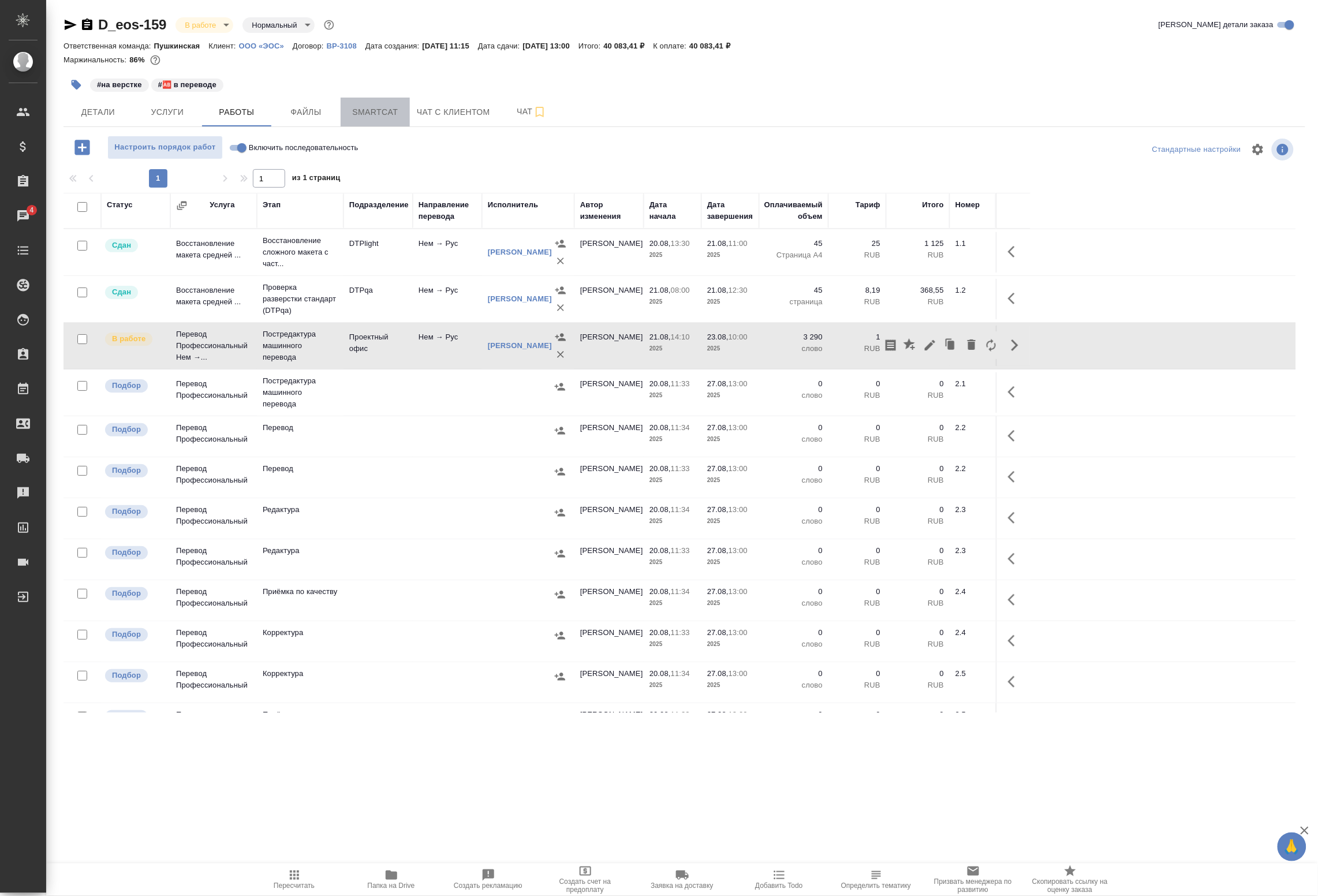
click at [362, 113] on span "Smartcat" at bounding box center [375, 112] width 55 height 14
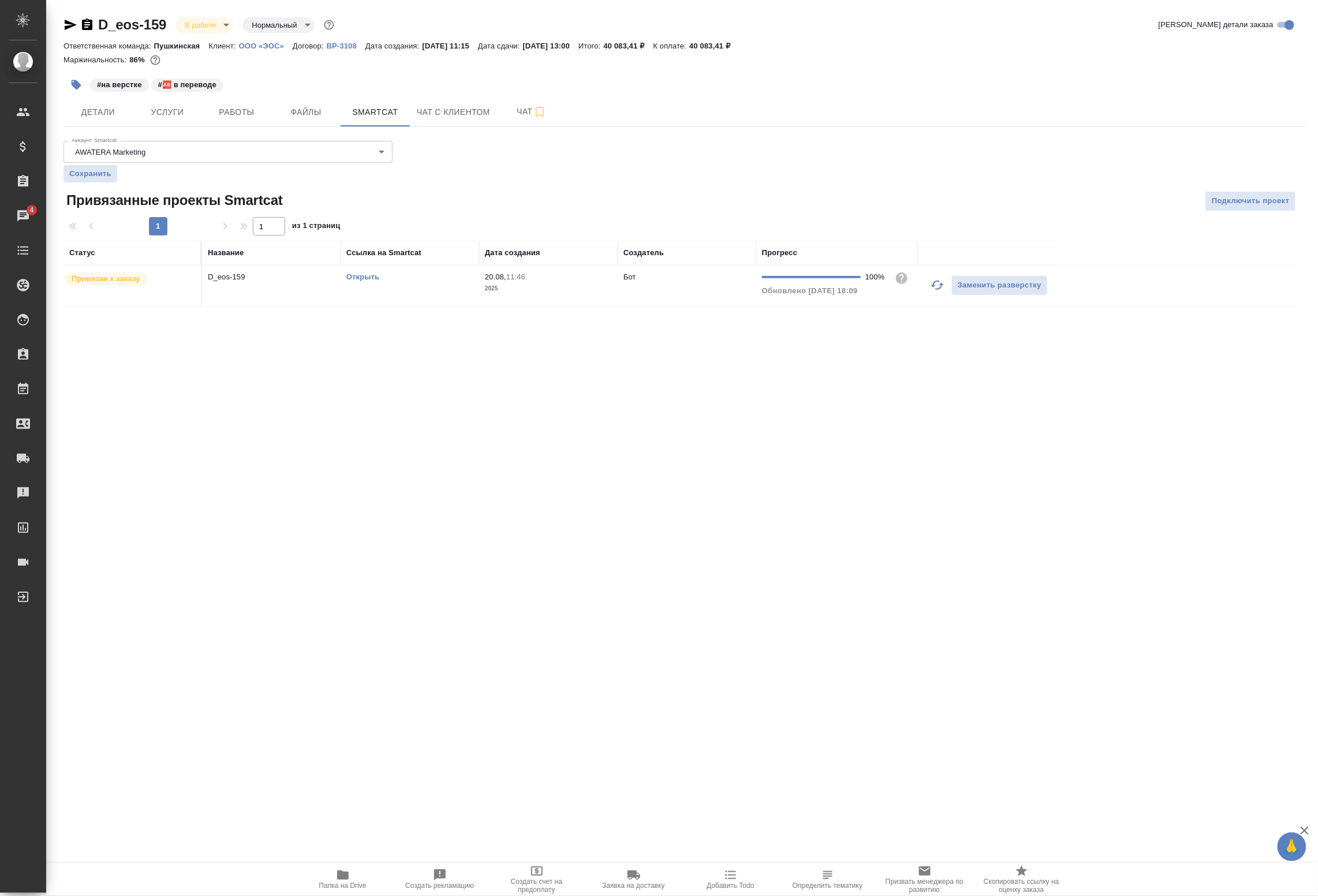
click at [367, 276] on link "Открыть" at bounding box center [362, 277] width 33 height 9
click at [209, 113] on span "Работы" at bounding box center [236, 112] width 55 height 14
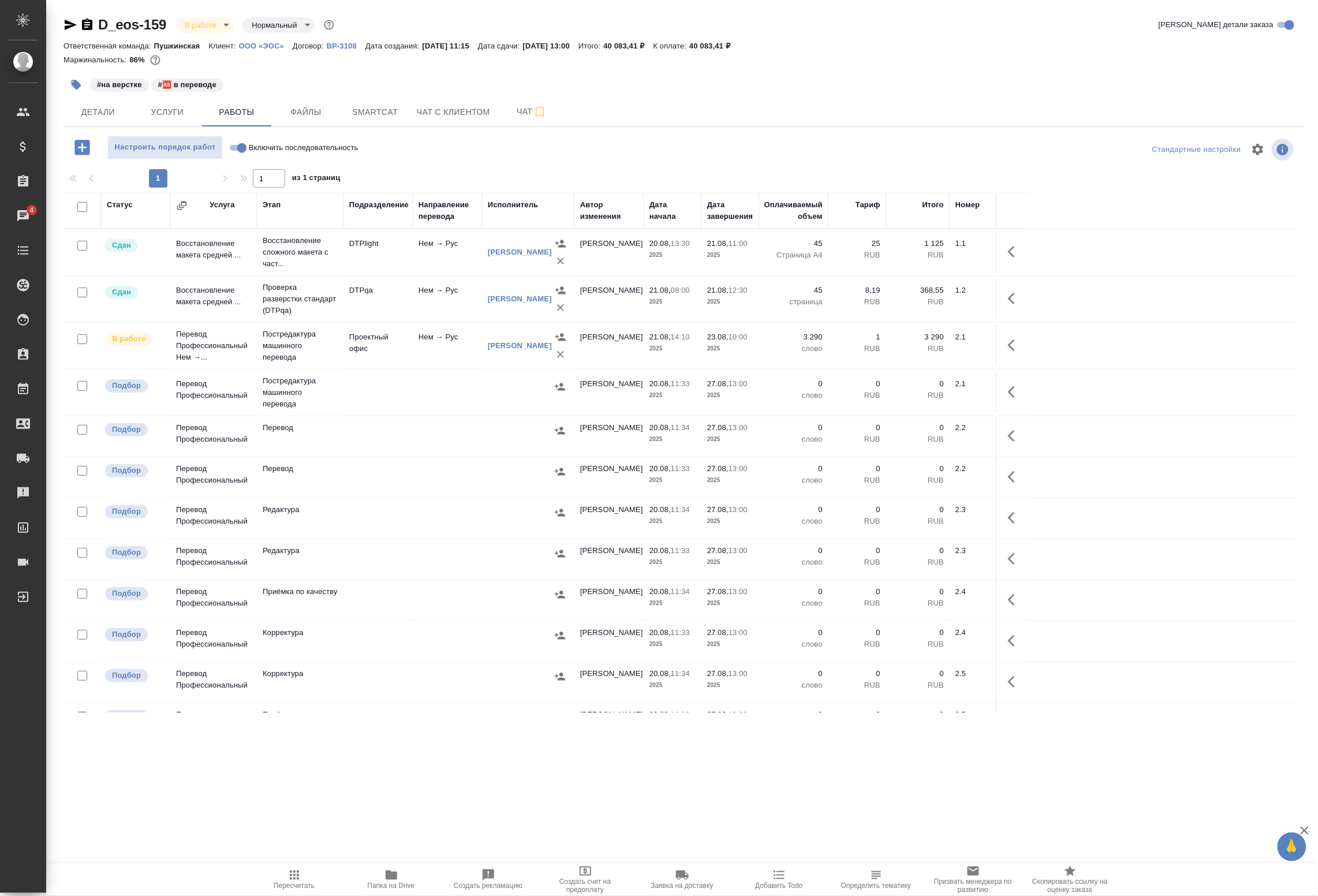
click at [438, 562] on td at bounding box center [447, 559] width 69 height 40
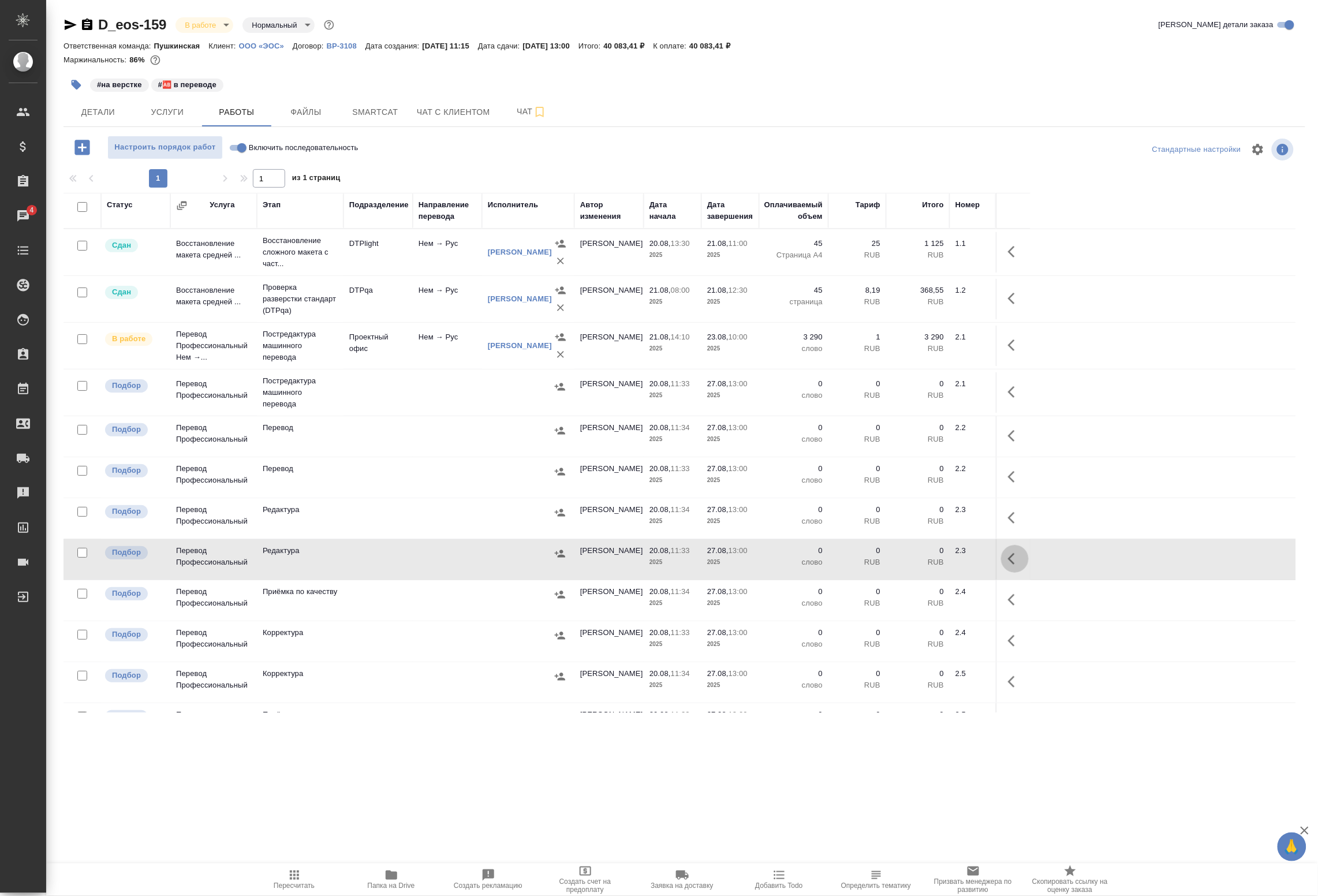
click at [1012, 566] on icon "button" at bounding box center [1015, 559] width 14 height 14
click at [933, 564] on icon "button" at bounding box center [930, 559] width 11 height 11
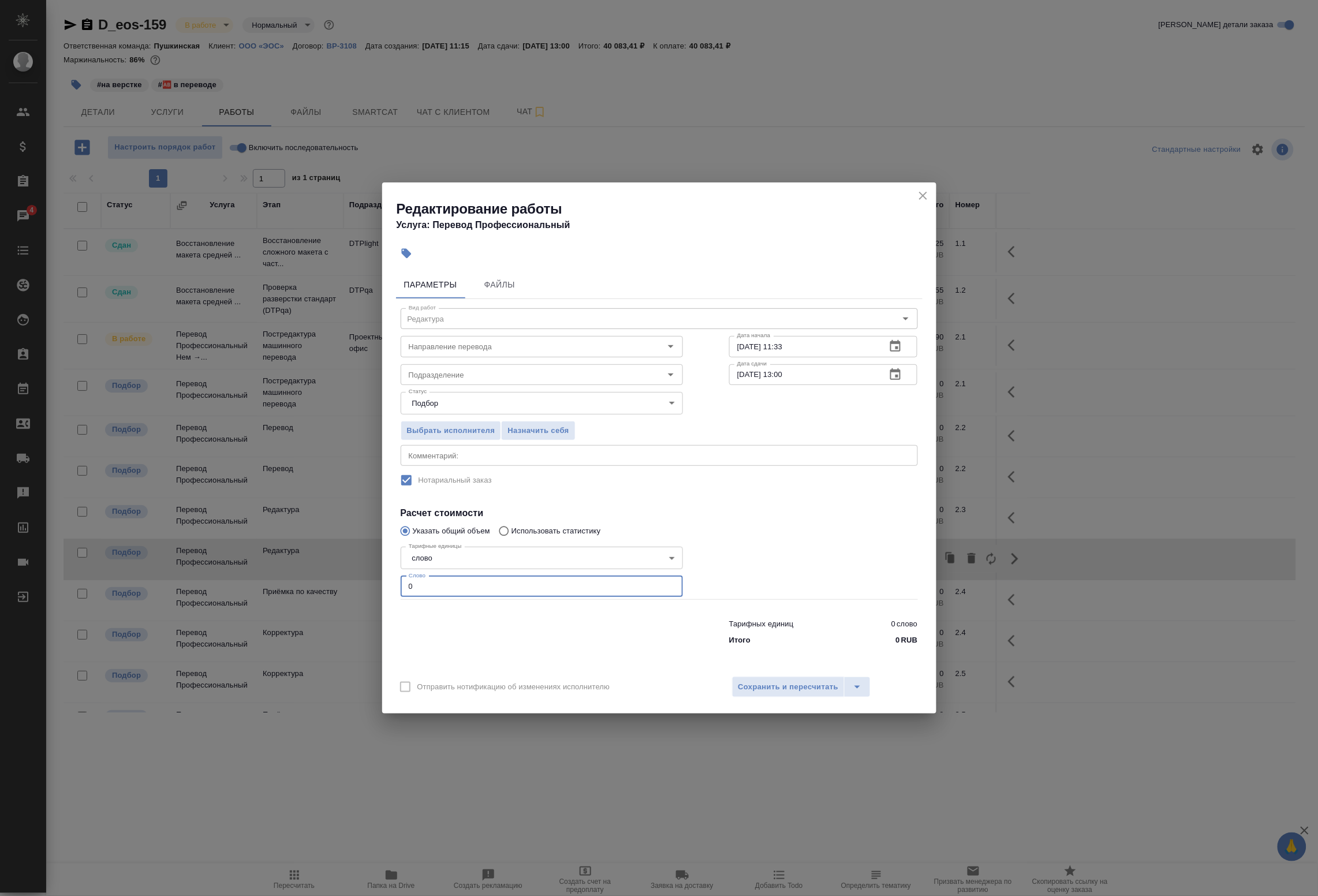
drag, startPoint x: 436, startPoint y: 584, endPoint x: 339, endPoint y: 573, distance: 97.6
click at [341, 573] on div "Редактирование работы Услуга: Перевод Профессиональный Параметры Файлы Вид рабо…" at bounding box center [659, 448] width 1318 height 896
paste input "5713.5"
type input "5713.5"
click at [499, 622] on div at bounding box center [541, 630] width 328 height 46
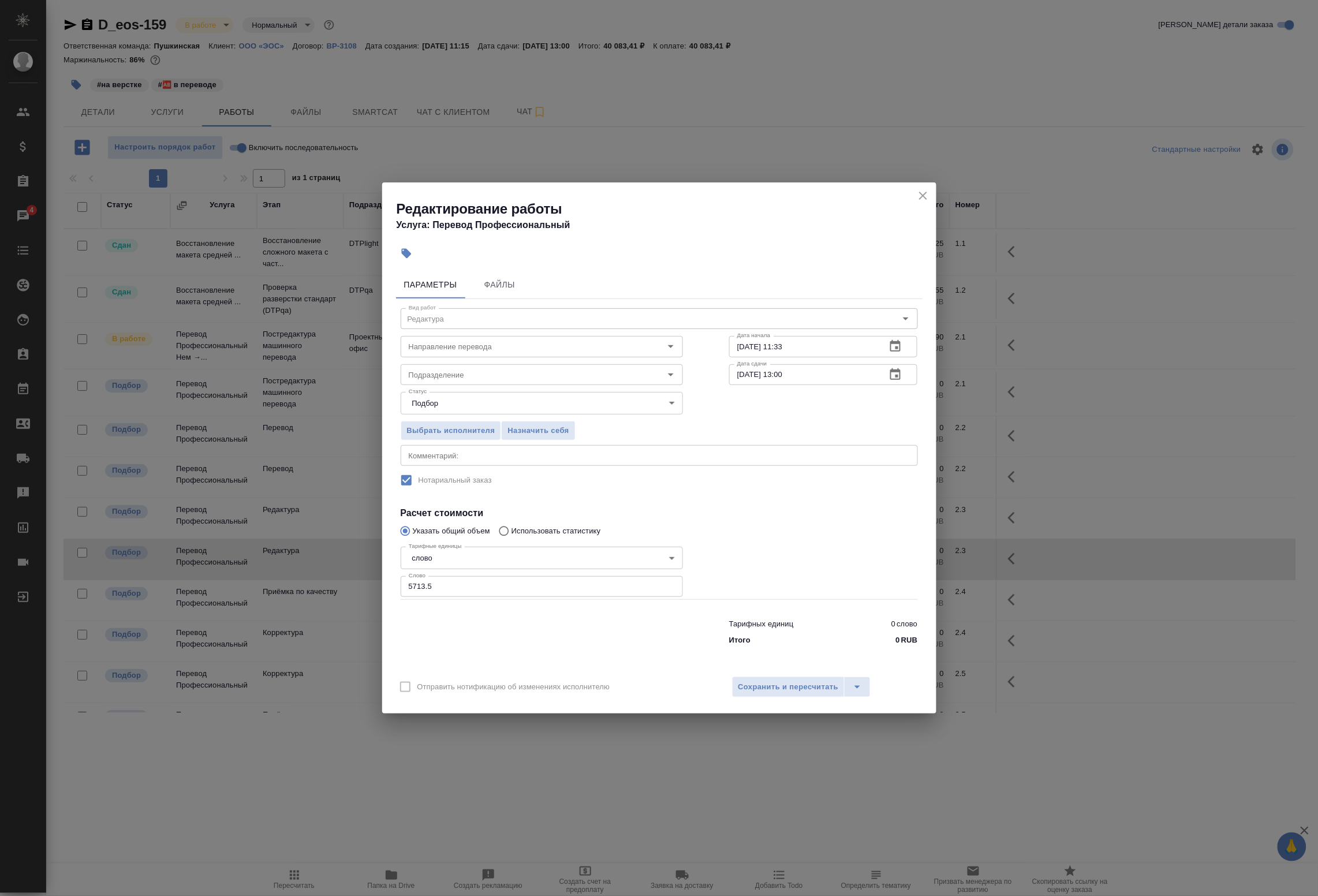
click at [901, 373] on icon "button" at bounding box center [895, 374] width 11 height 12
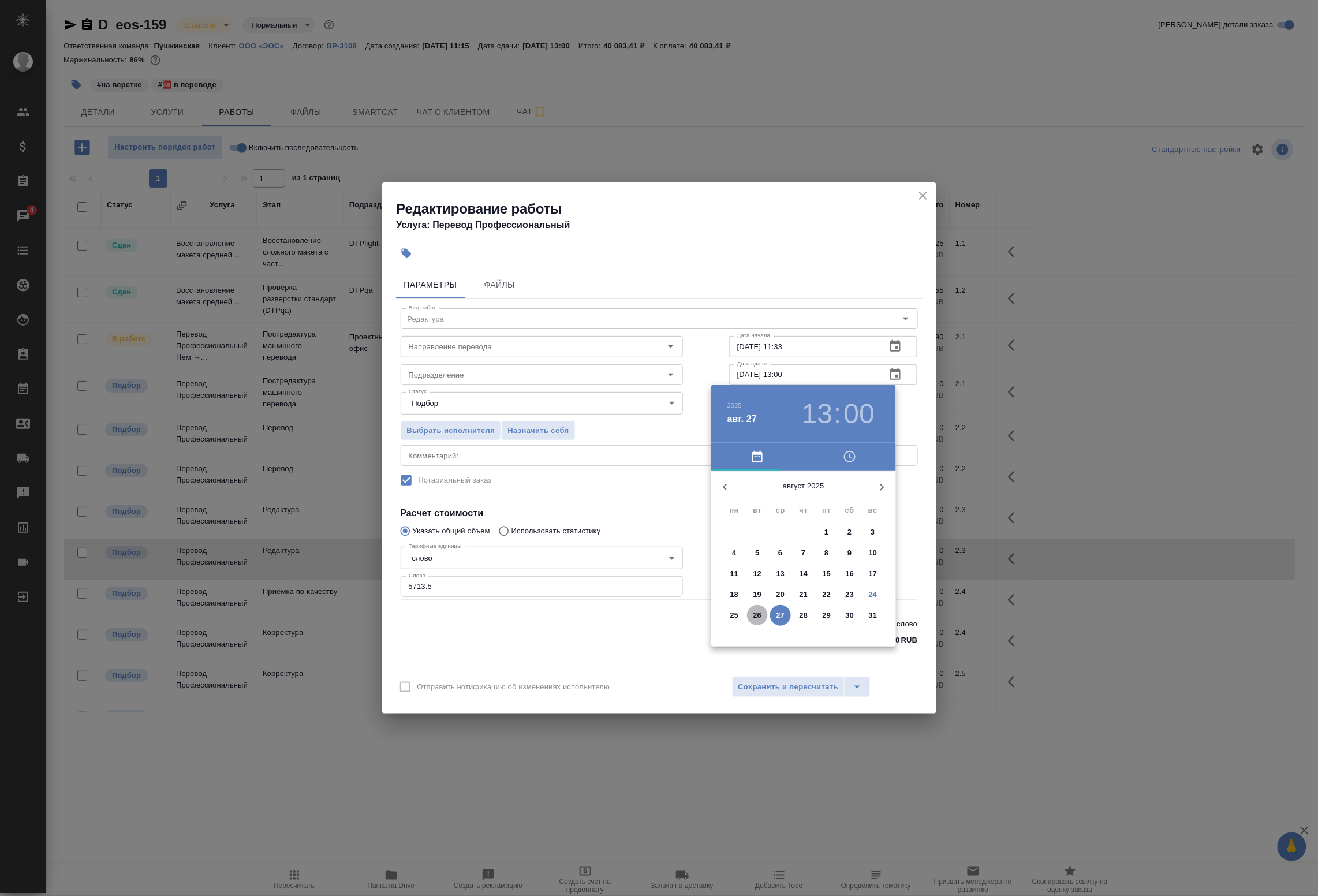
click at [758, 612] on p "26" at bounding box center [758, 616] width 9 height 12
click at [745, 529] on div at bounding box center [803, 561] width 150 height 150
click at [813, 413] on h3 "10" at bounding box center [817, 414] width 30 height 32
click at [803, 499] on div at bounding box center [803, 561] width 150 height 150
type input "26.08.2025 12:00"
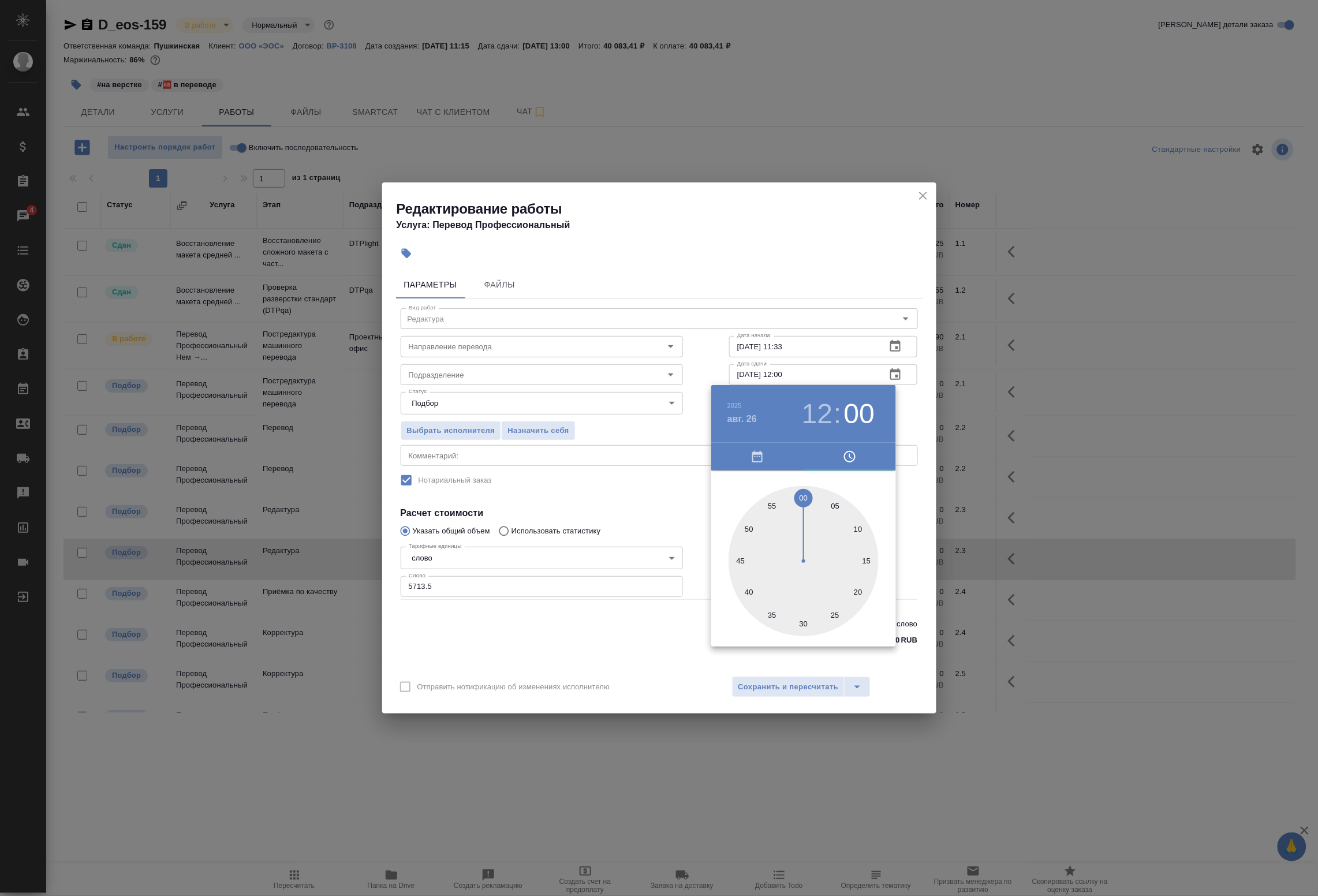
click at [905, 422] on div at bounding box center [659, 448] width 1318 height 896
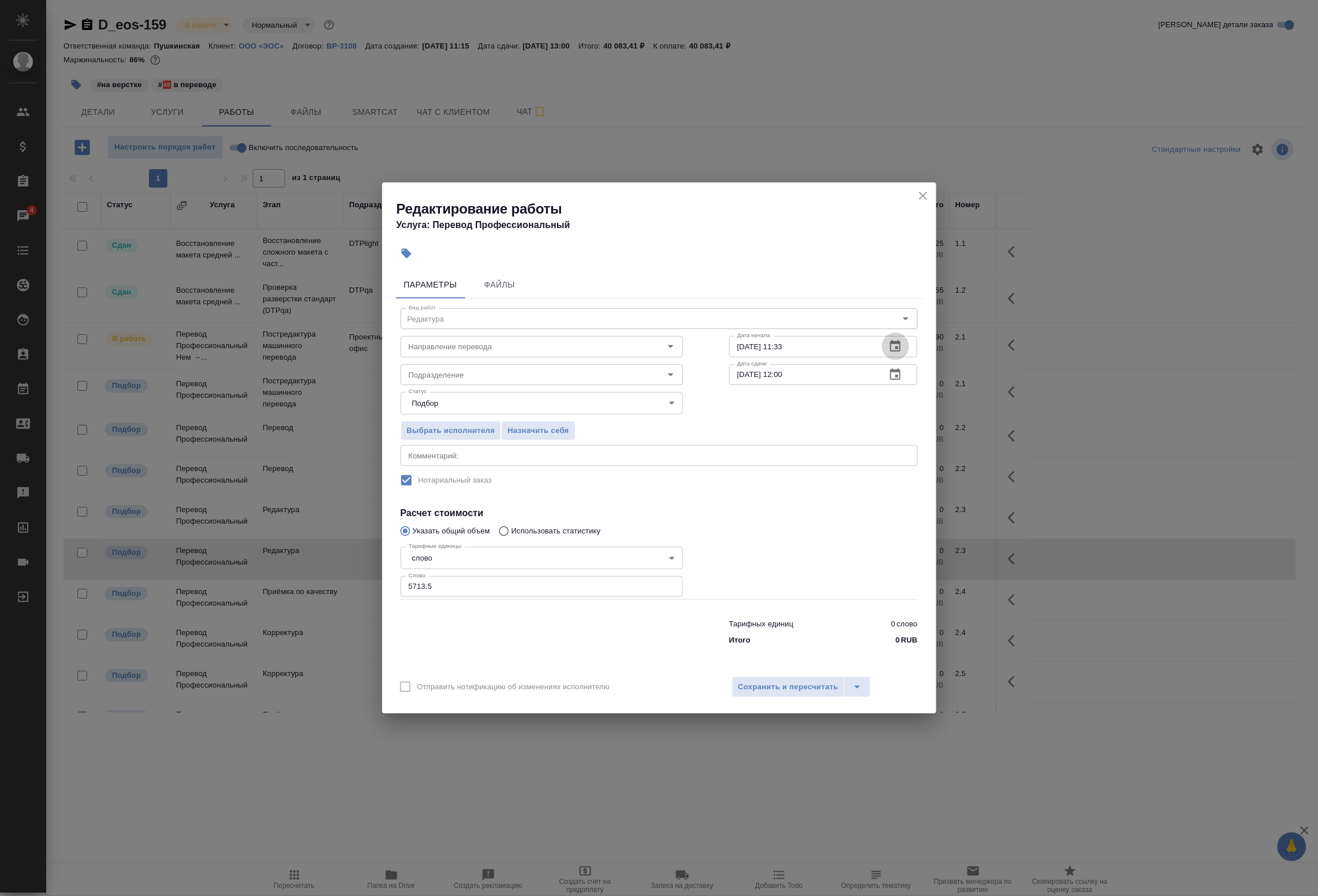
click at [895, 353] on icon "button" at bounding box center [895, 346] width 14 height 14
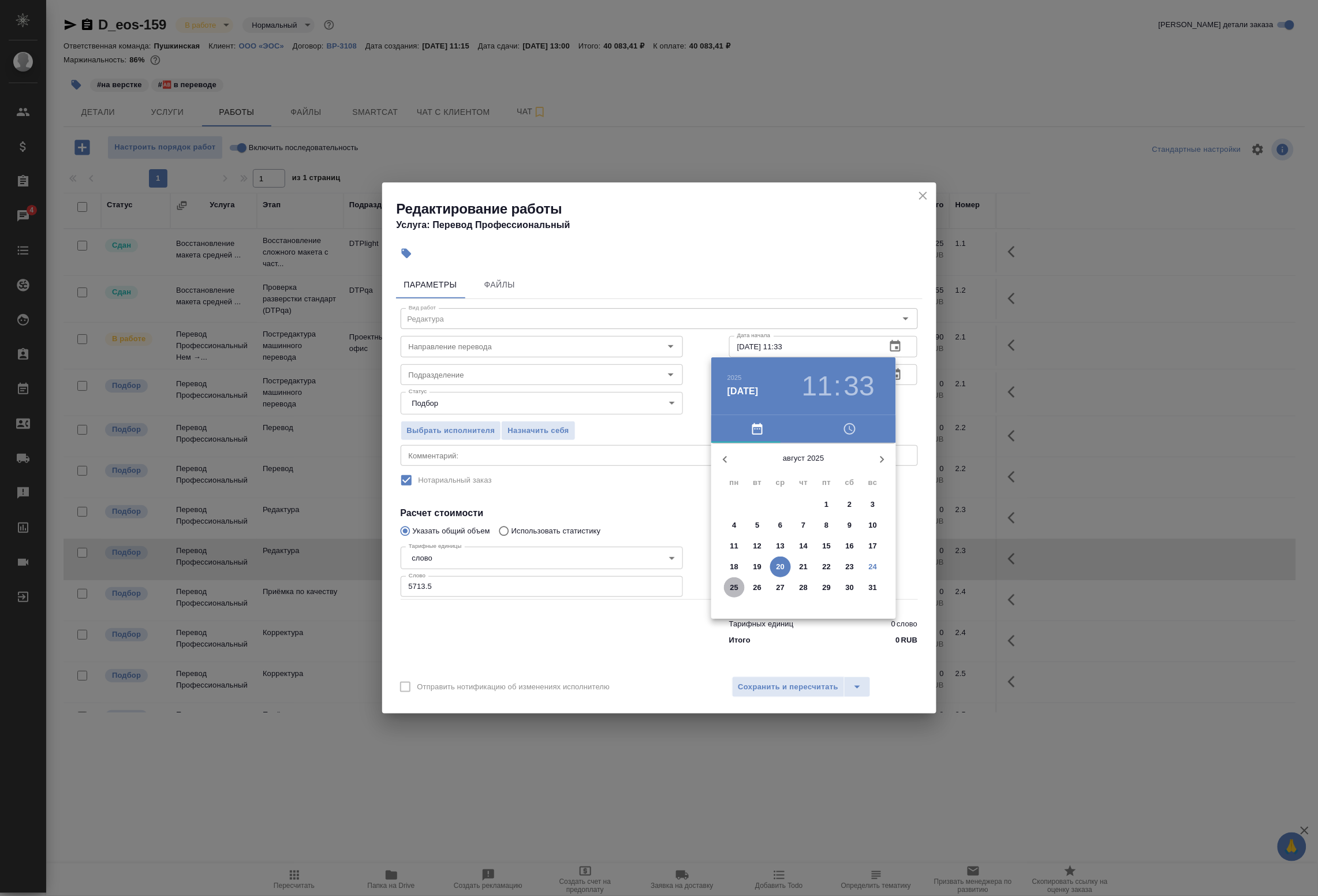
click at [739, 587] on span "25" at bounding box center [734, 588] width 21 height 12
click at [749, 499] on div at bounding box center [803, 533] width 150 height 150
click at [800, 466] on div at bounding box center [803, 533] width 150 height 150
type input "25.08.2025 10:00"
click at [906, 409] on div at bounding box center [659, 448] width 1318 height 896
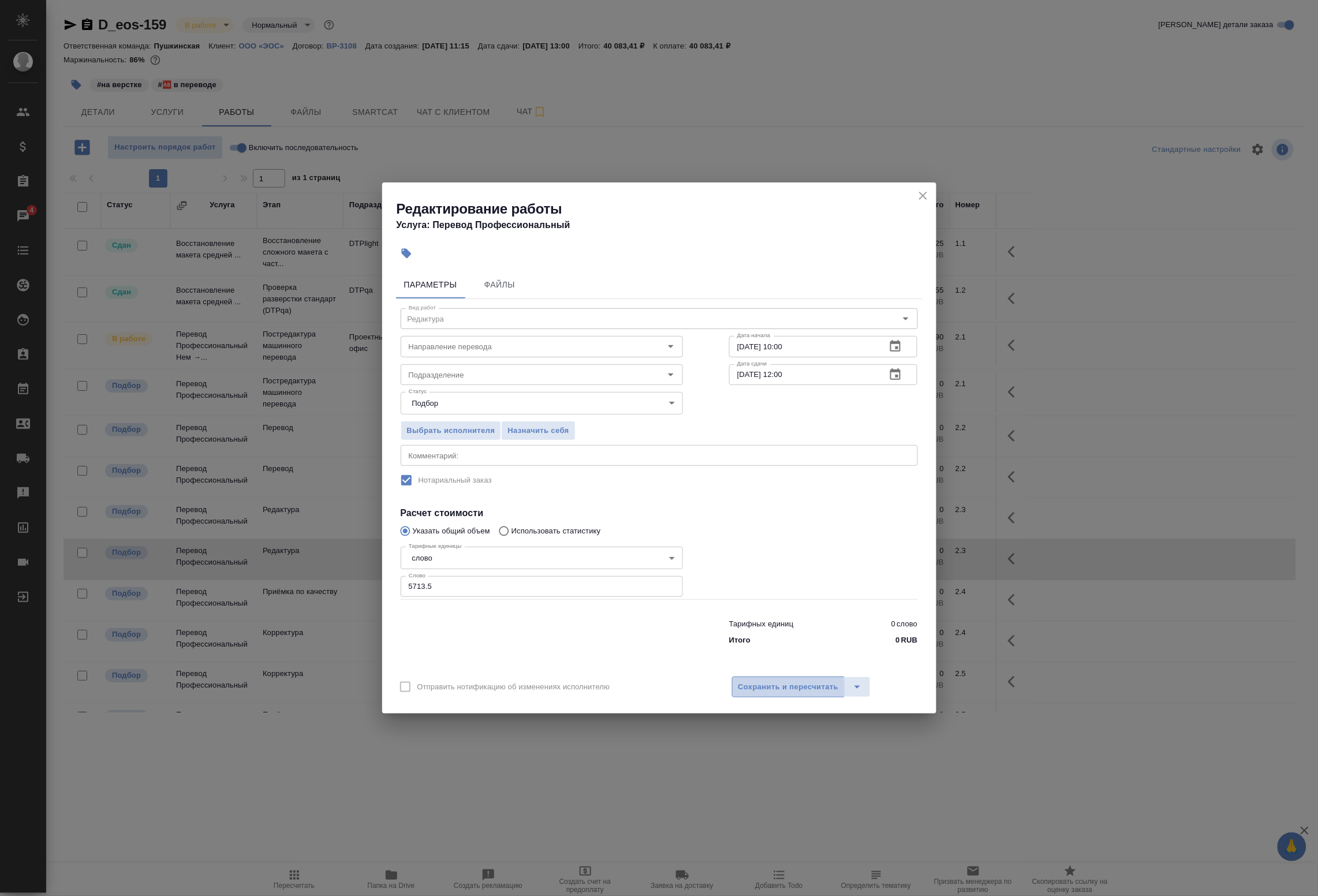
click at [771, 686] on span "Сохранить и пересчитать" at bounding box center [789, 687] width 101 height 13
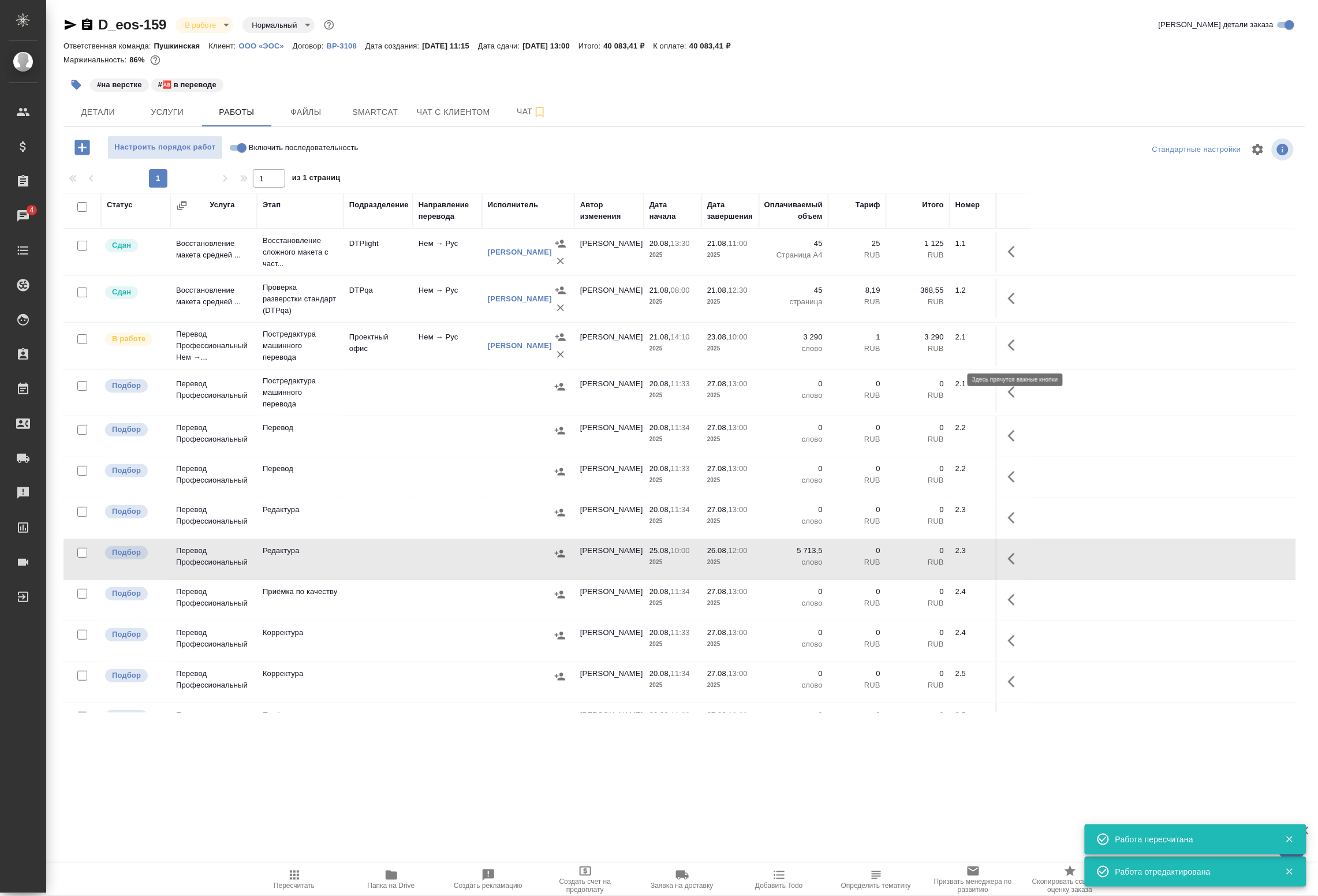
click at [1015, 353] on icon "button" at bounding box center [1015, 345] width 14 height 14
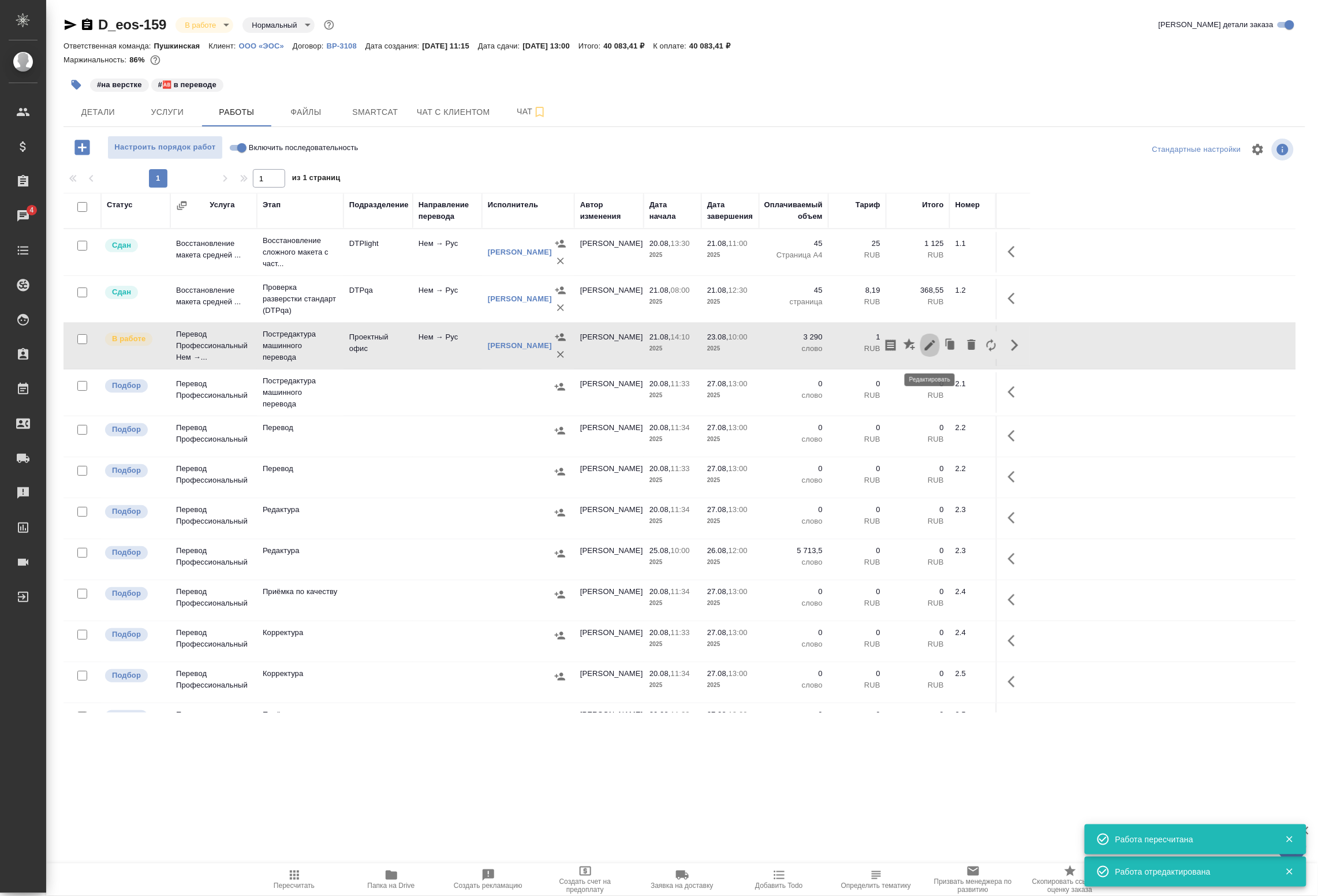
click at [927, 351] on icon "button" at bounding box center [930, 345] width 11 height 11
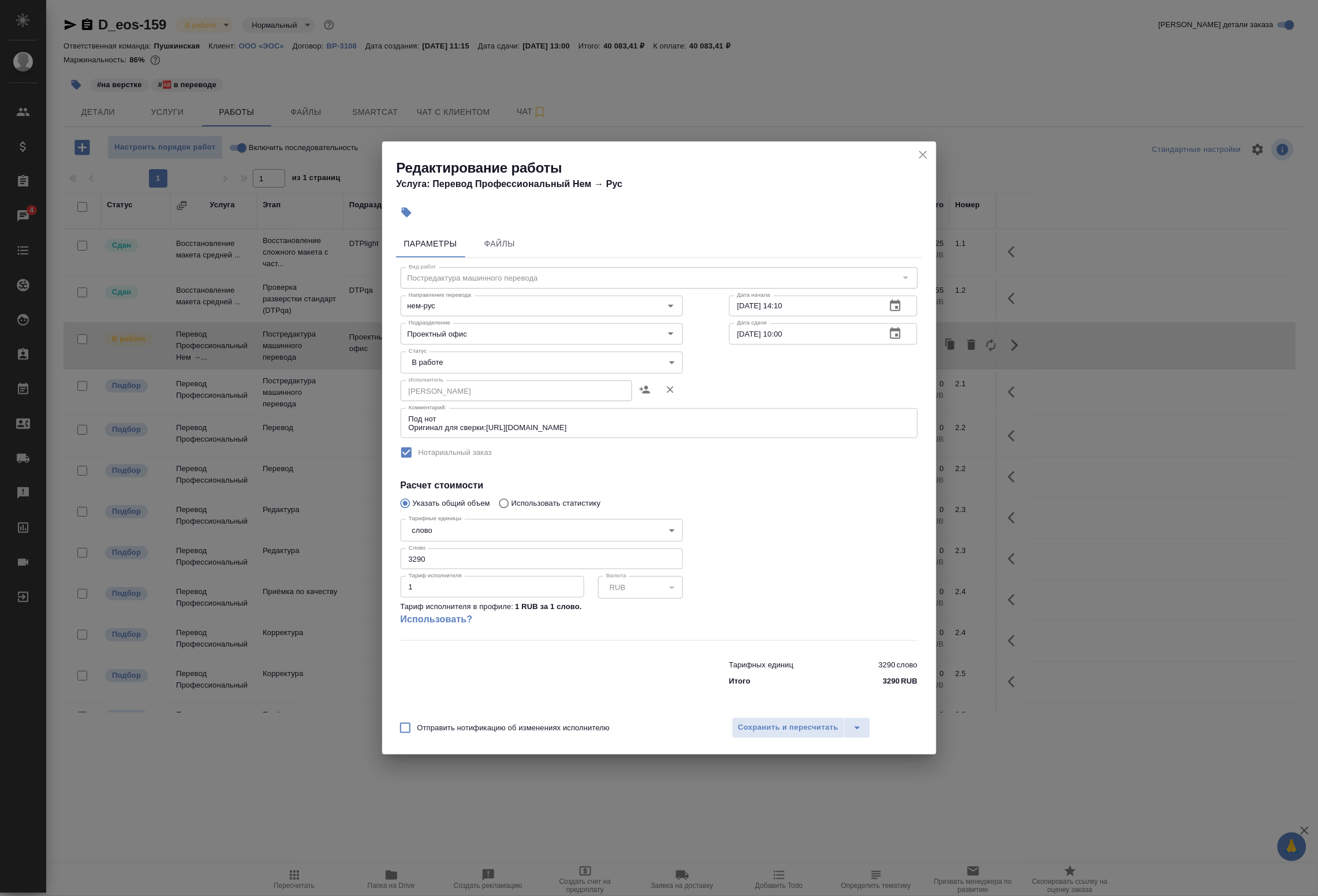
click at [923, 149] on icon "close" at bounding box center [923, 155] width 14 height 14
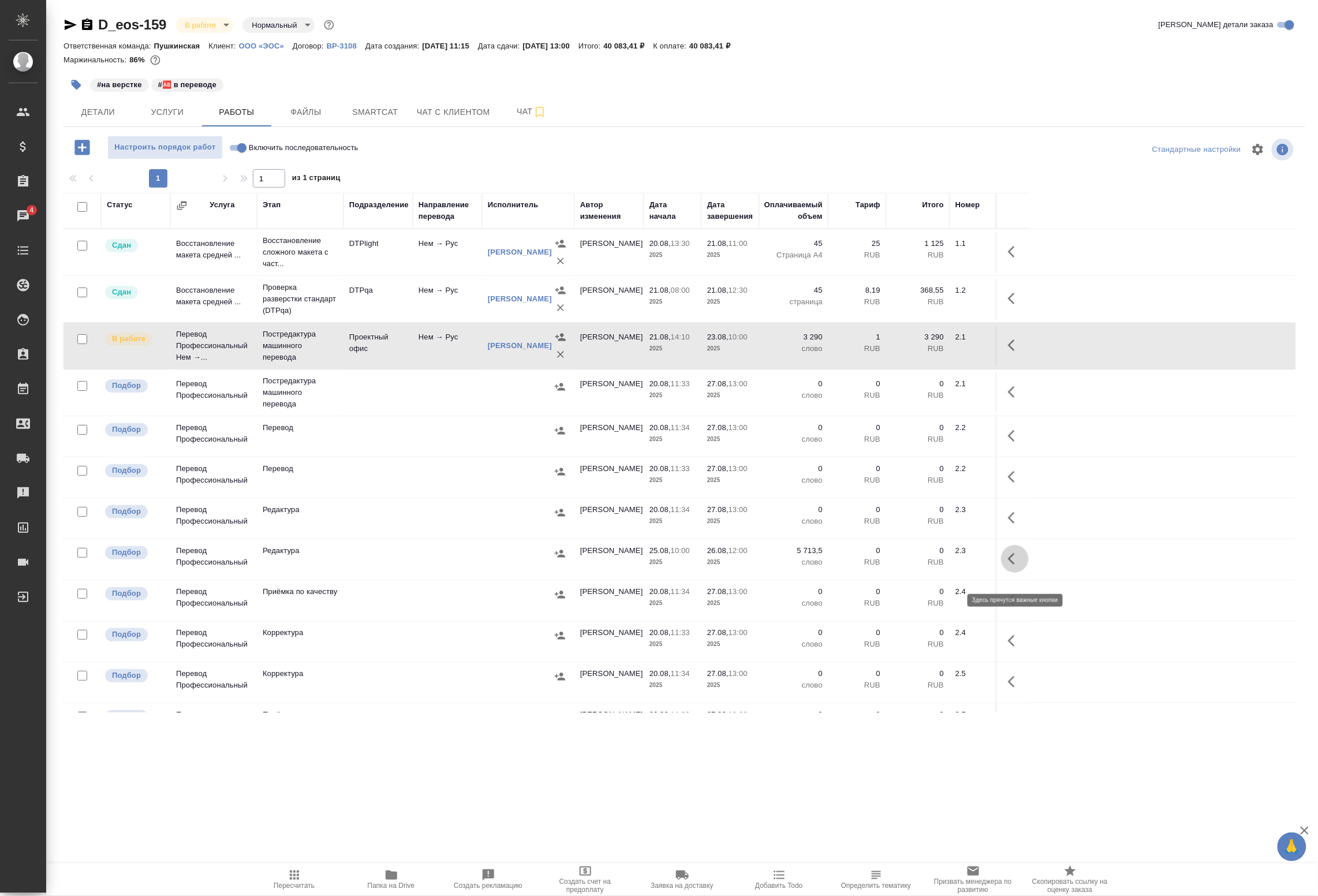
click at [1013, 566] on icon "button" at bounding box center [1015, 559] width 14 height 14
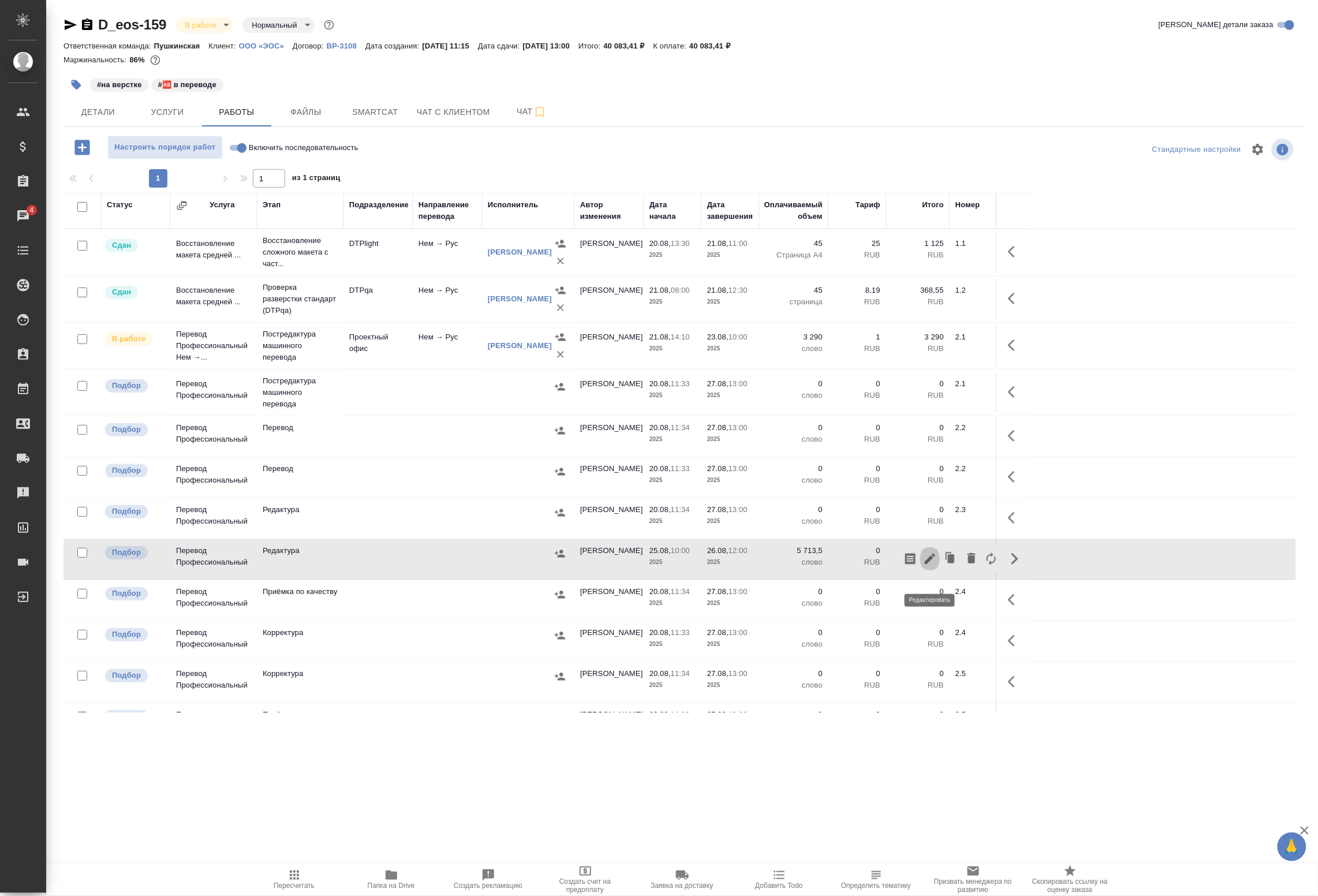
click at [936, 566] on icon "button" at bounding box center [930, 559] width 14 height 14
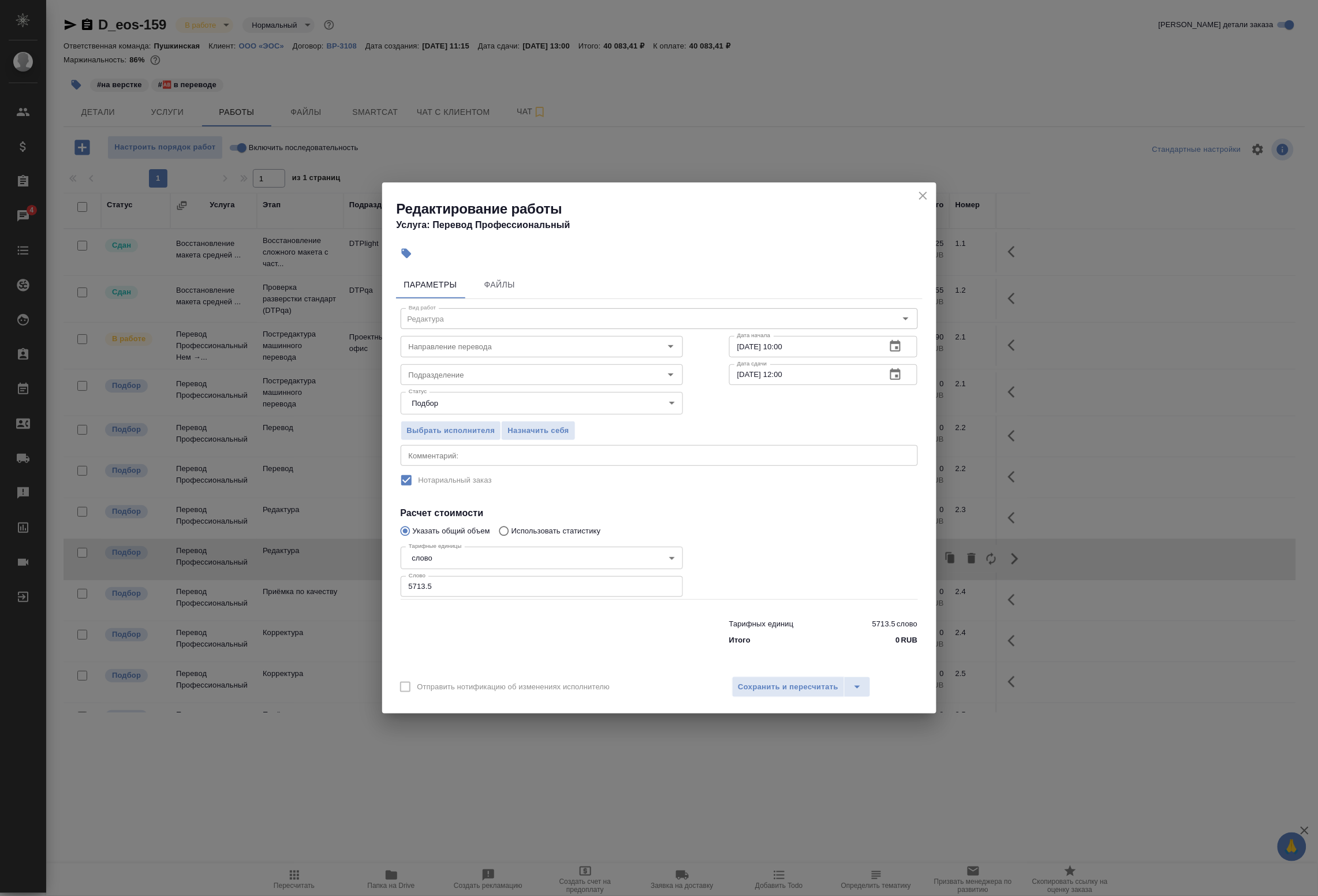
click at [422, 458] on textarea at bounding box center [660, 456] width 501 height 9
type textarea "Под нот"
click at [740, 681] on span "Сохранить и пересчитать" at bounding box center [789, 687] width 101 height 13
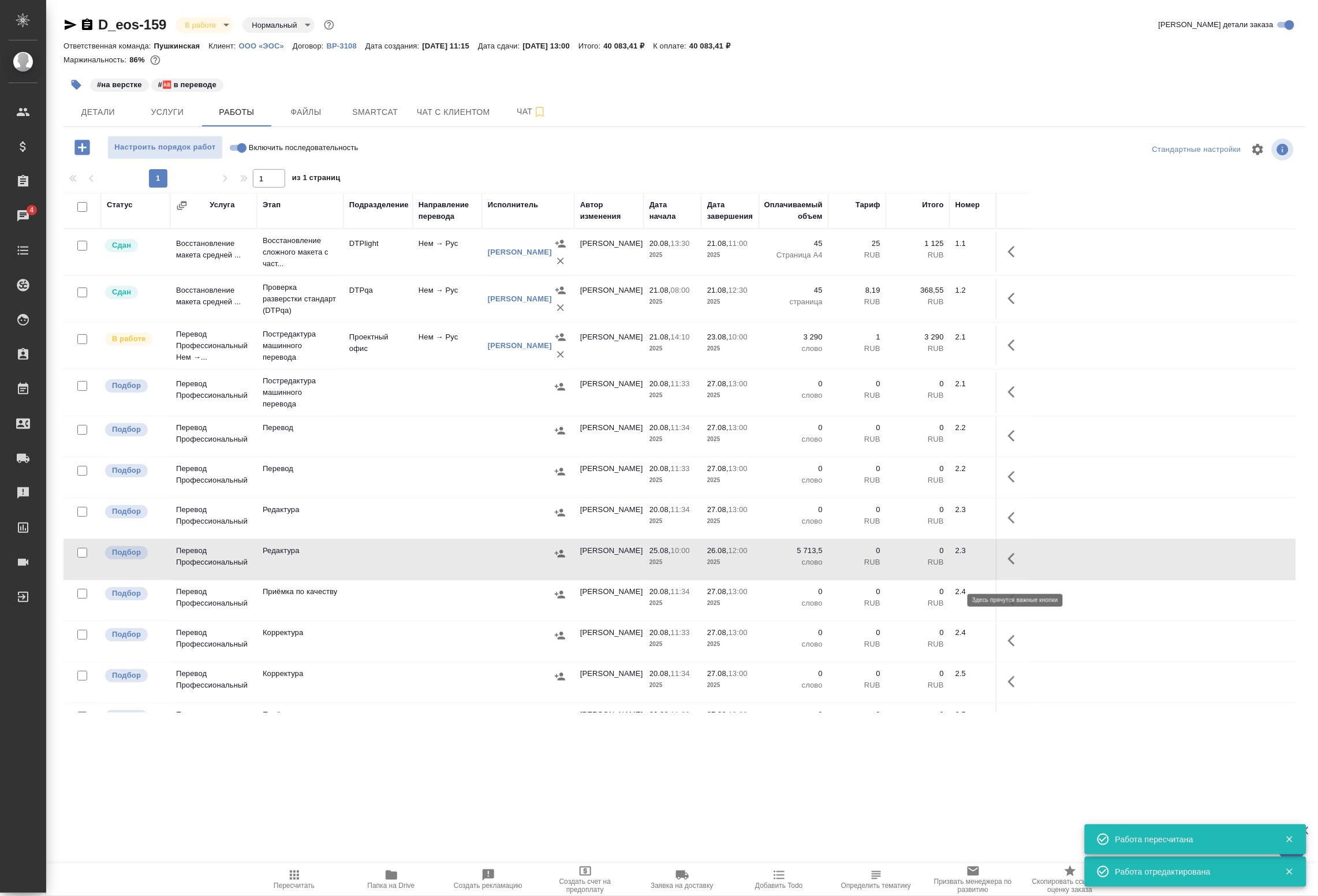
click at [1021, 566] on icon "button" at bounding box center [1015, 559] width 14 height 14
click at [936, 566] on icon "button" at bounding box center [930, 559] width 14 height 14
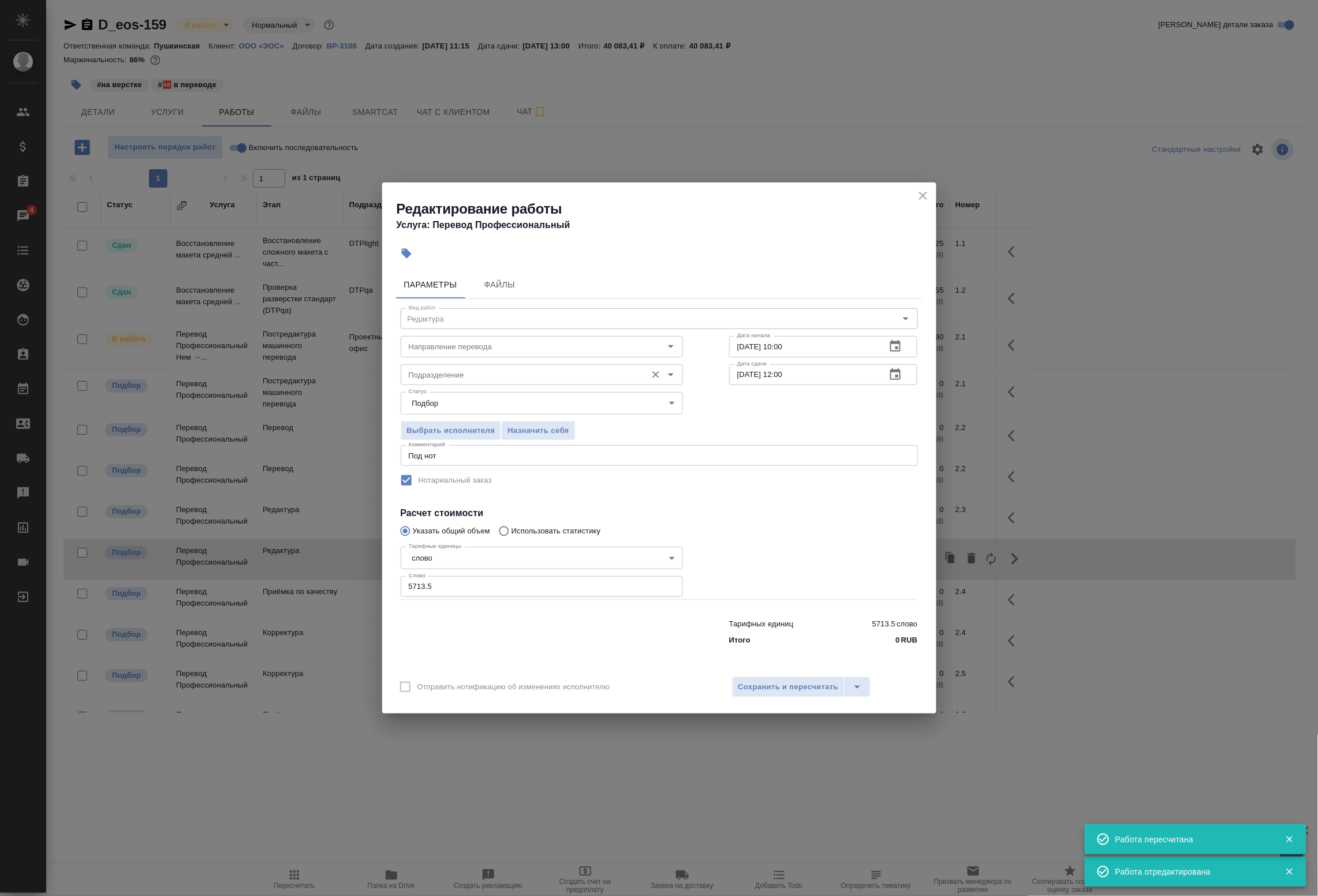
click at [472, 374] on input "Подразделение" at bounding box center [522, 375] width 237 height 14
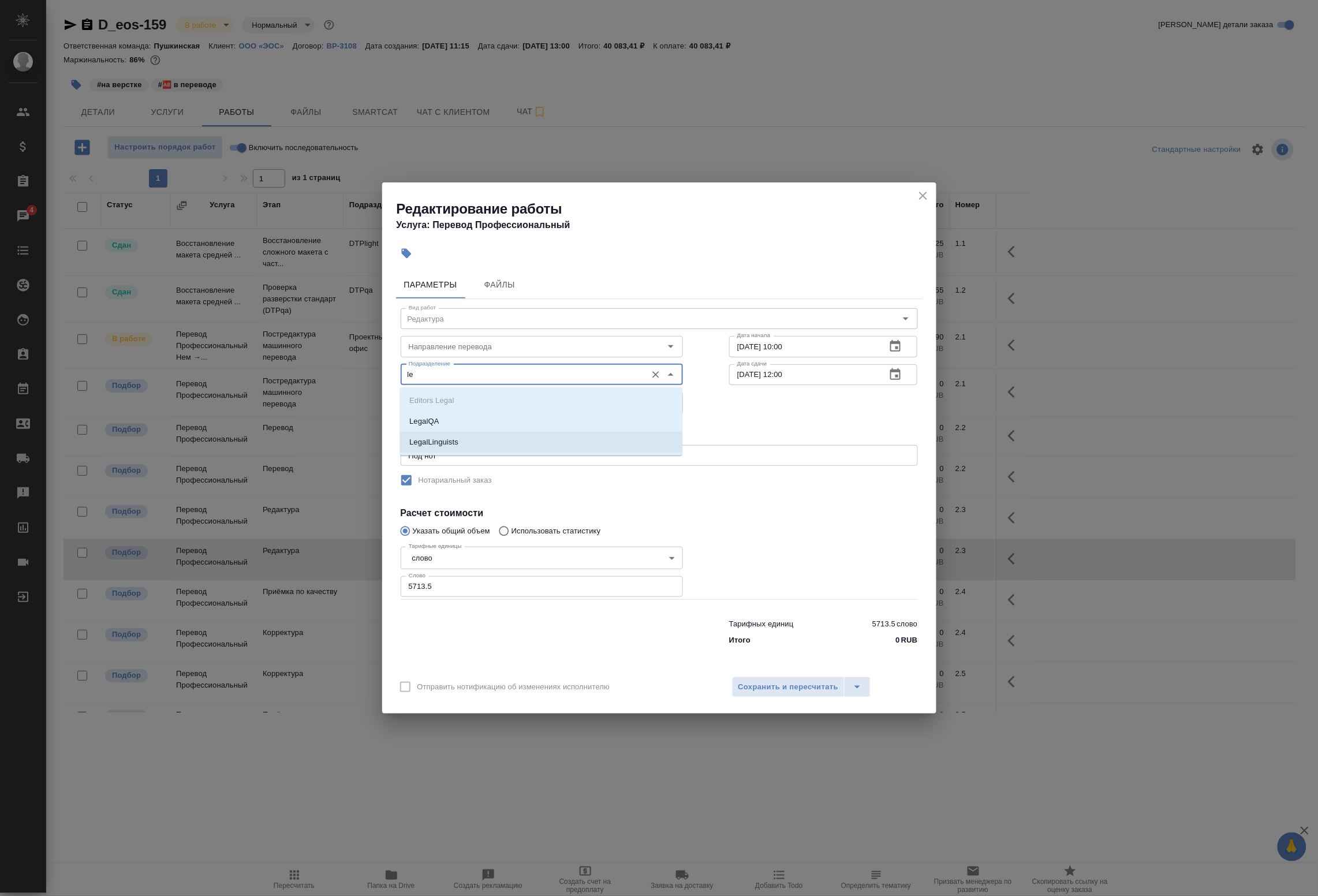
click at [448, 445] on p "LegalLinguists" at bounding box center [433, 442] width 49 height 12
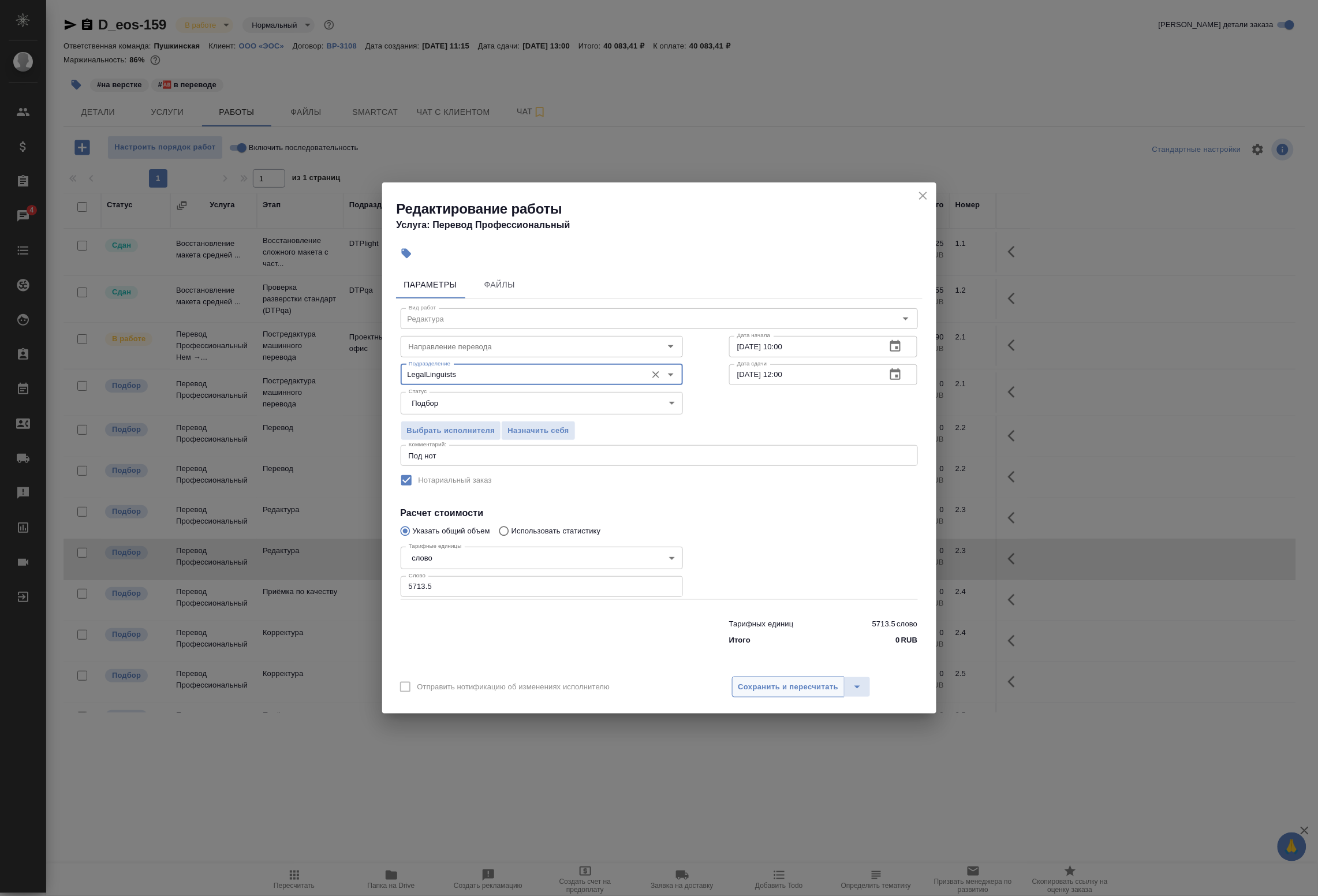
type input "LegalLinguists"
click at [752, 693] on span "Сохранить и пересчитать" at bounding box center [789, 687] width 101 height 13
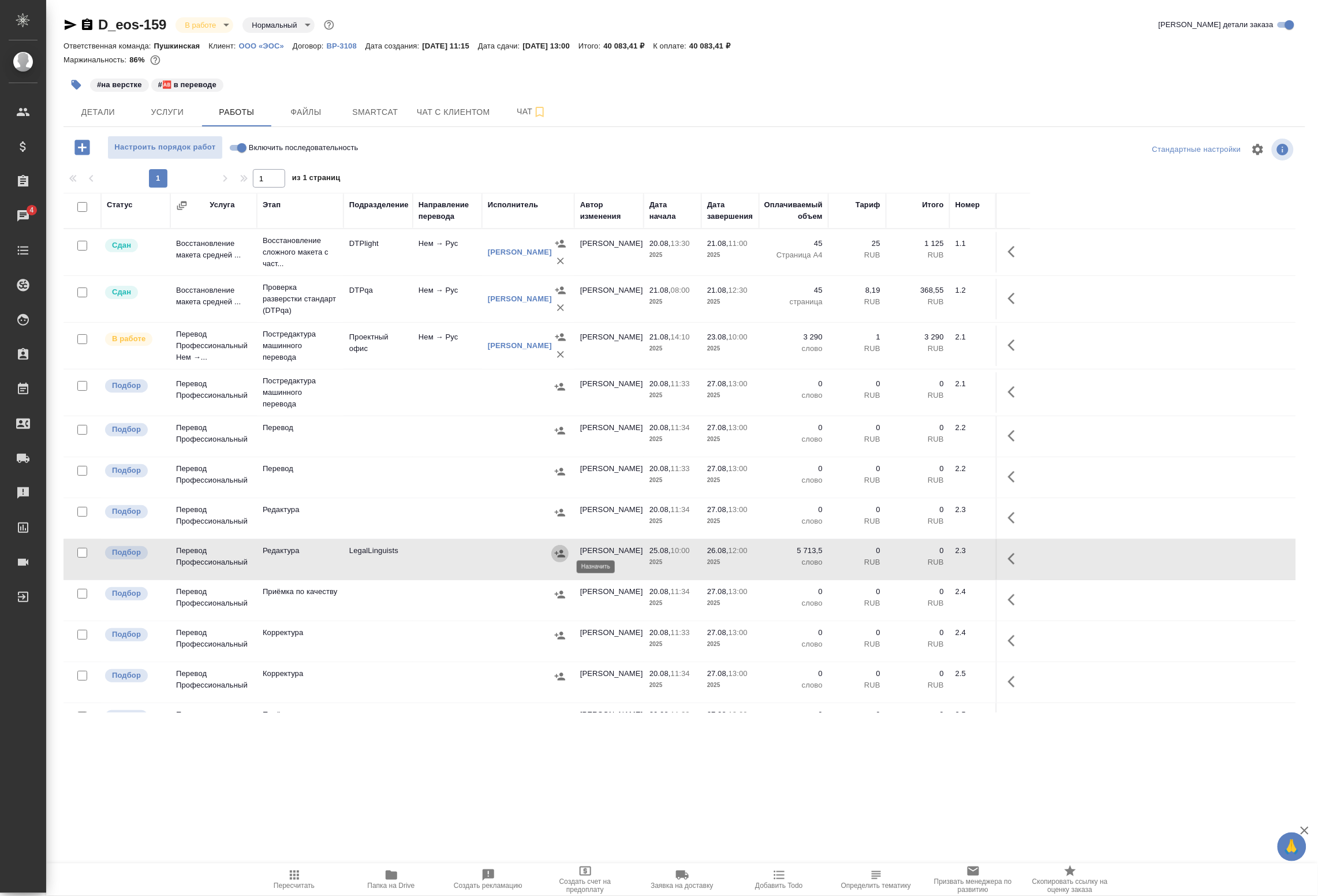
click at [563, 557] on icon "button" at bounding box center [560, 553] width 11 height 7
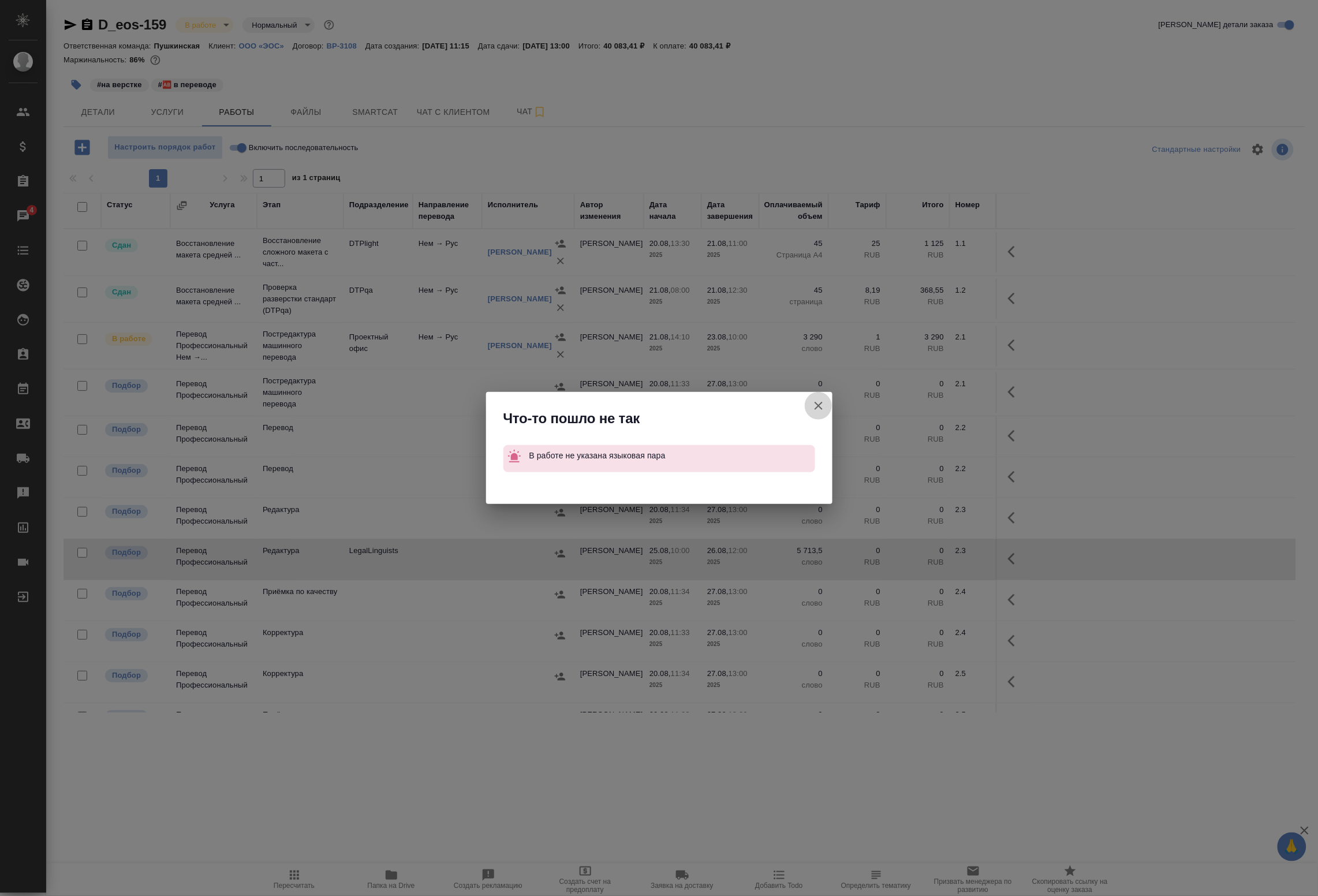
click at [822, 403] on icon "button" at bounding box center [818, 405] width 8 height 8
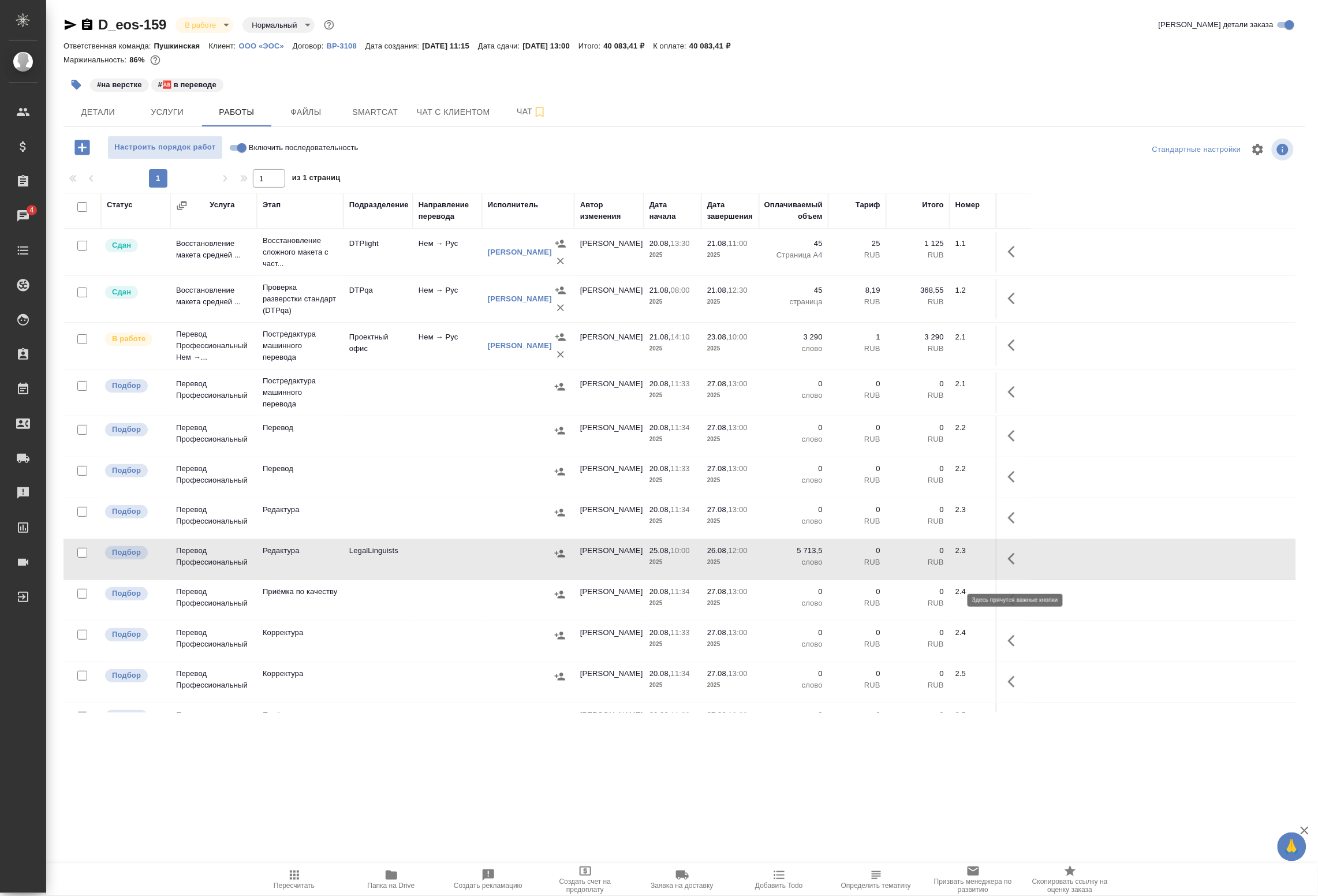
click at [1013, 573] on button "button" at bounding box center [1015, 559] width 28 height 28
click at [931, 564] on icon "button" at bounding box center [930, 559] width 11 height 11
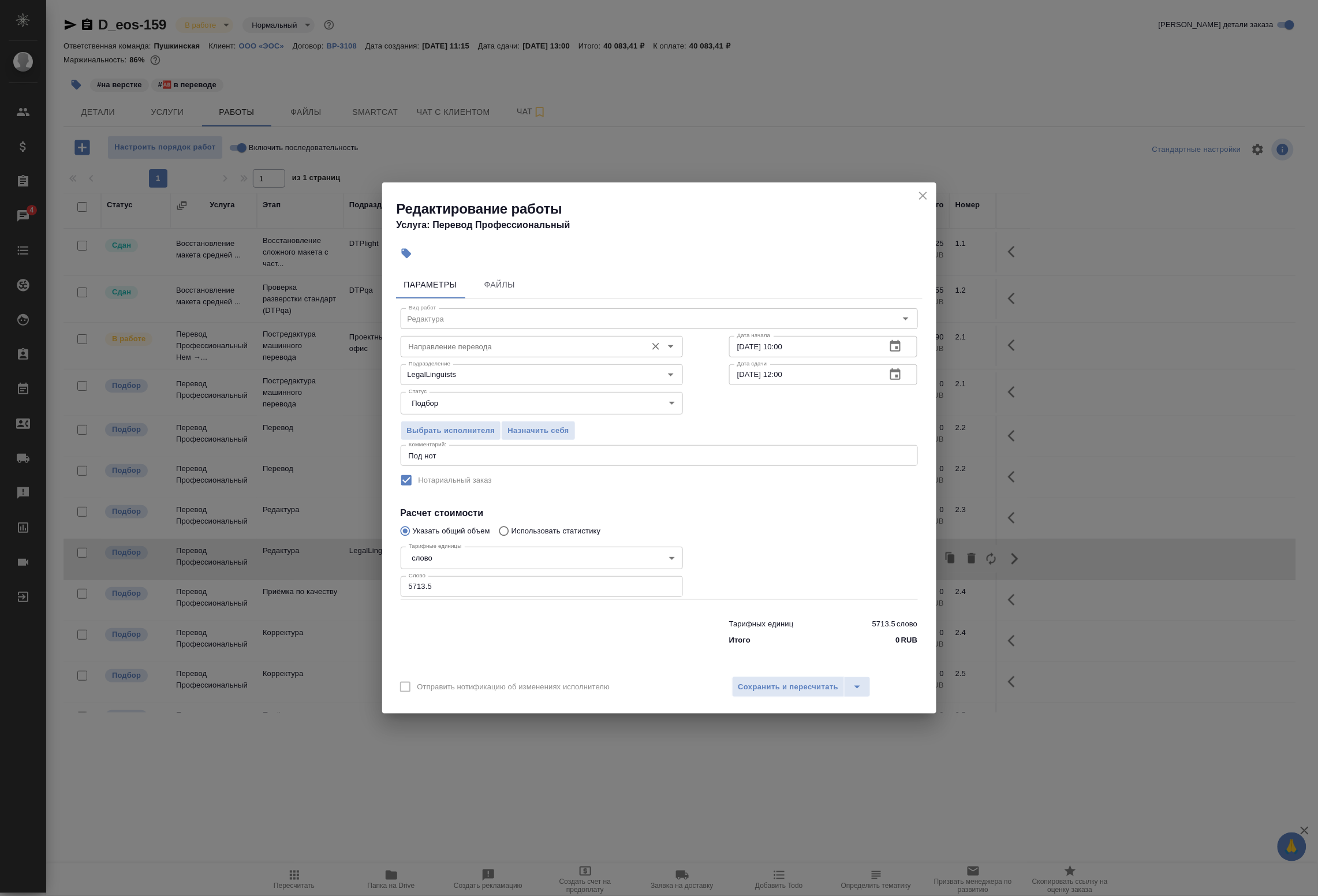
click at [445, 353] on input "Направление перевода" at bounding box center [522, 346] width 237 height 14
drag, startPoint x: 384, startPoint y: 344, endPoint x: 282, endPoint y: 338, distance: 102.2
click at [282, 338] on div "Редактирование работы Услуга: Перевод Профессиональный Параметры Файлы Вид рабо…" at bounding box center [659, 448] width 1318 height 896
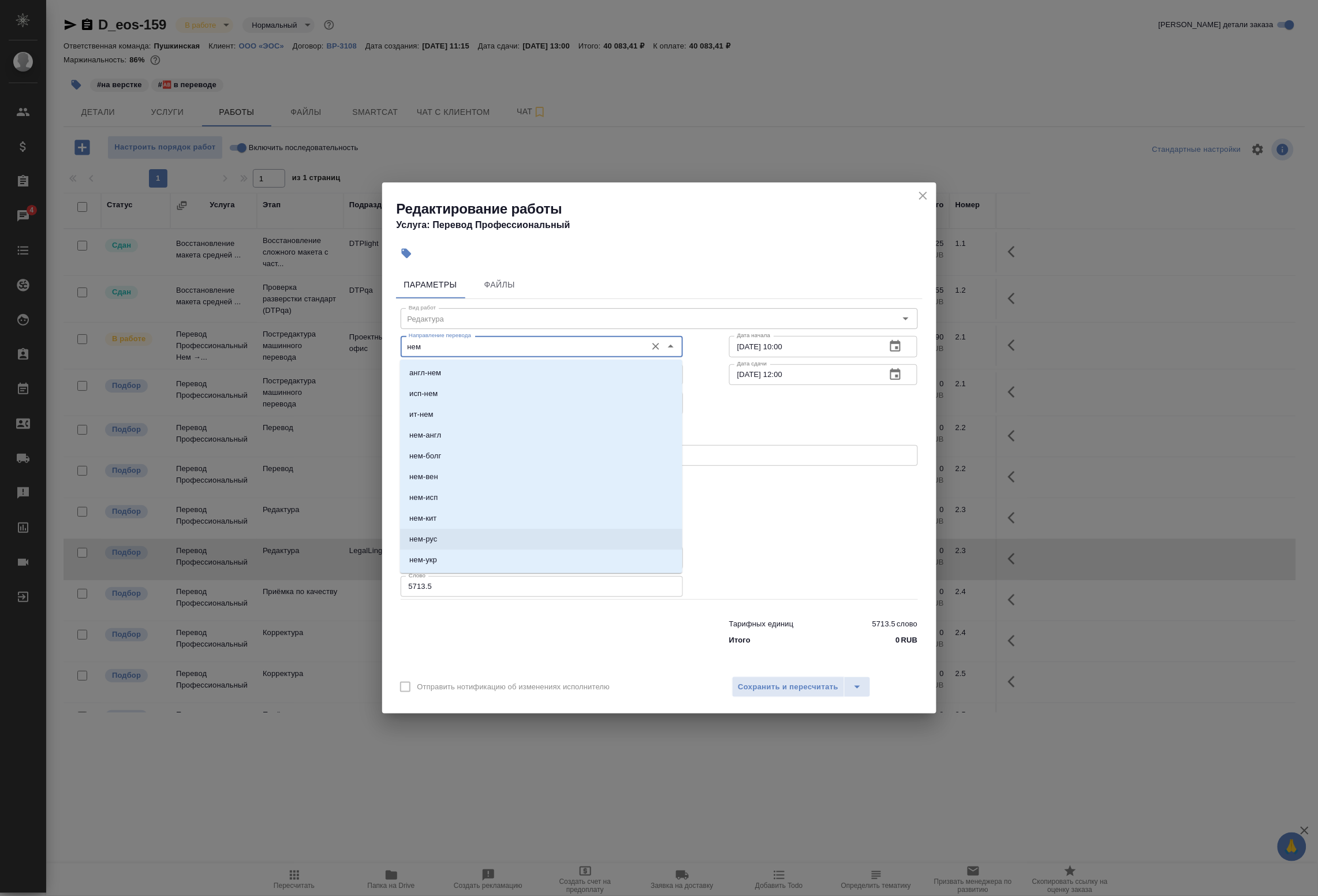
click at [457, 534] on li "нем-рус" at bounding box center [541, 539] width 282 height 21
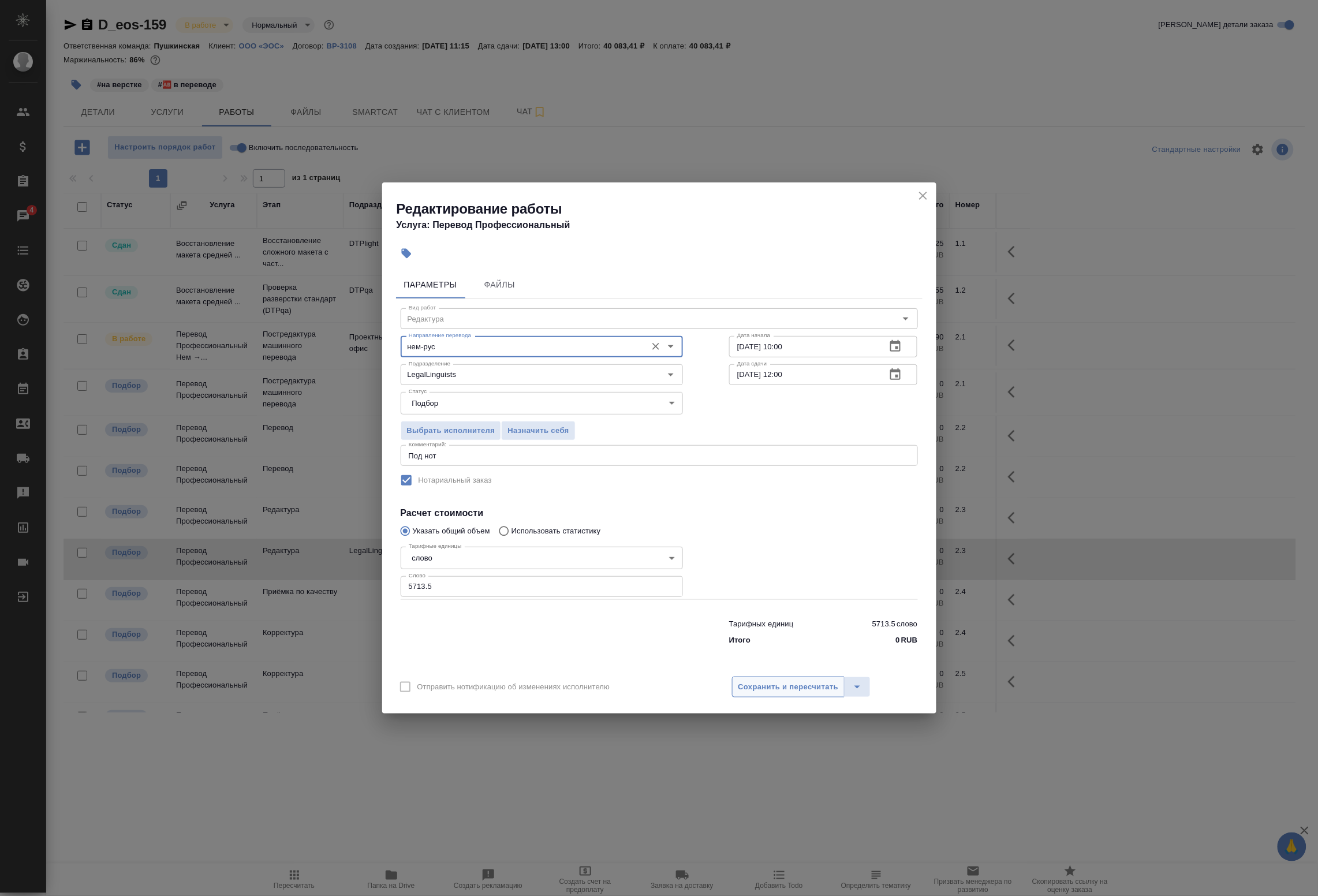
type input "нем-рус"
click at [820, 693] on span "Сохранить и пересчитать" at bounding box center [789, 687] width 101 height 13
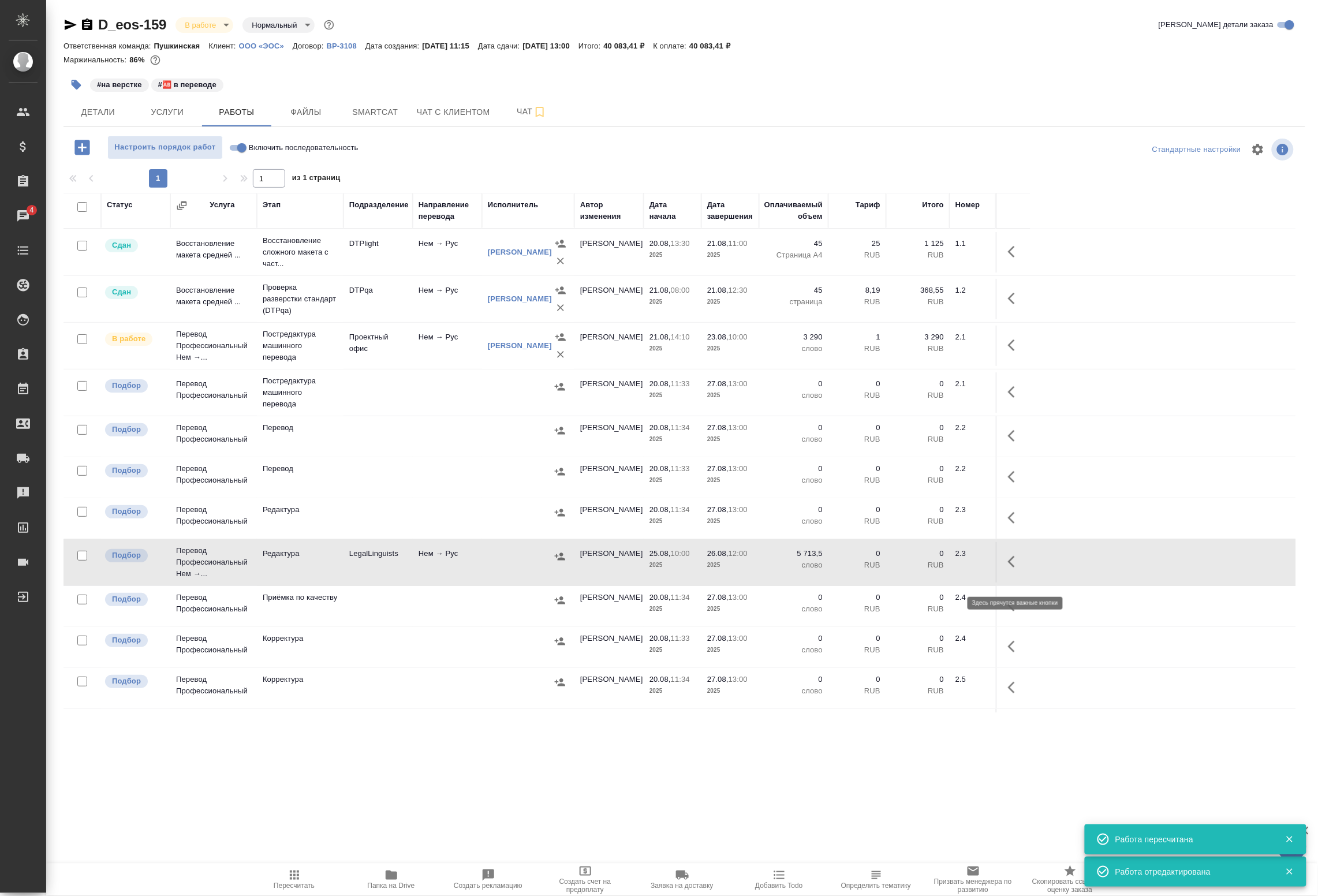
click at [1020, 569] on icon "button" at bounding box center [1015, 562] width 14 height 14
click at [915, 568] on icon "button" at bounding box center [910, 561] width 11 height 12
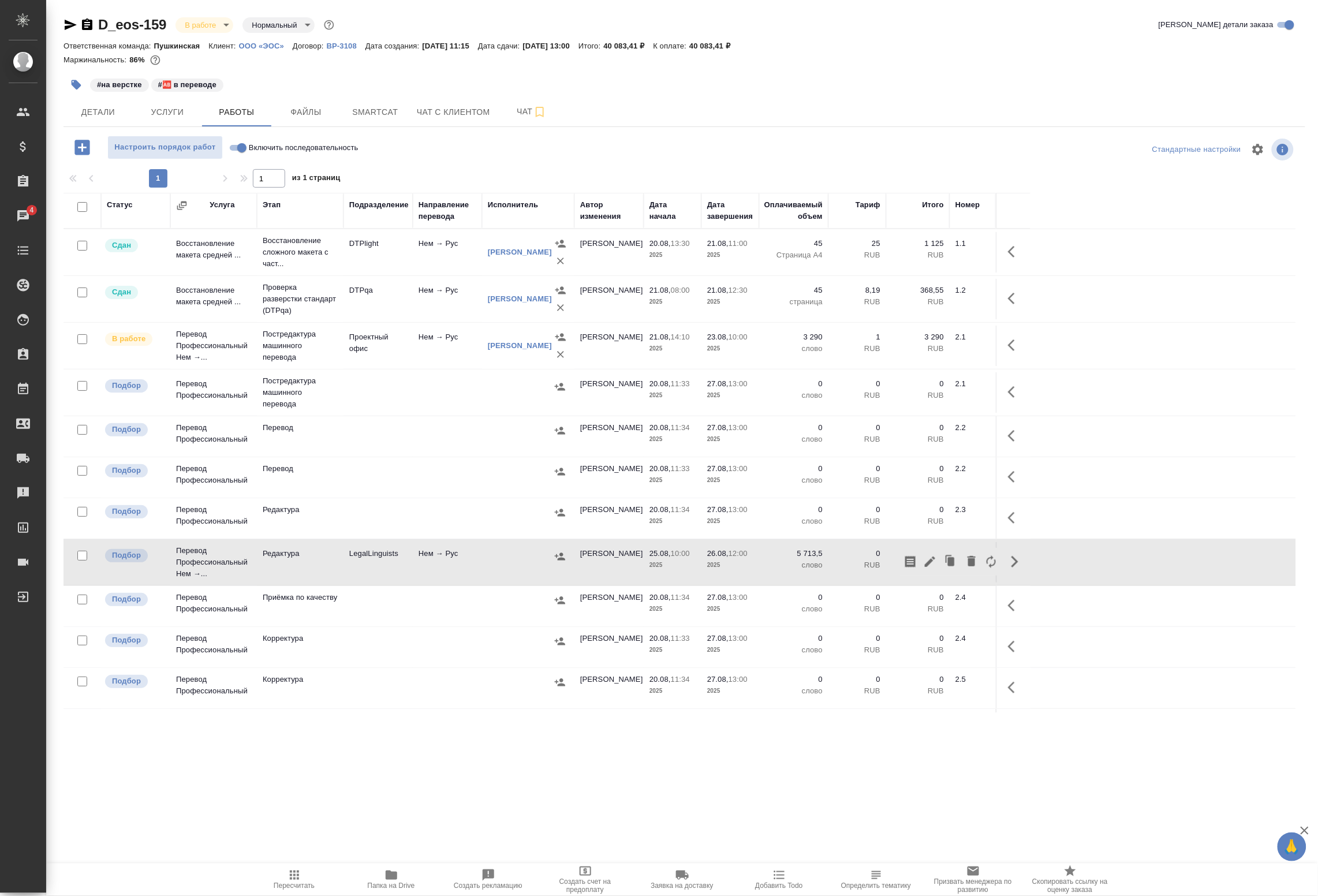
click at [560, 560] on icon "button" at bounding box center [560, 557] width 11 height 7
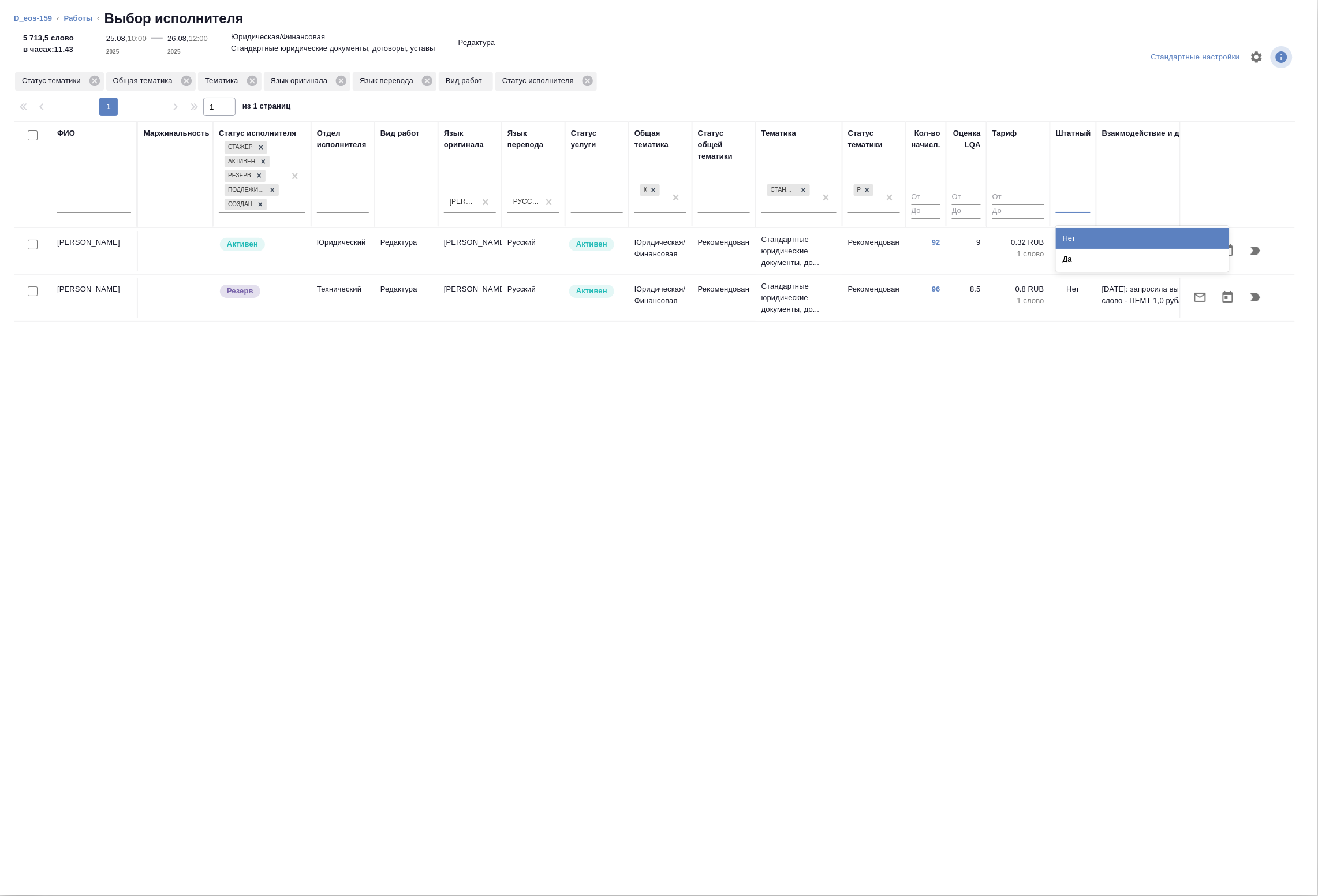
click at [1077, 206] on div at bounding box center [1074, 201] width 35 height 17
click at [1070, 238] on div "Нет" at bounding box center [1143, 238] width 173 height 21
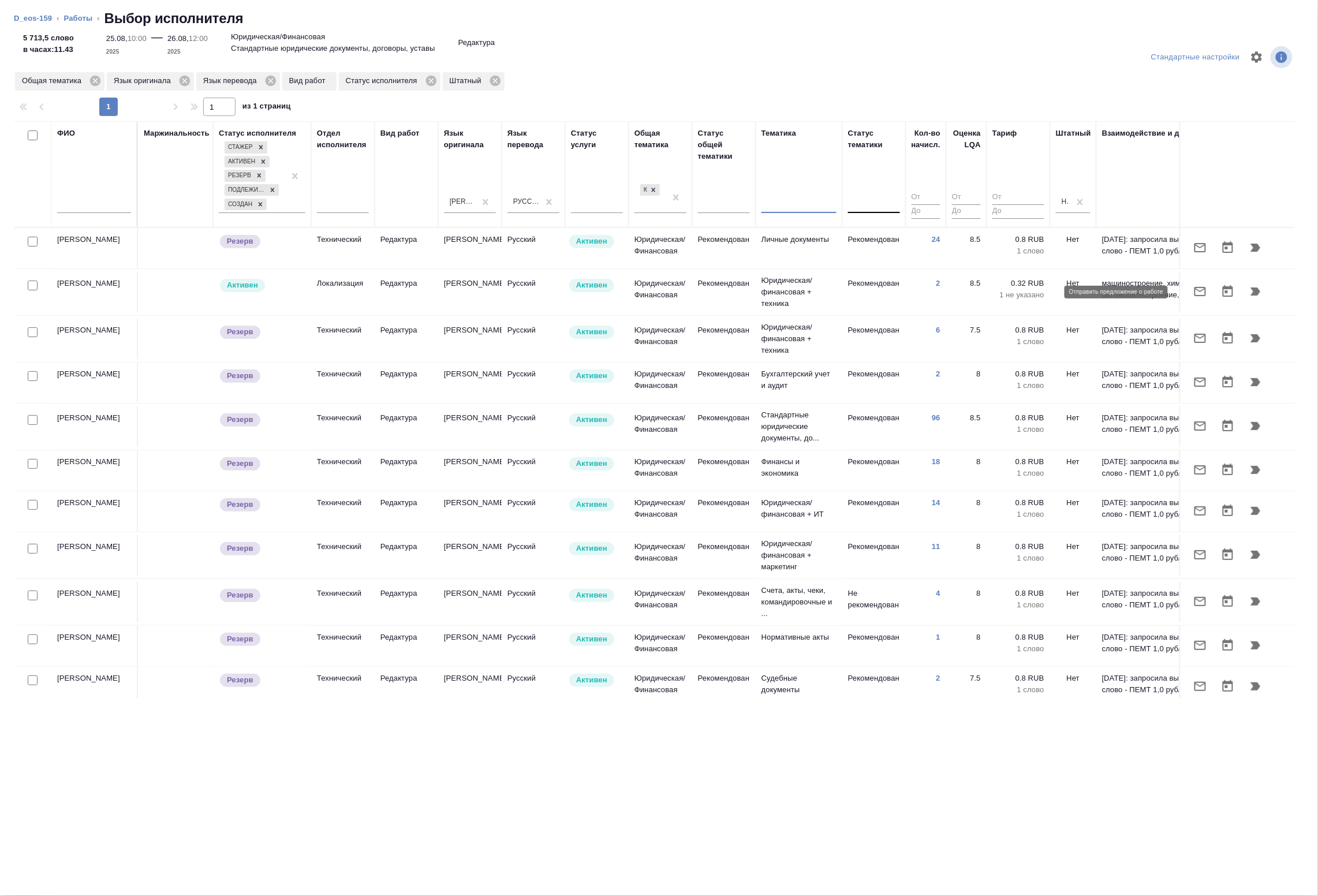
click at [1195, 293] on icon "button" at bounding box center [1200, 292] width 12 height 9
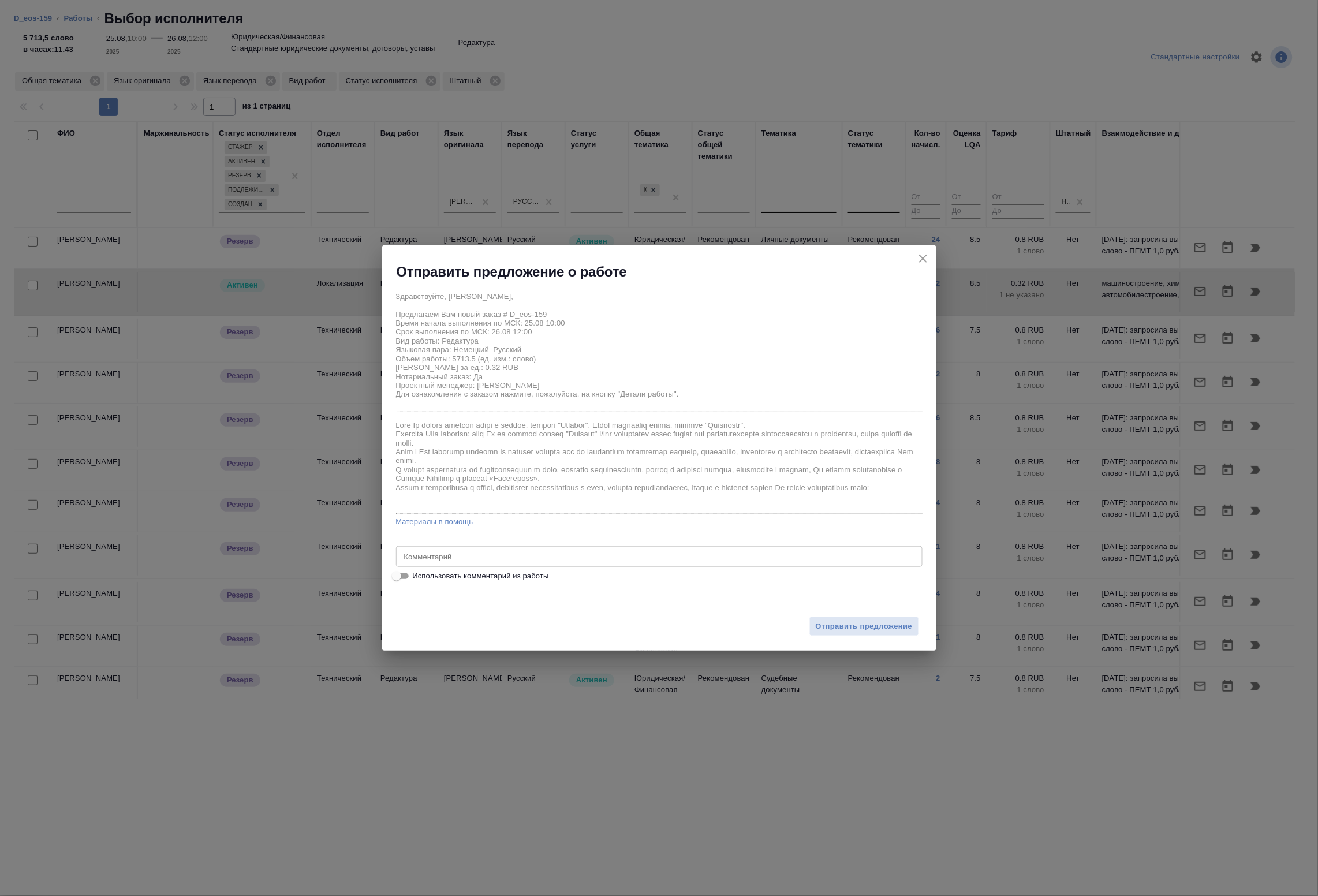
click at [410, 578] on input "Использовать комментарий из работы" at bounding box center [397, 576] width 42 height 14
checkbox input "true"
type textarea "Под нот"
click at [845, 632] on span "Отправить предложение" at bounding box center [864, 626] width 97 height 13
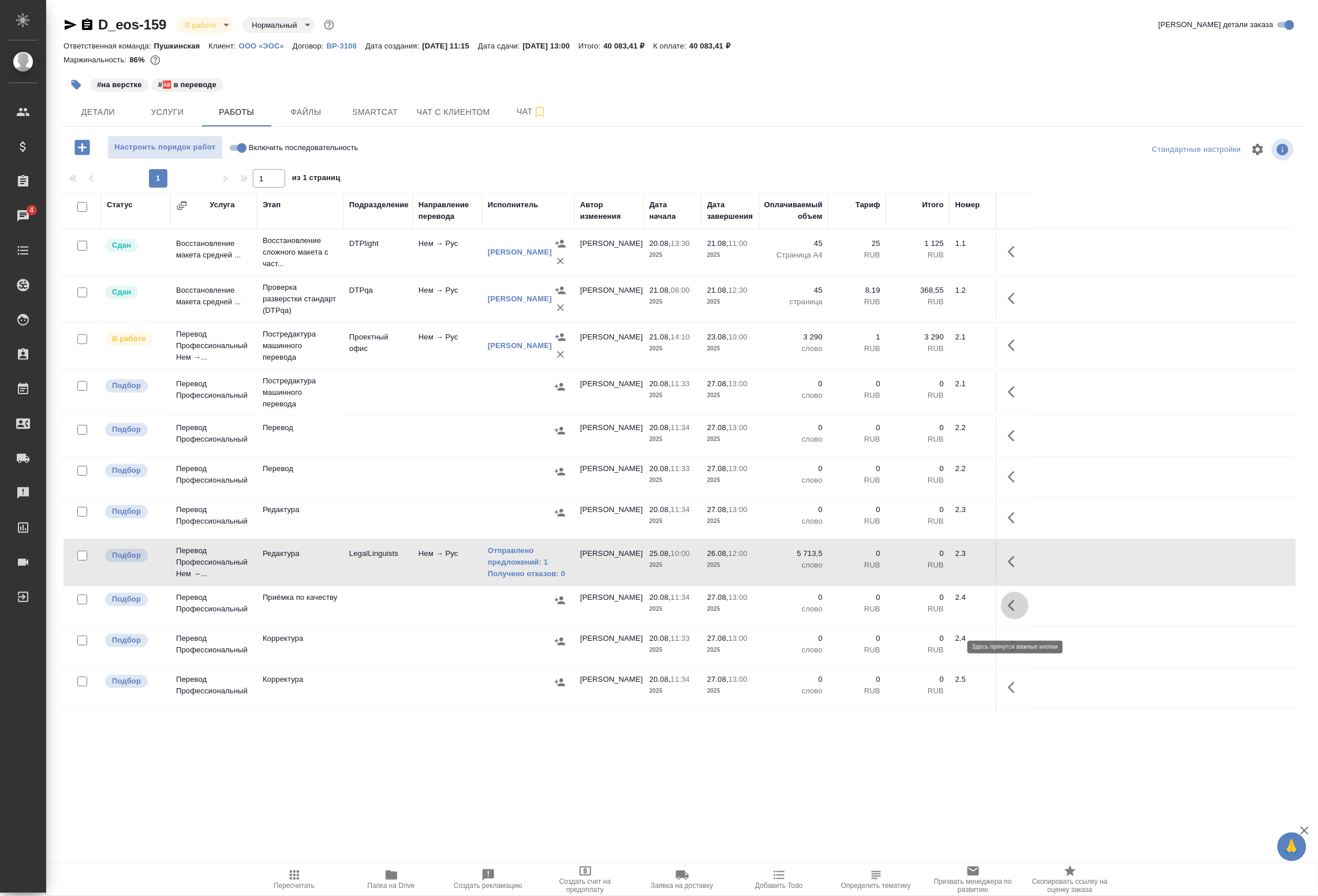
click at [1016, 612] on icon "button" at bounding box center [1015, 606] width 14 height 14
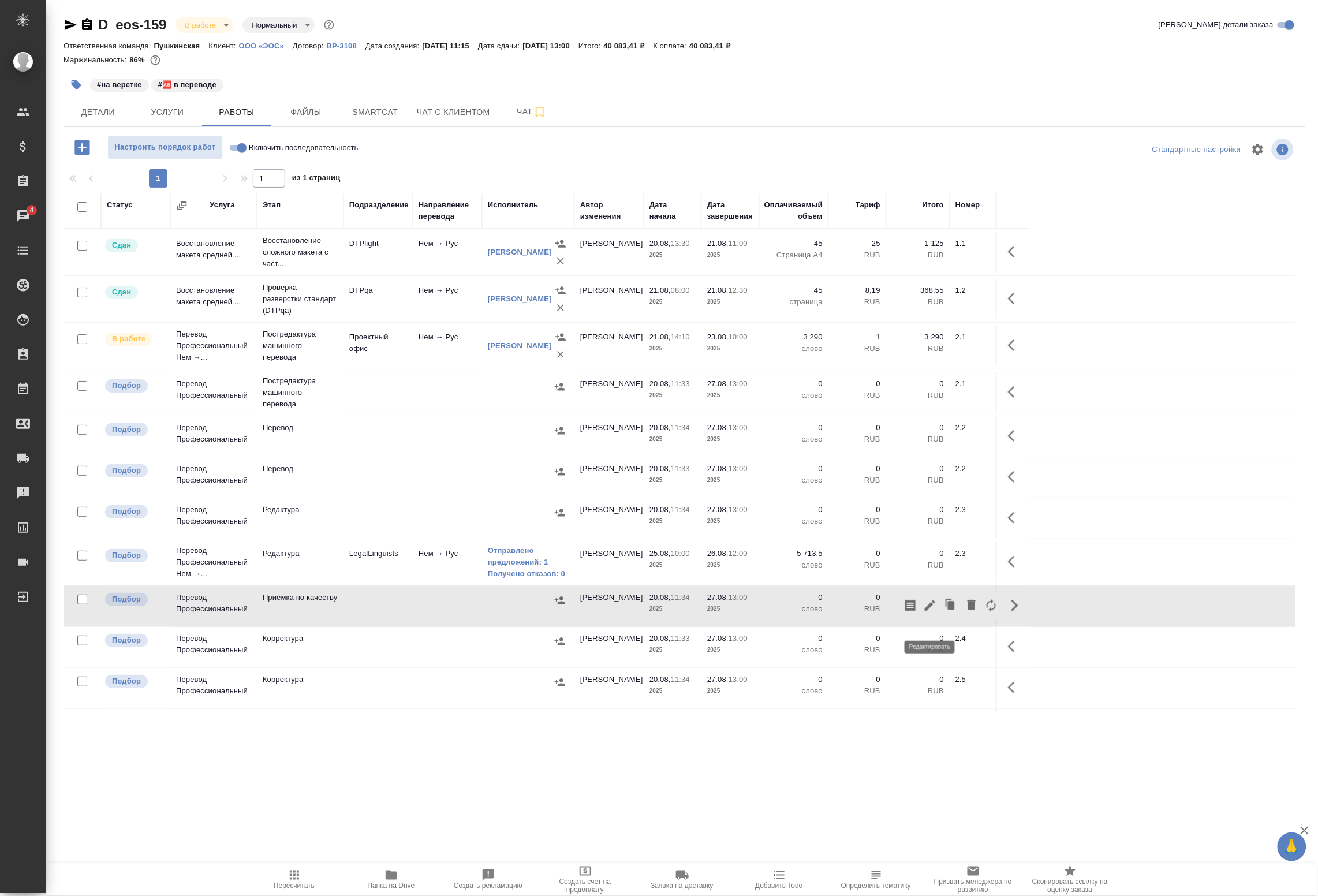
click at [936, 612] on icon "button" at bounding box center [930, 606] width 14 height 14
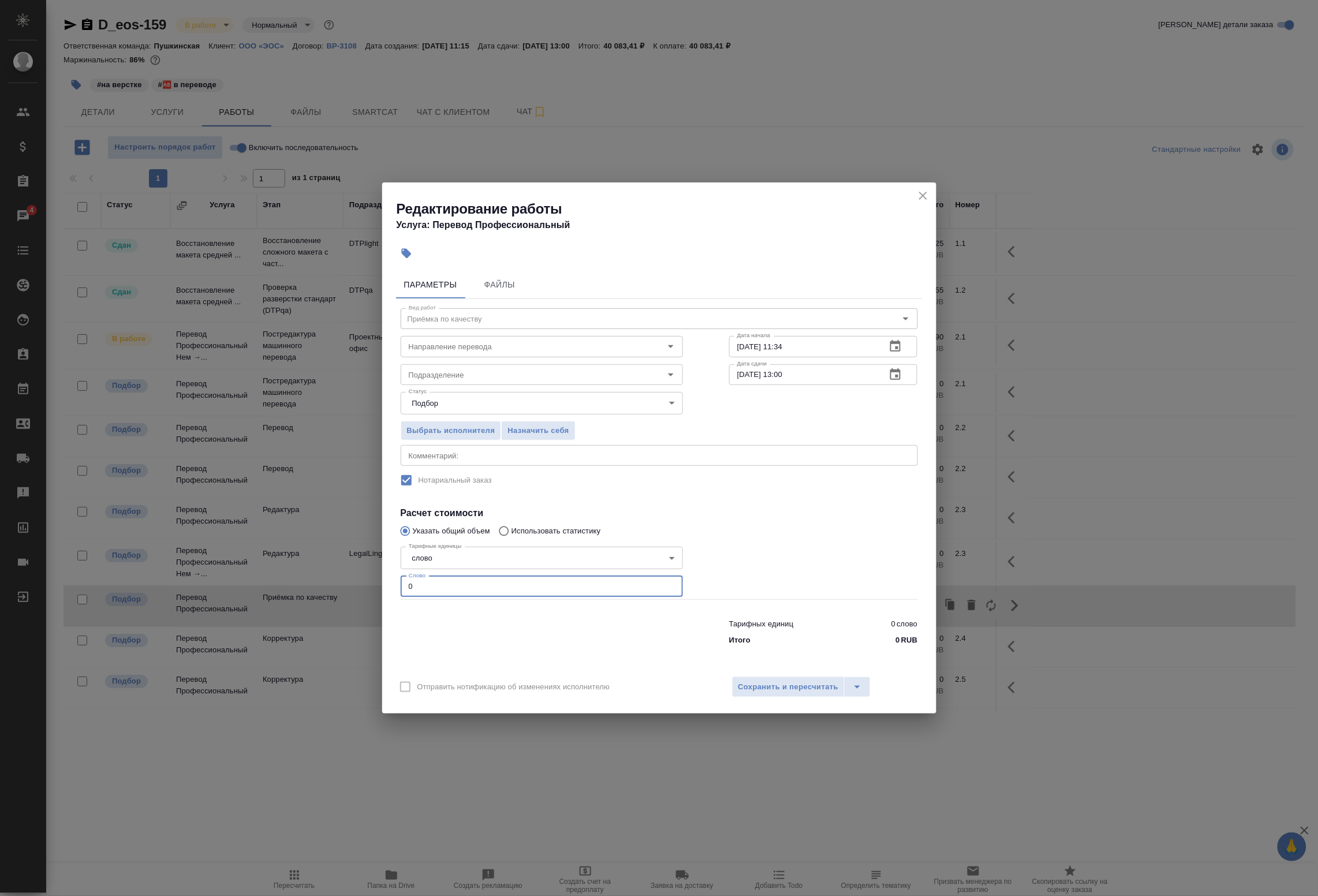
drag, startPoint x: 472, startPoint y: 585, endPoint x: 288, endPoint y: 576, distance: 184.2
click at [308, 576] on div "Редактирование работы Услуга: Перевод Профессиональный Параметры Файлы Вид рабо…" at bounding box center [659, 448] width 1318 height 896
type input "1"
click at [471, 374] on input "Подразделение" at bounding box center [522, 375] width 237 height 14
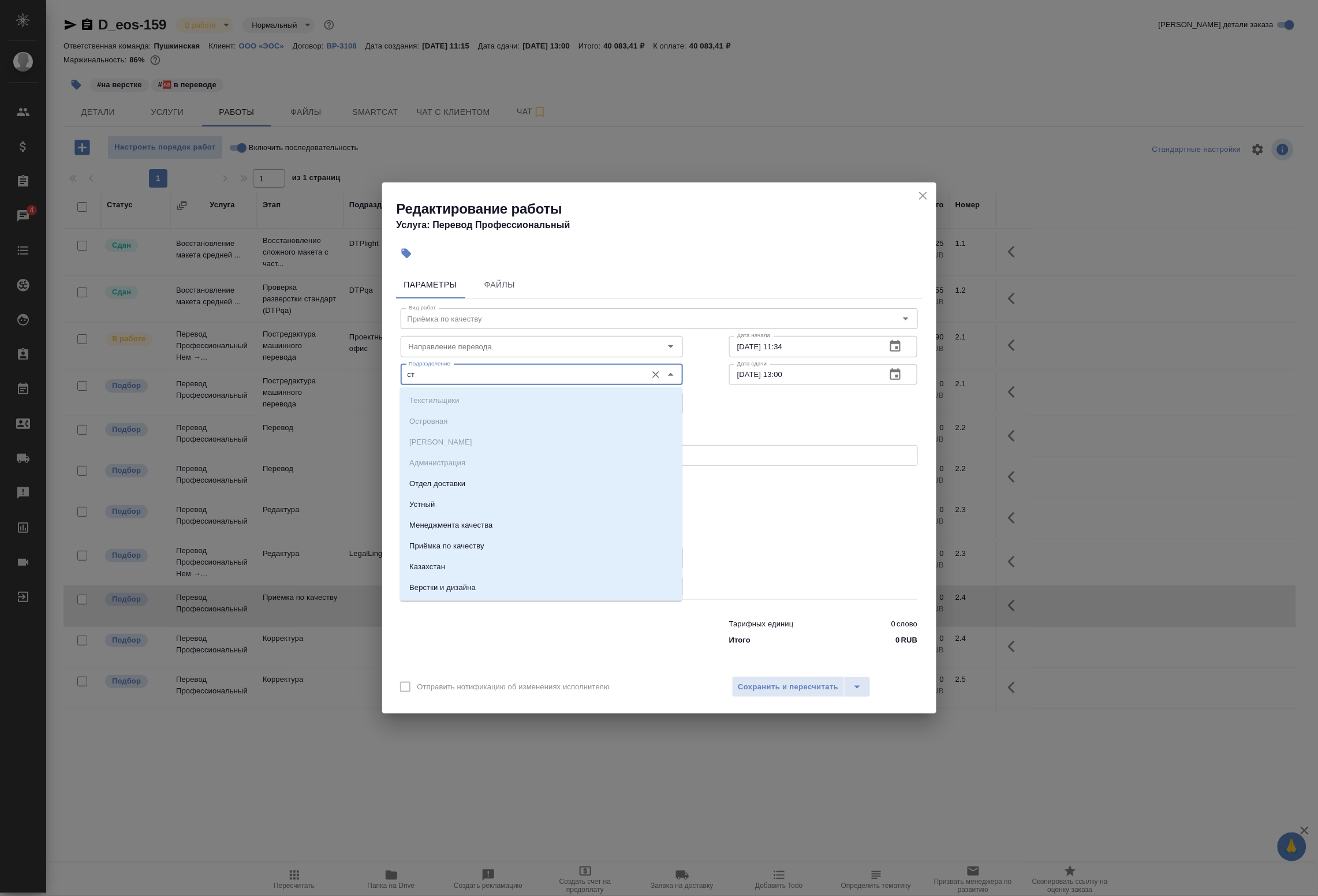
drag, startPoint x: 445, startPoint y: 361, endPoint x: 364, endPoint y: 356, distance: 81.2
click at [364, 356] on div "Редактирование работы Услуга: Перевод Профессиональный Параметры Файлы Вид рабо…" at bounding box center [659, 448] width 1318 height 896
drag, startPoint x: 428, startPoint y: 364, endPoint x: 327, endPoint y: 362, distance: 101.0
click at [343, 362] on div "Редактирование работы Услуга: Перевод Профессиональный Параметры Файлы Вид рабо…" at bounding box center [659, 448] width 1318 height 896
drag, startPoint x: 446, startPoint y: 376, endPoint x: 367, endPoint y: 370, distance: 79.2
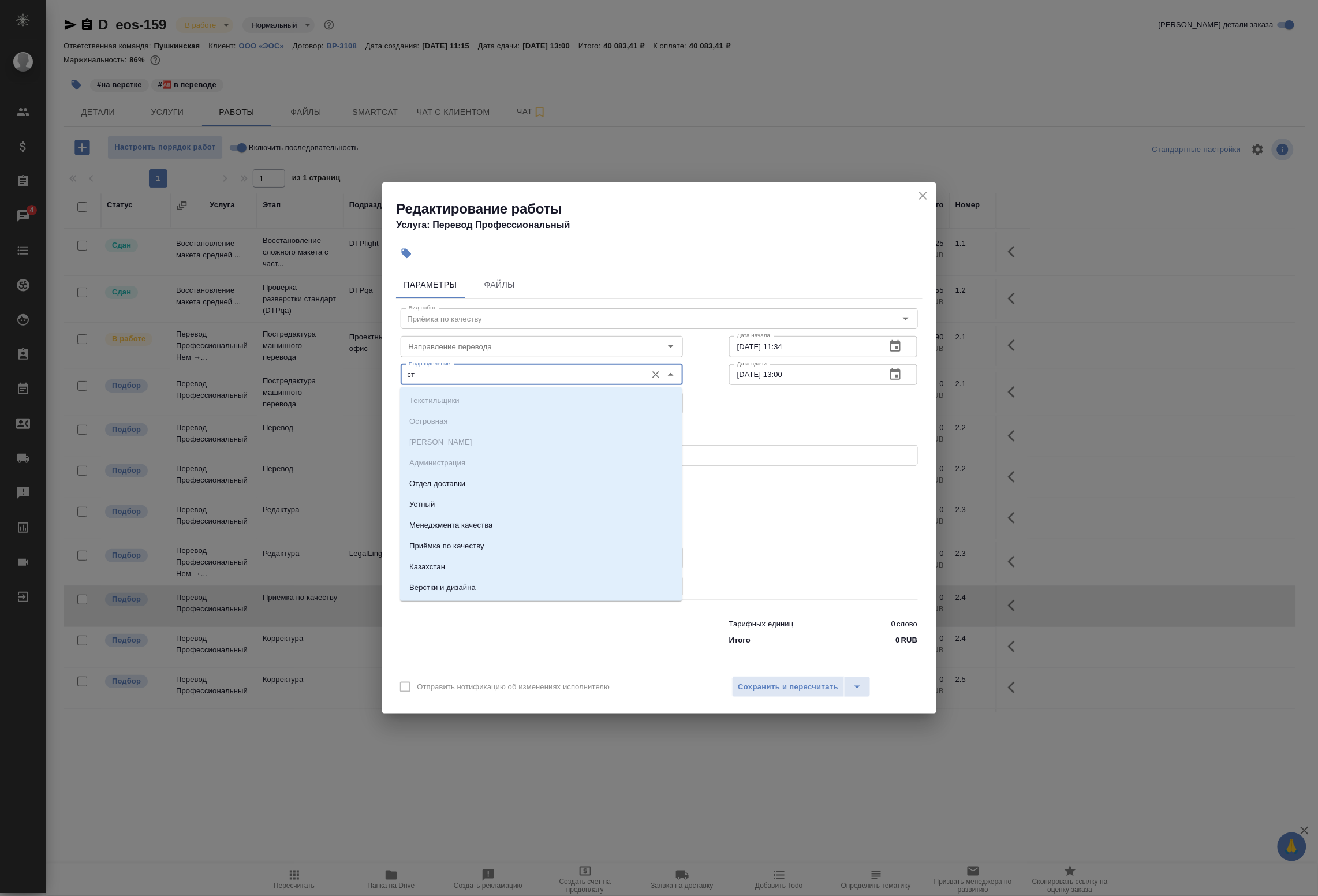
click at [369, 370] on div "Редактирование работы Услуга: Перевод Профессиональный Параметры Файлы Вид рабо…" at bounding box center [659, 448] width 1318 height 896
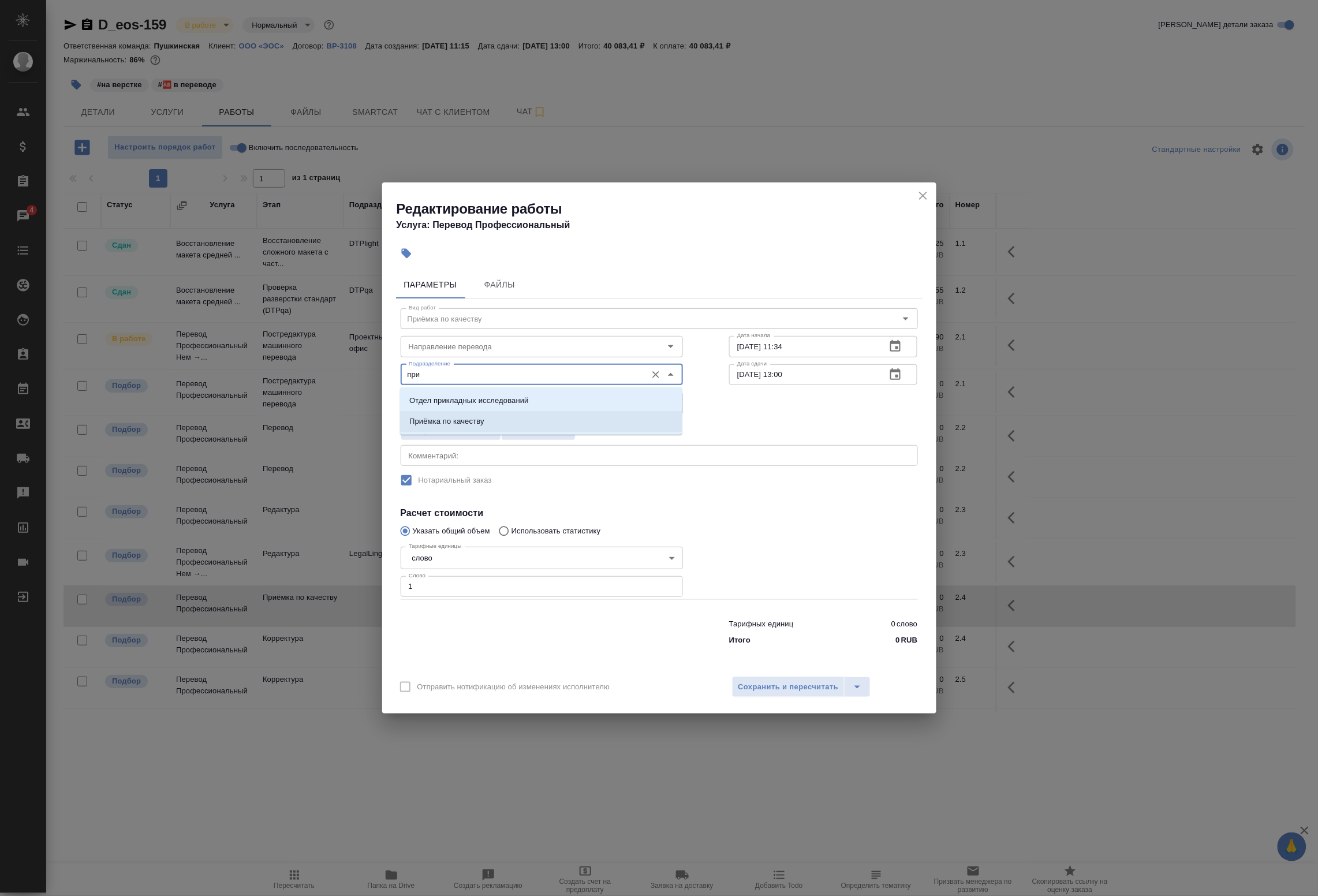
click at [512, 420] on li "Приёмка по качеству" at bounding box center [541, 421] width 282 height 21
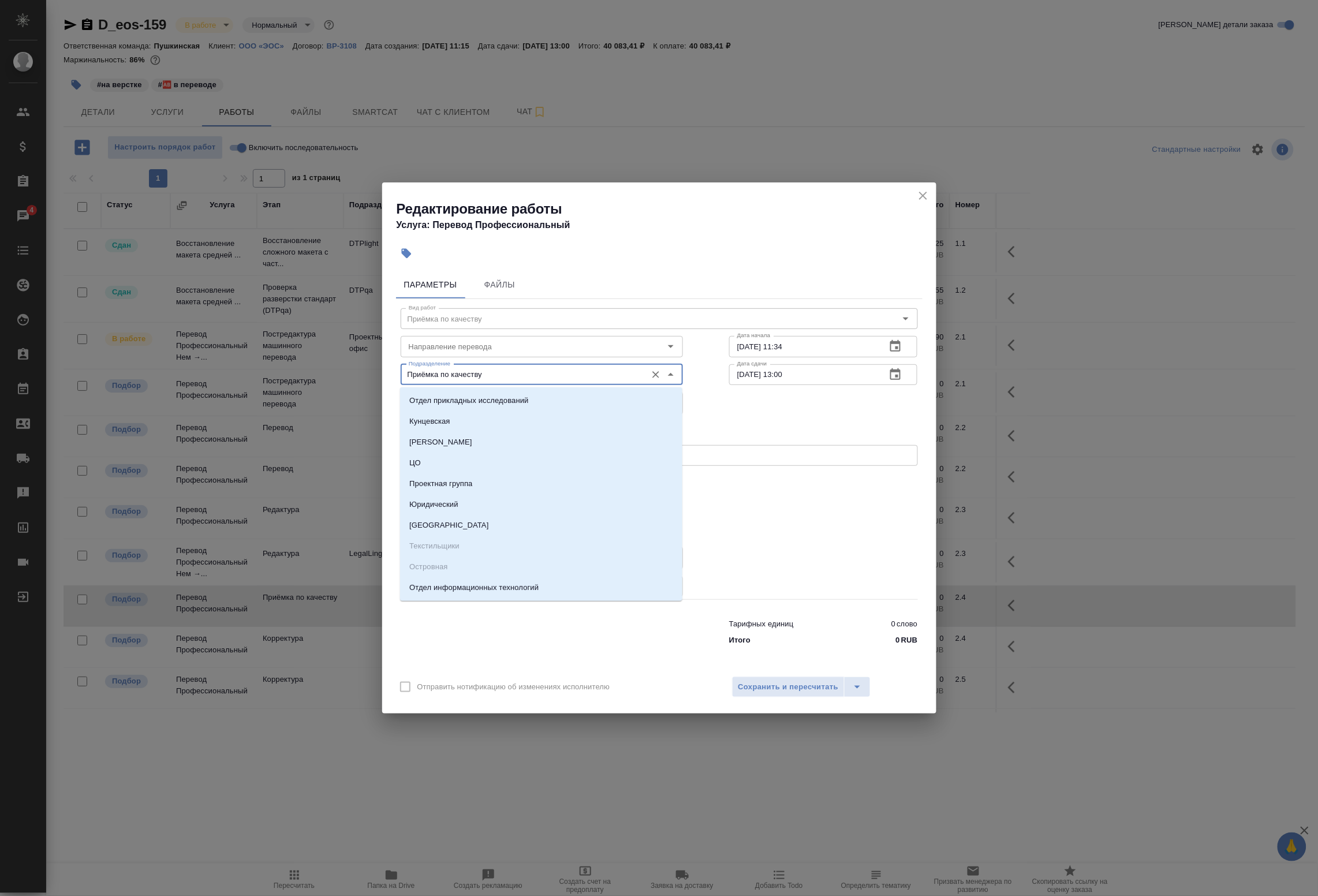
drag, startPoint x: 506, startPoint y: 376, endPoint x: 264, endPoint y: 361, distance: 242.5
click at [265, 361] on div "Редактирование работы Услуга: Перевод Профессиональный Параметры Файлы Вид рабо…" at bounding box center [659, 448] width 1318 height 896
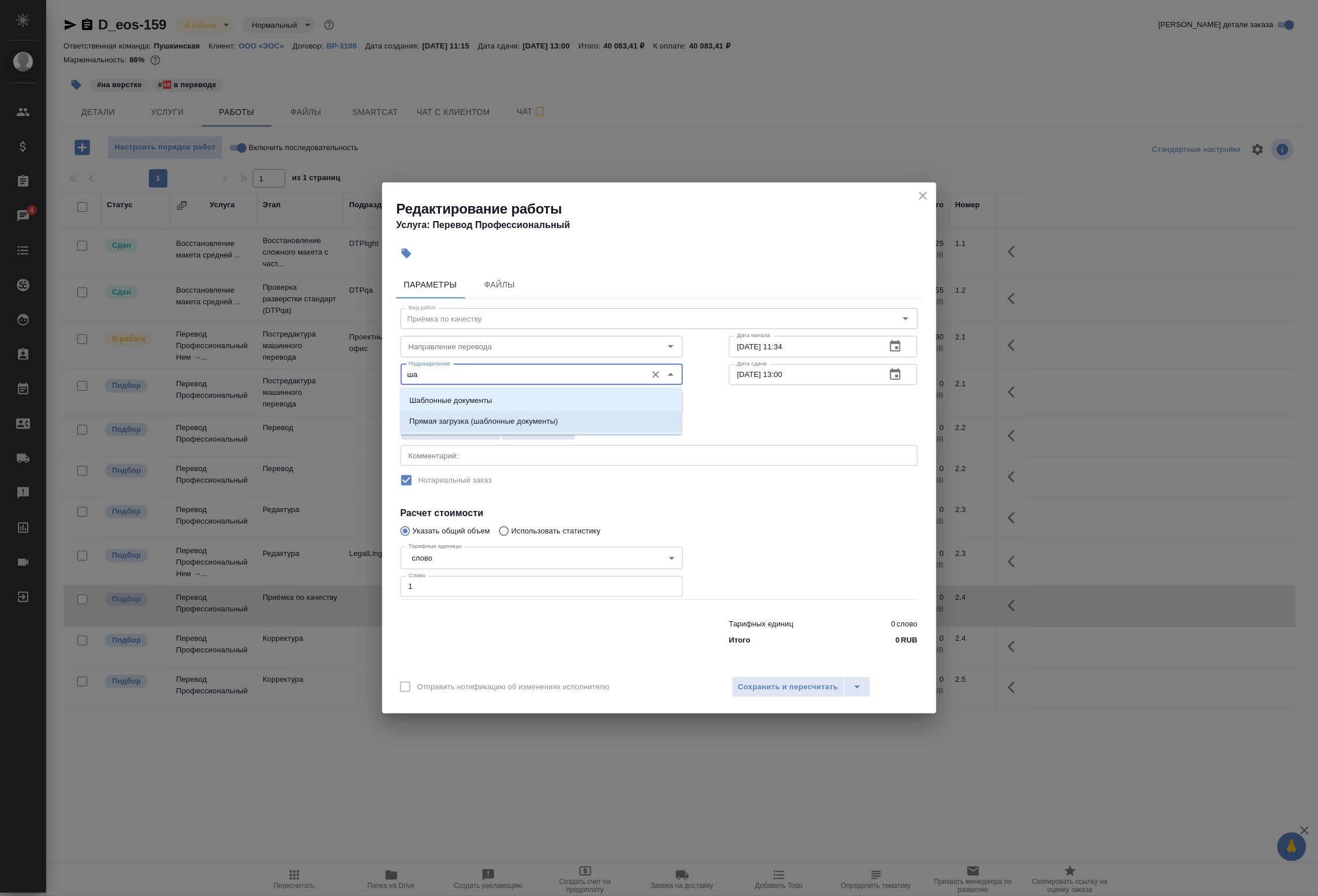
click at [443, 427] on li "Прямая загрузка (шаблонные документы)" at bounding box center [541, 421] width 282 height 21
type input "Прямая загрузка (шаблонные документы)"
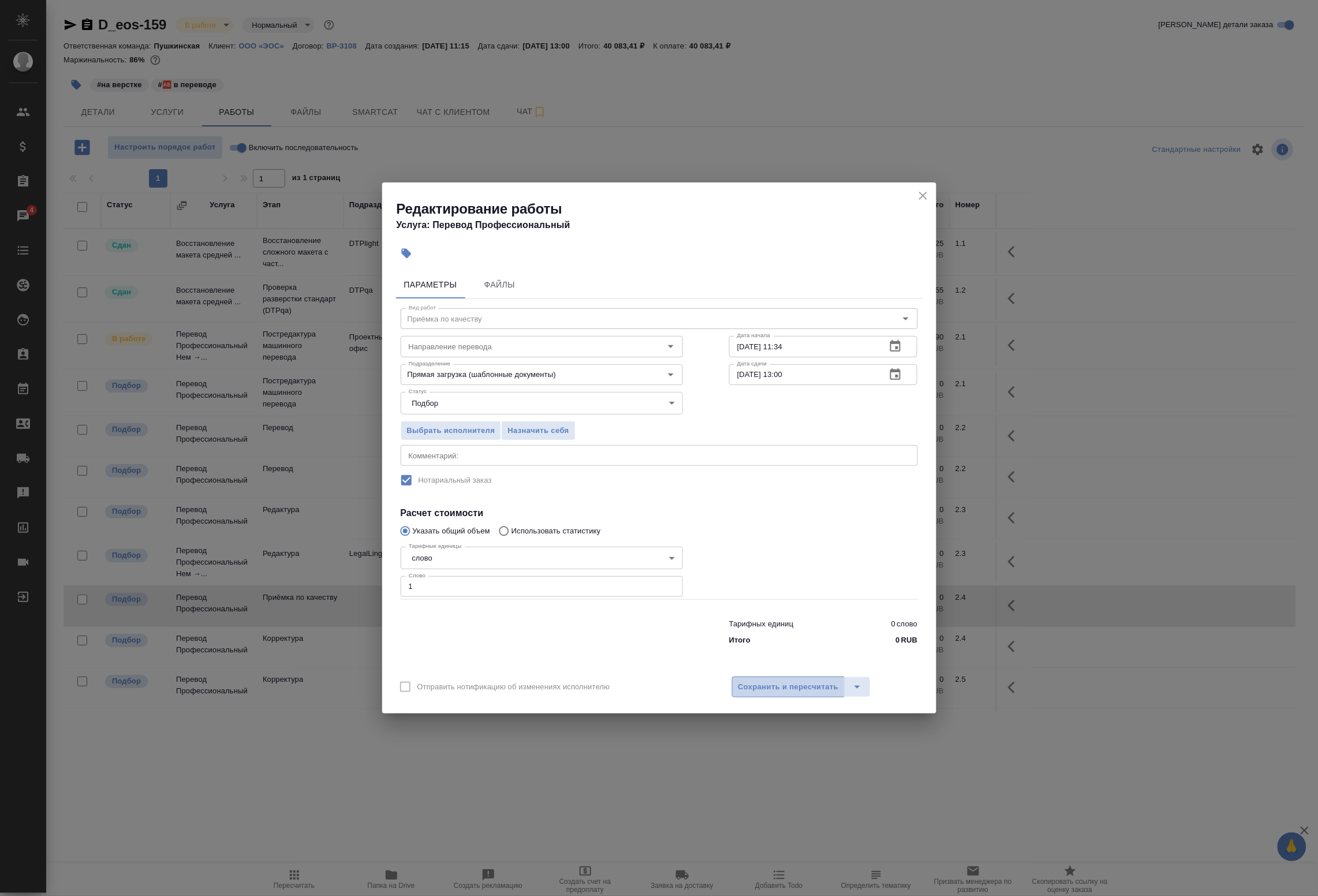
click at [763, 688] on span "Сохранить и пересчитать" at bounding box center [789, 687] width 101 height 13
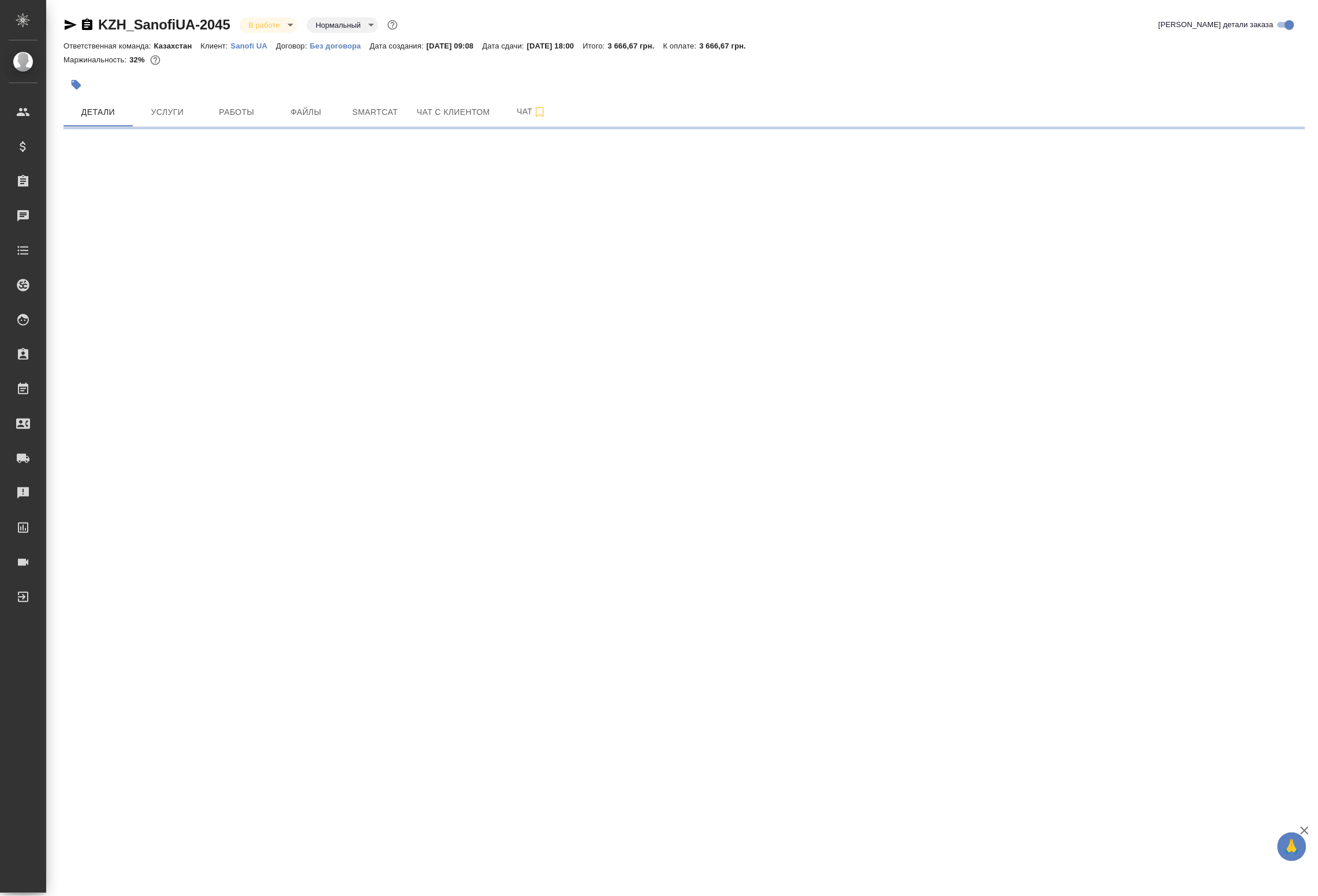
select select "RU"
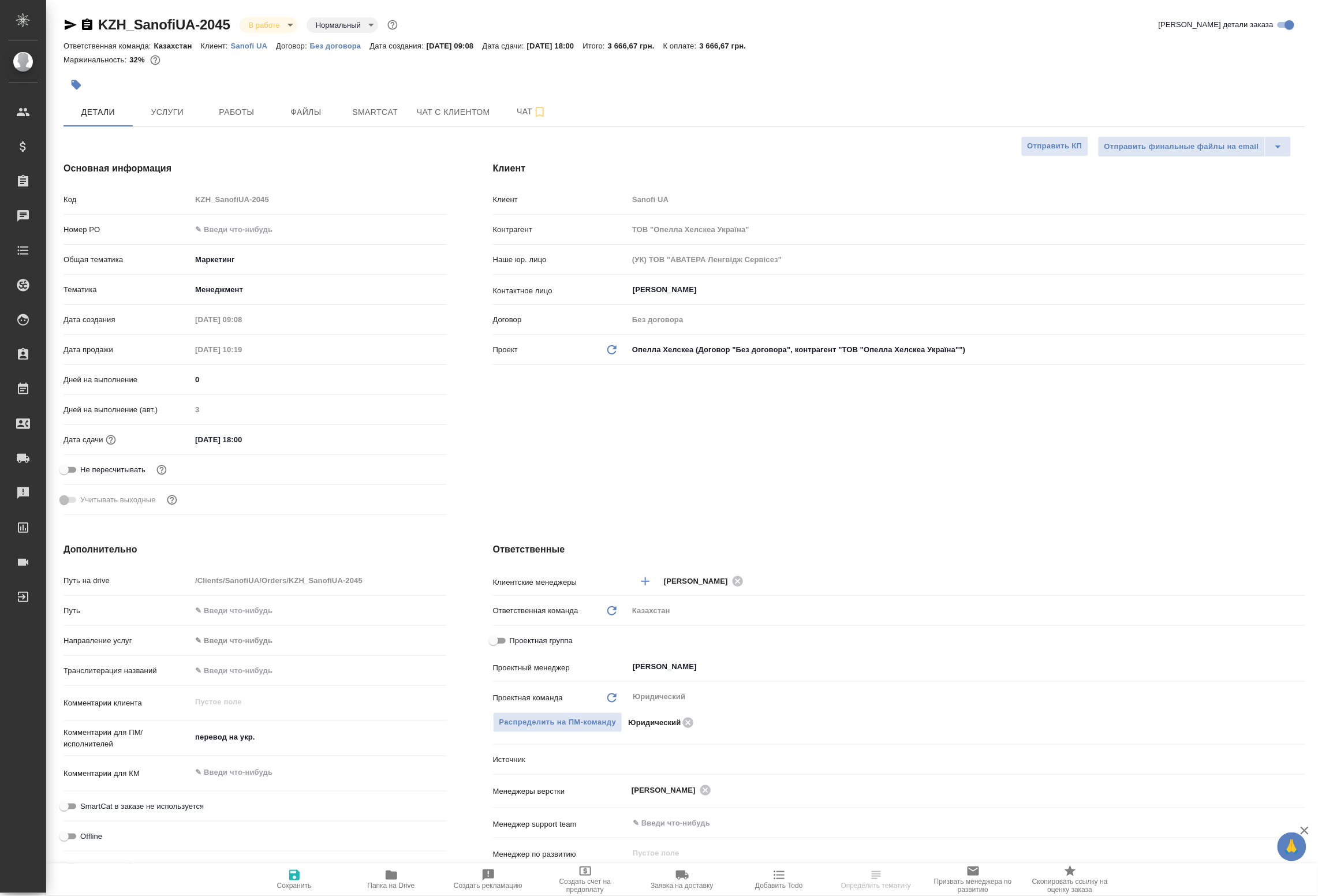
type textarea "x"
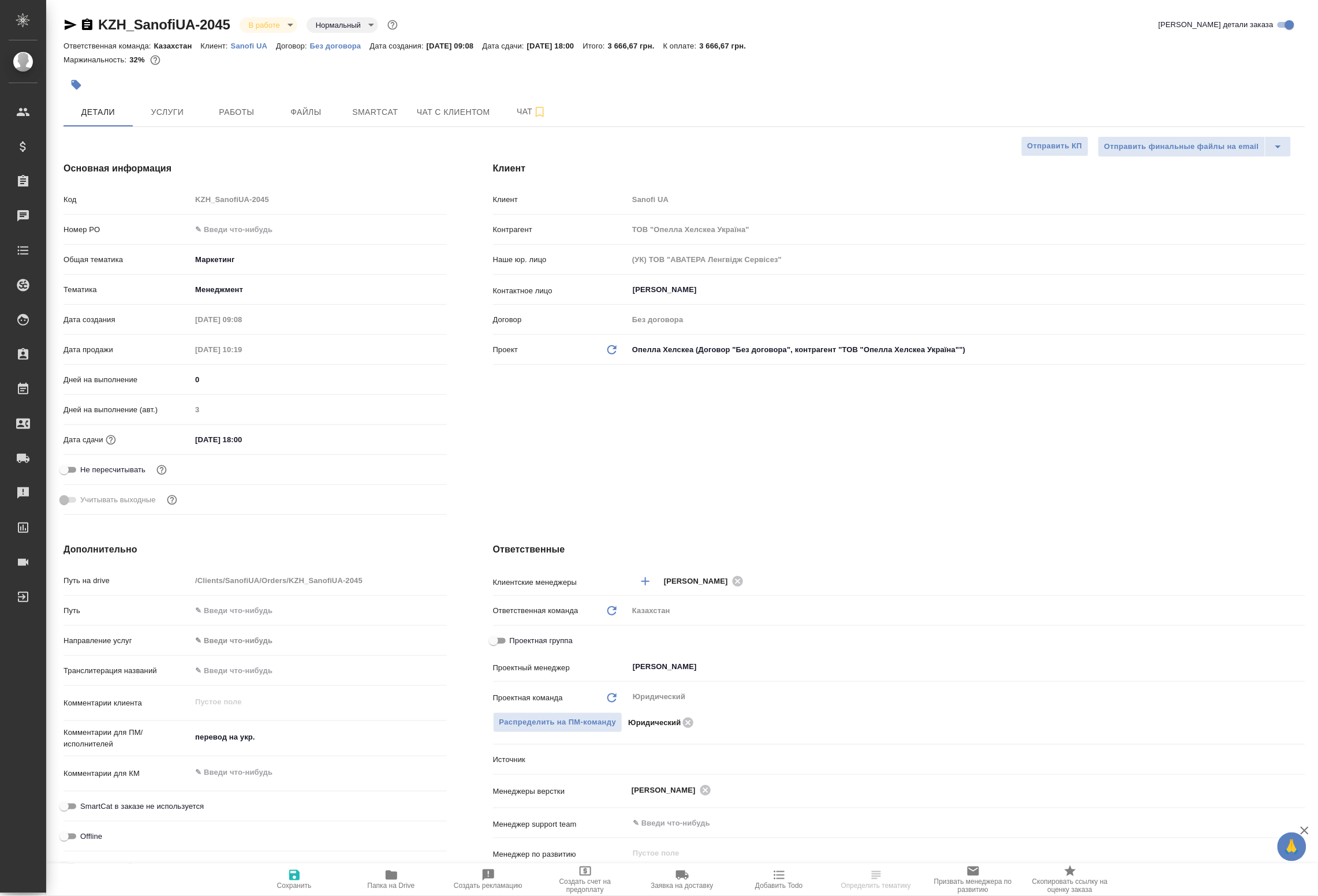
type textarea "x"
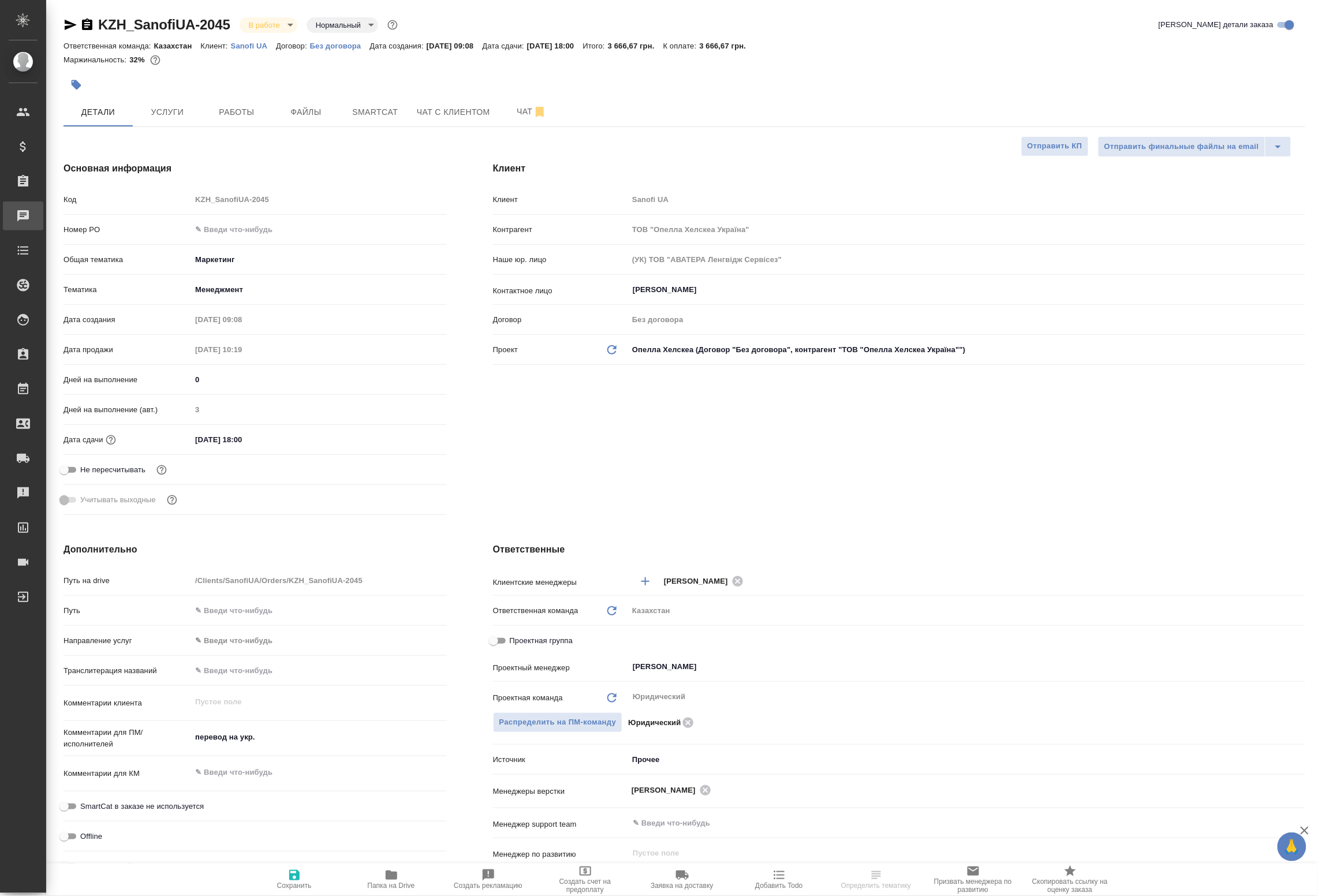
type textarea "x"
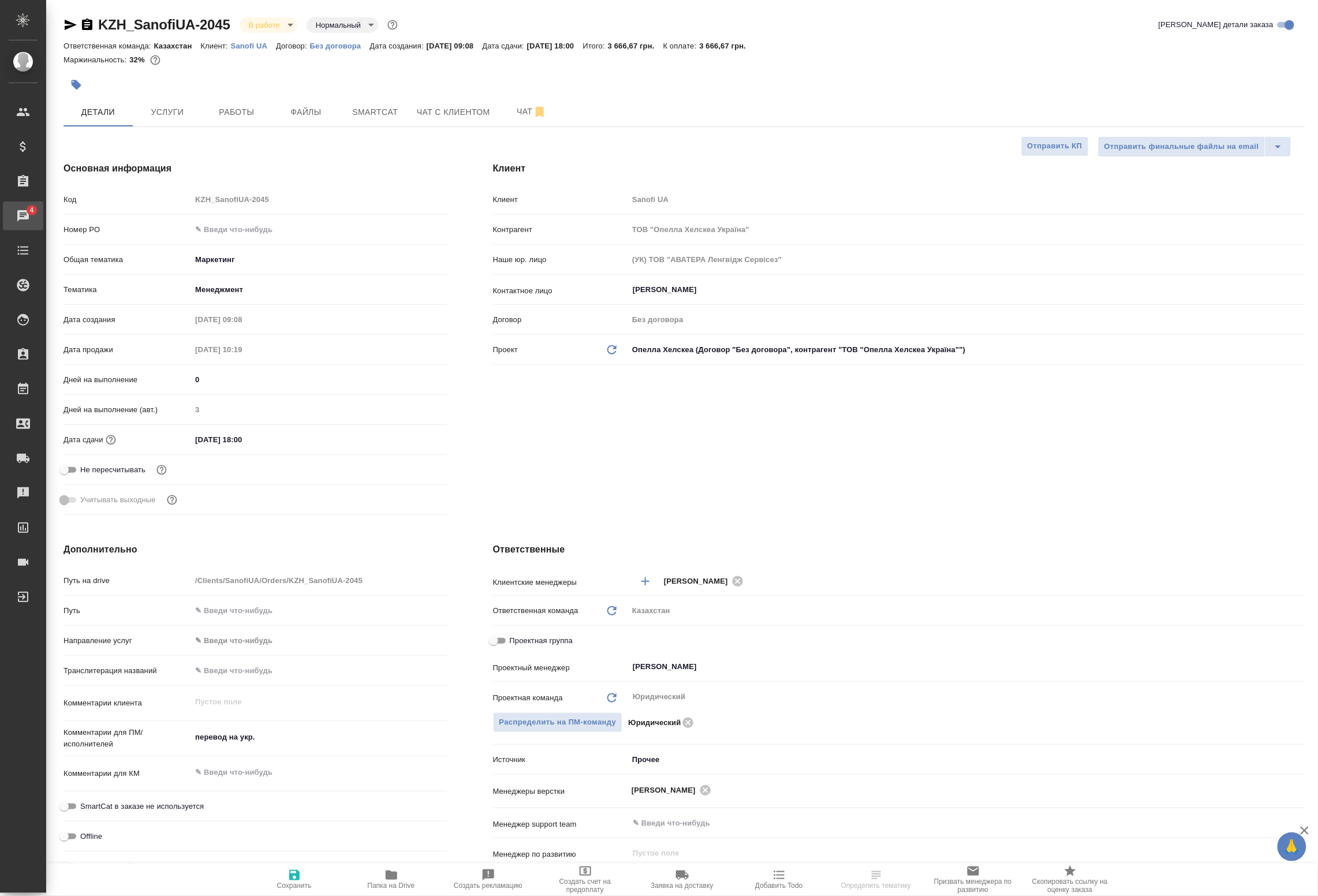
select select "RU"
type textarea "x"
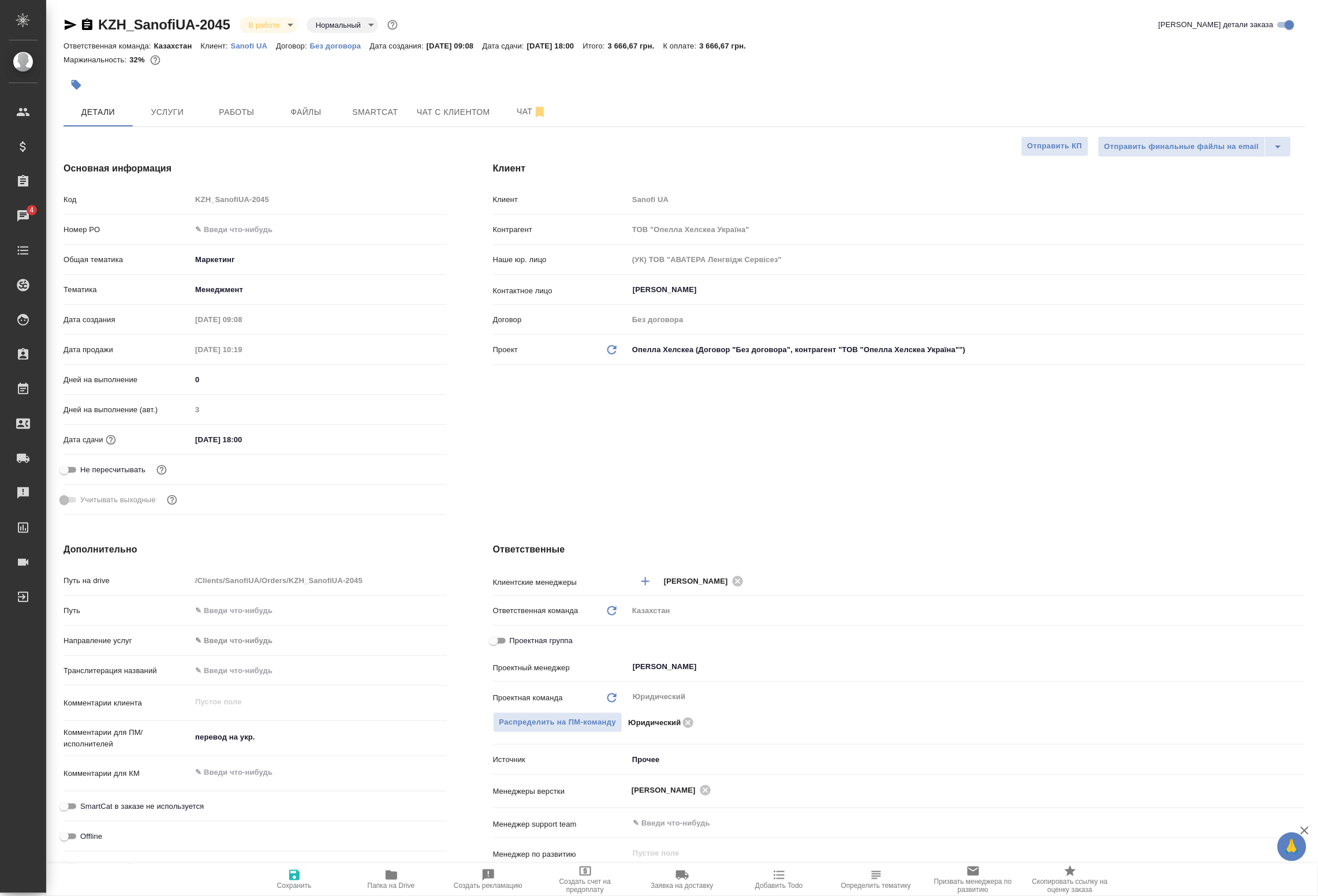
type textarea "x"
click at [246, 111] on span "Работы" at bounding box center [236, 112] width 55 height 14
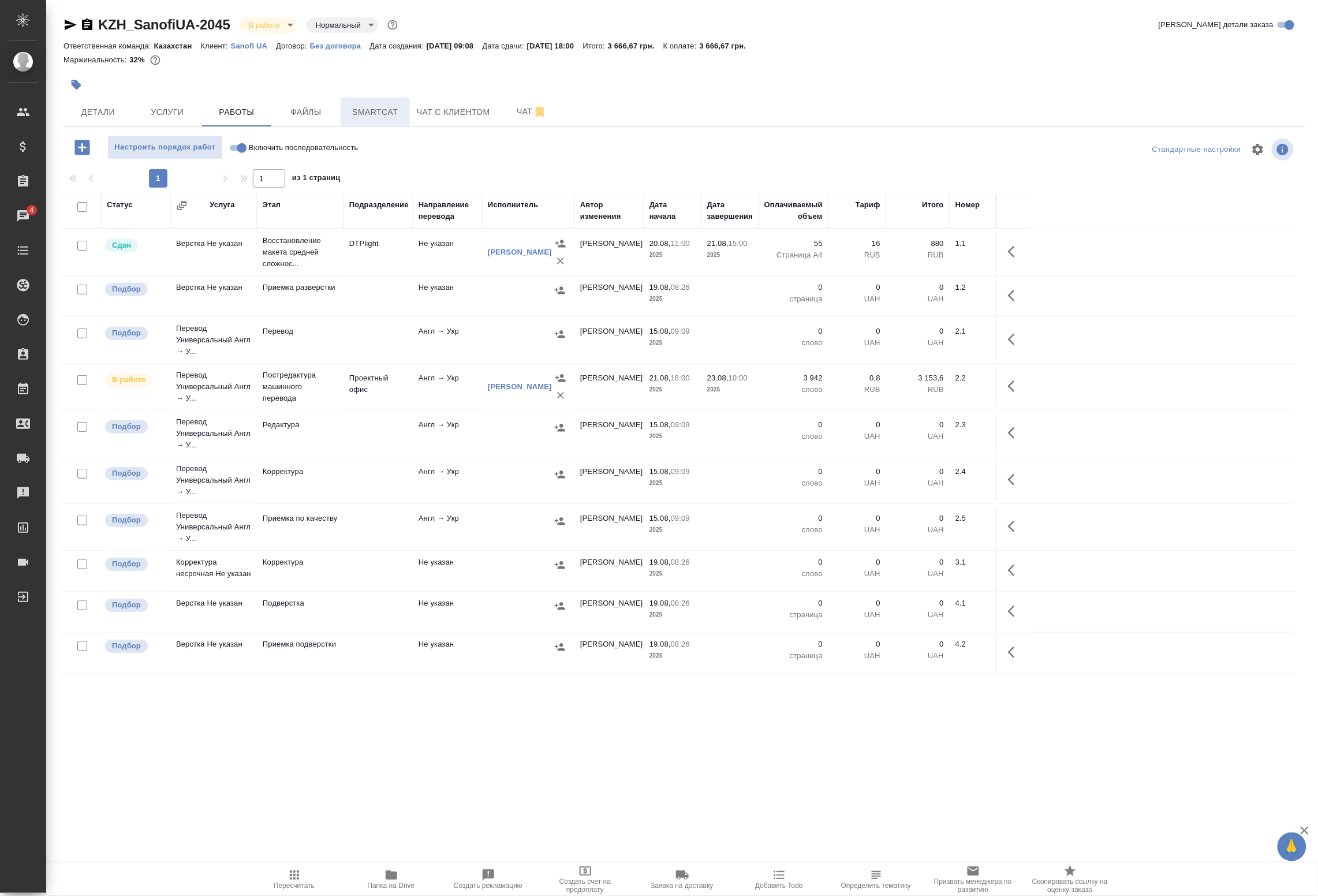
click at [377, 120] on button "Smartcat" at bounding box center [375, 112] width 69 height 29
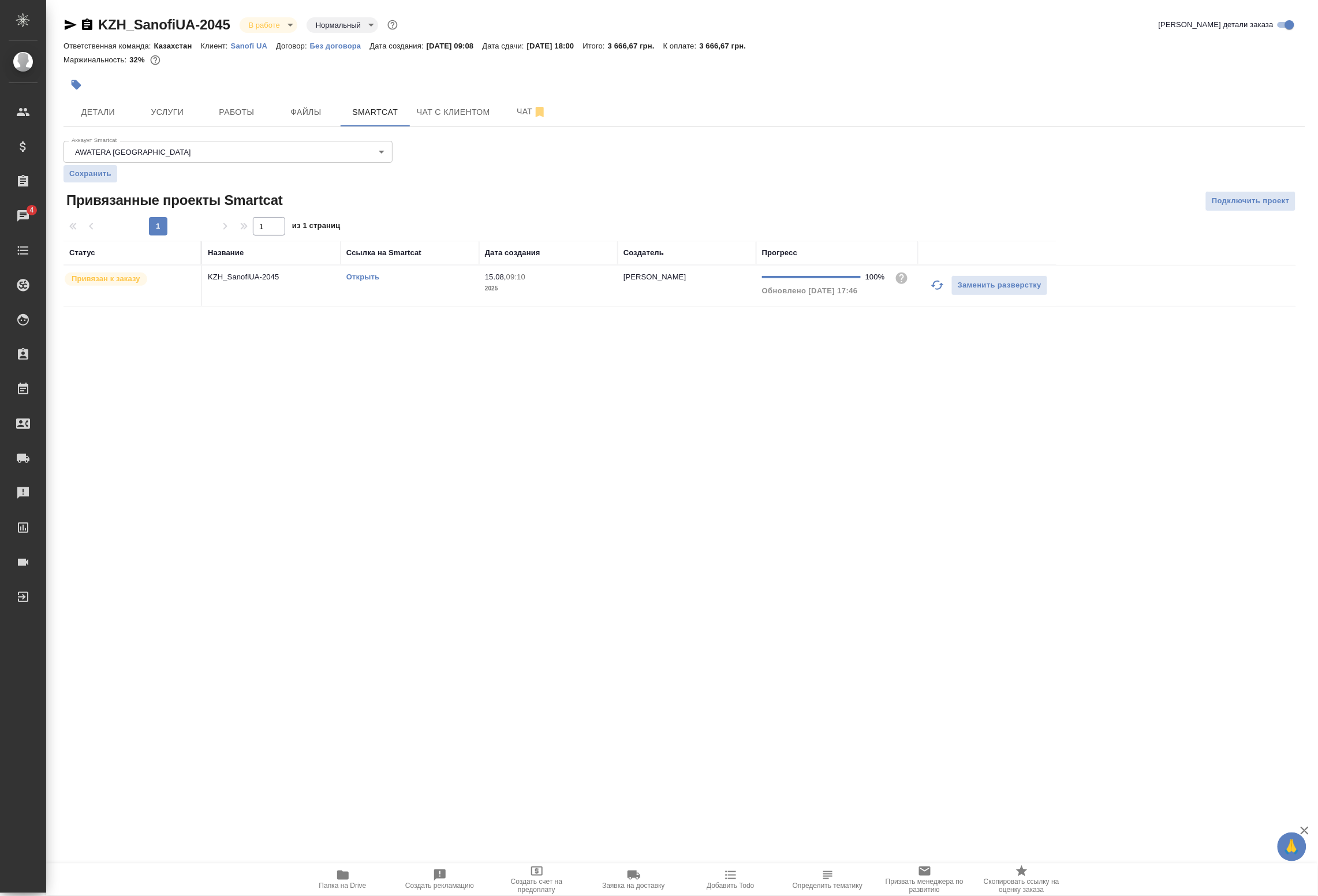
click at [374, 276] on link "Открыть" at bounding box center [362, 277] width 33 height 9
click at [255, 106] on span "Работы" at bounding box center [236, 112] width 55 height 14
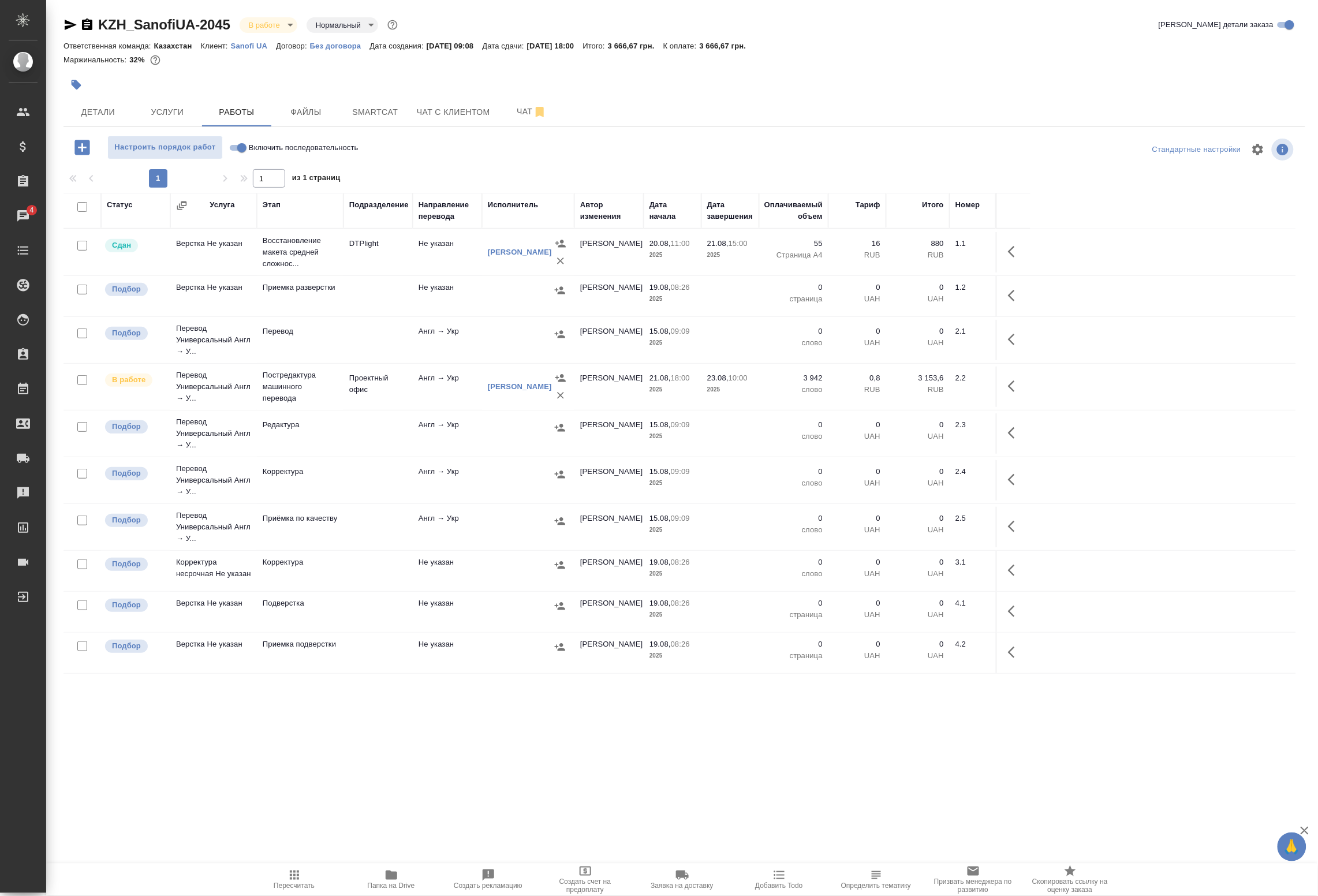
click at [431, 264] on td "Не указан" at bounding box center [447, 252] width 69 height 40
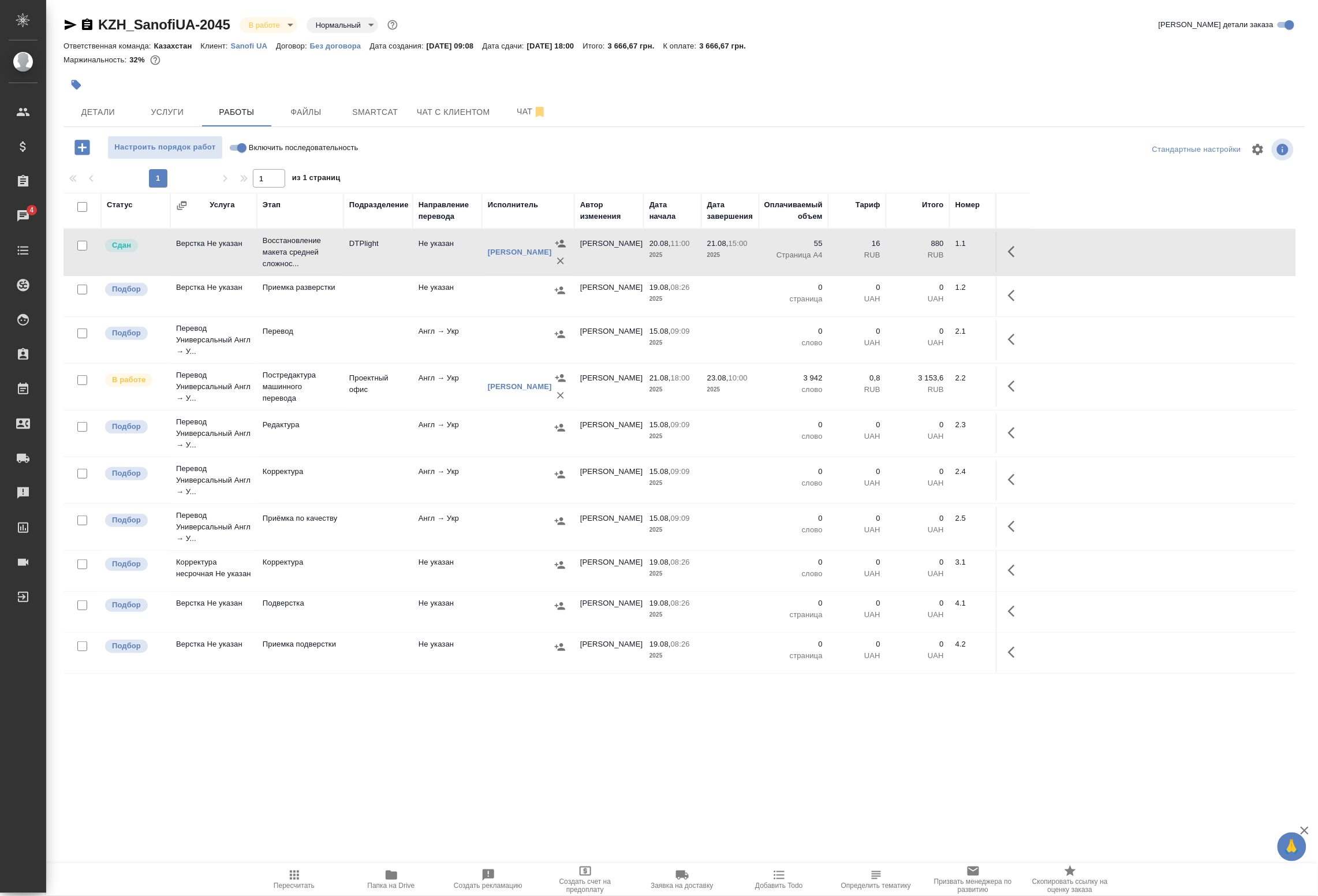
click at [431, 264] on td "Не указан" at bounding box center [447, 252] width 69 height 40
click at [522, 113] on span "Чат" at bounding box center [532, 111] width 55 height 14
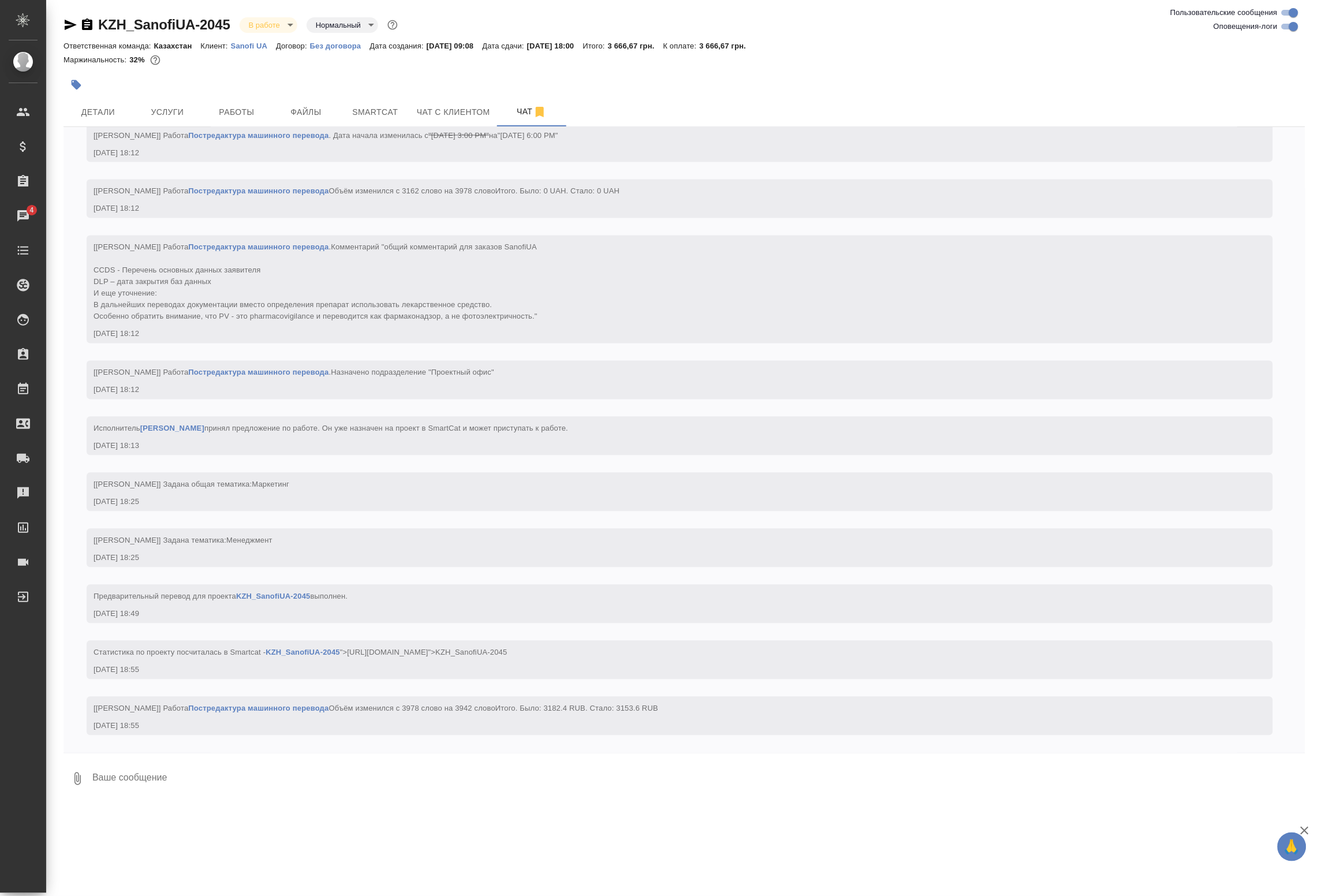
scroll to position [2648, 0]
click at [1291, 28] on input "Оповещения-логи" at bounding box center [1294, 27] width 42 height 14
checkbox input "false"
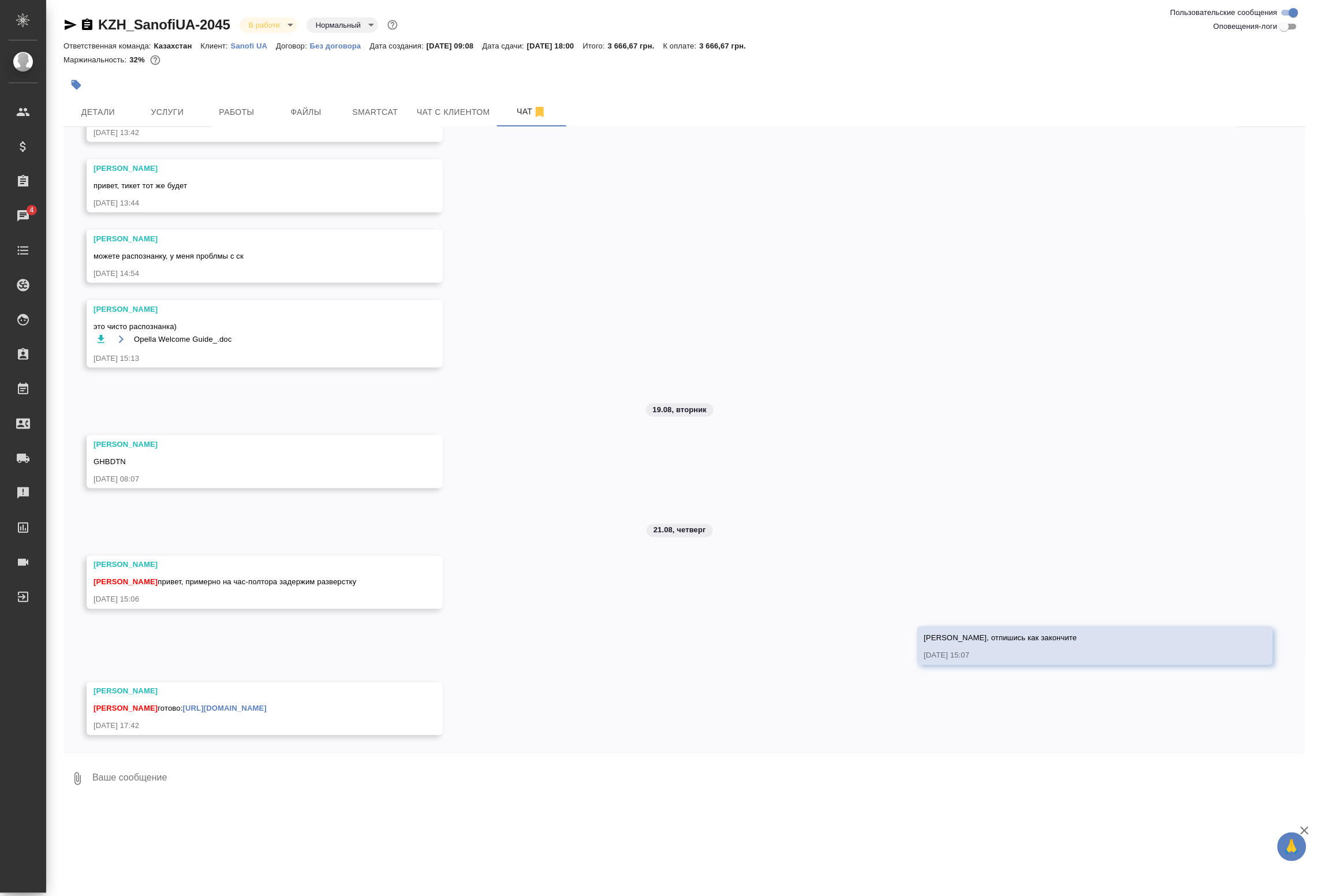
click at [177, 334] on span "Opella Welcome Guide_.doc" at bounding box center [183, 339] width 98 height 12
click at [119, 335] on icon "button" at bounding box center [121, 339] width 9 height 9
click at [264, 98] on button "Работы" at bounding box center [236, 112] width 69 height 29
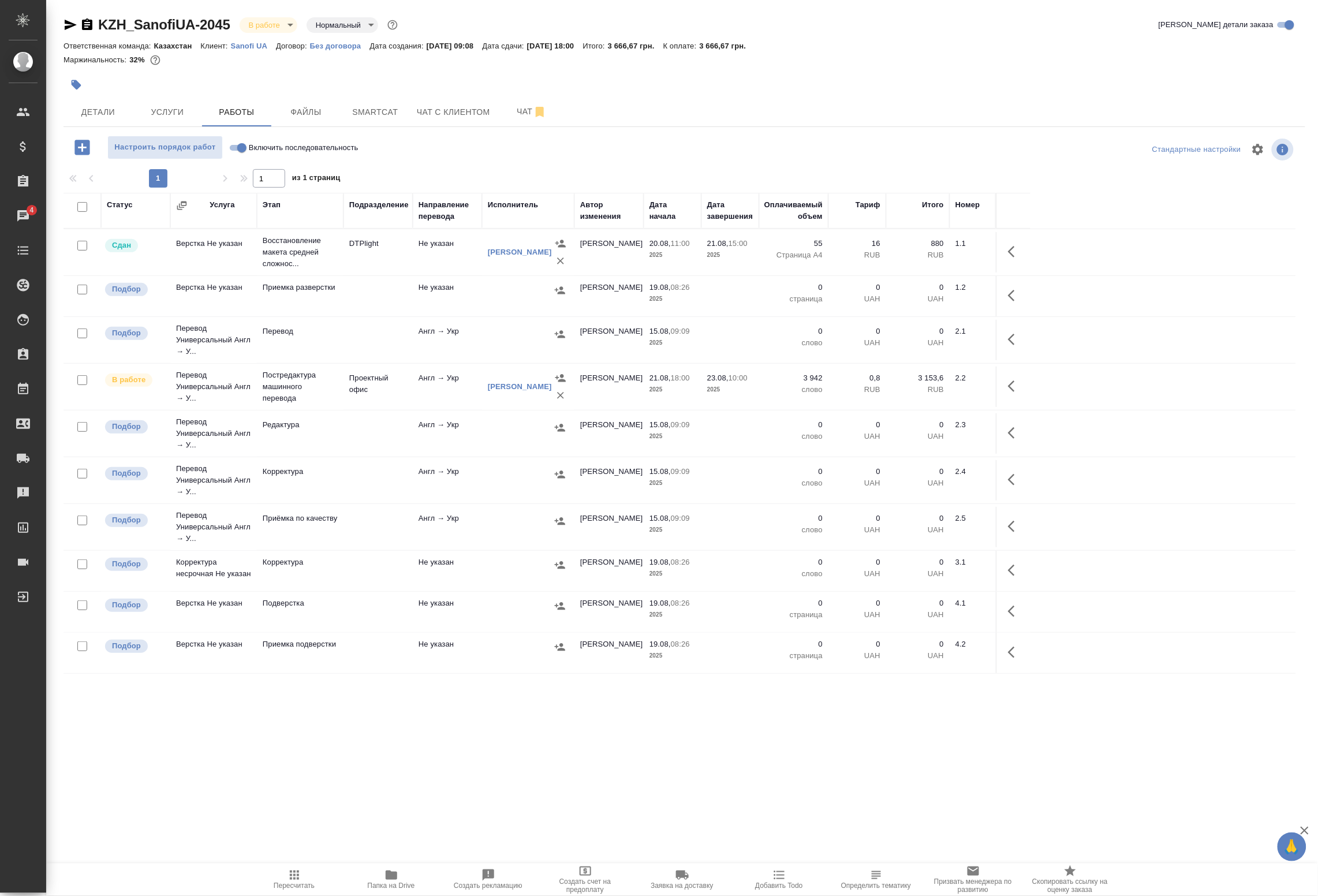
click at [466, 604] on td "Не указан" at bounding box center [447, 612] width 69 height 40
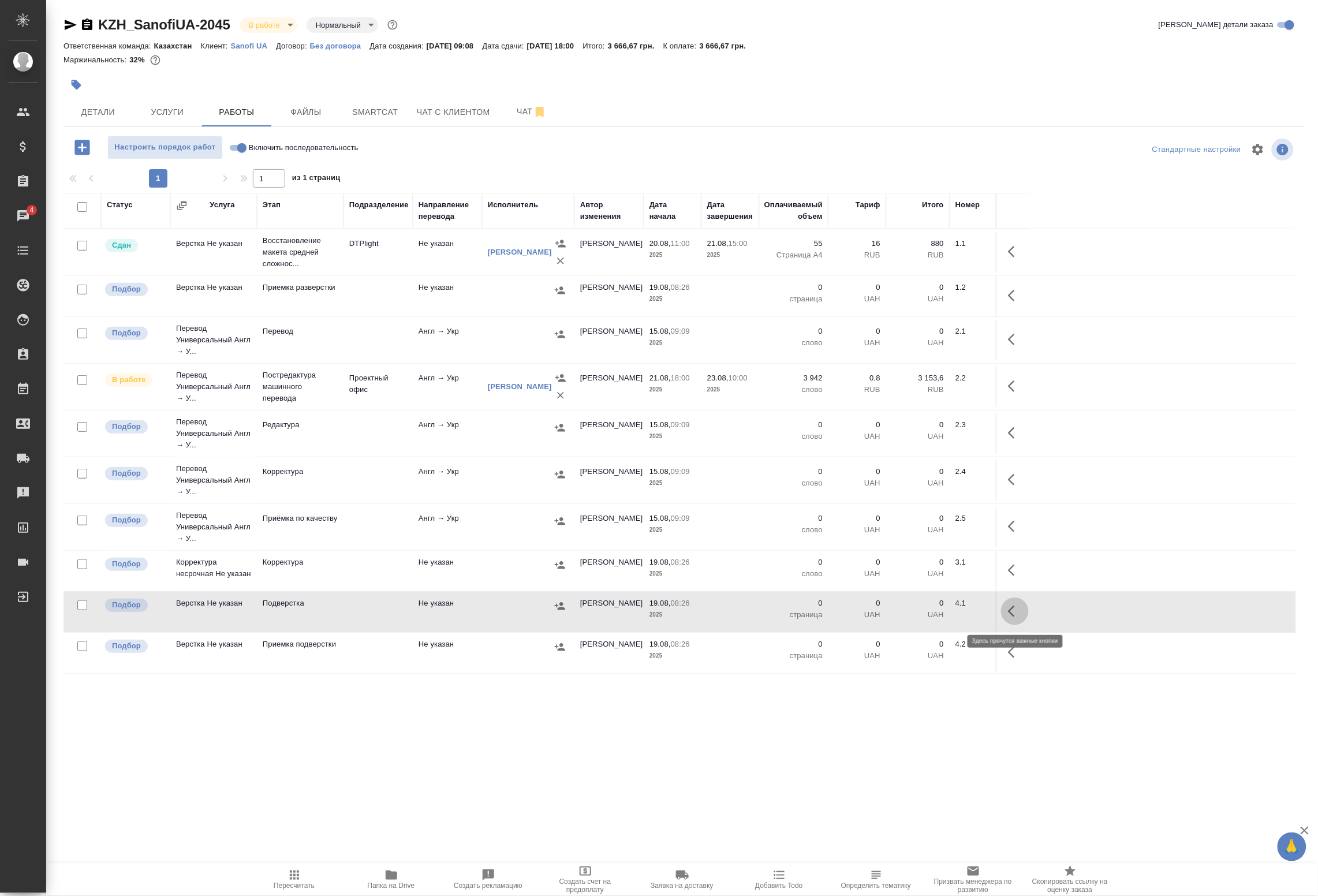
click at [1017, 612] on icon "button" at bounding box center [1015, 611] width 14 height 14
click at [930, 608] on icon "button" at bounding box center [930, 611] width 14 height 14
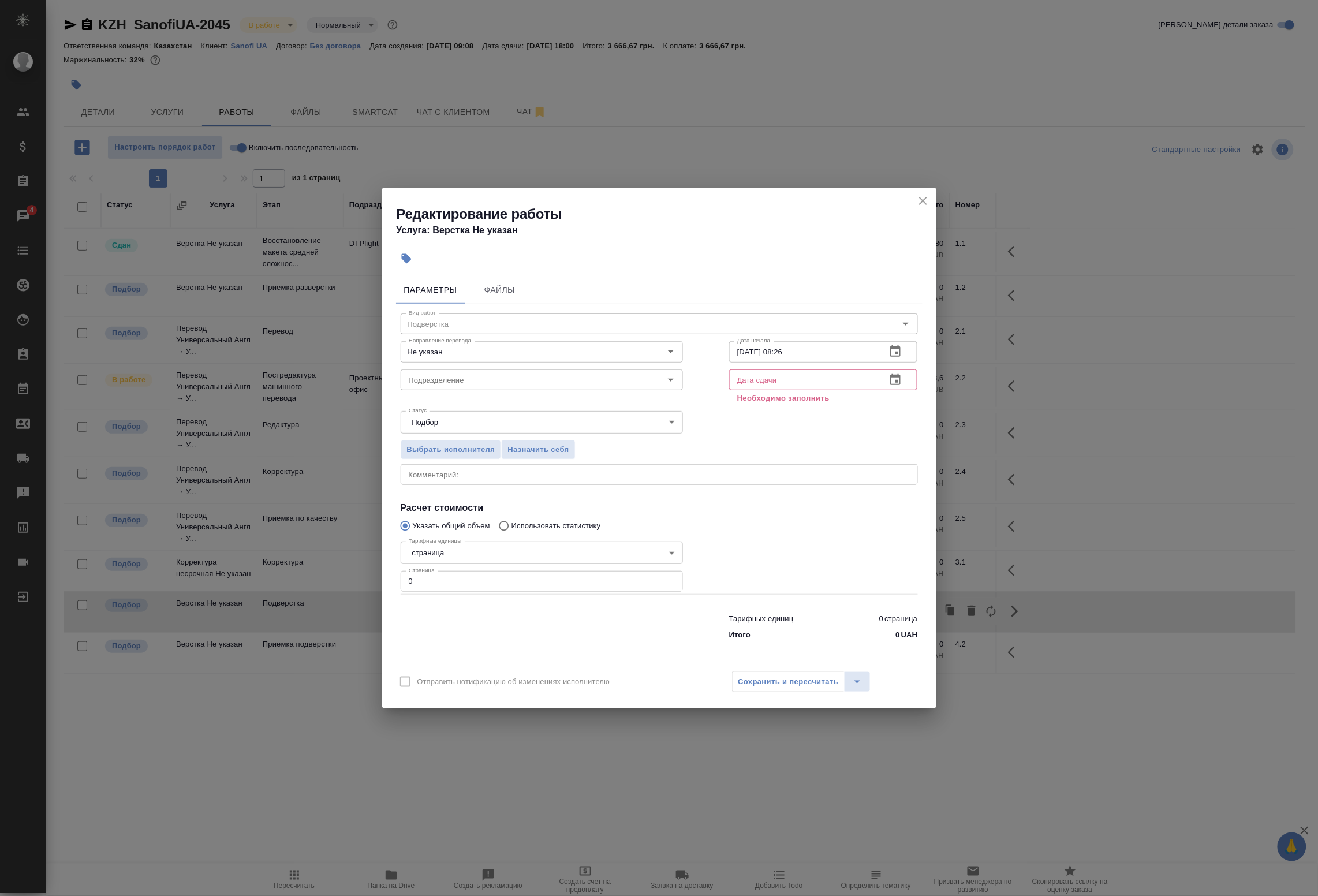
drag, startPoint x: 423, startPoint y: 584, endPoint x: 329, endPoint y: 570, distance: 95.0
click at [329, 570] on div "Редактирование работы Услуга: Верстка Не указан Параметры Файлы Вид работ Подве…" at bounding box center [659, 448] width 1318 height 896
type input "55"
drag, startPoint x: 818, startPoint y: 377, endPoint x: 827, endPoint y: 378, distance: 9.1
click at [818, 377] on input "text" at bounding box center [803, 379] width 149 height 21
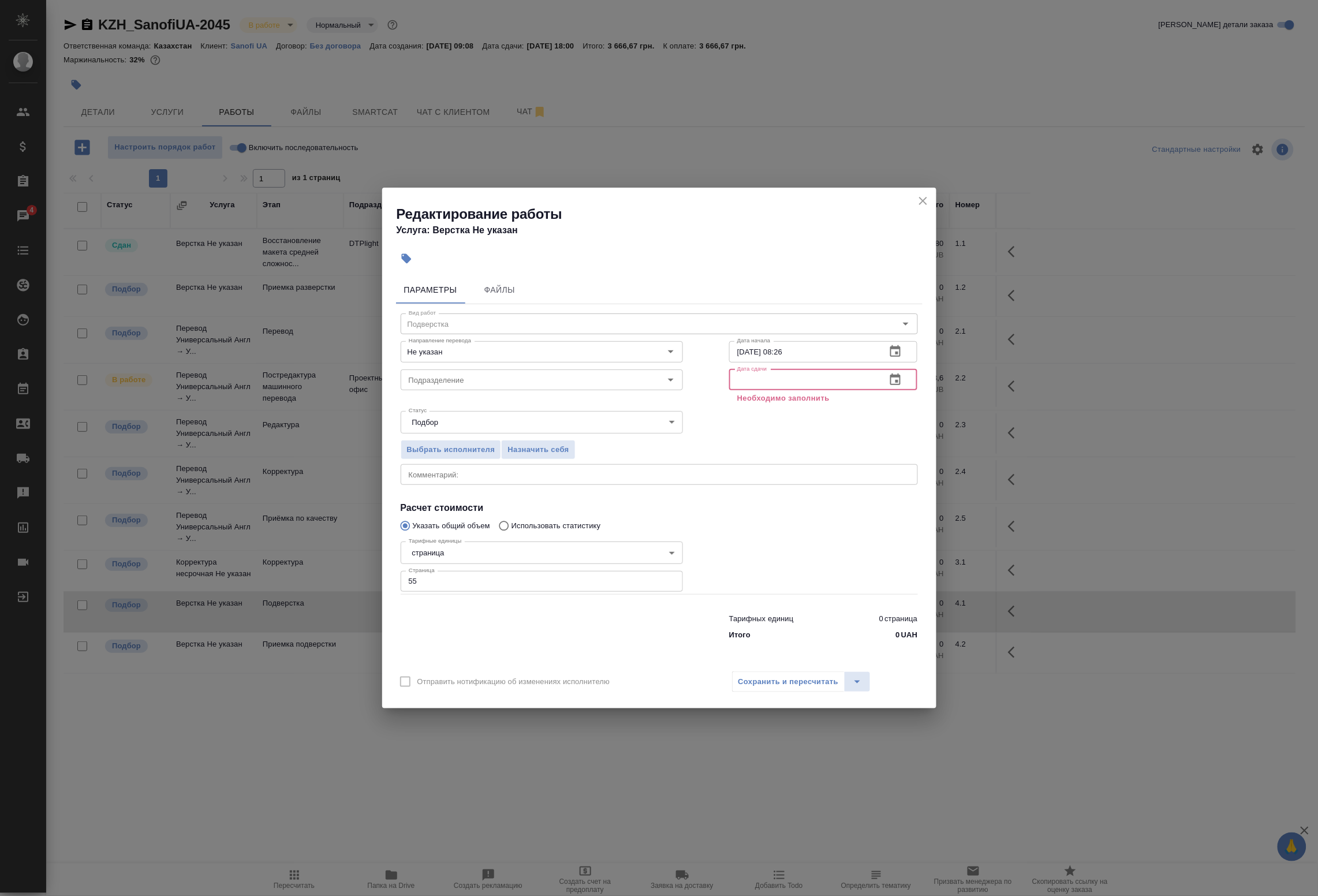
click at [901, 384] on icon "button" at bounding box center [895, 380] width 14 height 14
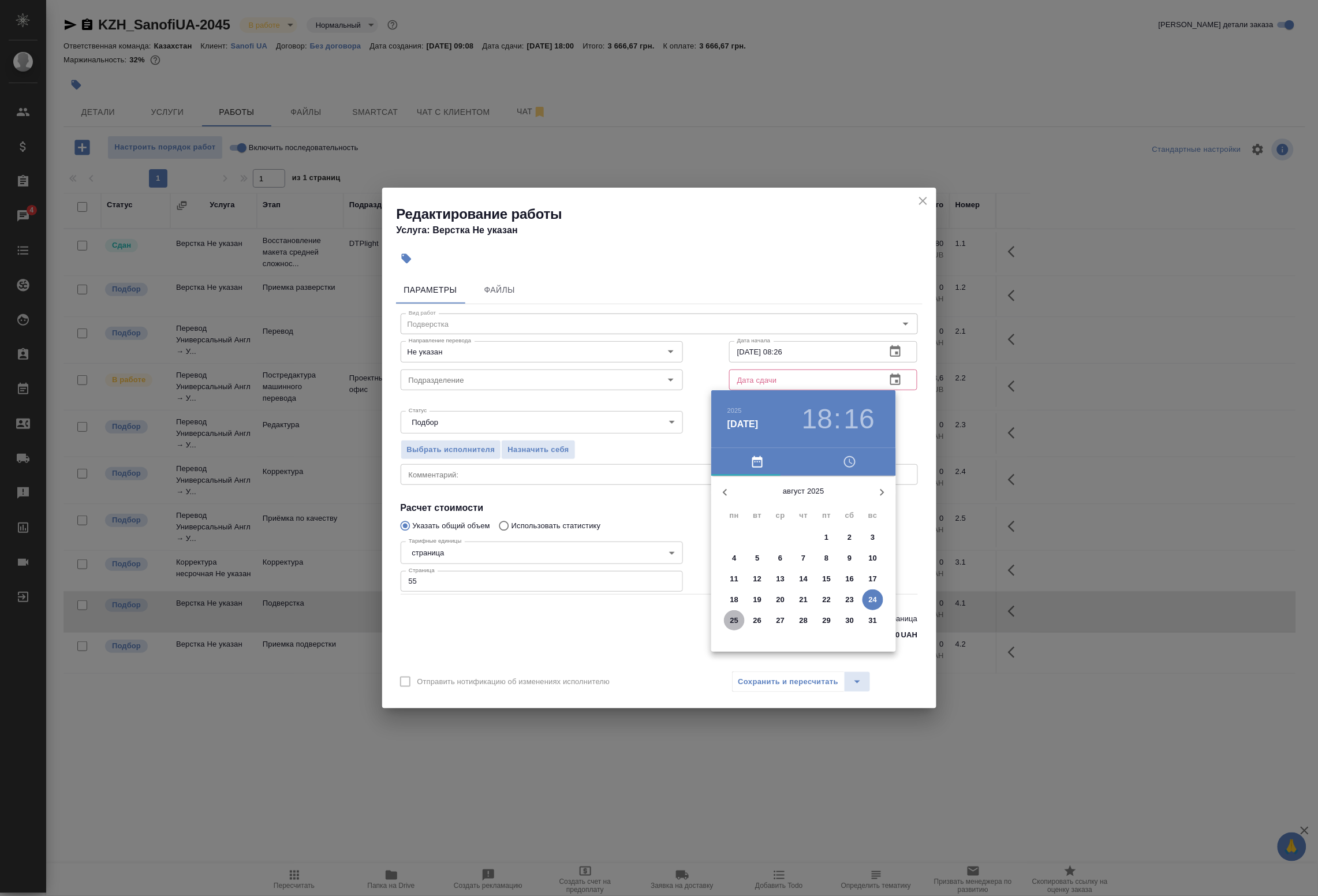
click at [726, 624] on span "25" at bounding box center [734, 621] width 21 height 12
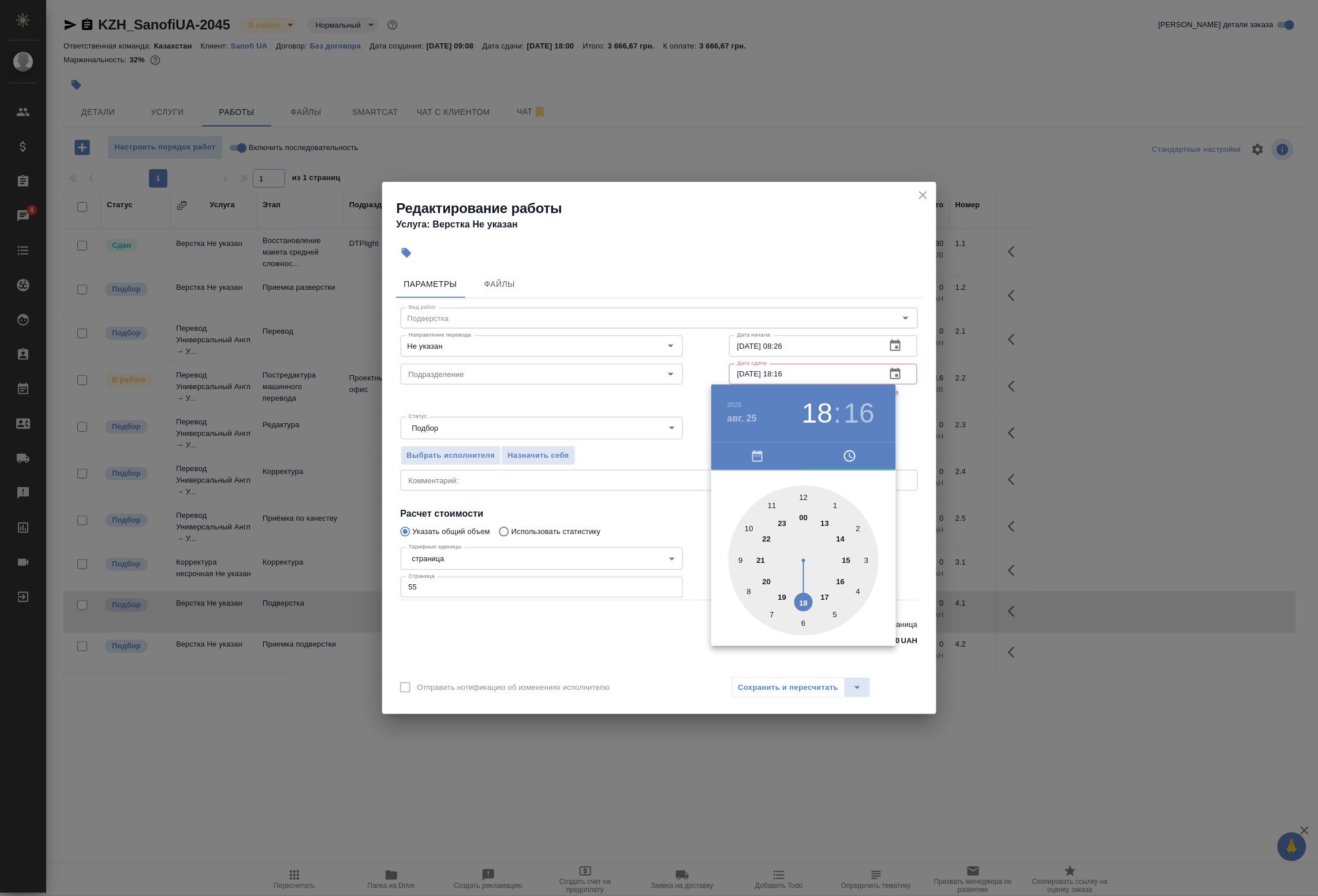
click at [826, 598] on div at bounding box center [803, 560] width 150 height 150
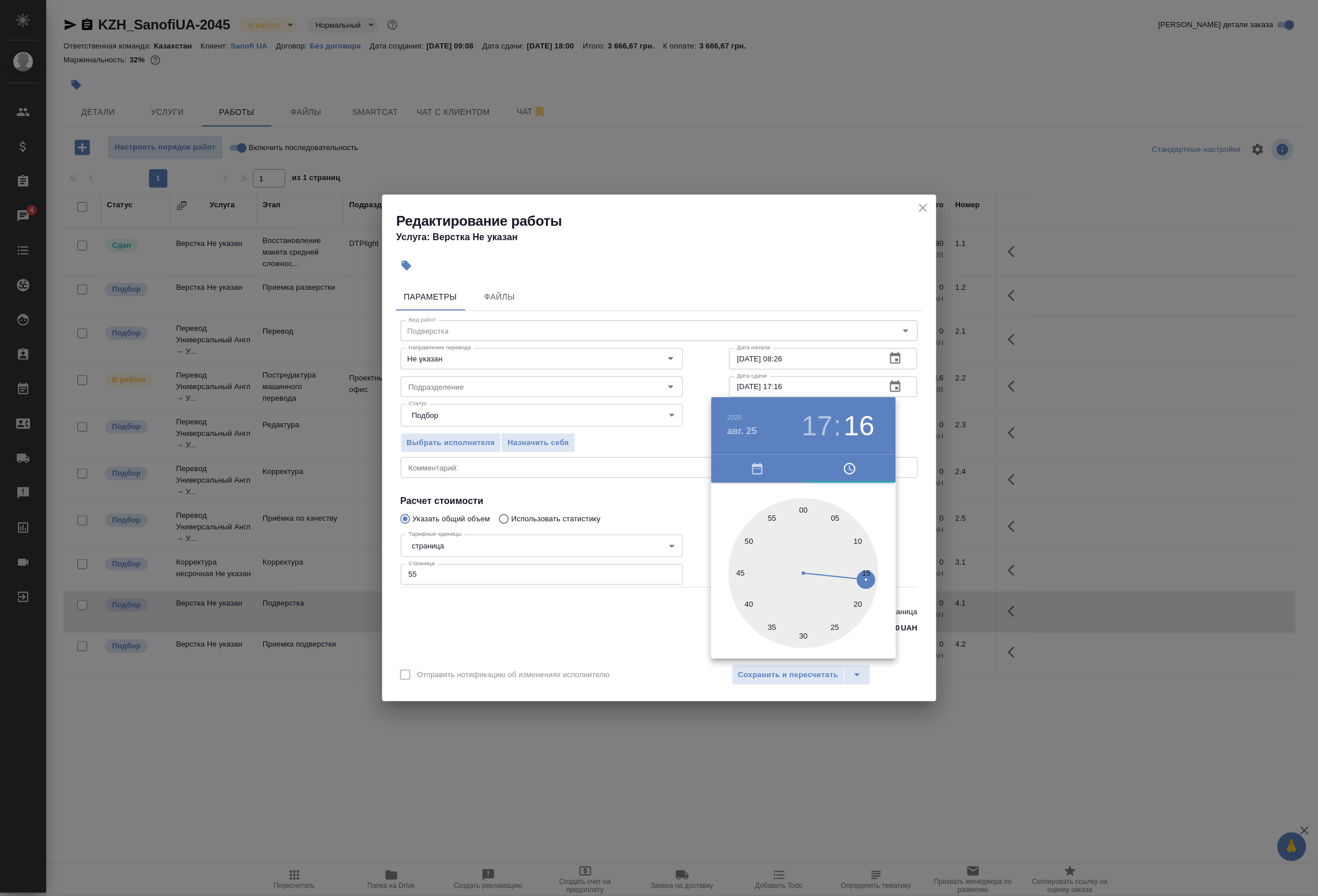
click at [889, 420] on div "2025 авг. 25 17 : 16" at bounding box center [803, 426] width 185 height 58
click at [901, 378] on div at bounding box center [659, 448] width 1318 height 896
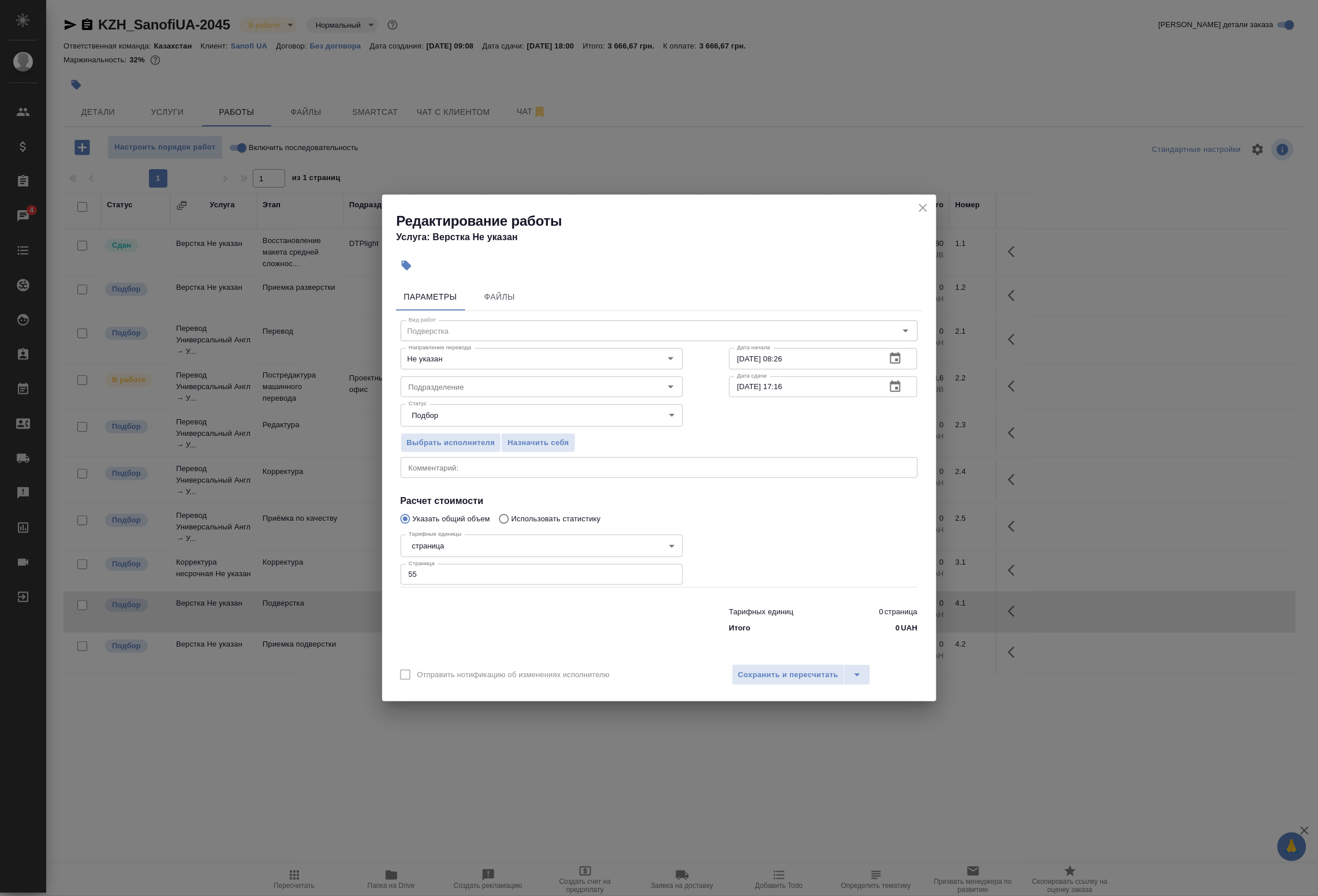
click at [893, 386] on div "2025 авг. 25 17 : 16 00 05 10 15 20 25 30 35 40 45 50 55" at bounding box center [659, 448] width 1318 height 896
click at [898, 387] on icon "button" at bounding box center [895, 386] width 11 height 12
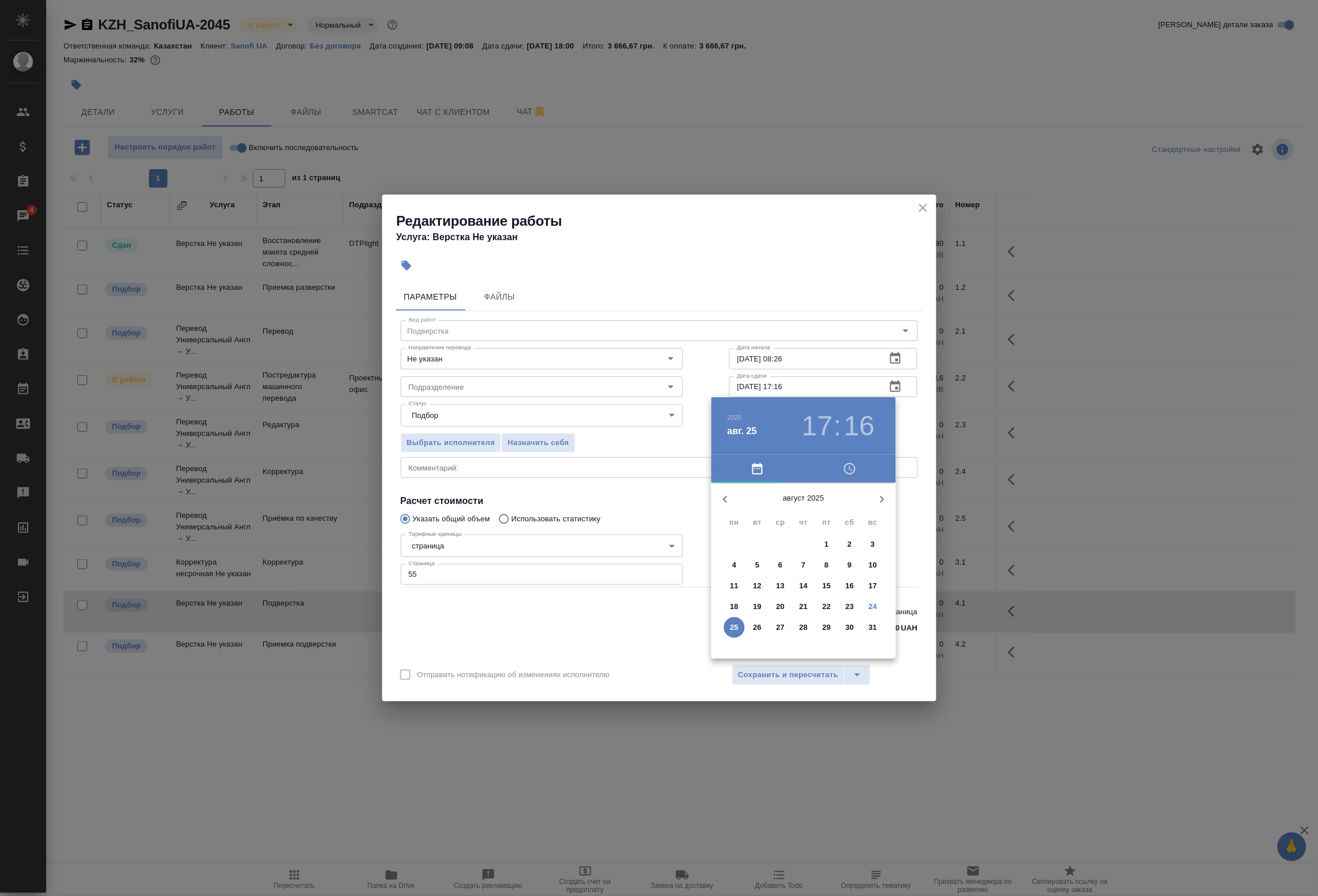
click at [742, 627] on span "25" at bounding box center [734, 627] width 21 height 12
click at [859, 604] on div at bounding box center [803, 573] width 150 height 150
click at [813, 434] on h3 "04" at bounding box center [817, 426] width 30 height 32
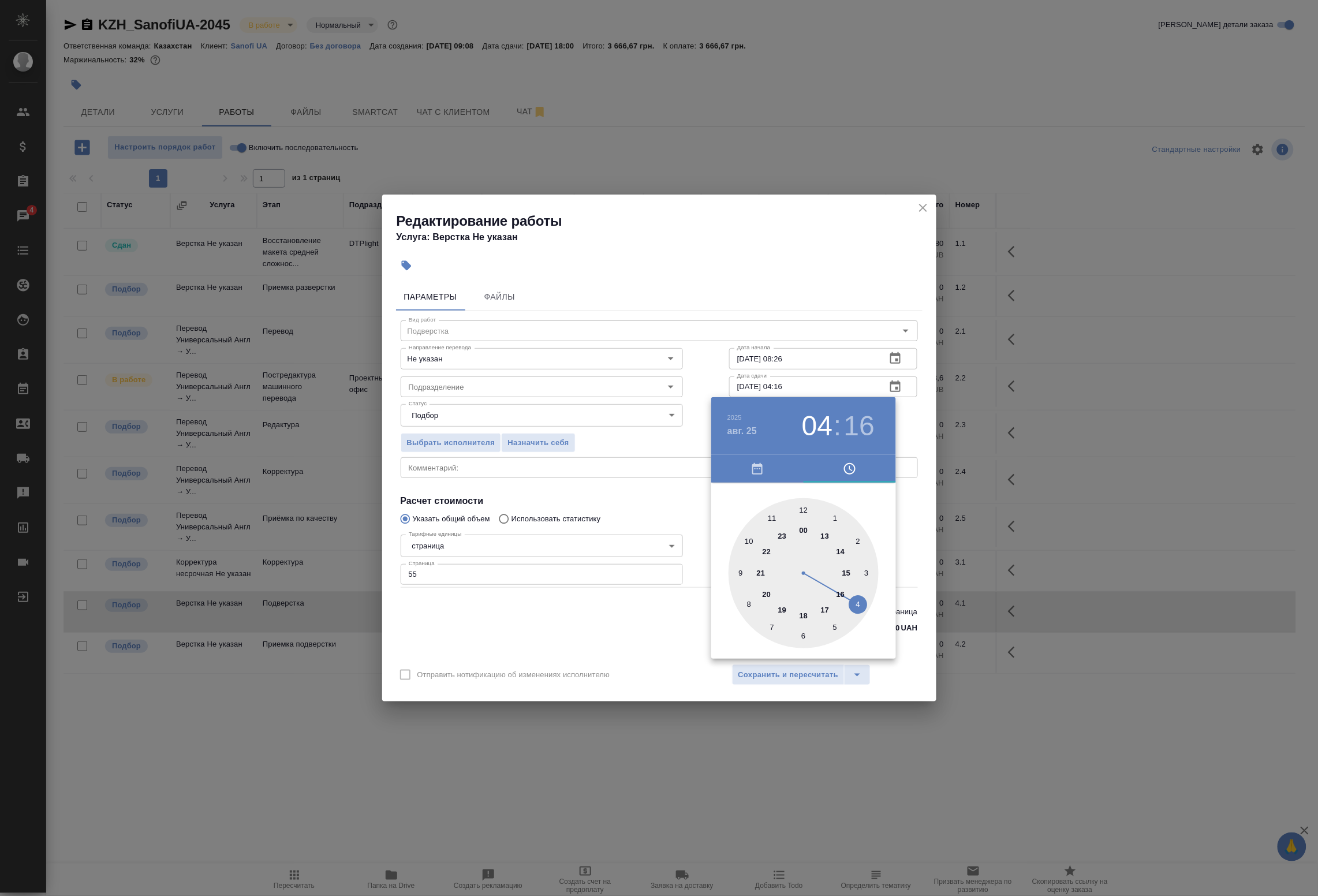
click at [842, 596] on div at bounding box center [803, 573] width 150 height 150
click at [804, 508] on div at bounding box center [803, 573] width 150 height 150
type input "25.08.2025 16:00"
click at [921, 426] on div at bounding box center [659, 448] width 1318 height 896
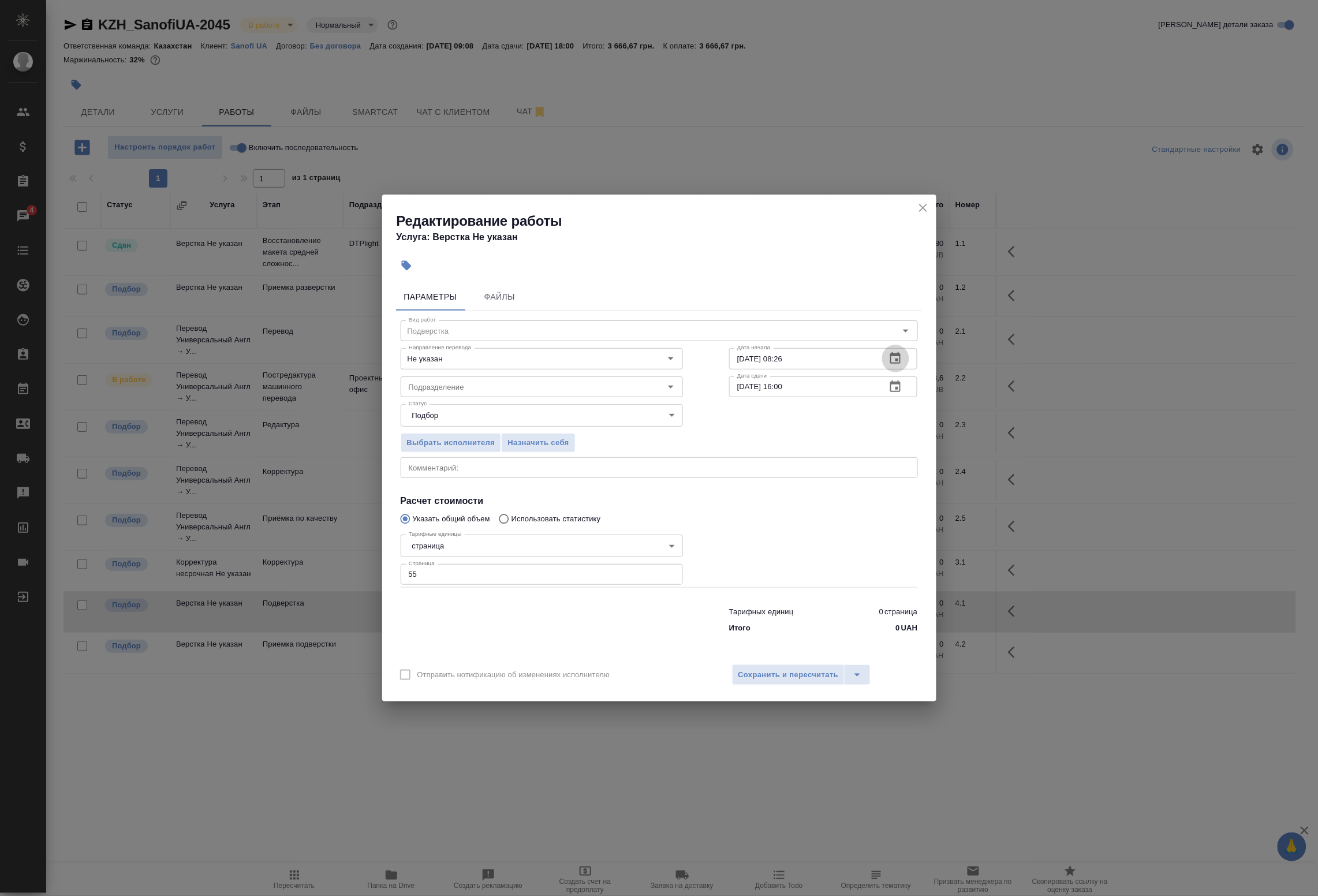
click at [899, 356] on icon "button" at bounding box center [895, 358] width 11 height 12
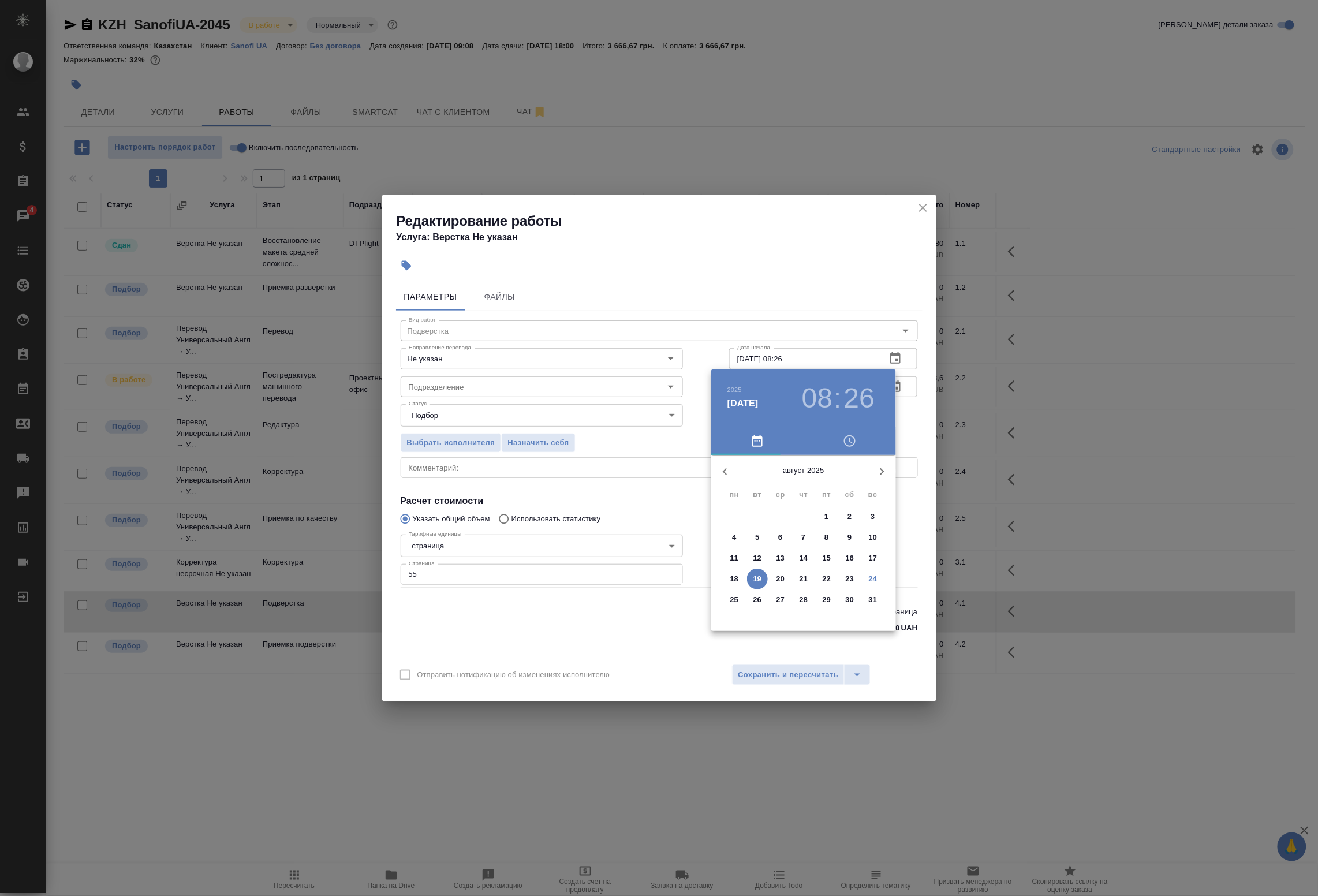
click at [734, 601] on p "25" at bounding box center [735, 600] width 9 height 12
click at [749, 513] on div at bounding box center [803, 545] width 150 height 150
click at [806, 481] on div at bounding box center [803, 545] width 150 height 150
type input "25.08.2025 10:00"
click at [910, 432] on div at bounding box center [659, 448] width 1318 height 896
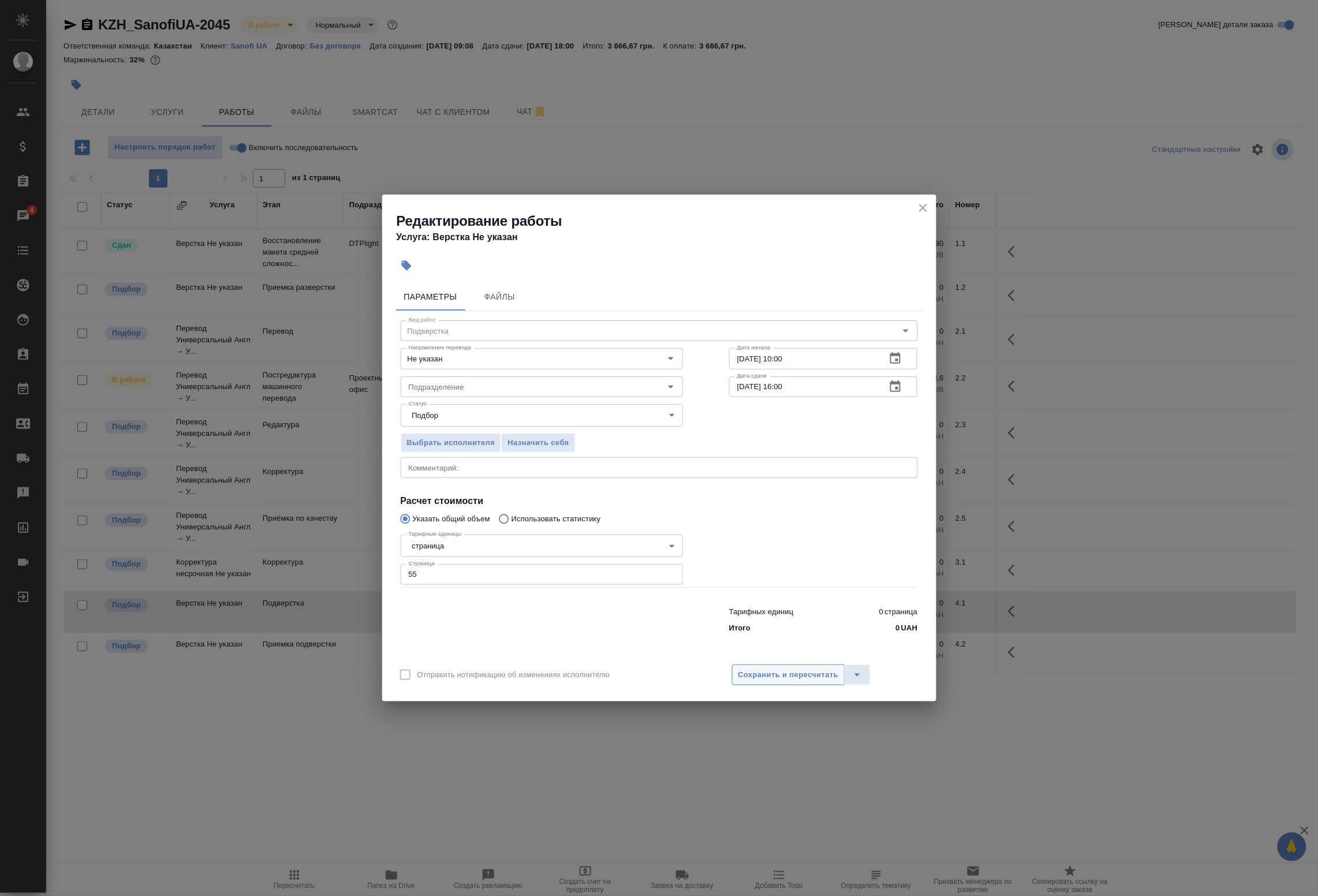
click at [774, 677] on span "Сохранить и пересчитать" at bounding box center [789, 675] width 101 height 13
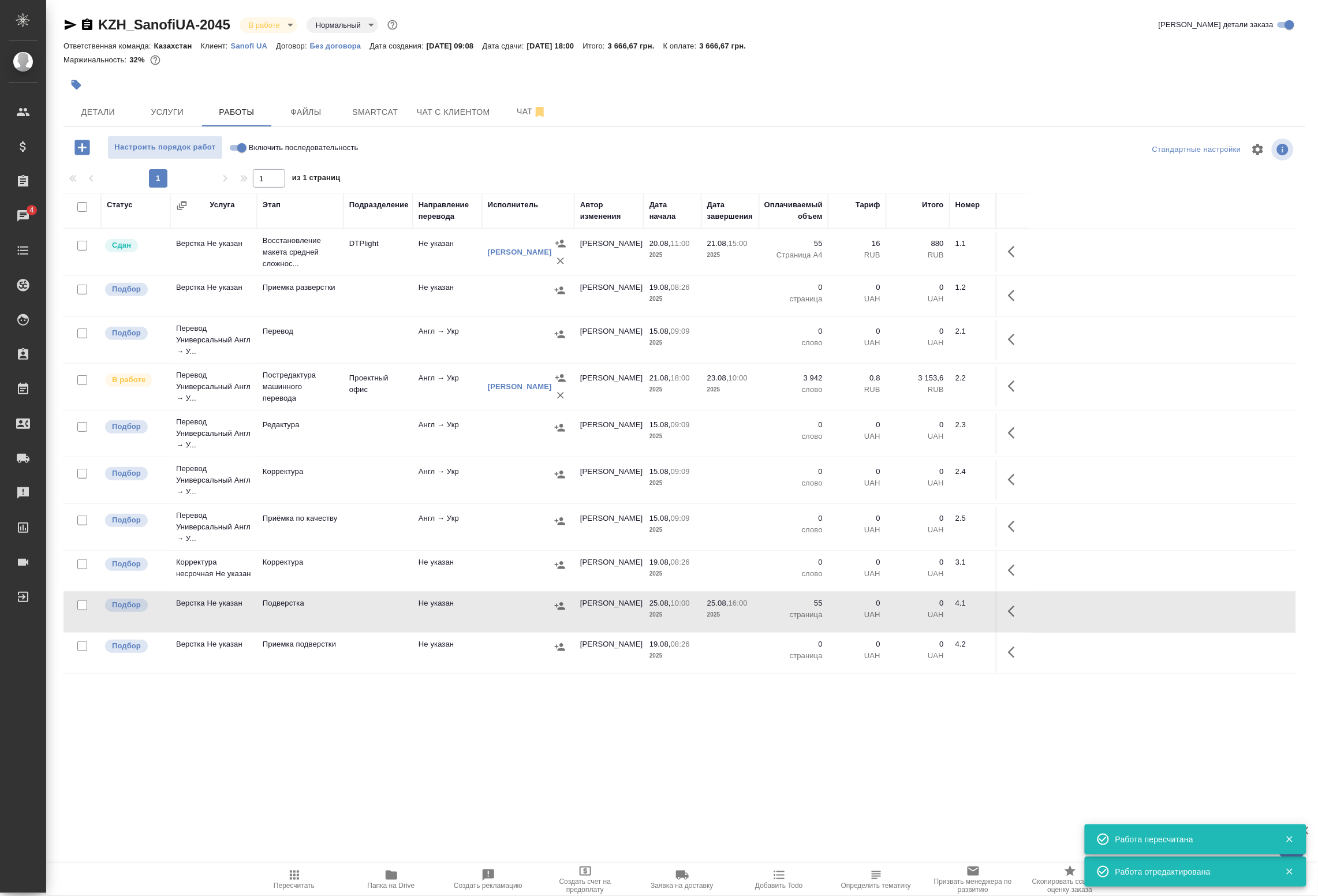
click at [458, 610] on td "Не указан" at bounding box center [447, 612] width 69 height 40
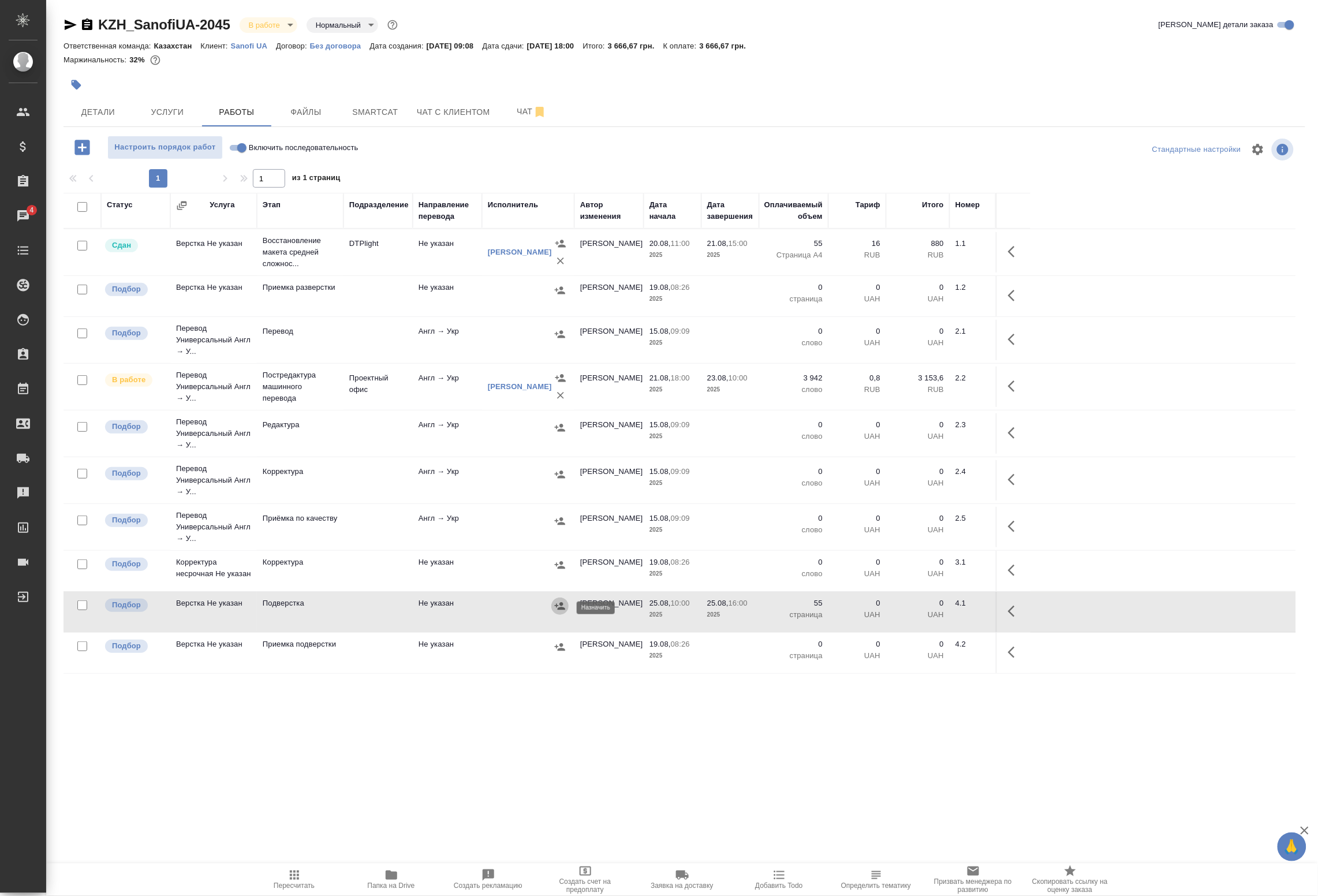
click at [561, 610] on icon "button" at bounding box center [560, 606] width 11 height 7
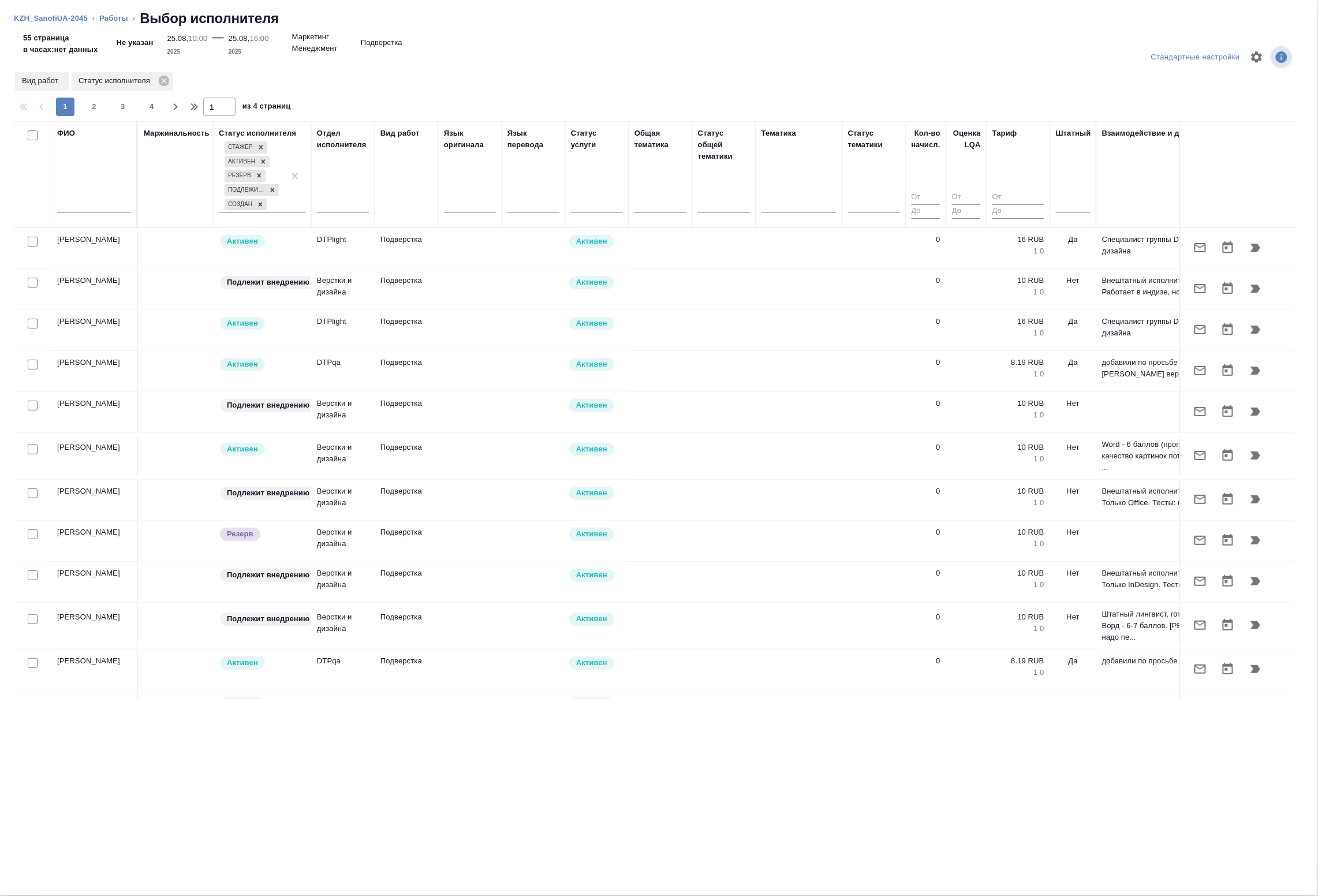
click at [95, 206] on input "text" at bounding box center [94, 205] width 74 height 14
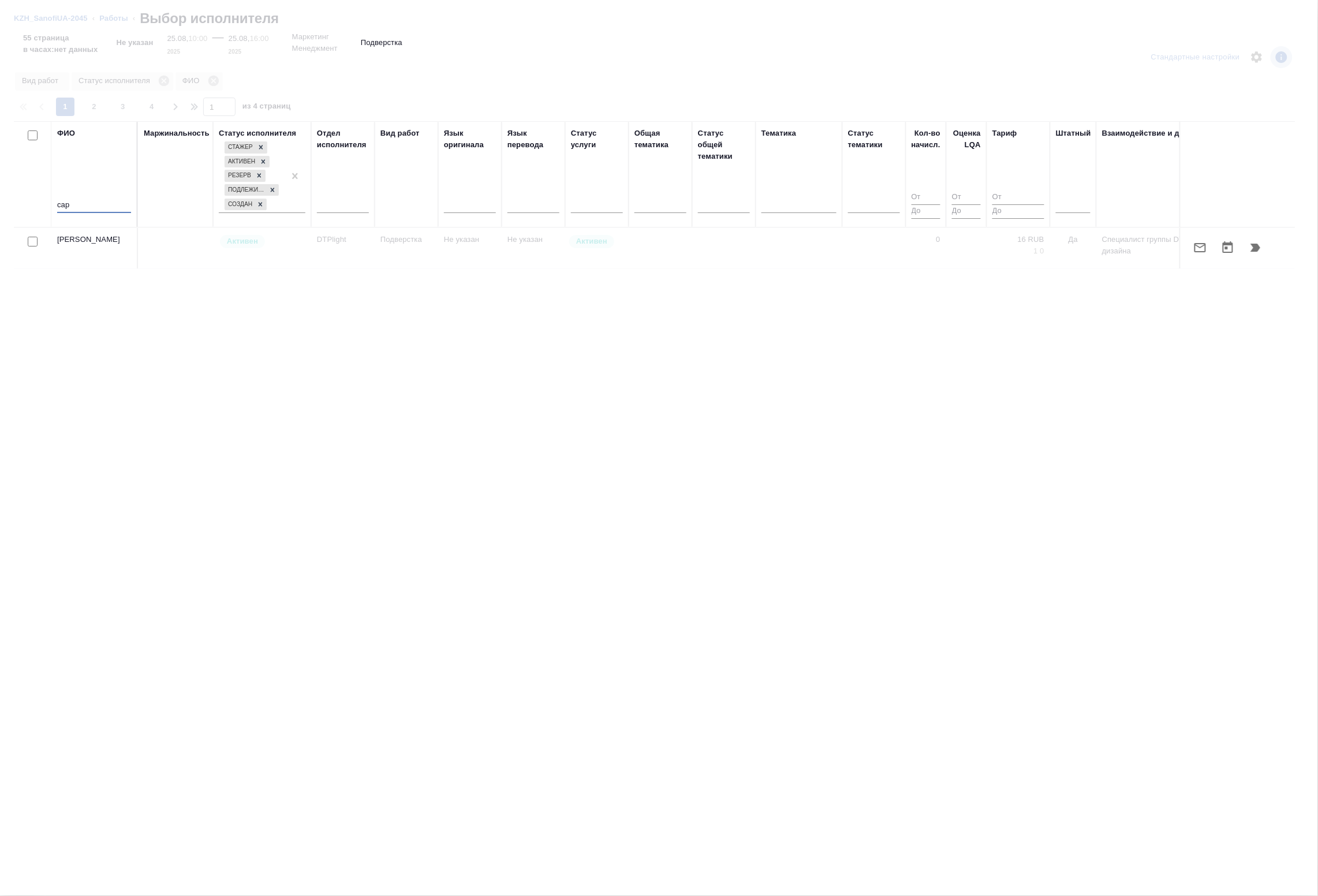
type input "сар"
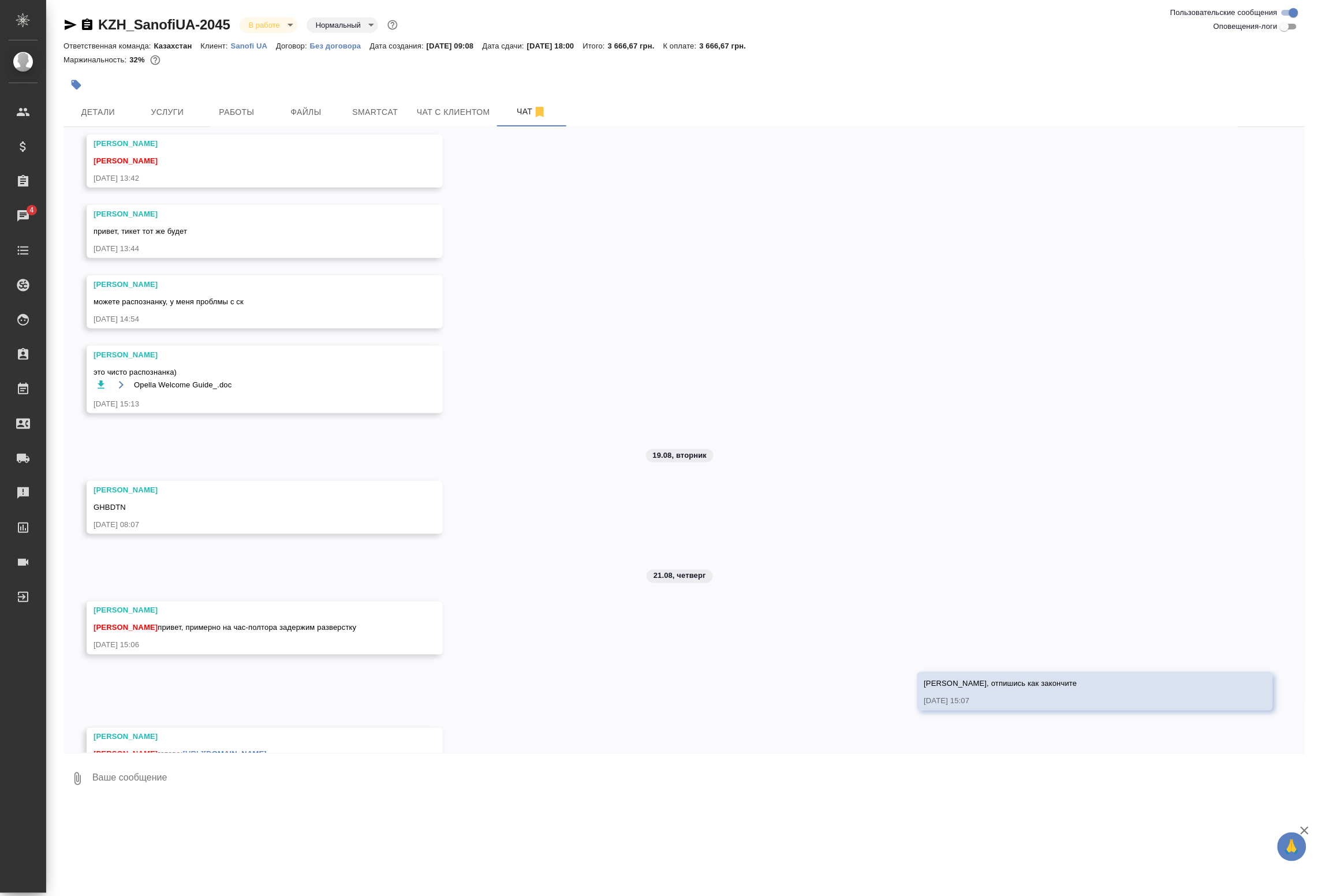
scroll to position [510, 0]
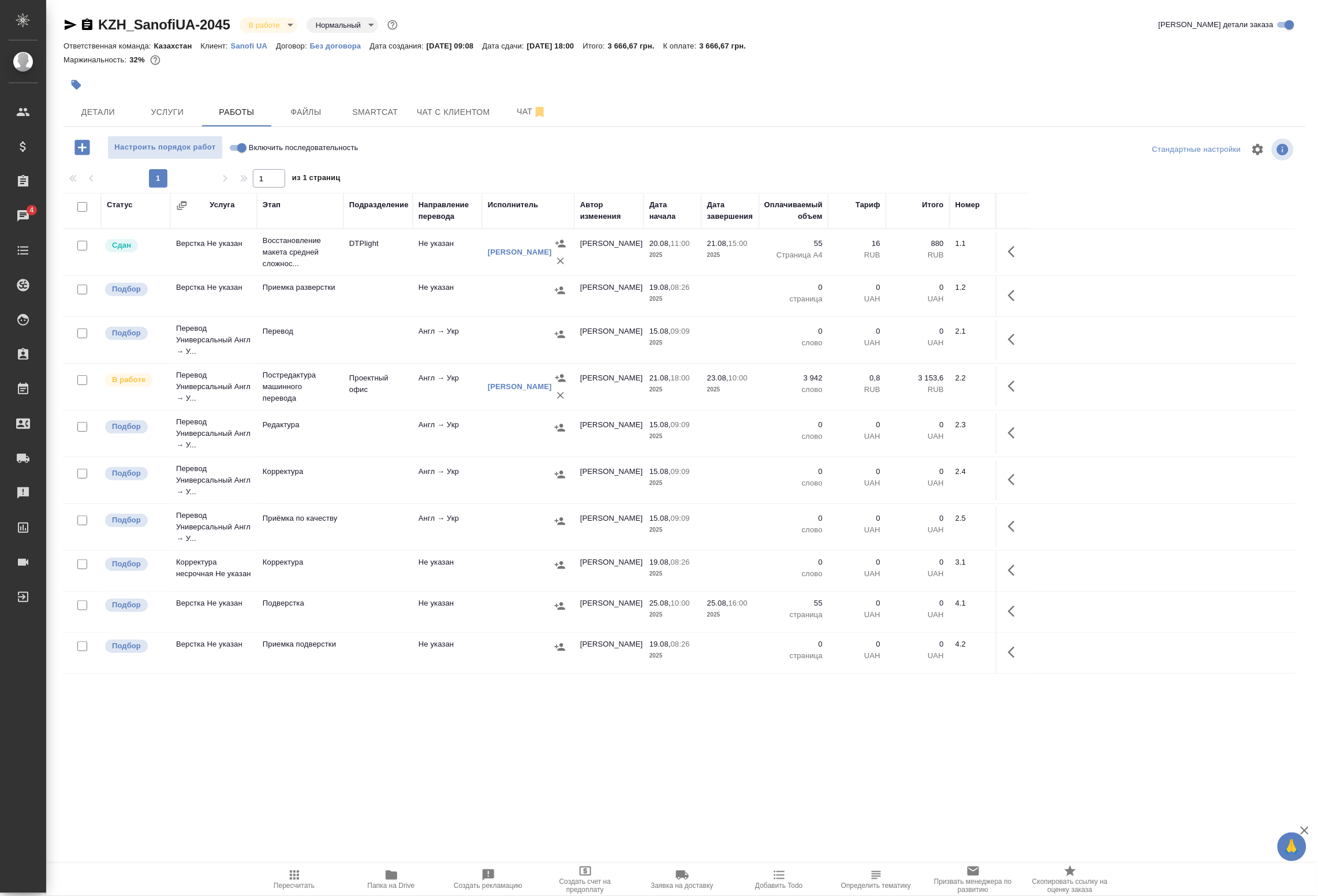
click at [446, 614] on td "Не указан" at bounding box center [447, 612] width 69 height 40
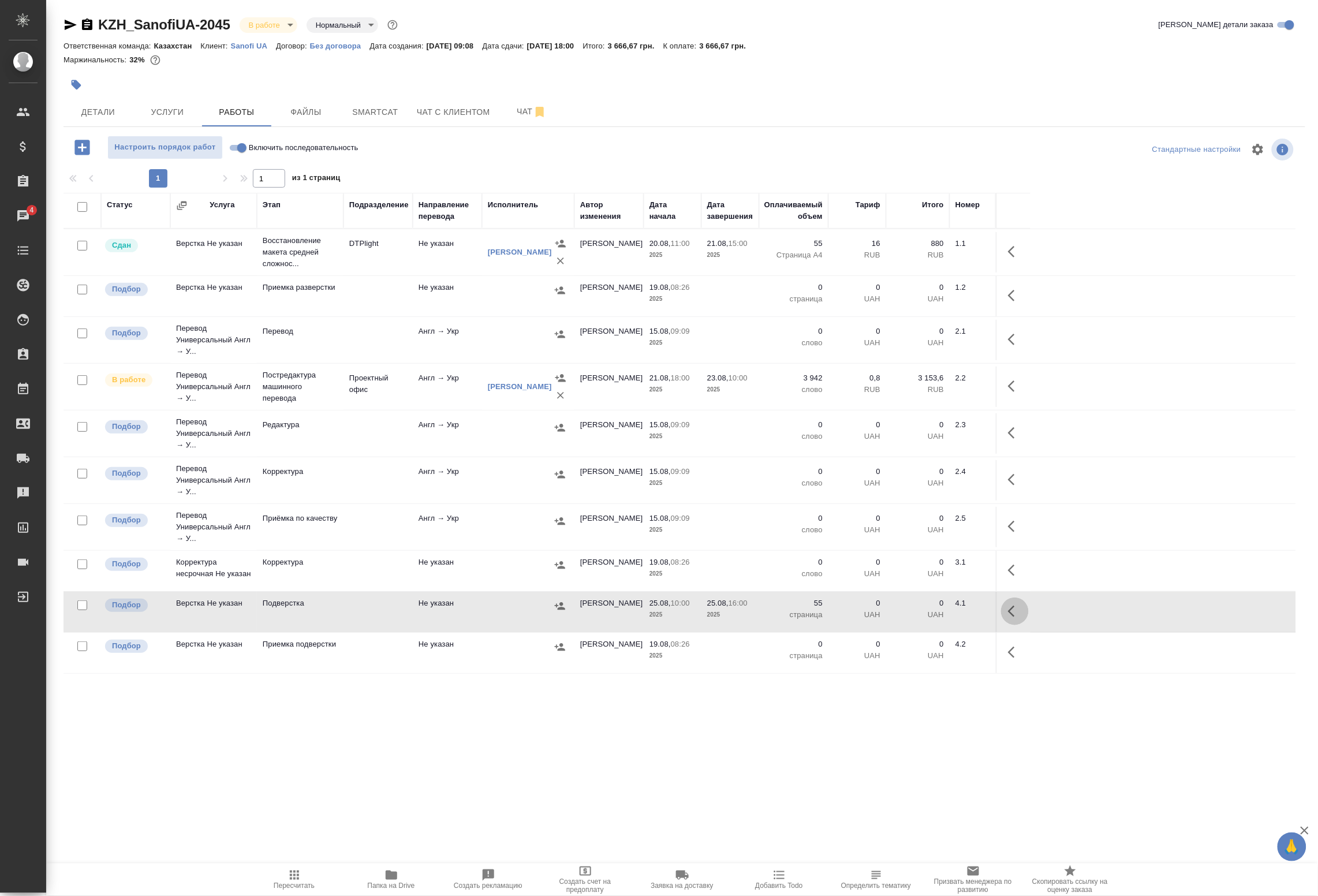
click at [1012, 615] on icon "button" at bounding box center [1015, 611] width 14 height 14
click at [934, 613] on icon "button" at bounding box center [930, 611] width 14 height 14
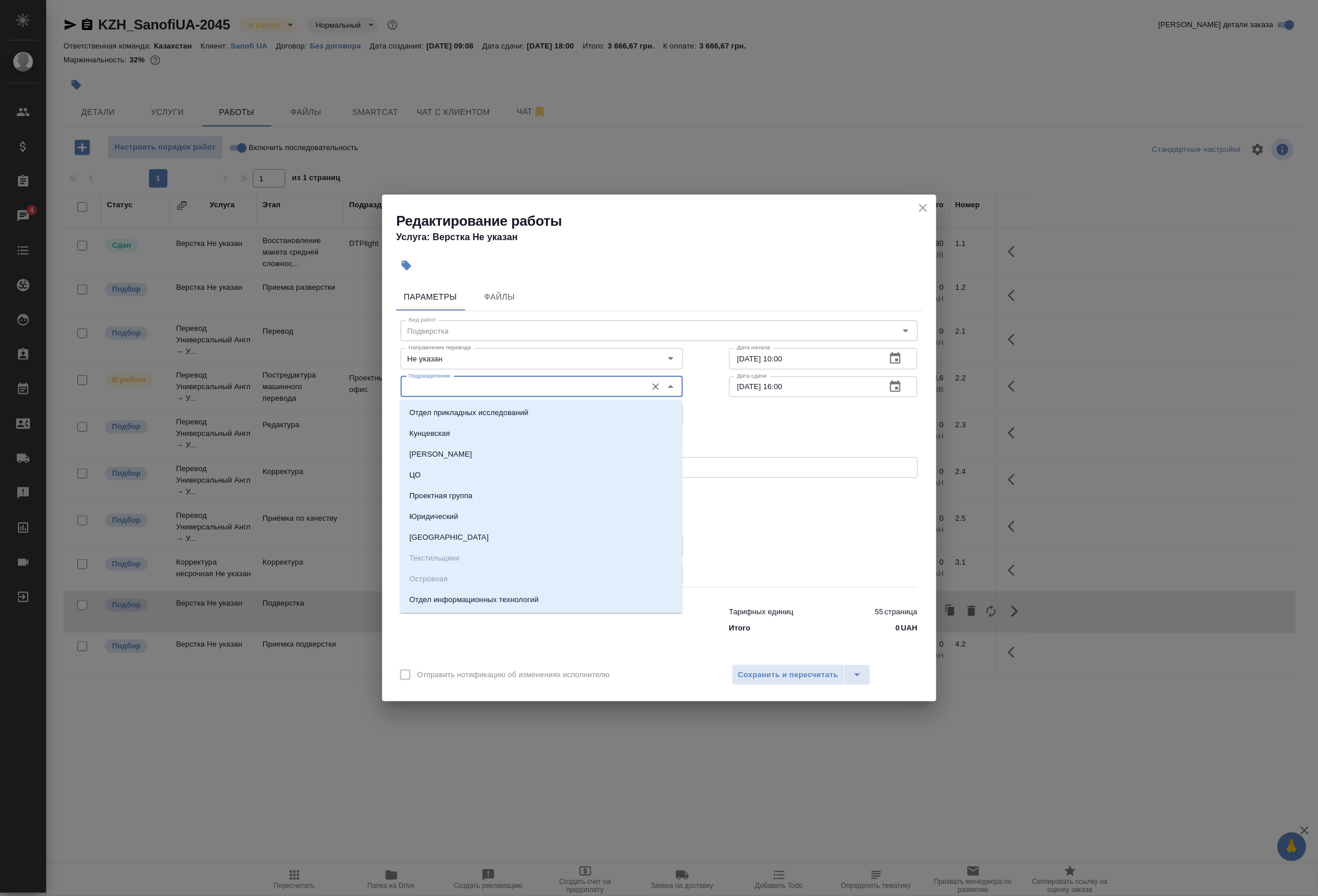
click at [486, 385] on input "Подразделение" at bounding box center [522, 387] width 237 height 14
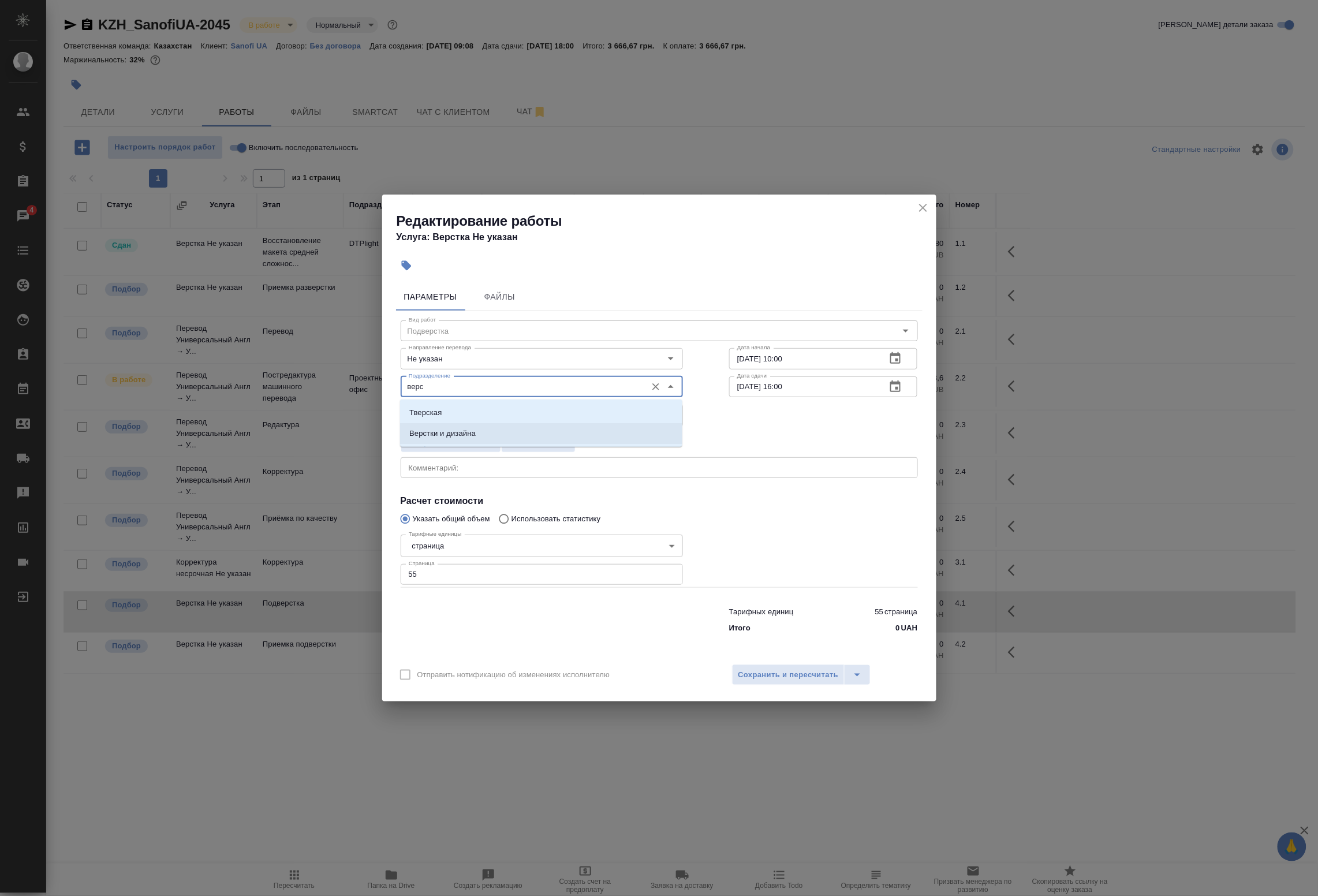
click at [478, 434] on li "Верстки и дизайна" at bounding box center [541, 433] width 282 height 21
type input "Верстки и дизайна"
click at [777, 681] on span "Сохранить и пересчитать" at bounding box center [789, 675] width 101 height 13
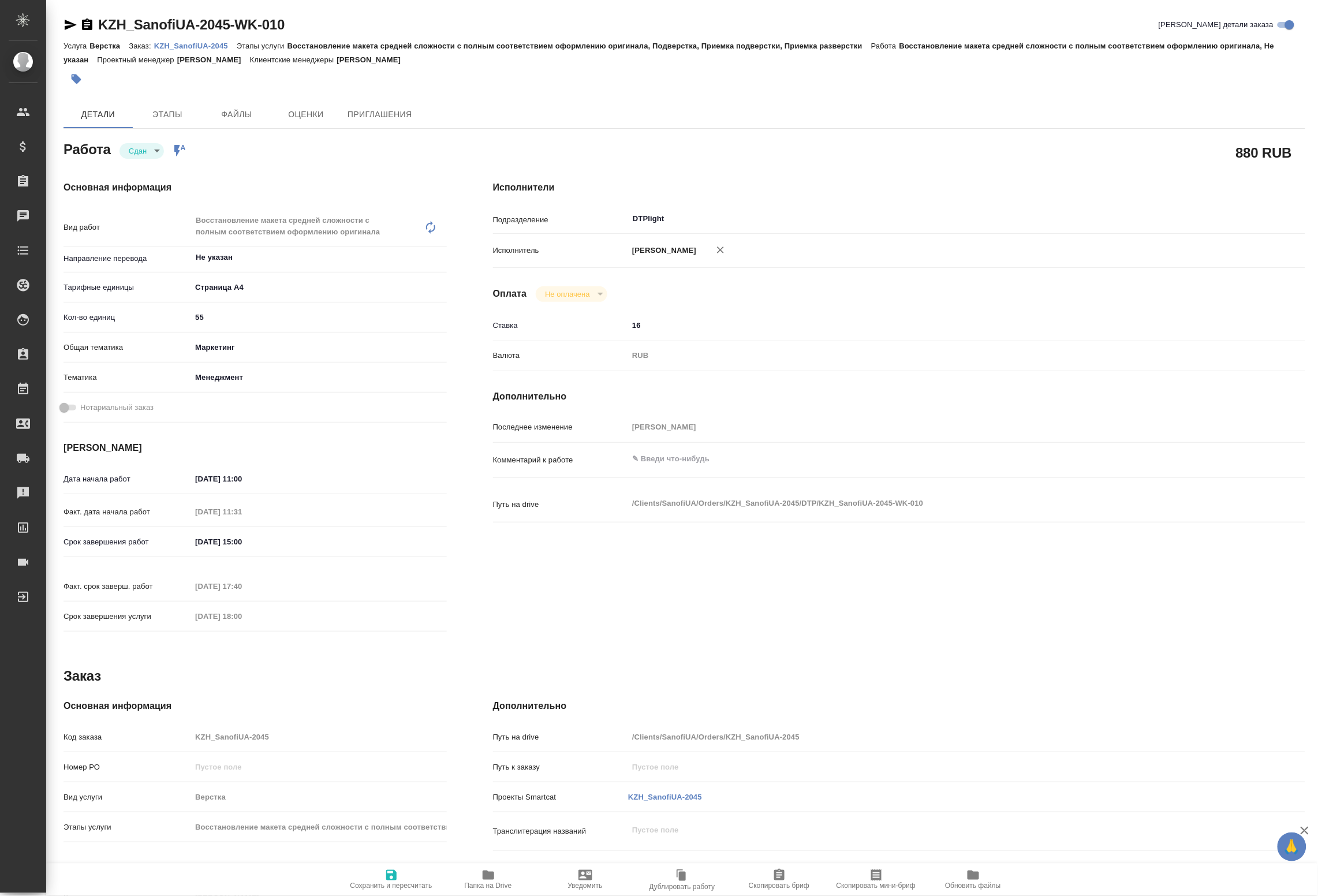
type textarea "x"
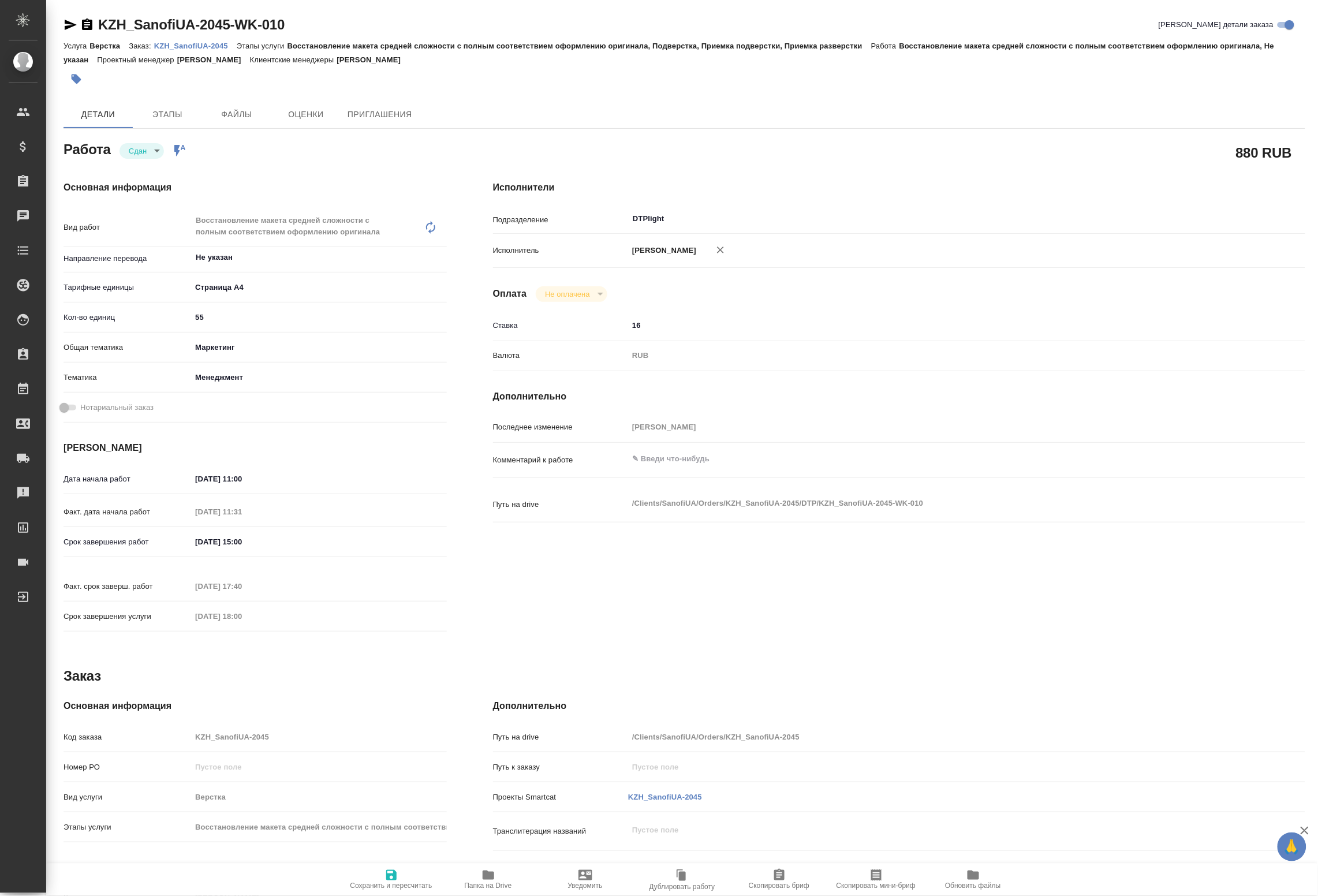
type textarea "x"
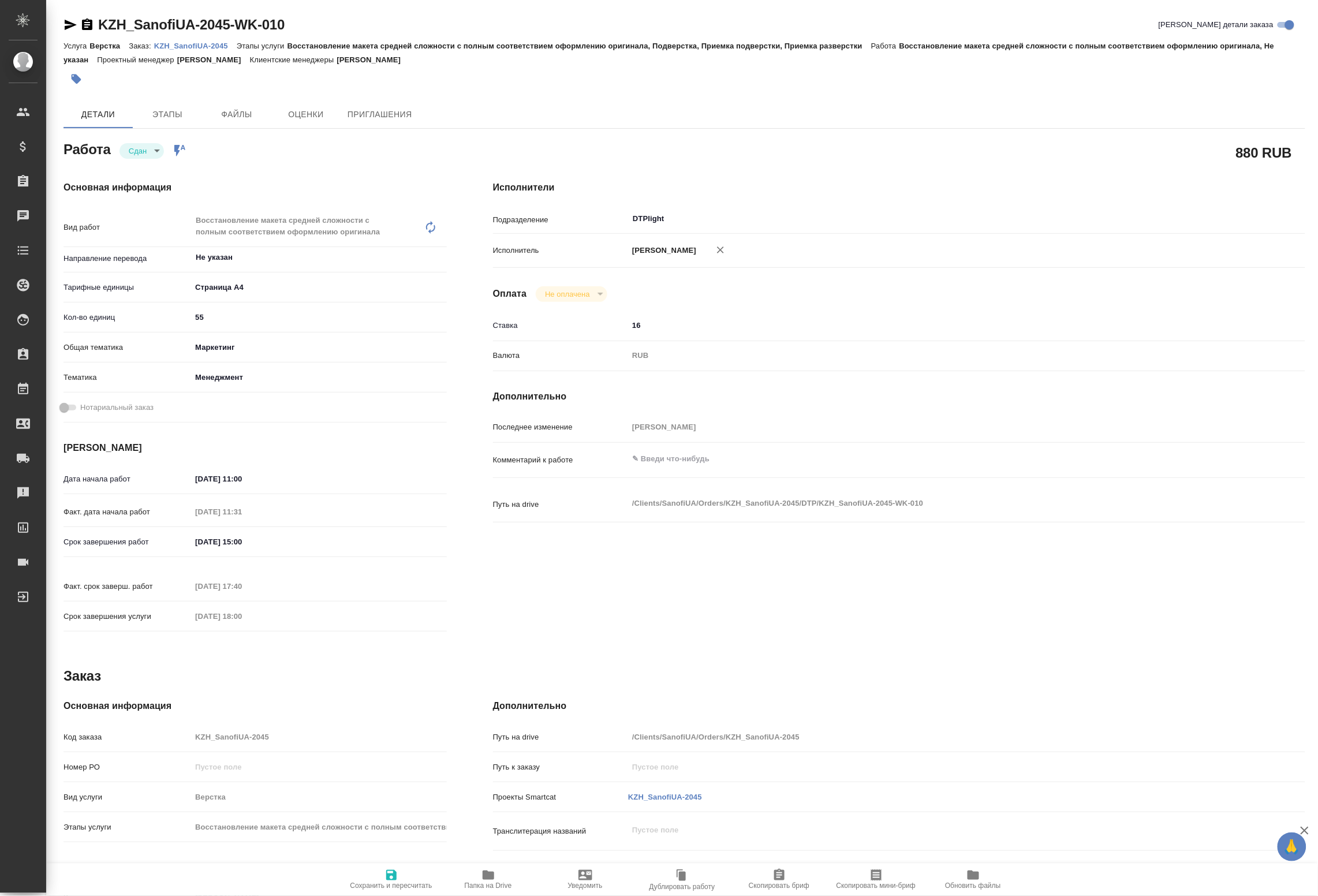
type textarea "x"
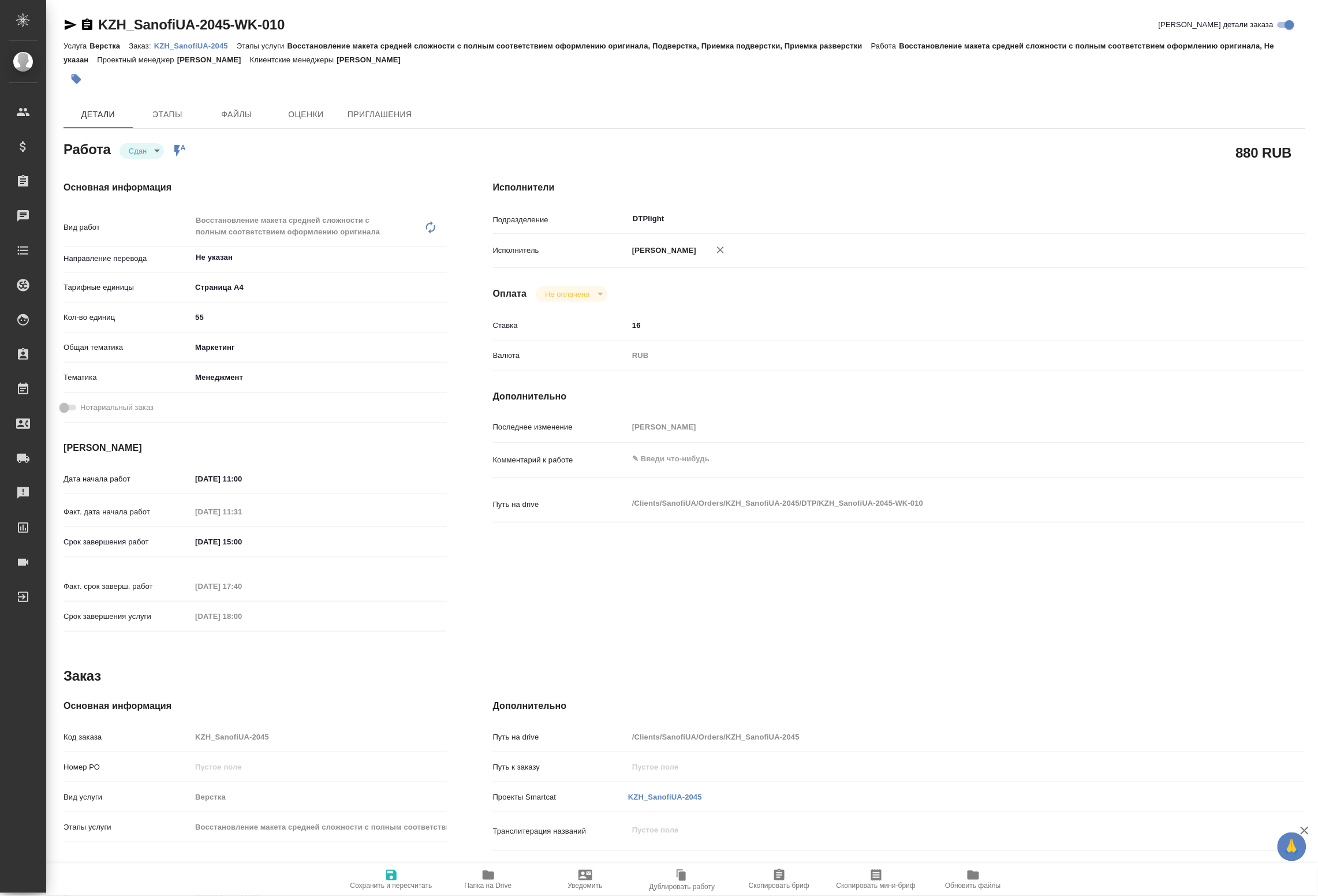
type textarea "x"
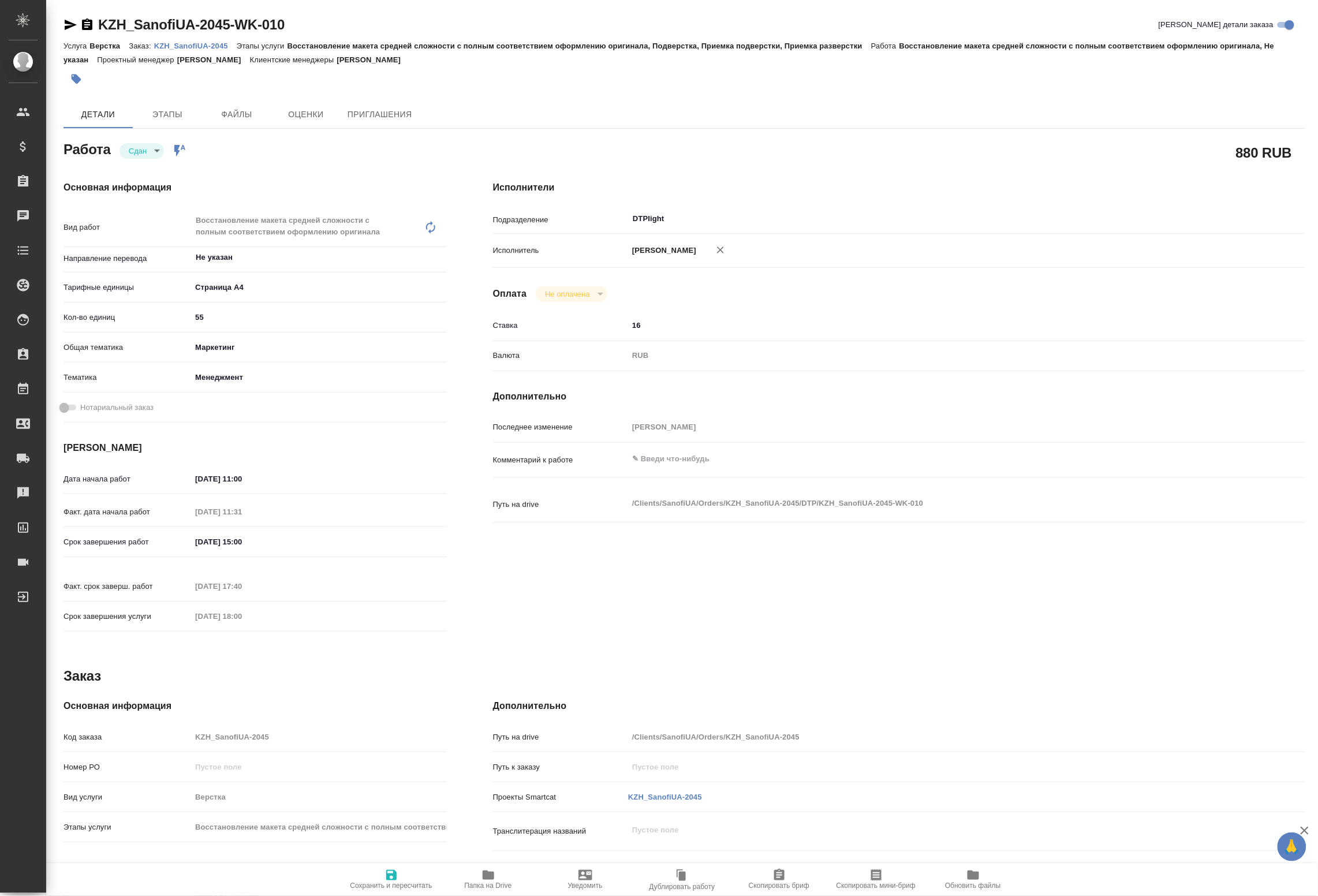
type textarea "x"
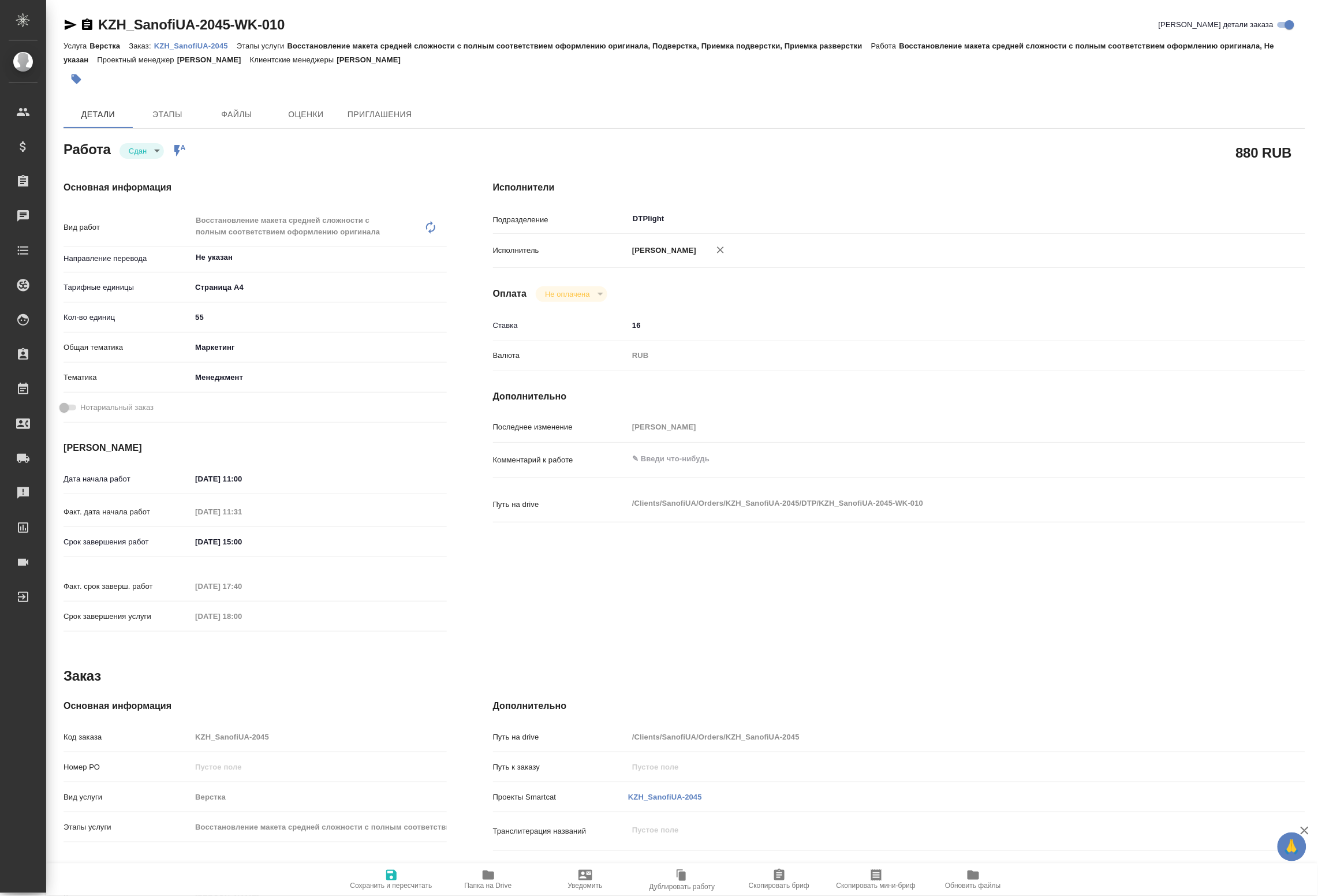
type textarea "x"
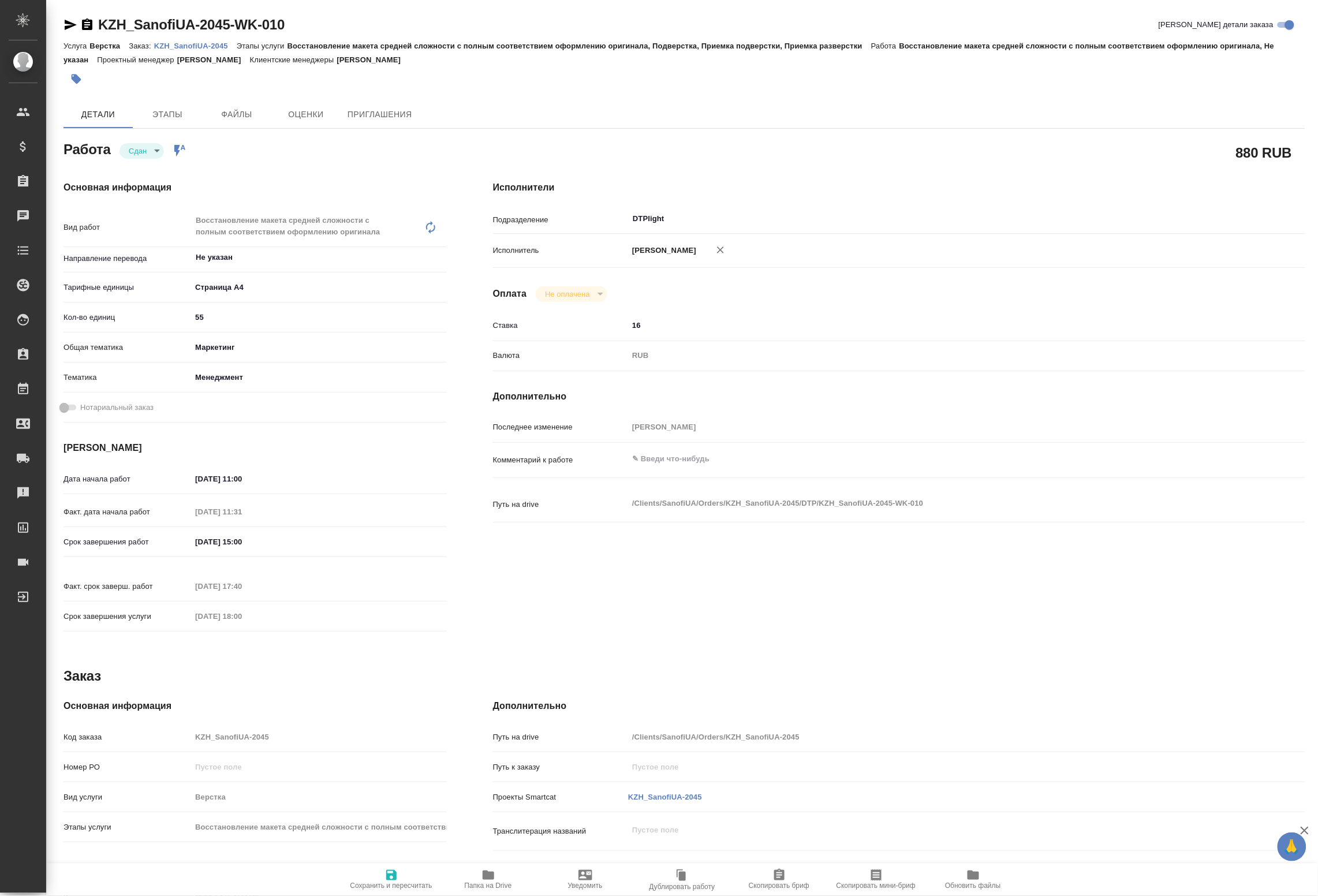
type textarea "x"
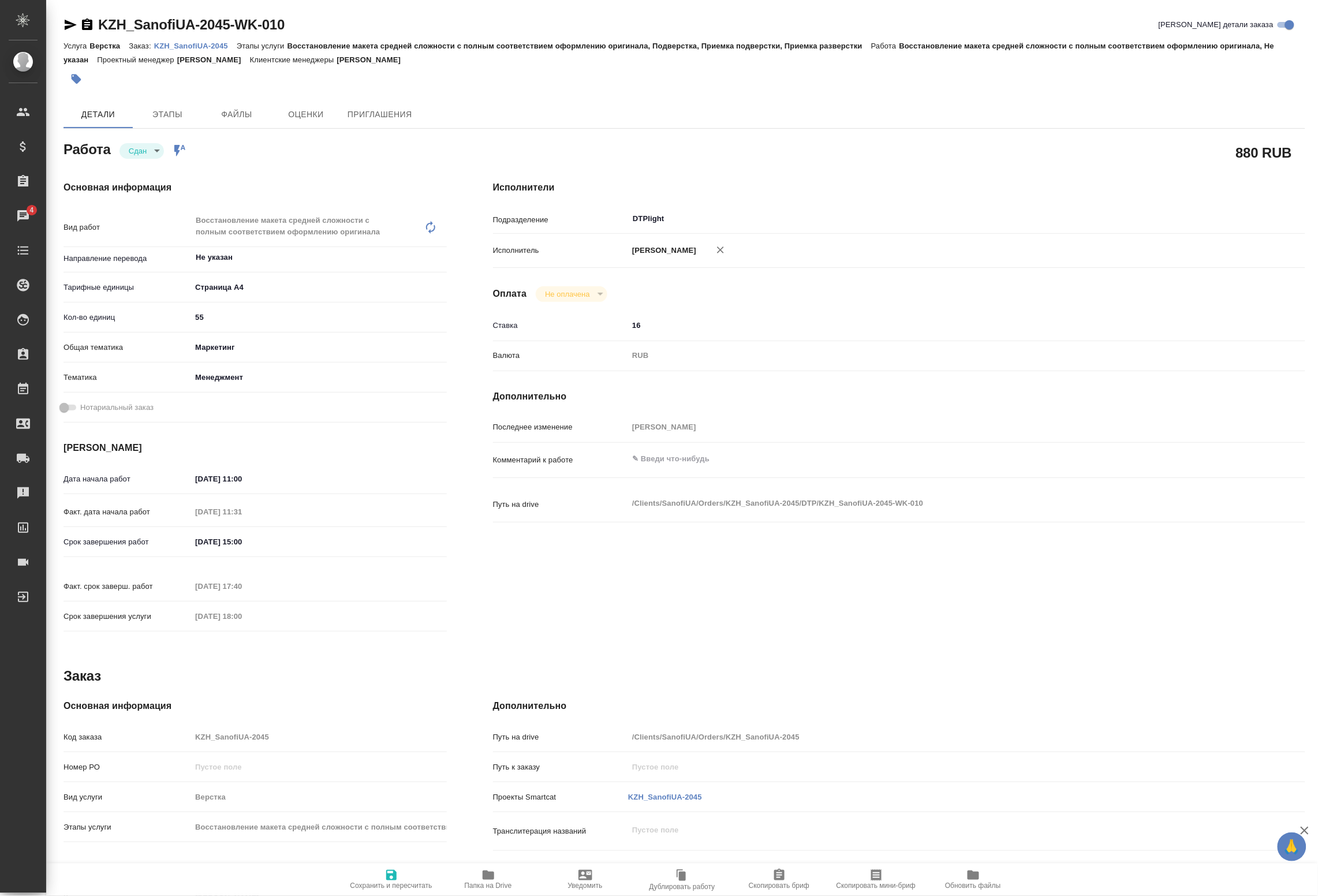
click at [302, 652] on div "Работа Сдан closed Работа включена в последовательность 880 RUB Основная информ…" at bounding box center [684, 558] width 1242 height 841
type textarea "x"
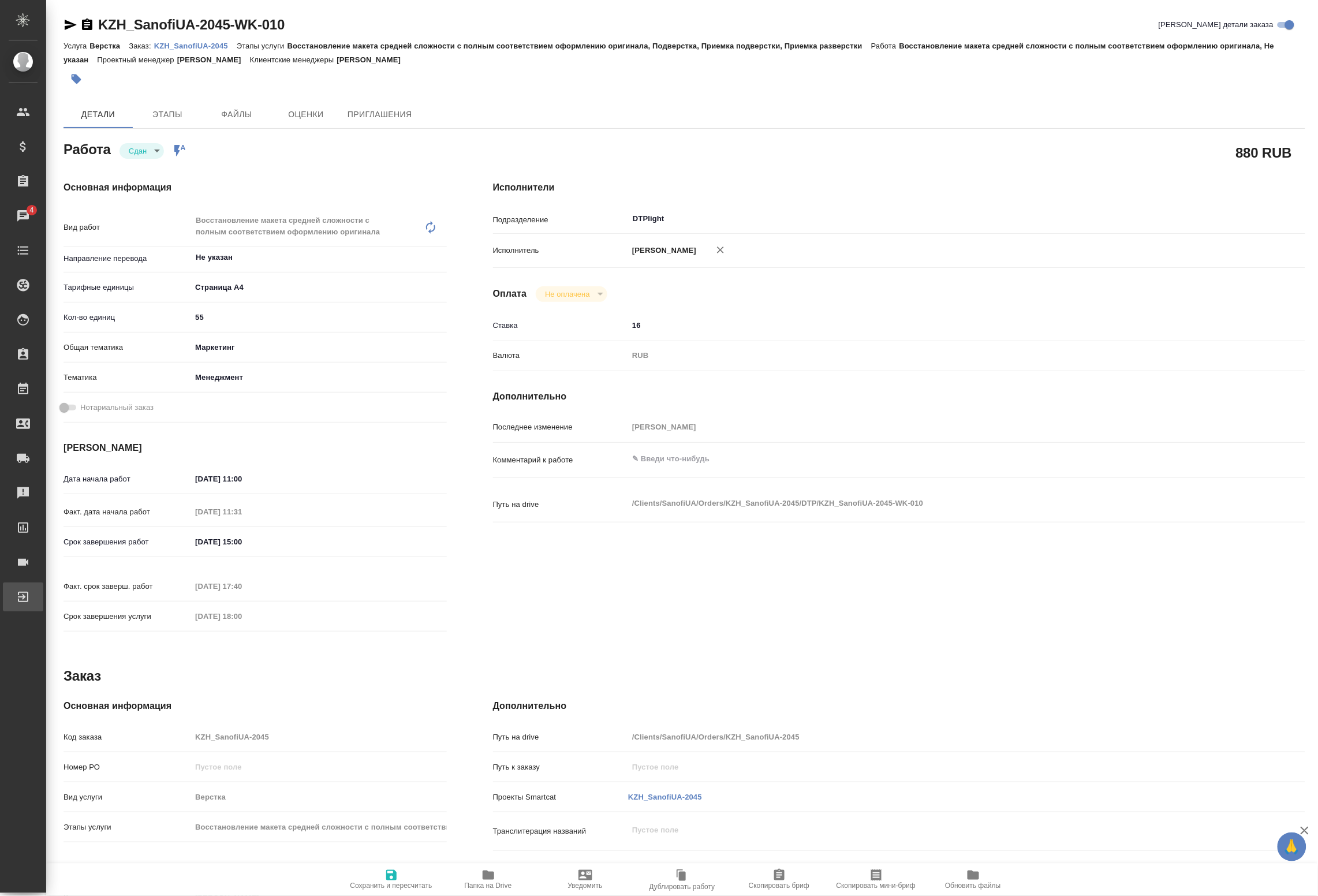
type textarea "x"
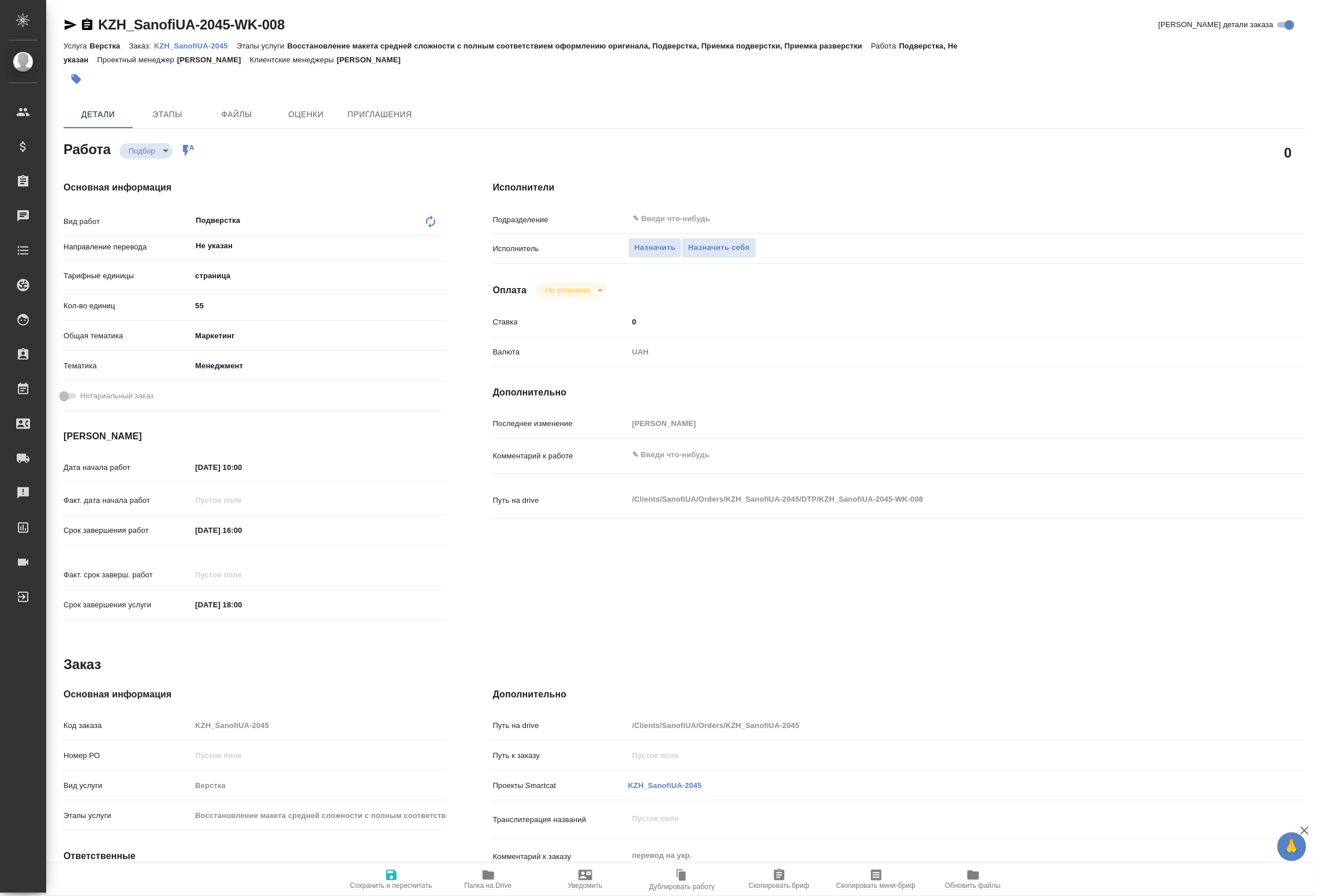
type textarea "x"
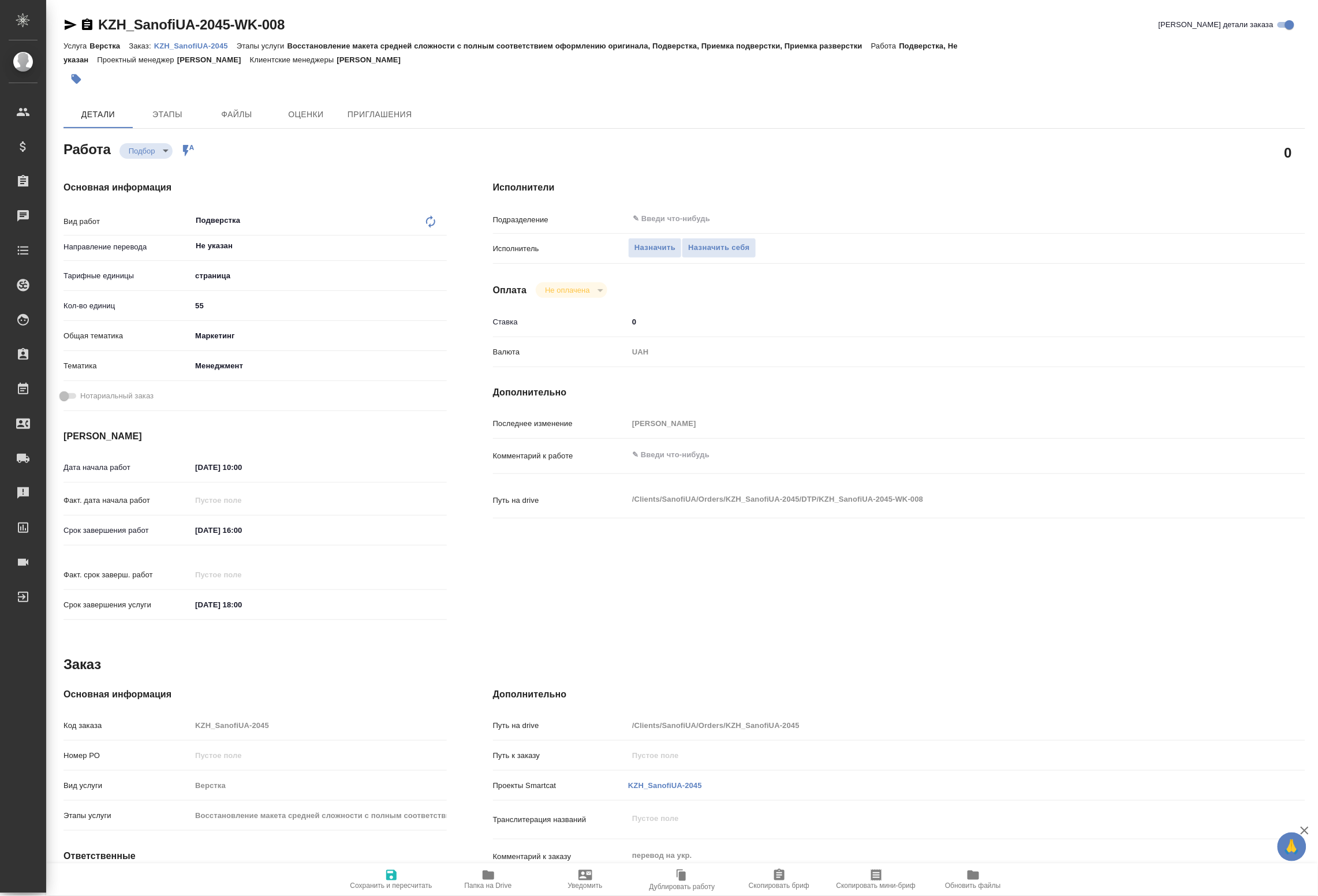
type textarea "x"
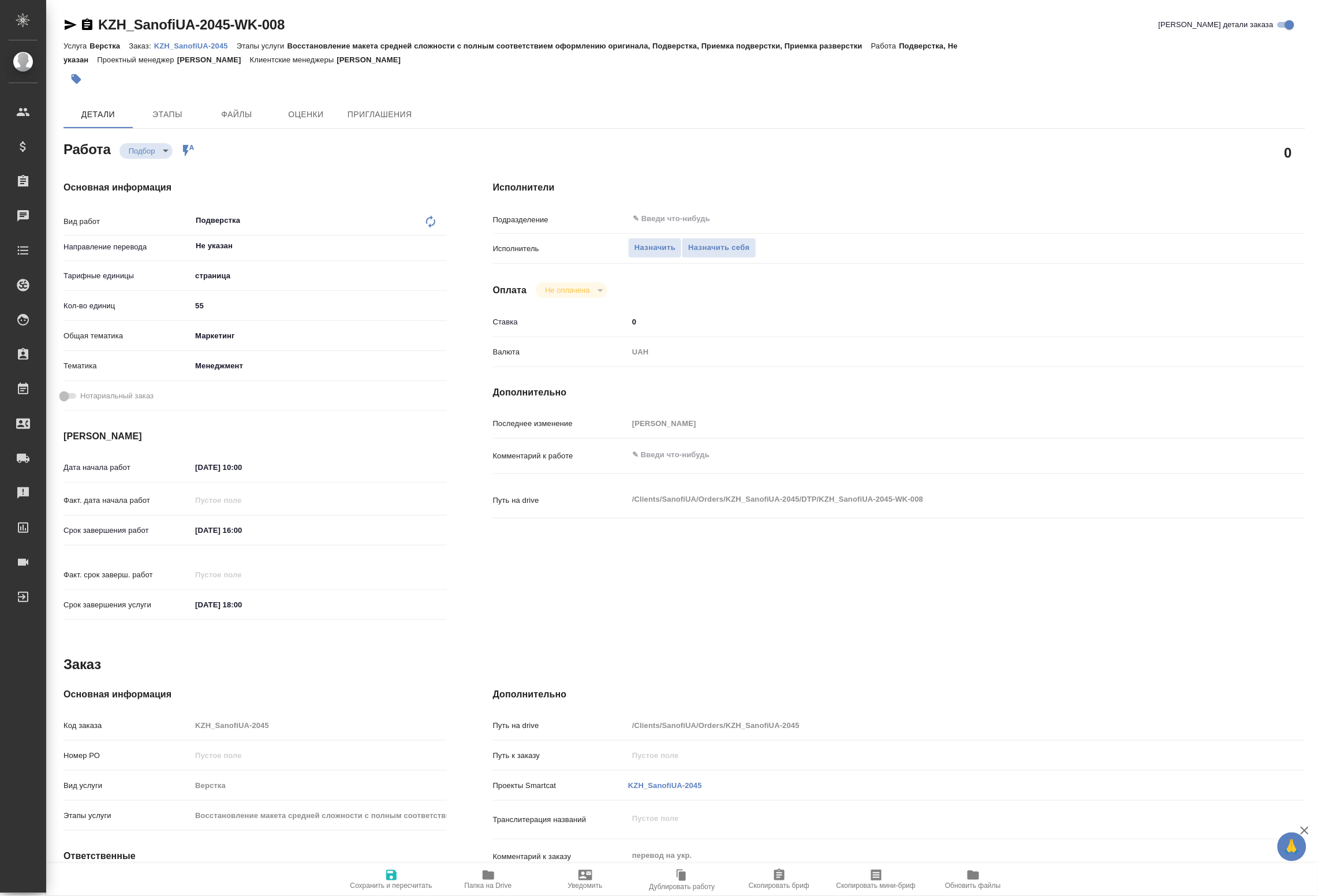
type textarea "x"
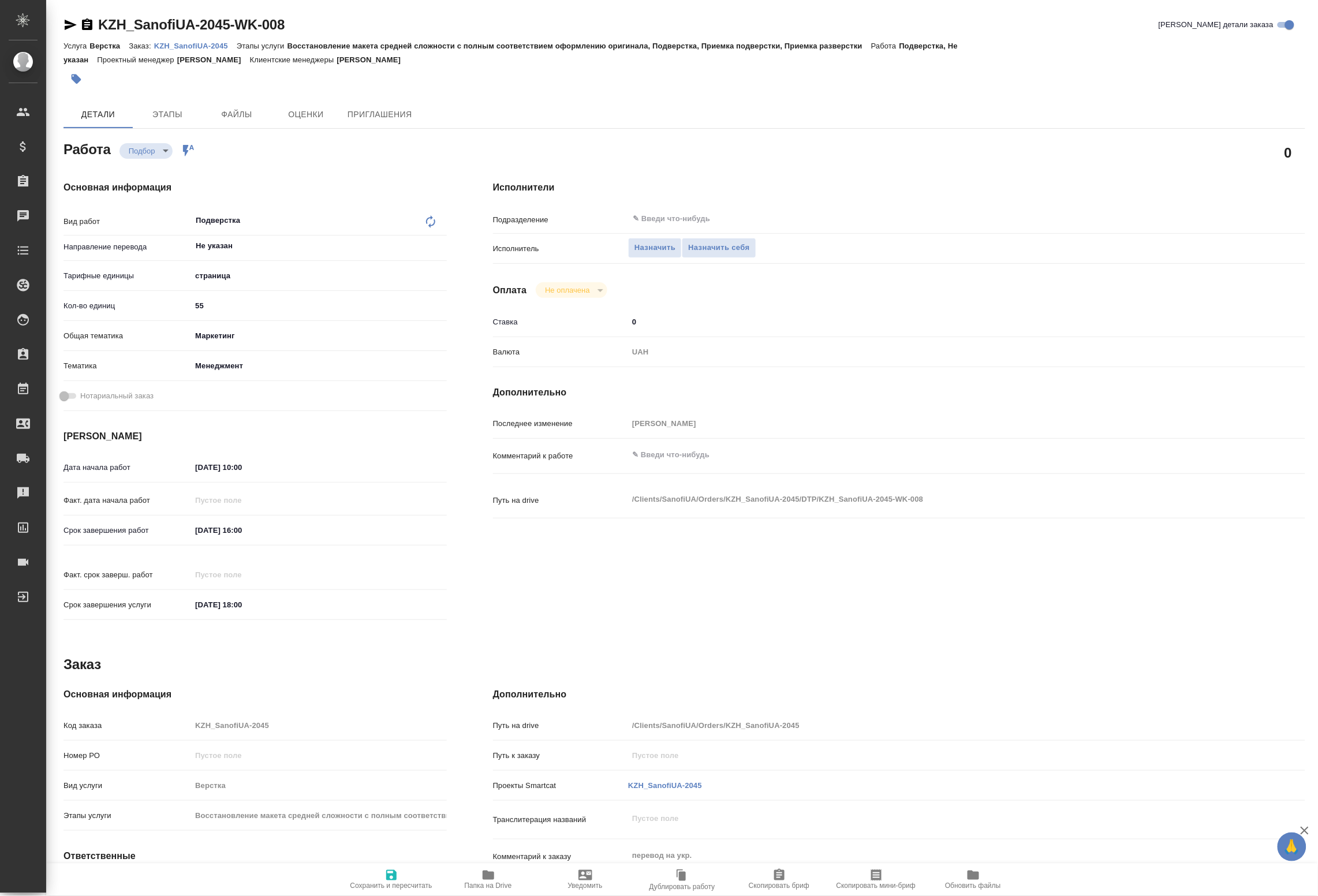
type textarea "x"
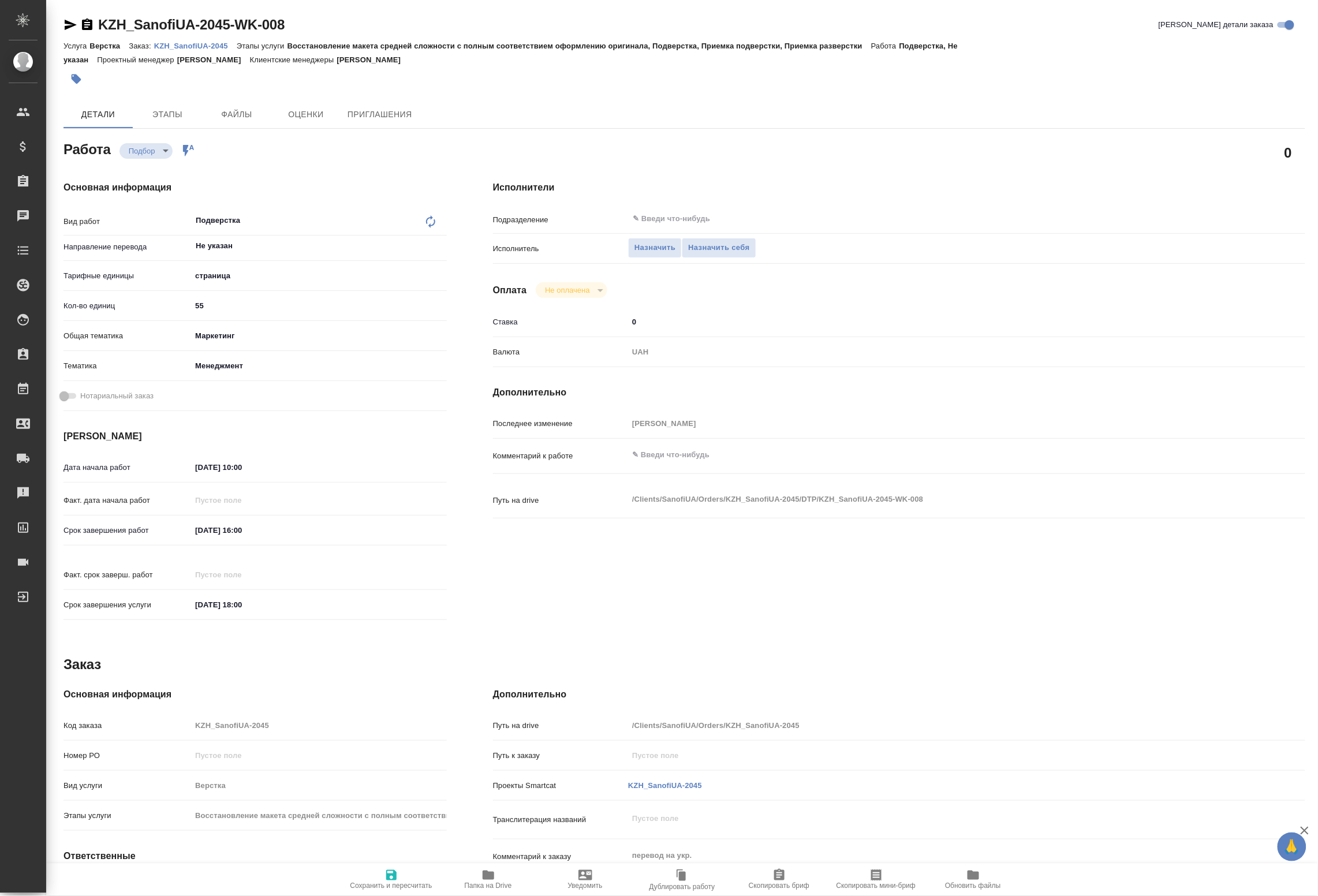
type textarea "x"
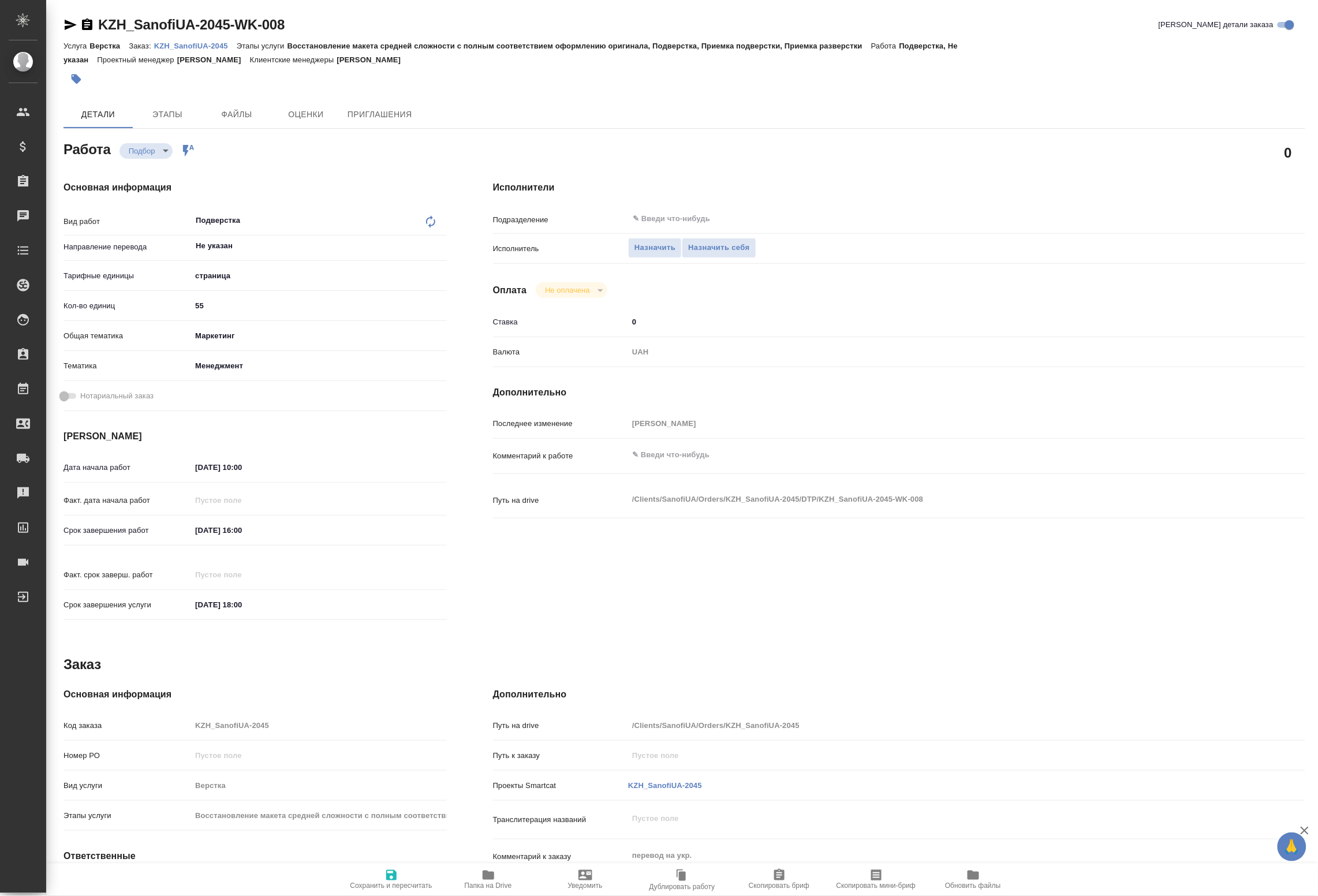
type textarea "x"
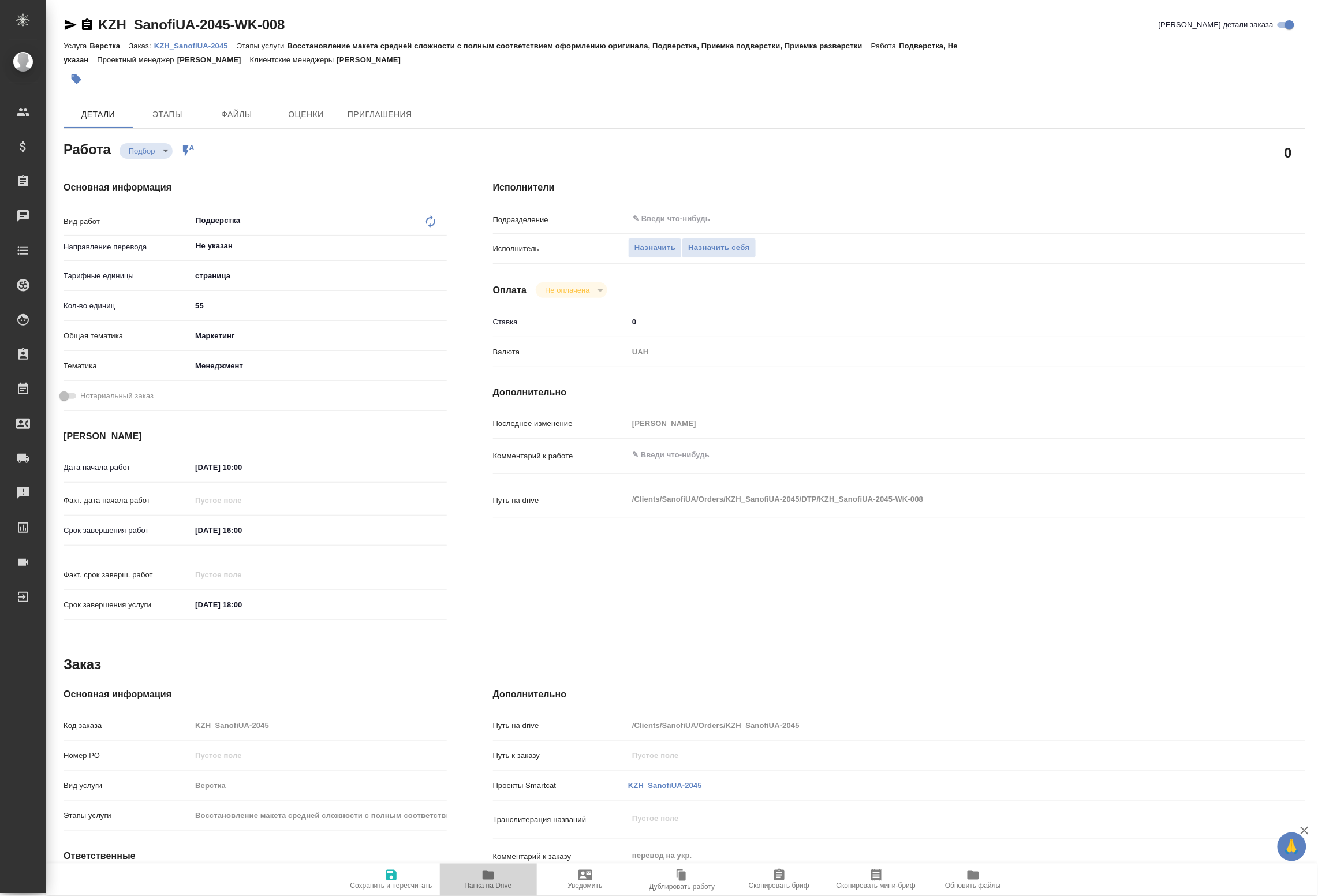
type textarea "x"
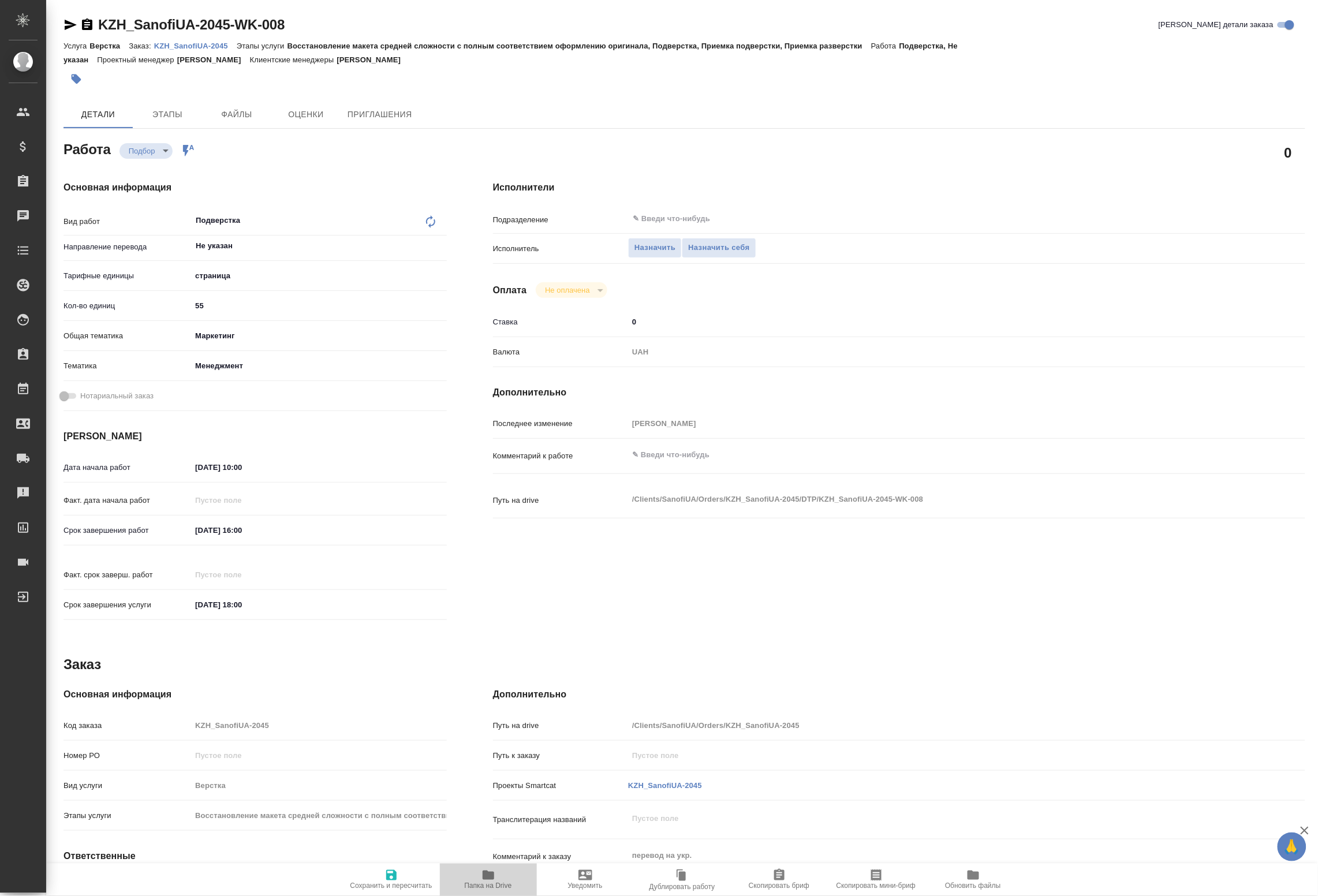
click at [487, 872] on icon "button" at bounding box center [488, 875] width 12 height 9
type textarea "x"
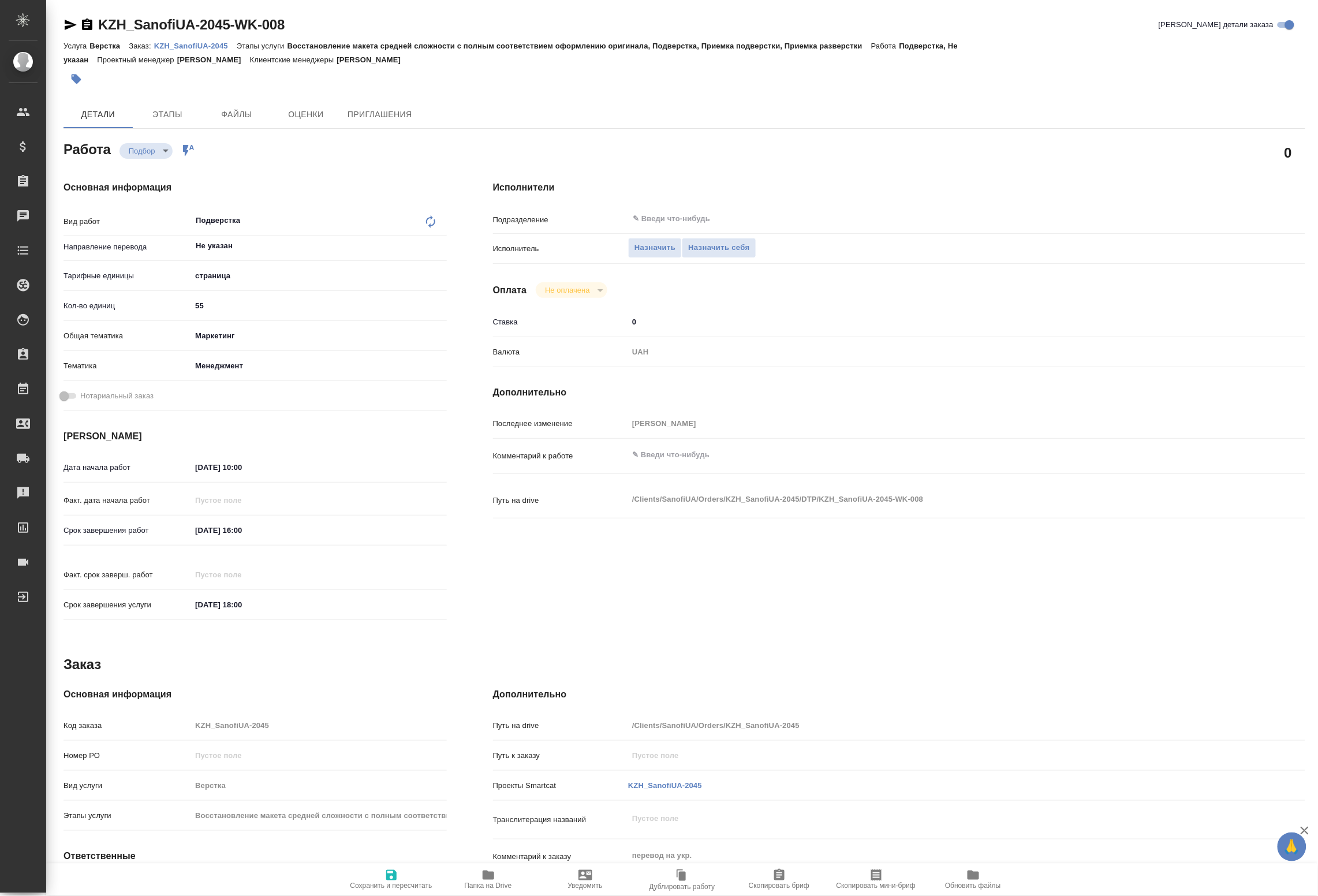
type textarea "x"
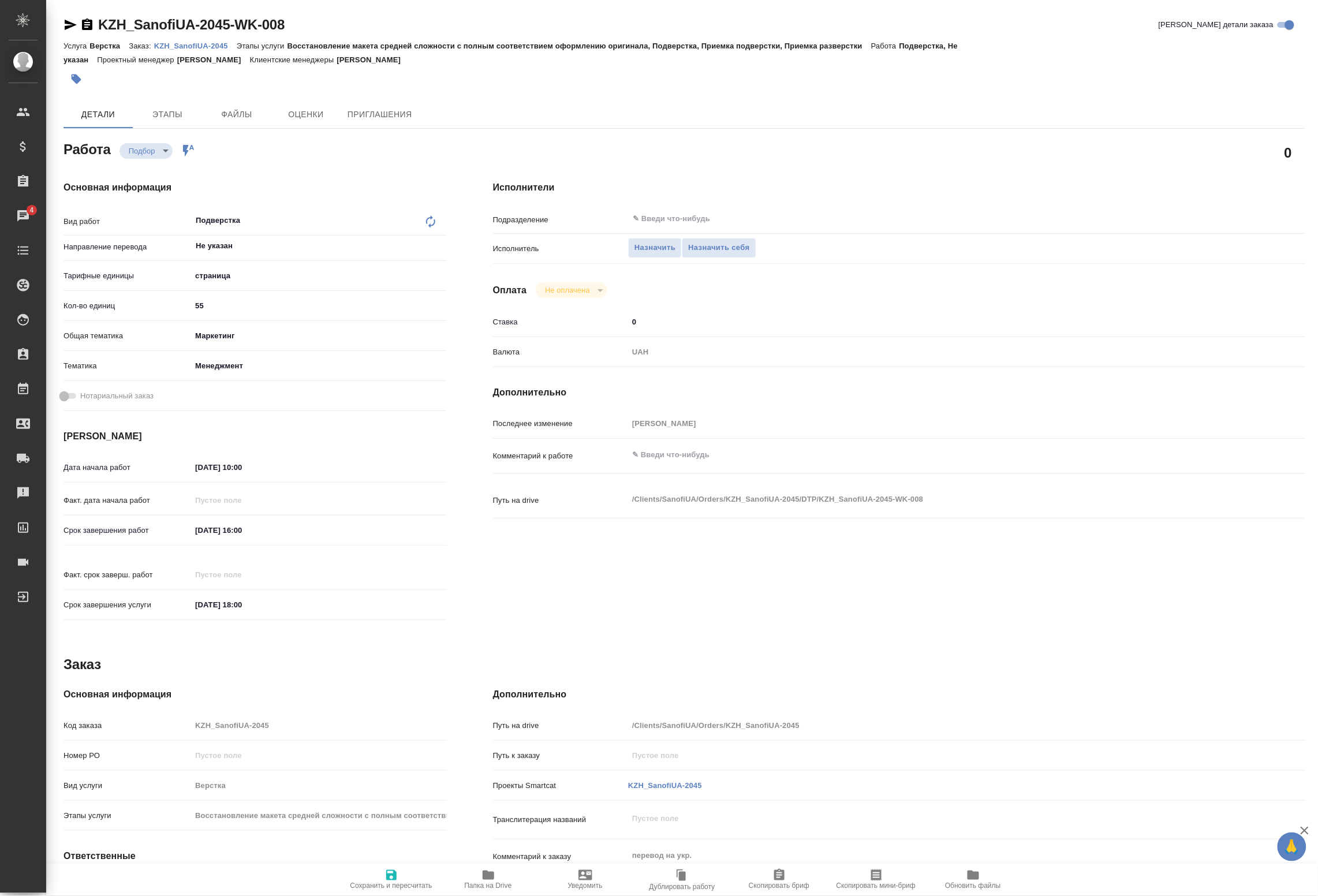
type textarea "x"
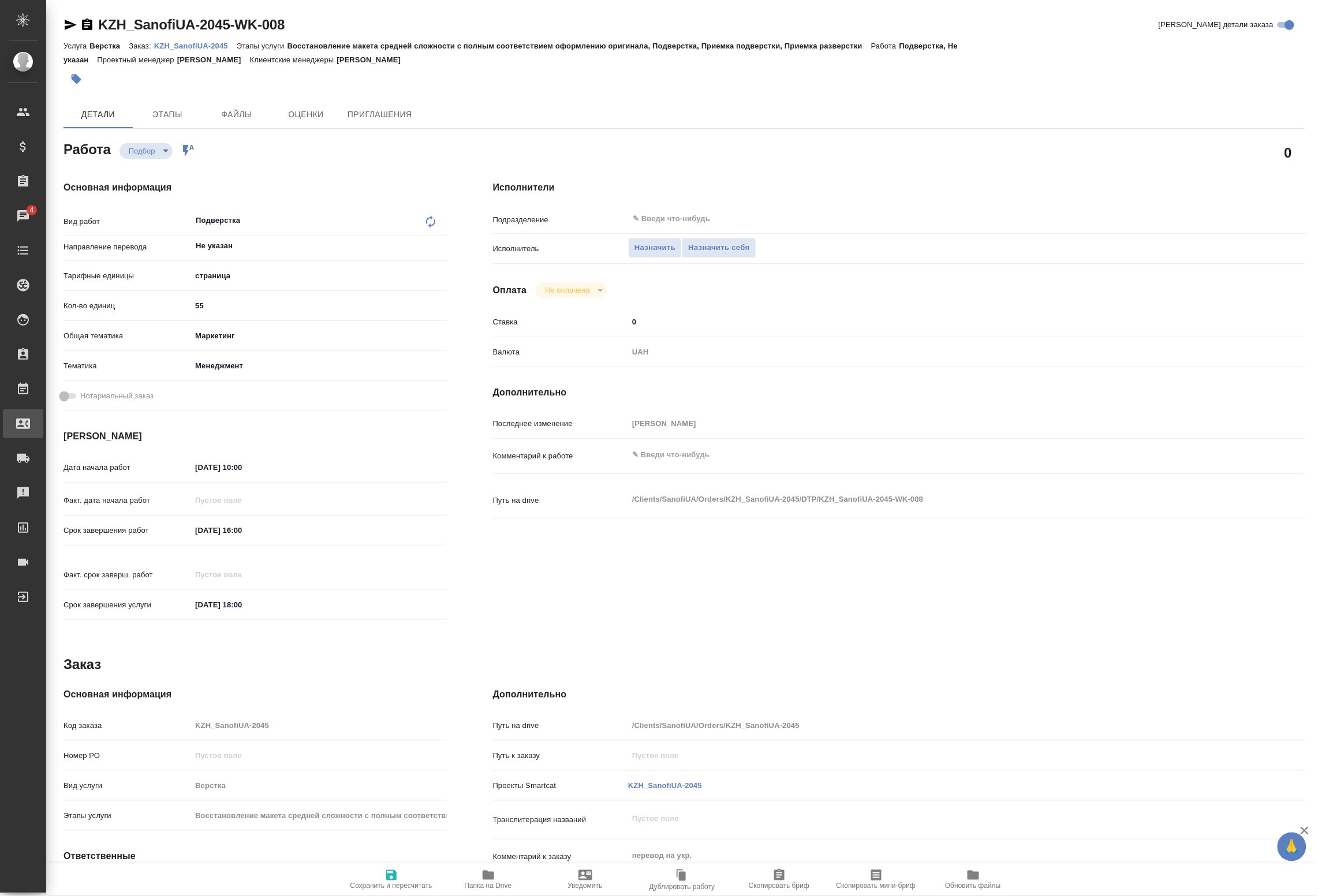
type textarea "x"
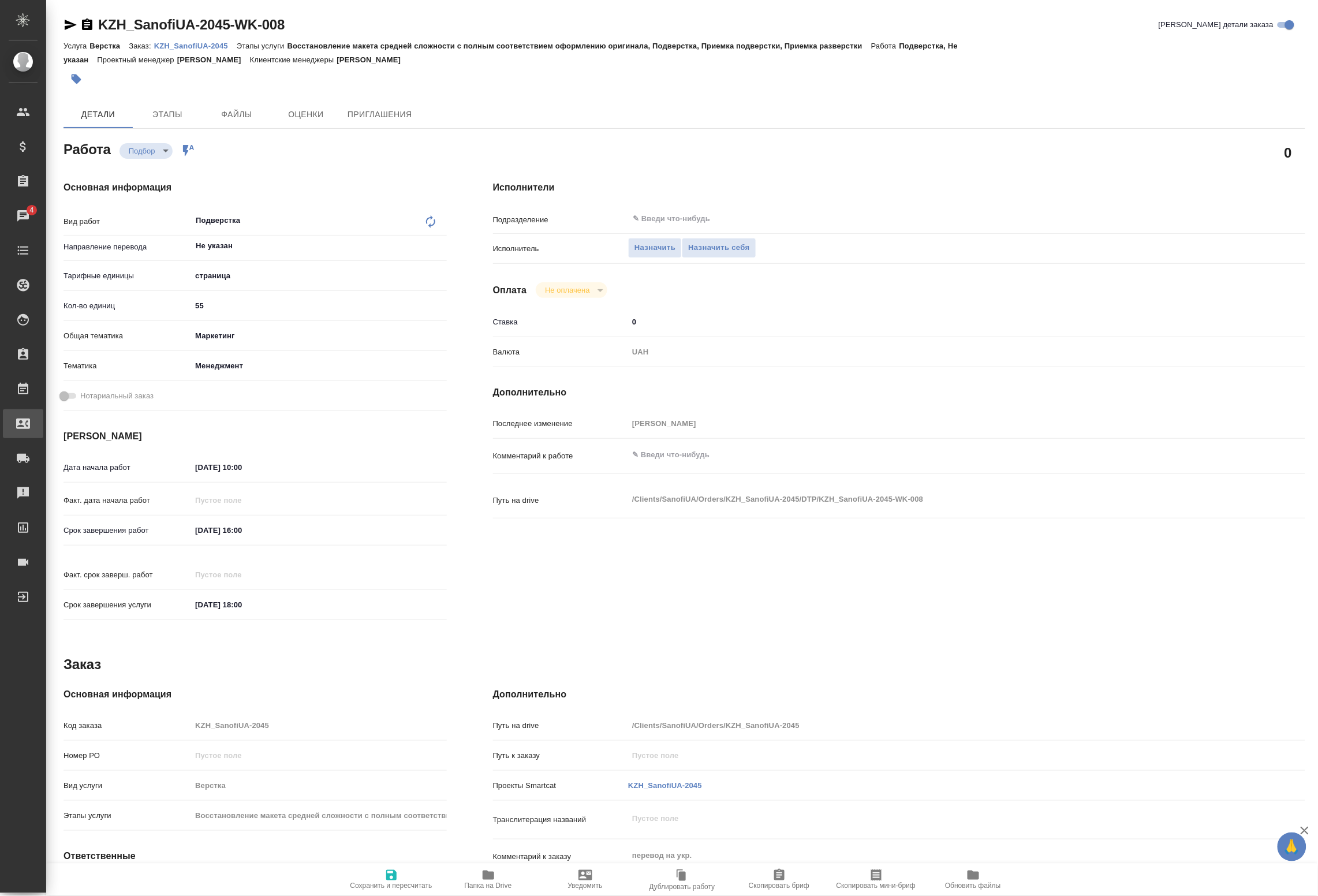
type textarea "x"
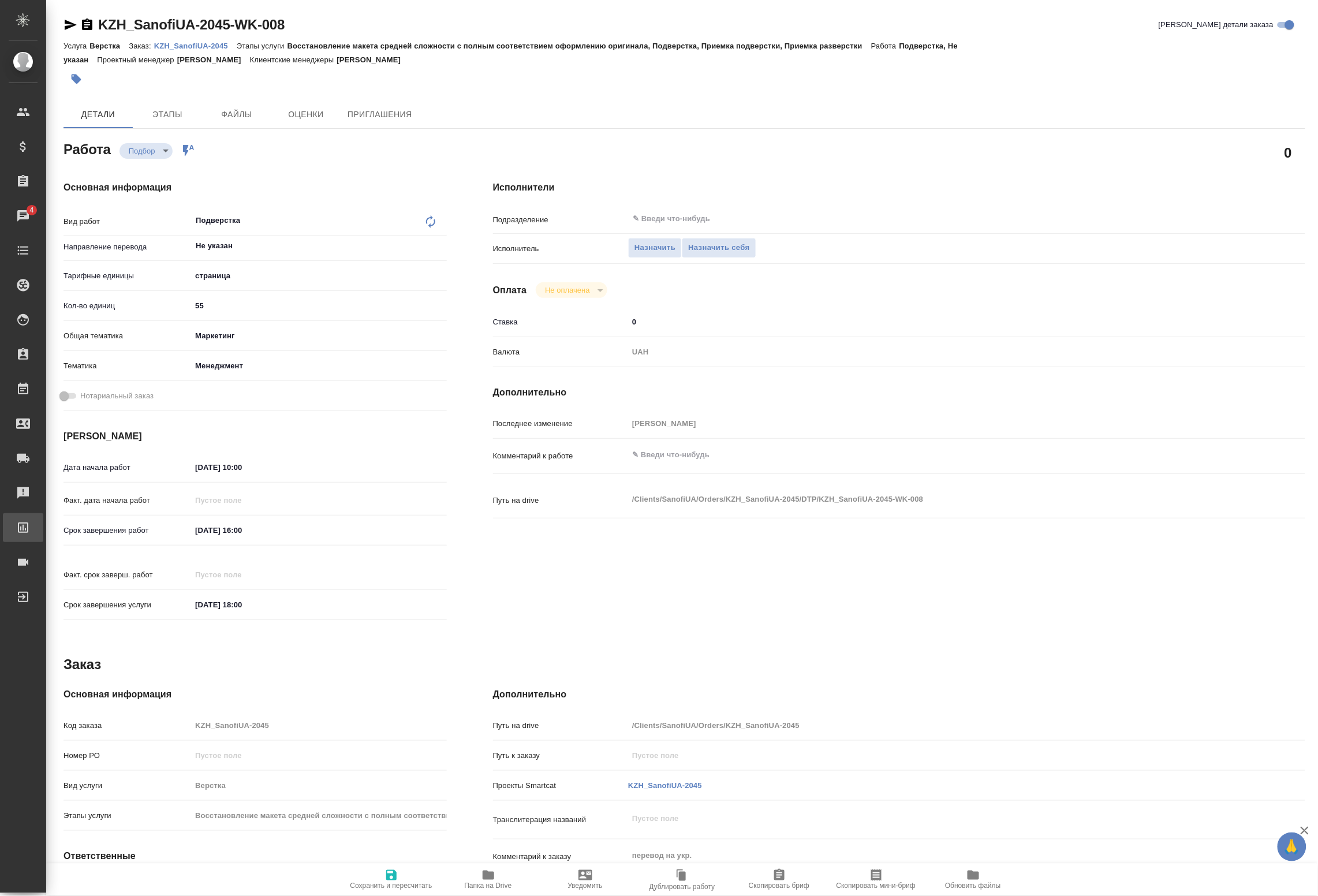
type textarea "x"
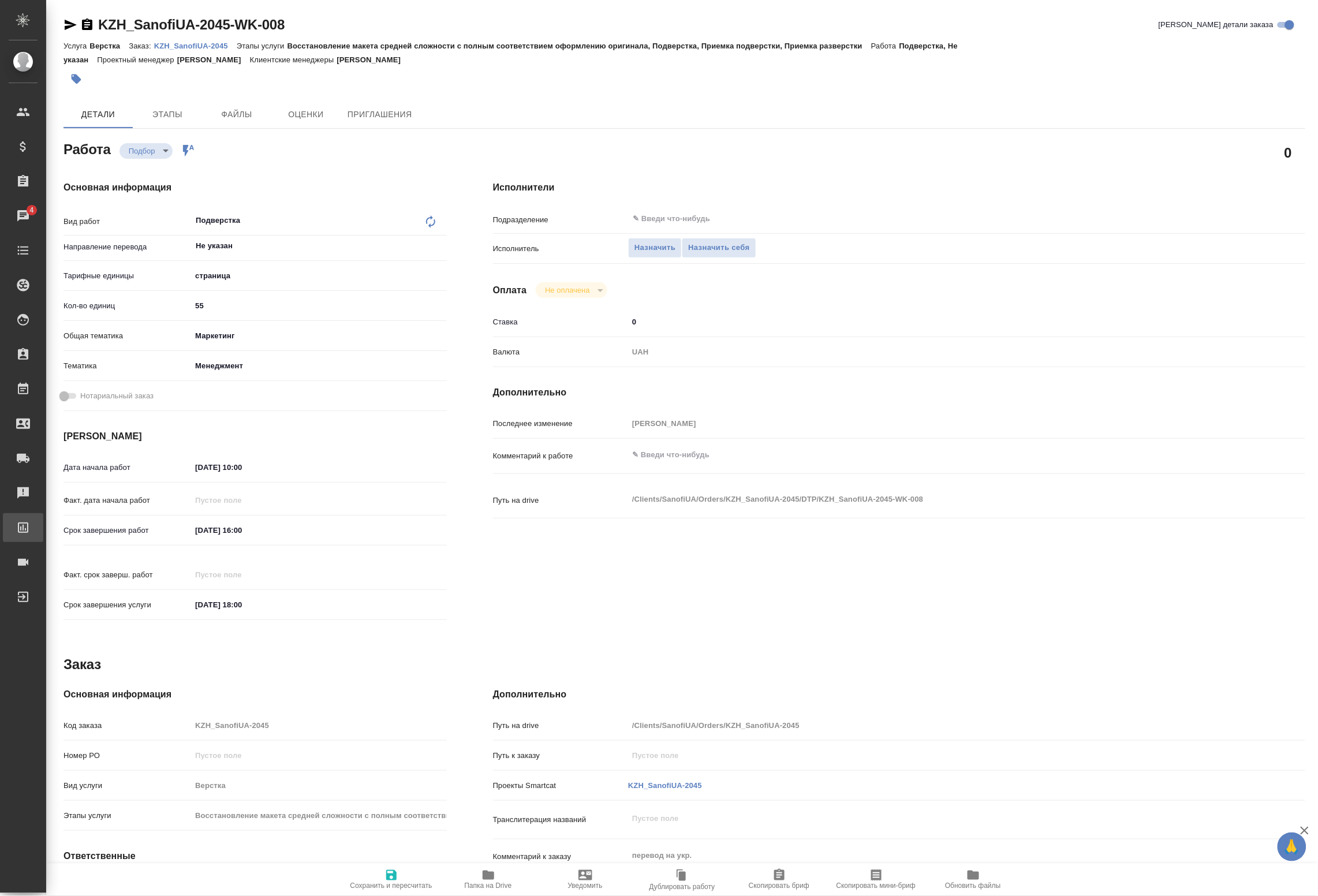
type textarea "x"
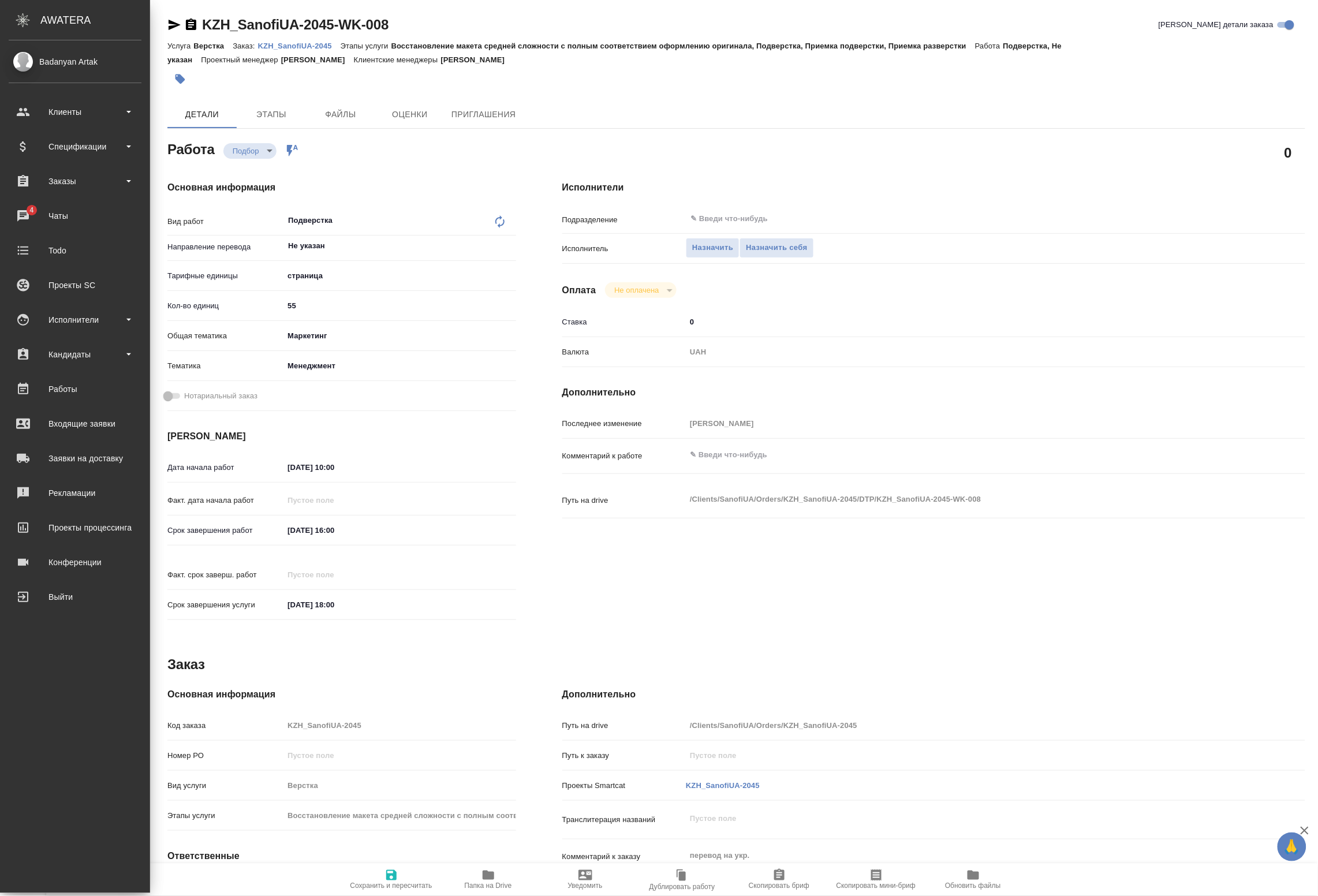
type textarea "x"
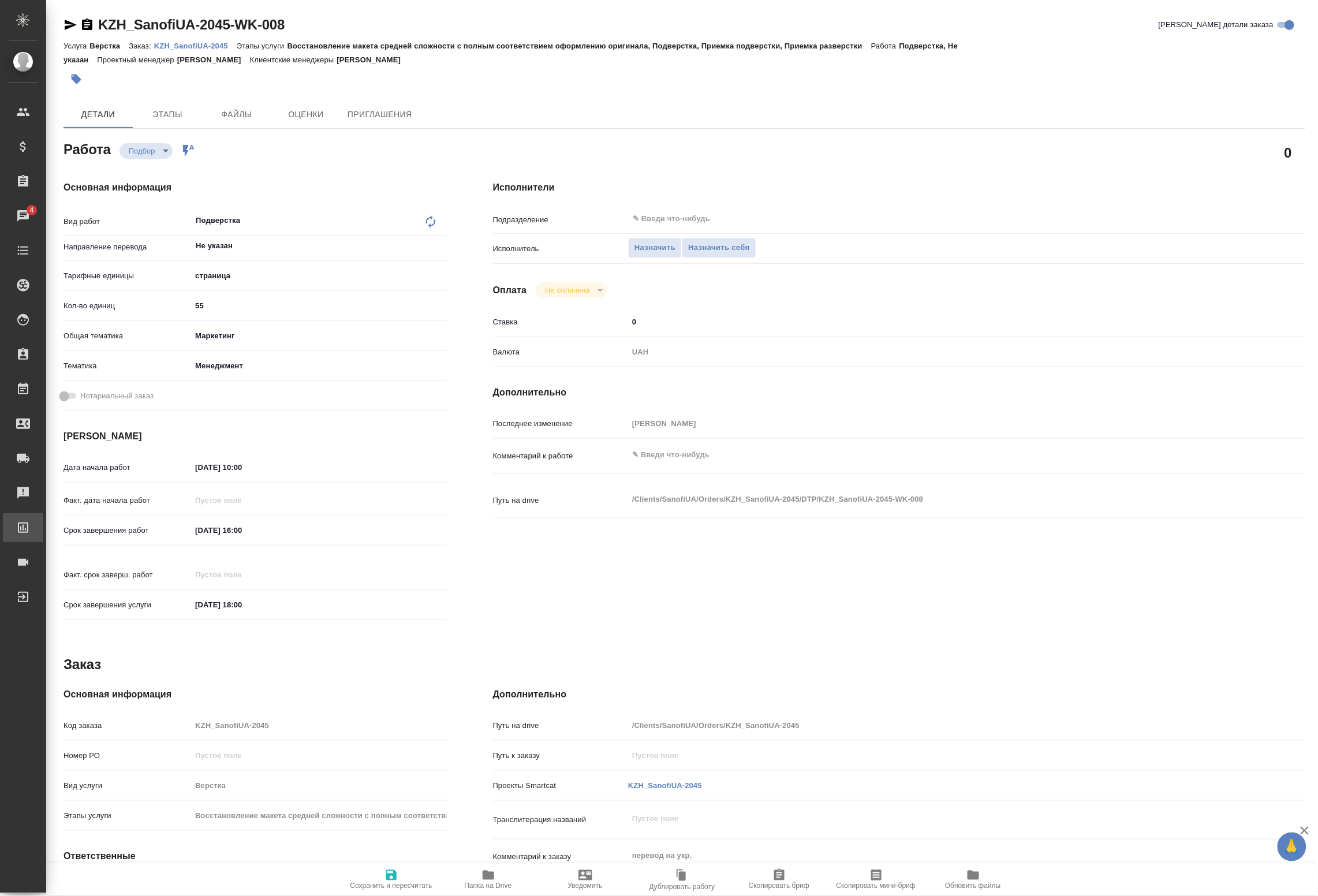
type textarea "x"
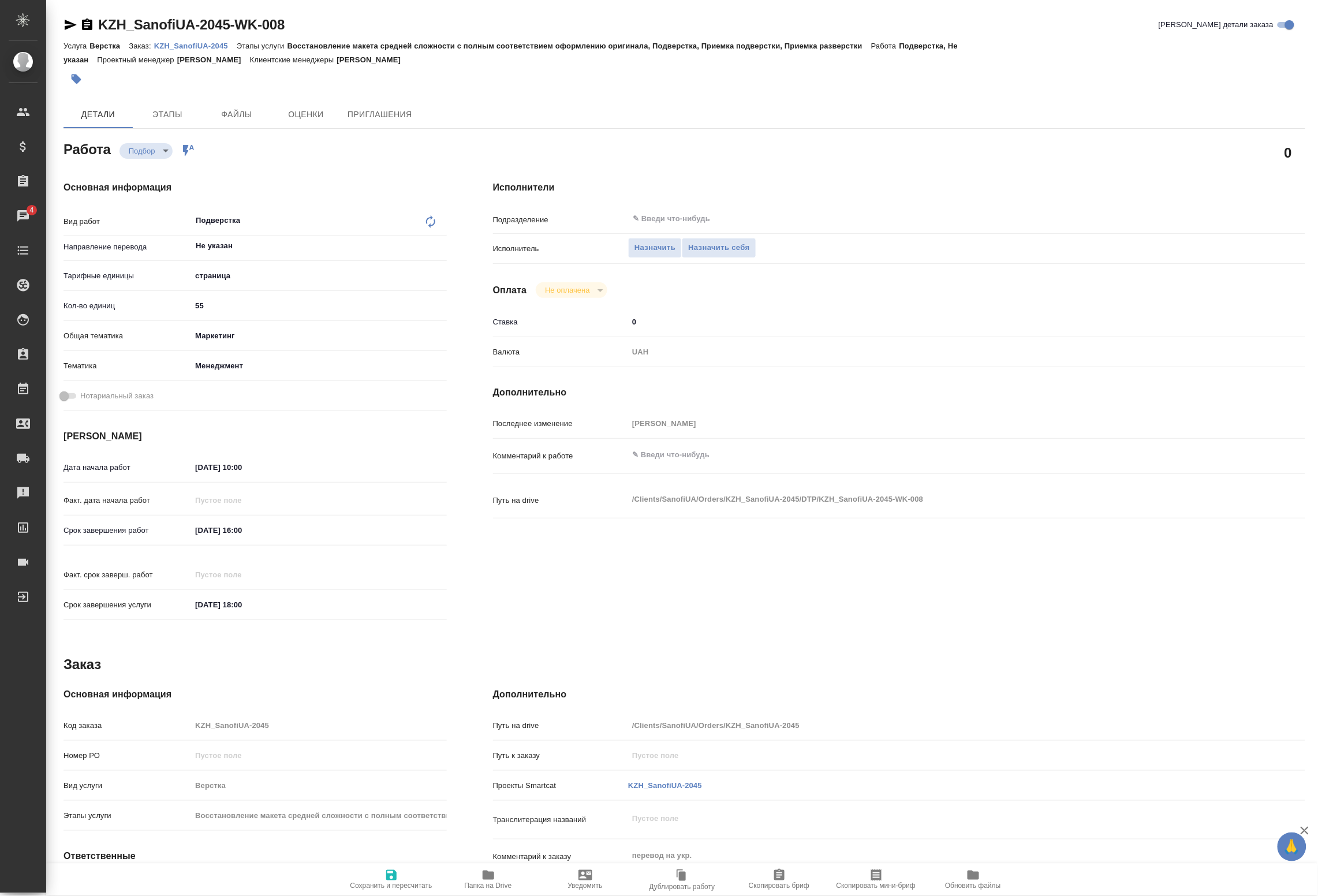
type textarea "x"
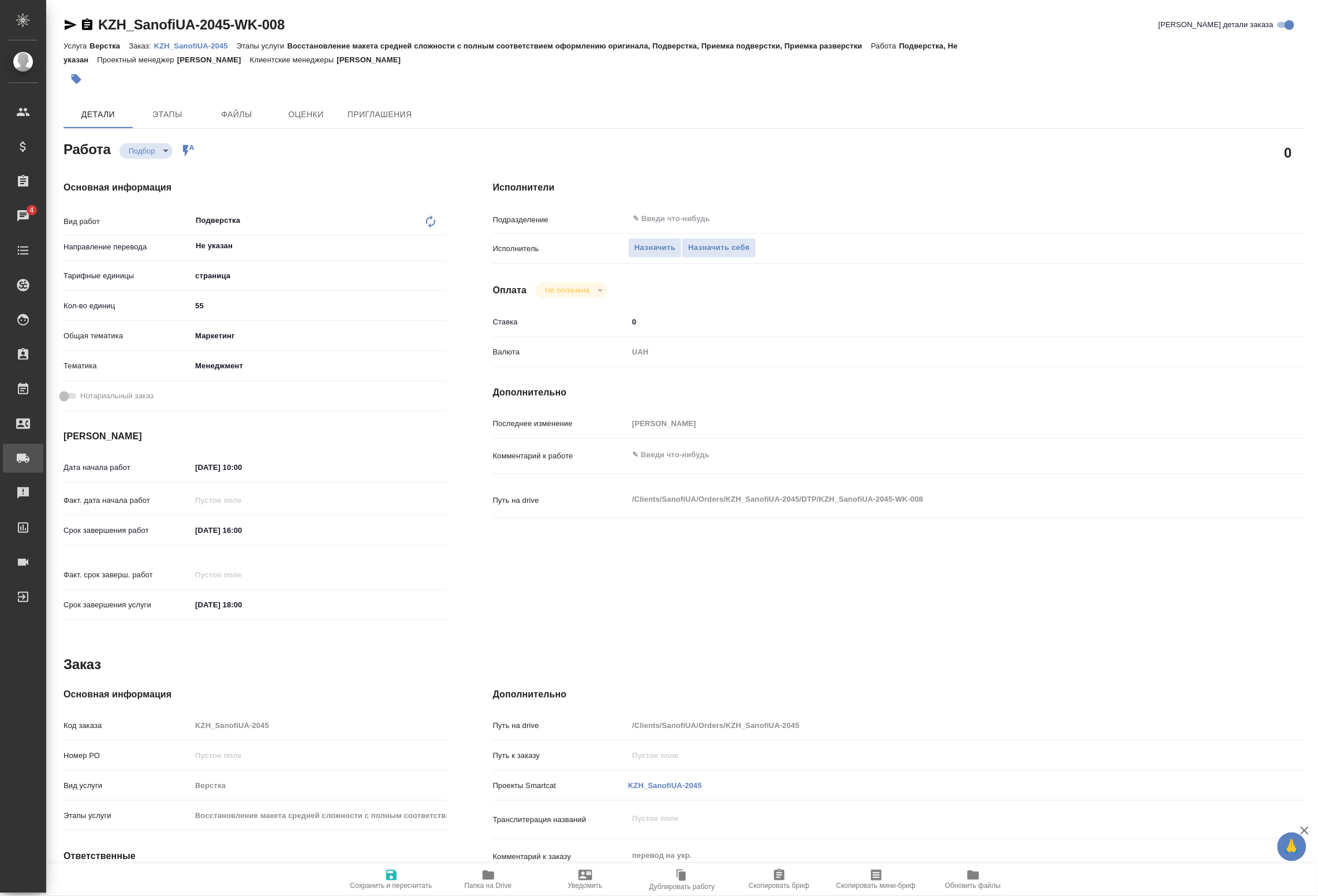
type textarea "x"
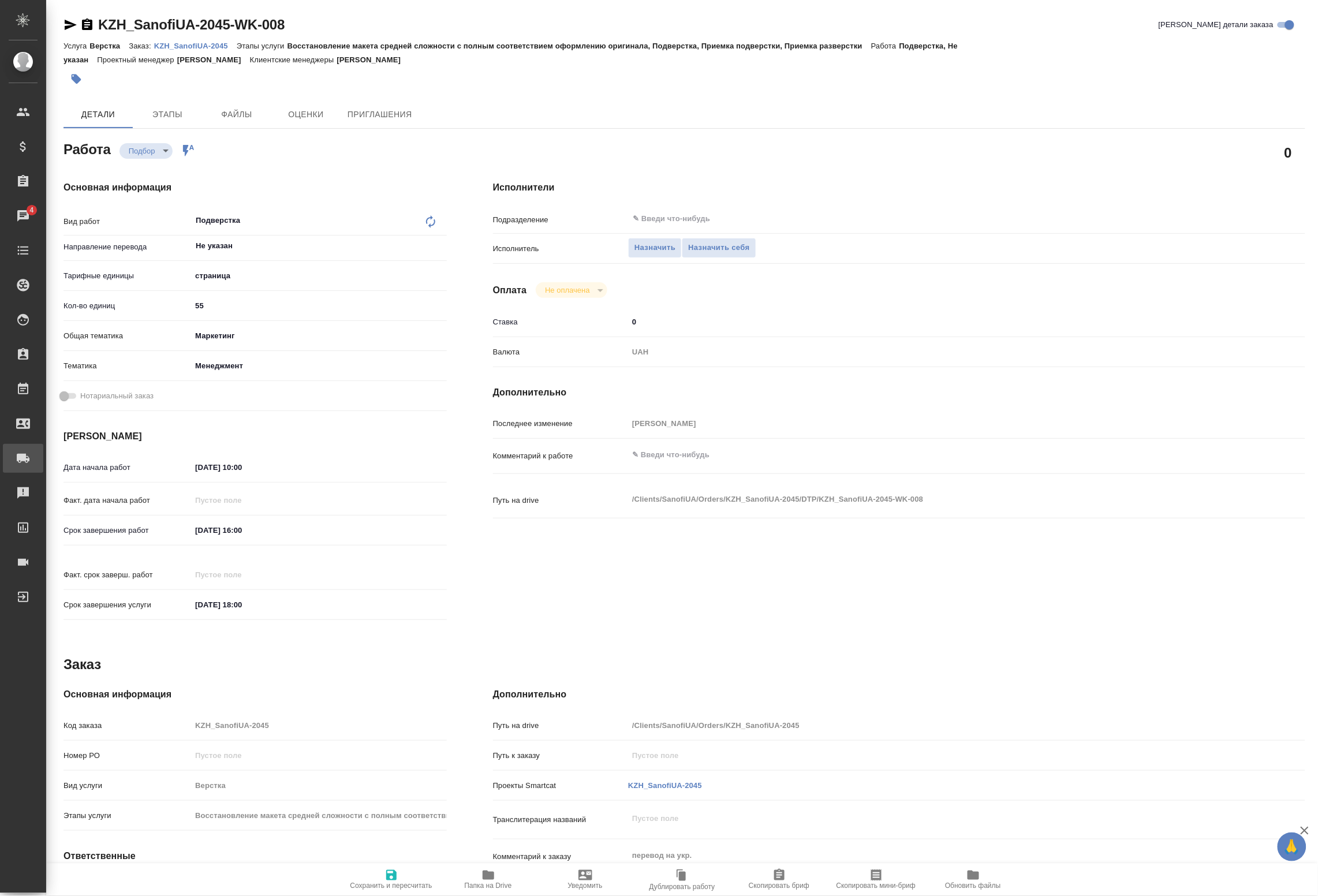
type textarea "x"
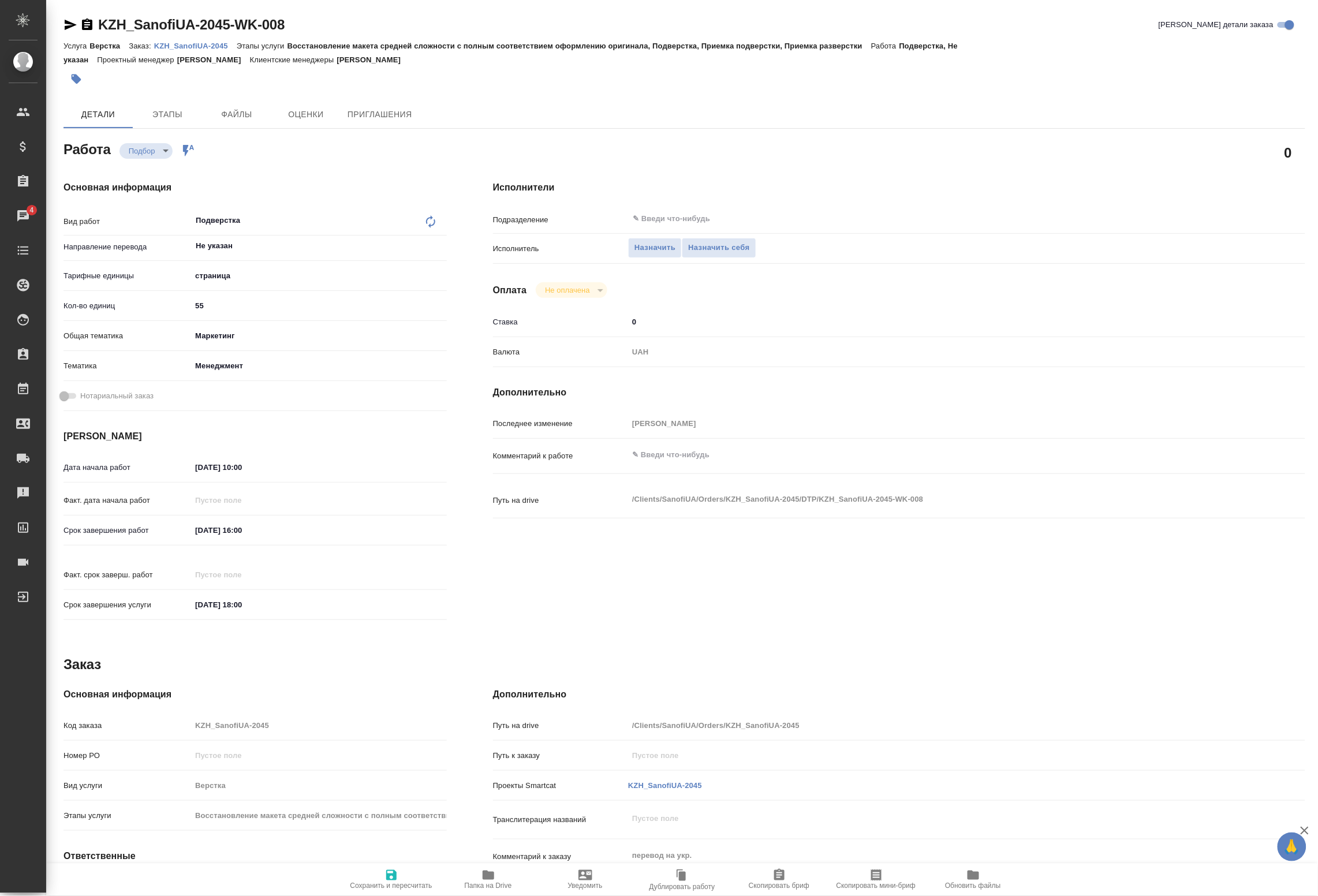
type textarea "x"
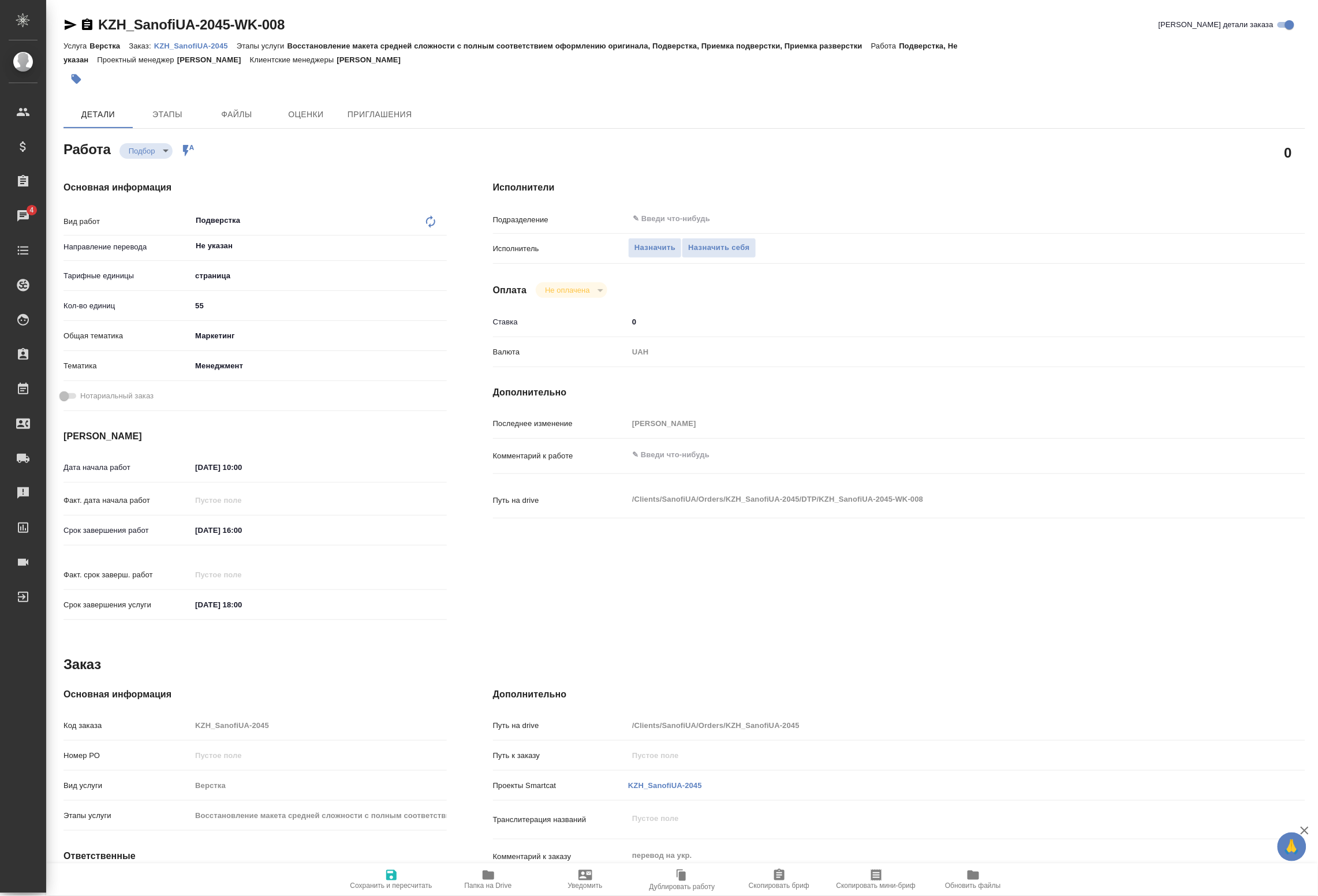
type textarea "x"
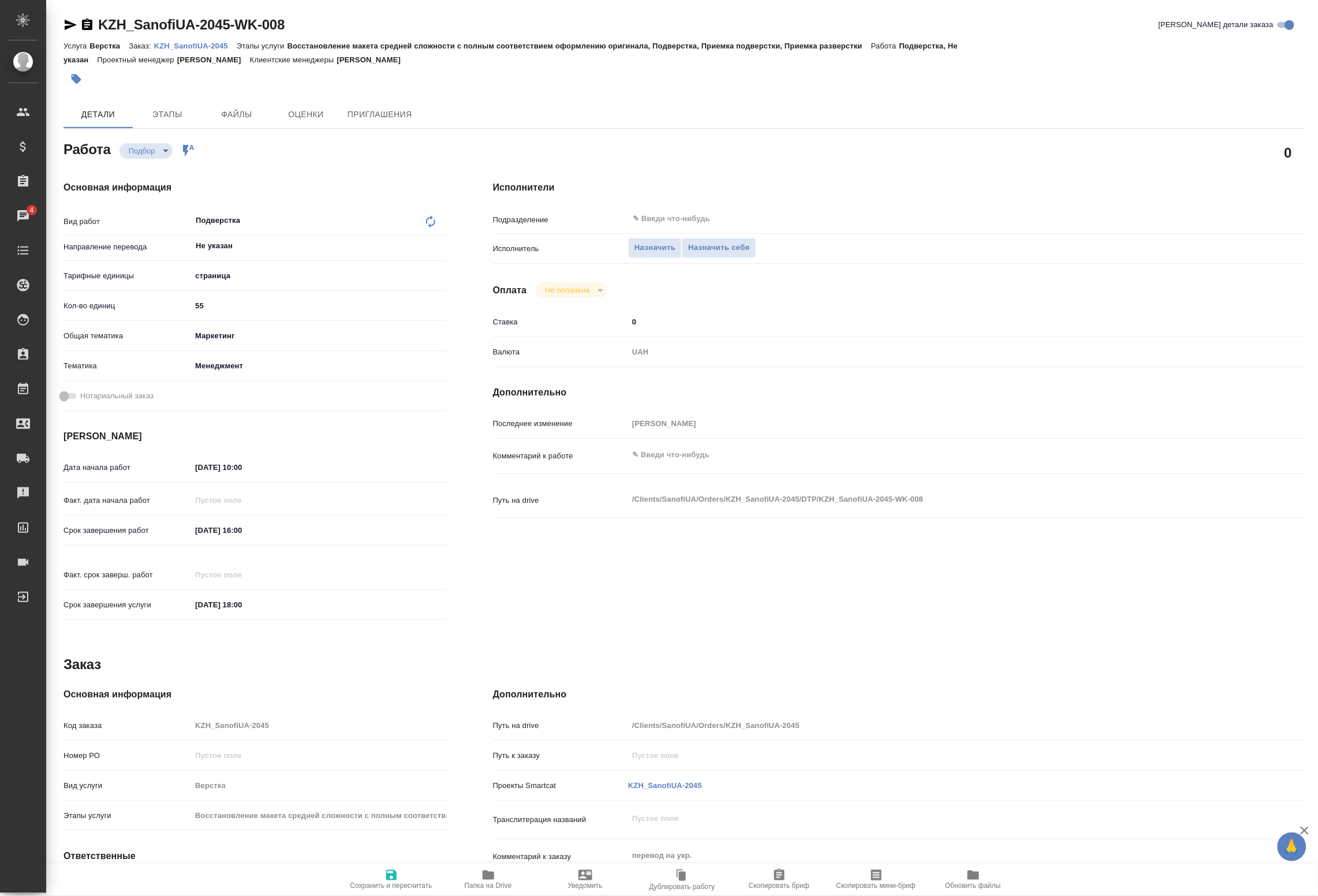
type textarea "x"
